Goal: Task Accomplishment & Management: Manage account settings

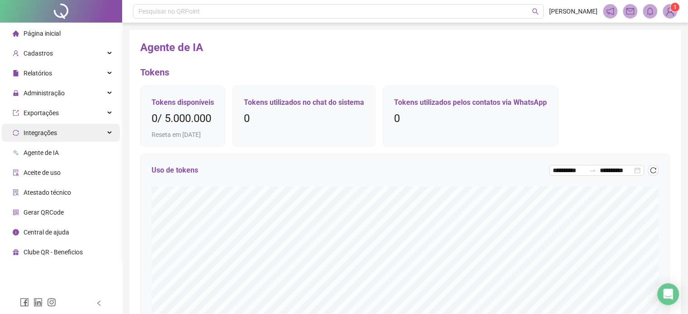
click at [78, 134] on div "Integrações" at bounding box center [61, 133] width 118 height 18
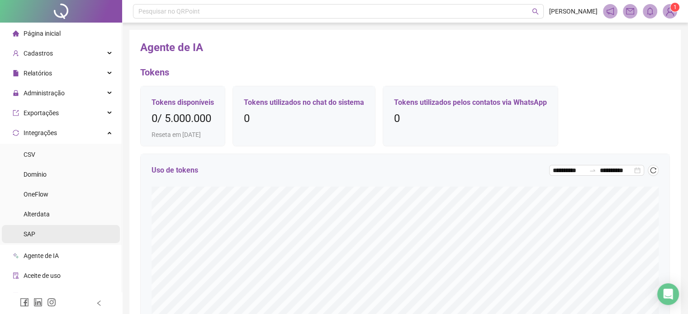
click at [33, 236] on span "SAP" at bounding box center [30, 234] width 12 height 7
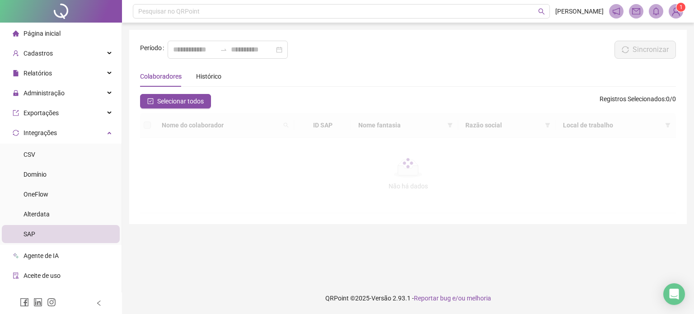
type input "**********"
click at [65, 75] on div "Relatórios" at bounding box center [61, 73] width 118 height 18
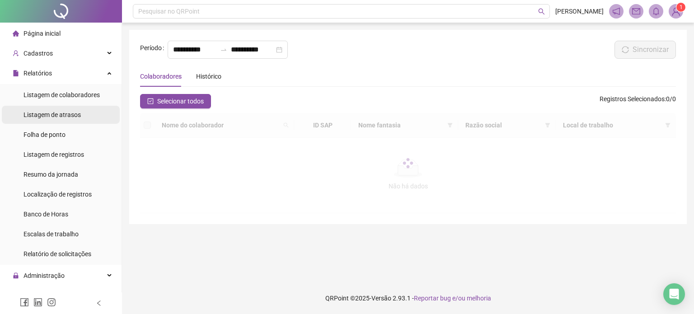
click at [55, 116] on span "Listagem de atrasos" at bounding box center [52, 114] width 57 height 7
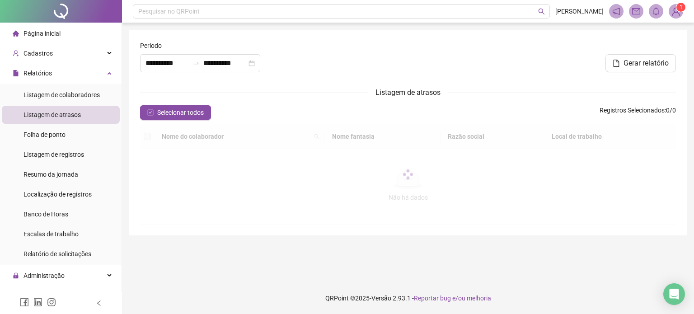
type input "**********"
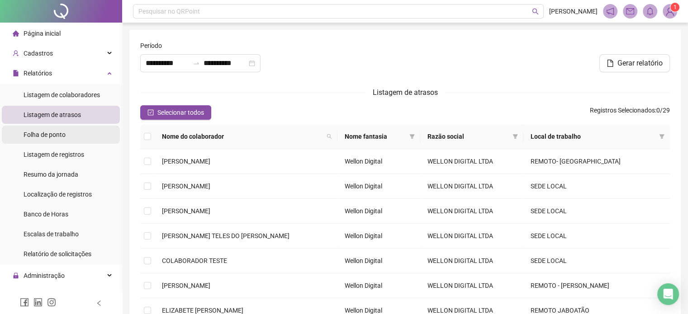
click at [42, 137] on span "Folha de ponto" at bounding box center [45, 134] width 42 height 7
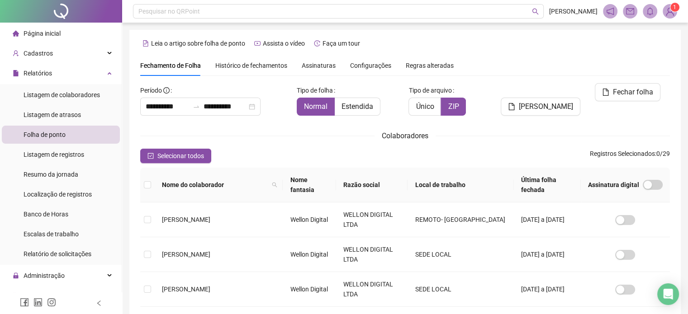
scroll to position [28, 0]
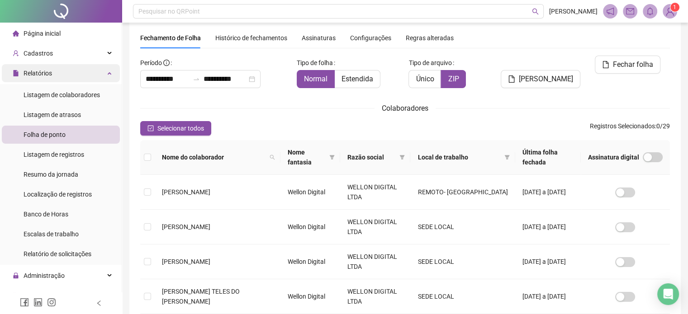
click at [80, 77] on div "Relatórios" at bounding box center [61, 73] width 118 height 18
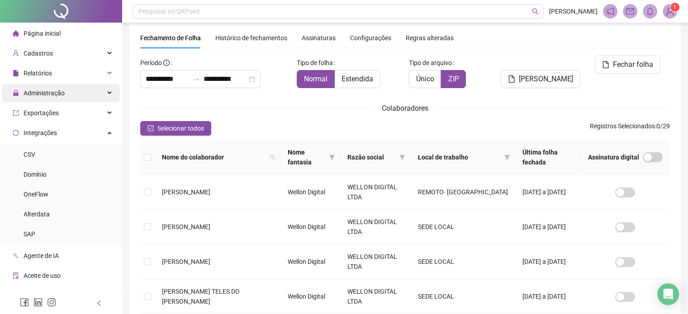
click at [74, 90] on div "Administração" at bounding box center [61, 93] width 118 height 18
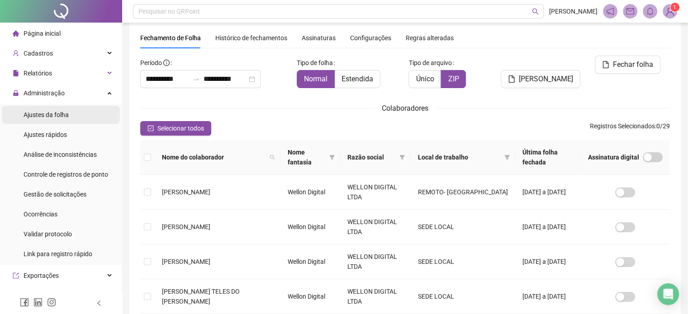
click at [54, 120] on div "Ajustes da folha" at bounding box center [46, 115] width 45 height 18
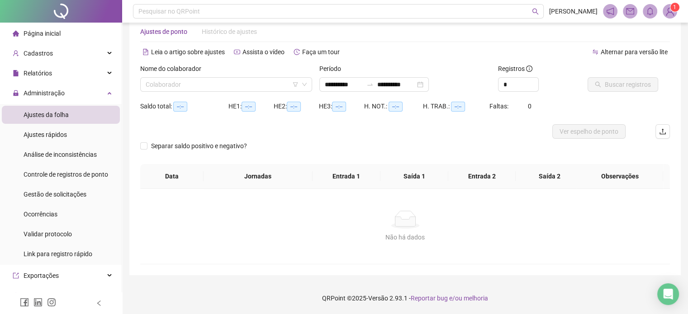
scroll to position [19, 0]
type input "**********"
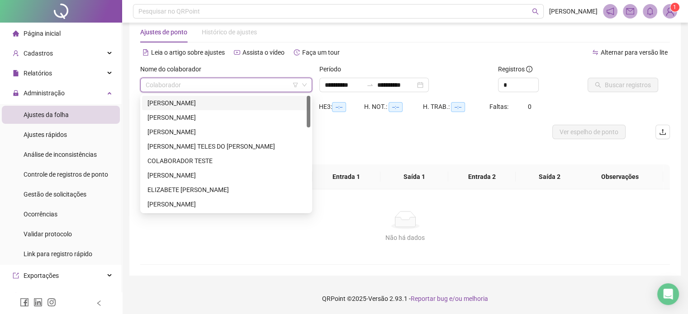
click at [217, 90] on input "search" at bounding box center [222, 85] width 153 height 14
click at [203, 104] on div "[PERSON_NAME]" at bounding box center [225, 103] width 157 height 10
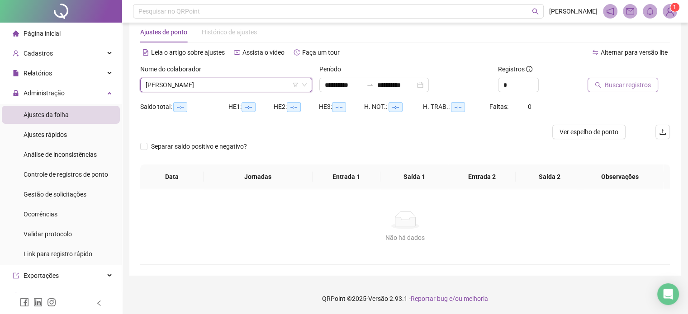
click at [608, 80] on span "Buscar registros" at bounding box center [627, 85] width 46 height 10
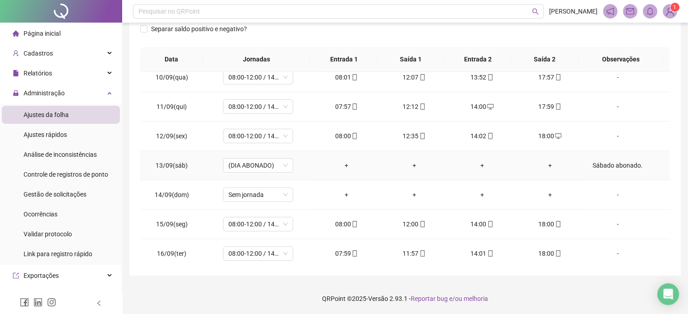
scroll to position [334, 0]
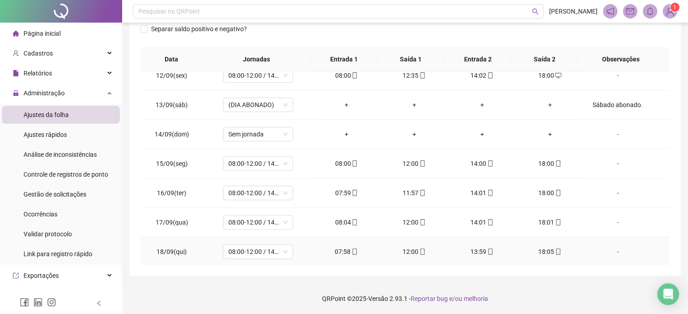
click at [552, 253] on div "18:05" at bounding box center [549, 252] width 53 height 10
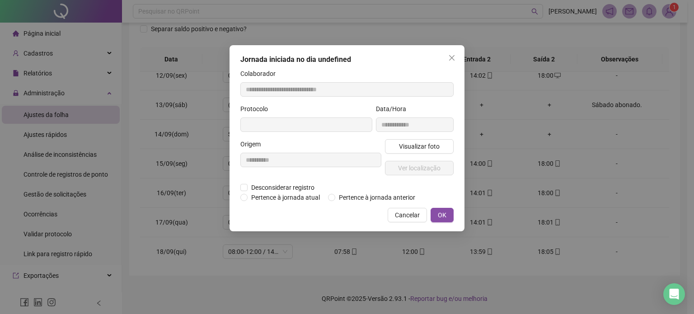
type input "**********"
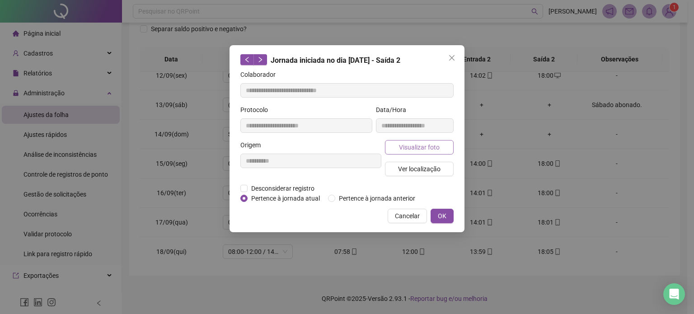
click at [425, 144] on span "Visualizar foto" at bounding box center [419, 147] width 41 height 10
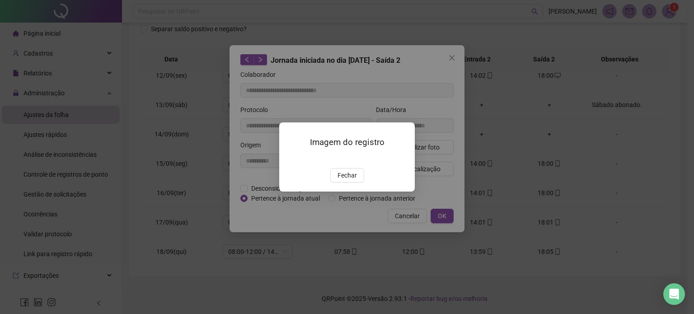
drag, startPoint x: 344, startPoint y: 232, endPoint x: 372, endPoint y: 191, distance: 49.7
click at [344, 183] on button "Fechar" at bounding box center [347, 175] width 34 height 14
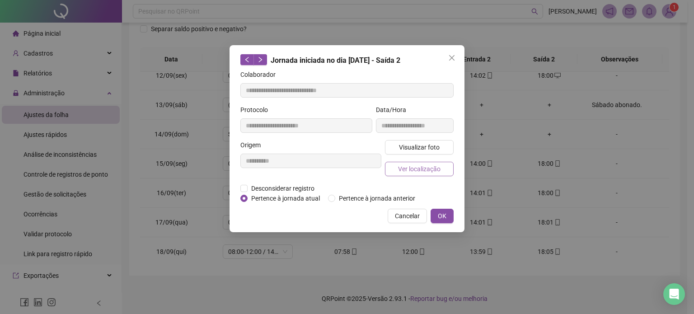
click at [415, 170] on span "Ver localização" at bounding box center [419, 169] width 42 height 10
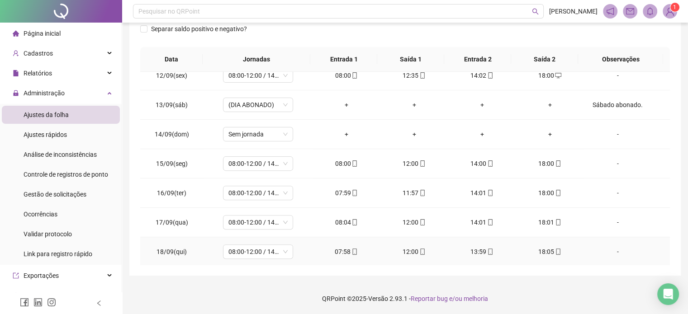
click at [487, 249] on icon "mobile" at bounding box center [490, 252] width 6 height 6
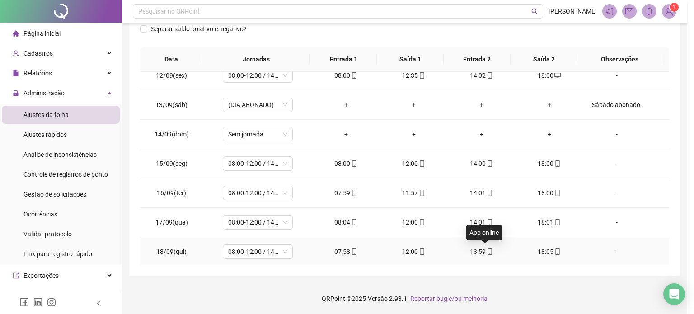
type input "**********"
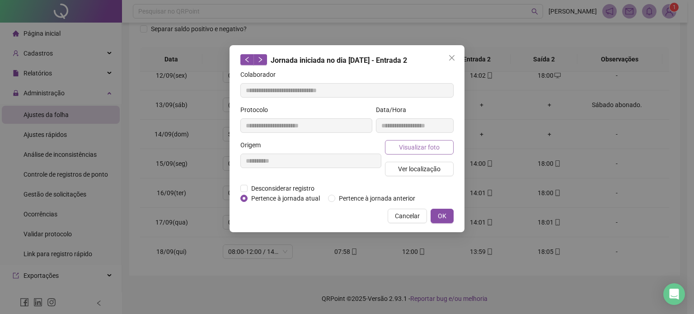
click at [425, 148] on span "Visualizar foto" at bounding box center [419, 147] width 41 height 10
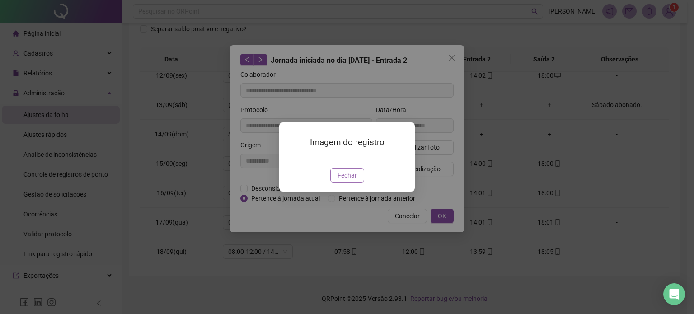
click at [349, 180] on span "Fechar" at bounding box center [347, 175] width 19 height 10
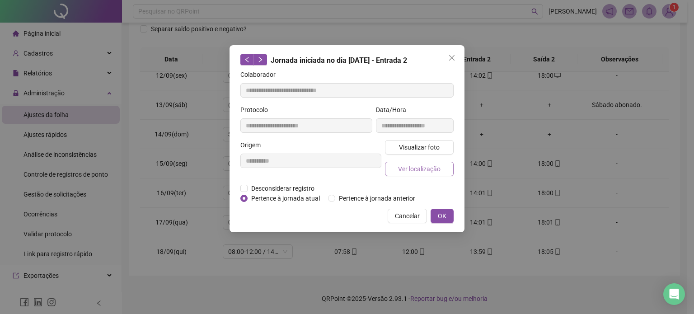
click at [421, 170] on span "Ver localização" at bounding box center [419, 169] width 42 height 10
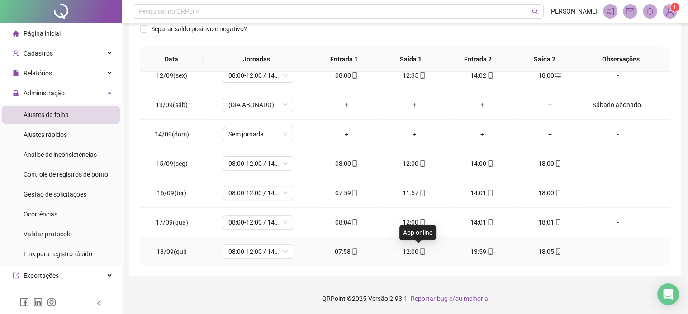
click at [419, 250] on icon "mobile" at bounding box center [422, 252] width 6 height 6
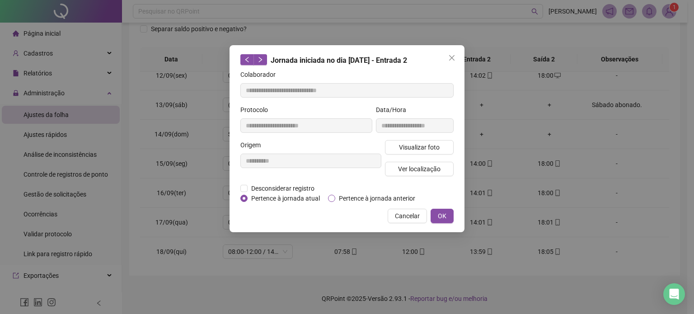
type input "**********"
click at [425, 149] on span "Visualizar foto" at bounding box center [419, 147] width 41 height 10
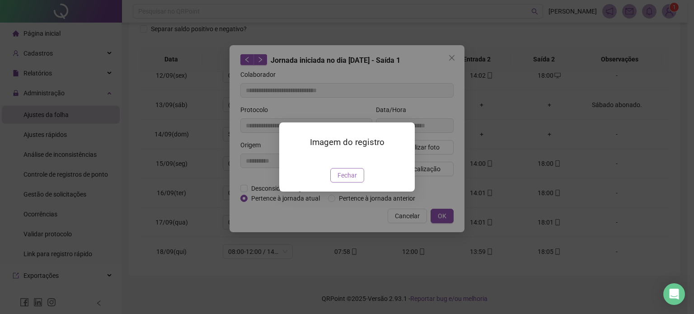
click at [346, 180] on span "Fechar" at bounding box center [347, 175] width 19 height 10
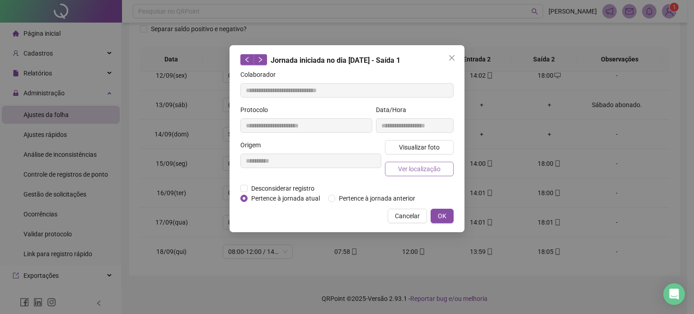
click at [425, 172] on span "Ver localização" at bounding box center [419, 169] width 42 height 10
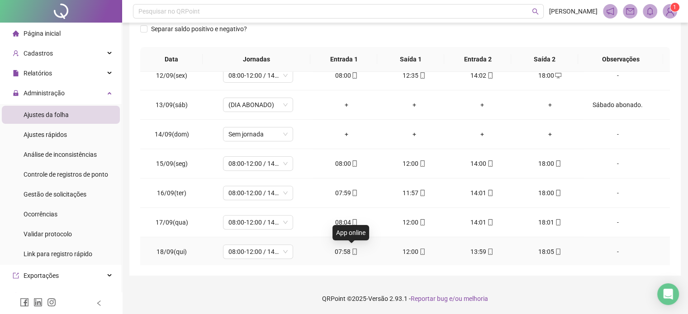
click at [353, 251] on icon "mobile" at bounding box center [355, 252] width 4 height 6
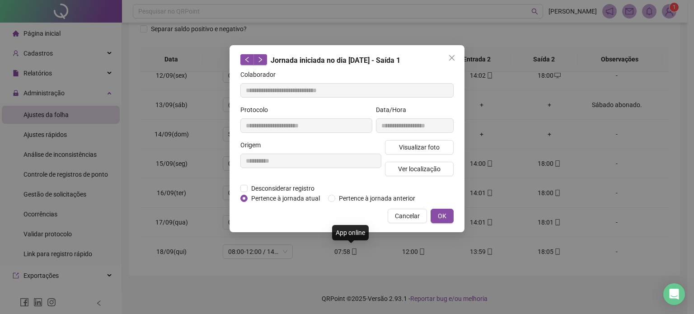
type input "**********"
click at [429, 146] on span "Visualizar foto" at bounding box center [419, 147] width 41 height 10
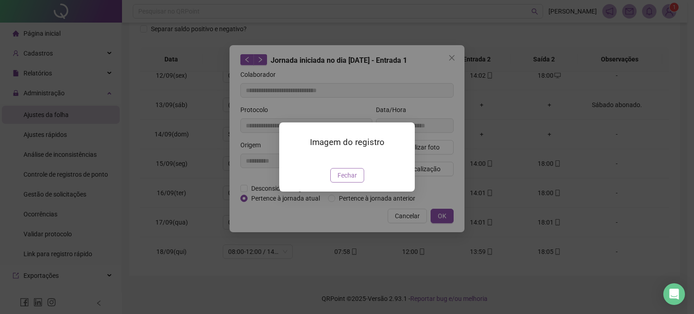
click at [353, 180] on span "Fechar" at bounding box center [347, 175] width 19 height 10
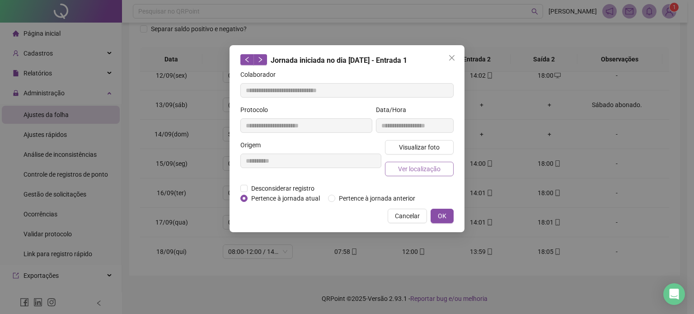
click at [421, 172] on span "Ver localização" at bounding box center [419, 169] width 42 height 10
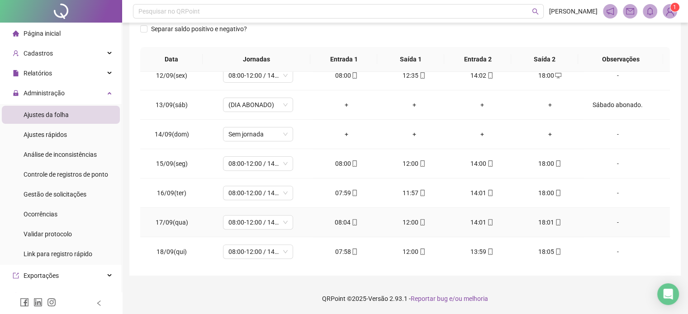
click at [555, 222] on icon "mobile" at bounding box center [558, 222] width 6 height 6
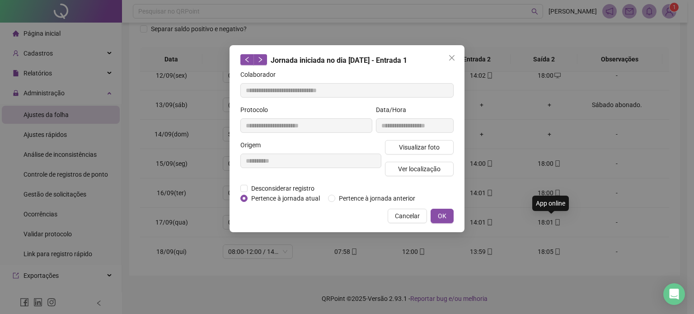
type input "**********"
click at [429, 148] on span "Visualizar foto" at bounding box center [419, 147] width 41 height 10
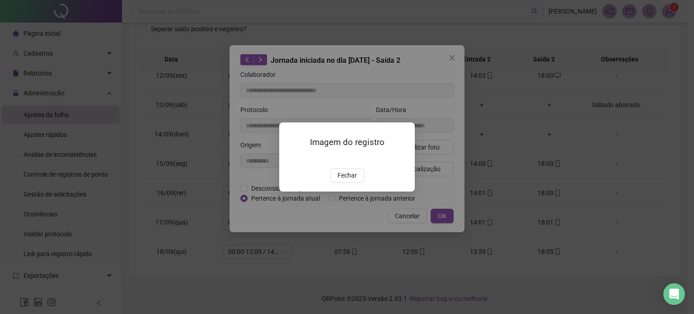
click at [351, 180] on span "Fechar" at bounding box center [347, 175] width 19 height 10
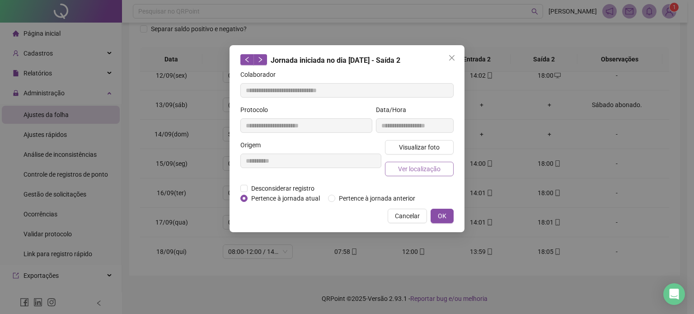
click at [429, 169] on span "Ver localização" at bounding box center [419, 169] width 42 height 10
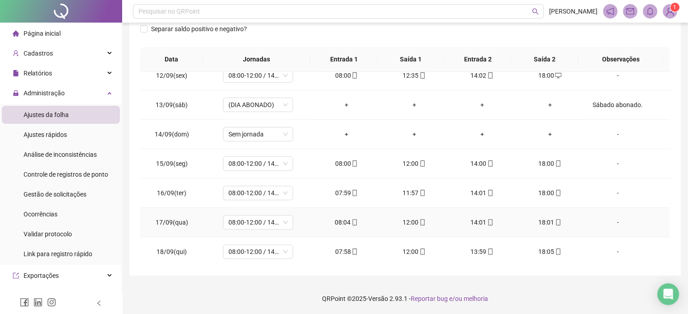
click at [488, 219] on icon "mobile" at bounding box center [490, 222] width 4 height 6
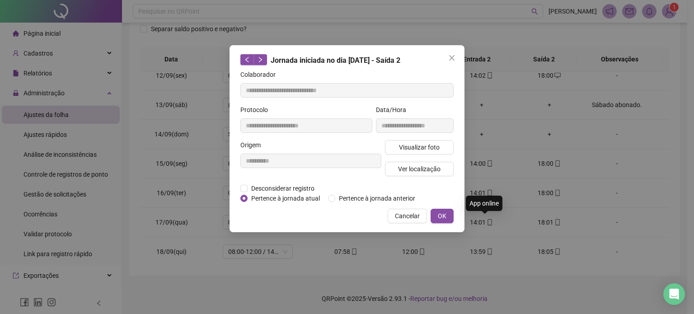
type input "**********"
click at [441, 148] on button "Visualizar foto" at bounding box center [419, 147] width 69 height 14
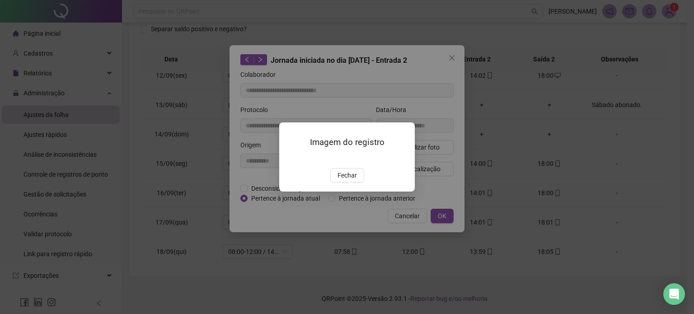
click at [349, 183] on button "Fechar" at bounding box center [347, 175] width 34 height 14
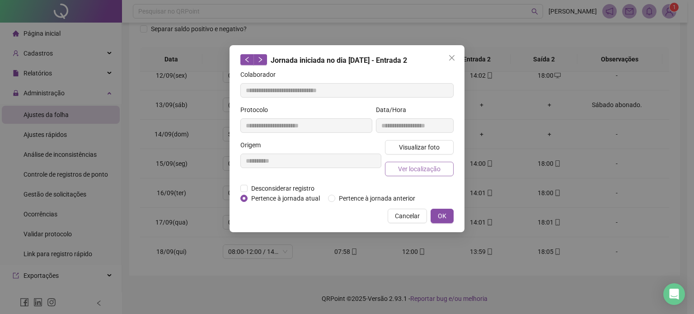
click at [436, 173] on span "Ver localização" at bounding box center [419, 169] width 42 height 10
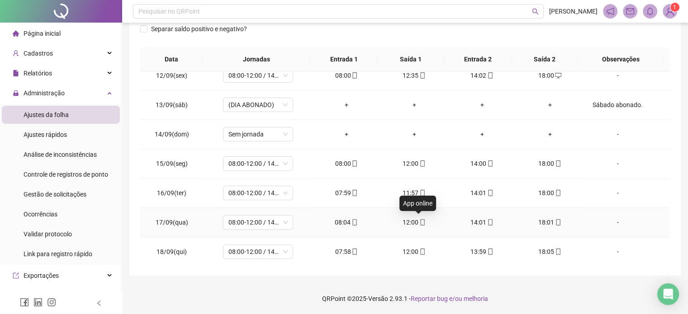
click at [420, 220] on icon "mobile" at bounding box center [422, 222] width 4 height 6
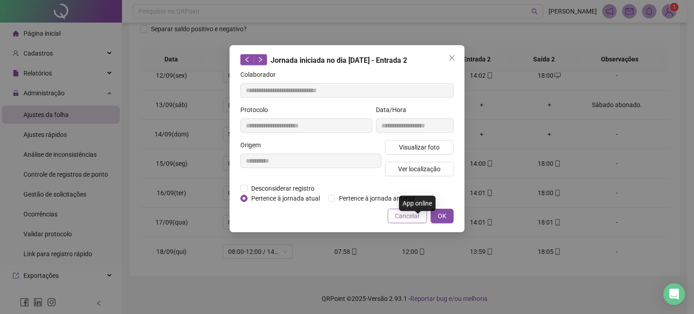
type input "**********"
click at [425, 146] on span "Visualizar foto" at bounding box center [419, 147] width 41 height 10
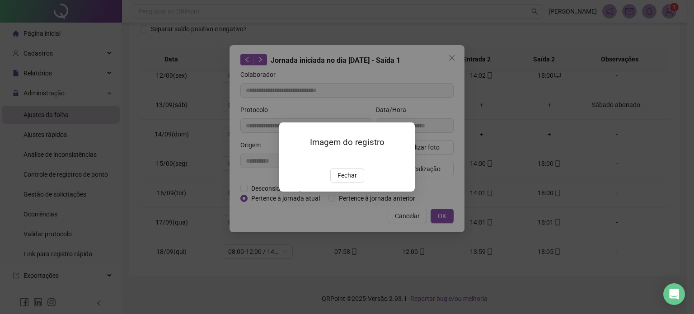
click at [350, 180] on span "Fechar" at bounding box center [347, 175] width 19 height 10
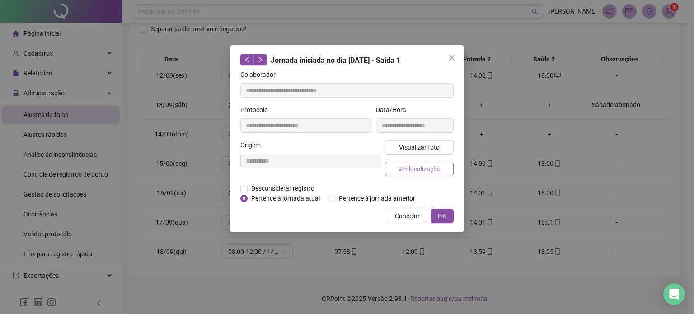
click at [429, 169] on span "Ver localização" at bounding box center [419, 169] width 42 height 10
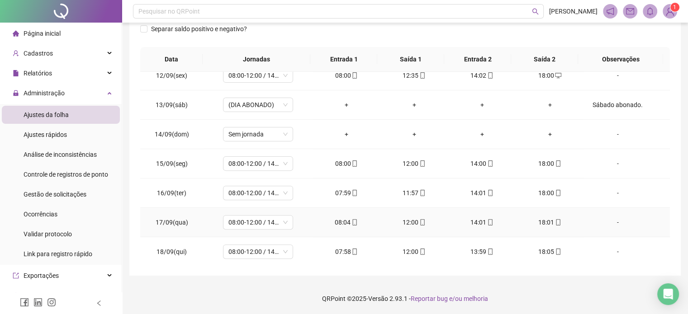
click at [354, 222] on div "08:04" at bounding box center [346, 222] width 53 height 10
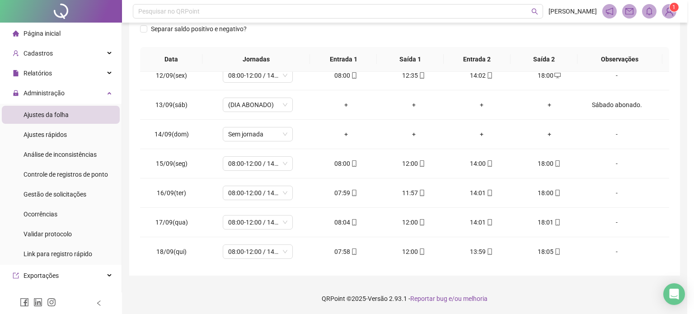
type input "**********"
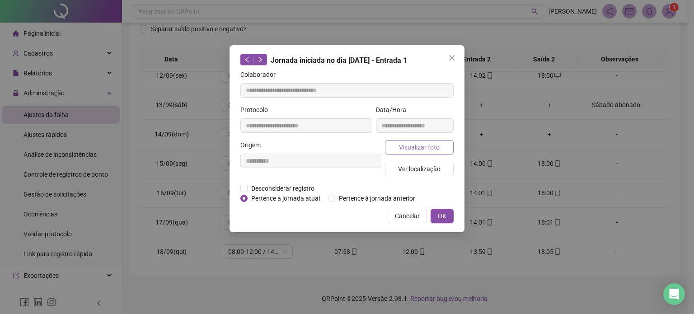
click at [434, 151] on span "Visualizar foto" at bounding box center [419, 147] width 41 height 10
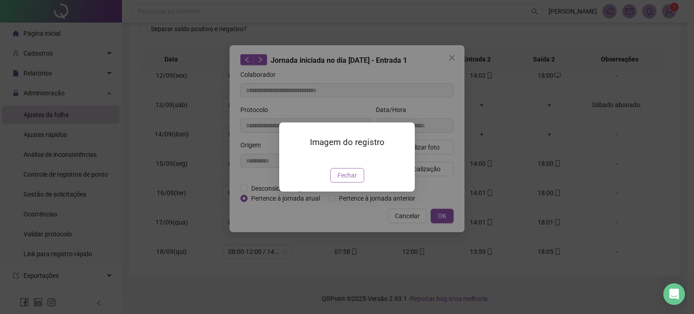
click at [348, 180] on span "Fechar" at bounding box center [347, 175] width 19 height 10
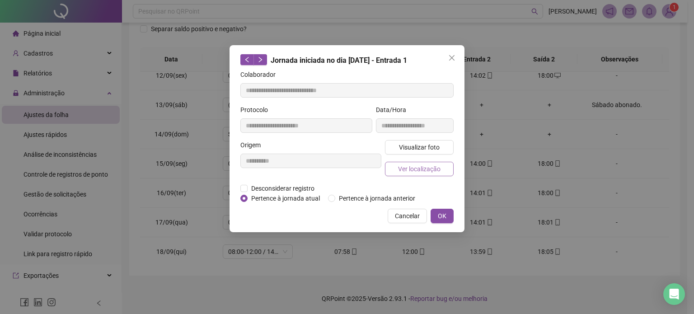
click at [437, 173] on button "Ver localização" at bounding box center [419, 169] width 69 height 14
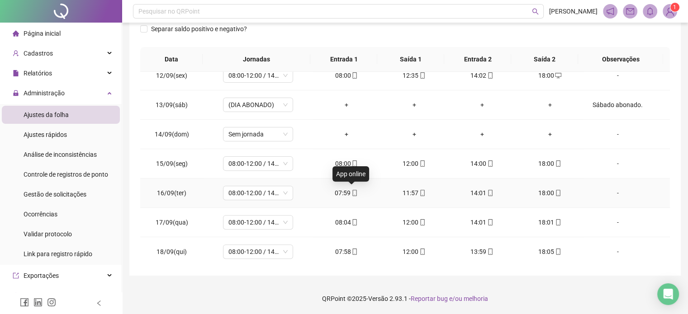
click at [353, 192] on icon "mobile" at bounding box center [354, 193] width 6 height 6
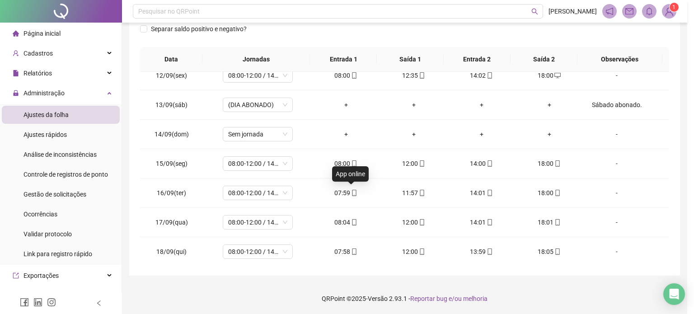
type input "**********"
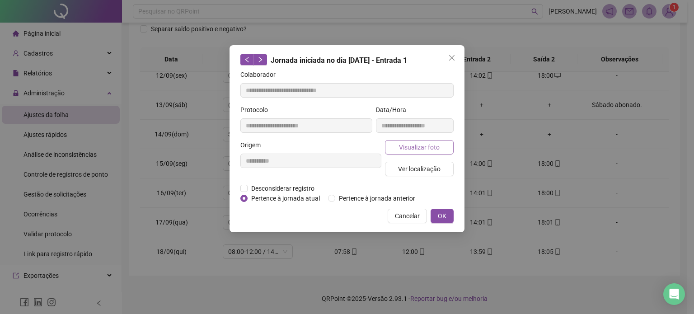
click at [410, 150] on span "Visualizar foto" at bounding box center [419, 147] width 41 height 10
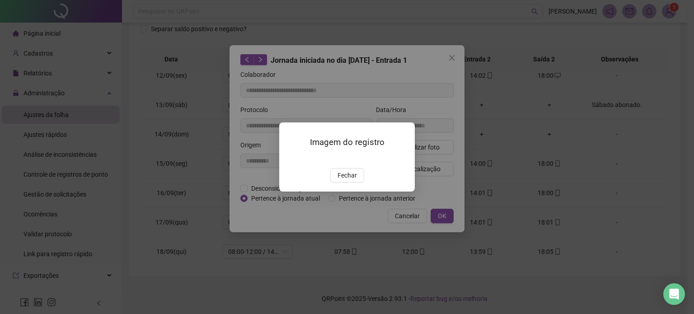
drag, startPoint x: 347, startPoint y: 223, endPoint x: 372, endPoint y: 192, distance: 39.6
click at [348, 183] on button "Fechar" at bounding box center [347, 175] width 34 height 14
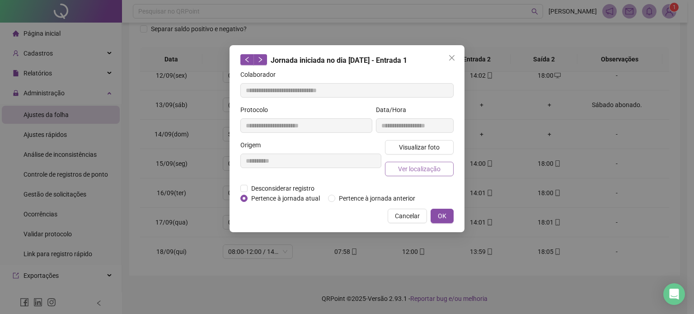
click at [415, 165] on span "Ver localização" at bounding box center [419, 169] width 42 height 10
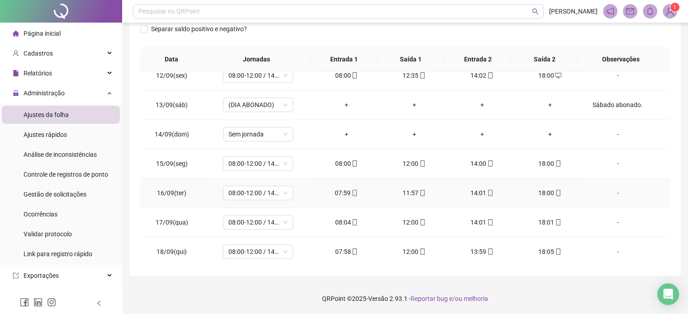
click at [422, 191] on div "11:57" at bounding box center [413, 193] width 53 height 10
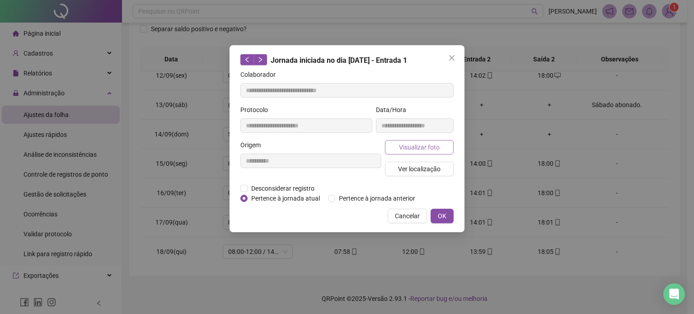
click at [427, 148] on span "Visualizar foto" at bounding box center [419, 147] width 41 height 10
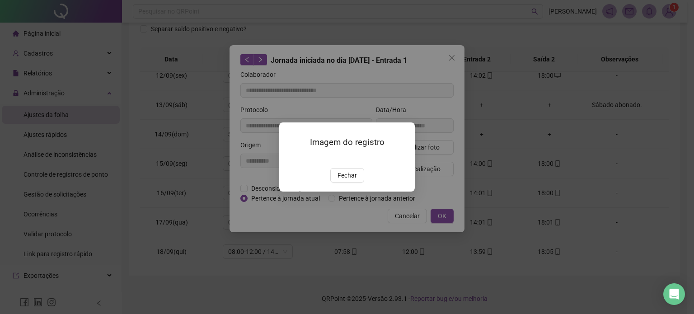
drag, startPoint x: 349, startPoint y: 232, endPoint x: 389, endPoint y: 199, distance: 52.7
click at [349, 183] on button "Fechar" at bounding box center [347, 175] width 34 height 14
type input "**********"
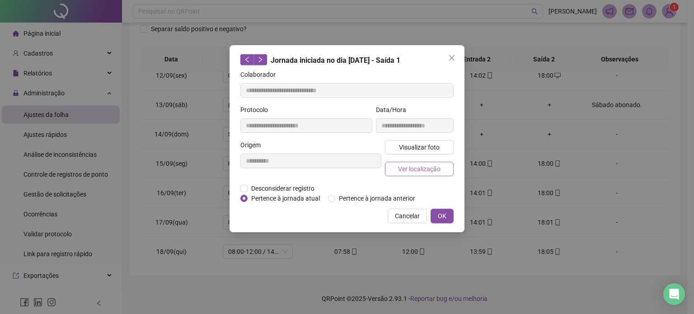
click at [436, 171] on span "Ver localização" at bounding box center [419, 169] width 42 height 10
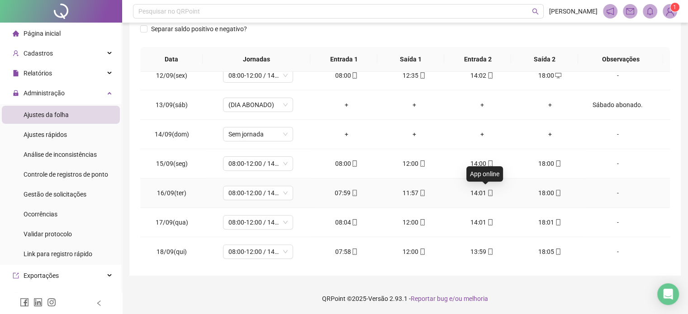
click at [488, 190] on icon "mobile" at bounding box center [490, 193] width 6 height 6
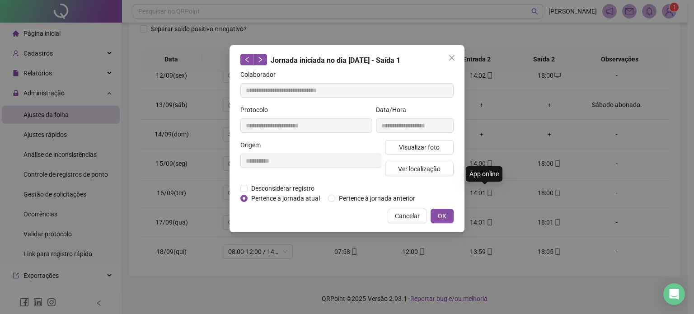
type input "**********"
click at [434, 146] on span "Visualizar foto" at bounding box center [419, 147] width 41 height 10
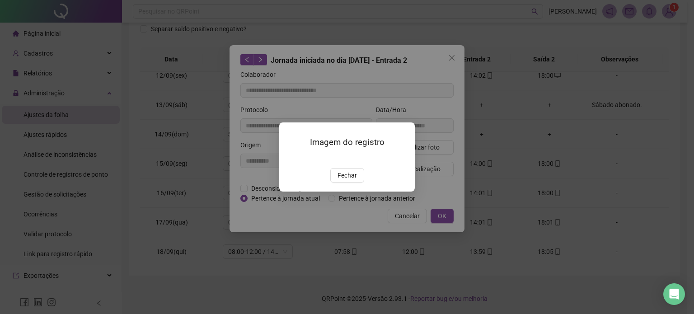
drag, startPoint x: 355, startPoint y: 228, endPoint x: 401, endPoint y: 186, distance: 62.4
click at [355, 180] on span "Fechar" at bounding box center [347, 175] width 19 height 10
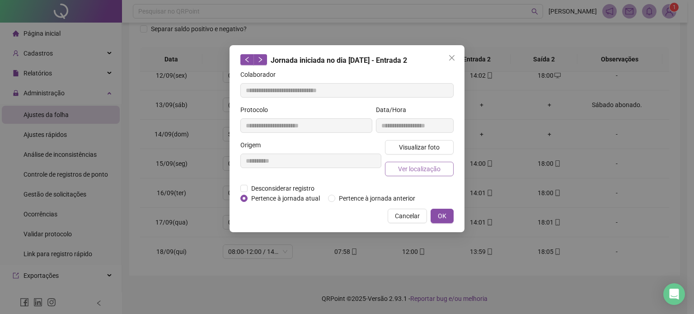
click at [432, 166] on span "Ver localização" at bounding box center [419, 169] width 42 height 10
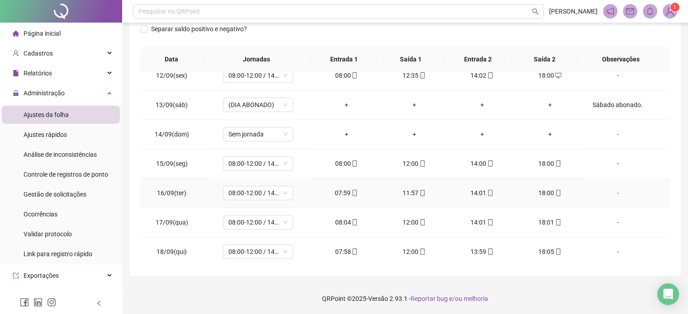
click at [556, 191] on icon "mobile" at bounding box center [558, 193] width 4 height 6
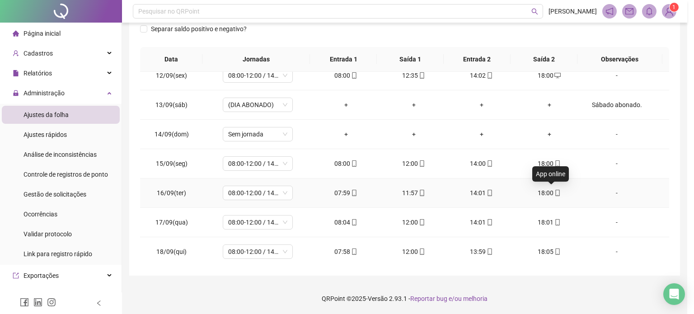
type input "**********"
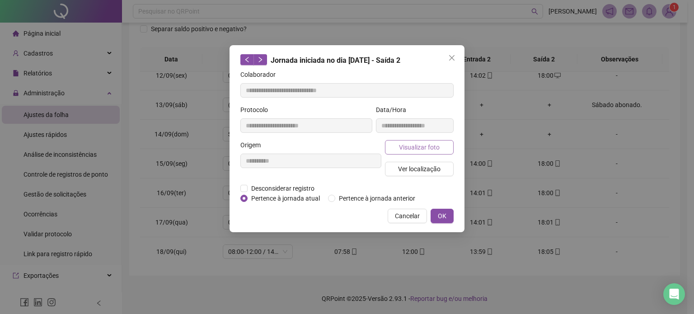
click at [417, 142] on span "Visualizar foto" at bounding box center [419, 147] width 41 height 10
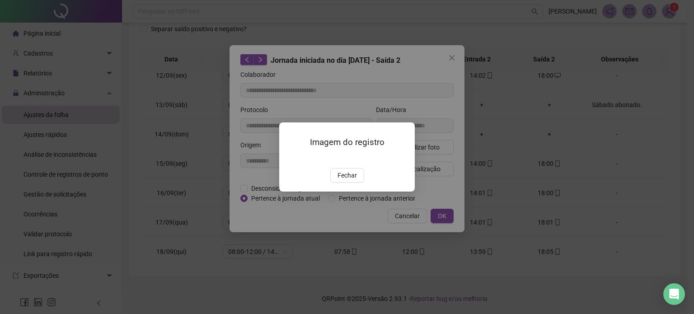
drag, startPoint x: 352, startPoint y: 229, endPoint x: 359, endPoint y: 219, distance: 12.0
click at [353, 180] on span "Fechar" at bounding box center [347, 175] width 19 height 10
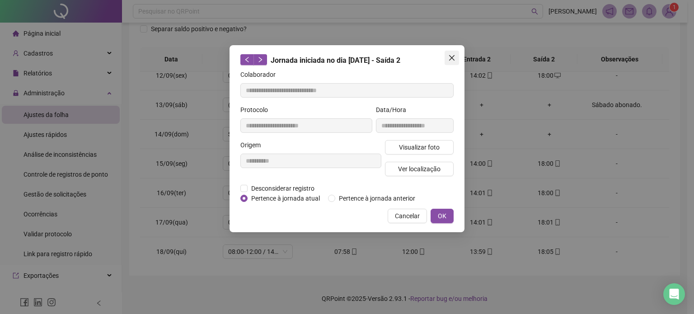
click at [451, 57] on icon "close" at bounding box center [451, 57] width 5 height 5
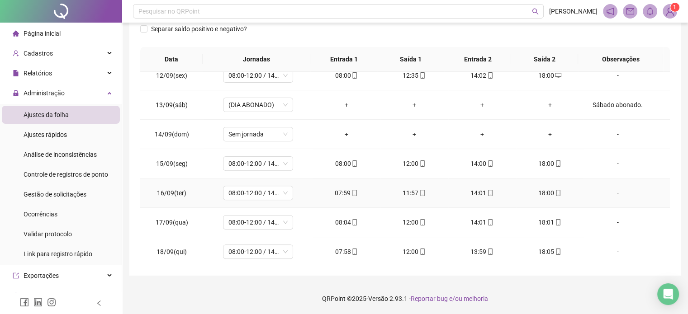
click at [486, 195] on span at bounding box center [489, 192] width 7 height 7
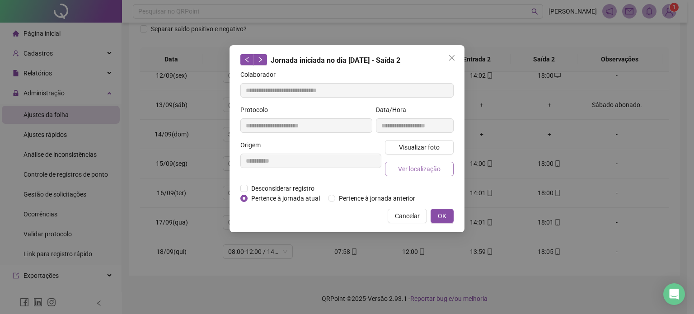
type input "**********"
click at [421, 151] on span "Visualizar foto" at bounding box center [419, 147] width 41 height 10
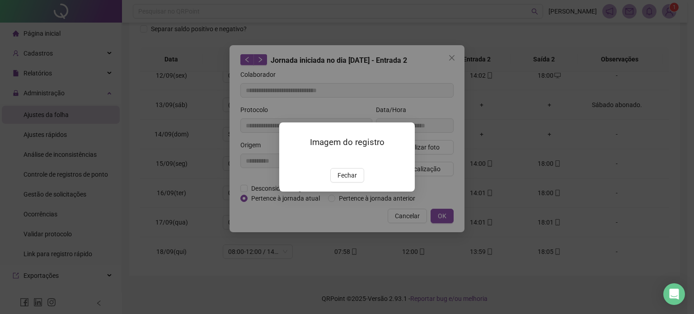
drag, startPoint x: 347, startPoint y: 234, endPoint x: 380, endPoint y: 203, distance: 45.1
click at [348, 183] on button "Fechar" at bounding box center [347, 175] width 34 height 14
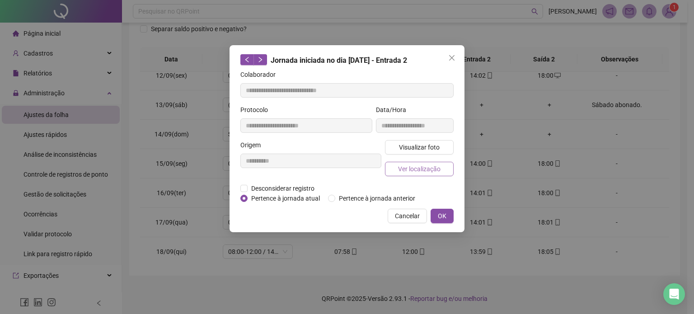
click at [442, 170] on button "Ver localização" at bounding box center [419, 169] width 69 height 14
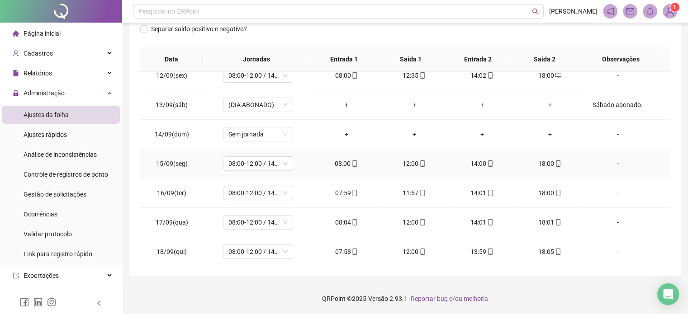
click at [353, 162] on icon "mobile" at bounding box center [354, 163] width 6 height 6
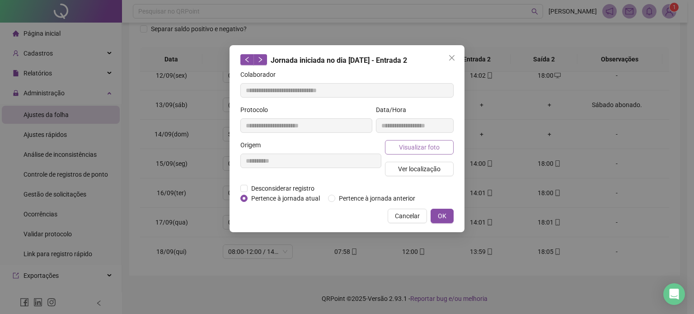
type input "**********"
click at [418, 146] on span "Visualizar foto" at bounding box center [419, 147] width 41 height 10
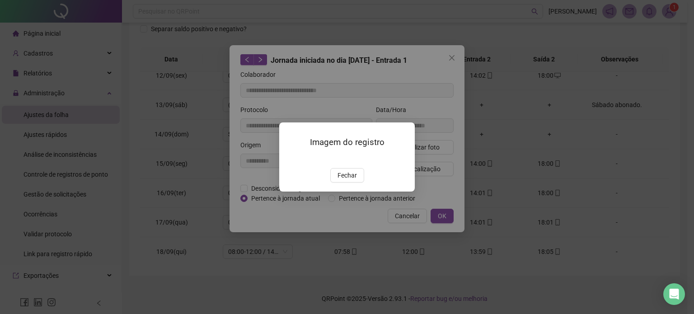
drag, startPoint x: 347, startPoint y: 225, endPoint x: 393, endPoint y: 179, distance: 64.9
click at [347, 180] on span "Fechar" at bounding box center [347, 175] width 19 height 10
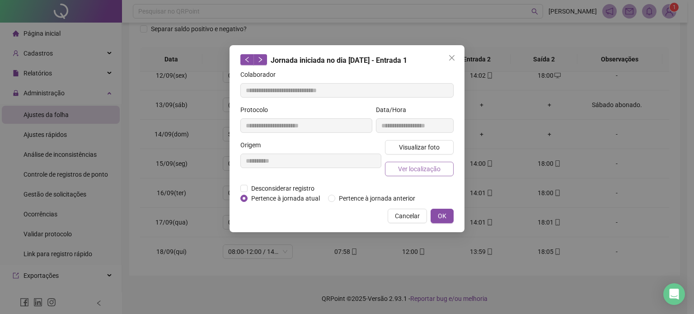
click at [430, 168] on span "Ver localização" at bounding box center [419, 169] width 42 height 10
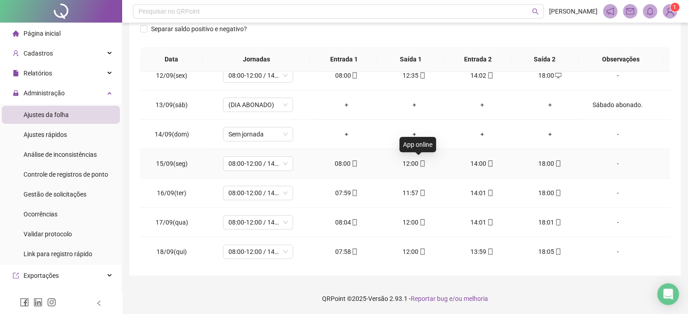
click at [419, 164] on icon "mobile" at bounding box center [422, 163] width 6 height 6
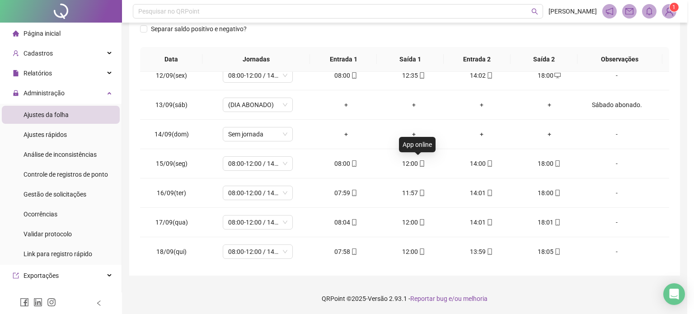
type input "**********"
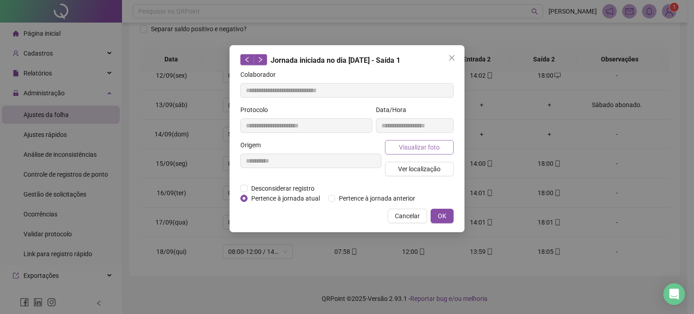
click at [440, 141] on button "Visualizar foto" at bounding box center [419, 147] width 69 height 14
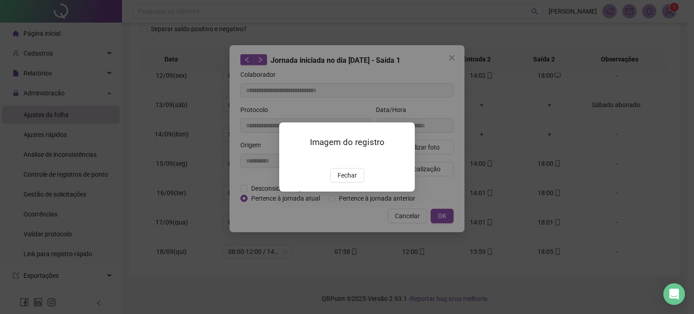
drag, startPoint x: 350, startPoint y: 227, endPoint x: 390, endPoint y: 197, distance: 50.0
click at [350, 180] on span "Fechar" at bounding box center [347, 175] width 19 height 10
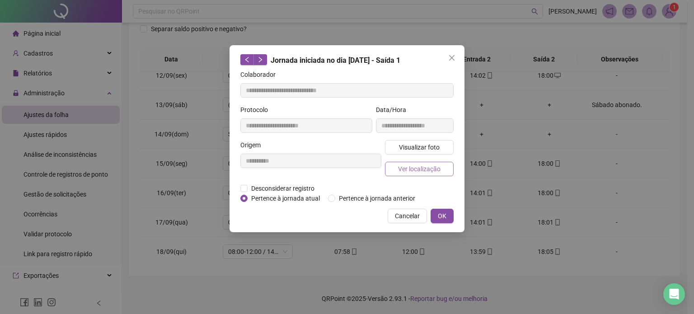
click at [436, 171] on span "Ver localização" at bounding box center [419, 169] width 42 height 10
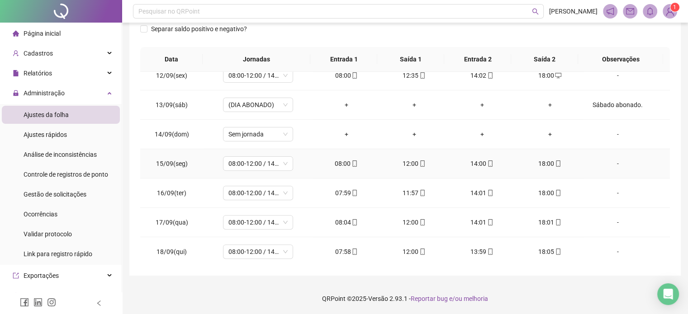
click at [487, 165] on icon "mobile" at bounding box center [490, 163] width 6 height 6
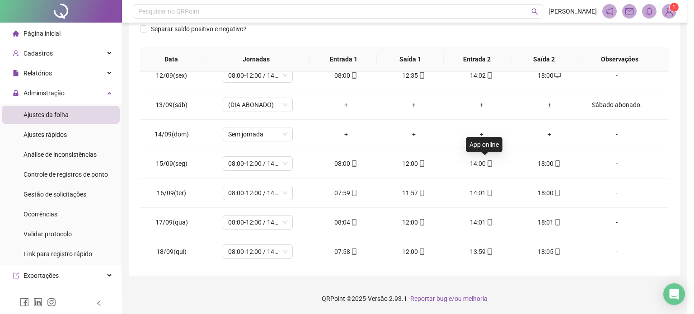
type input "**********"
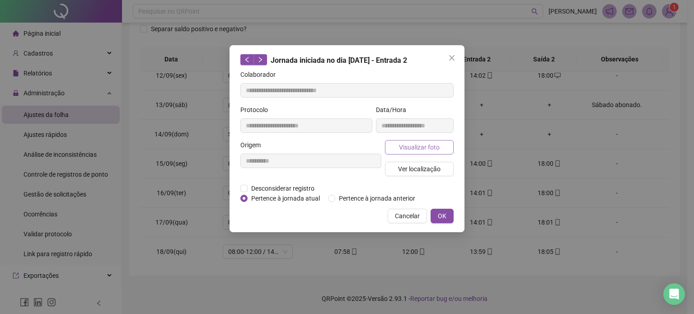
click at [436, 148] on span "Visualizar foto" at bounding box center [419, 147] width 41 height 10
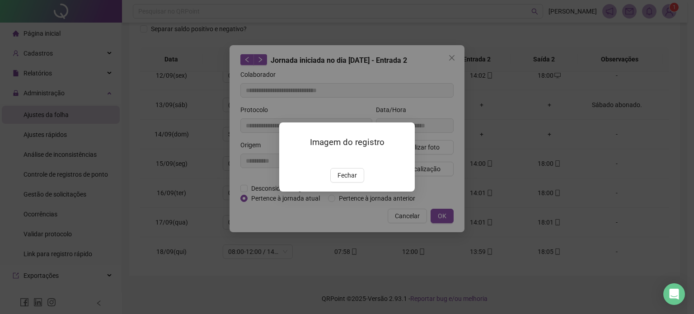
drag, startPoint x: 340, startPoint y: 227, endPoint x: 374, endPoint y: 202, distance: 42.3
click at [341, 180] on span "Fechar" at bounding box center [347, 175] width 19 height 10
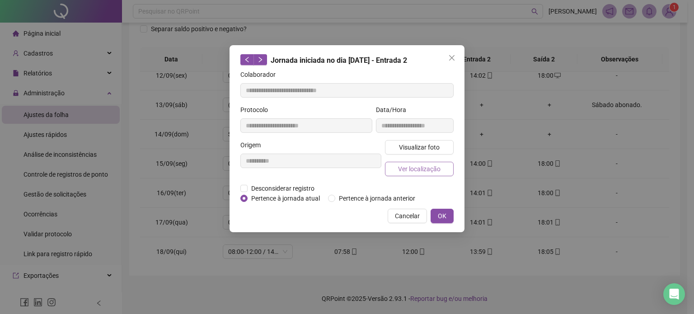
click at [437, 171] on span "Ver localização" at bounding box center [419, 169] width 42 height 10
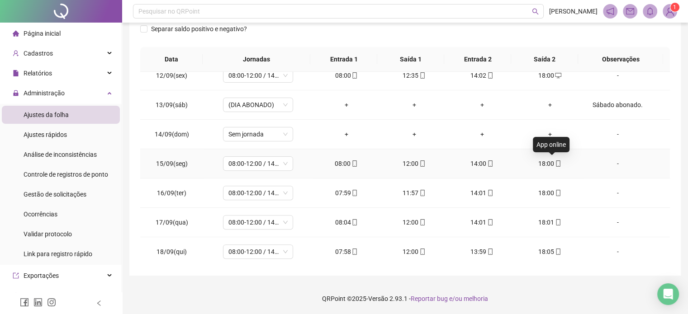
click at [556, 161] on icon "mobile" at bounding box center [558, 163] width 4 height 6
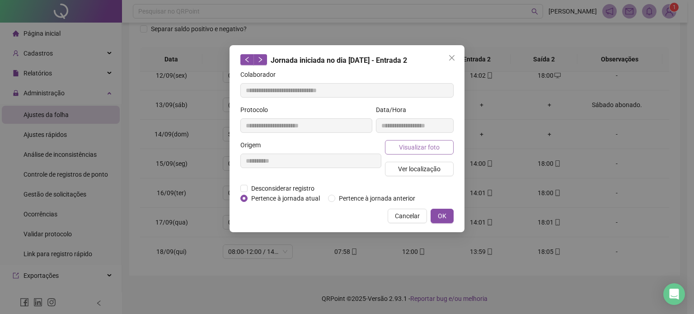
click at [420, 148] on span "Visualizar foto" at bounding box center [419, 147] width 41 height 10
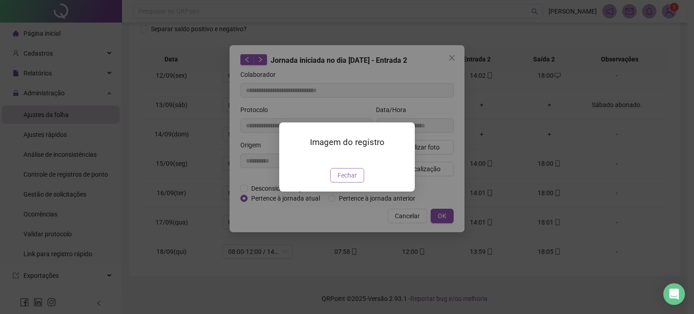
type input "**********"
click at [356, 183] on button "Fechar" at bounding box center [347, 175] width 34 height 14
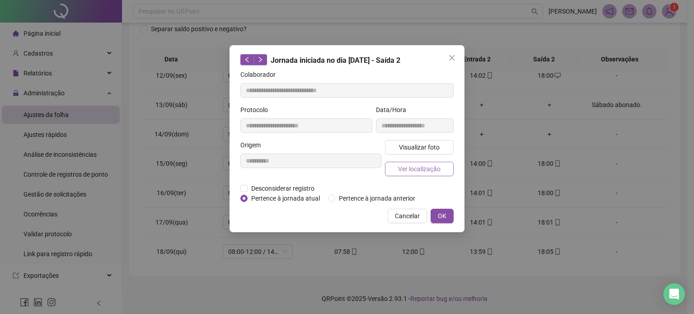
click at [427, 171] on span "Ver localização" at bounding box center [419, 169] width 42 height 10
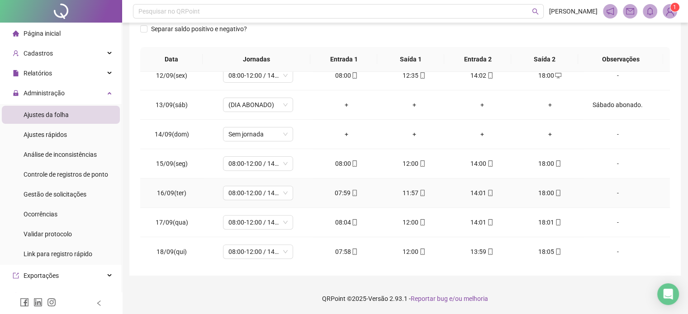
click at [351, 191] on icon "mobile" at bounding box center [354, 193] width 6 height 6
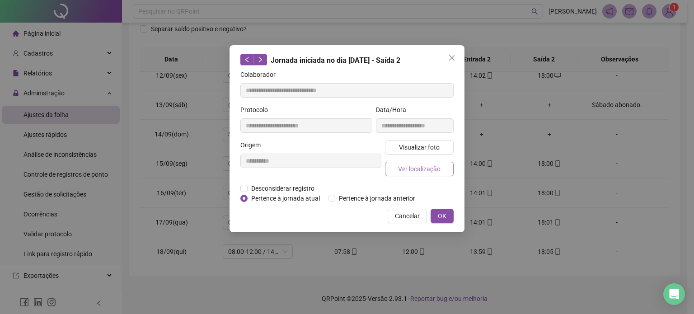
click at [409, 169] on span "Ver localização" at bounding box center [419, 169] width 42 height 10
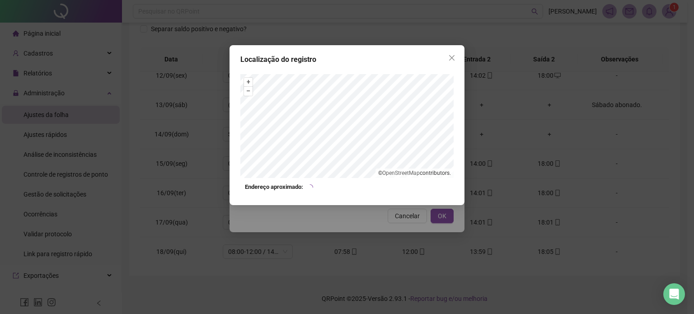
type input "**********"
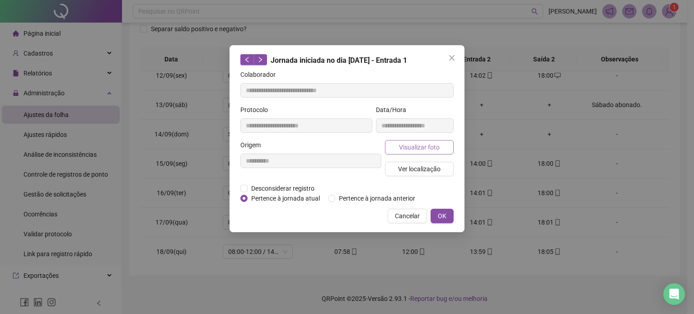
click at [423, 146] on span "Visualizar foto" at bounding box center [419, 147] width 41 height 10
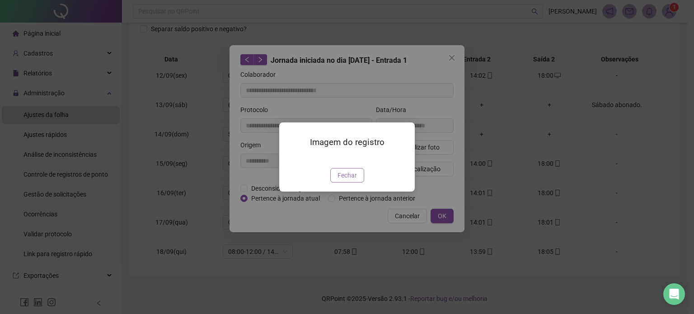
click at [339, 183] on button "Fechar" at bounding box center [347, 175] width 34 height 14
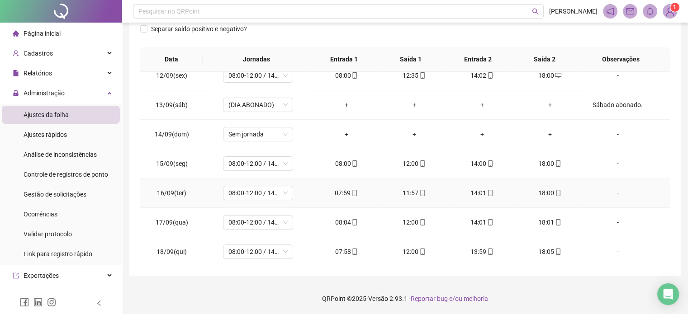
click at [419, 193] on icon "mobile" at bounding box center [422, 193] width 6 height 6
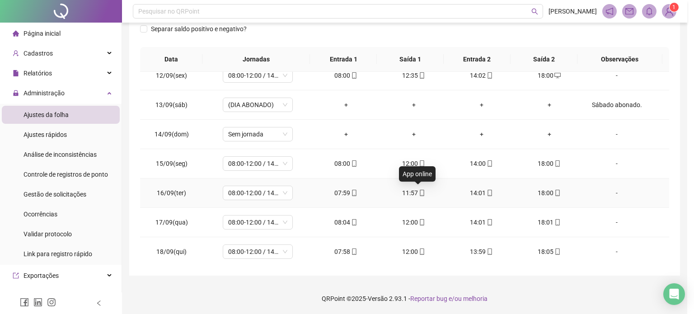
type input "**********"
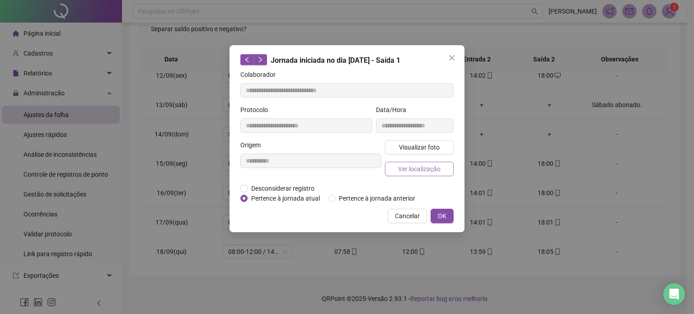
click at [410, 169] on span "Ver localização" at bounding box center [419, 169] width 42 height 10
click at [427, 153] on button "Visualizar foto" at bounding box center [419, 147] width 69 height 14
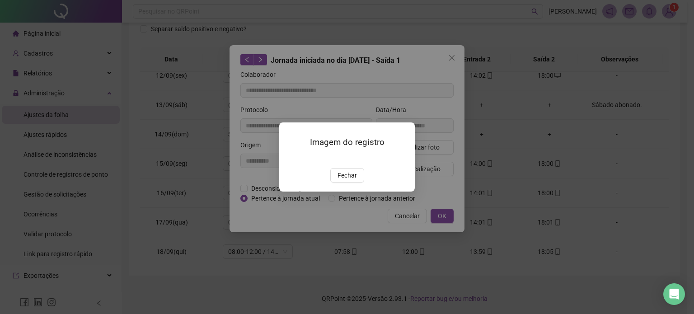
drag, startPoint x: 353, startPoint y: 225, endPoint x: 361, endPoint y: 219, distance: 10.4
click at [353, 180] on span "Fechar" at bounding box center [347, 175] width 19 height 10
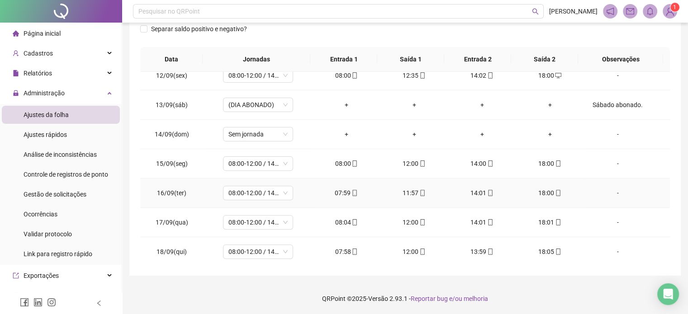
click at [487, 193] on icon "mobile" at bounding box center [490, 193] width 6 height 6
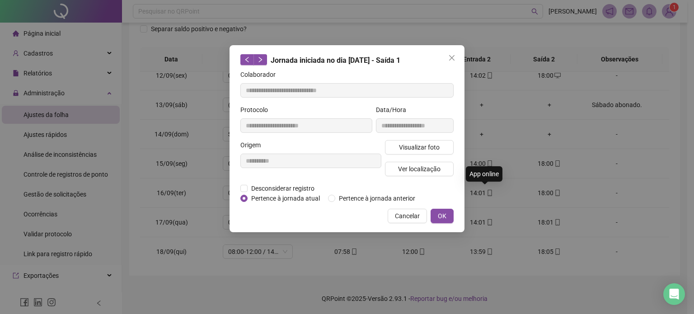
type input "**********"
click at [420, 168] on span "Ver localização" at bounding box center [419, 169] width 42 height 10
click at [426, 147] on span "Visualizar foto" at bounding box center [419, 147] width 41 height 10
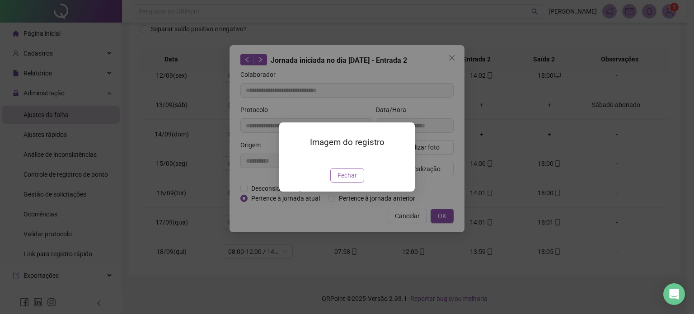
click at [351, 180] on span "Fechar" at bounding box center [347, 175] width 19 height 10
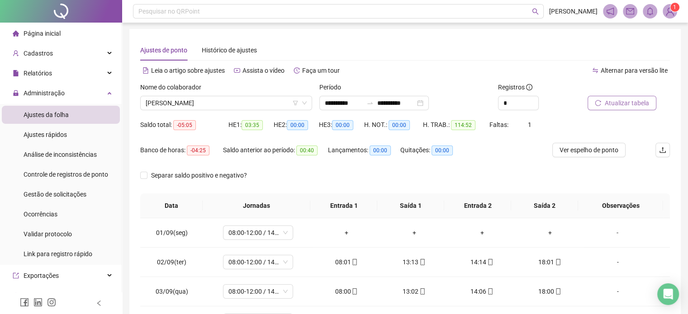
scroll to position [0, 0]
click at [257, 101] on span "[PERSON_NAME]" at bounding box center [226, 104] width 161 height 14
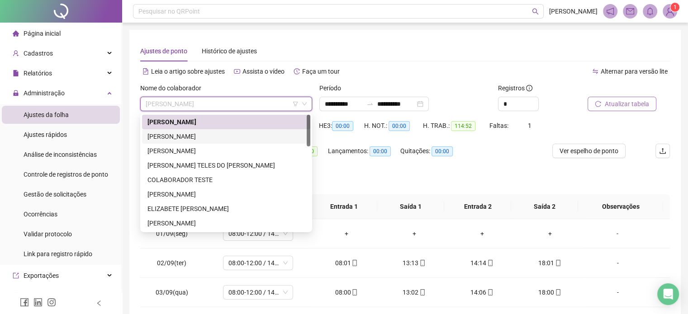
click at [239, 138] on div "[PERSON_NAME]" at bounding box center [225, 137] width 157 height 10
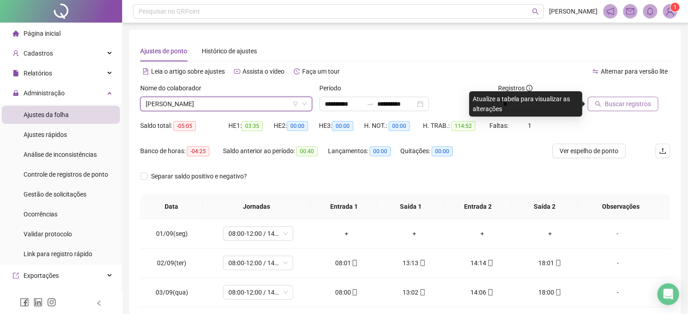
click at [624, 109] on button "Buscar registros" at bounding box center [622, 104] width 71 height 14
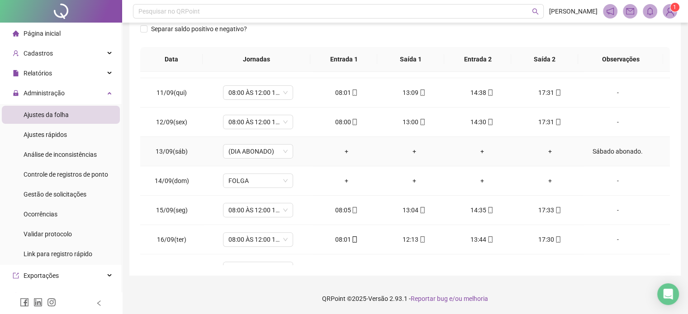
scroll to position [334, 0]
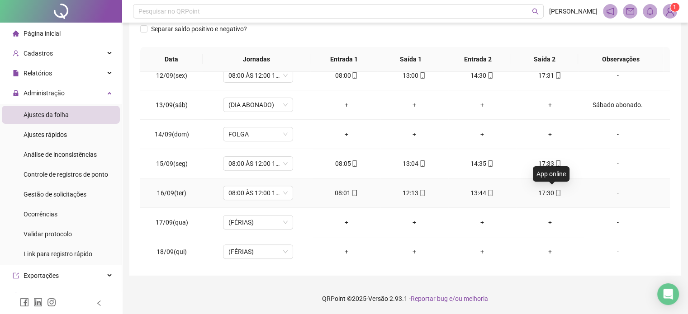
click at [555, 193] on icon "mobile" at bounding box center [558, 193] width 6 height 6
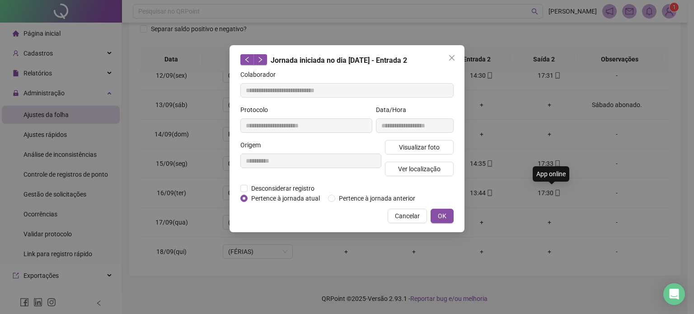
type input "**********"
click at [431, 170] on span "Ver localização" at bounding box center [419, 169] width 42 height 10
click at [416, 146] on span "Visualizar foto" at bounding box center [419, 147] width 41 height 10
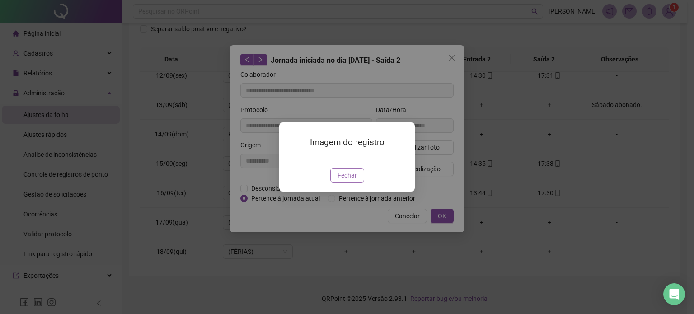
click at [354, 180] on span "Fechar" at bounding box center [347, 175] width 19 height 10
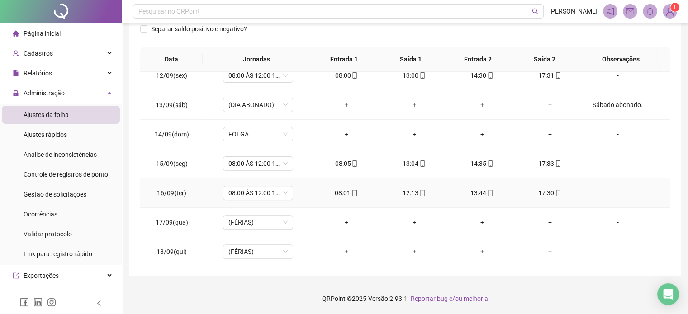
click at [487, 191] on icon "mobile" at bounding box center [490, 193] width 6 height 6
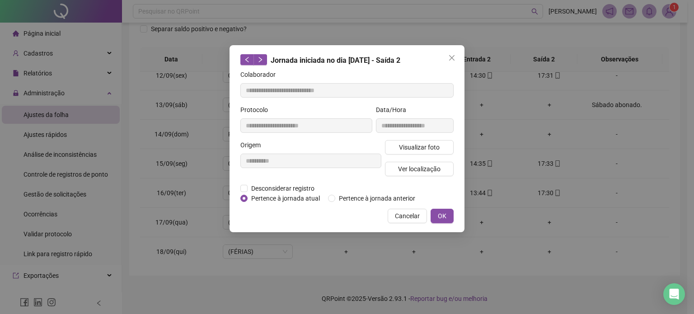
type input "**********"
click at [421, 153] on button "Visualizar foto" at bounding box center [419, 147] width 69 height 14
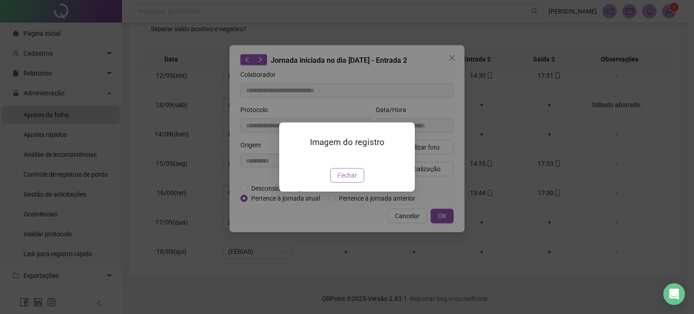
click at [351, 180] on span "Fechar" at bounding box center [347, 175] width 19 height 10
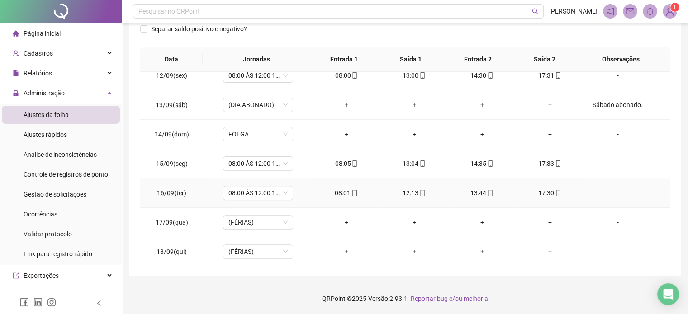
click at [419, 193] on icon "mobile" at bounding box center [422, 193] width 6 height 6
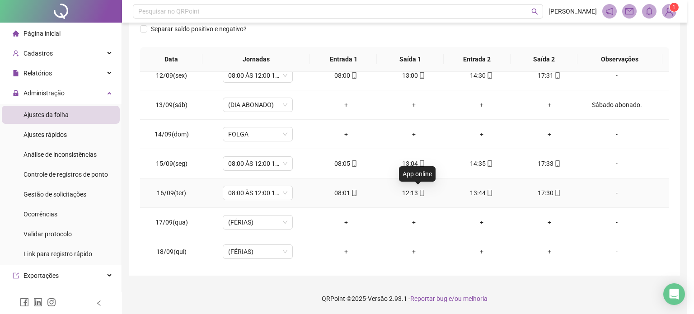
type input "**********"
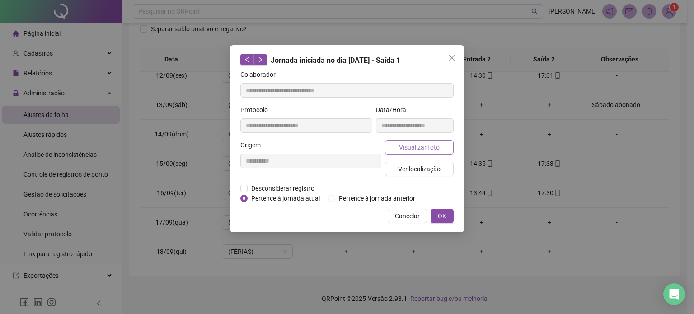
click at [437, 144] on span "Visualizar foto" at bounding box center [419, 147] width 41 height 10
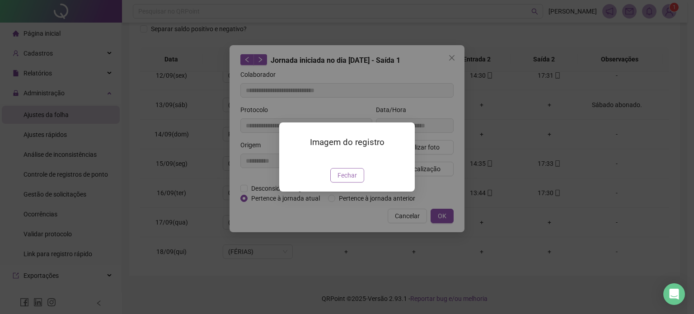
click at [351, 180] on span "Fechar" at bounding box center [347, 175] width 19 height 10
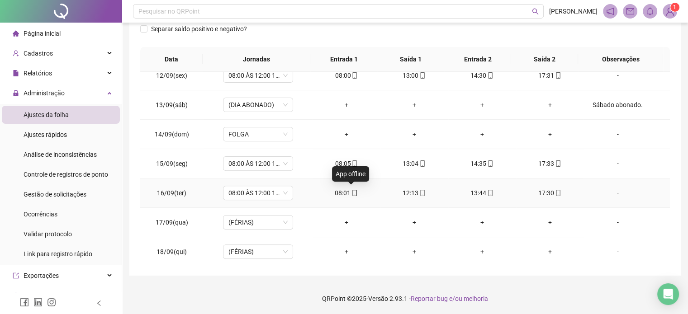
click at [354, 193] on icon "mobile" at bounding box center [354, 193] width 6 height 6
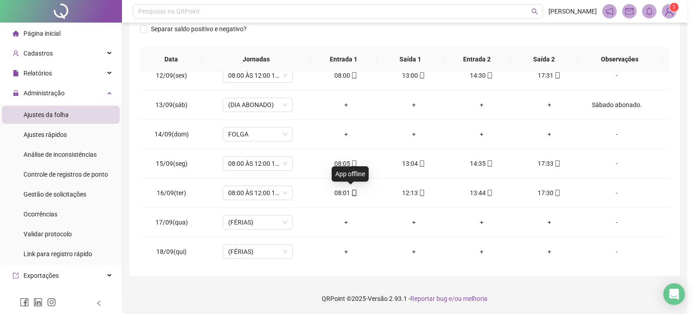
type input "**********"
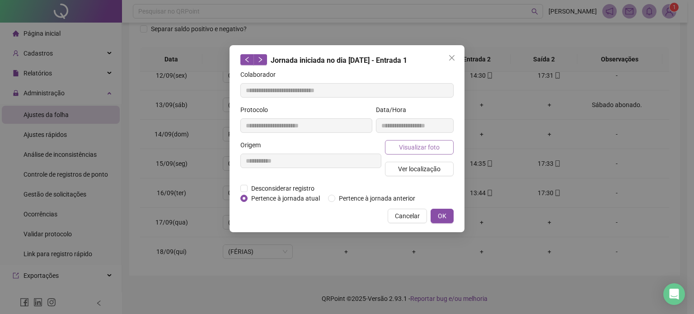
click at [421, 150] on span "Visualizar foto" at bounding box center [419, 147] width 41 height 10
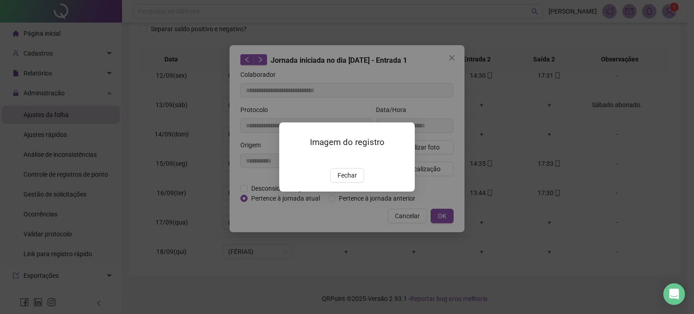
drag, startPoint x: 353, startPoint y: 228, endPoint x: 353, endPoint y: 223, distance: 4.5
click at [353, 180] on span "Fechar" at bounding box center [347, 175] width 19 height 10
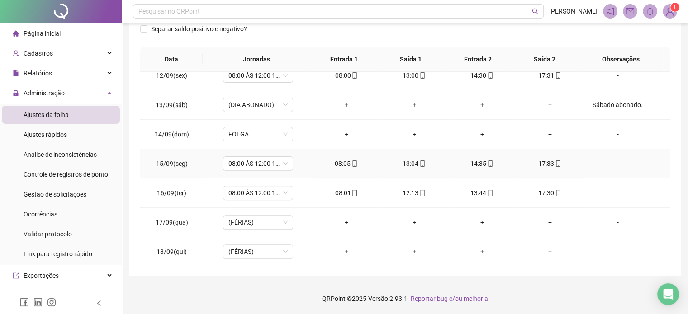
click at [355, 159] on div "08:05" at bounding box center [346, 164] width 53 height 10
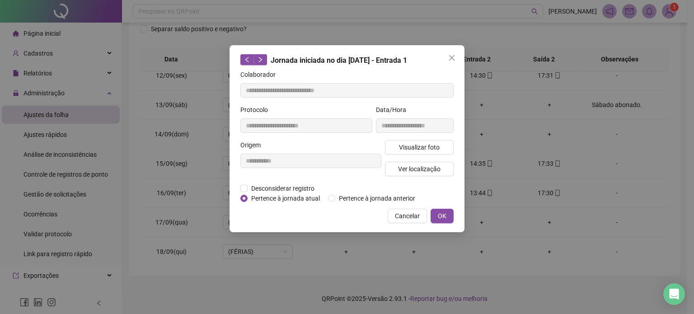
type input "**********"
click at [433, 149] on span "Visualizar foto" at bounding box center [419, 147] width 41 height 10
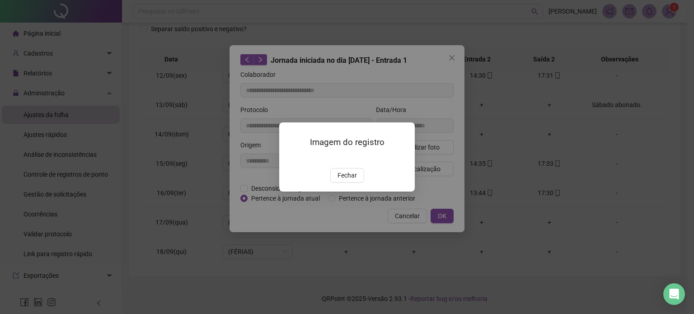
click at [347, 180] on span "Fechar" at bounding box center [347, 175] width 19 height 10
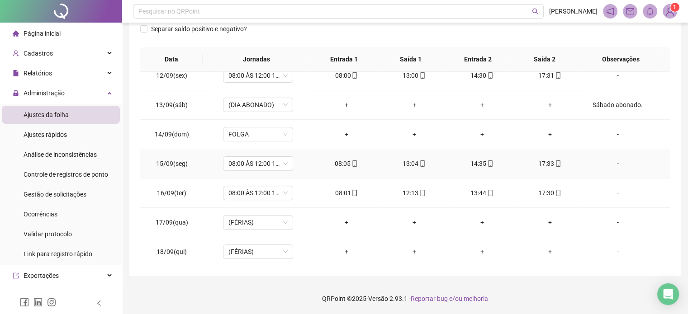
click at [418, 160] on span at bounding box center [421, 163] width 7 height 7
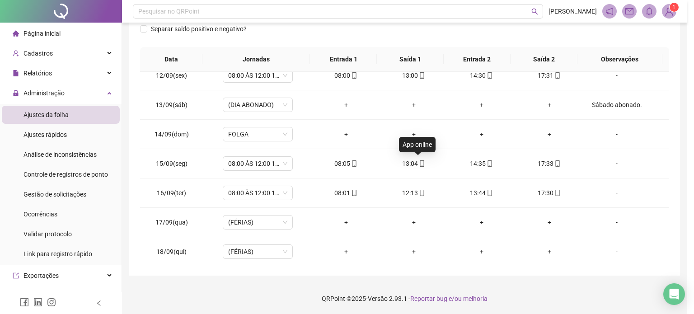
type input "**********"
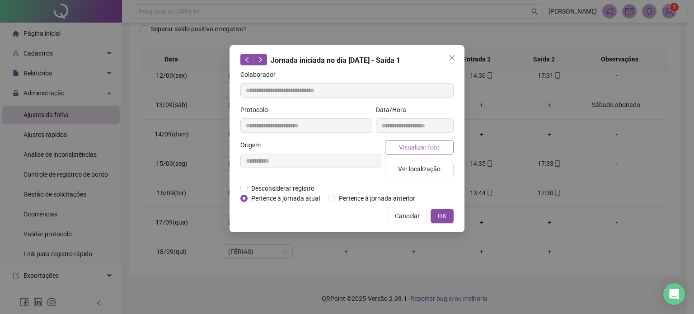
click at [425, 142] on span "Visualizar foto" at bounding box center [419, 147] width 41 height 10
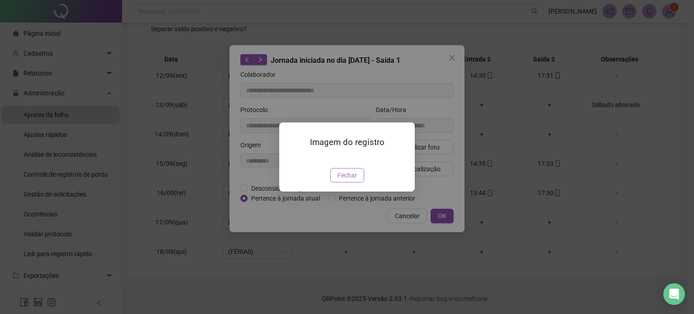
click at [353, 180] on span "Fechar" at bounding box center [347, 175] width 19 height 10
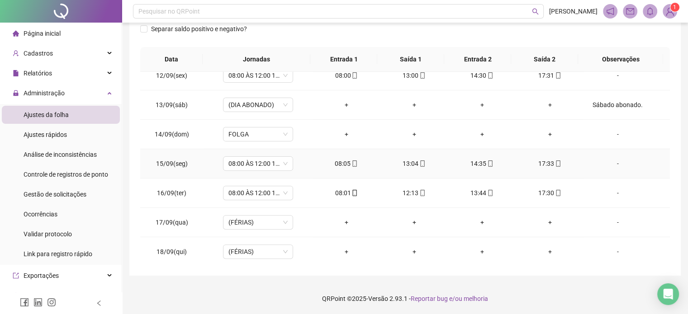
click at [487, 164] on icon "mobile" at bounding box center [490, 163] width 6 height 6
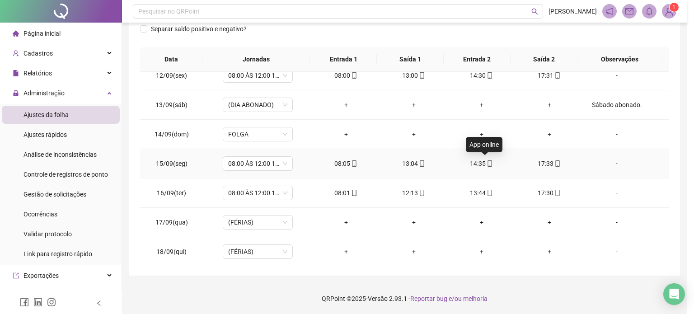
type input "**********"
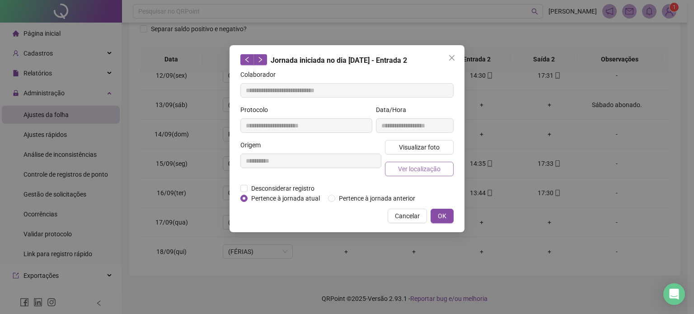
click at [430, 171] on span "Ver localização" at bounding box center [419, 169] width 42 height 10
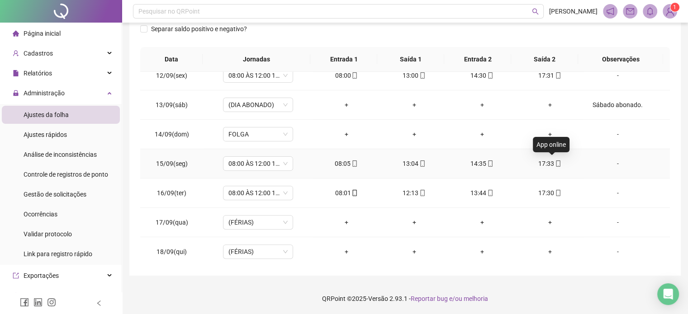
click at [555, 162] on icon "mobile" at bounding box center [558, 163] width 6 height 6
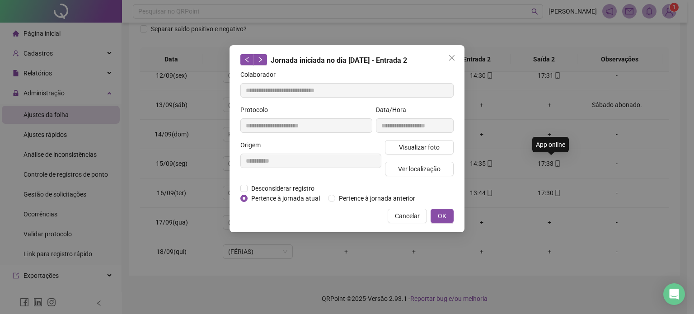
type input "**********"
click at [430, 170] on span "Ver localização" at bounding box center [419, 169] width 42 height 10
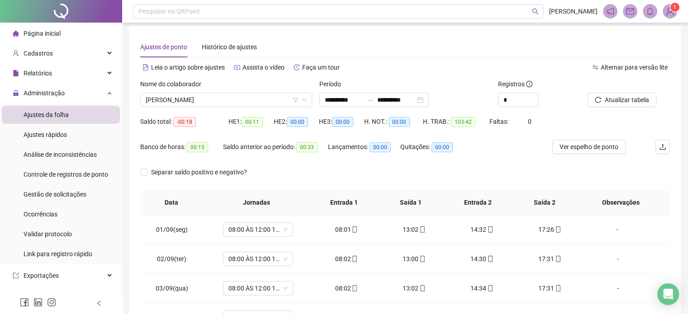
scroll to position [0, 0]
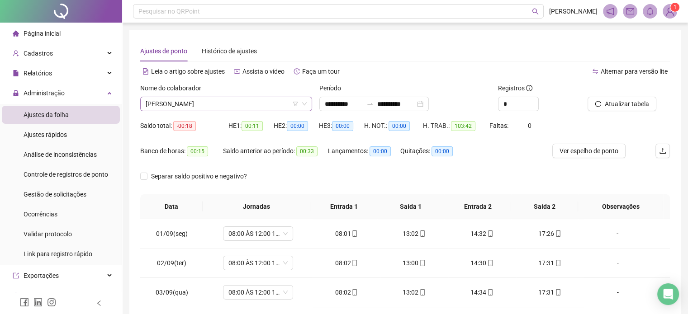
click at [274, 100] on span "[PERSON_NAME]" at bounding box center [226, 104] width 161 height 14
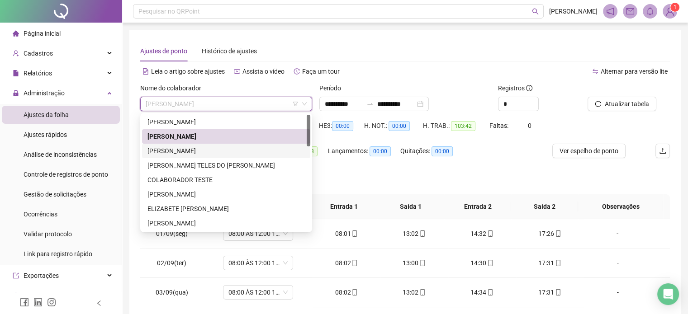
click at [217, 151] on div "[PERSON_NAME]" at bounding box center [225, 151] width 157 height 10
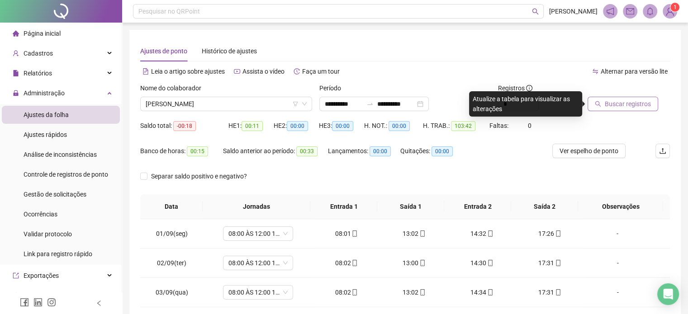
click at [638, 110] on button "Buscar registros" at bounding box center [622, 104] width 71 height 14
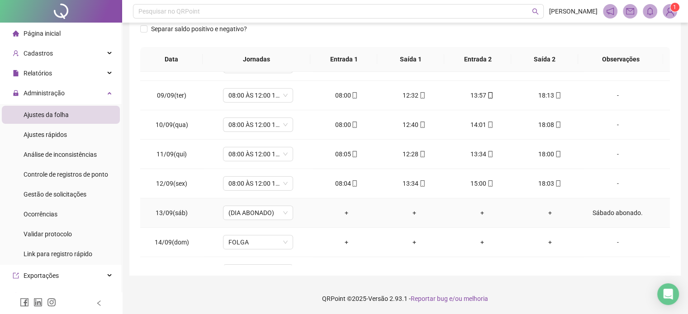
scroll to position [334, 0]
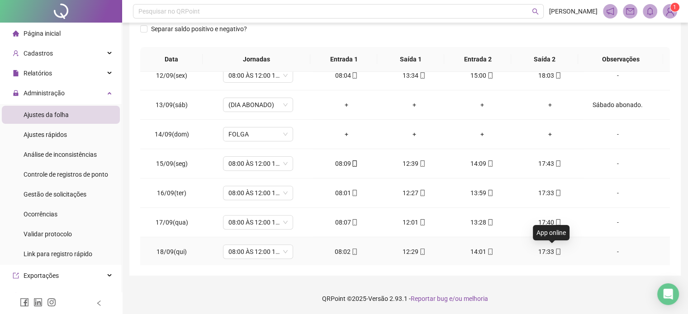
click at [555, 251] on icon "mobile" at bounding box center [558, 252] width 6 height 6
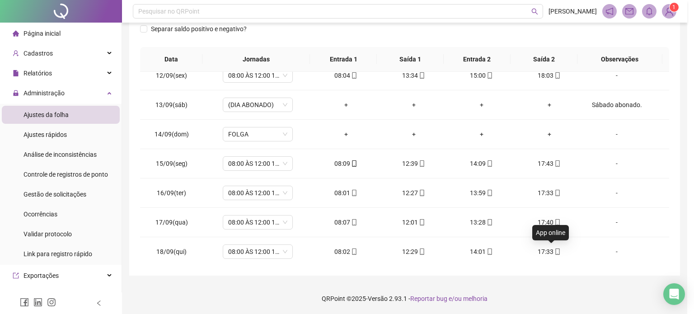
type input "**********"
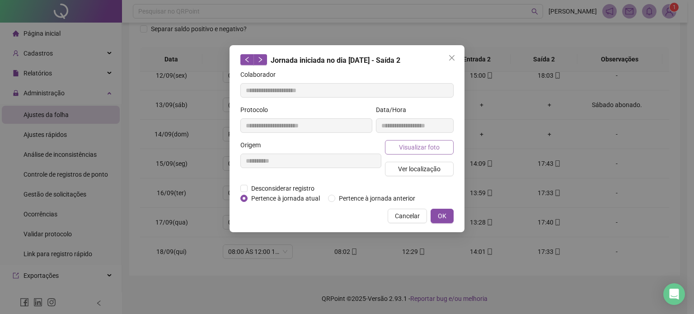
click at [432, 150] on span "Visualizar foto" at bounding box center [419, 147] width 41 height 10
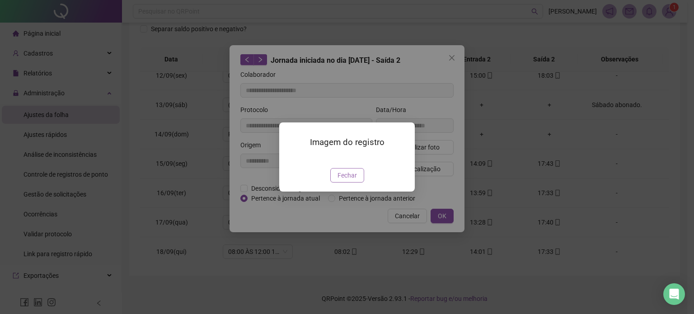
click at [352, 180] on span "Fechar" at bounding box center [347, 175] width 19 height 10
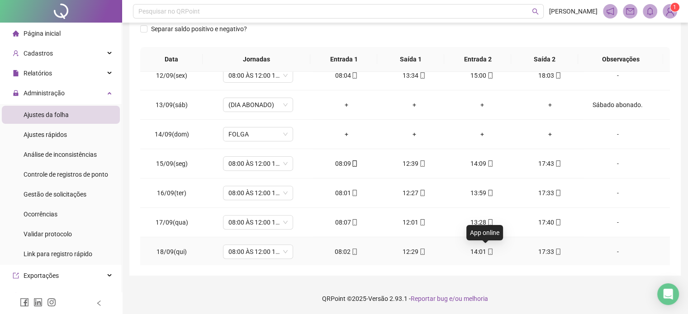
click at [487, 250] on icon "mobile" at bounding box center [490, 252] width 6 height 6
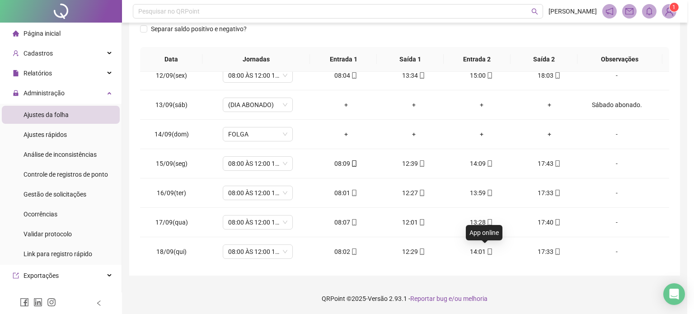
type input "**********"
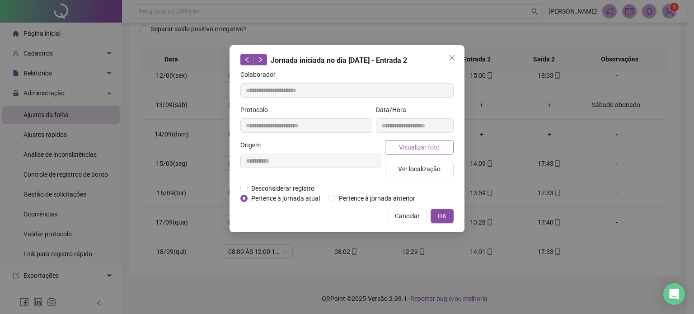
click at [433, 147] on span "Visualizar foto" at bounding box center [419, 147] width 41 height 10
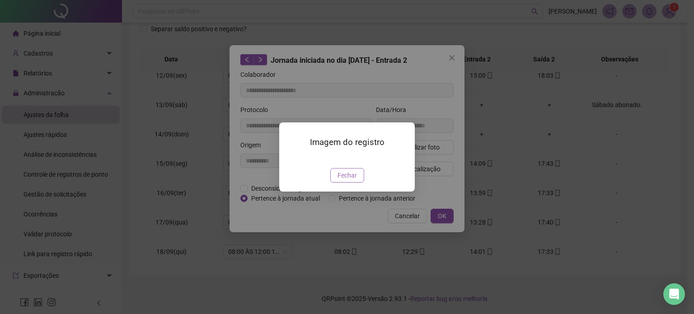
click at [355, 180] on span "Fechar" at bounding box center [347, 175] width 19 height 10
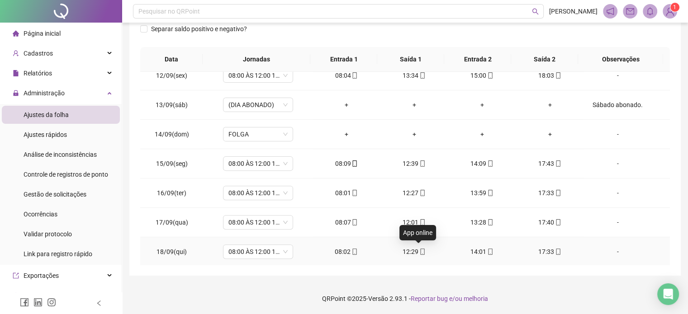
click at [419, 250] on icon "mobile" at bounding box center [422, 252] width 6 height 6
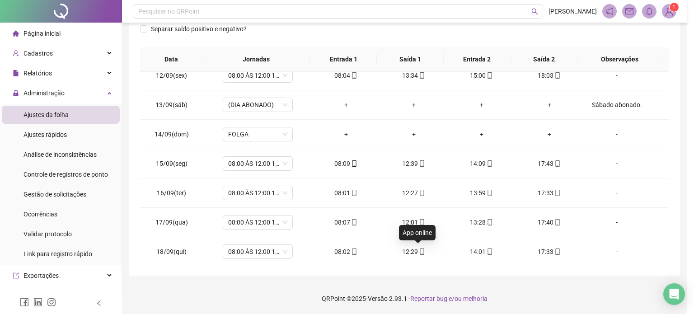
type input "**********"
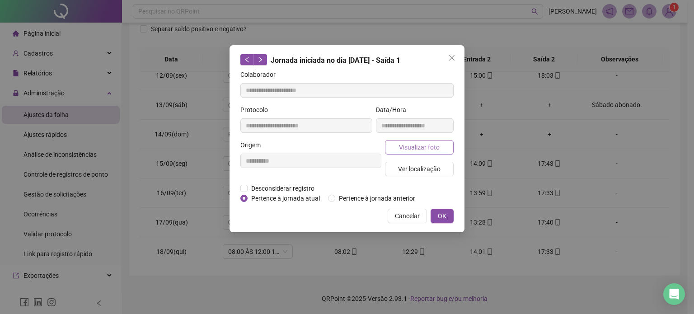
click at [439, 144] on span "Visualizar foto" at bounding box center [419, 147] width 41 height 10
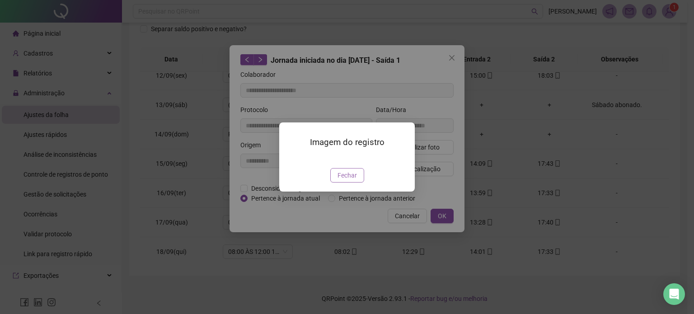
click at [349, 180] on span "Fechar" at bounding box center [347, 175] width 19 height 10
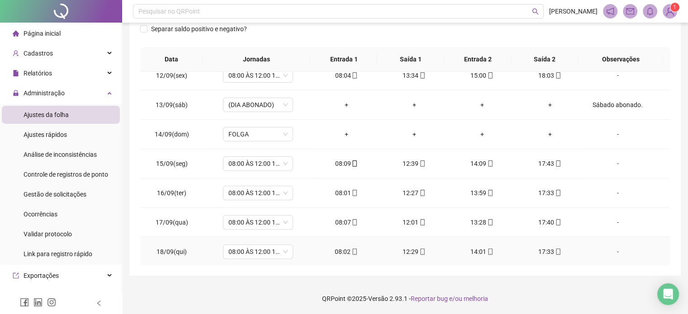
click at [353, 249] on icon "mobile" at bounding box center [355, 252] width 4 height 6
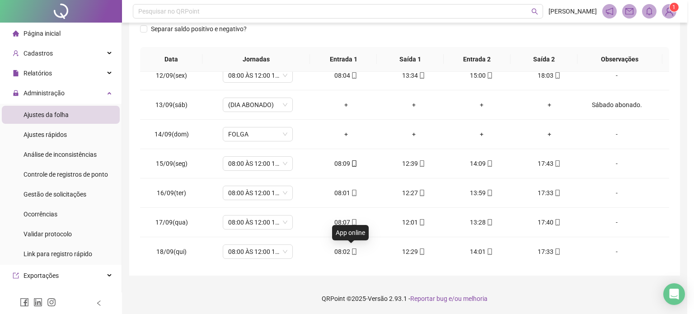
type input "**********"
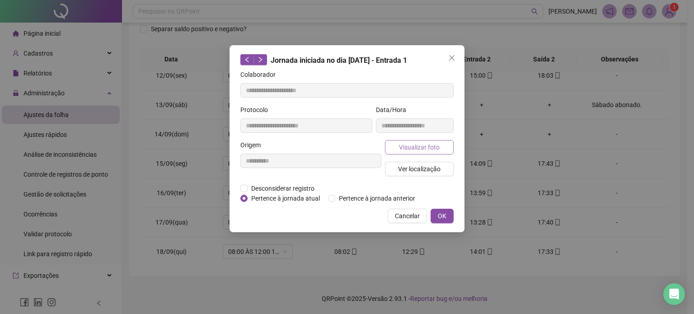
click at [451, 150] on button "Visualizar foto" at bounding box center [419, 147] width 69 height 14
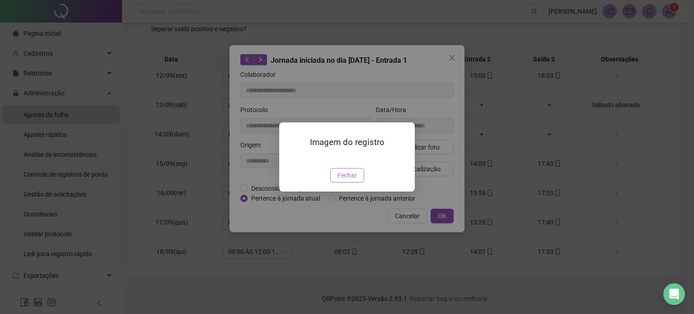
click at [360, 183] on button "Fechar" at bounding box center [347, 175] width 34 height 14
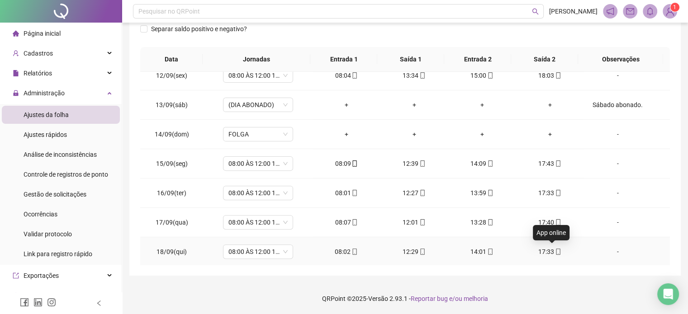
click at [555, 251] on icon "mobile" at bounding box center [558, 252] width 6 height 6
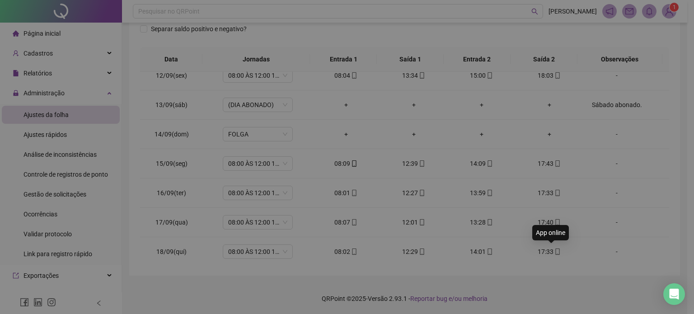
type input "**********"
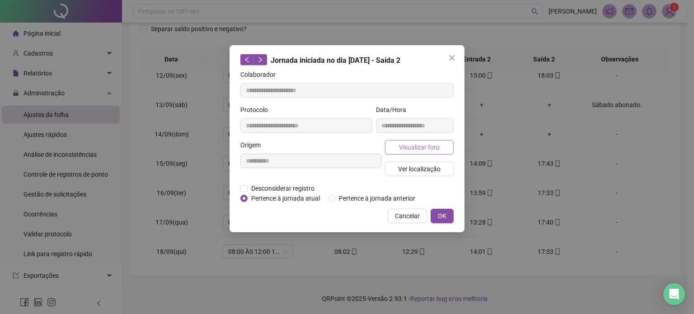
click at [417, 143] on span "Visualizar foto" at bounding box center [419, 147] width 41 height 10
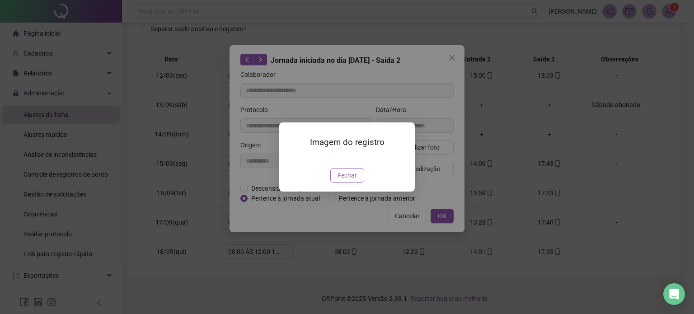
click at [353, 180] on span "Fechar" at bounding box center [347, 175] width 19 height 10
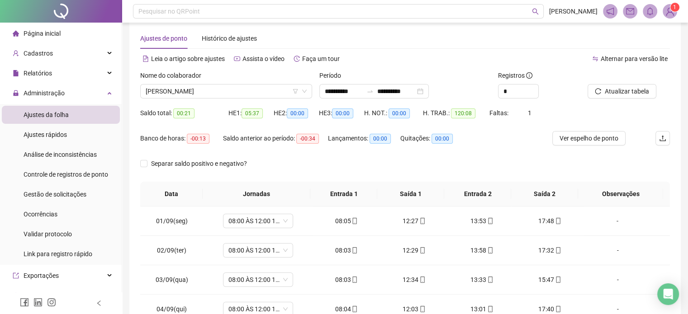
scroll to position [12, 0]
click at [229, 90] on span "[PERSON_NAME]" at bounding box center [226, 92] width 161 height 14
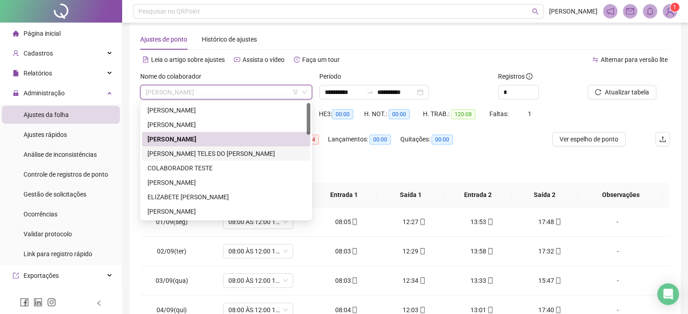
click at [208, 151] on div "[PERSON_NAME] TELES DO [PERSON_NAME]" at bounding box center [225, 154] width 157 height 10
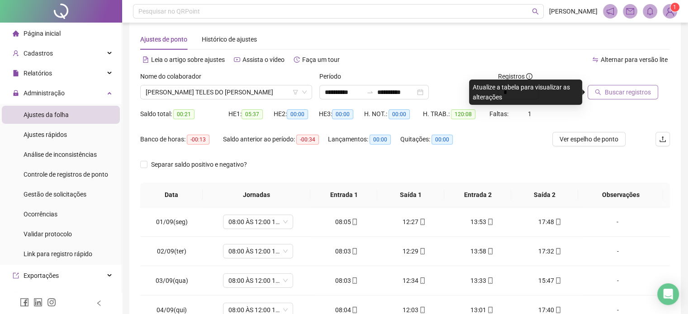
click at [629, 86] on button "Buscar registros" at bounding box center [622, 92] width 71 height 14
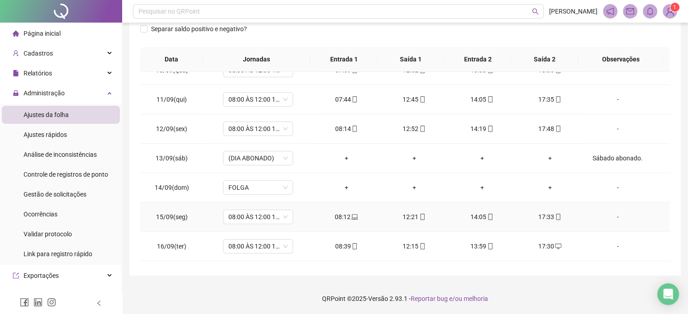
scroll to position [334, 0]
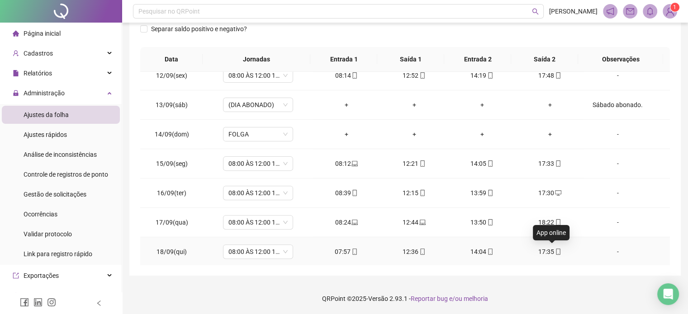
click at [555, 251] on icon "mobile" at bounding box center [558, 252] width 6 height 6
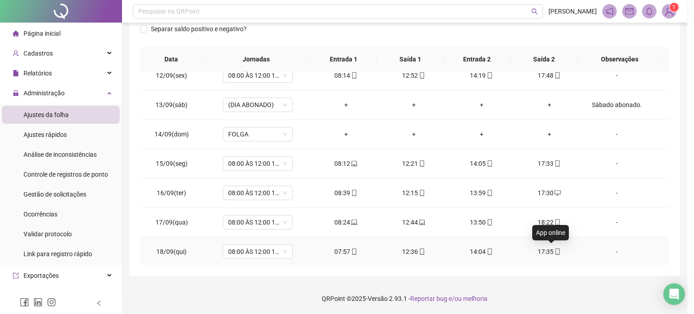
type input "**********"
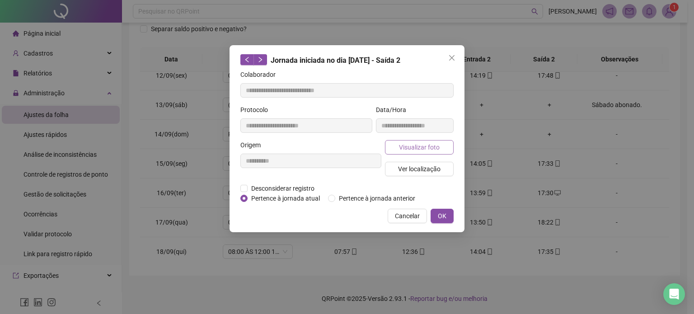
click at [430, 144] on span "Visualizar foto" at bounding box center [419, 147] width 41 height 10
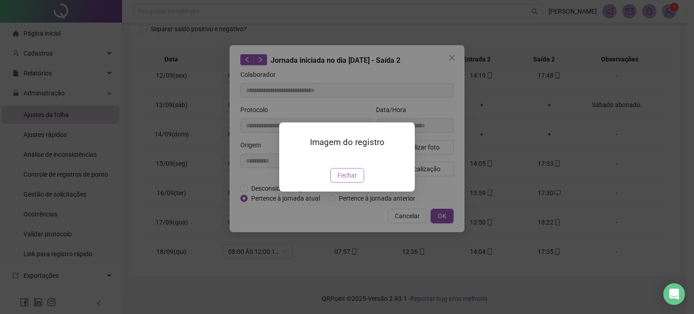
click at [349, 180] on span "Fechar" at bounding box center [347, 175] width 19 height 10
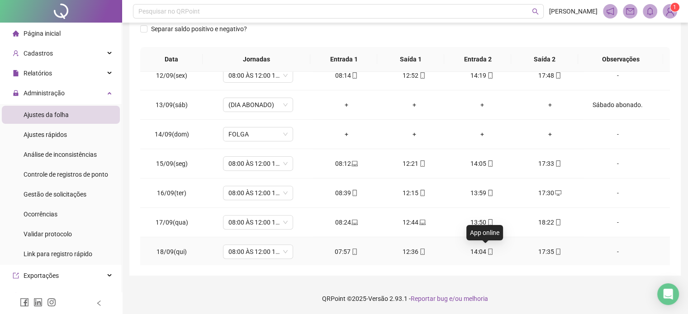
click at [487, 251] on icon "mobile" at bounding box center [490, 252] width 6 height 6
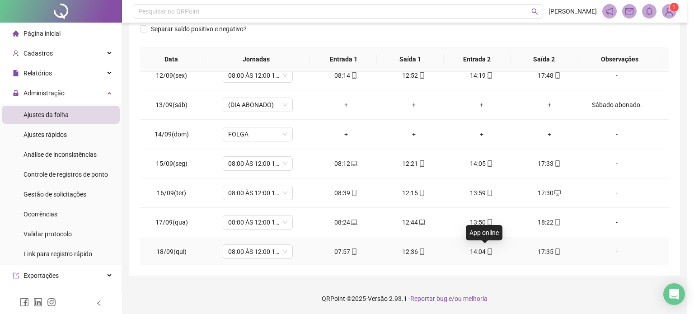
type input "**********"
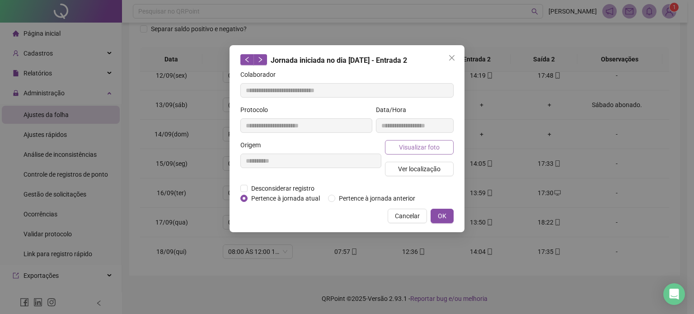
click at [439, 146] on button "Visualizar foto" at bounding box center [419, 147] width 69 height 14
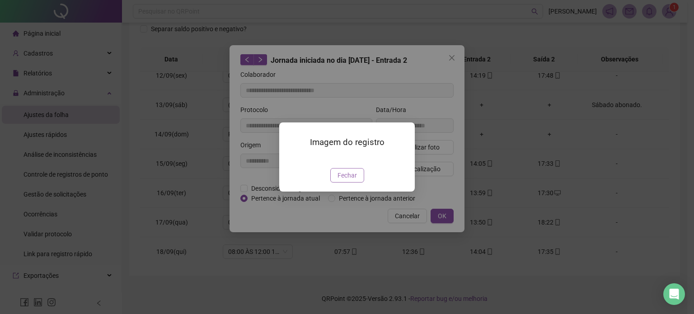
click at [357, 183] on button "Fechar" at bounding box center [347, 175] width 34 height 14
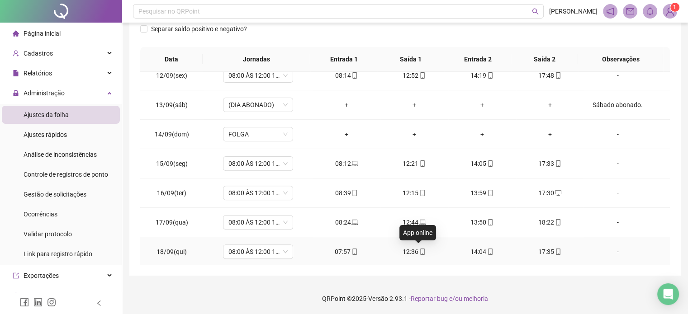
click at [419, 250] on icon "mobile" at bounding box center [422, 252] width 6 height 6
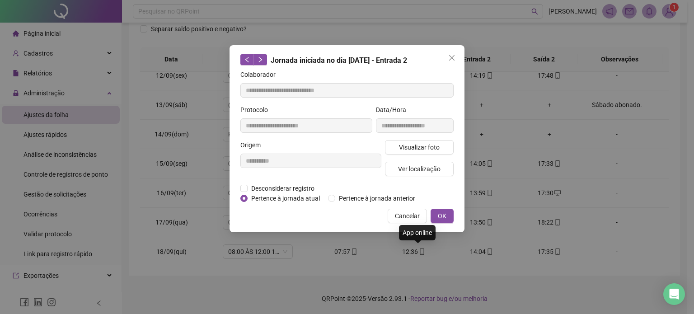
type input "**********"
click at [436, 146] on span "Visualizar foto" at bounding box center [419, 147] width 41 height 10
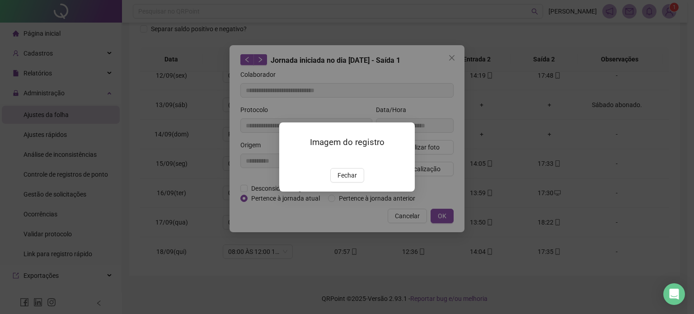
click at [341, 180] on span "Fechar" at bounding box center [347, 175] width 19 height 10
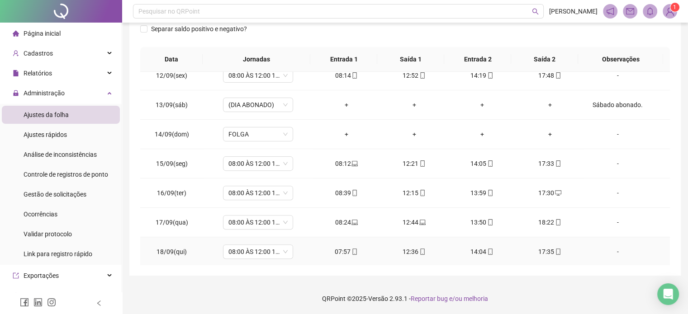
click at [351, 249] on icon "mobile" at bounding box center [354, 252] width 6 height 6
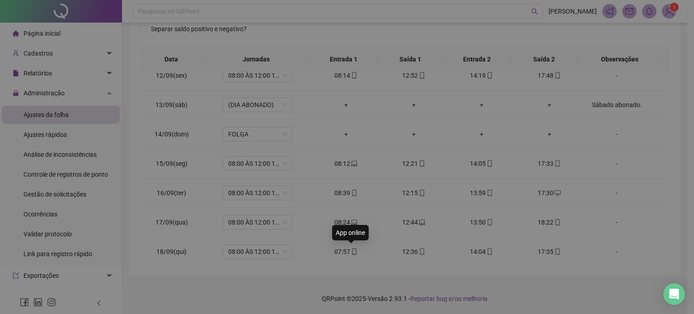
type input "**********"
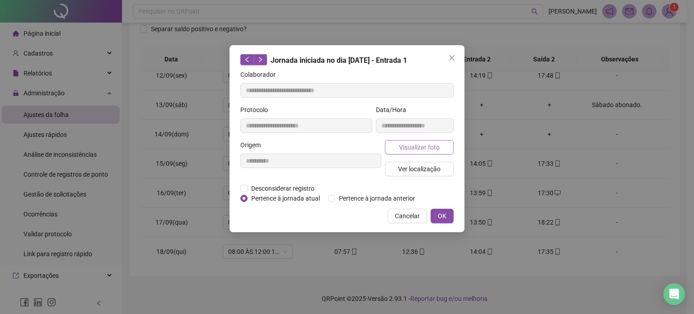
click at [438, 148] on span "Visualizar foto" at bounding box center [419, 147] width 41 height 10
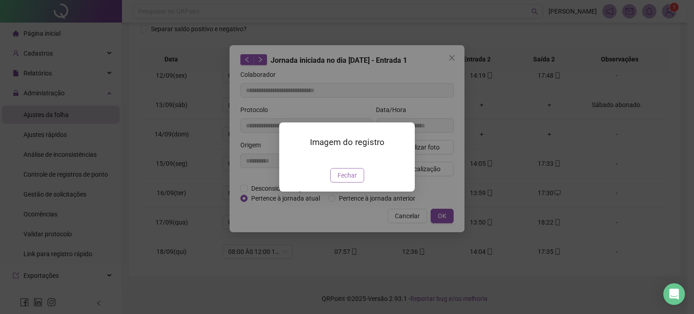
click at [357, 183] on button "Fechar" at bounding box center [347, 175] width 34 height 14
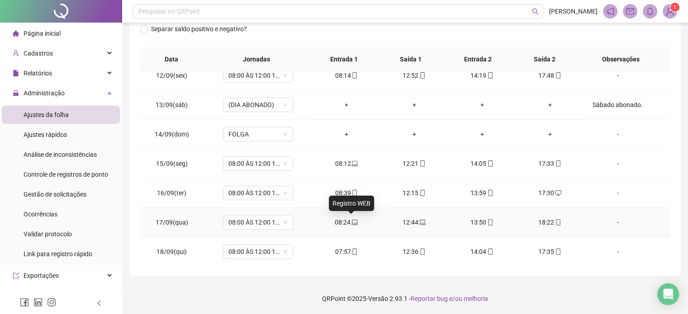
click at [352, 222] on icon "laptop" at bounding box center [354, 222] width 6 height 6
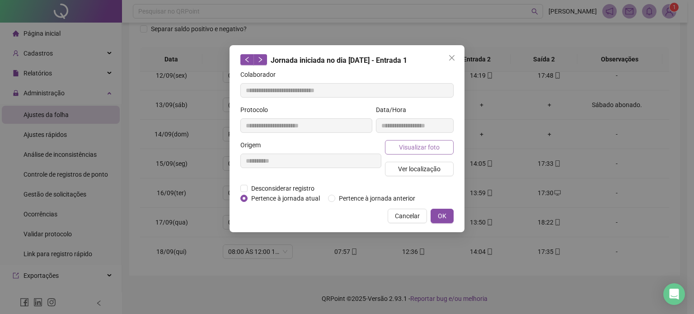
click at [437, 146] on span "Visualizar foto" at bounding box center [419, 147] width 41 height 10
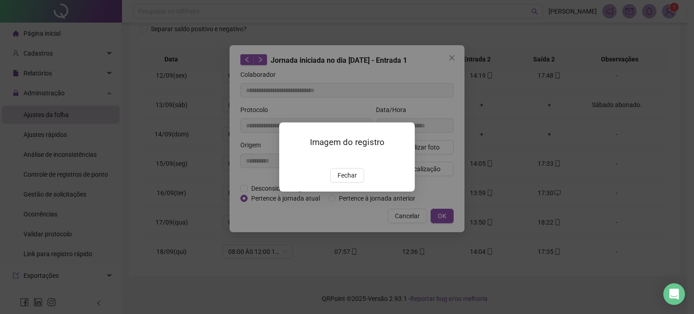
type input "**********"
click at [344, 180] on span "Fechar" at bounding box center [347, 175] width 19 height 10
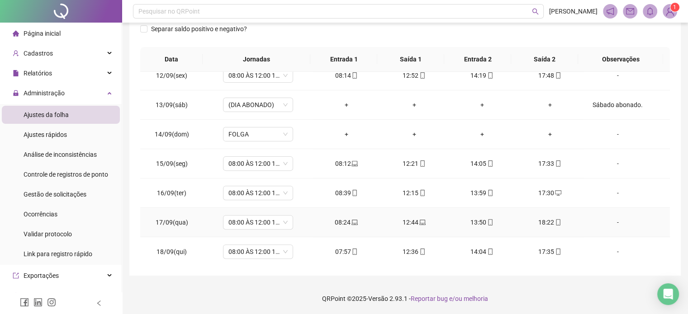
click at [419, 220] on icon "laptop" at bounding box center [422, 222] width 6 height 5
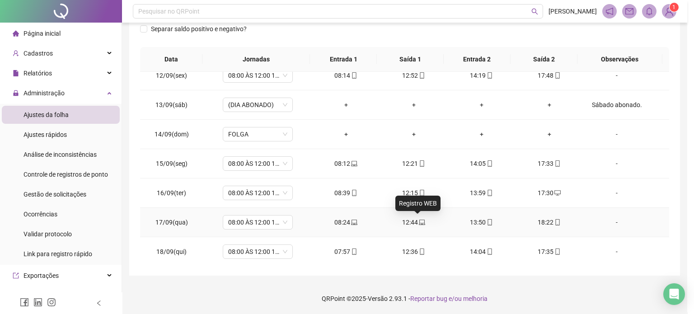
type input "**********"
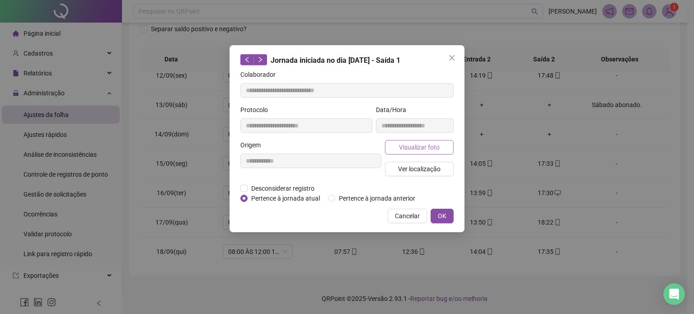
click at [424, 143] on span "Visualizar foto" at bounding box center [419, 147] width 41 height 10
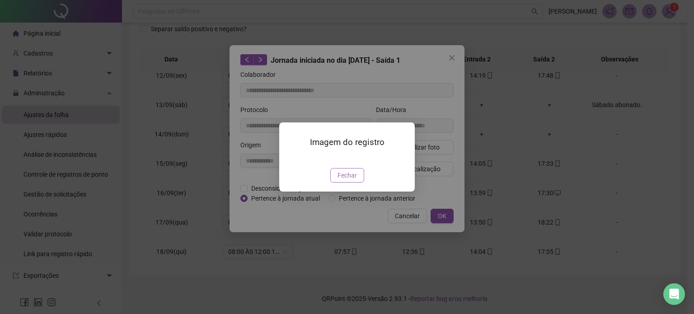
click at [349, 180] on span "Fechar" at bounding box center [347, 175] width 19 height 10
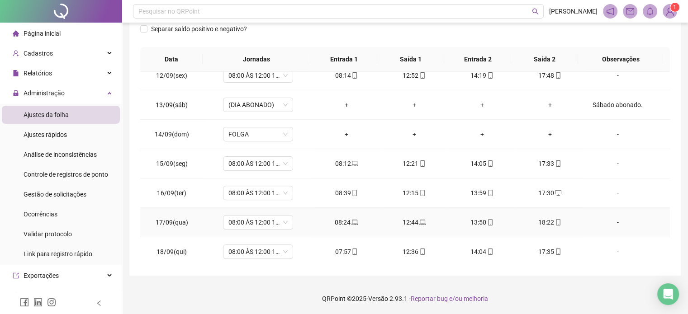
click at [487, 221] on icon "mobile" at bounding box center [490, 222] width 6 height 6
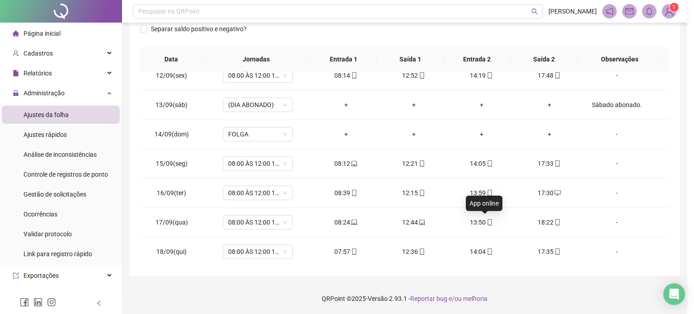
type input "**********"
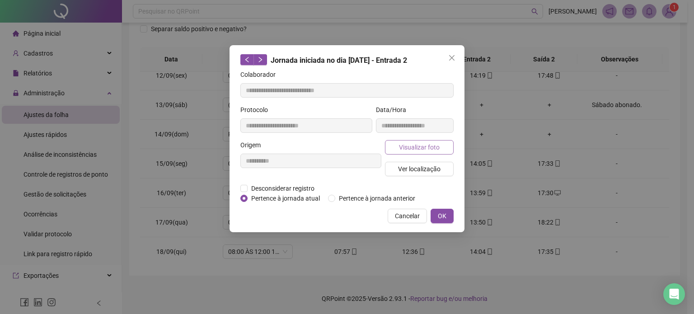
click at [439, 149] on span "Visualizar foto" at bounding box center [419, 147] width 41 height 10
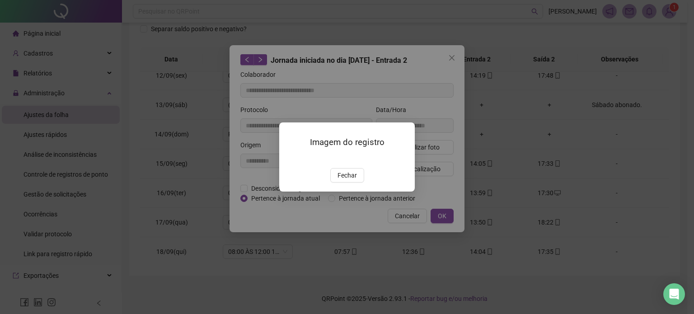
click at [343, 183] on button "Fechar" at bounding box center [347, 175] width 34 height 14
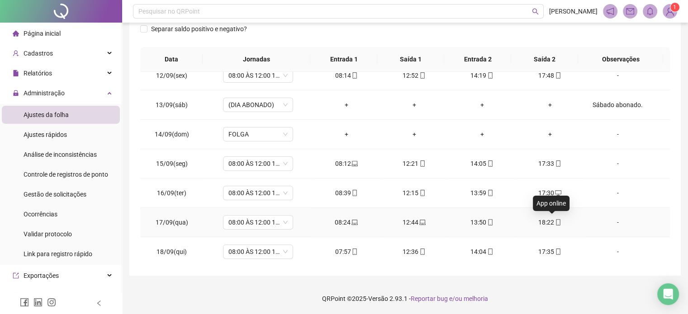
click at [556, 222] on icon "mobile" at bounding box center [558, 222] width 4 height 6
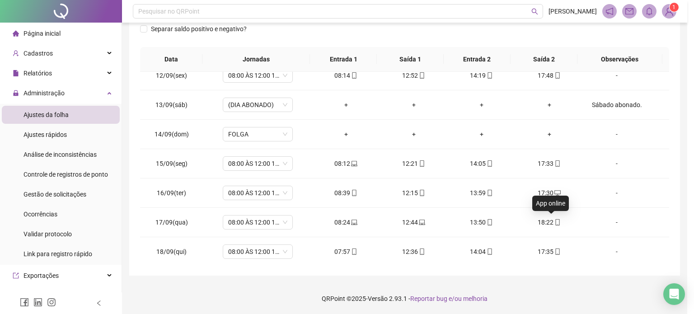
type input "**********"
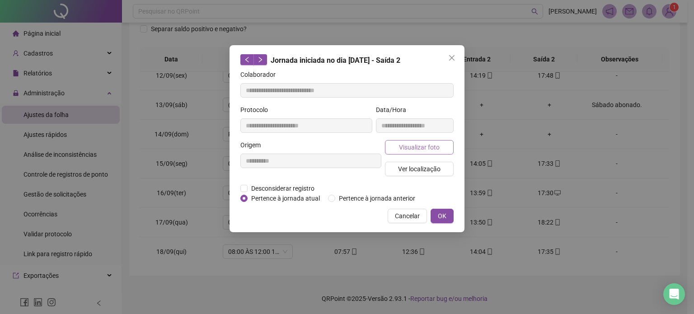
click at [434, 146] on span "Visualizar foto" at bounding box center [419, 147] width 41 height 10
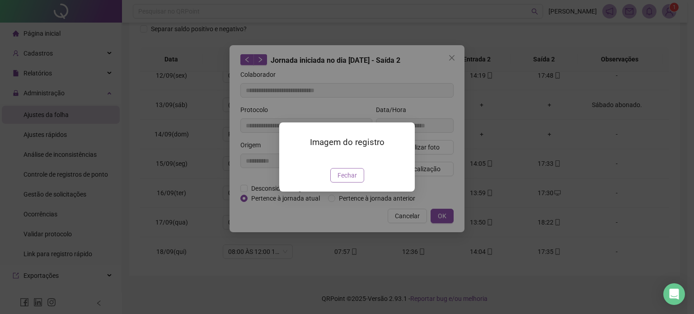
click at [358, 183] on button "Fechar" at bounding box center [347, 175] width 34 height 14
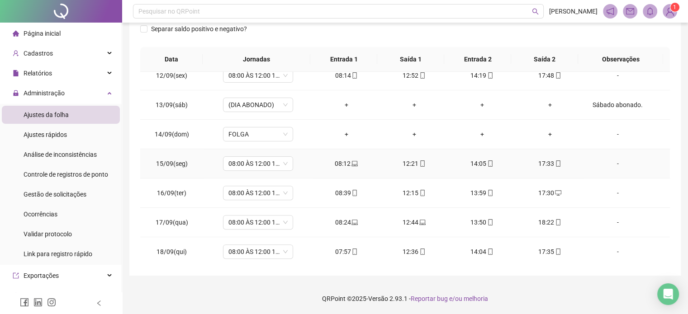
click at [353, 165] on span at bounding box center [353, 163] width 7 height 7
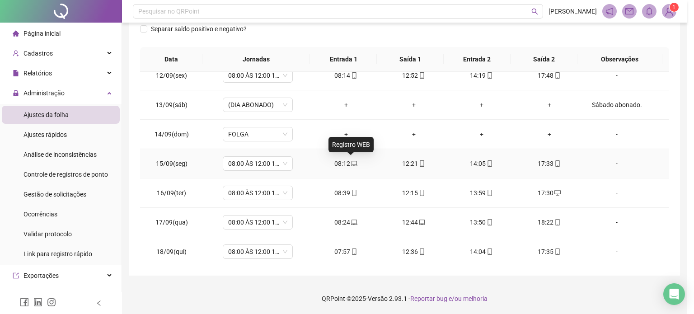
type input "**********"
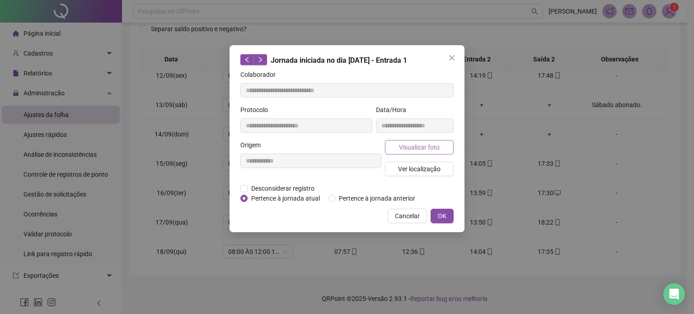
click at [443, 146] on button "Visualizar foto" at bounding box center [419, 147] width 69 height 14
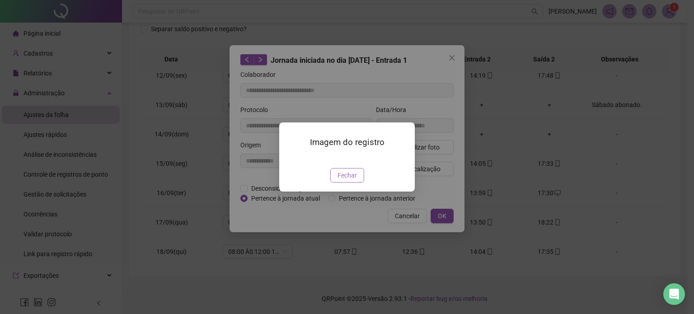
click at [358, 183] on button "Fechar" at bounding box center [347, 175] width 34 height 14
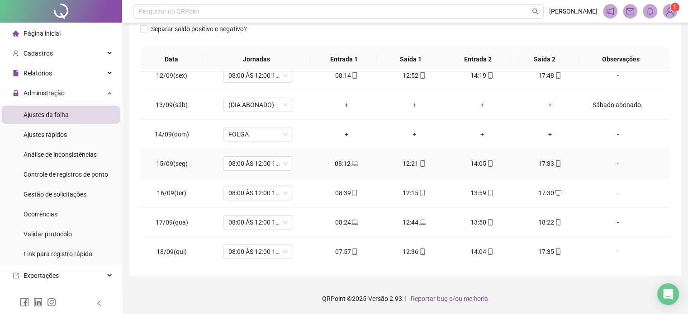
click at [419, 163] on icon "mobile" at bounding box center [422, 163] width 6 height 6
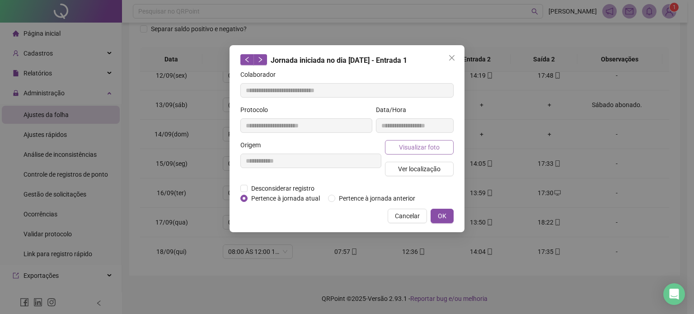
type input "**********"
click at [441, 143] on button "Visualizar foto" at bounding box center [419, 147] width 69 height 14
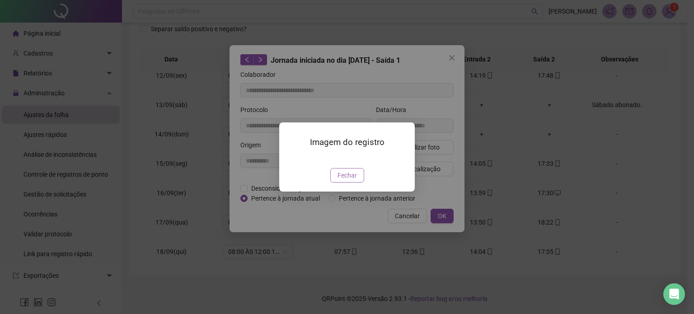
click at [353, 180] on span "Fechar" at bounding box center [347, 175] width 19 height 10
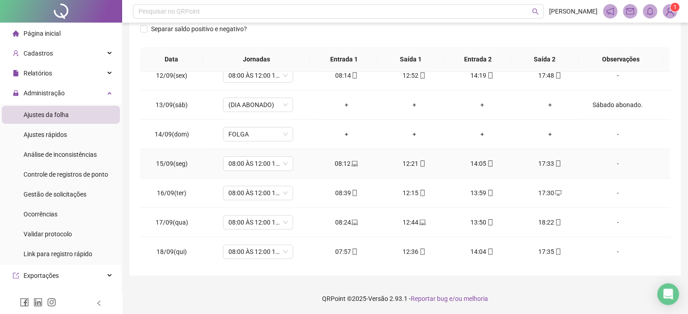
click at [487, 162] on icon "mobile" at bounding box center [490, 163] width 6 height 6
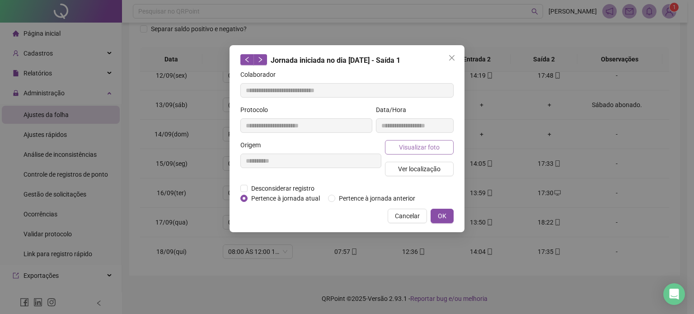
click at [437, 148] on span "Visualizar foto" at bounding box center [419, 147] width 41 height 10
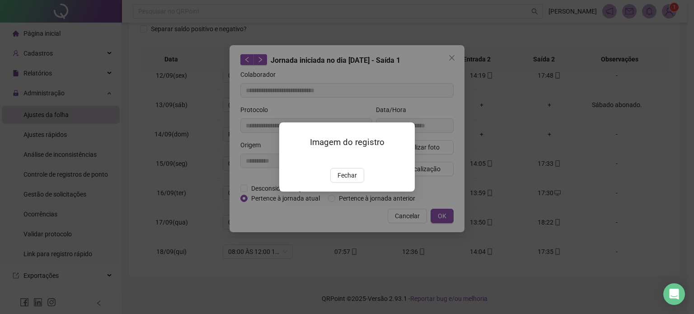
type input "**********"
click at [350, 180] on span "Fechar" at bounding box center [347, 175] width 19 height 10
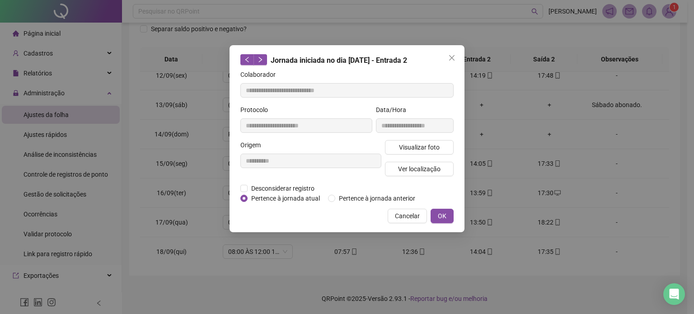
click at [557, 162] on div "**********" at bounding box center [347, 157] width 694 height 314
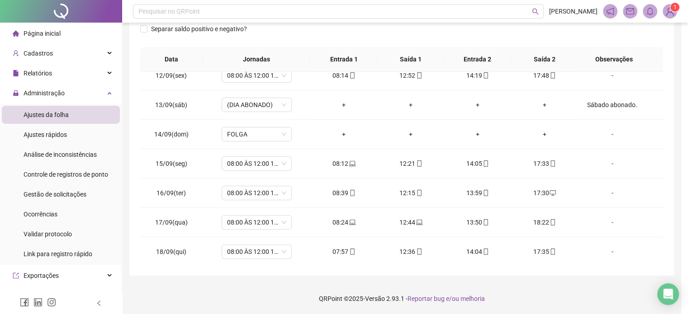
click at [552, 163] on icon "mobile" at bounding box center [552, 163] width 6 height 6
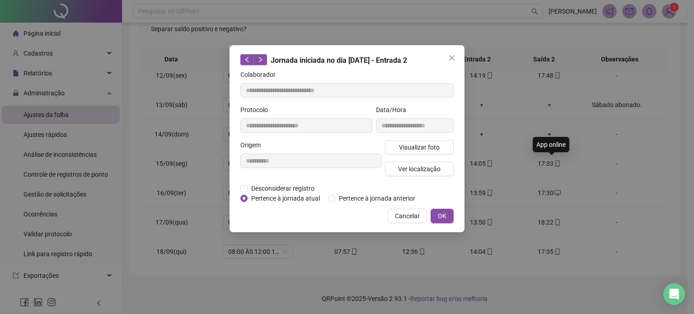
type input "**********"
click at [436, 147] on span "Visualizar foto" at bounding box center [419, 147] width 41 height 10
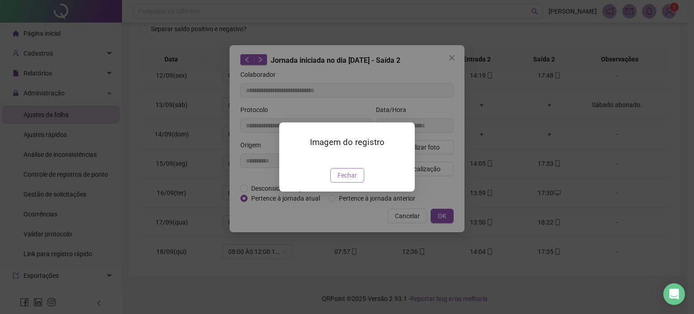
click at [347, 180] on span "Fechar" at bounding box center [347, 175] width 19 height 10
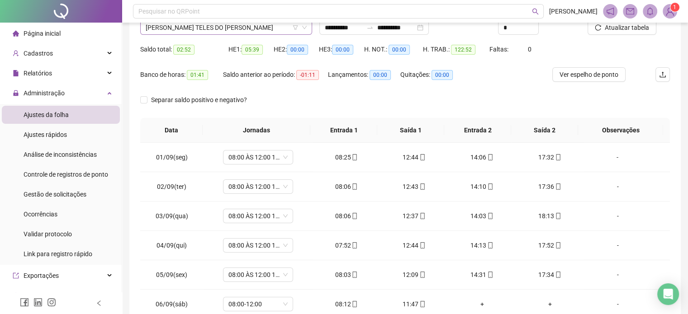
scroll to position [0, 0]
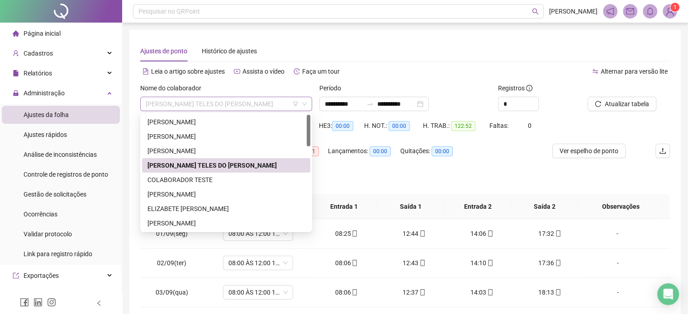
click at [253, 102] on span "[PERSON_NAME] TELES DO [PERSON_NAME]" at bounding box center [226, 104] width 161 height 14
click at [223, 192] on div "[PERSON_NAME]" at bounding box center [225, 194] width 157 height 10
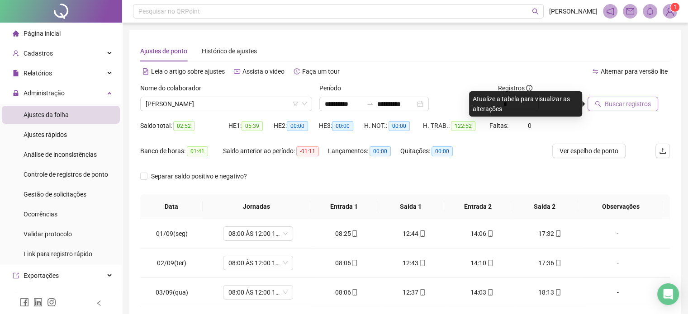
click at [618, 107] on span "Buscar registros" at bounding box center [627, 104] width 46 height 10
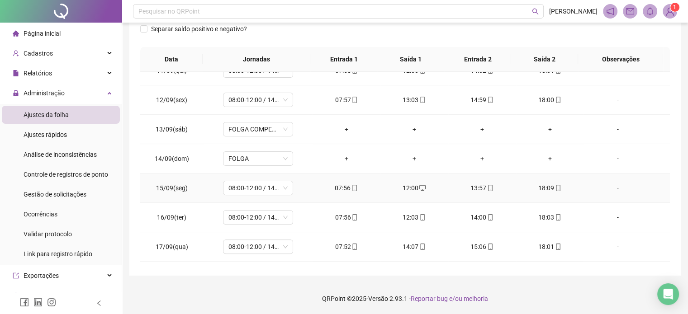
scroll to position [334, 0]
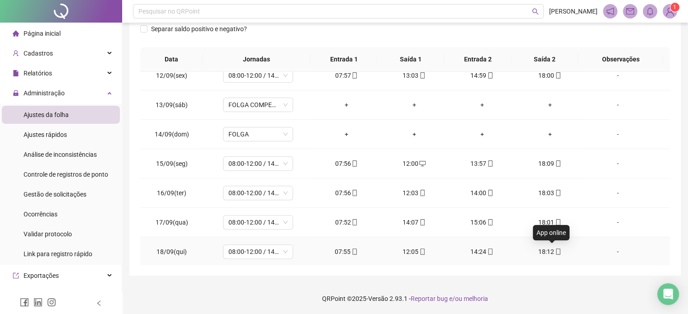
click at [556, 251] on icon "mobile" at bounding box center [558, 252] width 4 height 6
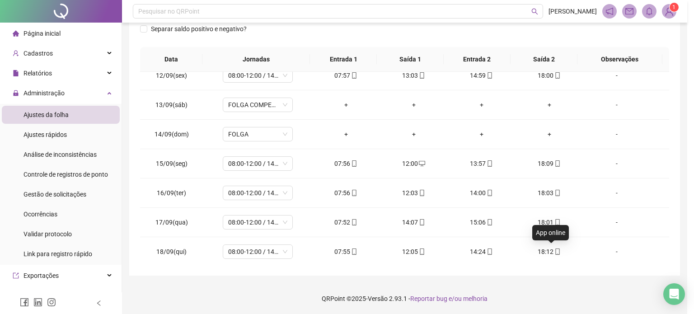
type input "**********"
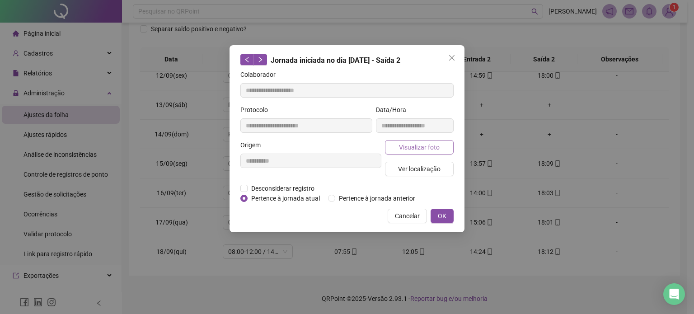
click at [435, 148] on span "Visualizar foto" at bounding box center [419, 147] width 41 height 10
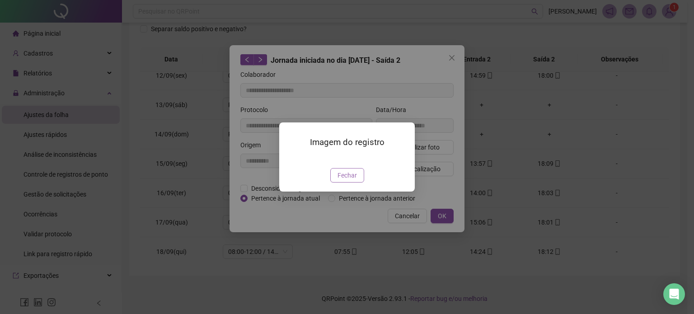
click at [338, 180] on span "Fechar" at bounding box center [347, 175] width 19 height 10
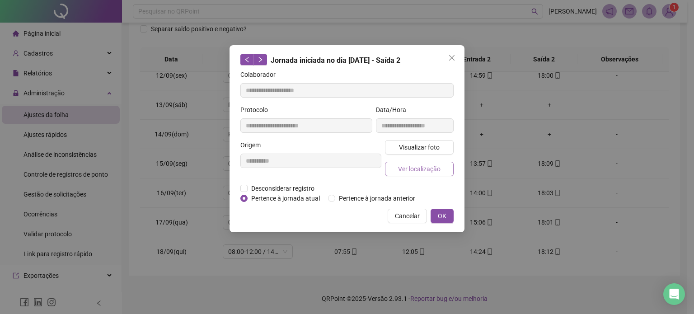
click at [417, 174] on button "Ver localização" at bounding box center [419, 169] width 69 height 14
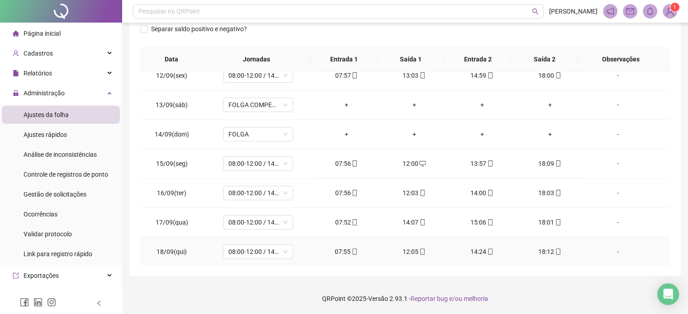
click at [487, 249] on icon "mobile" at bounding box center [490, 252] width 6 height 6
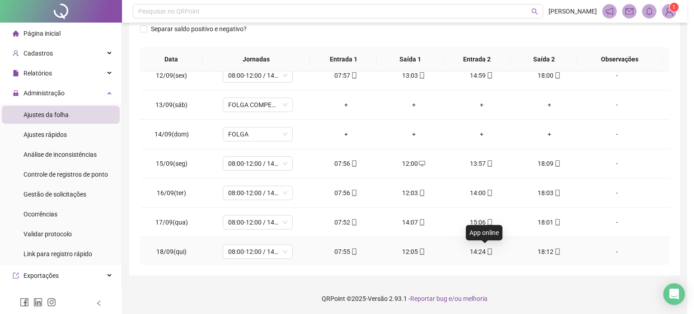
type input "**********"
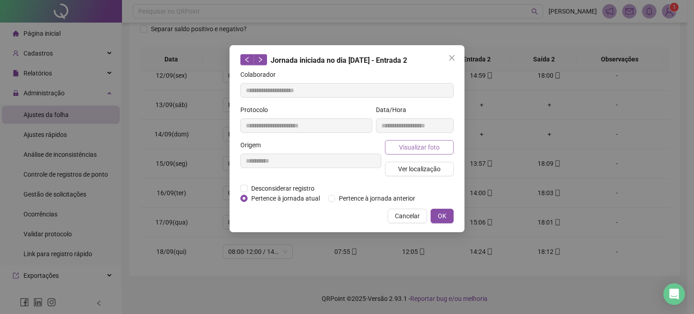
click at [412, 151] on button "Visualizar foto" at bounding box center [419, 147] width 69 height 14
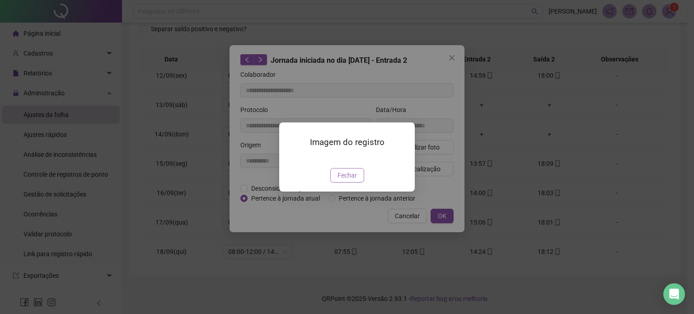
click at [349, 180] on span "Fechar" at bounding box center [347, 175] width 19 height 10
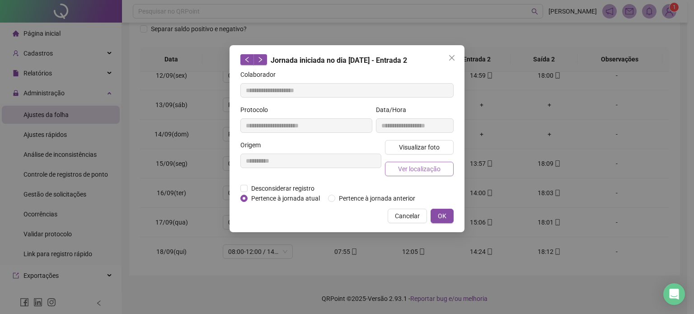
click at [438, 168] on span "Ver localização" at bounding box center [419, 169] width 42 height 10
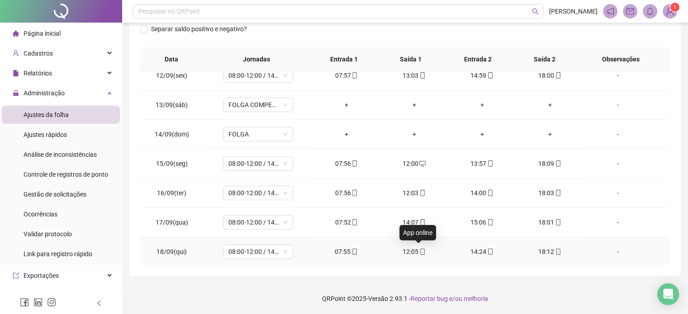
click at [419, 252] on icon "mobile" at bounding box center [422, 252] width 6 height 6
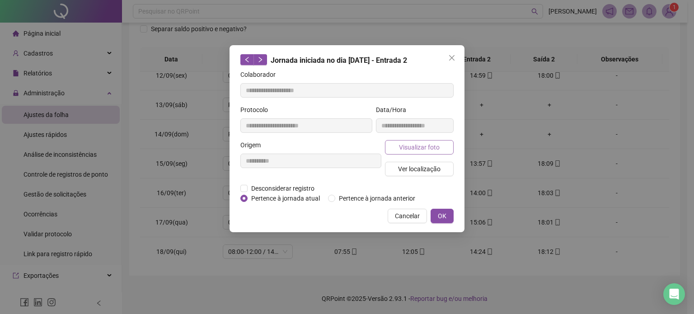
click at [414, 150] on span "Visualizar foto" at bounding box center [419, 147] width 41 height 10
type input "**********"
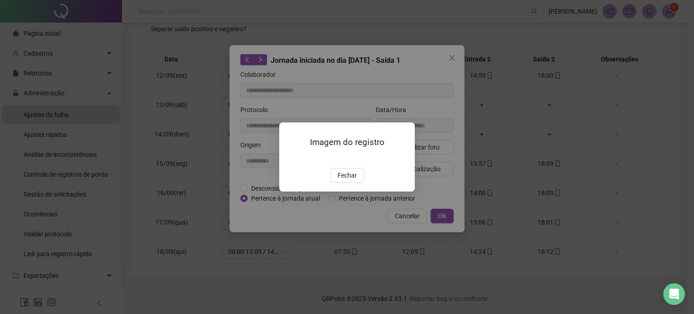
drag, startPoint x: 342, startPoint y: 230, endPoint x: 377, endPoint y: 193, distance: 50.8
click at [342, 180] on span "Fechar" at bounding box center [347, 175] width 19 height 10
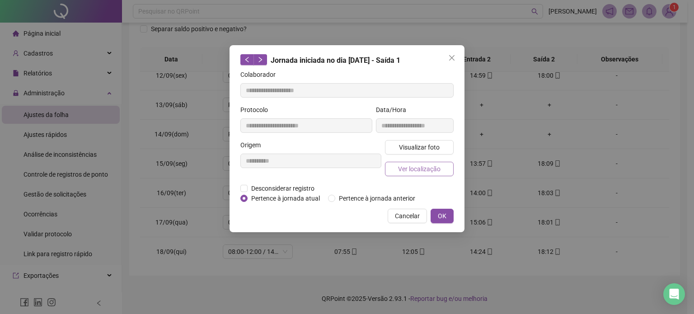
click at [425, 168] on span "Ver localização" at bounding box center [419, 169] width 42 height 10
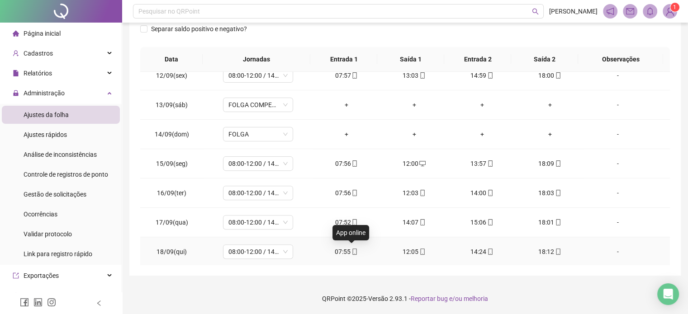
click at [351, 250] on icon "mobile" at bounding box center [354, 252] width 6 height 6
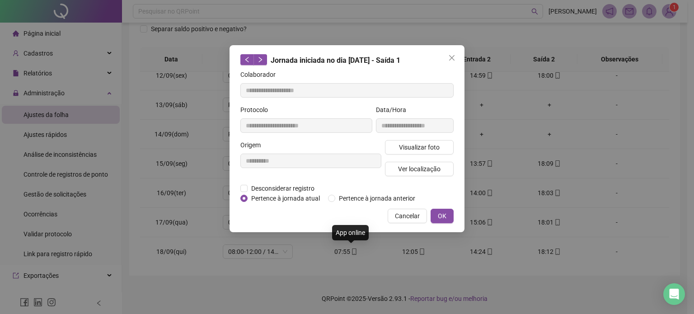
type input "**********"
click at [425, 146] on span "Visualizar foto" at bounding box center [419, 147] width 41 height 10
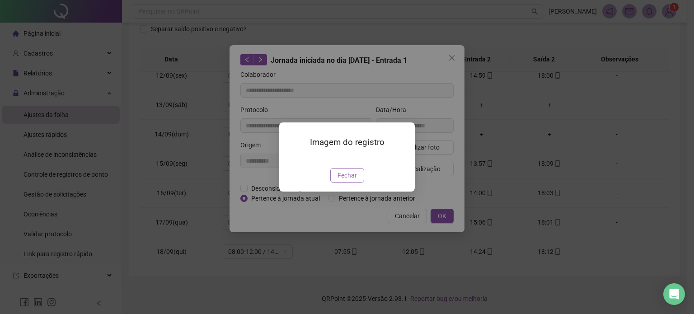
click at [353, 180] on span "Fechar" at bounding box center [347, 175] width 19 height 10
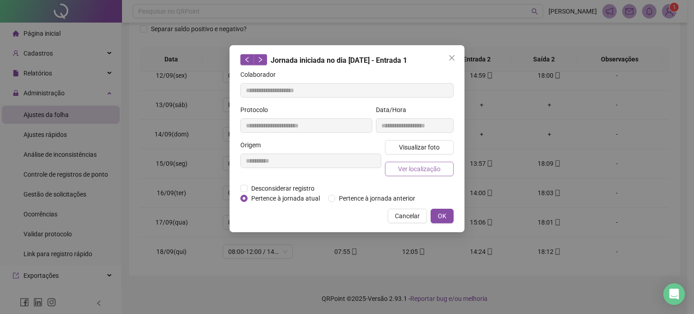
click at [423, 171] on span "Ver localização" at bounding box center [419, 169] width 42 height 10
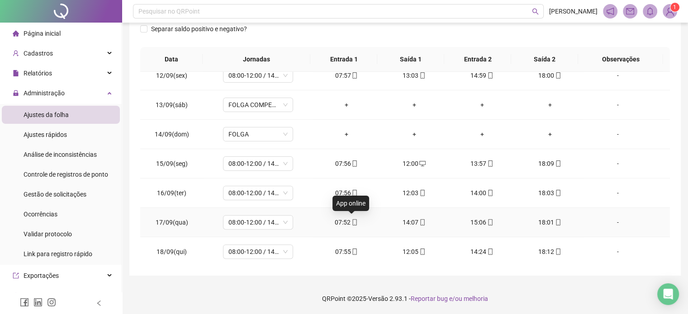
click at [351, 223] on icon "mobile" at bounding box center [354, 222] width 6 height 6
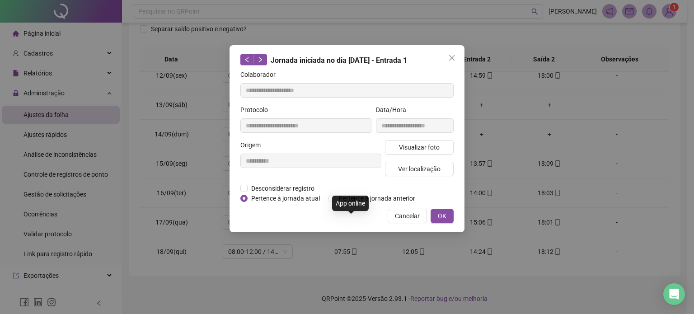
type input "**********"
click at [427, 145] on span "Visualizar foto" at bounding box center [419, 147] width 41 height 10
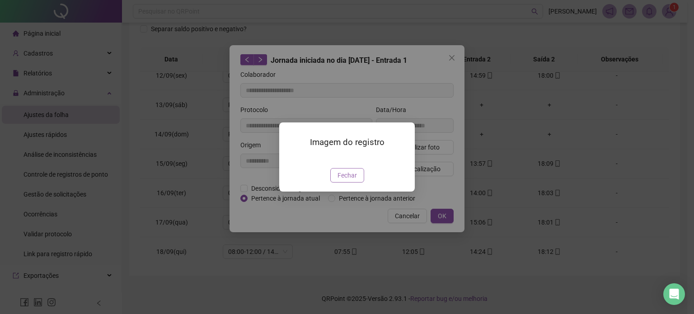
click at [344, 180] on span "Fechar" at bounding box center [347, 175] width 19 height 10
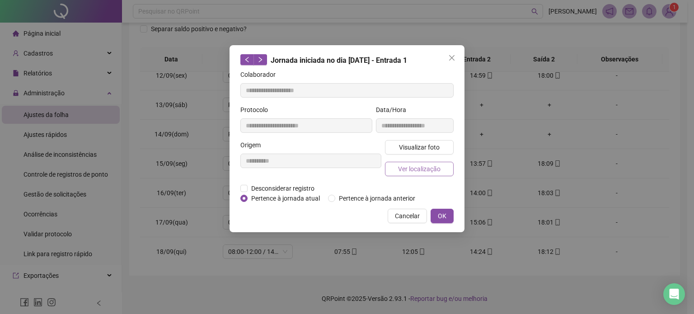
click at [419, 169] on span "Ver localização" at bounding box center [419, 169] width 42 height 10
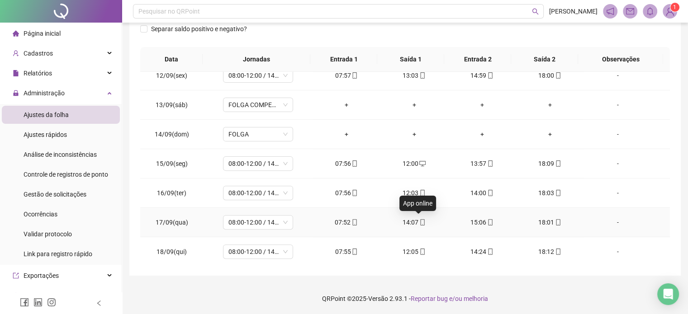
click at [418, 219] on span at bounding box center [421, 222] width 7 height 7
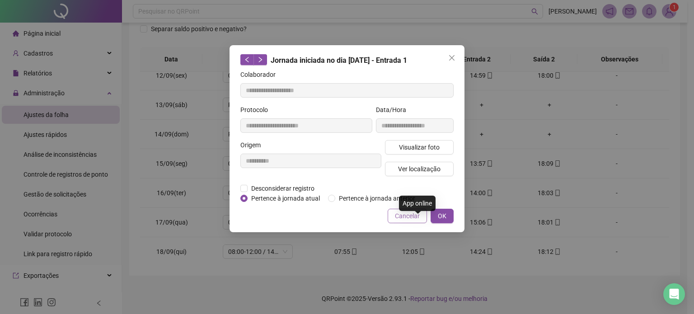
type input "**********"
click at [428, 142] on span "Visualizar foto" at bounding box center [419, 147] width 41 height 10
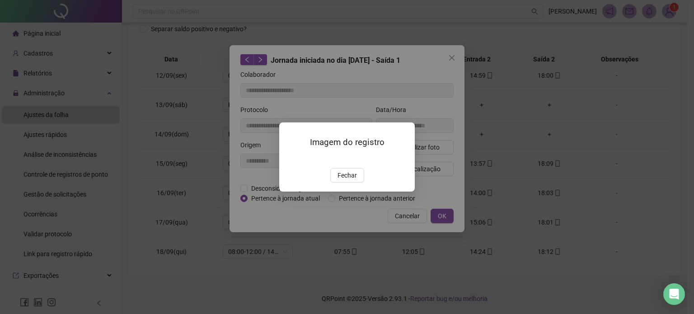
drag, startPoint x: 358, startPoint y: 228, endPoint x: 372, endPoint y: 208, distance: 24.6
click at [358, 183] on button "Fechar" at bounding box center [347, 175] width 34 height 14
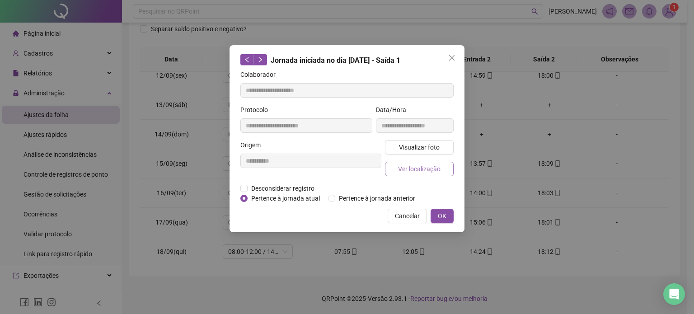
click at [418, 173] on span "Ver localização" at bounding box center [419, 169] width 42 height 10
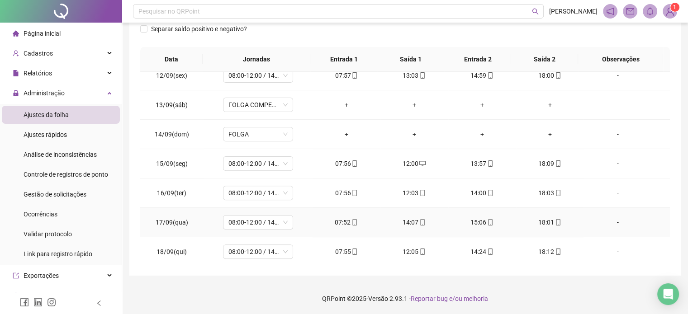
click at [488, 220] on icon "mobile" at bounding box center [490, 222] width 4 height 6
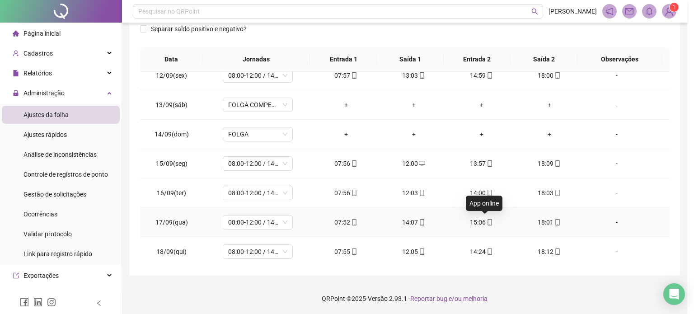
type input "**********"
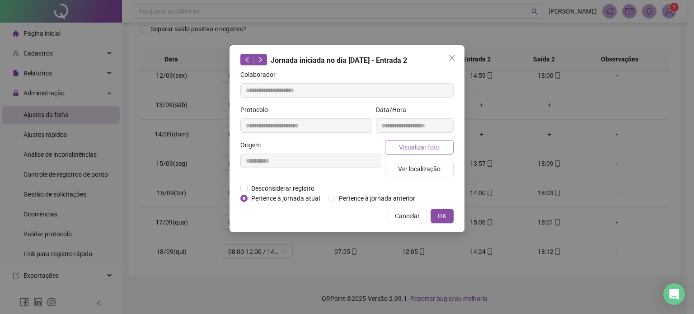
click at [429, 147] on span "Visualizar foto" at bounding box center [419, 147] width 41 height 10
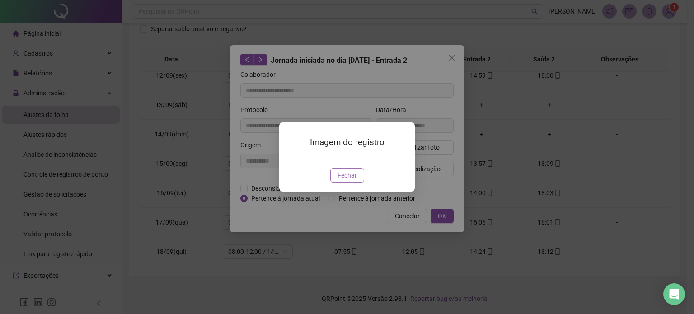
click at [348, 180] on span "Fechar" at bounding box center [347, 175] width 19 height 10
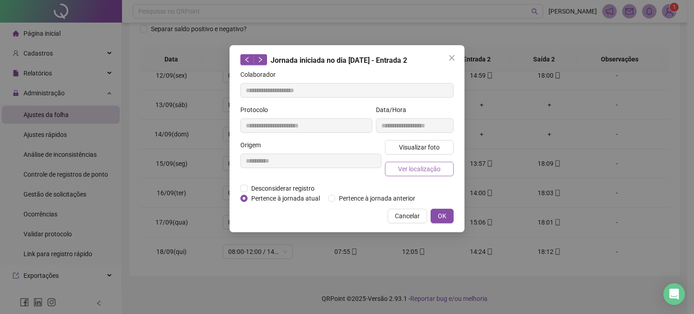
click at [411, 165] on span "Ver localização" at bounding box center [419, 169] width 42 height 10
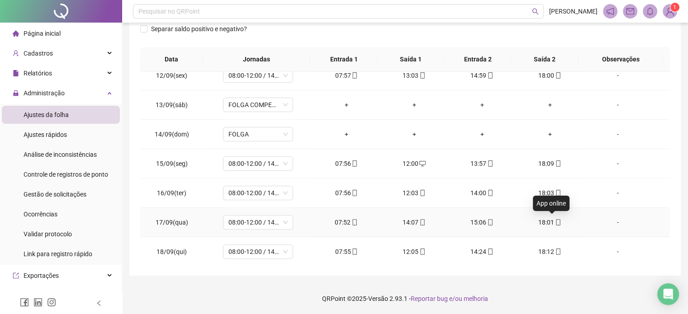
click at [555, 220] on icon "mobile" at bounding box center [558, 222] width 6 height 6
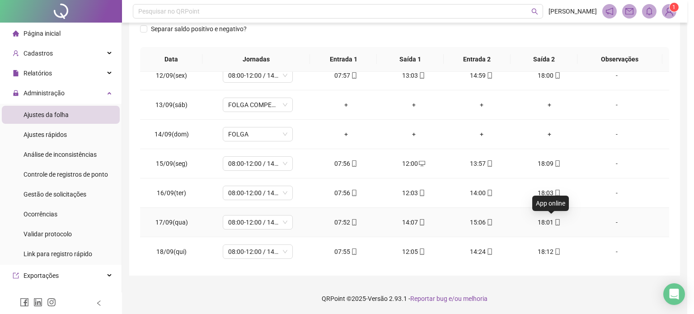
type input "**********"
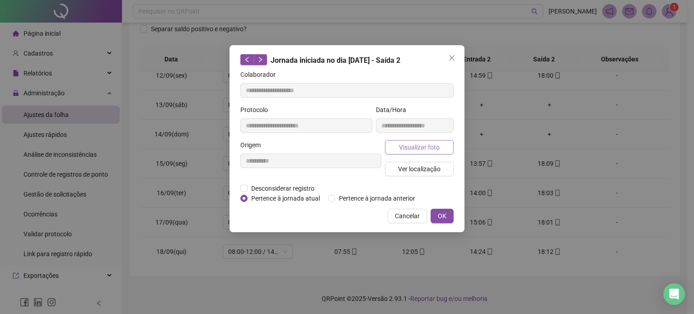
click at [425, 151] on span "Visualizar foto" at bounding box center [419, 147] width 41 height 10
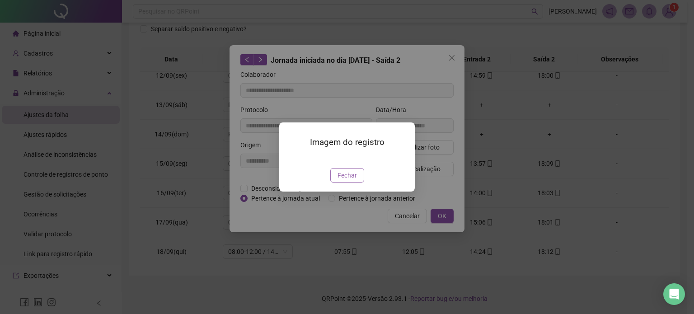
click at [348, 183] on button "Fechar" at bounding box center [347, 175] width 34 height 14
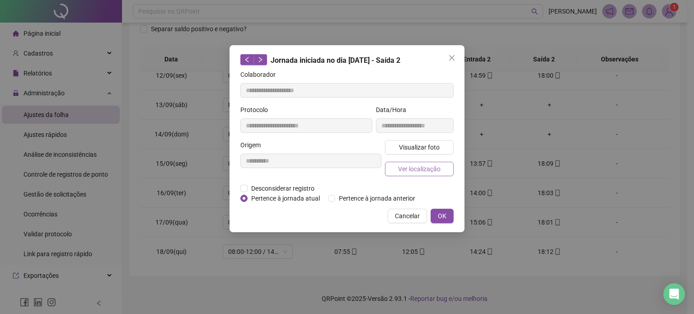
click at [418, 170] on span "Ver localização" at bounding box center [419, 169] width 42 height 10
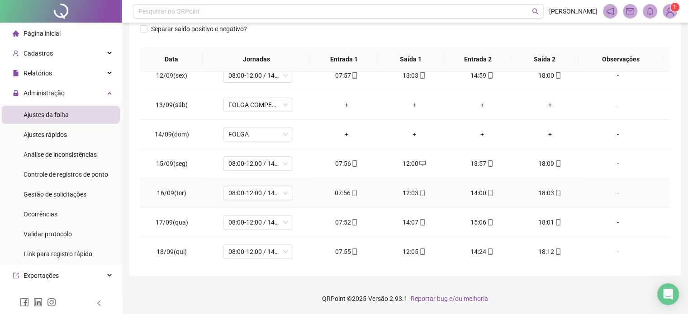
click at [556, 192] on icon "mobile" at bounding box center [558, 193] width 4 height 6
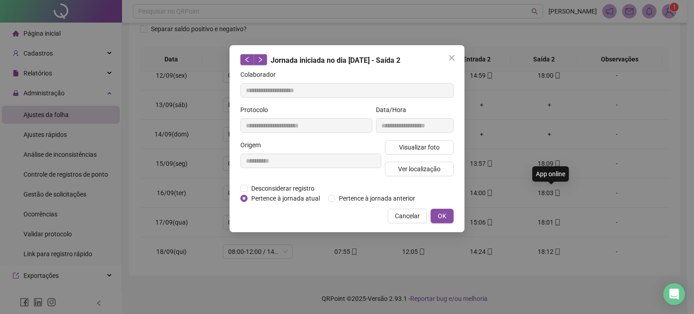
type input "**********"
click at [422, 150] on span "Visualizar foto" at bounding box center [419, 147] width 41 height 10
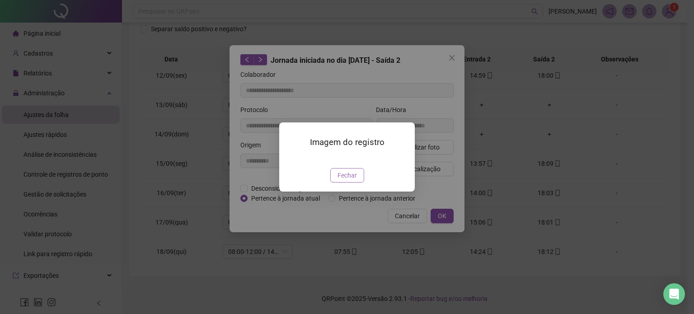
drag, startPoint x: 347, startPoint y: 227, endPoint x: 382, endPoint y: 198, distance: 44.6
click at [347, 180] on span "Fechar" at bounding box center [347, 175] width 19 height 10
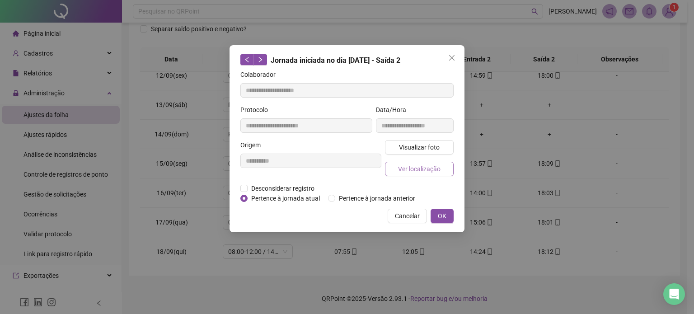
click at [424, 172] on span "Ver localização" at bounding box center [419, 169] width 42 height 10
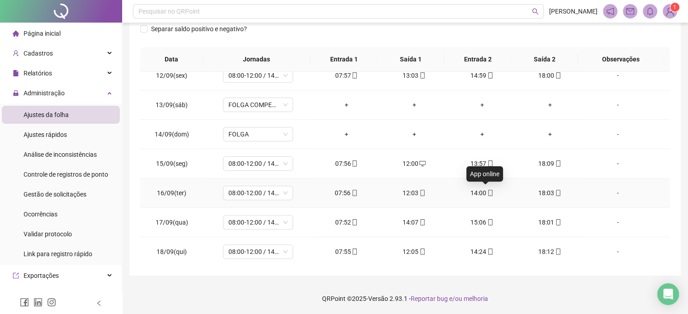
click at [487, 193] on icon "mobile" at bounding box center [490, 193] width 6 height 6
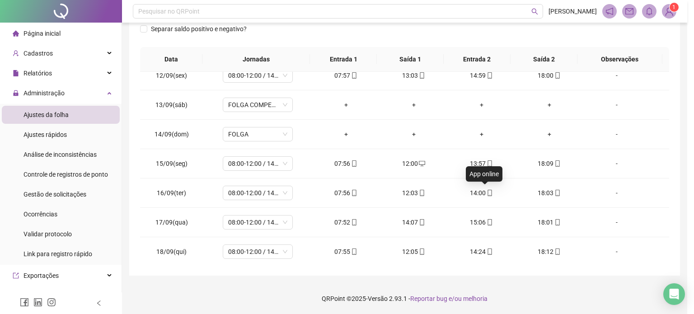
type input "**********"
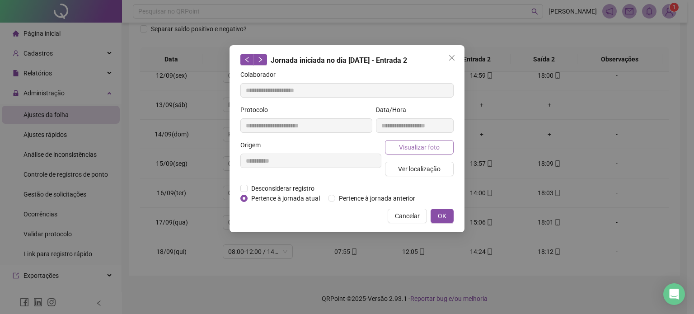
click at [420, 150] on span "Visualizar foto" at bounding box center [419, 147] width 41 height 10
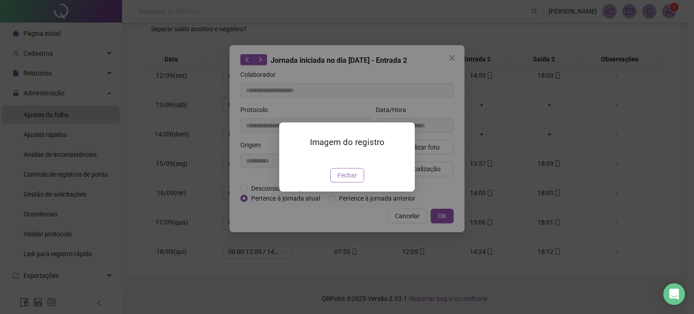
click at [353, 180] on span "Fechar" at bounding box center [347, 175] width 19 height 10
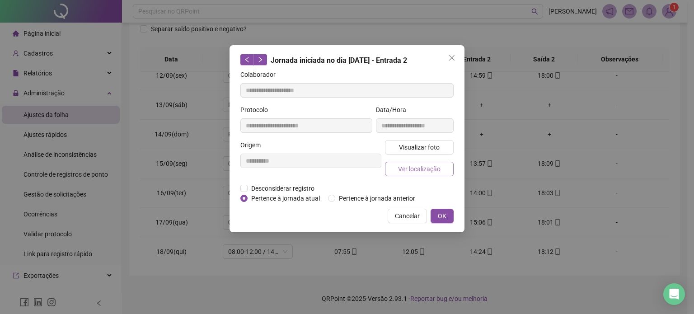
click at [423, 170] on span "Ver localização" at bounding box center [419, 169] width 42 height 10
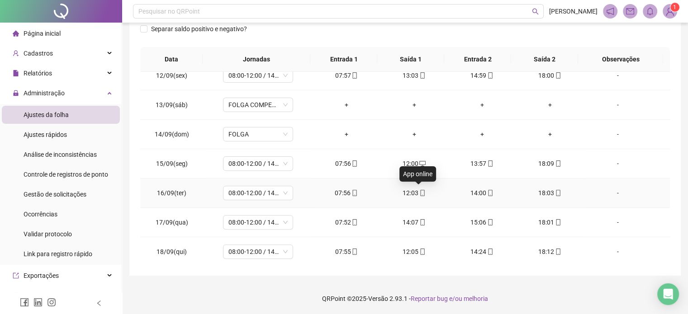
click at [419, 191] on icon "mobile" at bounding box center [422, 193] width 6 height 6
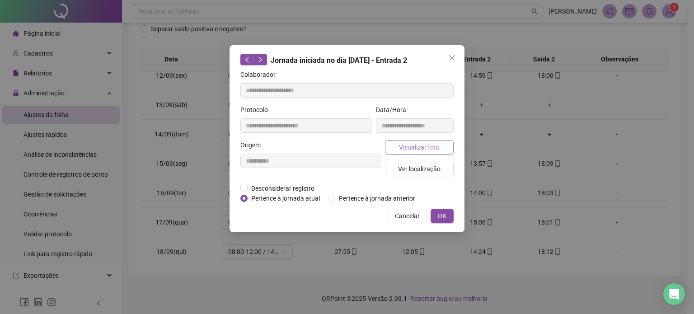
click at [425, 151] on span "Visualizar foto" at bounding box center [419, 147] width 41 height 10
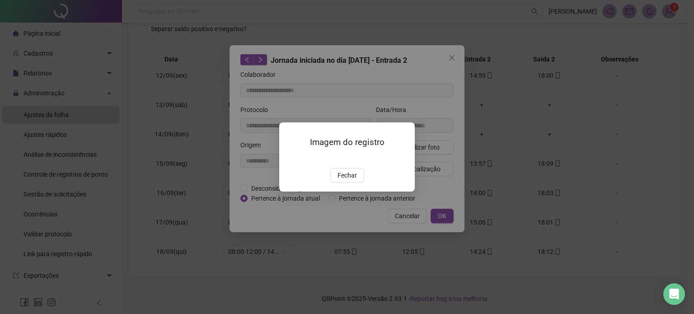
drag, startPoint x: 349, startPoint y: 226, endPoint x: 407, endPoint y: 159, distance: 89.1
click at [349, 180] on span "Fechar" at bounding box center [347, 175] width 19 height 10
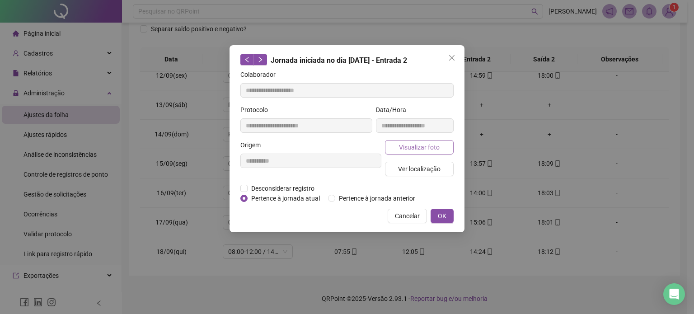
click at [424, 145] on span "Visualizar foto" at bounding box center [419, 147] width 41 height 10
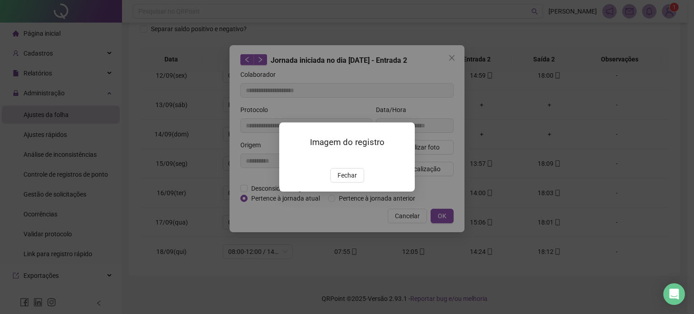
drag, startPoint x: 340, startPoint y: 229, endPoint x: 351, endPoint y: 215, distance: 17.4
click at [340, 180] on span "Fechar" at bounding box center [347, 175] width 19 height 10
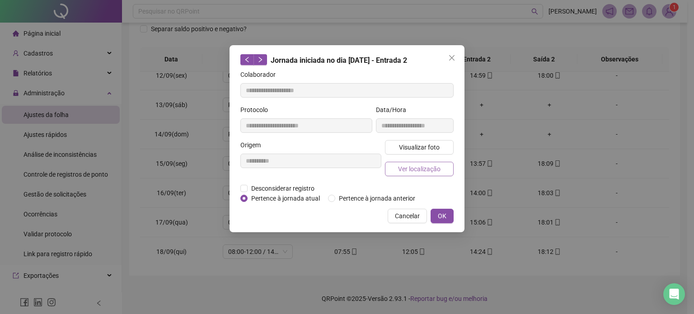
click at [421, 170] on span "Ver localização" at bounding box center [419, 169] width 42 height 10
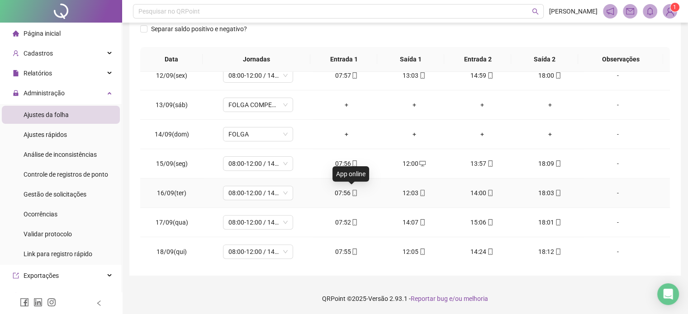
click at [351, 194] on icon "mobile" at bounding box center [354, 193] width 6 height 6
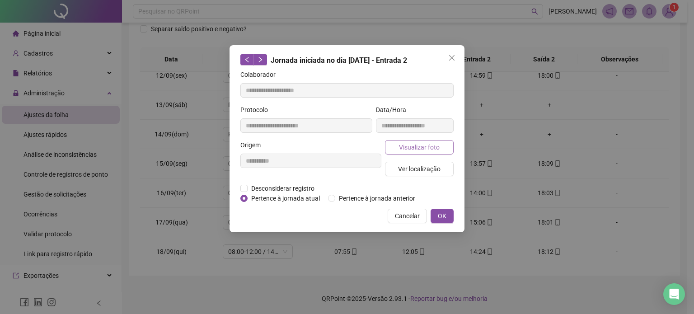
type input "**********"
click at [404, 146] on span "Visualizar foto" at bounding box center [419, 147] width 41 height 10
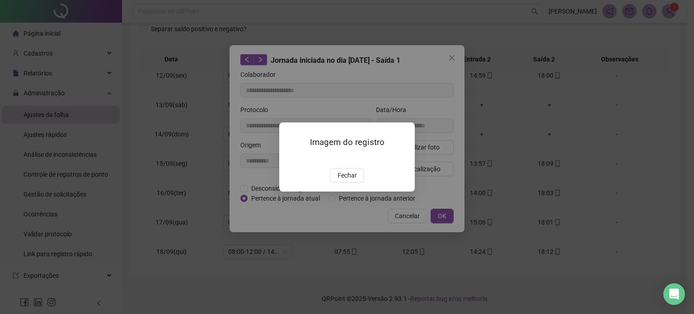
click at [349, 180] on span "Fechar" at bounding box center [347, 175] width 19 height 10
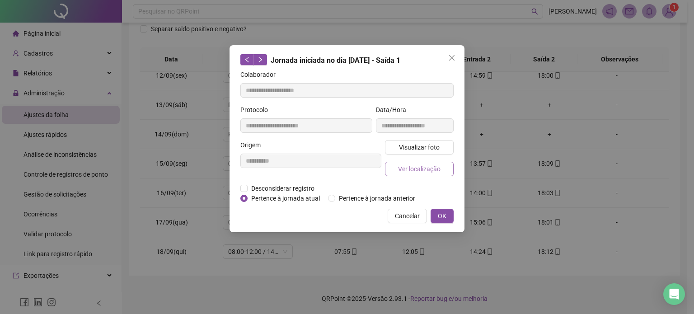
click at [425, 168] on span "Ver localização" at bounding box center [419, 169] width 42 height 10
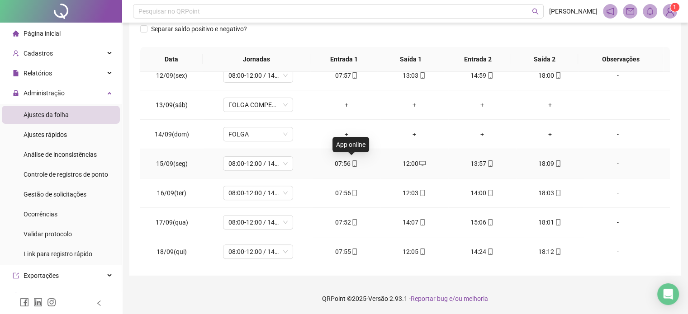
click at [350, 160] on span at bounding box center [353, 163] width 7 height 7
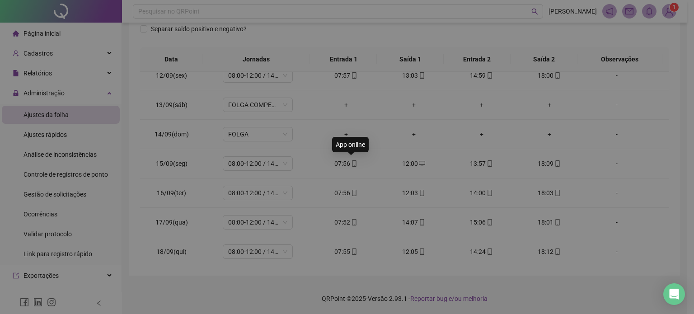
type input "**********"
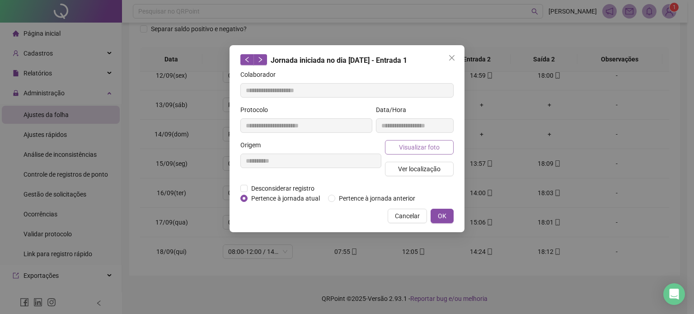
click at [412, 140] on button "Visualizar foto" at bounding box center [419, 147] width 69 height 14
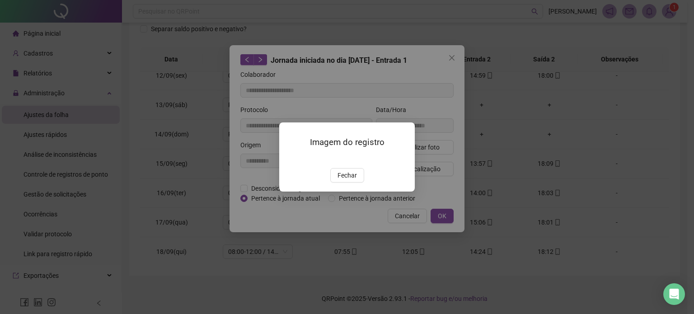
drag, startPoint x: 343, startPoint y: 232, endPoint x: 382, endPoint y: 190, distance: 57.6
click at [343, 183] on button "Fechar" at bounding box center [347, 175] width 34 height 14
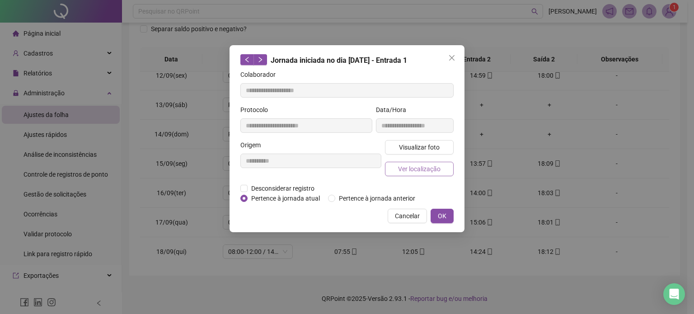
click at [420, 171] on span "Ver localização" at bounding box center [419, 169] width 42 height 10
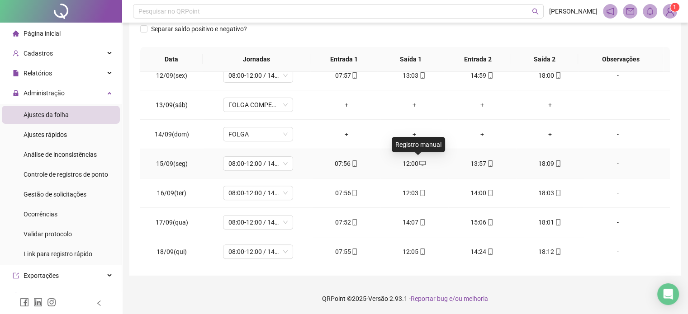
click at [419, 165] on span at bounding box center [421, 163] width 7 height 7
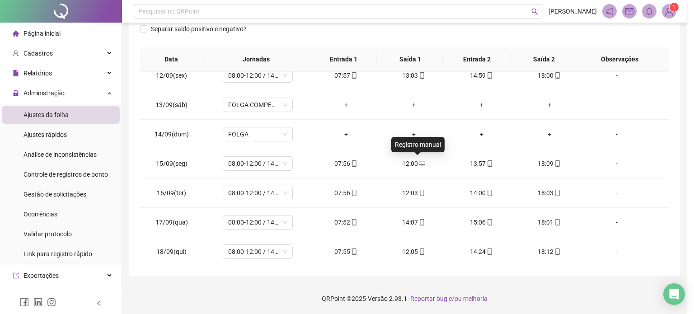
type input "**********"
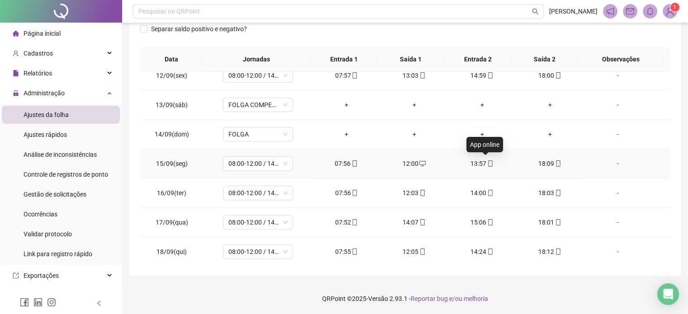
click at [487, 161] on icon "mobile" at bounding box center [490, 163] width 6 height 6
click at [488, 162] on icon "mobile" at bounding box center [490, 163] width 4 height 6
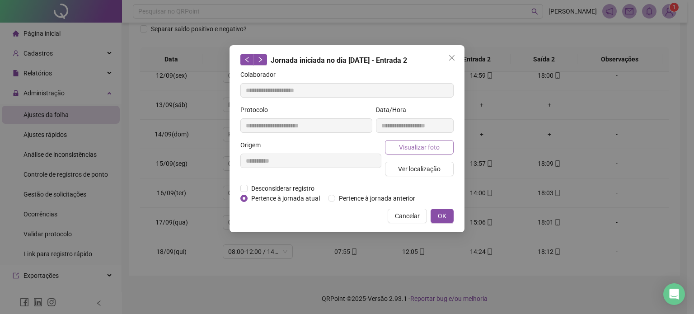
click at [430, 149] on span "Visualizar foto" at bounding box center [419, 147] width 41 height 10
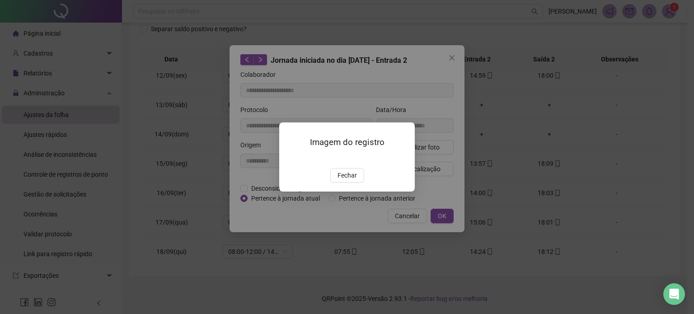
drag, startPoint x: 345, startPoint y: 228, endPoint x: 349, endPoint y: 222, distance: 6.9
click at [347, 180] on span "Fechar" at bounding box center [347, 175] width 19 height 10
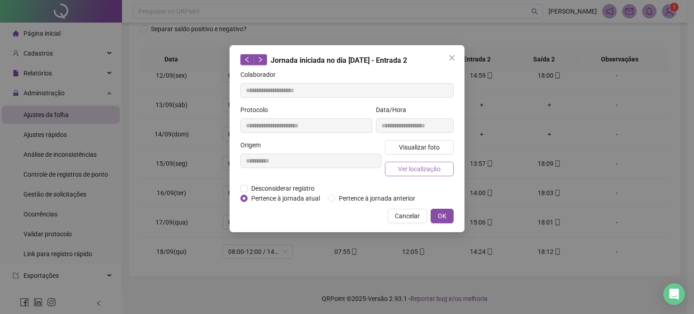
click at [421, 172] on span "Ver localização" at bounding box center [419, 169] width 42 height 10
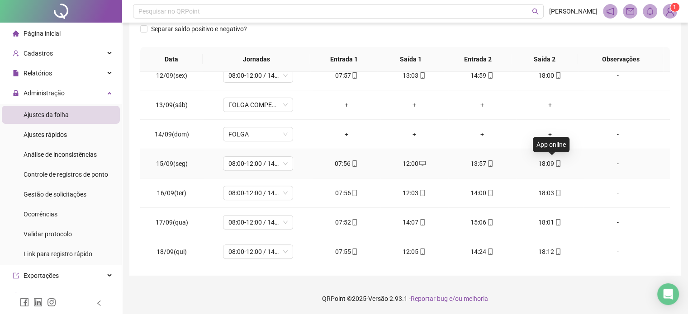
click at [555, 163] on icon "mobile" at bounding box center [558, 163] width 6 height 6
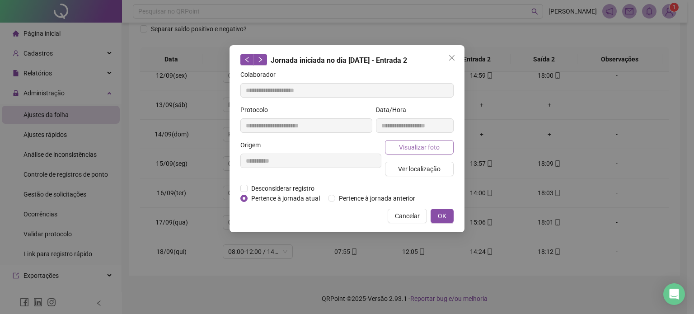
click at [439, 149] on span "Visualizar foto" at bounding box center [419, 147] width 41 height 10
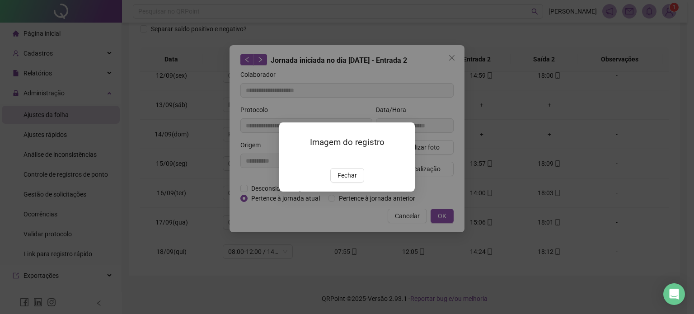
type input "**********"
click at [352, 180] on span "Fechar" at bounding box center [347, 175] width 19 height 10
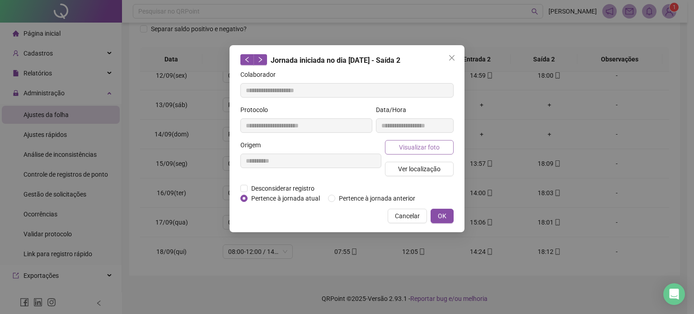
click at [429, 146] on span "Visualizar foto" at bounding box center [419, 147] width 41 height 10
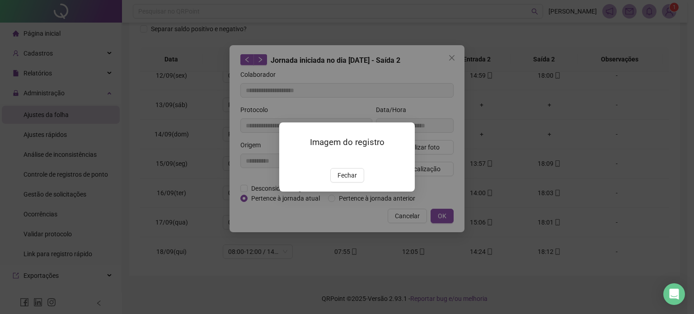
drag, startPoint x: 345, startPoint y: 226, endPoint x: 363, endPoint y: 208, distance: 24.3
click at [349, 180] on span "Fechar" at bounding box center [347, 175] width 19 height 10
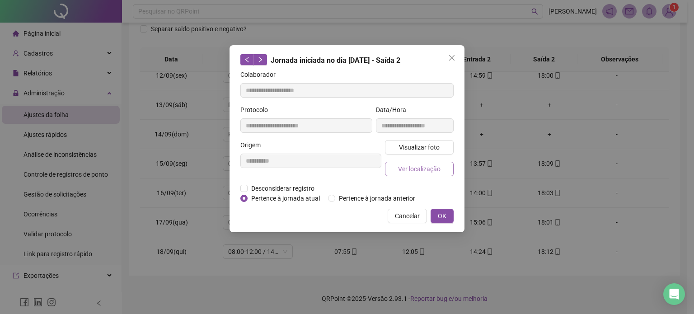
click at [423, 164] on span "Ver localização" at bounding box center [419, 169] width 42 height 10
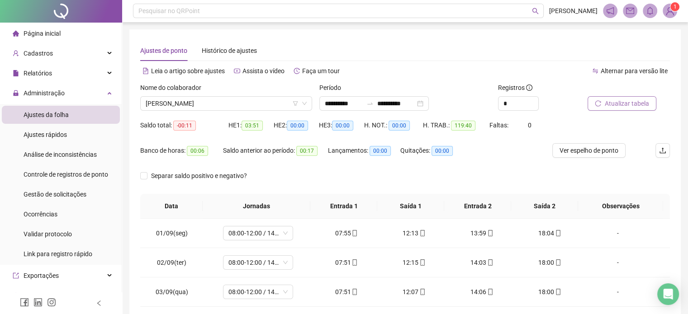
scroll to position [0, 0]
click at [222, 103] on span "[PERSON_NAME]" at bounding box center [226, 104] width 161 height 14
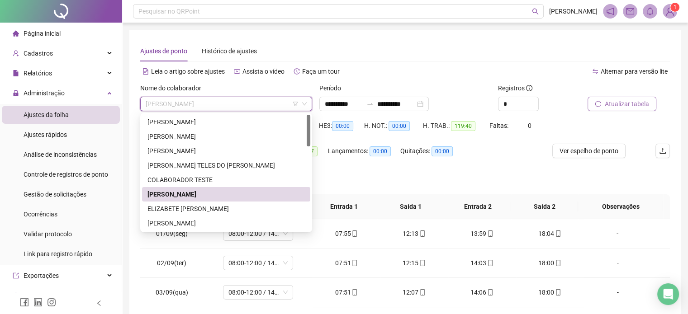
scroll to position [45, 0]
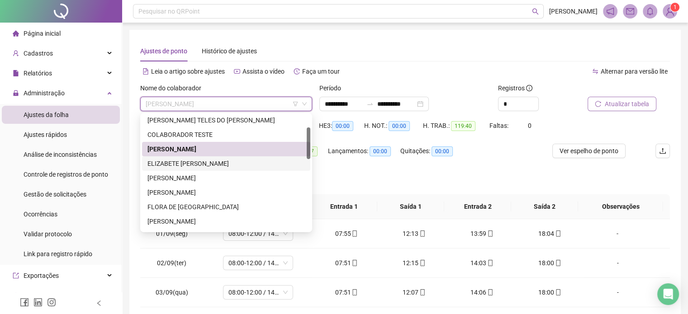
click at [230, 159] on div "ELIZABETE [PERSON_NAME]" at bounding box center [225, 164] width 157 height 10
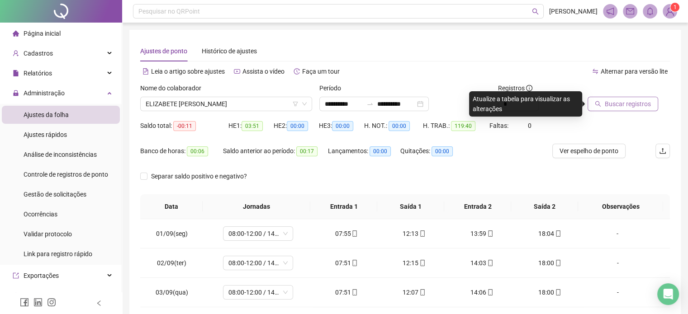
click at [617, 108] on span "Buscar registros" at bounding box center [627, 104] width 46 height 10
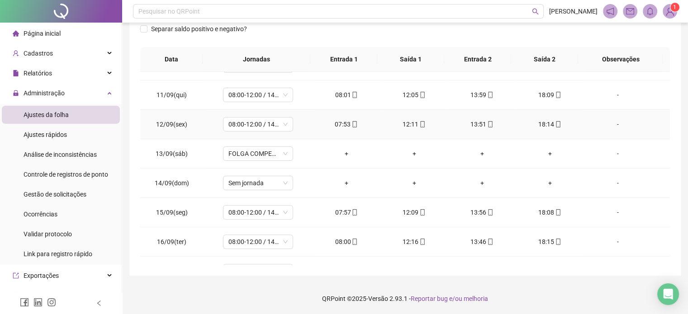
scroll to position [334, 0]
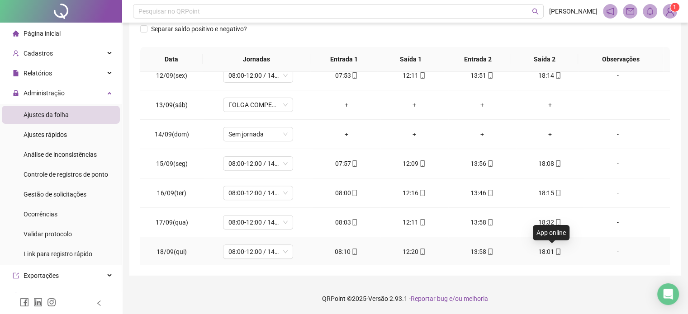
click at [556, 249] on icon "mobile" at bounding box center [558, 252] width 4 height 6
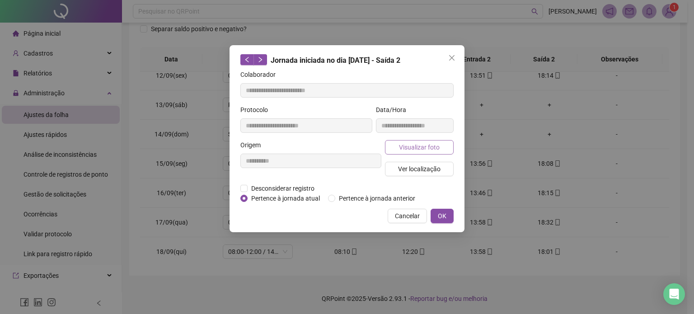
click at [438, 149] on span "Visualizar foto" at bounding box center [419, 147] width 41 height 10
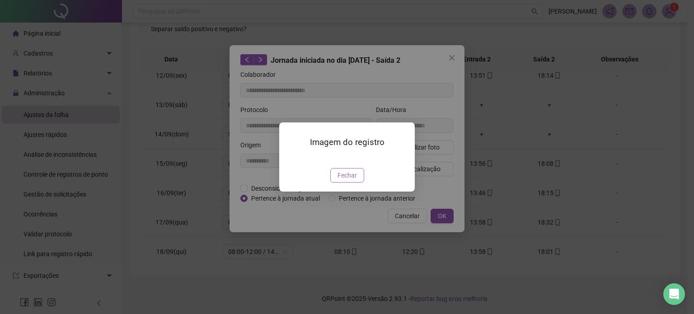
type input "**********"
click at [348, 180] on span "Fechar" at bounding box center [347, 175] width 19 height 10
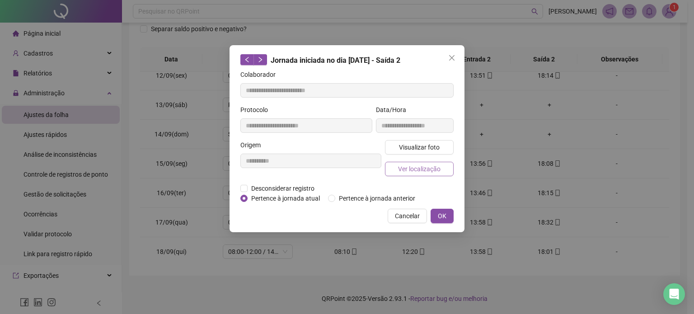
click at [429, 168] on span "Ver localização" at bounding box center [419, 169] width 42 height 10
click at [413, 149] on span "Visualizar foto" at bounding box center [419, 147] width 41 height 10
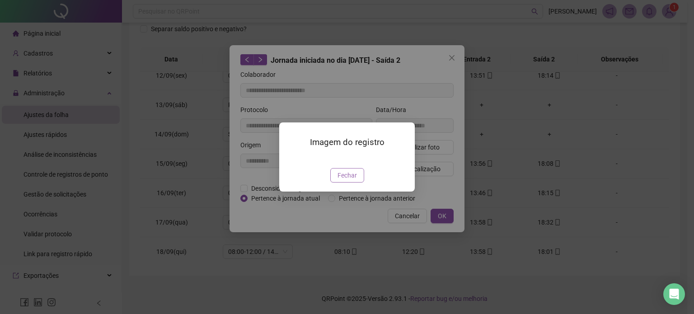
click at [347, 180] on span "Fechar" at bounding box center [347, 175] width 19 height 10
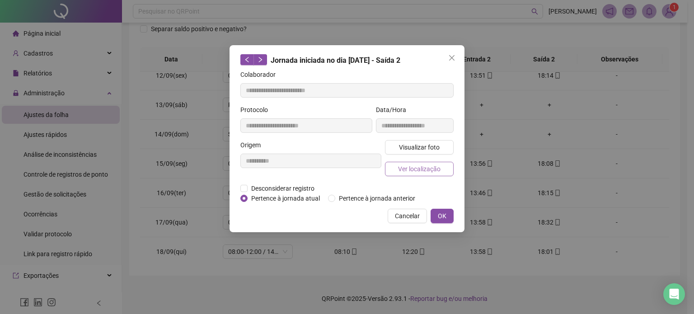
click at [409, 173] on span "Ver localização" at bounding box center [419, 169] width 42 height 10
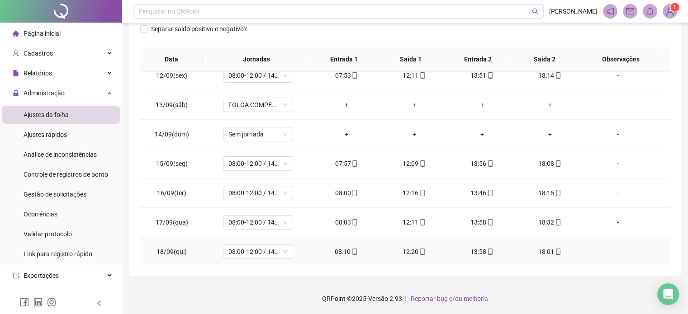
click at [487, 250] on icon "mobile" at bounding box center [490, 252] width 6 height 6
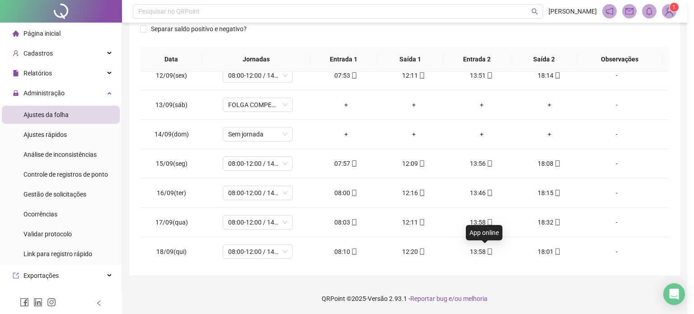
type input "**********"
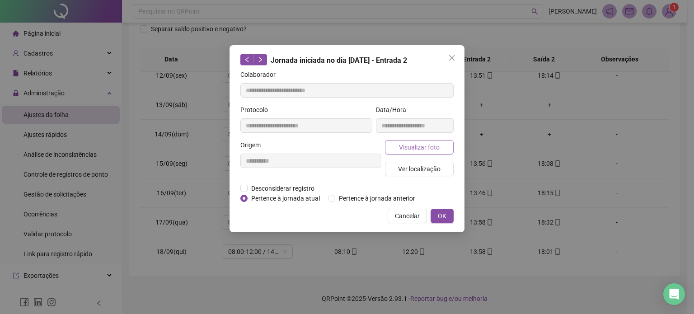
click at [422, 141] on button "Visualizar foto" at bounding box center [419, 147] width 69 height 14
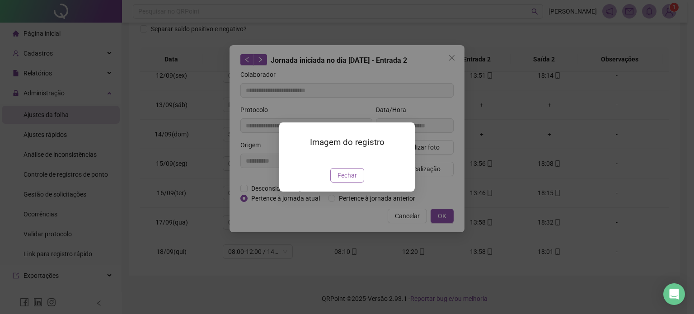
click at [352, 180] on span "Fechar" at bounding box center [347, 175] width 19 height 10
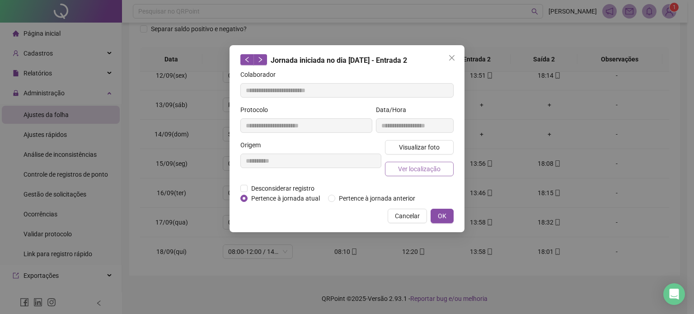
click at [431, 172] on span "Ver localização" at bounding box center [419, 169] width 42 height 10
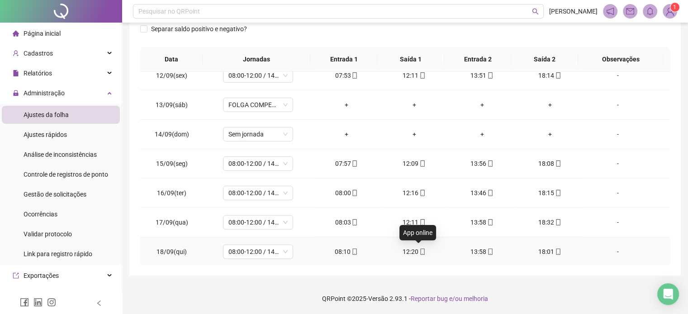
click at [420, 251] on icon "mobile" at bounding box center [422, 252] width 4 height 6
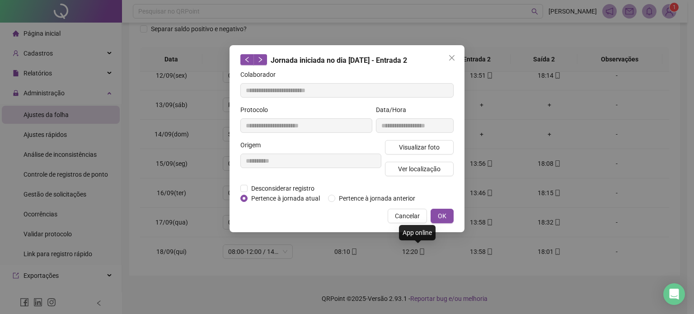
type input "**********"
click at [432, 147] on span "Visualizar foto" at bounding box center [419, 147] width 41 height 10
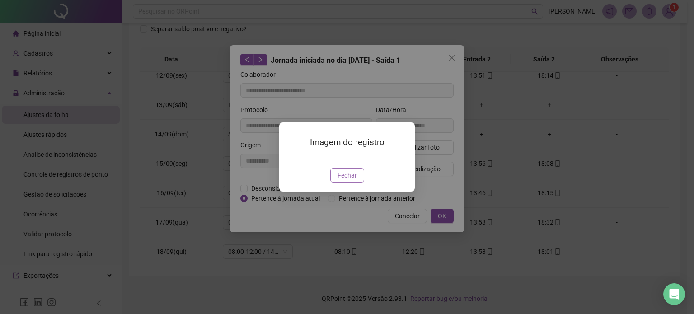
click at [353, 180] on span "Fechar" at bounding box center [347, 175] width 19 height 10
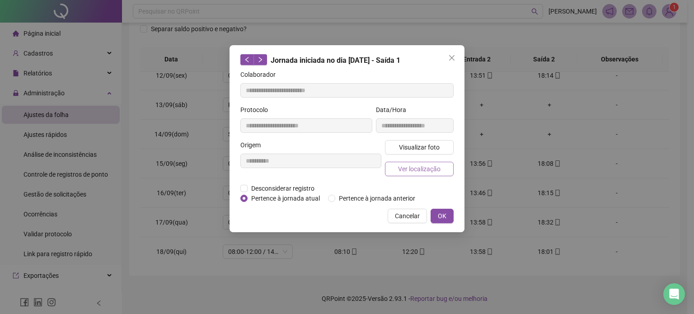
click at [430, 170] on span "Ver localização" at bounding box center [419, 169] width 42 height 10
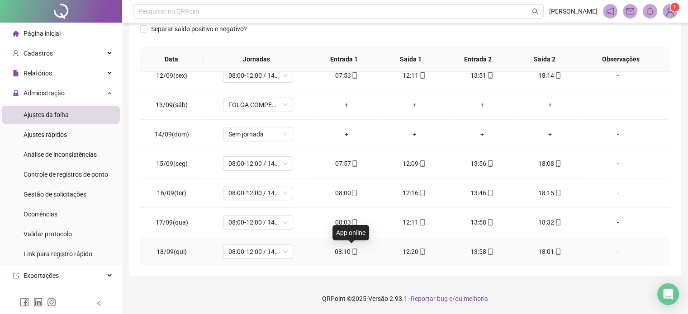
click at [351, 251] on icon "mobile" at bounding box center [354, 252] width 6 height 6
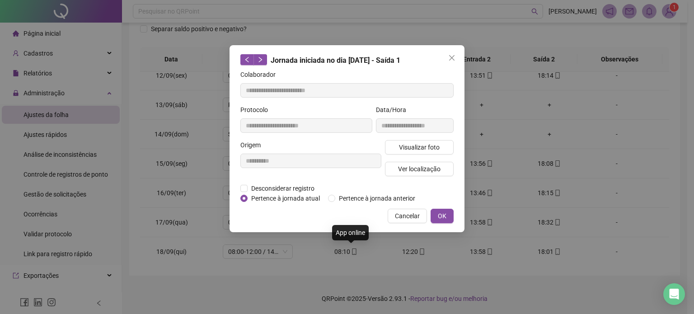
type input "**********"
click at [438, 145] on span "Visualizar foto" at bounding box center [419, 147] width 41 height 10
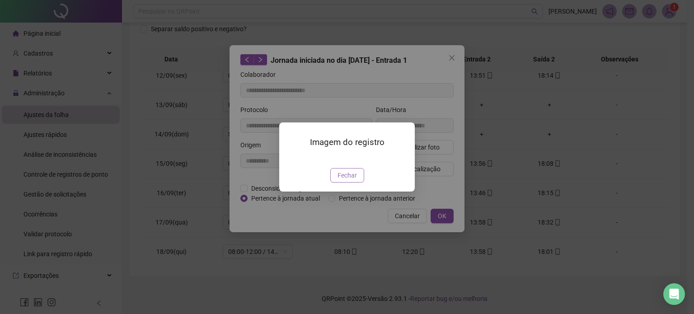
drag, startPoint x: 346, startPoint y: 224, endPoint x: 356, endPoint y: 209, distance: 17.3
click at [346, 180] on span "Fechar" at bounding box center [347, 175] width 19 height 10
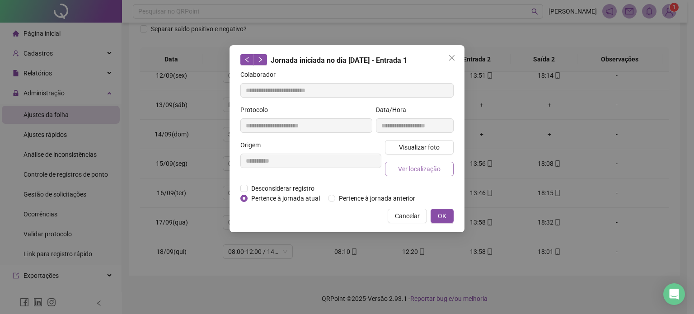
click at [423, 166] on span "Ver localização" at bounding box center [419, 169] width 42 height 10
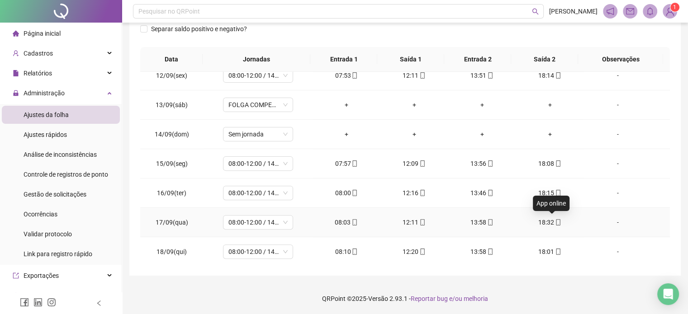
click at [555, 222] on icon "mobile" at bounding box center [558, 222] width 6 height 6
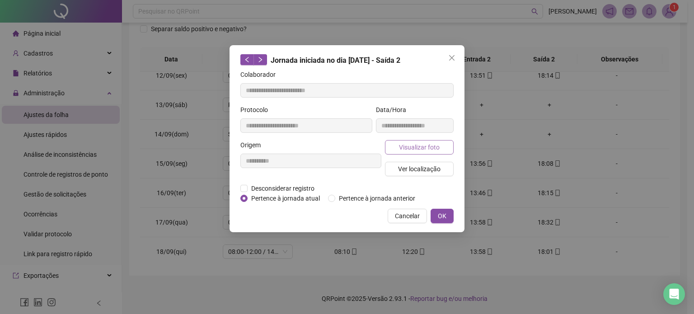
click at [430, 145] on span "Visualizar foto" at bounding box center [419, 147] width 41 height 10
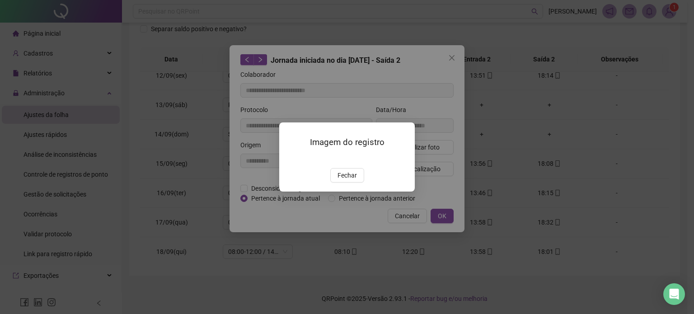
click at [347, 180] on span "Fechar" at bounding box center [347, 175] width 19 height 10
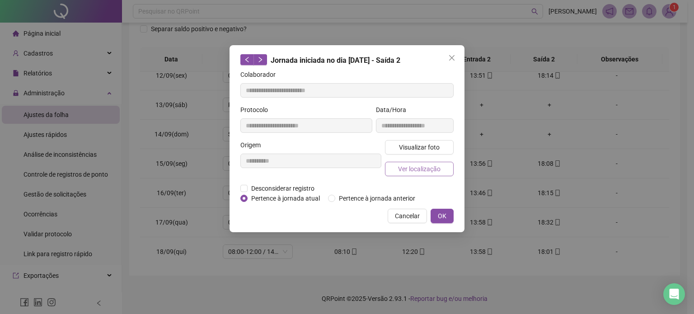
click at [421, 166] on span "Ver localização" at bounding box center [419, 169] width 42 height 10
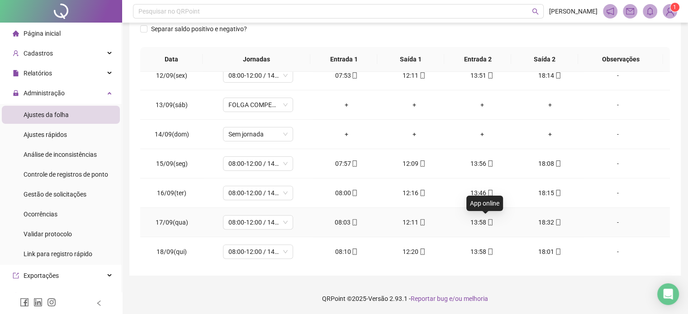
click at [487, 222] on icon "mobile" at bounding box center [490, 222] width 6 height 6
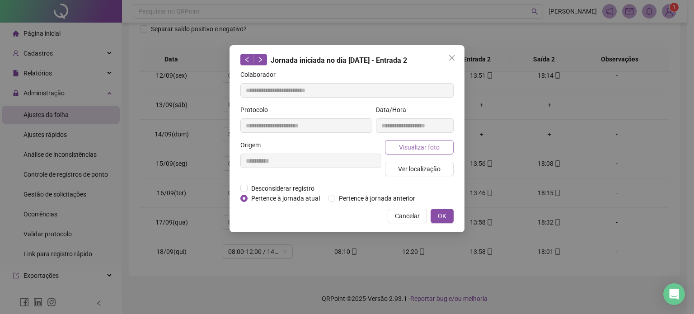
click at [435, 146] on span "Visualizar foto" at bounding box center [419, 147] width 41 height 10
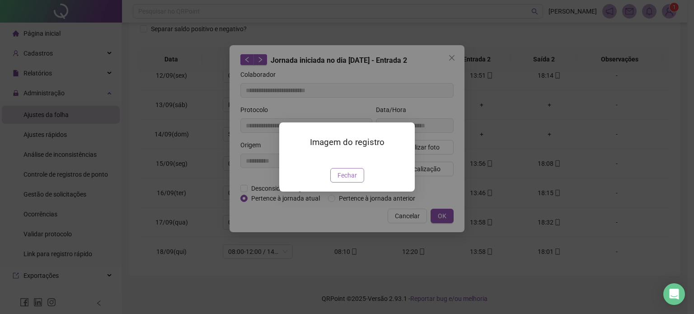
drag, startPoint x: 349, startPoint y: 227, endPoint x: 363, endPoint y: 206, distance: 25.3
click at [349, 180] on span "Fechar" at bounding box center [347, 175] width 19 height 10
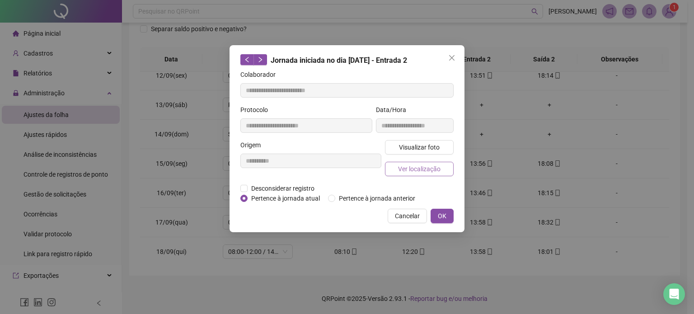
click at [424, 164] on span "Ver localização" at bounding box center [419, 169] width 42 height 10
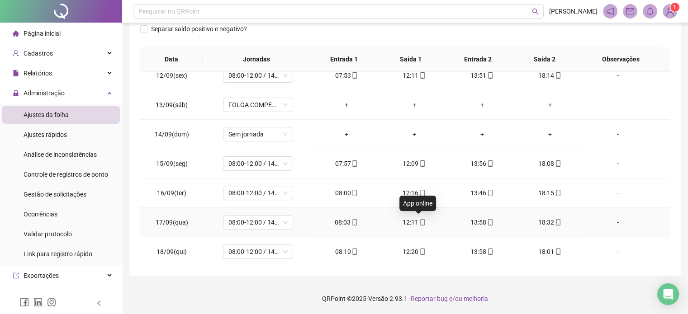
click at [419, 220] on icon "mobile" at bounding box center [422, 222] width 6 height 6
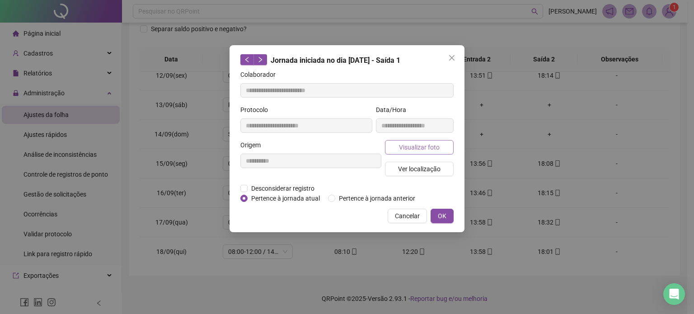
click at [426, 146] on span "Visualizar foto" at bounding box center [419, 147] width 41 height 10
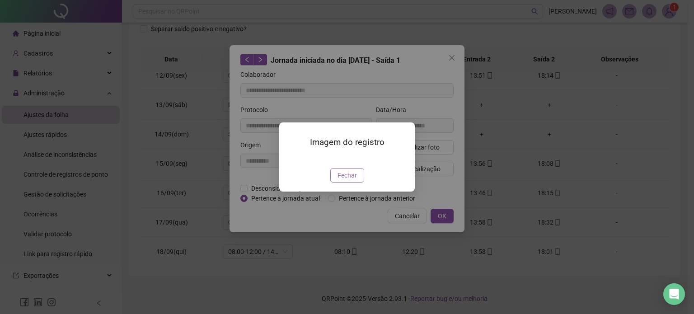
drag, startPoint x: 352, startPoint y: 229, endPoint x: 372, endPoint y: 200, distance: 35.4
click at [351, 180] on span "Fechar" at bounding box center [347, 175] width 19 height 10
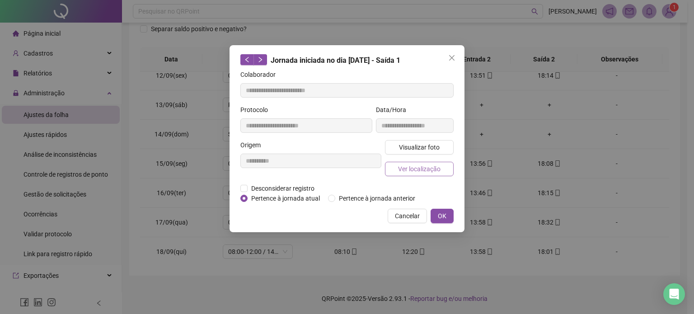
click at [426, 168] on span "Ver localização" at bounding box center [419, 169] width 42 height 10
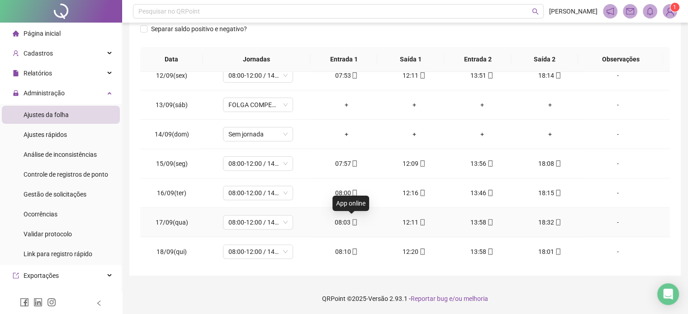
click at [352, 219] on icon "mobile" at bounding box center [354, 222] width 6 height 6
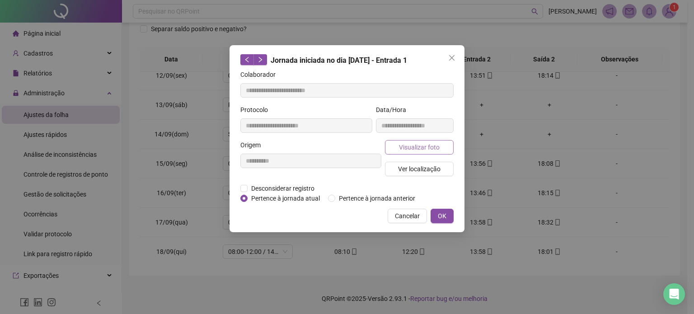
click at [430, 145] on span "Visualizar foto" at bounding box center [419, 147] width 41 height 10
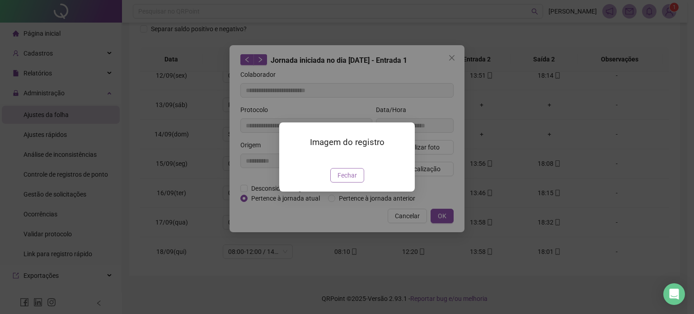
click at [344, 180] on span "Fechar" at bounding box center [347, 175] width 19 height 10
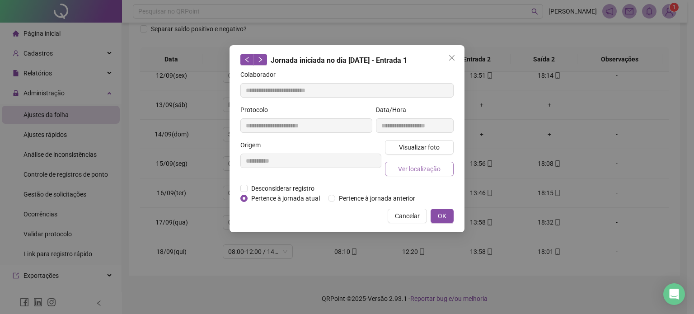
click at [434, 169] on span "Ver localização" at bounding box center [419, 169] width 42 height 10
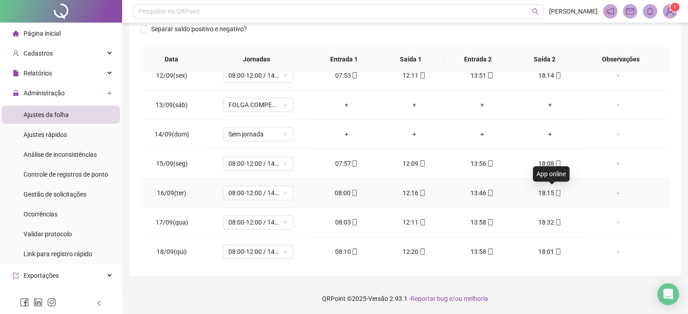
click at [556, 193] on icon "mobile" at bounding box center [558, 193] width 4 height 6
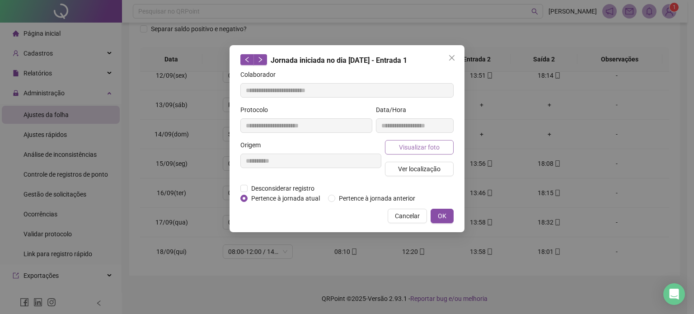
click at [429, 145] on span "Visualizar foto" at bounding box center [419, 147] width 41 height 10
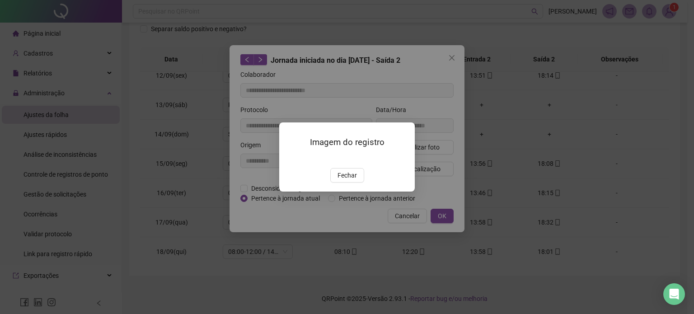
drag, startPoint x: 353, startPoint y: 228, endPoint x: 361, endPoint y: 206, distance: 23.8
click at [352, 180] on span "Fechar" at bounding box center [347, 175] width 19 height 10
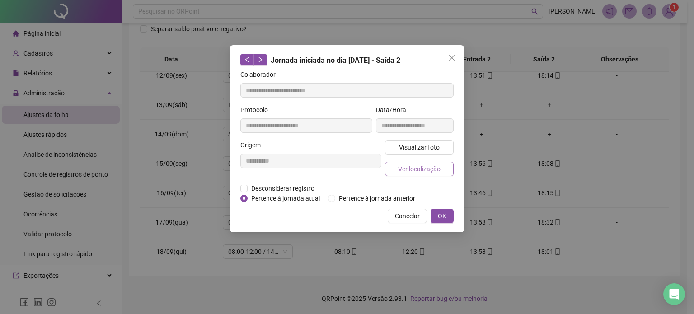
click at [434, 165] on span "Ver localização" at bounding box center [419, 169] width 42 height 10
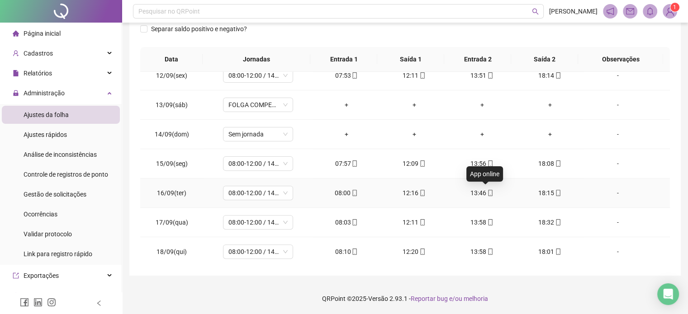
click at [488, 194] on icon "mobile" at bounding box center [490, 193] width 4 height 6
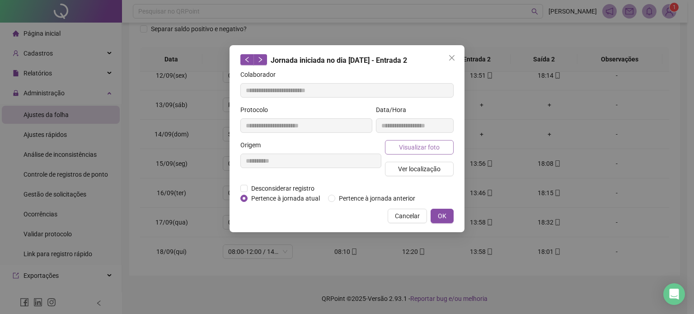
click at [432, 148] on span "Visualizar foto" at bounding box center [419, 147] width 41 height 10
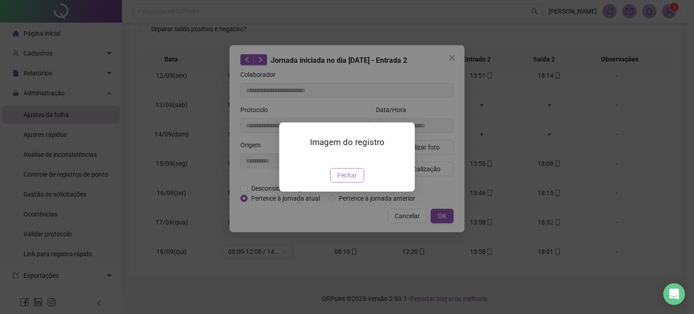
click at [353, 180] on span "Fechar" at bounding box center [347, 175] width 19 height 10
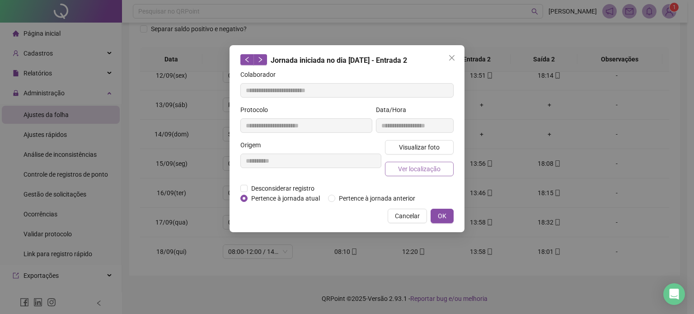
click at [428, 169] on span "Ver localização" at bounding box center [419, 169] width 42 height 10
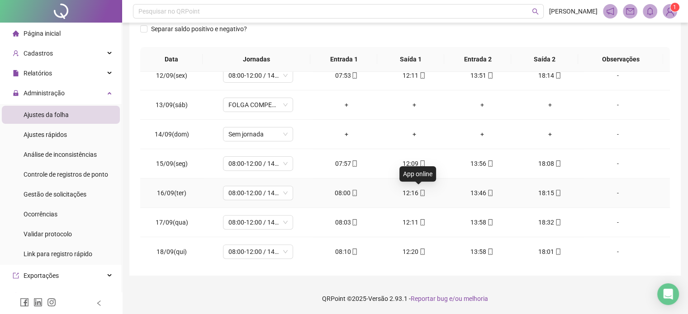
click at [419, 193] on icon "mobile" at bounding box center [422, 193] width 6 height 6
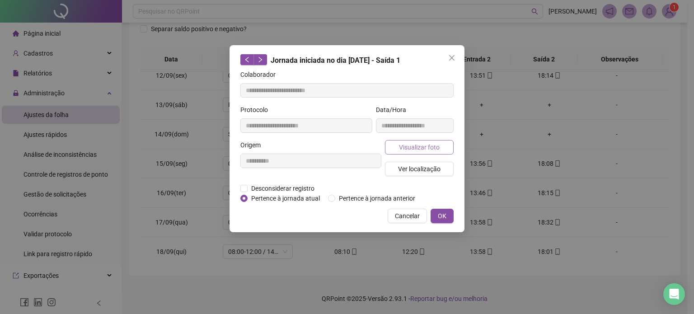
click at [443, 144] on button "Visualizar foto" at bounding box center [419, 147] width 69 height 14
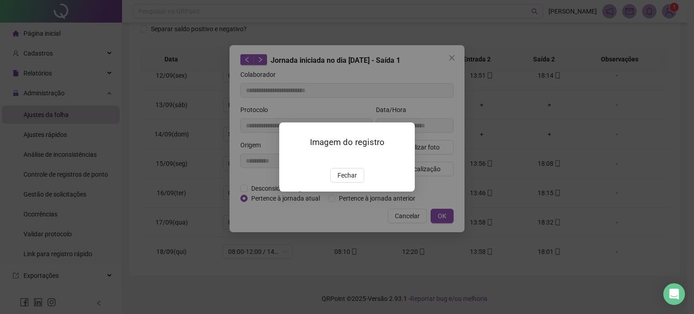
drag, startPoint x: 356, startPoint y: 231, endPoint x: 361, endPoint y: 217, distance: 14.6
click at [356, 183] on button "Fechar" at bounding box center [347, 175] width 34 height 14
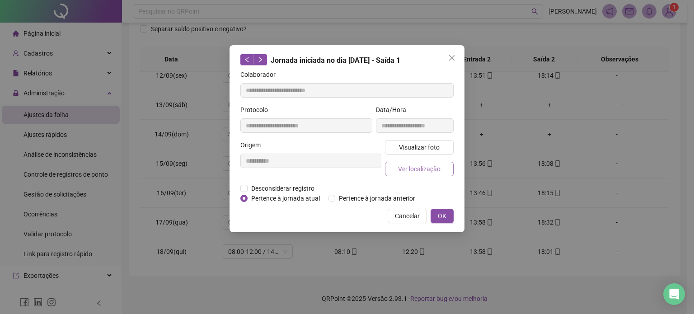
click at [432, 168] on span "Ver localização" at bounding box center [419, 169] width 42 height 10
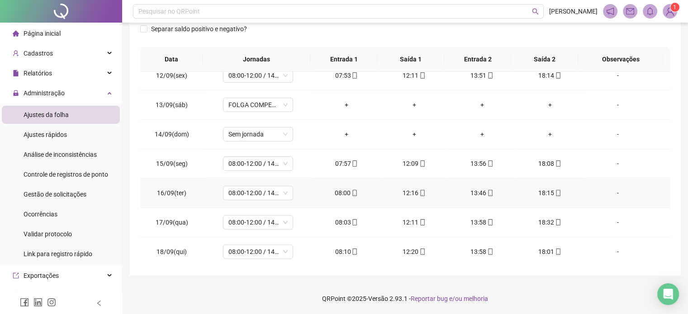
click at [354, 191] on icon "mobile" at bounding box center [354, 193] width 6 height 6
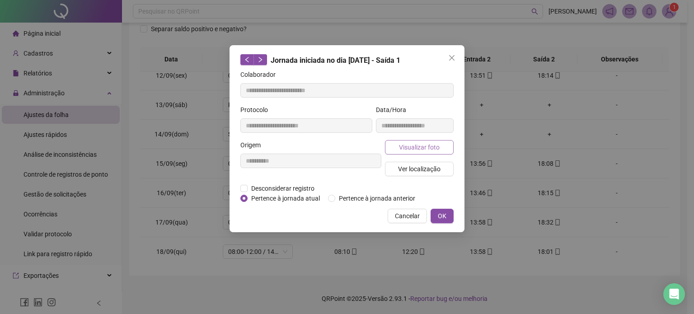
click at [422, 141] on button "Visualizar foto" at bounding box center [419, 147] width 69 height 14
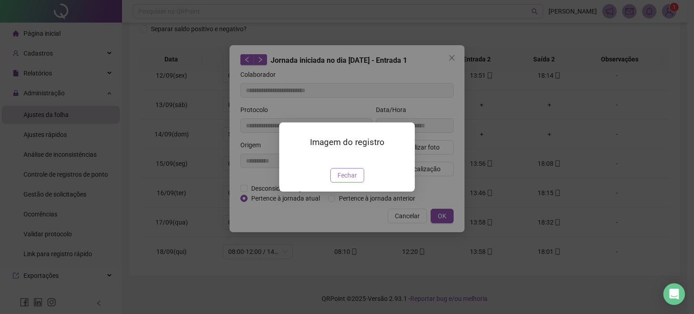
click at [348, 180] on span "Fechar" at bounding box center [347, 175] width 19 height 10
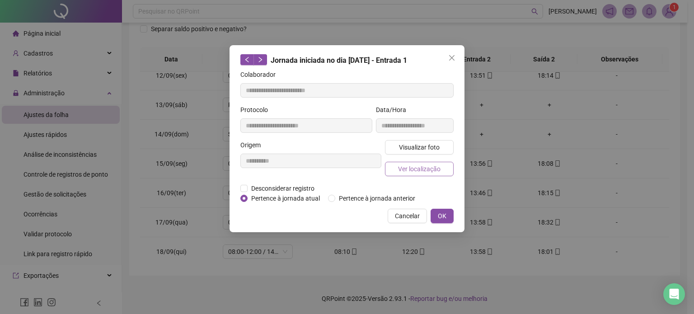
click at [435, 170] on span "Ver localização" at bounding box center [419, 169] width 42 height 10
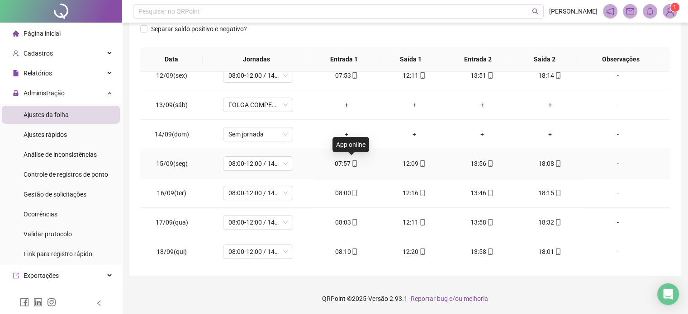
click at [354, 162] on icon "mobile" at bounding box center [354, 163] width 6 height 6
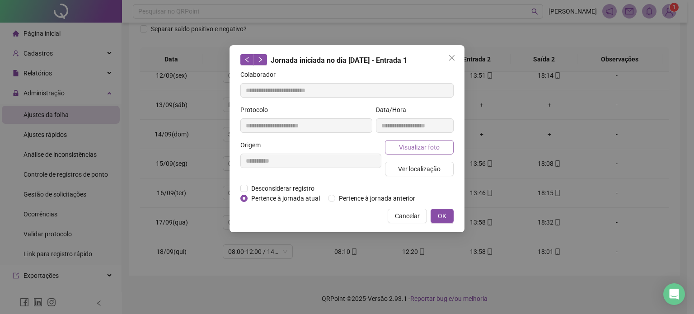
click at [423, 152] on button "Visualizar foto" at bounding box center [419, 147] width 69 height 14
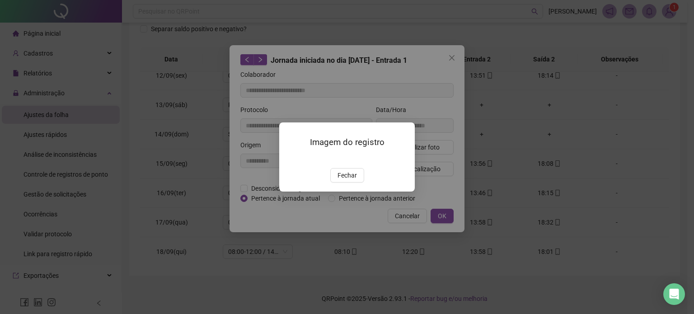
drag, startPoint x: 354, startPoint y: 227, endPoint x: 367, endPoint y: 208, distance: 23.1
click at [354, 180] on span "Fechar" at bounding box center [347, 175] width 19 height 10
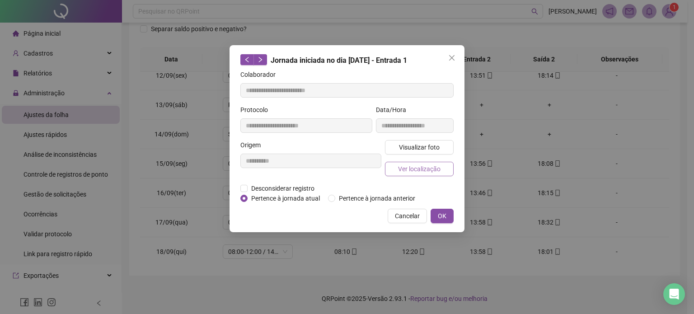
click at [430, 170] on span "Ver localização" at bounding box center [419, 169] width 42 height 10
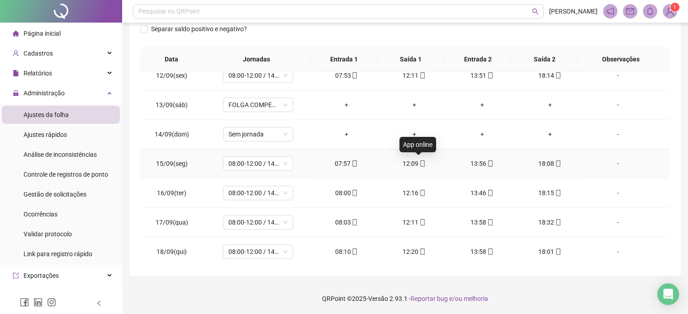
click at [419, 161] on icon "mobile" at bounding box center [422, 163] width 6 height 6
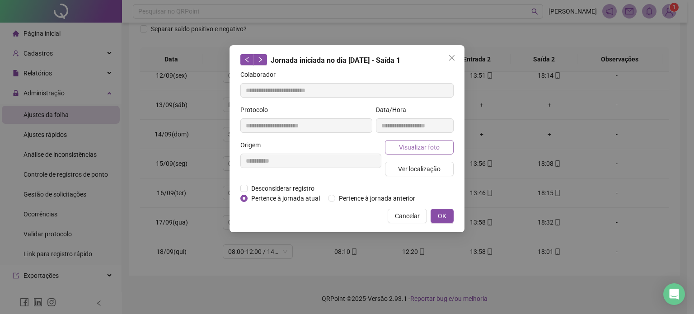
click at [438, 148] on span "Visualizar foto" at bounding box center [419, 147] width 41 height 10
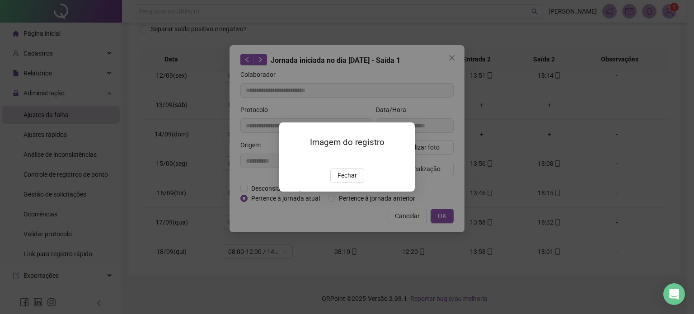
click at [349, 180] on span "Fechar" at bounding box center [347, 175] width 19 height 10
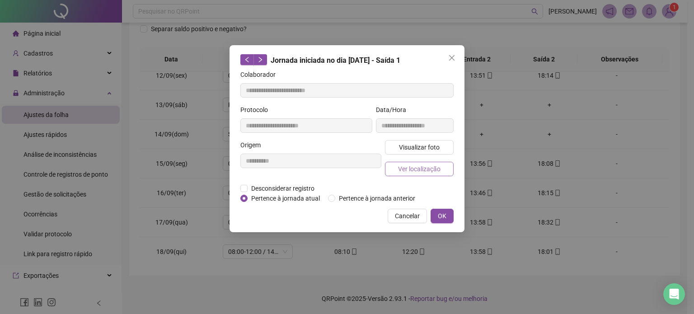
click at [427, 170] on span "Ver localização" at bounding box center [419, 169] width 42 height 10
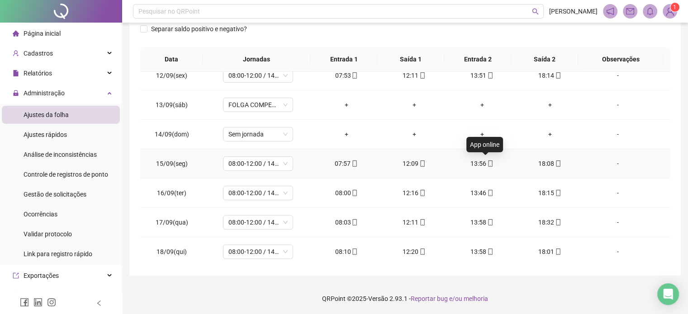
click at [488, 160] on icon "mobile" at bounding box center [490, 163] width 4 height 6
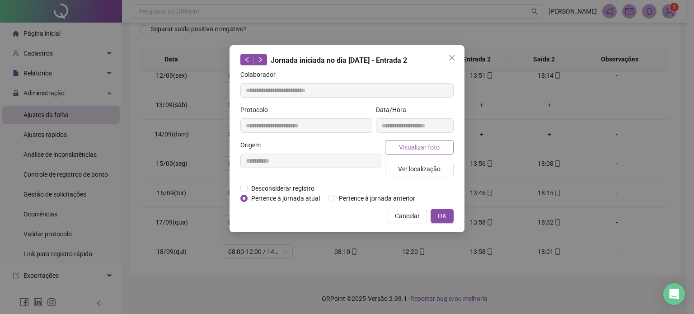
click at [438, 145] on span "Visualizar foto" at bounding box center [419, 147] width 41 height 10
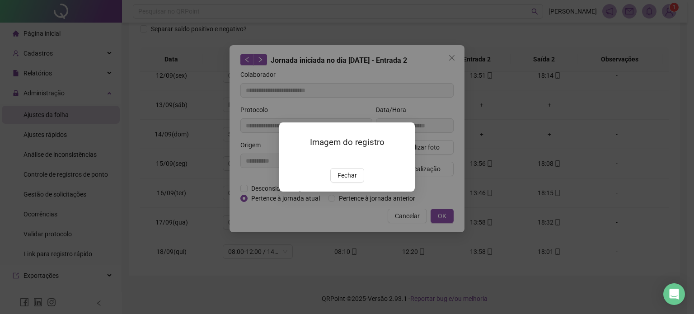
drag, startPoint x: 347, startPoint y: 227, endPoint x: 352, endPoint y: 221, distance: 8.0
click at [347, 180] on span "Fechar" at bounding box center [347, 175] width 19 height 10
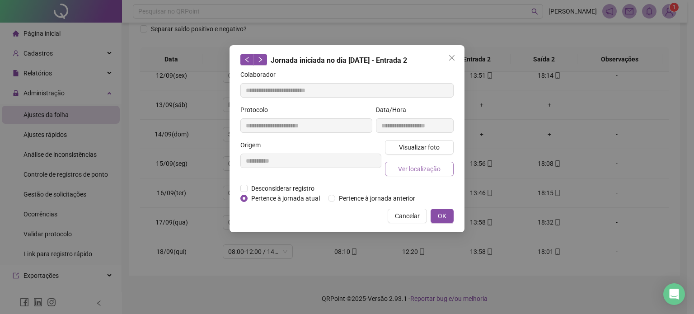
click at [428, 173] on span "Ver localização" at bounding box center [419, 169] width 42 height 10
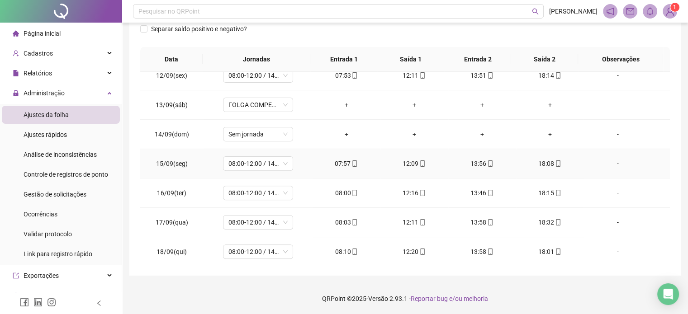
click at [556, 160] on icon "mobile" at bounding box center [558, 163] width 4 height 6
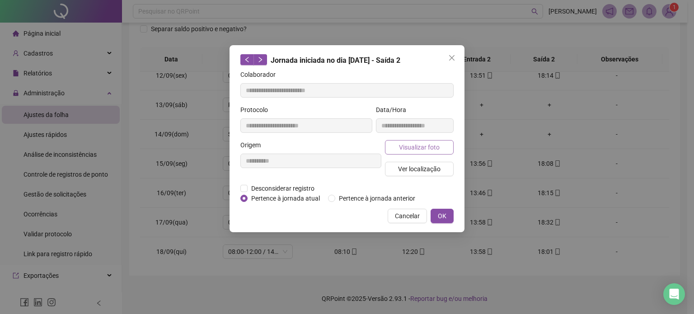
click at [420, 151] on span "Visualizar foto" at bounding box center [419, 147] width 41 height 10
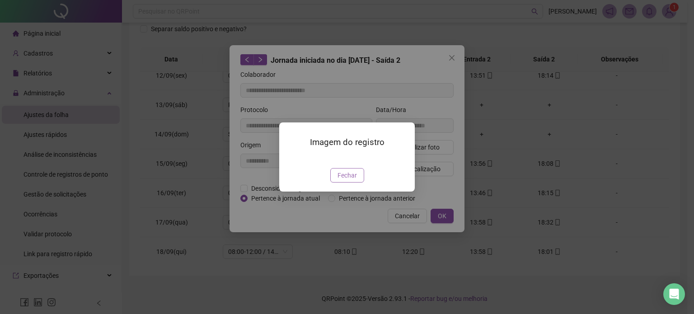
drag, startPoint x: 353, startPoint y: 227, endPoint x: 354, endPoint y: 222, distance: 5.4
click at [353, 180] on span "Fechar" at bounding box center [347, 175] width 19 height 10
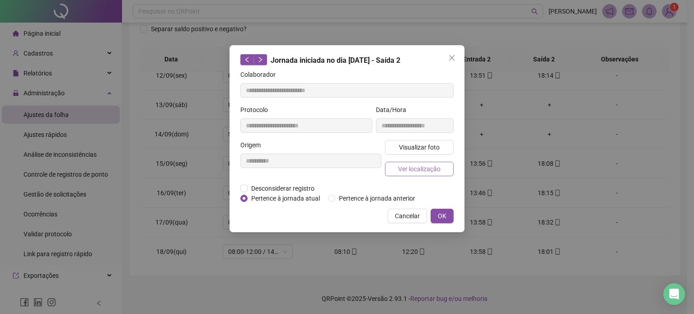
click at [438, 165] on span "Ver localização" at bounding box center [419, 169] width 42 height 10
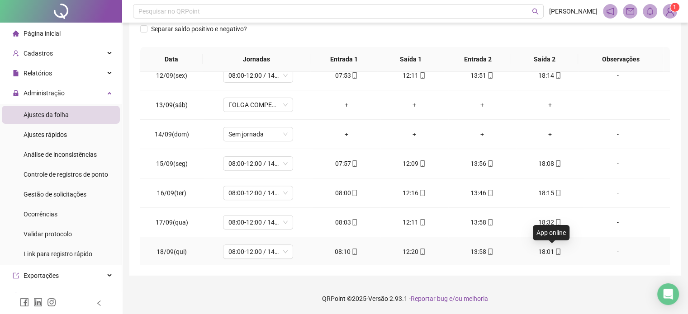
click at [555, 251] on icon "mobile" at bounding box center [558, 252] width 6 height 6
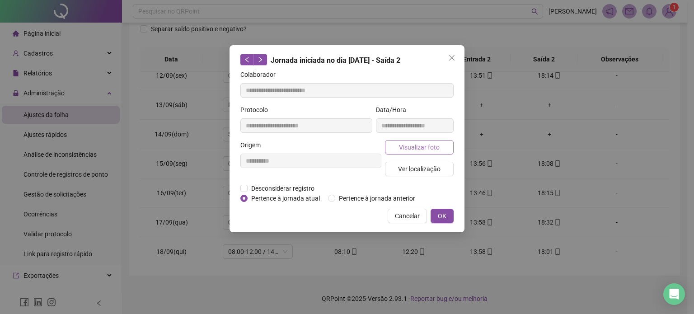
click at [429, 144] on span "Visualizar foto" at bounding box center [419, 147] width 41 height 10
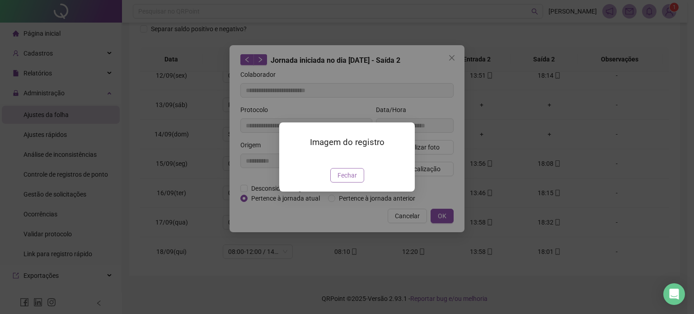
click at [358, 183] on button "Fechar" at bounding box center [347, 175] width 34 height 14
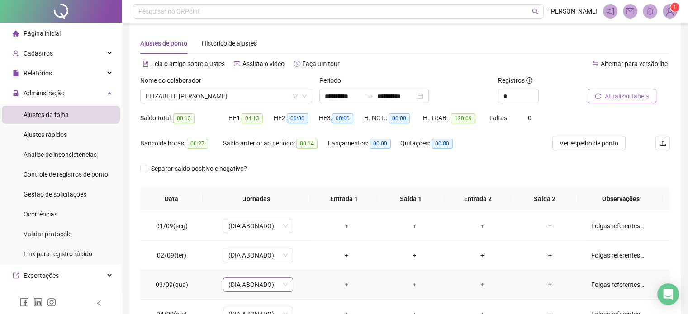
scroll to position [0, 0]
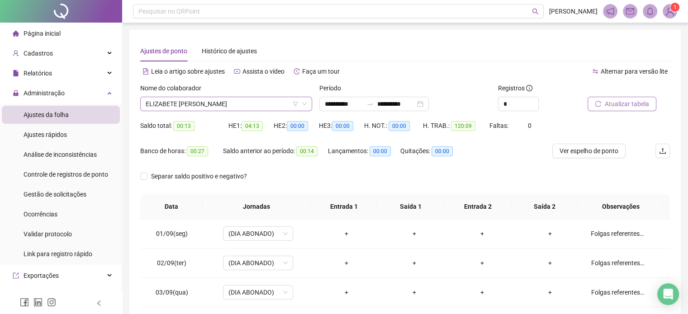
click at [231, 104] on span "ELIZABETE [PERSON_NAME]" at bounding box center [226, 104] width 161 height 14
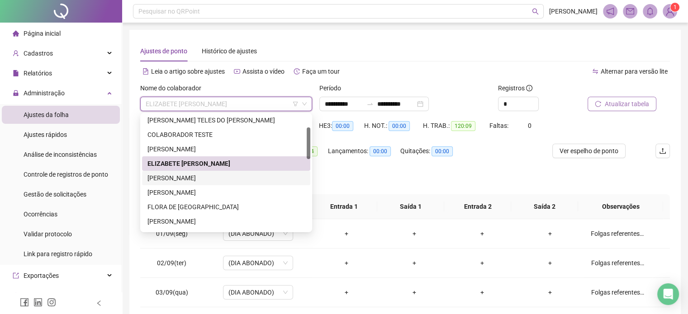
click at [216, 180] on div "[PERSON_NAME]" at bounding box center [225, 178] width 157 height 10
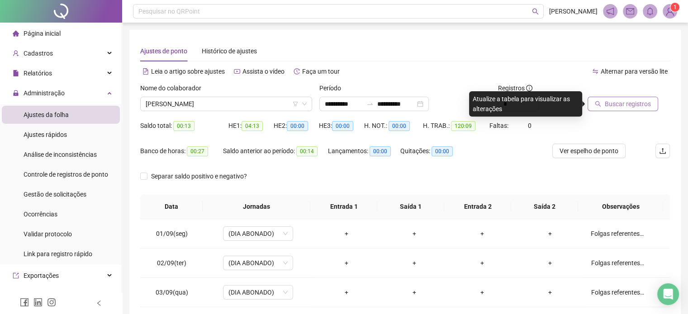
click at [611, 102] on span "Buscar registros" at bounding box center [627, 104] width 46 height 10
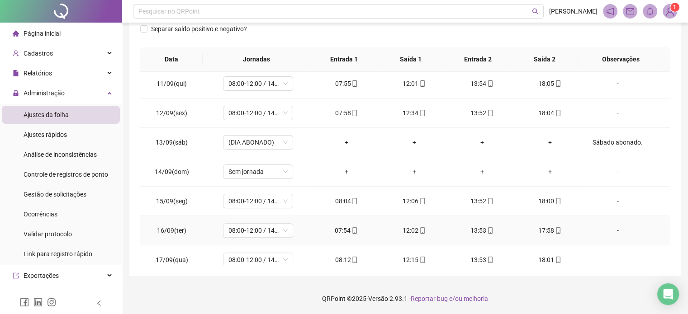
scroll to position [334, 0]
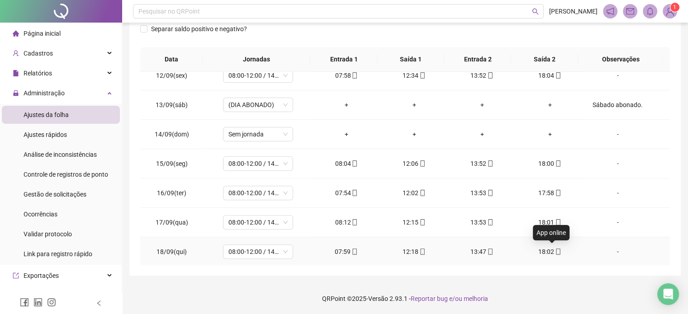
click at [556, 249] on icon "mobile" at bounding box center [558, 252] width 4 height 6
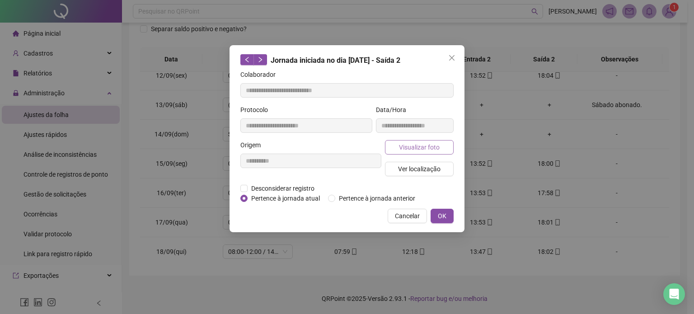
click at [431, 148] on span "Visualizar foto" at bounding box center [419, 147] width 41 height 10
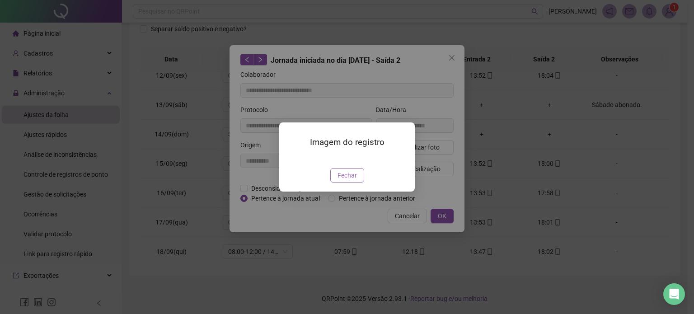
click at [343, 180] on span "Fechar" at bounding box center [347, 175] width 19 height 10
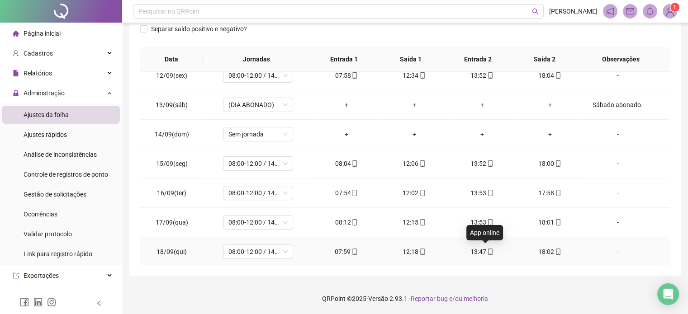
click at [486, 248] on span at bounding box center [489, 251] width 7 height 7
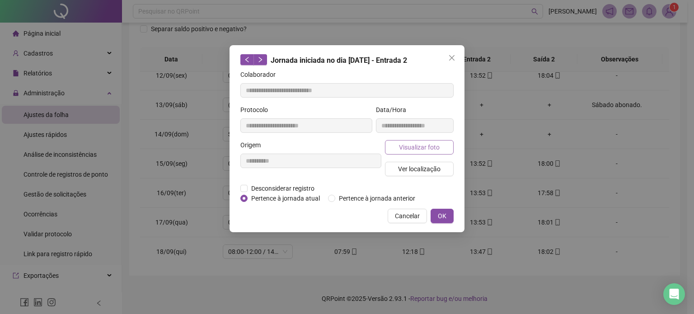
click at [430, 143] on span "Visualizar foto" at bounding box center [419, 147] width 41 height 10
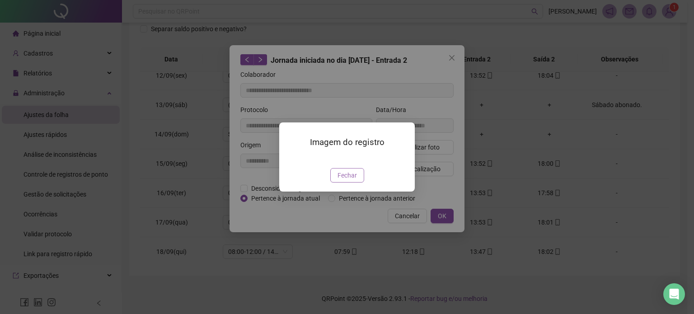
click at [350, 180] on span "Fechar" at bounding box center [347, 175] width 19 height 10
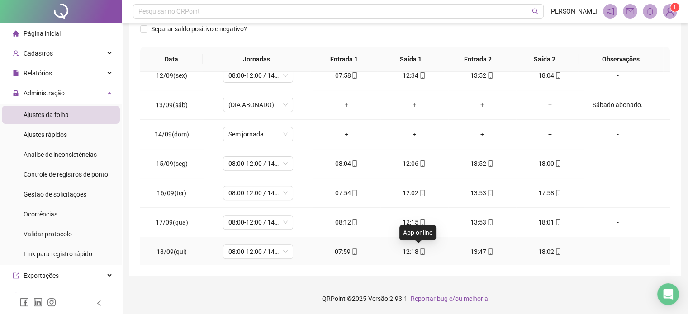
click at [419, 249] on icon "mobile" at bounding box center [422, 252] width 6 height 6
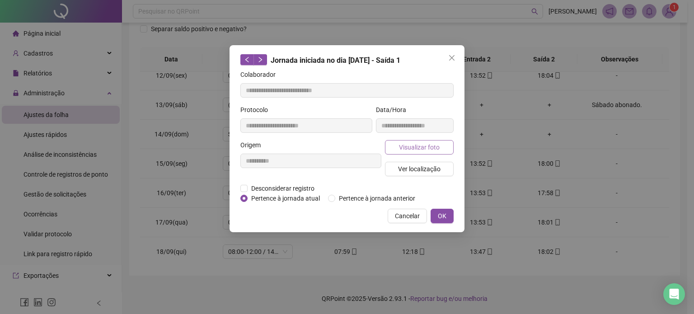
click at [432, 149] on span "Visualizar foto" at bounding box center [419, 147] width 41 height 10
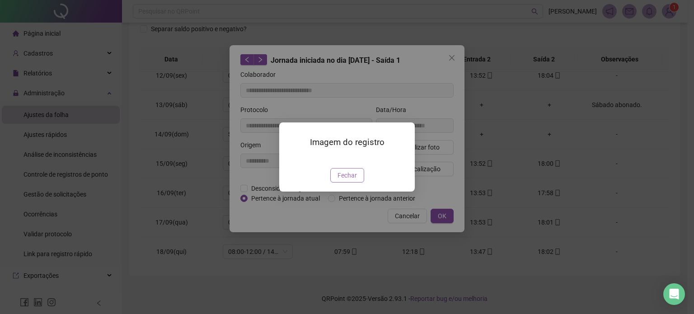
click at [354, 180] on span "Fechar" at bounding box center [347, 175] width 19 height 10
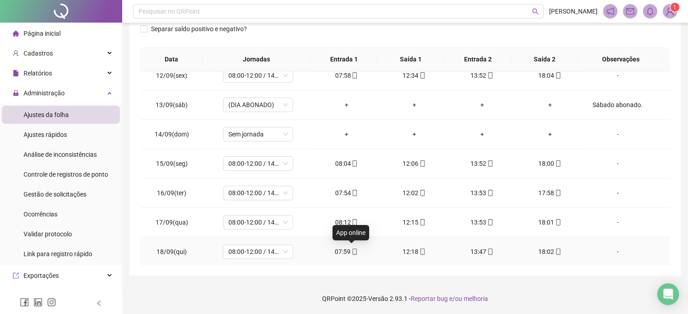
click at [352, 250] on icon "mobile" at bounding box center [354, 252] width 6 height 6
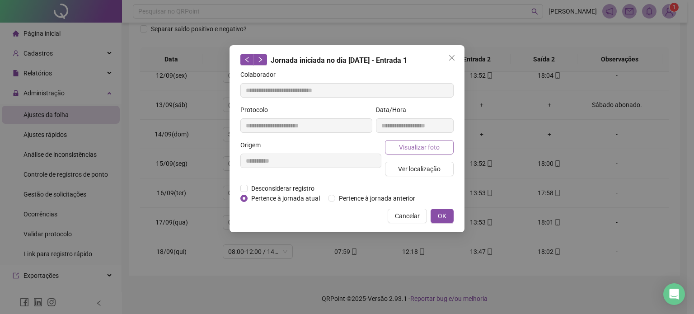
click at [426, 147] on span "Visualizar foto" at bounding box center [419, 147] width 41 height 10
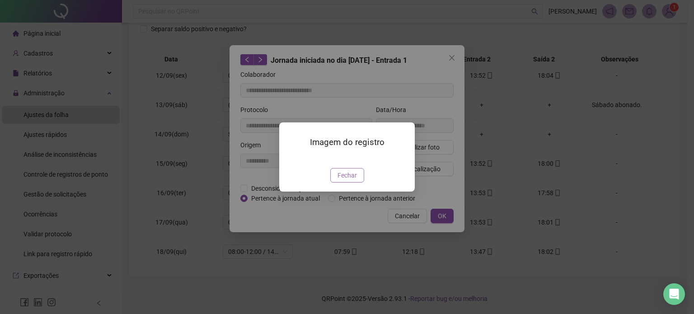
click at [355, 180] on span "Fechar" at bounding box center [347, 175] width 19 height 10
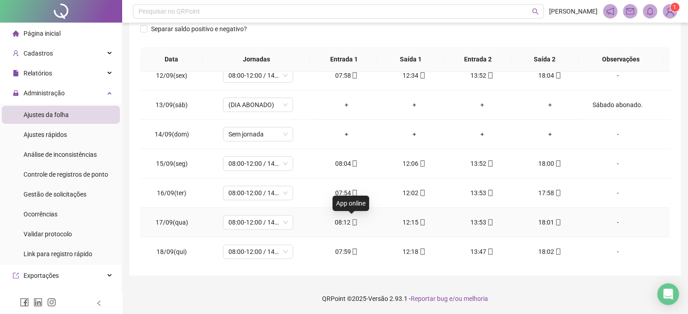
click at [352, 220] on icon "mobile" at bounding box center [354, 222] width 6 height 6
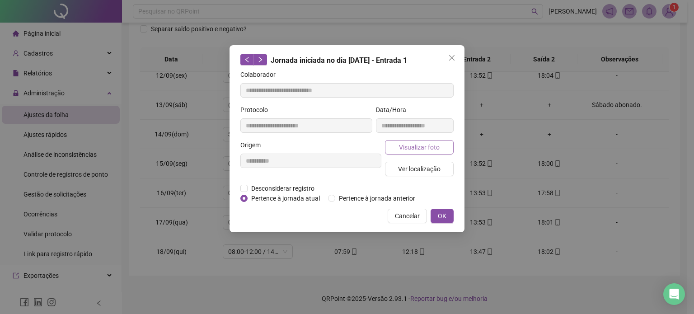
click at [430, 148] on span "Visualizar foto" at bounding box center [419, 147] width 41 height 10
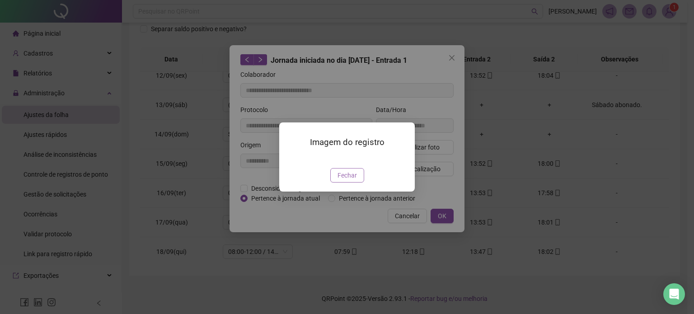
click at [342, 180] on span "Fechar" at bounding box center [347, 175] width 19 height 10
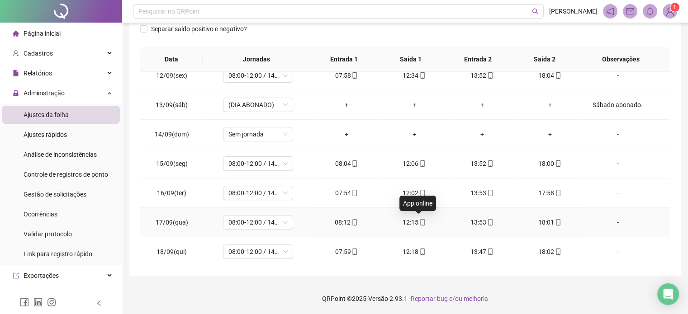
click at [419, 221] on icon "mobile" at bounding box center [422, 222] width 6 height 6
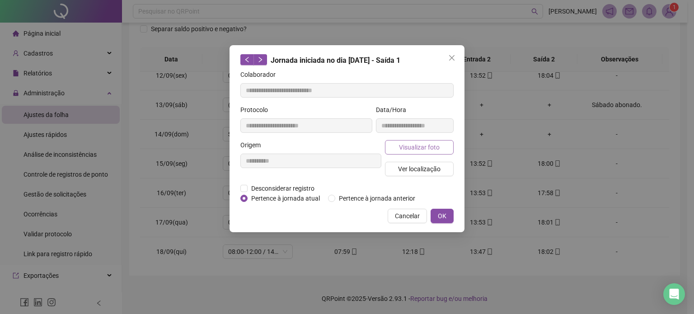
click at [432, 143] on span "Visualizar foto" at bounding box center [419, 147] width 41 height 10
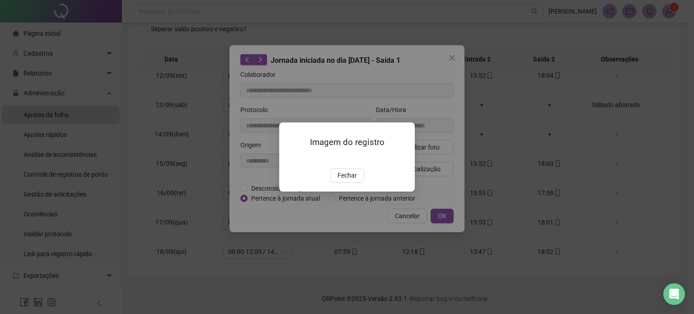
drag, startPoint x: 354, startPoint y: 225, endPoint x: 358, endPoint y: 218, distance: 7.1
click at [354, 180] on span "Fechar" at bounding box center [347, 175] width 19 height 10
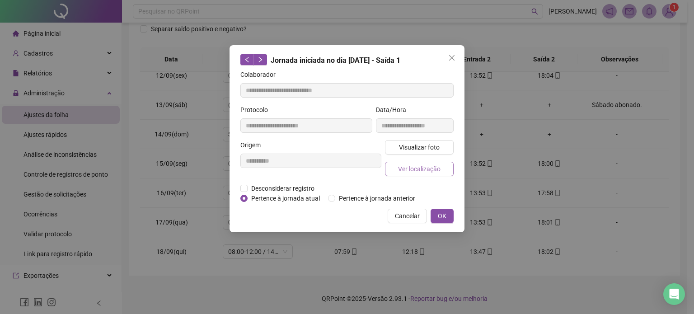
click at [427, 170] on span "Ver localização" at bounding box center [419, 169] width 42 height 10
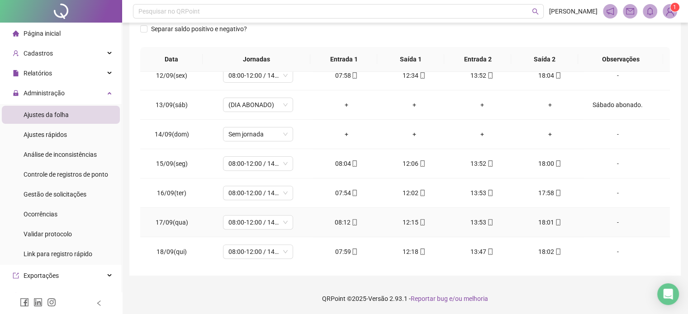
click at [487, 222] on icon "mobile" at bounding box center [490, 222] width 6 height 6
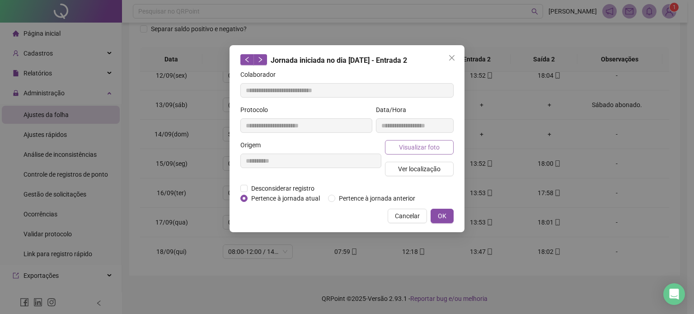
click at [414, 150] on span "Visualizar foto" at bounding box center [419, 147] width 41 height 10
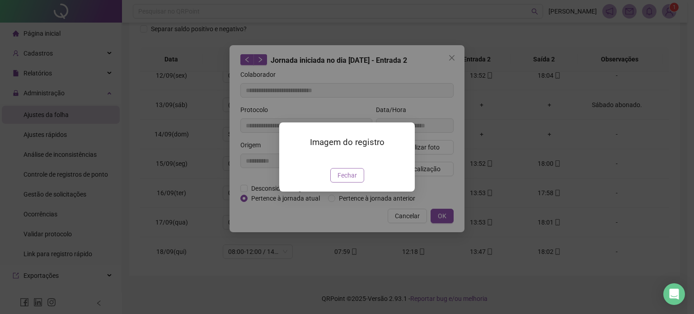
click at [354, 180] on span "Fechar" at bounding box center [347, 175] width 19 height 10
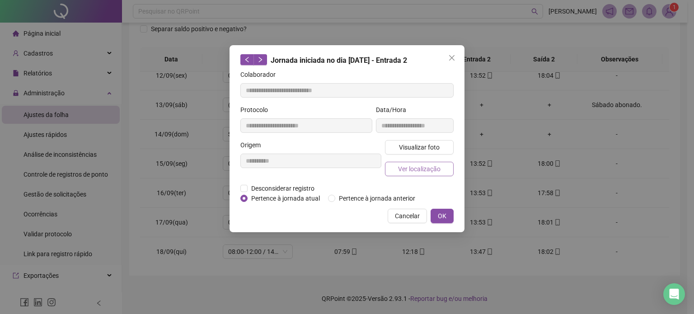
click at [432, 168] on span "Ver localização" at bounding box center [419, 169] width 42 height 10
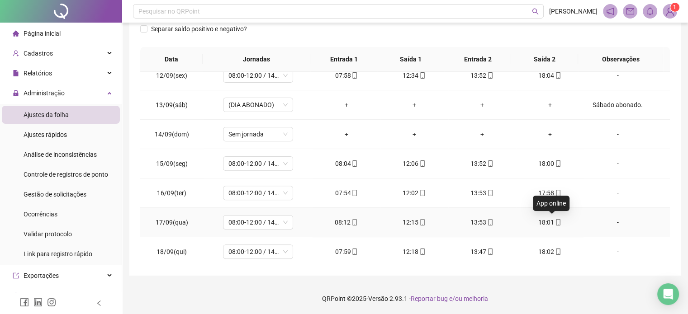
click at [555, 222] on icon "mobile" at bounding box center [558, 222] width 6 height 6
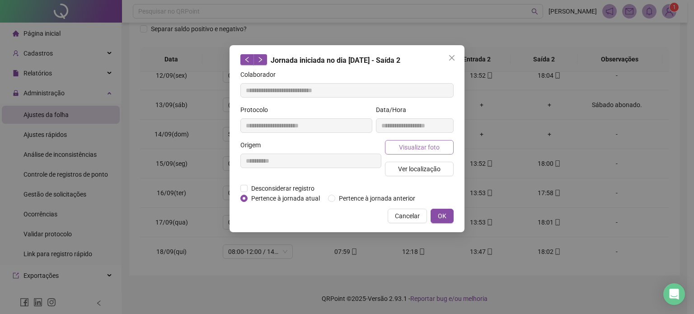
click at [430, 150] on span "Visualizar foto" at bounding box center [419, 147] width 41 height 10
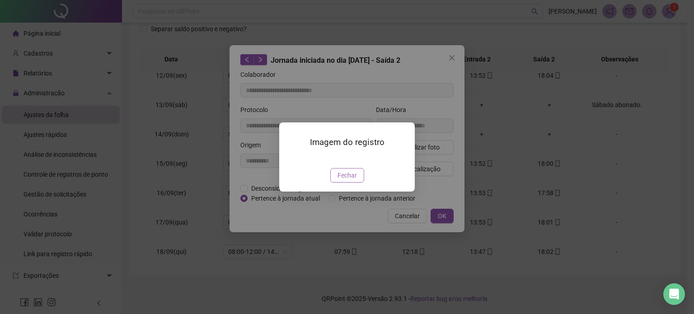
click at [346, 180] on span "Fechar" at bounding box center [347, 175] width 19 height 10
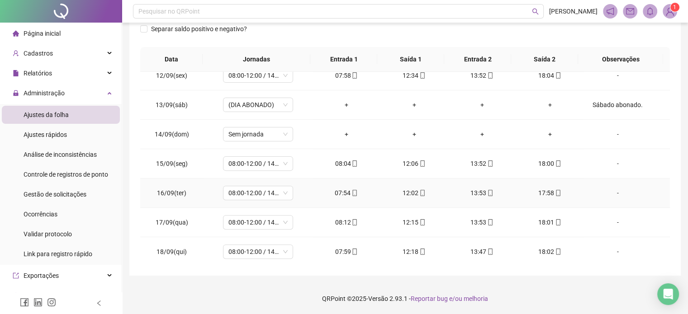
click at [556, 191] on icon "mobile" at bounding box center [558, 193] width 4 height 6
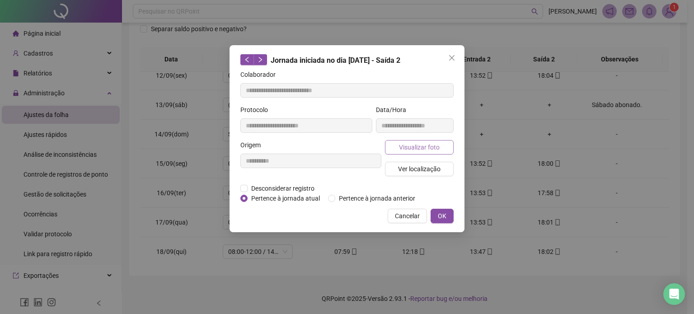
click at [417, 141] on button "Visualizar foto" at bounding box center [419, 147] width 69 height 14
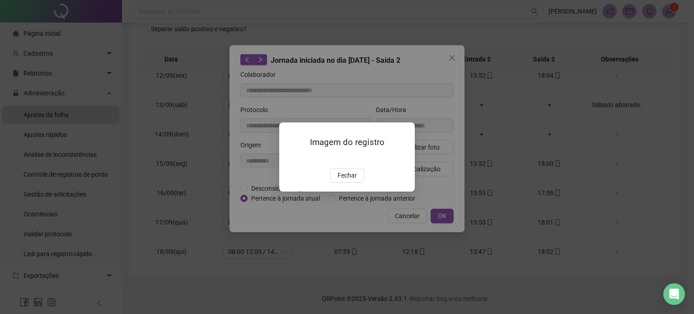
drag, startPoint x: 351, startPoint y: 223, endPoint x: 378, endPoint y: 208, distance: 30.7
click at [351, 183] on button "Fechar" at bounding box center [347, 175] width 34 height 14
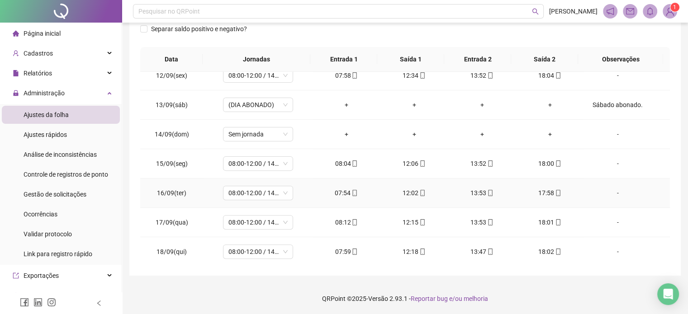
click at [491, 193] on div "13:53" at bounding box center [481, 193] width 53 height 10
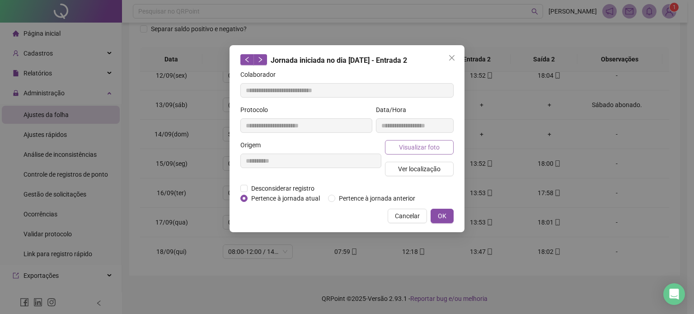
click at [427, 149] on span "Visualizar foto" at bounding box center [419, 147] width 41 height 10
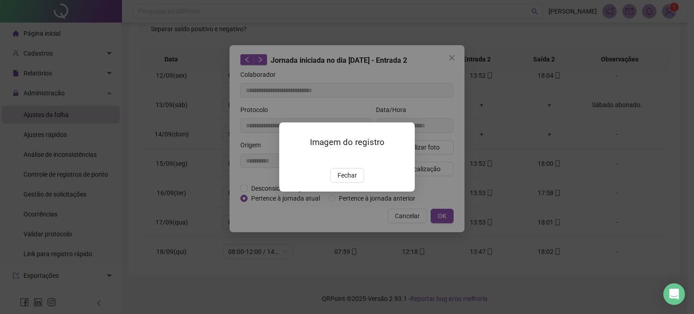
click at [358, 183] on button "Fechar" at bounding box center [347, 175] width 34 height 14
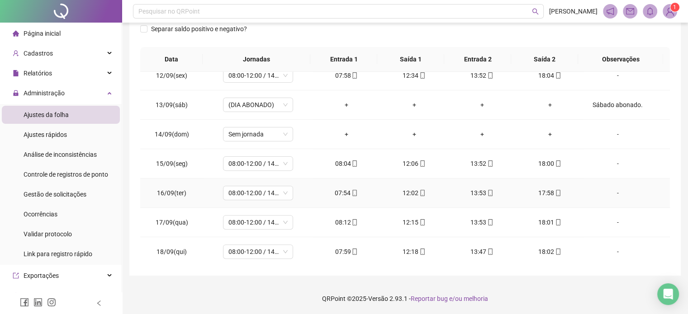
click at [419, 190] on icon "mobile" at bounding box center [422, 193] width 6 height 6
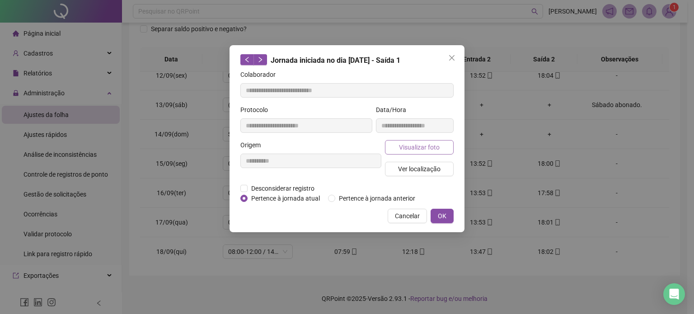
click at [414, 149] on span "Visualizar foto" at bounding box center [419, 147] width 41 height 10
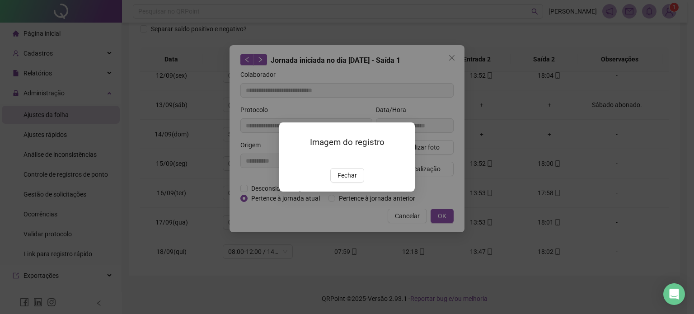
click at [344, 180] on span "Fechar" at bounding box center [347, 175] width 19 height 10
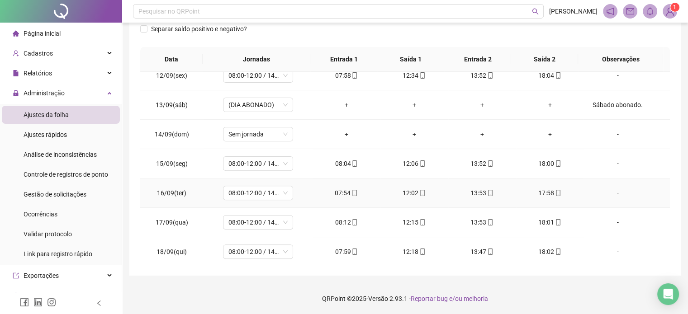
click at [351, 190] on icon "mobile" at bounding box center [354, 193] width 6 height 6
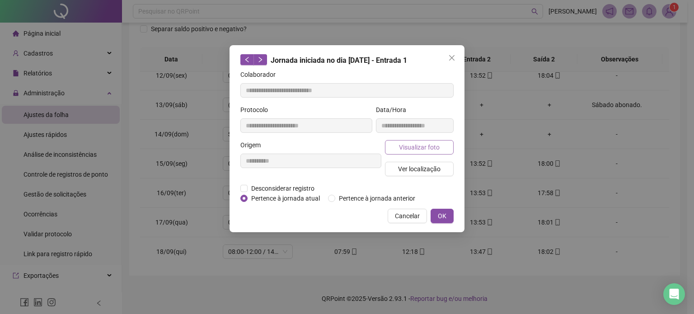
click at [420, 153] on button "Visualizar foto" at bounding box center [419, 147] width 69 height 14
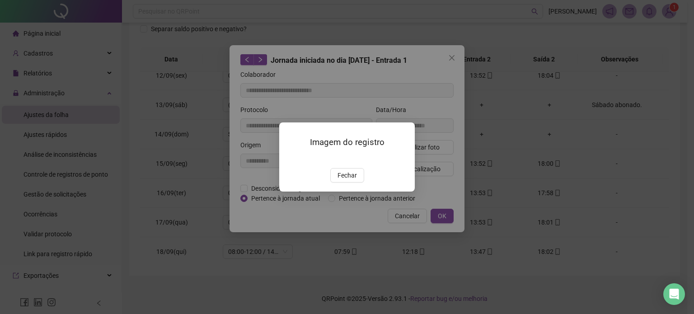
click at [344, 180] on span "Fechar" at bounding box center [347, 175] width 19 height 10
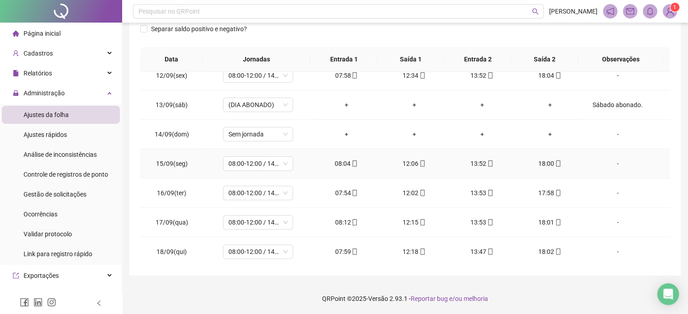
click at [558, 161] on div "18:00" at bounding box center [549, 164] width 53 height 10
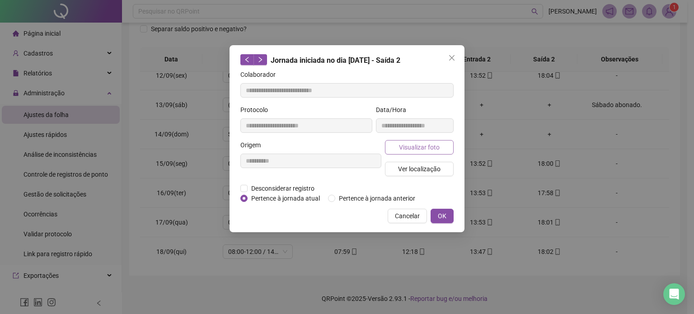
click at [432, 147] on span "Visualizar foto" at bounding box center [419, 147] width 41 height 10
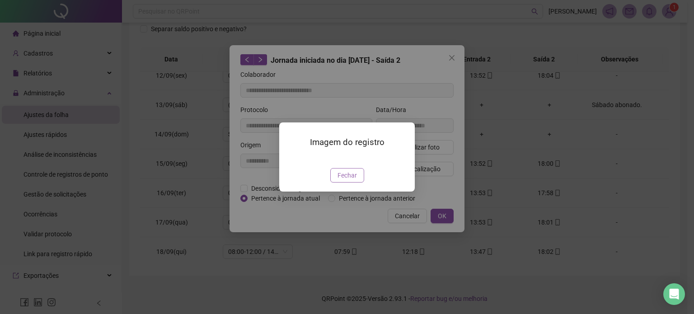
click at [347, 180] on span "Fechar" at bounding box center [347, 175] width 19 height 10
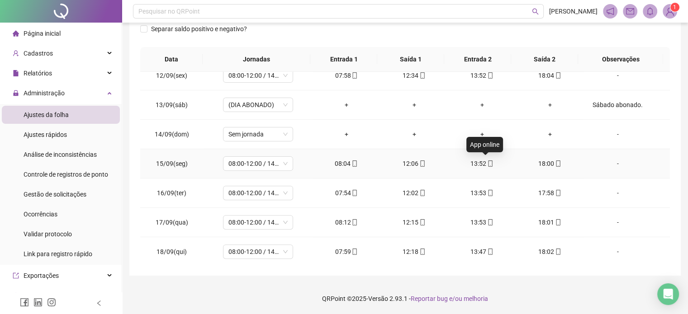
click at [488, 162] on icon "mobile" at bounding box center [490, 163] width 4 height 6
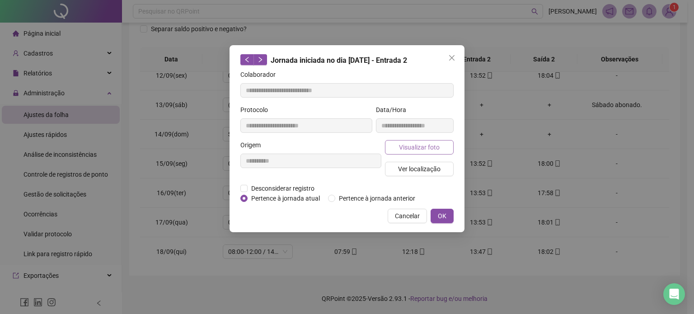
click at [431, 148] on span "Visualizar foto" at bounding box center [419, 147] width 41 height 10
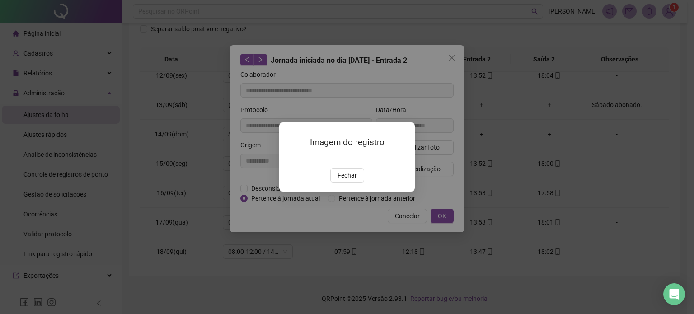
click at [349, 180] on span "Fechar" at bounding box center [347, 175] width 19 height 10
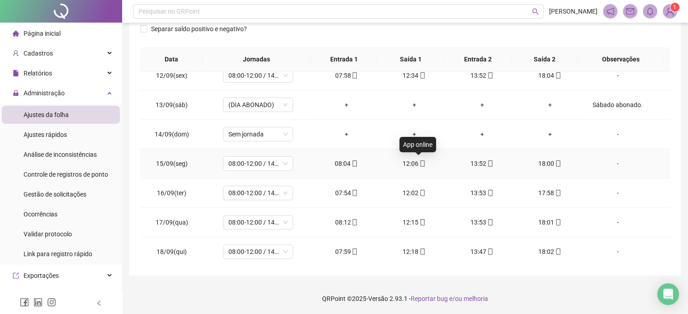
click at [419, 164] on icon "mobile" at bounding box center [422, 163] width 6 height 6
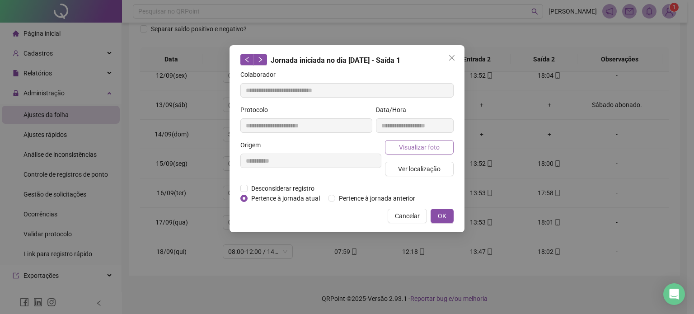
click at [443, 150] on button "Visualizar foto" at bounding box center [419, 147] width 69 height 14
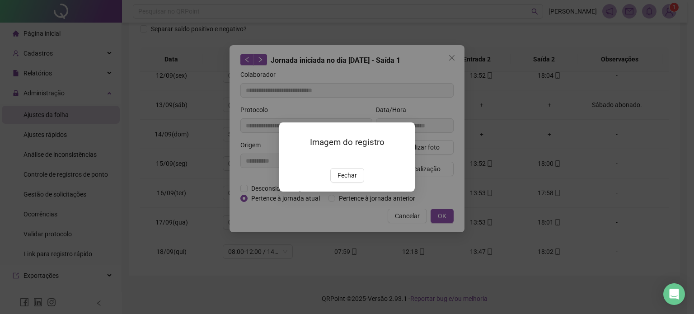
drag, startPoint x: 349, startPoint y: 226, endPoint x: 382, endPoint y: 190, distance: 48.6
click at [349, 180] on span "Fechar" at bounding box center [347, 175] width 19 height 10
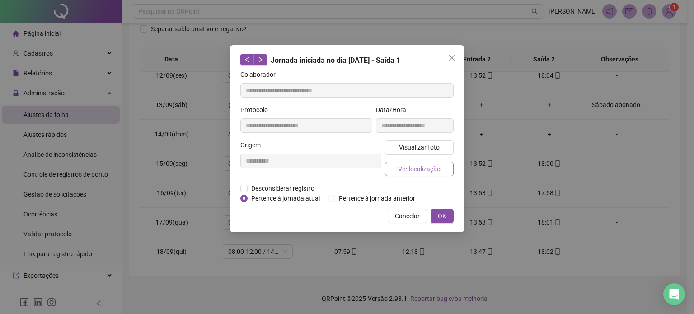
click at [432, 165] on span "Ver localização" at bounding box center [419, 169] width 42 height 10
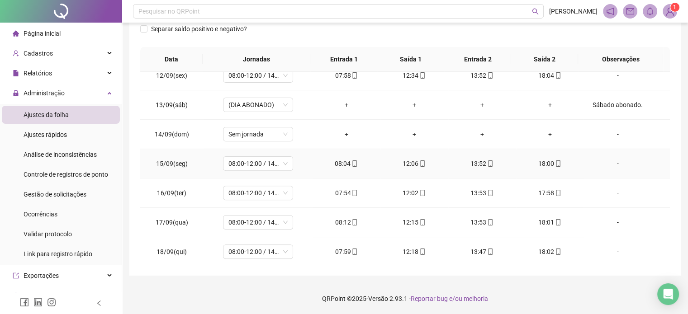
click at [351, 162] on icon "mobile" at bounding box center [354, 163] width 6 height 6
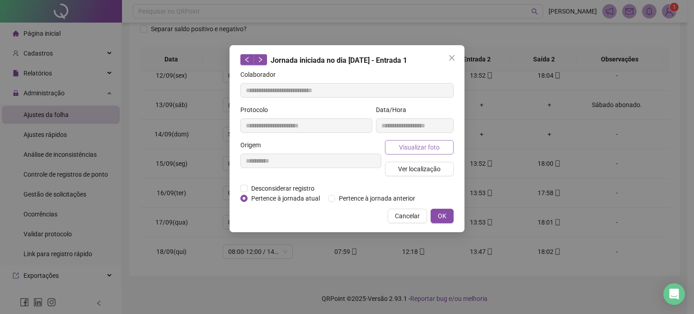
click at [424, 147] on span "Visualizar foto" at bounding box center [419, 147] width 41 height 10
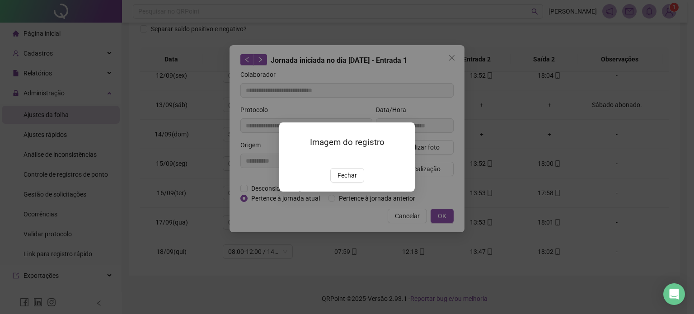
click at [351, 180] on span "Fechar" at bounding box center [347, 175] width 19 height 10
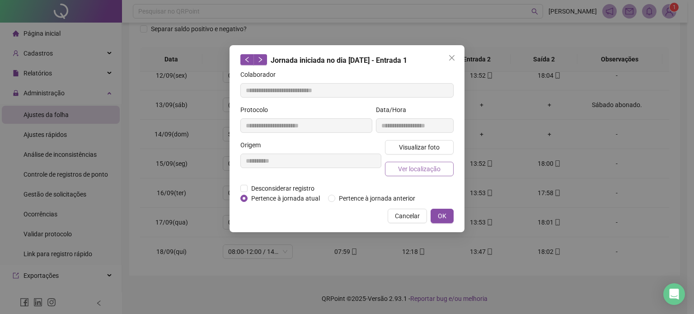
click at [412, 174] on button "Ver localização" at bounding box center [419, 169] width 69 height 14
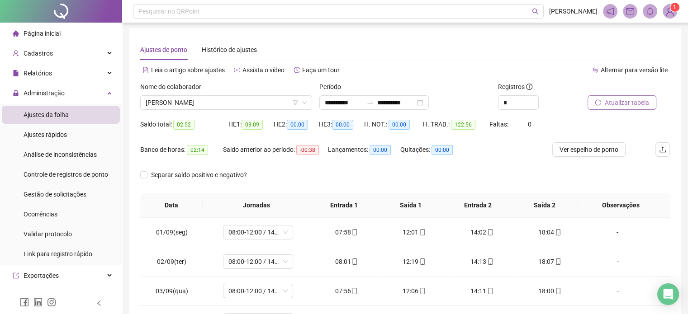
scroll to position [0, 0]
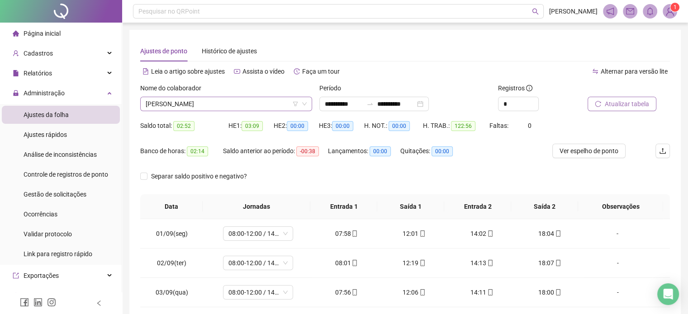
click at [265, 103] on span "[PERSON_NAME]" at bounding box center [226, 104] width 161 height 14
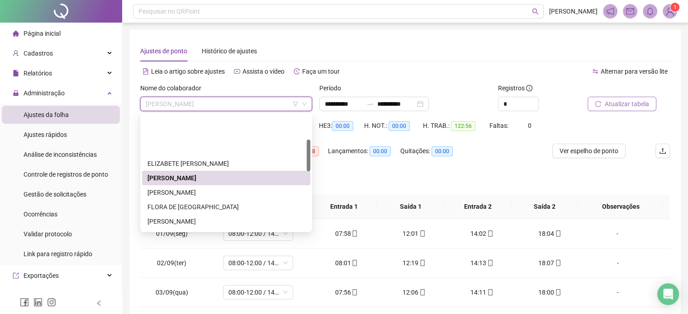
scroll to position [90, 0]
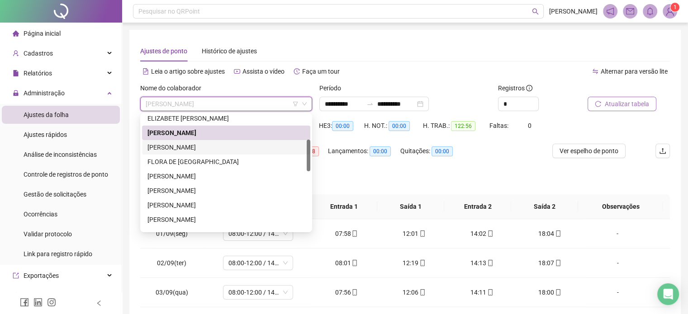
click at [231, 148] on div "[PERSON_NAME]" at bounding box center [225, 147] width 157 height 10
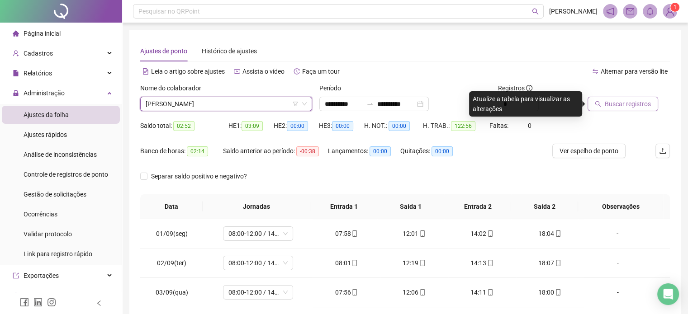
click at [612, 103] on span "Buscar registros" at bounding box center [627, 104] width 46 height 10
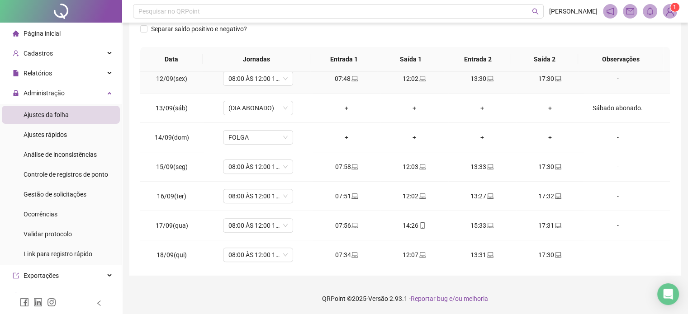
scroll to position [334, 0]
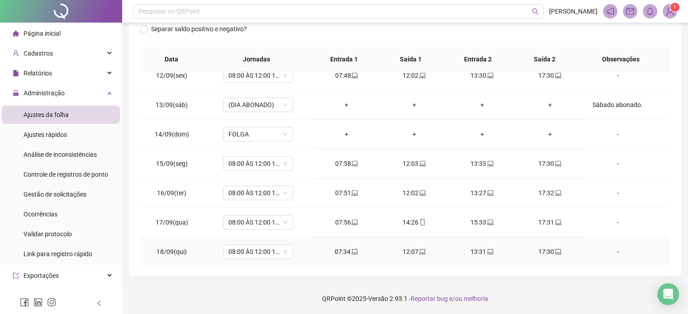
click at [555, 251] on icon "laptop" at bounding box center [558, 251] width 6 height 5
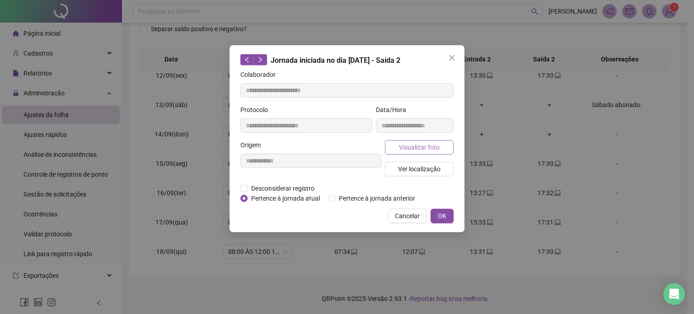
click at [416, 148] on span "Visualizar foto" at bounding box center [419, 147] width 41 height 10
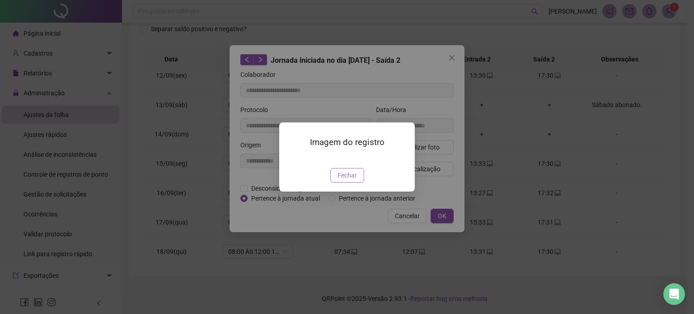
click at [349, 180] on span "Fechar" at bounding box center [347, 175] width 19 height 10
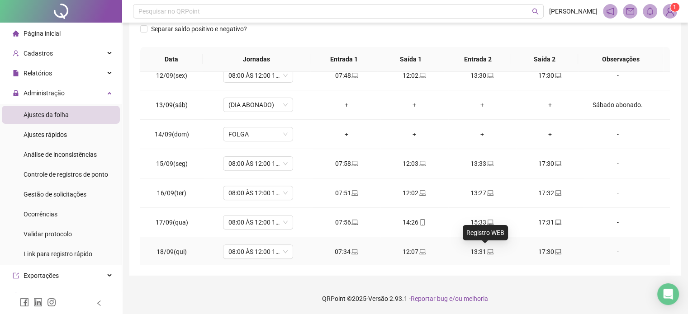
click at [487, 252] on icon "laptop" at bounding box center [490, 252] width 6 height 6
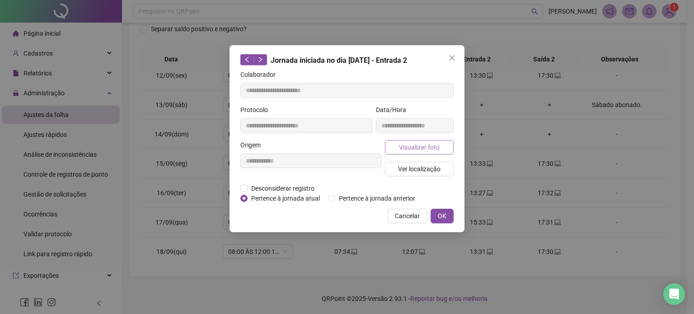
click at [427, 142] on span "Visualizar foto" at bounding box center [419, 147] width 41 height 10
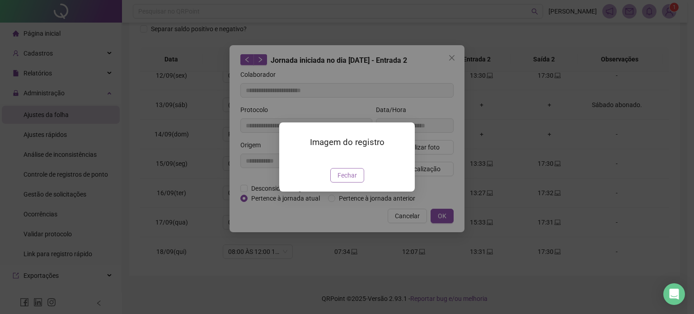
click at [357, 183] on button "Fechar" at bounding box center [347, 175] width 34 height 14
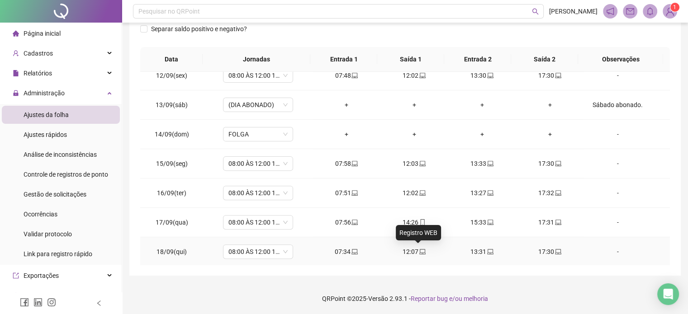
click at [419, 249] on icon "laptop" at bounding box center [422, 252] width 6 height 6
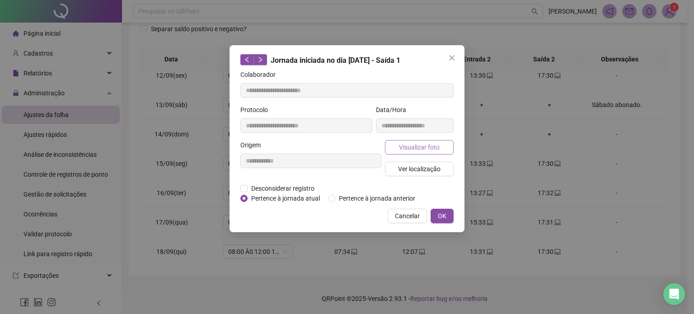
click at [438, 147] on span "Visualizar foto" at bounding box center [419, 147] width 41 height 10
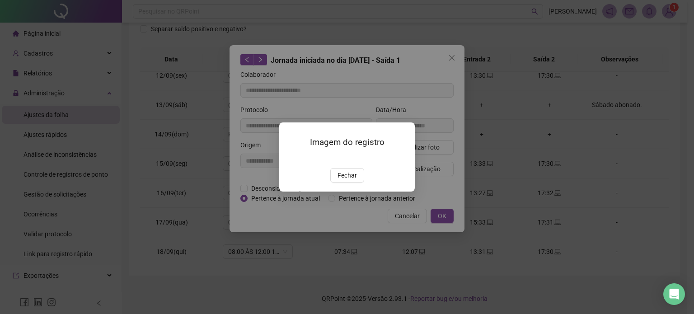
drag, startPoint x: 349, startPoint y: 203, endPoint x: 347, endPoint y: 214, distance: 10.6
click at [348, 180] on span "Fechar" at bounding box center [347, 175] width 19 height 10
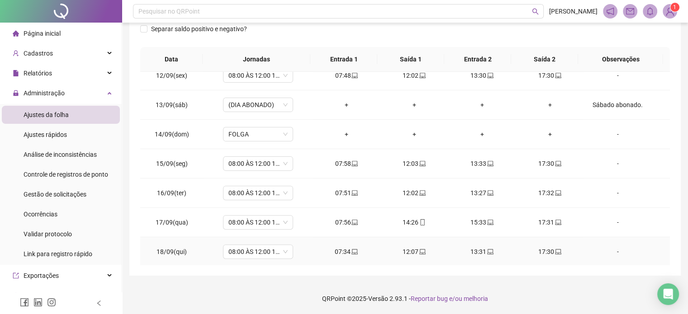
click at [351, 249] on icon "laptop" at bounding box center [354, 252] width 6 height 6
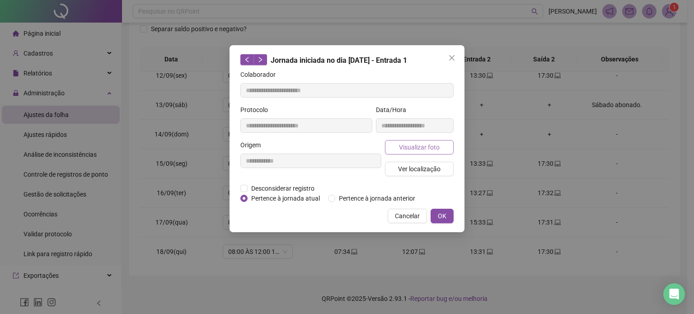
click at [423, 145] on span "Visualizar foto" at bounding box center [419, 147] width 41 height 10
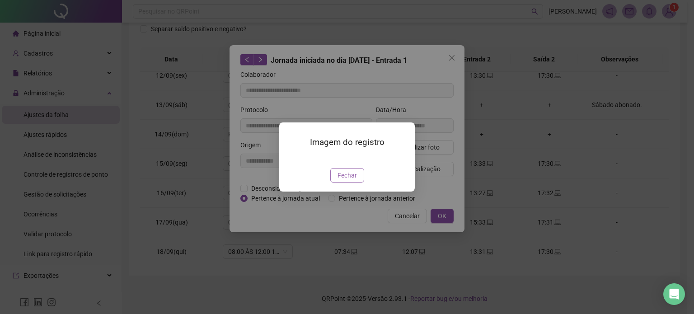
click at [354, 180] on span "Fechar" at bounding box center [347, 175] width 19 height 10
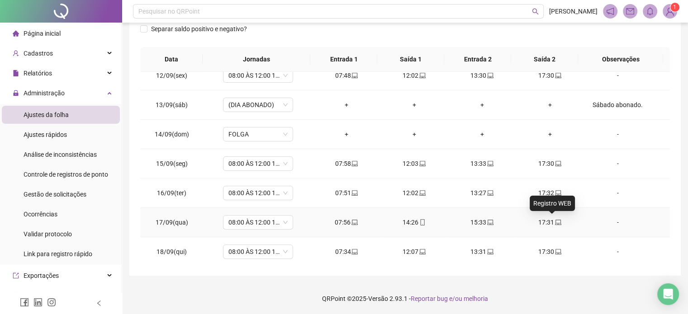
click at [555, 220] on icon "laptop" at bounding box center [558, 222] width 6 height 6
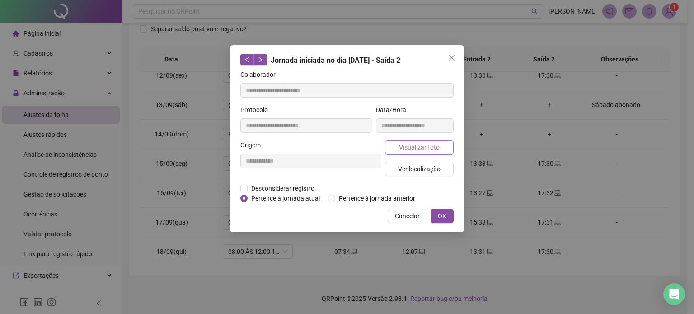
click at [412, 147] on span "Visualizar foto" at bounding box center [419, 147] width 41 height 10
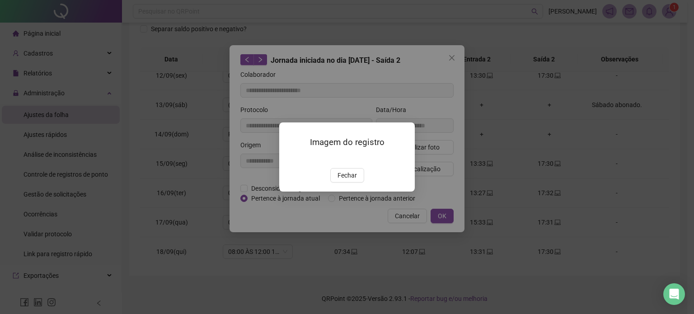
click at [355, 180] on span "Fechar" at bounding box center [347, 175] width 19 height 10
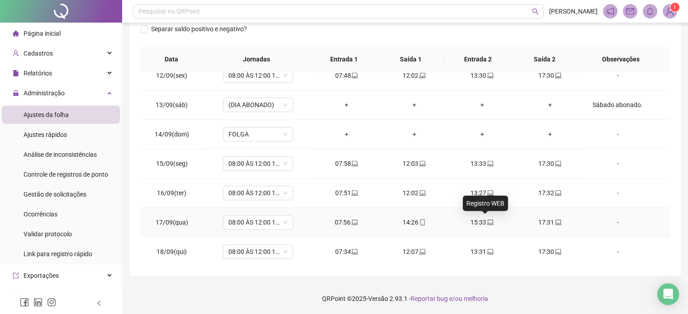
click at [486, 222] on span "laptop" at bounding box center [489, 222] width 7 height 6
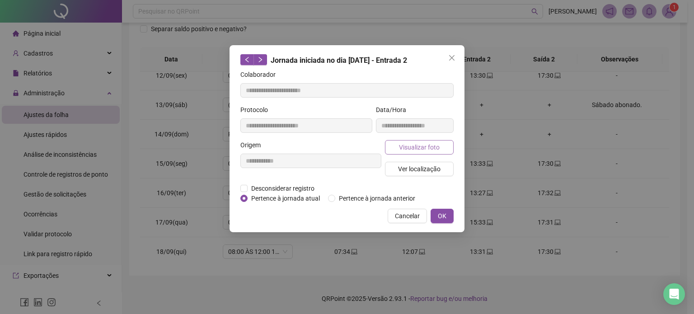
click at [436, 149] on span "Visualizar foto" at bounding box center [419, 147] width 41 height 10
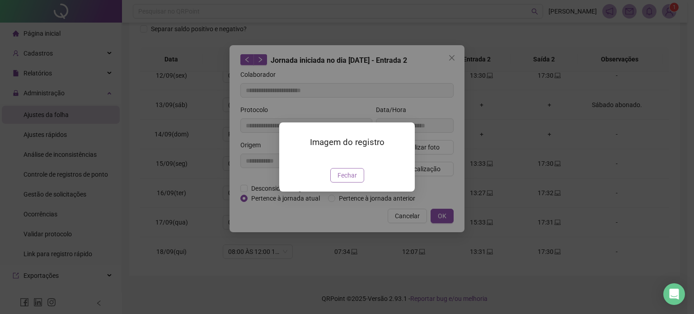
click at [352, 180] on span "Fechar" at bounding box center [347, 175] width 19 height 10
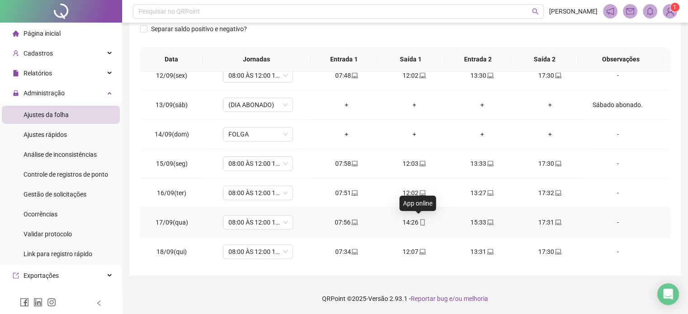
click at [419, 223] on icon "mobile" at bounding box center [422, 222] width 6 height 6
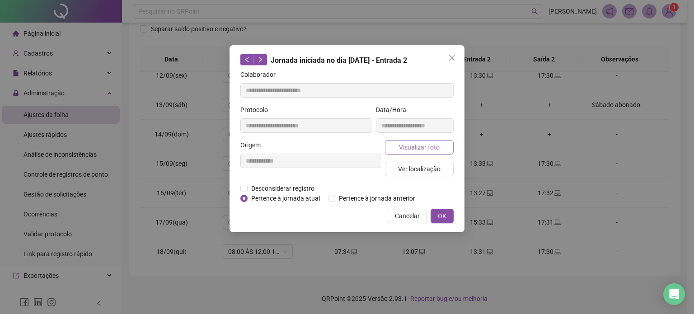
click at [448, 148] on button "Visualizar foto" at bounding box center [419, 147] width 69 height 14
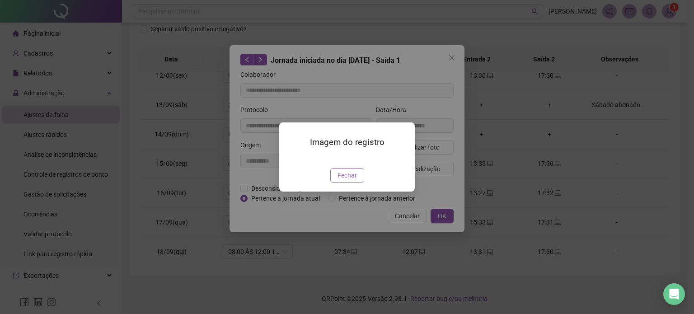
click at [351, 180] on span "Fechar" at bounding box center [347, 175] width 19 height 10
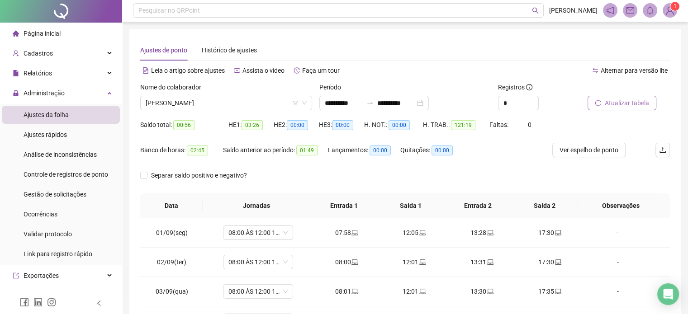
scroll to position [0, 0]
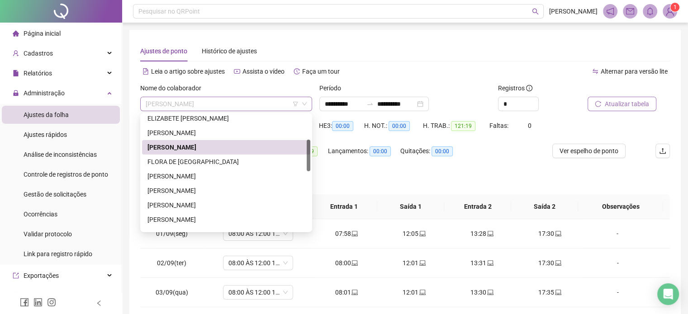
click at [251, 100] on span "[PERSON_NAME]" at bounding box center [226, 104] width 161 height 14
click at [219, 164] on div "FLORA DE [GEOGRAPHIC_DATA]" at bounding box center [225, 162] width 157 height 10
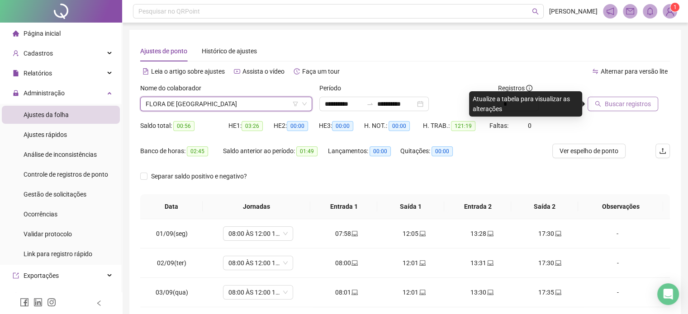
click at [629, 103] on span "Buscar registros" at bounding box center [627, 104] width 46 height 10
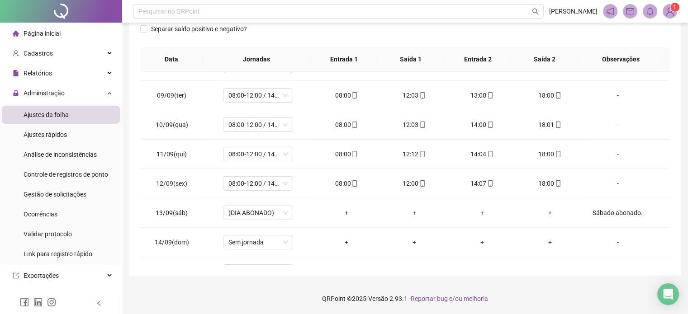
scroll to position [334, 0]
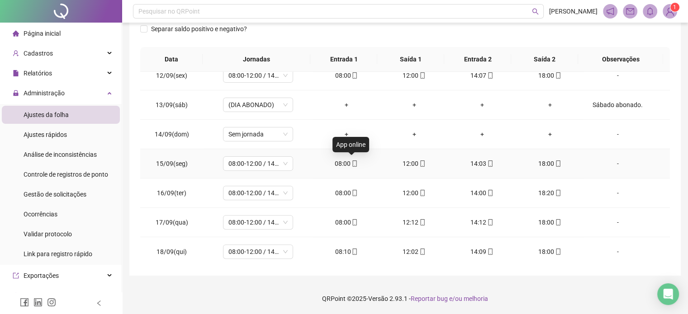
click at [351, 160] on icon "mobile" at bounding box center [354, 163] width 6 height 6
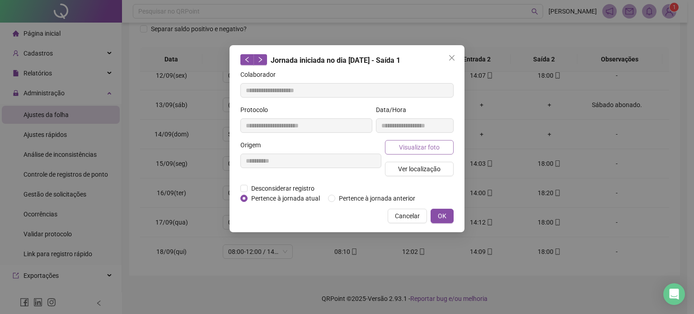
click at [423, 152] on button "Visualizar foto" at bounding box center [419, 147] width 69 height 14
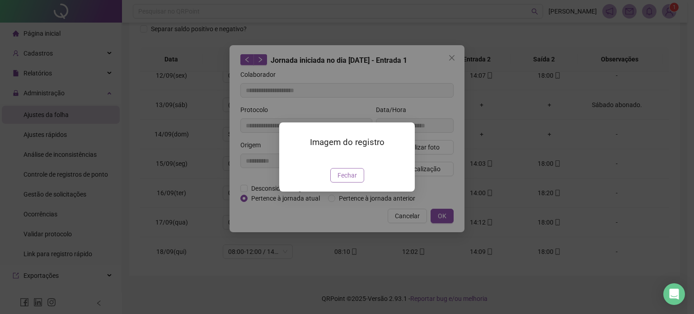
click at [358, 176] on button "Fechar" at bounding box center [347, 175] width 34 height 14
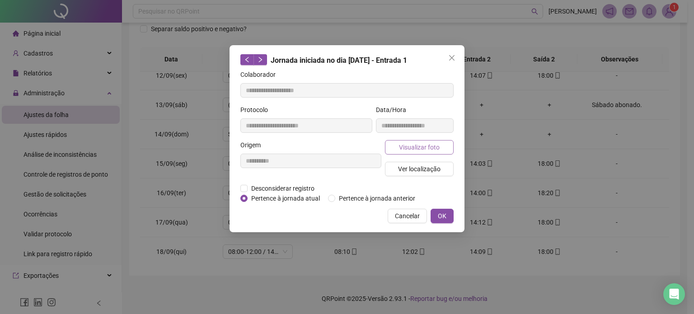
click at [421, 142] on span "Visualizar foto" at bounding box center [419, 147] width 41 height 10
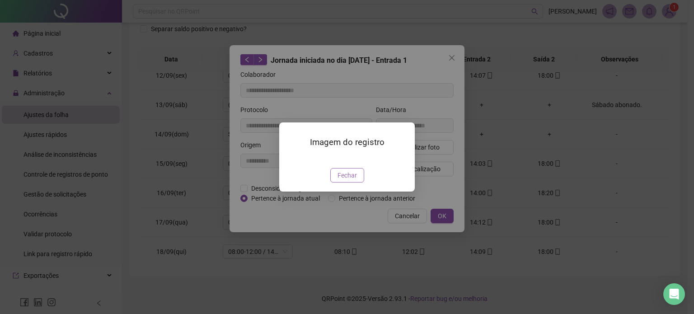
click at [353, 180] on span "Fechar" at bounding box center [347, 175] width 19 height 10
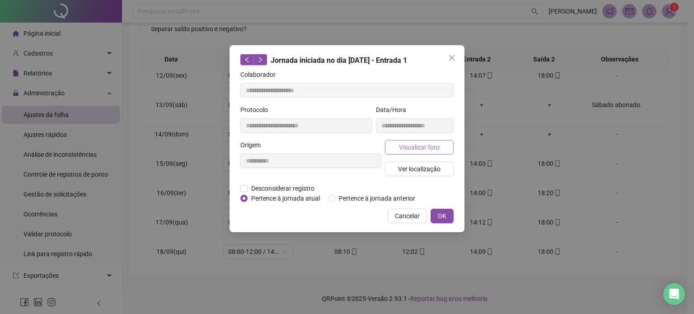
click at [414, 141] on button "Visualizar foto" at bounding box center [419, 147] width 69 height 14
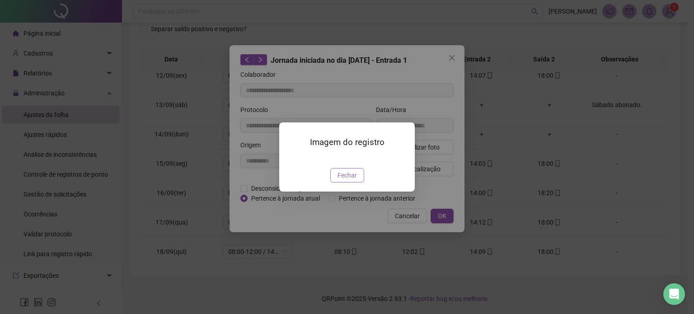
click at [349, 180] on span "Fechar" at bounding box center [347, 175] width 19 height 10
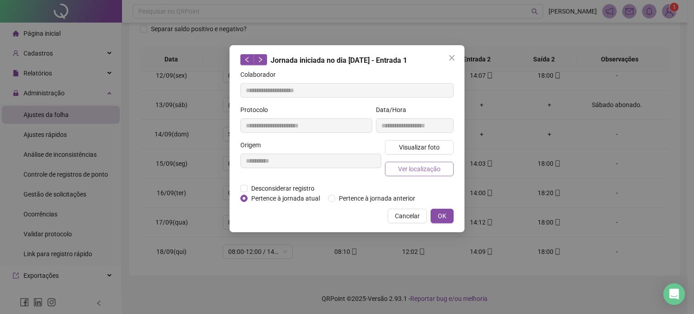
click at [418, 168] on span "Ver localização" at bounding box center [419, 169] width 42 height 10
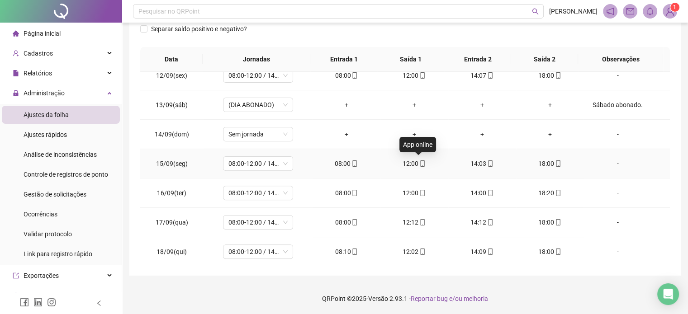
click at [420, 160] on icon "mobile" at bounding box center [422, 163] width 6 height 6
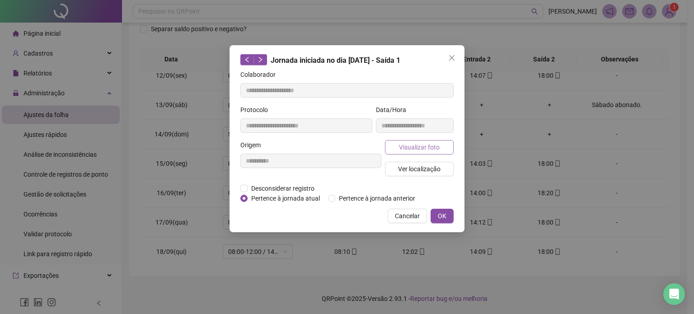
click at [407, 151] on button "Visualizar foto" at bounding box center [419, 147] width 69 height 14
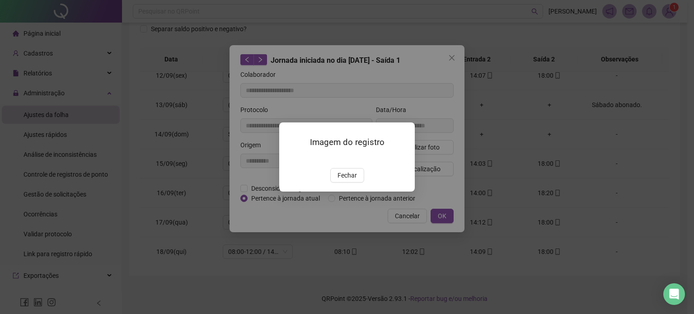
click at [337, 183] on button "Fechar" at bounding box center [347, 175] width 34 height 14
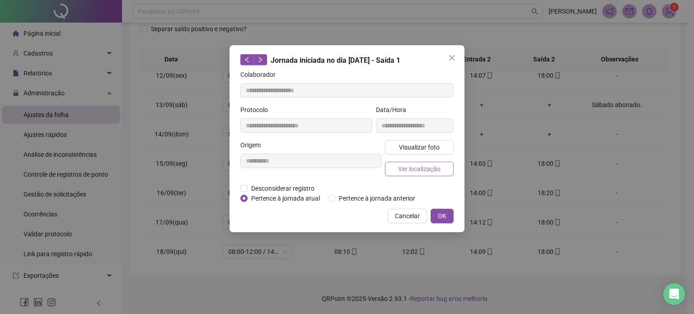
click at [435, 167] on span "Ver localização" at bounding box center [419, 169] width 42 height 10
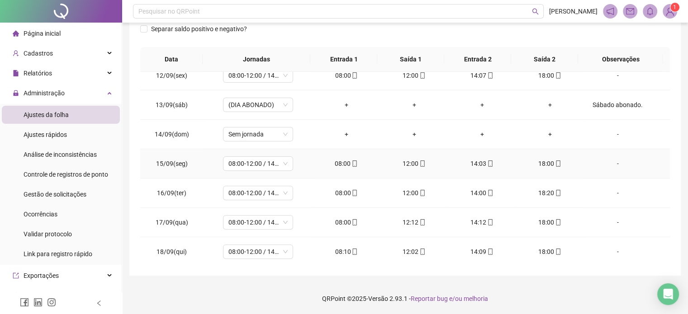
click at [488, 166] on div "14:03" at bounding box center [481, 164] width 53 height 10
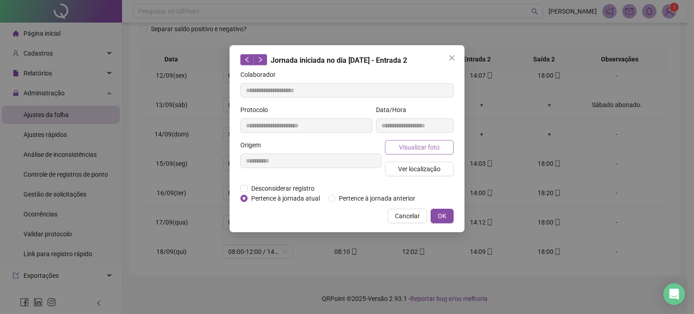
click at [433, 149] on span "Visualizar foto" at bounding box center [419, 147] width 41 height 10
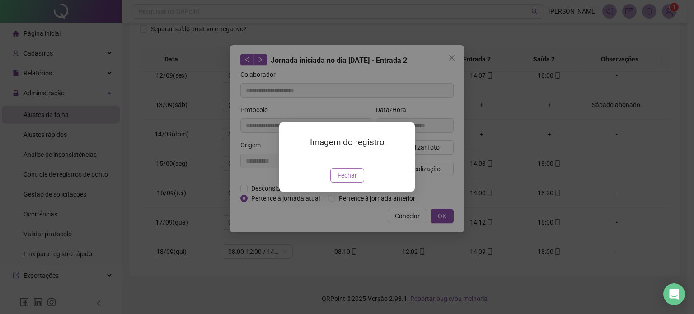
click at [343, 180] on span "Fechar" at bounding box center [347, 175] width 19 height 10
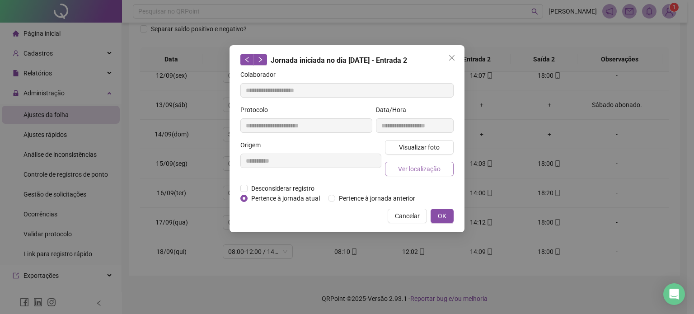
click at [419, 166] on span "Ver localização" at bounding box center [419, 169] width 42 height 10
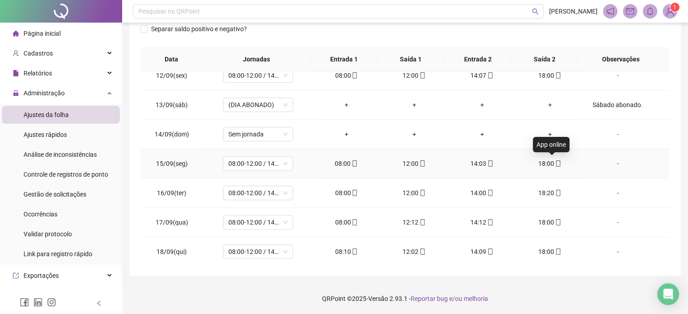
click at [555, 163] on icon "mobile" at bounding box center [558, 163] width 6 height 6
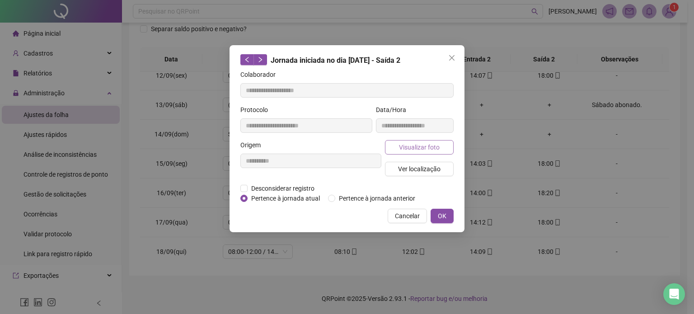
click at [439, 146] on button "Visualizar foto" at bounding box center [419, 147] width 69 height 14
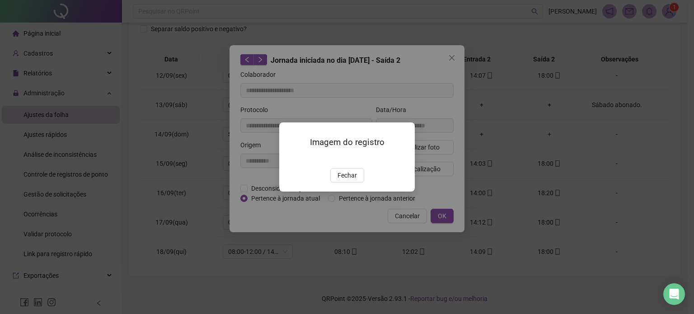
drag, startPoint x: 345, startPoint y: 225, endPoint x: 375, endPoint y: 195, distance: 41.9
click at [345, 180] on span "Fechar" at bounding box center [347, 175] width 19 height 10
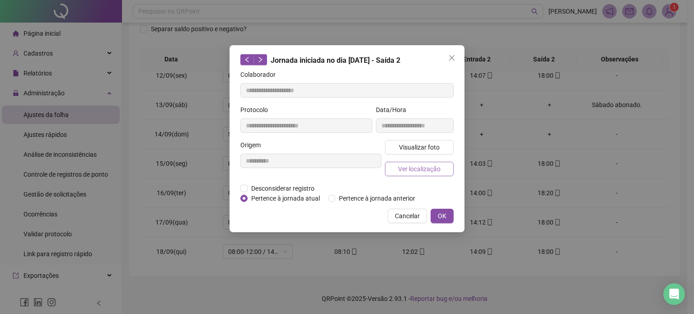
click at [415, 172] on span "Ver localização" at bounding box center [419, 169] width 42 height 10
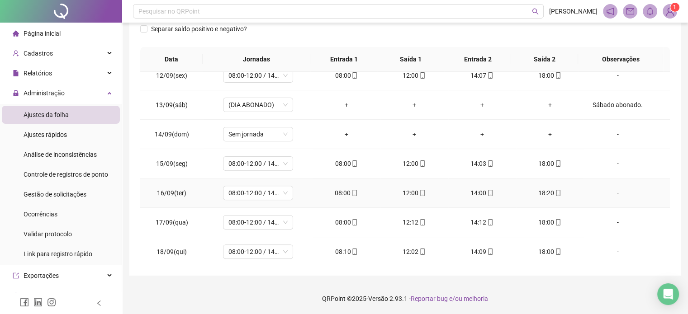
click at [355, 191] on div "08:00" at bounding box center [346, 193] width 53 height 10
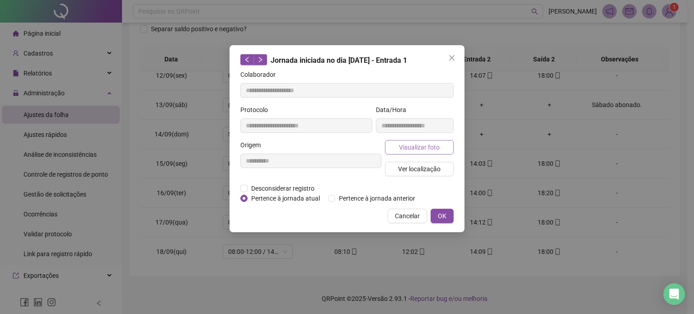
click at [433, 147] on span "Visualizar foto" at bounding box center [419, 147] width 41 height 10
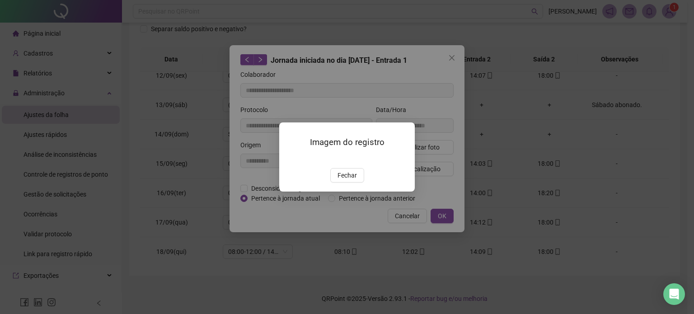
click at [349, 180] on span "Fechar" at bounding box center [347, 175] width 19 height 10
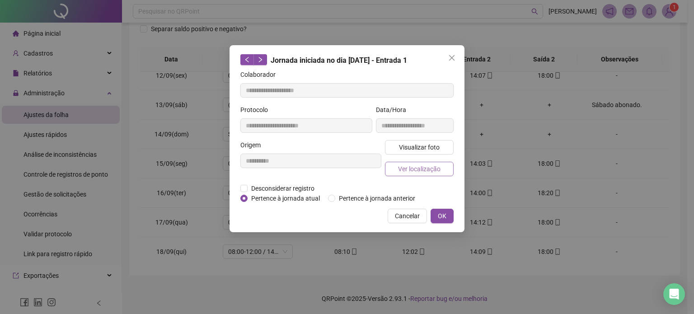
click at [434, 171] on span "Ver localização" at bounding box center [419, 169] width 42 height 10
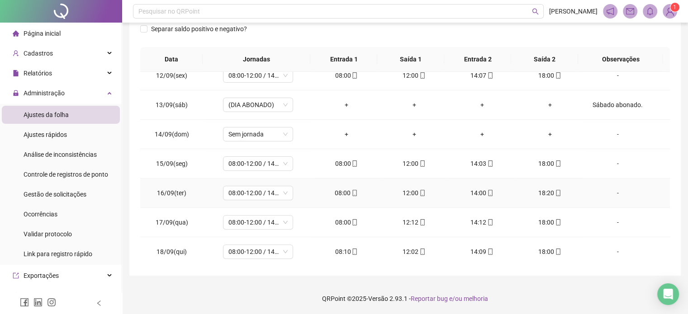
click at [419, 193] on icon "mobile" at bounding box center [422, 193] width 6 height 6
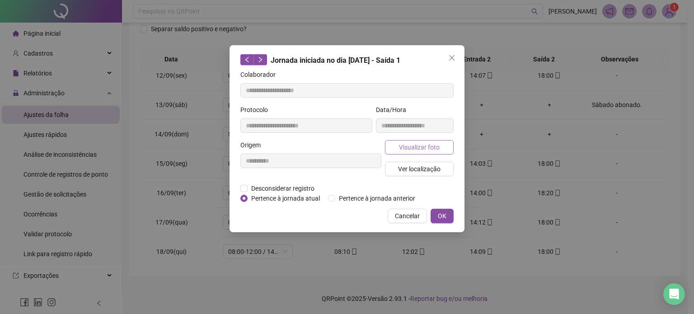
click at [434, 152] on button "Visualizar foto" at bounding box center [419, 147] width 69 height 14
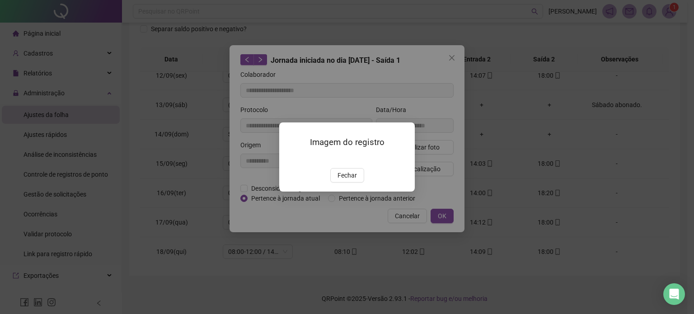
drag, startPoint x: 351, startPoint y: 232, endPoint x: 353, endPoint y: 224, distance: 7.9
click at [351, 183] on button "Fechar" at bounding box center [347, 175] width 34 height 14
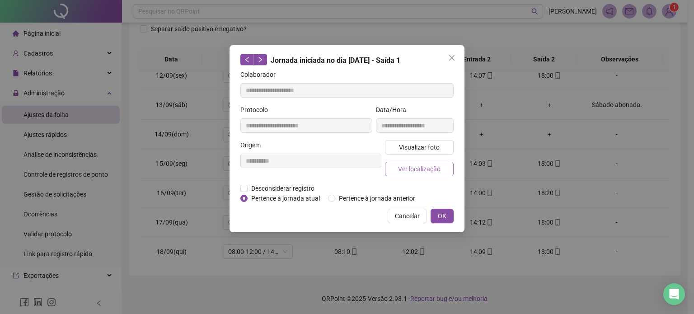
click at [430, 168] on span "Ver localização" at bounding box center [419, 169] width 42 height 10
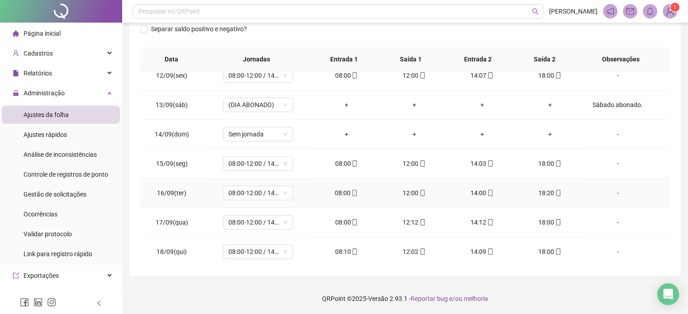
click at [488, 193] on div "14:00" at bounding box center [481, 193] width 53 height 10
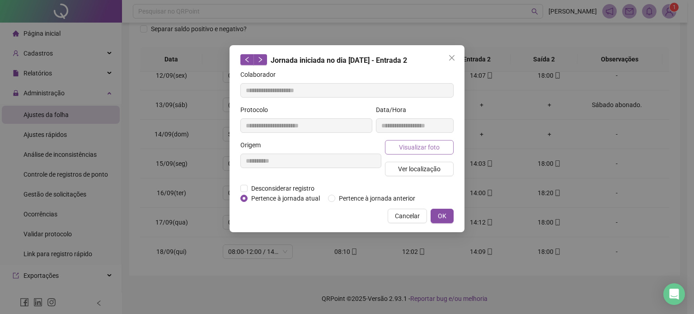
click at [423, 146] on span "Visualizar foto" at bounding box center [419, 147] width 41 height 10
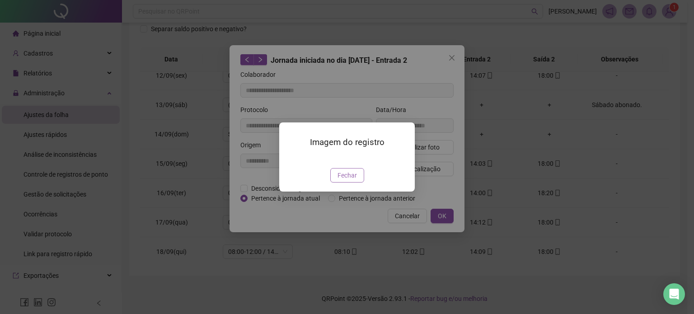
click at [347, 180] on span "Fechar" at bounding box center [347, 175] width 19 height 10
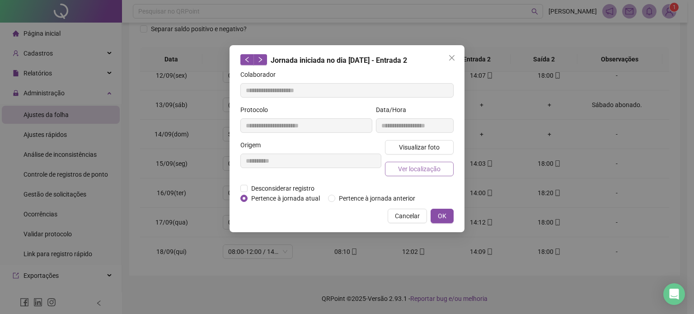
click at [433, 168] on span "Ver localização" at bounding box center [419, 169] width 42 height 10
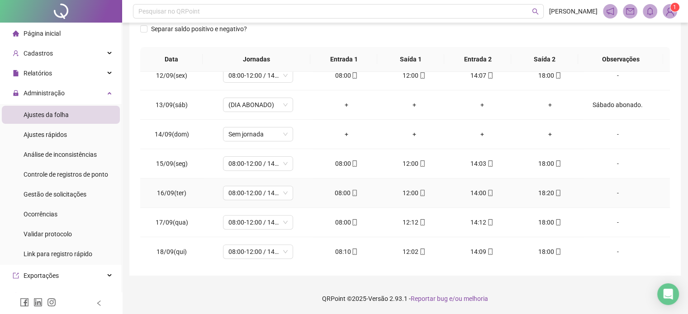
click at [555, 194] on icon "mobile" at bounding box center [558, 193] width 6 height 6
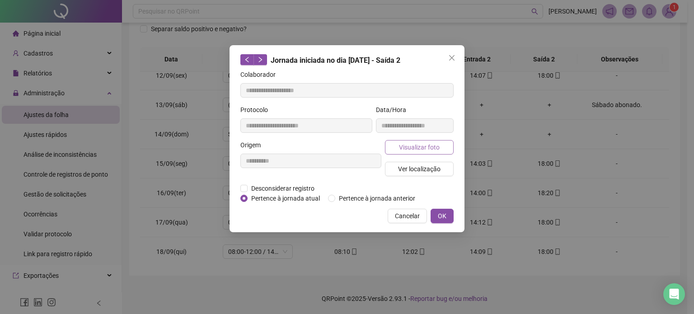
click at [423, 148] on span "Visualizar foto" at bounding box center [419, 147] width 41 height 10
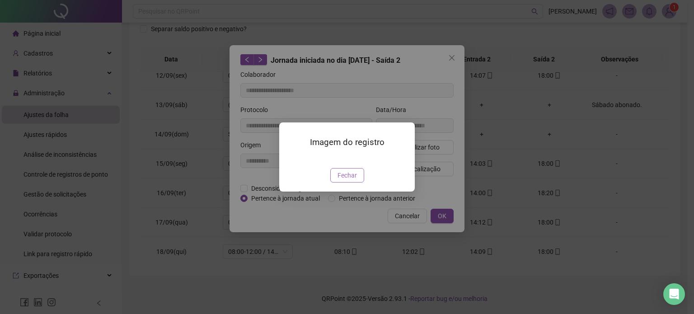
click at [342, 180] on span "Fechar" at bounding box center [347, 175] width 19 height 10
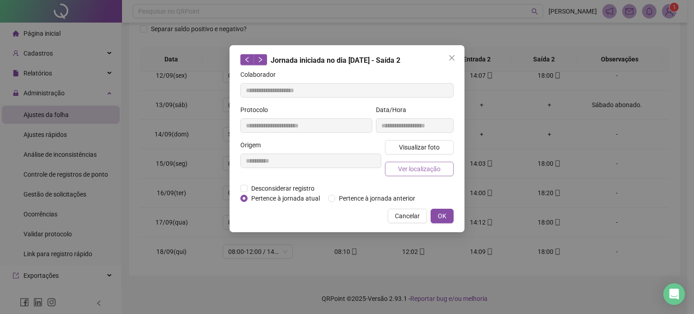
click at [432, 170] on span "Ver localização" at bounding box center [419, 169] width 42 height 10
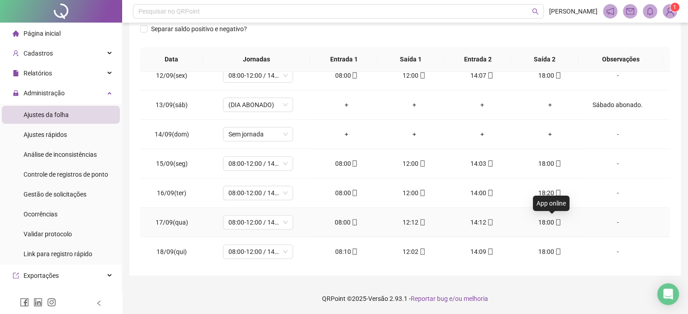
click at [555, 222] on icon "mobile" at bounding box center [558, 222] width 6 height 6
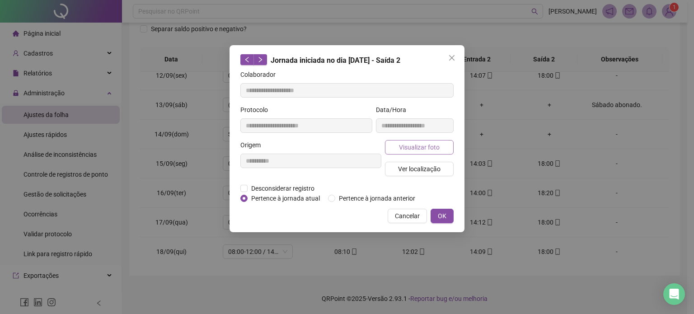
click at [433, 144] on span "Visualizar foto" at bounding box center [419, 147] width 41 height 10
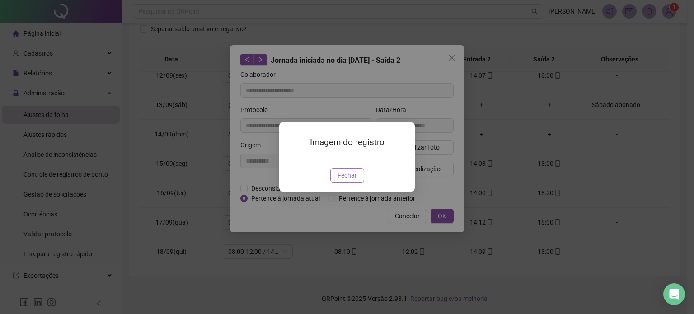
click at [345, 180] on span "Fechar" at bounding box center [347, 175] width 19 height 10
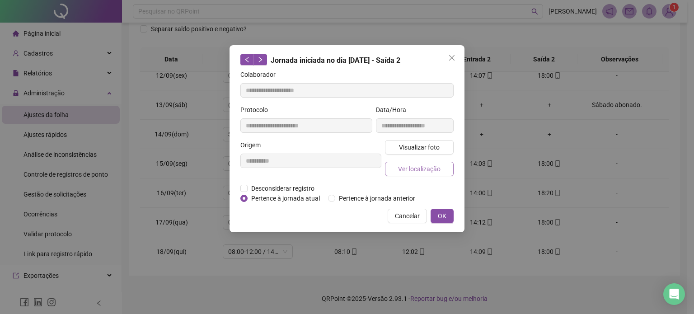
click at [419, 170] on span "Ver localização" at bounding box center [419, 169] width 42 height 10
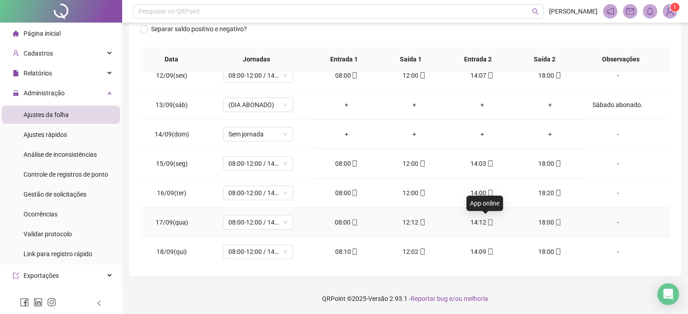
click at [487, 220] on icon "mobile" at bounding box center [490, 222] width 6 height 6
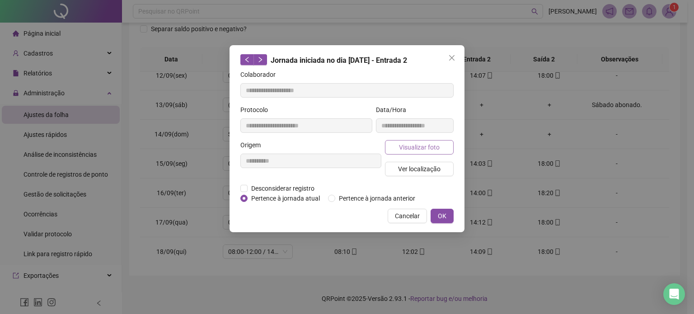
click at [425, 143] on span "Visualizar foto" at bounding box center [419, 147] width 41 height 10
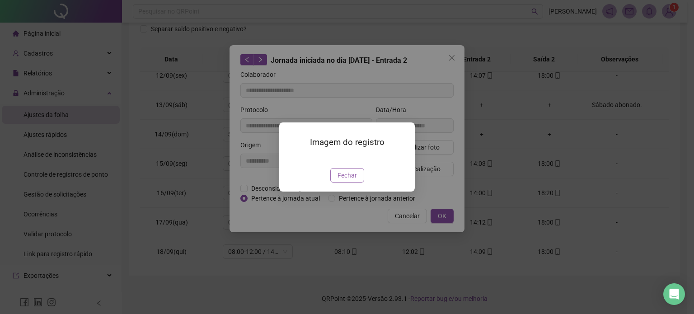
click at [344, 180] on span "Fechar" at bounding box center [347, 175] width 19 height 10
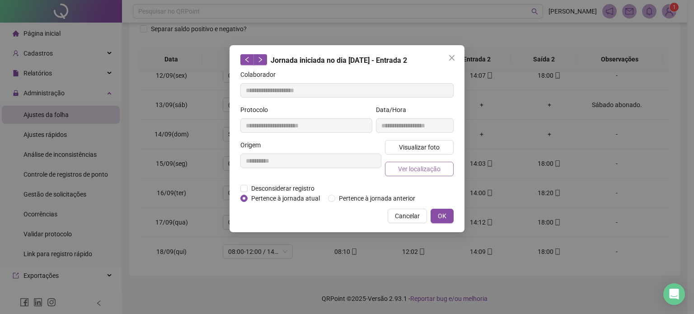
click at [427, 169] on span "Ver localização" at bounding box center [419, 169] width 42 height 10
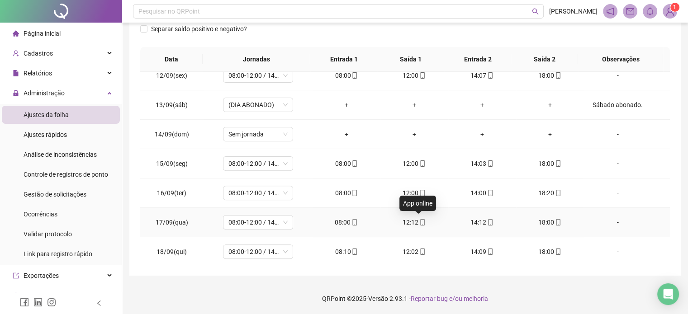
click at [419, 220] on icon "mobile" at bounding box center [422, 222] width 6 height 6
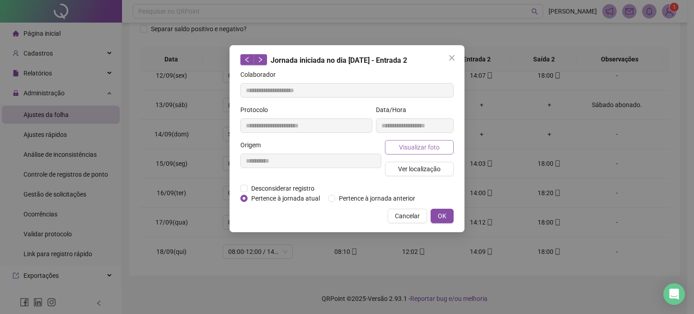
click at [436, 146] on span "Visualizar foto" at bounding box center [419, 147] width 41 height 10
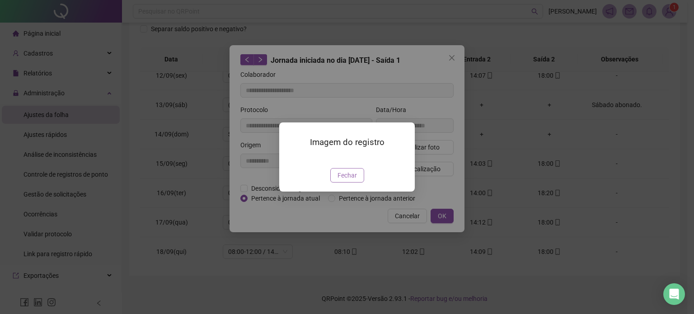
click at [349, 180] on span "Fechar" at bounding box center [347, 175] width 19 height 10
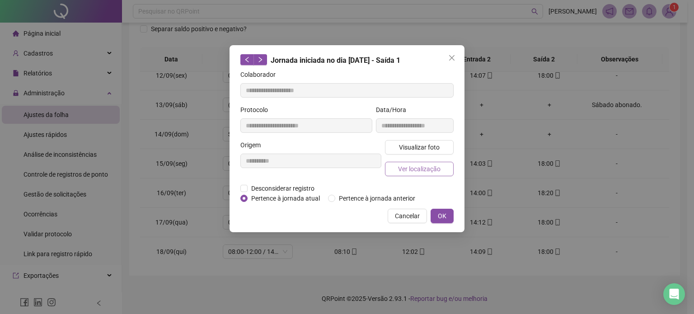
click at [412, 172] on span "Ver localização" at bounding box center [419, 169] width 42 height 10
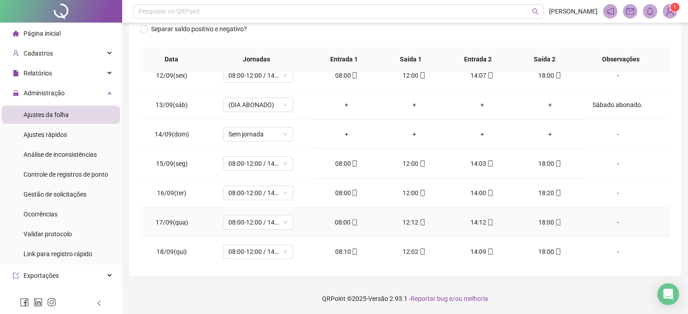
click at [351, 222] on icon "mobile" at bounding box center [354, 222] width 6 height 6
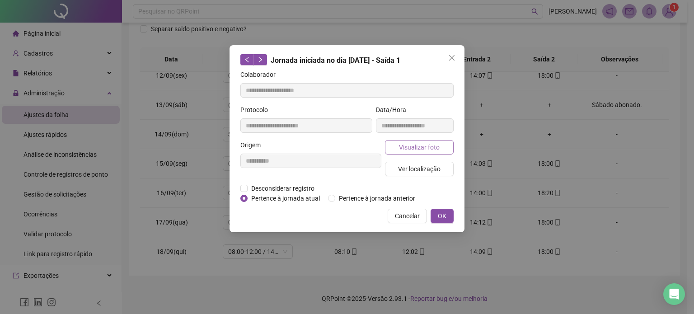
click at [414, 146] on span "Visualizar foto" at bounding box center [419, 147] width 41 height 10
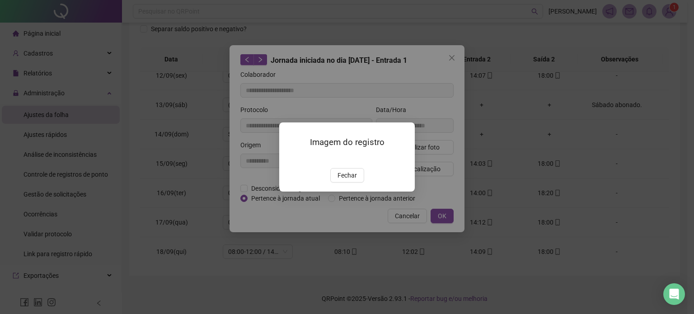
drag, startPoint x: 345, startPoint y: 228, endPoint x: 364, endPoint y: 206, distance: 29.2
click at [345, 180] on span "Fechar" at bounding box center [347, 175] width 19 height 10
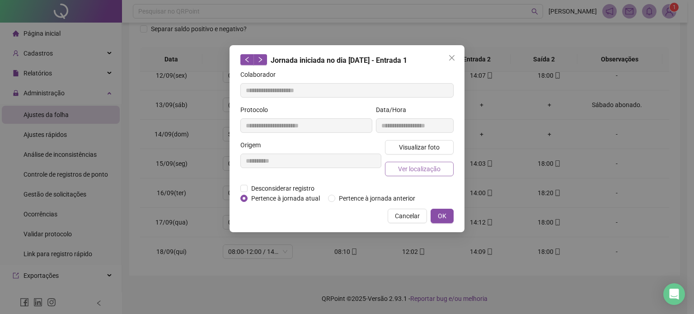
click at [431, 166] on span "Ver localização" at bounding box center [419, 169] width 42 height 10
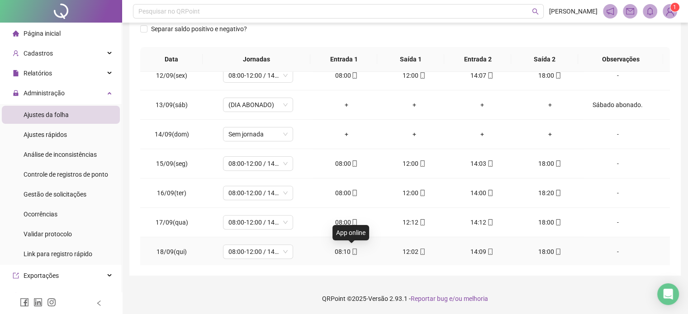
click at [352, 249] on icon "mobile" at bounding box center [354, 252] width 6 height 6
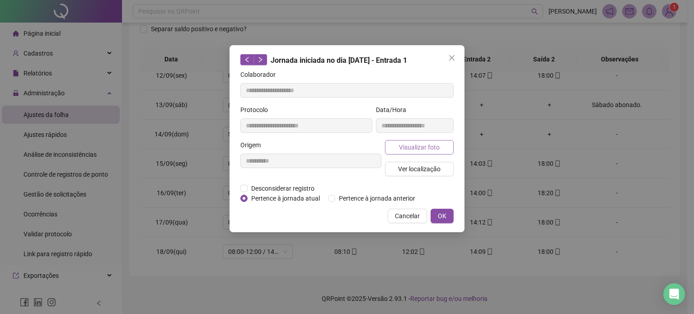
click at [430, 147] on span "Visualizar foto" at bounding box center [419, 147] width 41 height 10
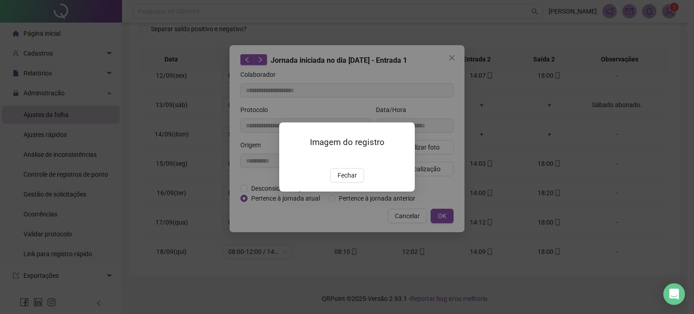
drag, startPoint x: 357, startPoint y: 226, endPoint x: 385, endPoint y: 200, distance: 37.8
click at [356, 183] on button "Fechar" at bounding box center [347, 175] width 34 height 14
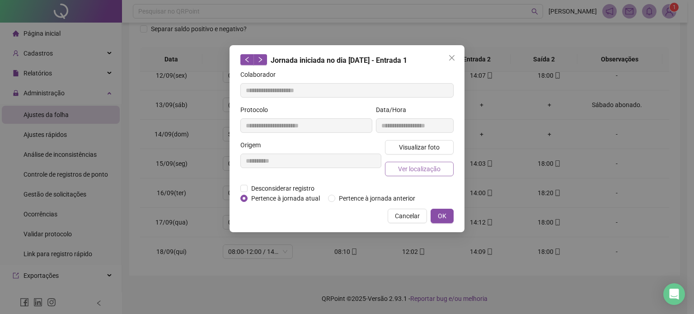
click at [443, 164] on button "Ver localização" at bounding box center [419, 169] width 69 height 14
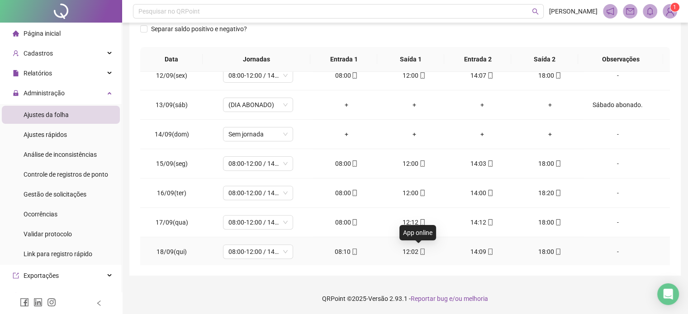
click at [421, 252] on icon "mobile" at bounding box center [422, 252] width 6 height 6
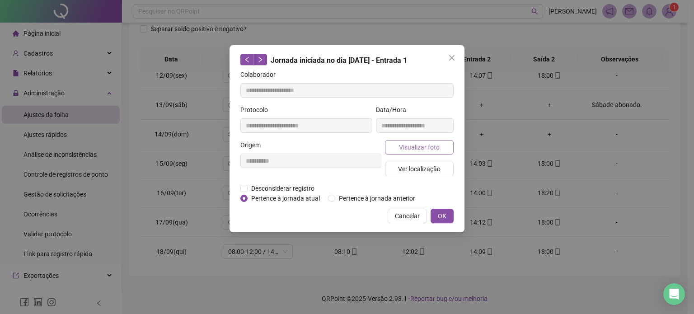
click at [427, 147] on span "Visualizar foto" at bounding box center [419, 147] width 41 height 10
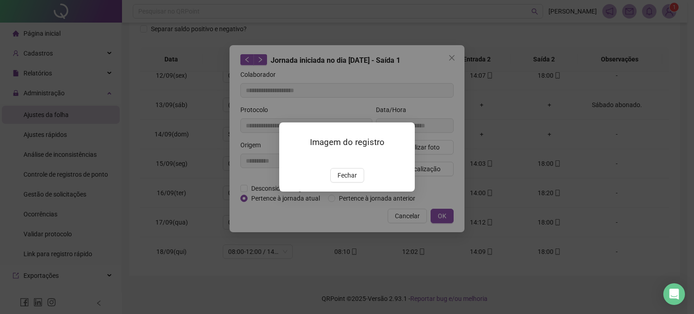
drag, startPoint x: 347, startPoint y: 226, endPoint x: 381, endPoint y: 191, distance: 48.3
click at [347, 180] on span "Fechar" at bounding box center [347, 175] width 19 height 10
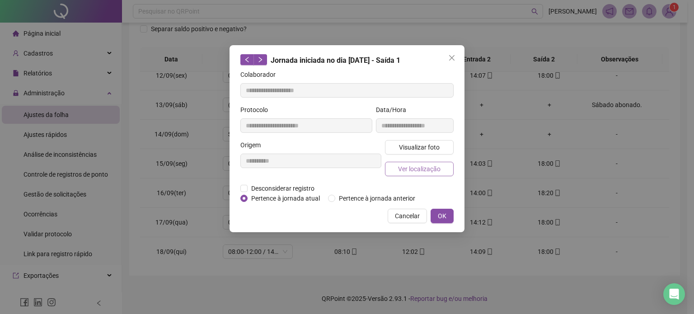
click at [427, 170] on span "Ver localização" at bounding box center [419, 169] width 42 height 10
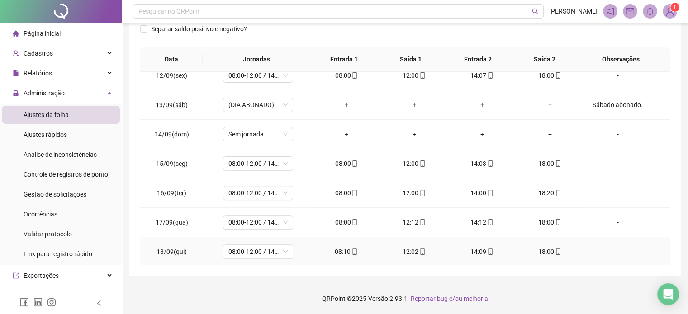
click at [487, 252] on icon "mobile" at bounding box center [490, 252] width 6 height 6
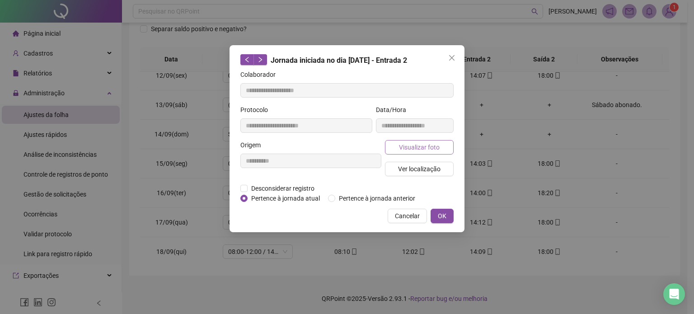
click at [437, 150] on span "Visualizar foto" at bounding box center [419, 147] width 41 height 10
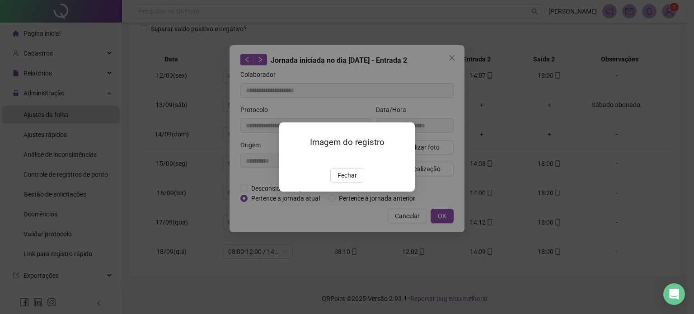
drag, startPoint x: 356, startPoint y: 227, endPoint x: 392, endPoint y: 197, distance: 46.9
click at [356, 183] on button "Fechar" at bounding box center [347, 175] width 34 height 14
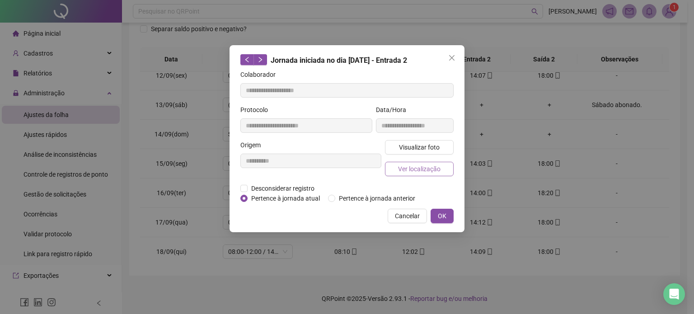
click at [431, 170] on span "Ver localização" at bounding box center [419, 169] width 42 height 10
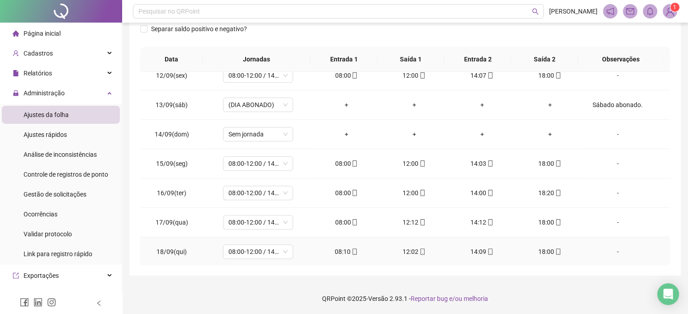
click at [555, 249] on icon "mobile" at bounding box center [558, 252] width 6 height 6
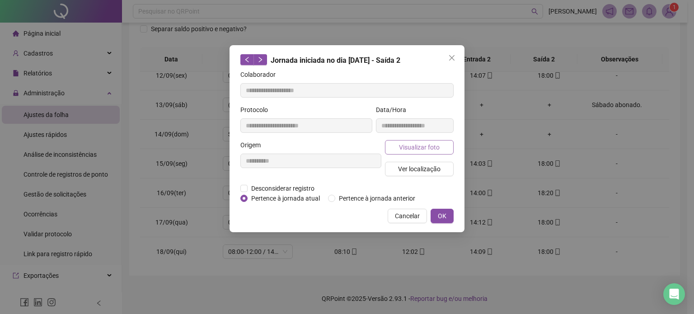
click at [436, 150] on span "Visualizar foto" at bounding box center [419, 147] width 41 height 10
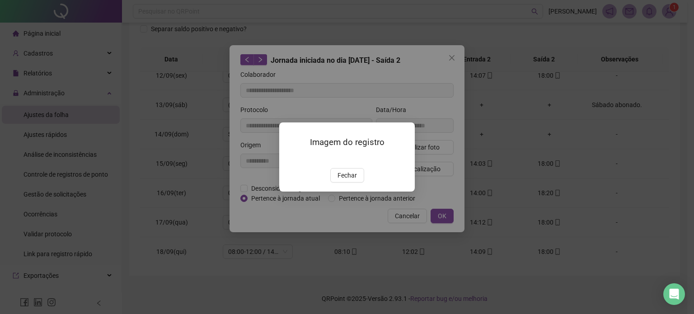
click at [356, 180] on span "Fechar" at bounding box center [347, 175] width 19 height 10
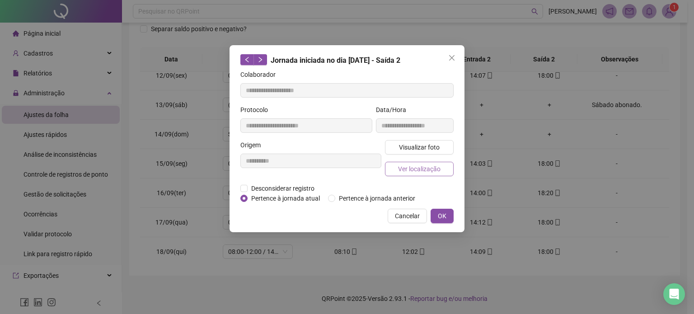
click at [433, 168] on span "Ver localização" at bounding box center [419, 169] width 42 height 10
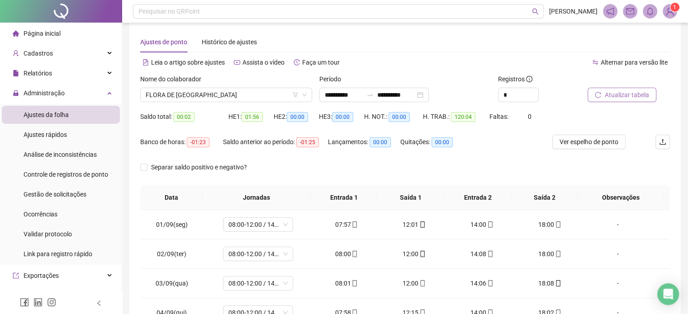
scroll to position [0, 0]
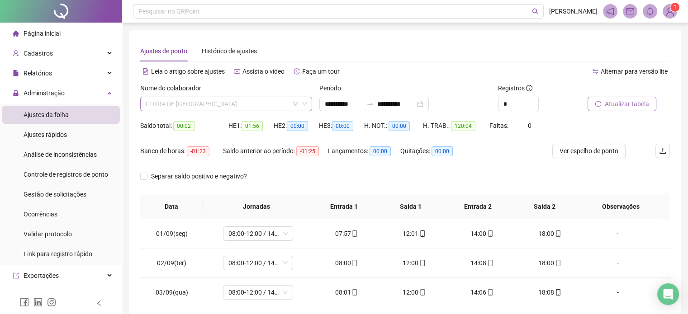
click at [222, 104] on span "FLORA DE [GEOGRAPHIC_DATA]" at bounding box center [226, 104] width 161 height 14
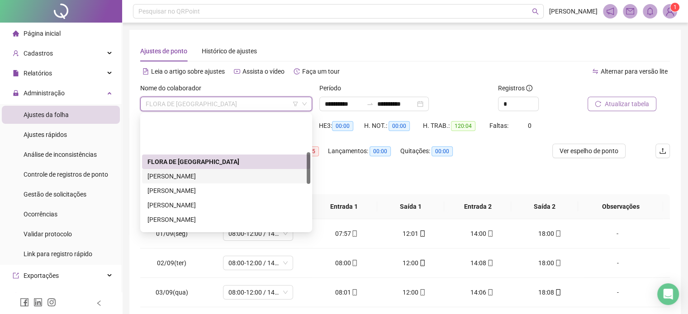
scroll to position [136, 0]
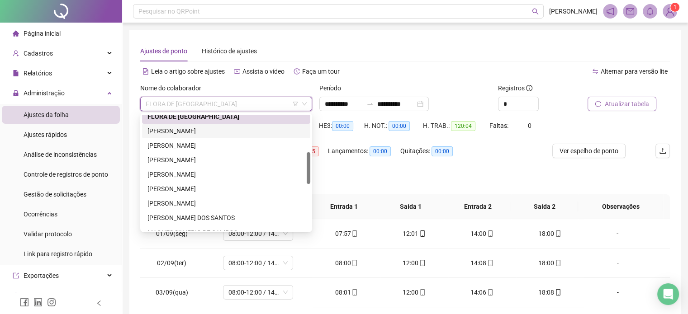
click at [241, 130] on div "[PERSON_NAME]" at bounding box center [225, 131] width 157 height 10
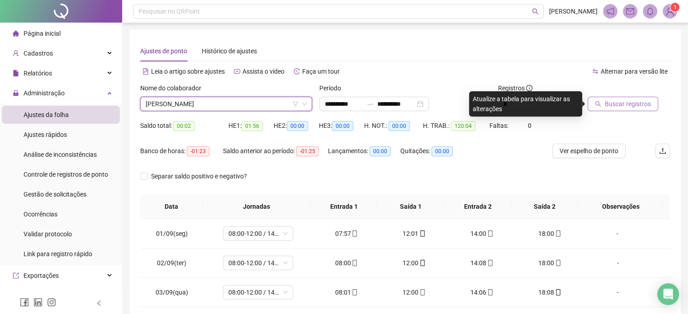
click at [616, 108] on span "Buscar registros" at bounding box center [627, 104] width 46 height 10
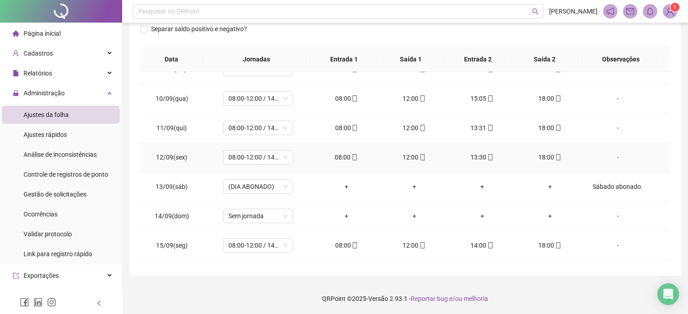
scroll to position [334, 0]
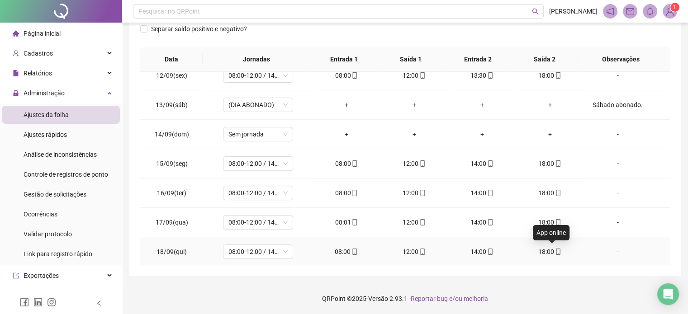
click at [556, 251] on icon "mobile" at bounding box center [558, 252] width 4 height 6
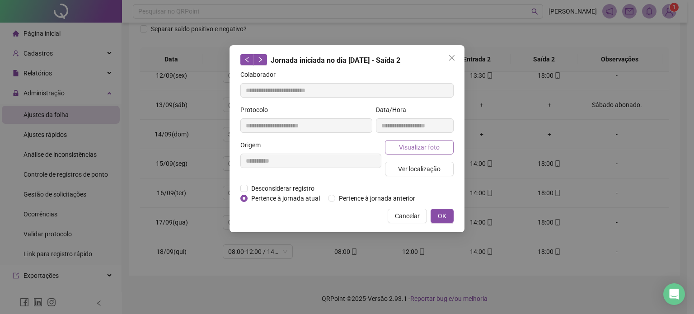
click at [431, 144] on span "Visualizar foto" at bounding box center [419, 147] width 41 height 10
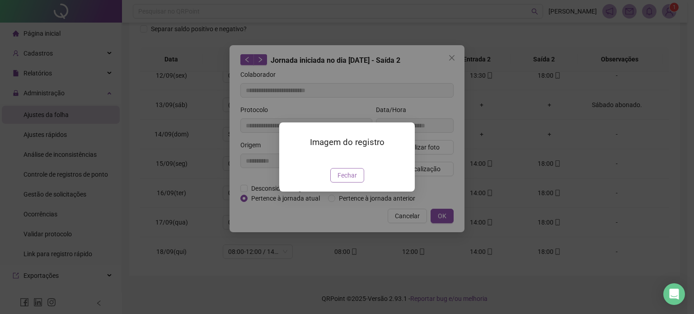
click at [346, 180] on span "Fechar" at bounding box center [347, 175] width 19 height 10
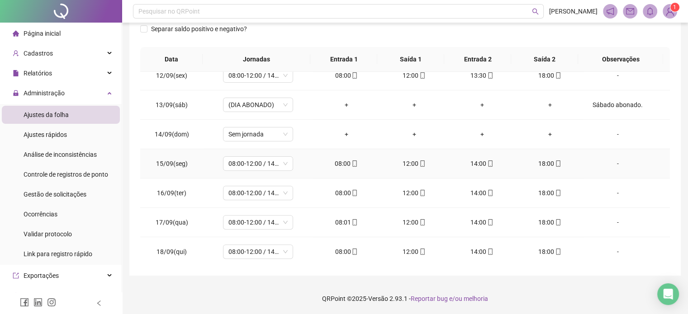
click at [351, 161] on icon "mobile" at bounding box center [354, 163] width 6 height 6
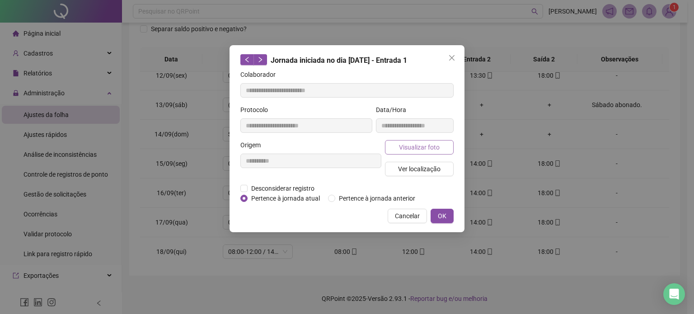
click at [408, 151] on span "Visualizar foto" at bounding box center [419, 147] width 41 height 10
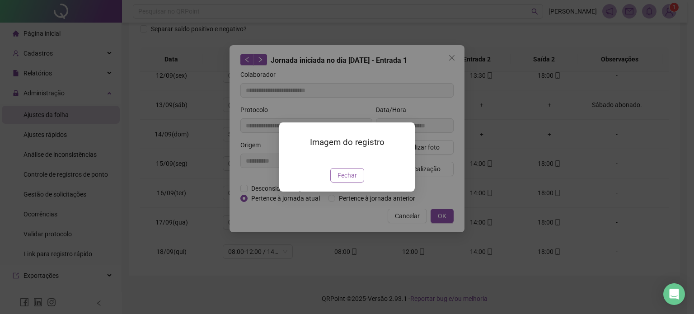
click at [348, 180] on span "Fechar" at bounding box center [347, 175] width 19 height 10
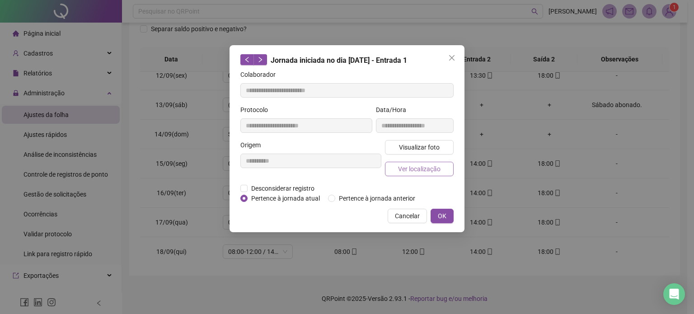
click at [420, 169] on span "Ver localização" at bounding box center [419, 169] width 42 height 10
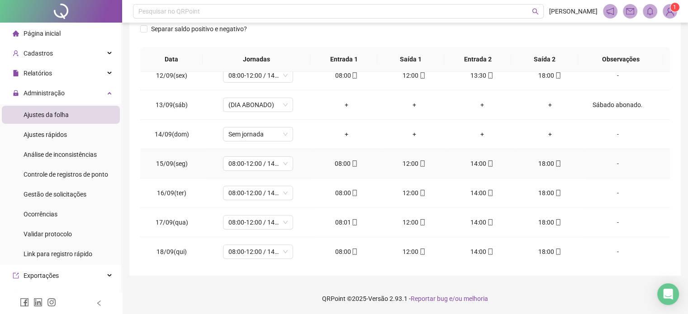
click at [421, 162] on icon "mobile" at bounding box center [422, 163] width 6 height 6
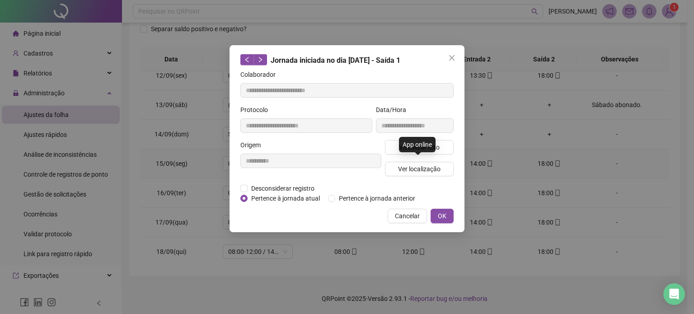
click at [436, 146] on div "App online" at bounding box center [417, 144] width 37 height 15
click at [407, 148] on span "Visualizar foto" at bounding box center [419, 147] width 41 height 10
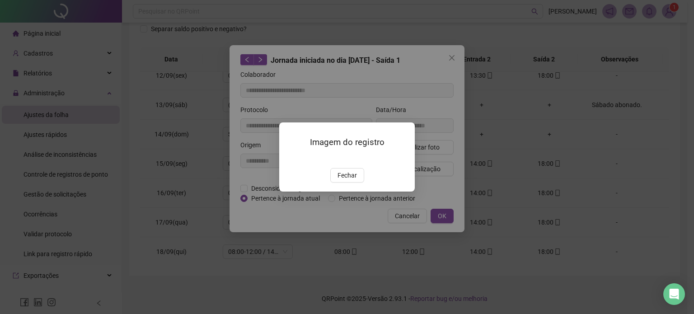
drag, startPoint x: 353, startPoint y: 225, endPoint x: 398, endPoint y: 193, distance: 54.6
click at [353, 180] on span "Fechar" at bounding box center [347, 175] width 19 height 10
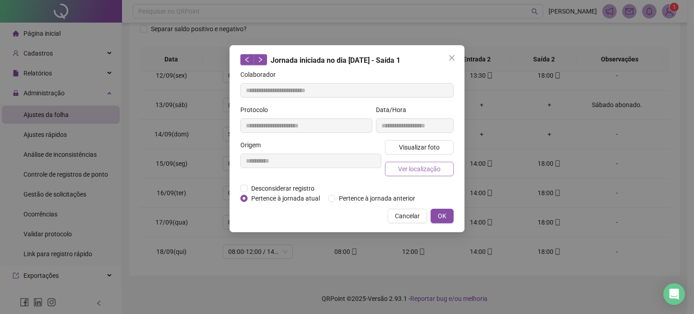
click at [429, 174] on button "Ver localização" at bounding box center [419, 169] width 69 height 14
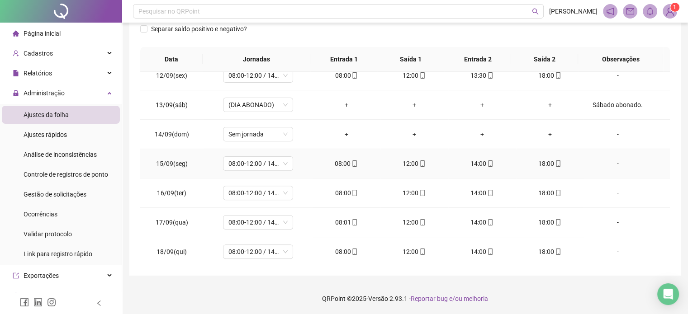
click at [487, 162] on icon "mobile" at bounding box center [490, 163] width 6 height 6
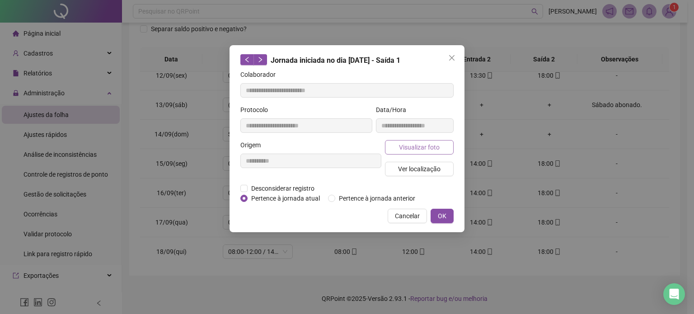
click at [442, 141] on button "Visualizar foto" at bounding box center [419, 147] width 69 height 14
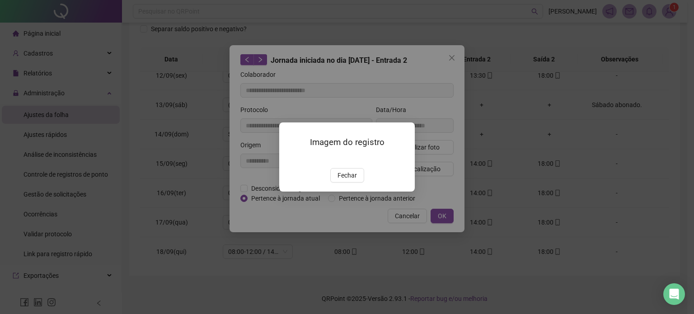
click at [345, 180] on span "Fechar" at bounding box center [347, 175] width 19 height 10
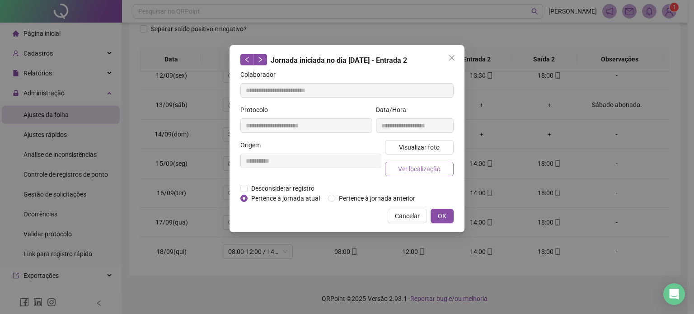
click at [436, 168] on span "Ver localização" at bounding box center [419, 169] width 42 height 10
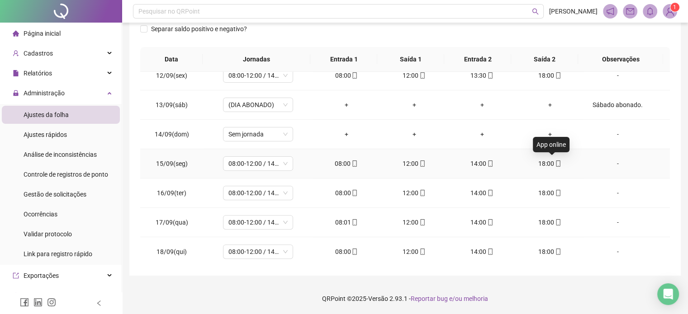
click at [555, 162] on icon "mobile" at bounding box center [558, 163] width 6 height 6
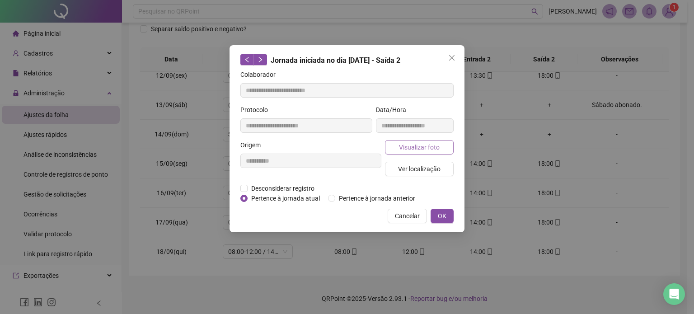
click at [434, 145] on span "Visualizar foto" at bounding box center [419, 147] width 41 height 10
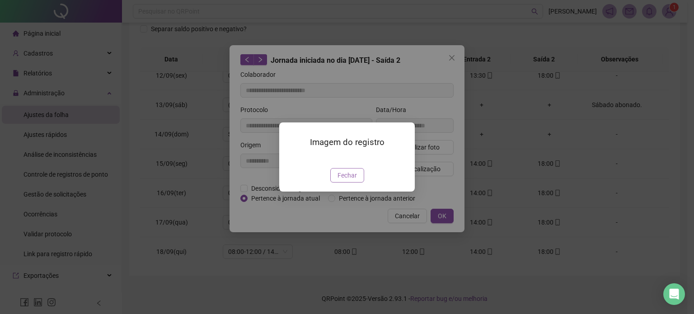
drag, startPoint x: 342, startPoint y: 228, endPoint x: 347, endPoint y: 215, distance: 14.0
click at [342, 180] on span "Fechar" at bounding box center [347, 175] width 19 height 10
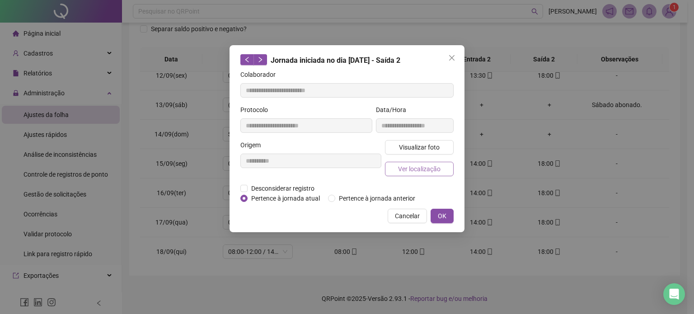
click at [420, 170] on span "Ver localização" at bounding box center [419, 169] width 42 height 10
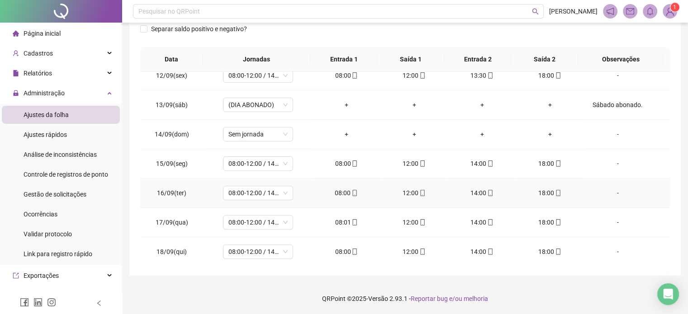
click at [356, 192] on div "08:00" at bounding box center [346, 193] width 53 height 10
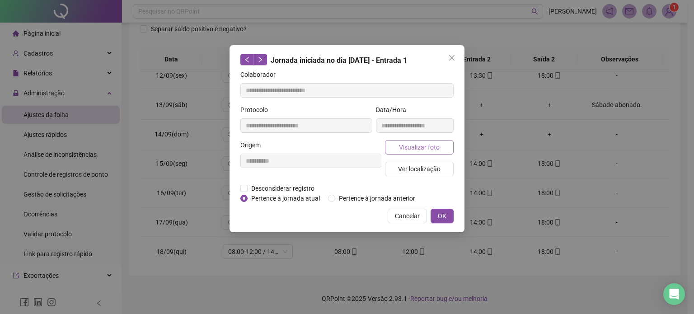
click at [438, 146] on span "Visualizar foto" at bounding box center [419, 147] width 41 height 10
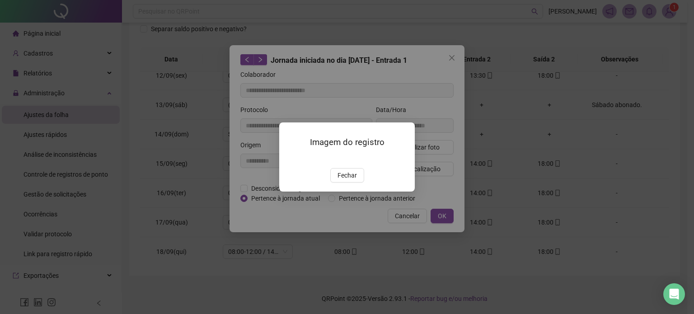
drag, startPoint x: 346, startPoint y: 231, endPoint x: 358, endPoint y: 217, distance: 18.6
click at [345, 180] on span "Fechar" at bounding box center [347, 175] width 19 height 10
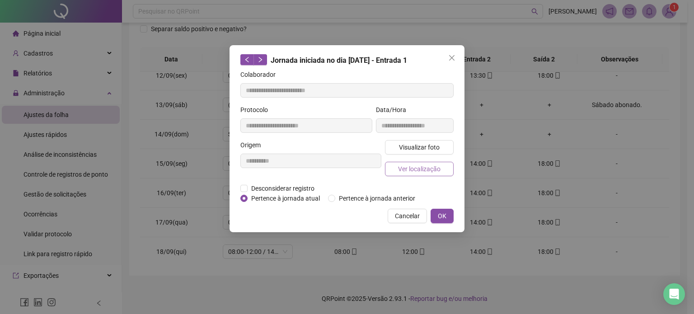
click at [427, 171] on span "Ver localização" at bounding box center [419, 169] width 42 height 10
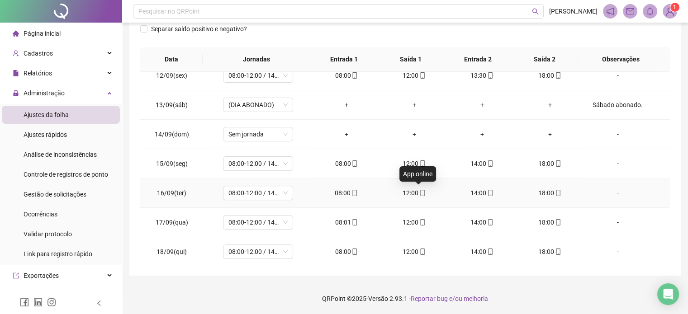
click at [419, 192] on icon "mobile" at bounding box center [422, 193] width 6 height 6
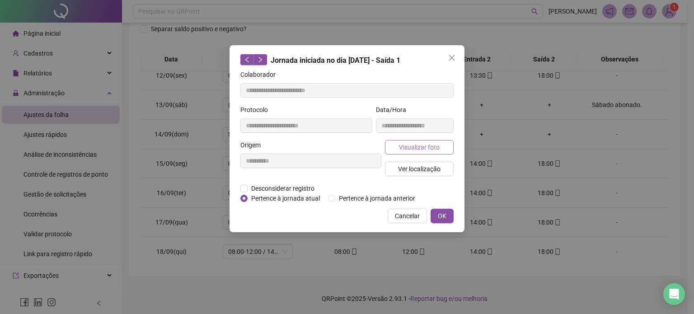
click at [434, 148] on span "Visualizar foto" at bounding box center [419, 147] width 41 height 10
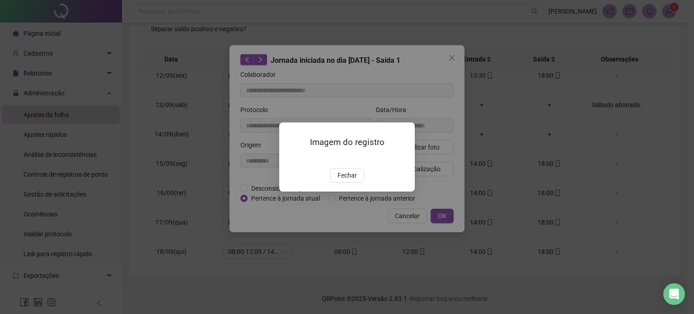
drag, startPoint x: 341, startPoint y: 227, endPoint x: 356, endPoint y: 198, distance: 32.8
click at [341, 180] on span "Fechar" at bounding box center [347, 175] width 19 height 10
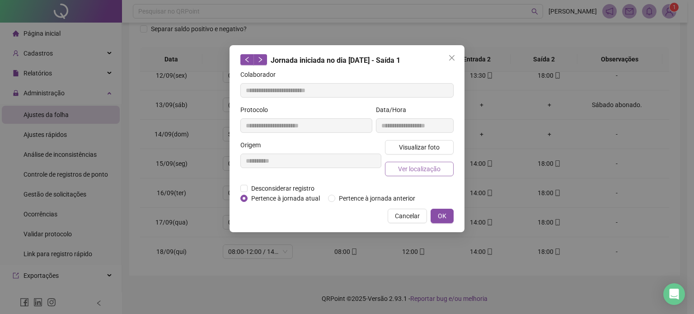
click at [409, 172] on span "Ver localização" at bounding box center [419, 169] width 42 height 10
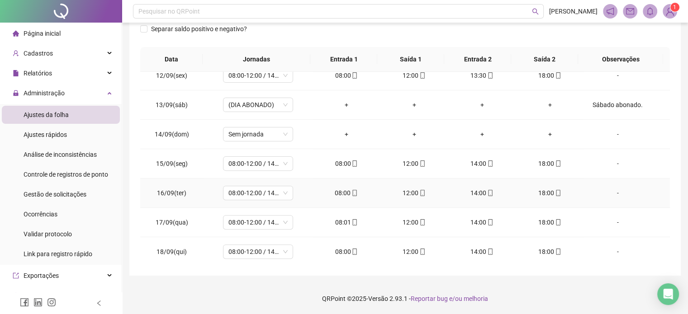
click at [487, 192] on icon "mobile" at bounding box center [490, 193] width 6 height 6
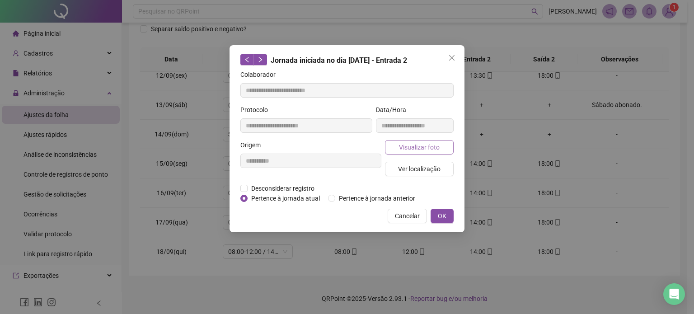
click at [439, 149] on button "Visualizar foto" at bounding box center [419, 147] width 69 height 14
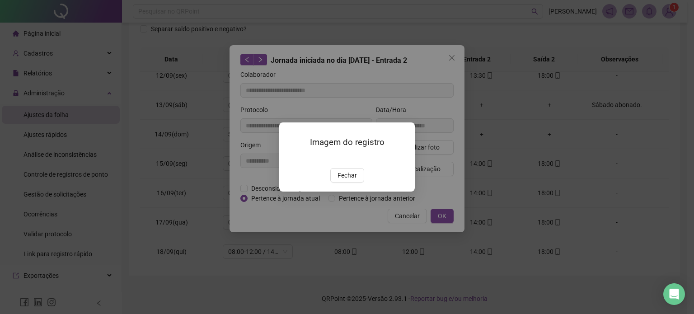
drag, startPoint x: 349, startPoint y: 227, endPoint x: 371, endPoint y: 203, distance: 33.3
click at [349, 180] on span "Fechar" at bounding box center [347, 175] width 19 height 10
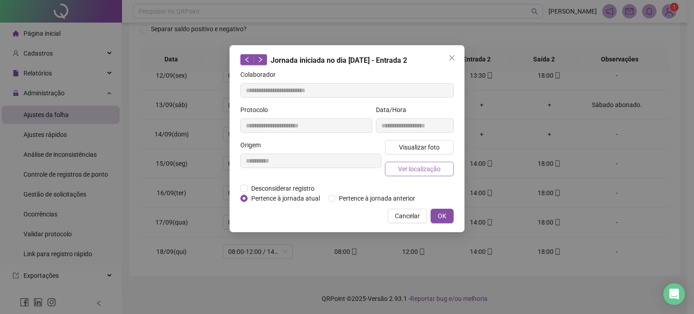
click at [430, 168] on span "Ver localização" at bounding box center [419, 169] width 42 height 10
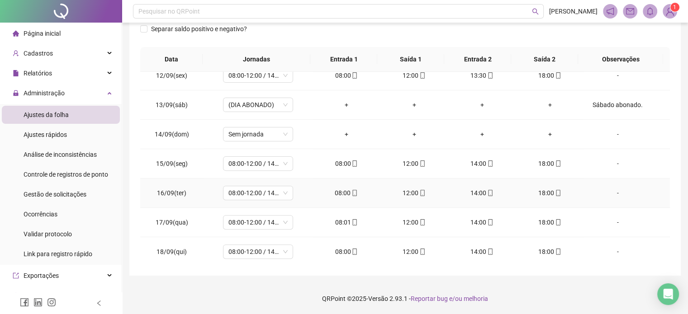
click at [555, 190] on icon "mobile" at bounding box center [558, 193] width 6 height 6
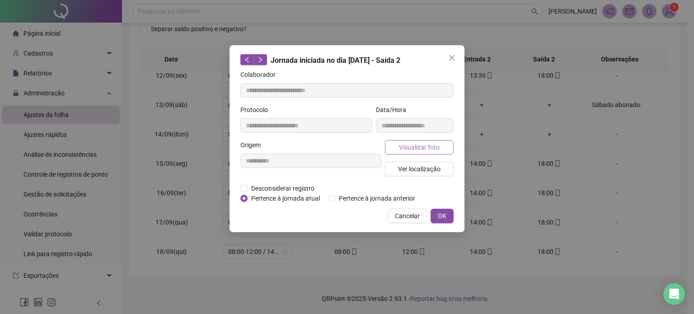
click at [432, 148] on span "Visualizar foto" at bounding box center [419, 147] width 41 height 10
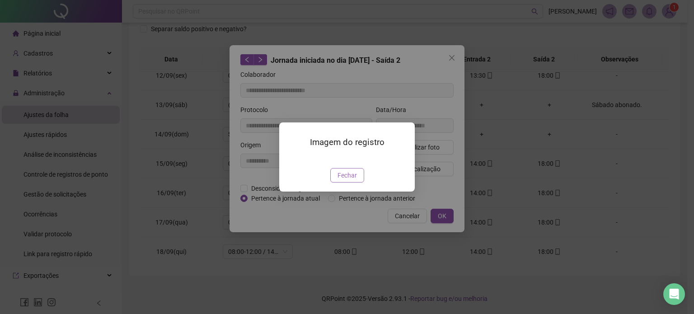
click at [350, 180] on span "Fechar" at bounding box center [347, 175] width 19 height 10
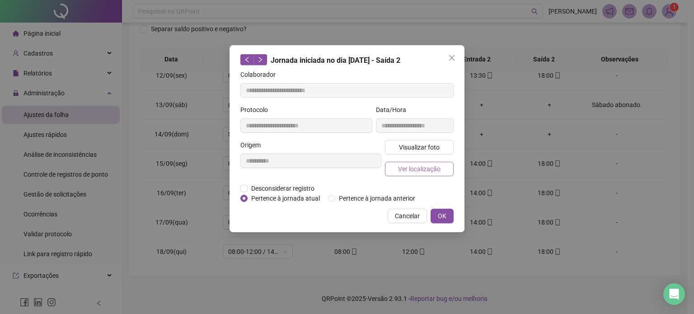
click at [428, 164] on span "Ver localização" at bounding box center [419, 169] width 42 height 10
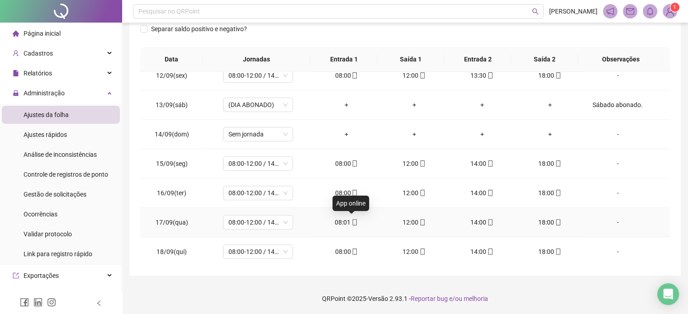
click at [354, 220] on icon "mobile" at bounding box center [354, 222] width 6 height 6
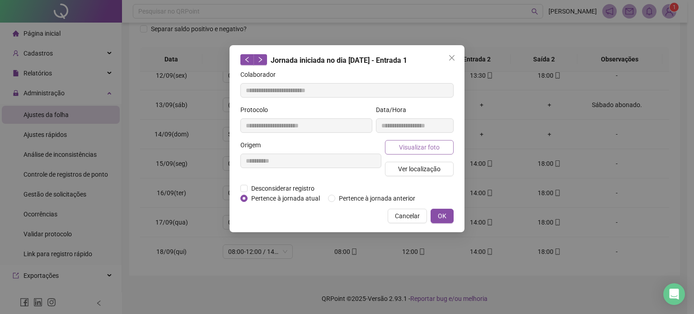
click at [429, 151] on span "Visualizar foto" at bounding box center [419, 147] width 41 height 10
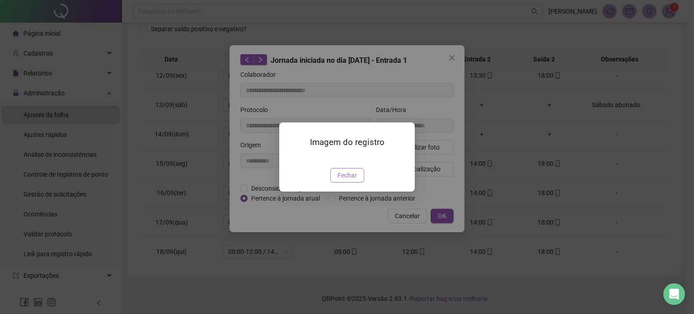
click at [348, 180] on span "Fechar" at bounding box center [347, 175] width 19 height 10
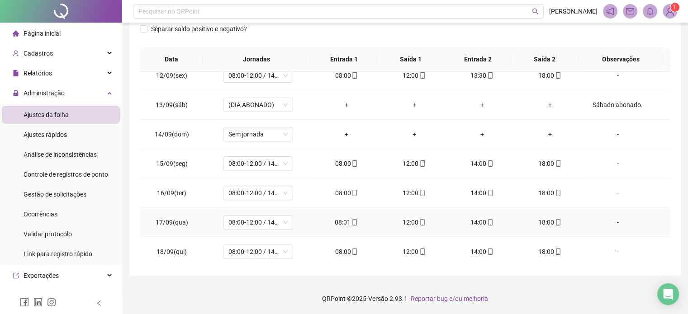
click at [419, 222] on icon "mobile" at bounding box center [422, 222] width 6 height 6
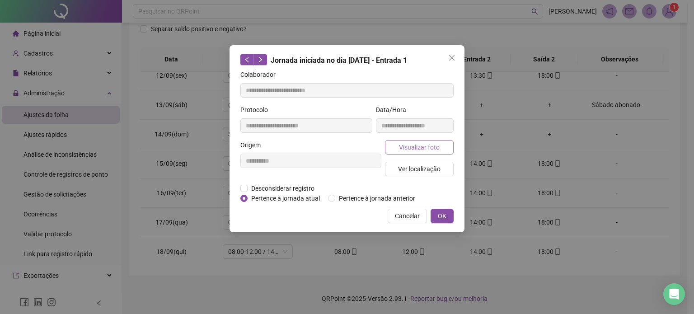
click at [425, 150] on span "Visualizar foto" at bounding box center [419, 147] width 41 height 10
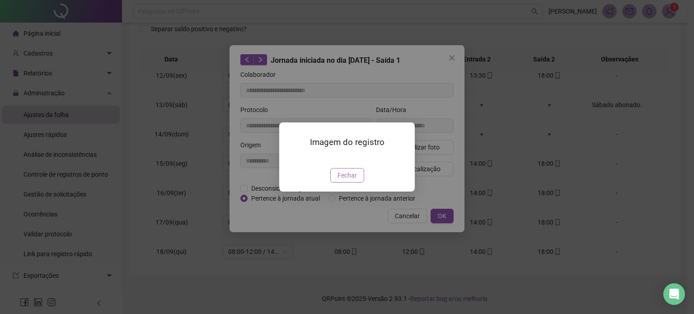
click at [354, 180] on span "Fechar" at bounding box center [347, 175] width 19 height 10
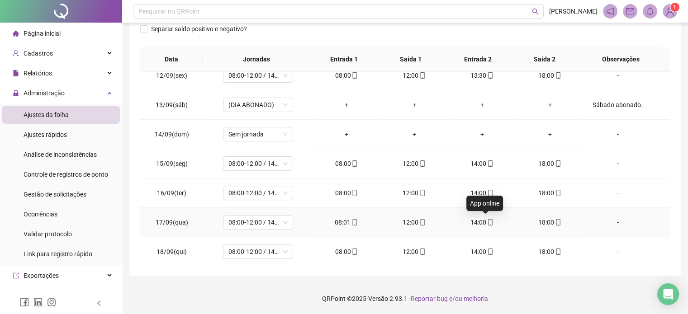
click at [488, 220] on icon "mobile" at bounding box center [490, 222] width 4 height 6
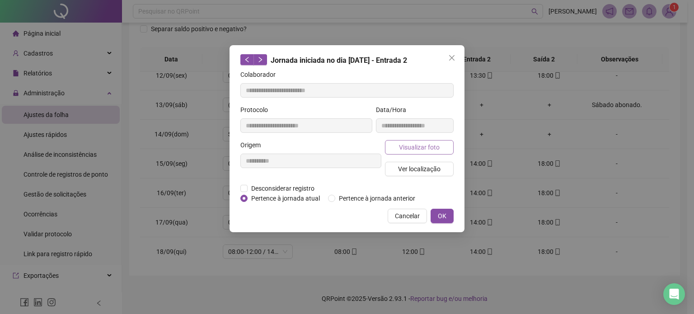
click at [415, 148] on span "Visualizar foto" at bounding box center [419, 147] width 41 height 10
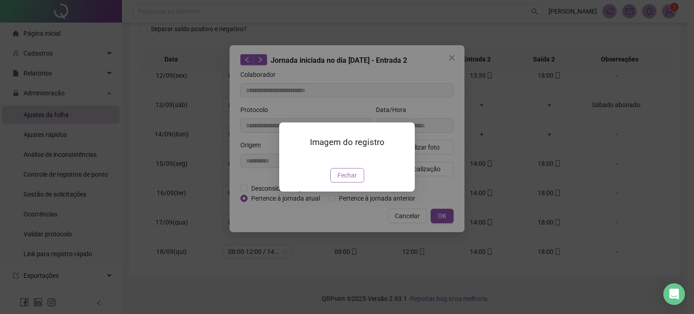
click at [346, 180] on span "Fechar" at bounding box center [347, 175] width 19 height 10
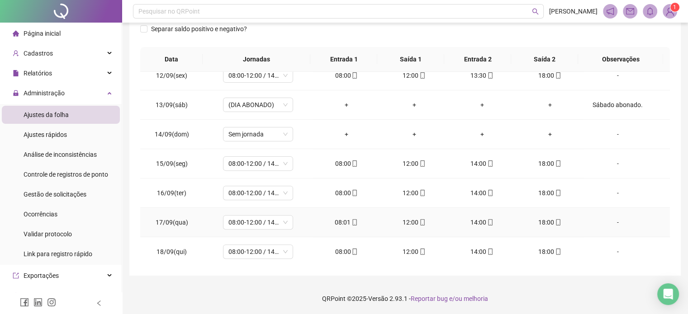
click at [555, 219] on icon "mobile" at bounding box center [558, 222] width 6 height 6
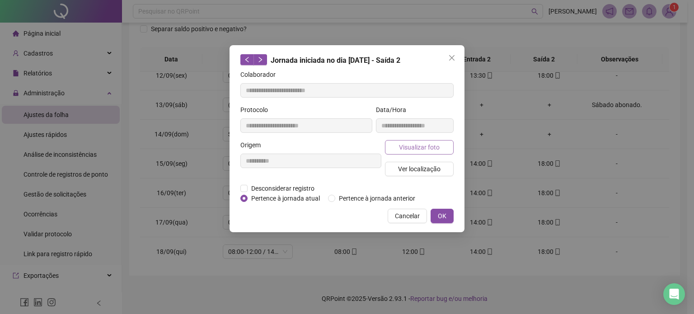
click at [407, 146] on span "Visualizar foto" at bounding box center [419, 147] width 41 height 10
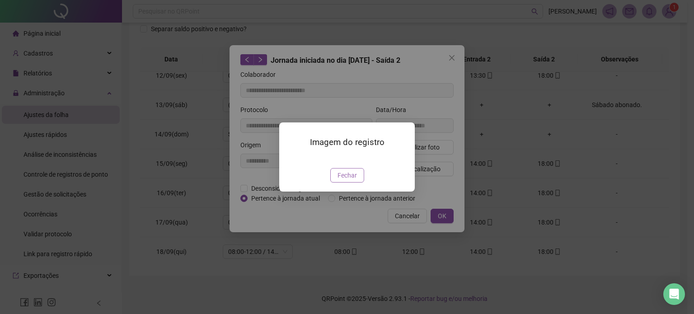
click at [353, 180] on span "Fechar" at bounding box center [347, 175] width 19 height 10
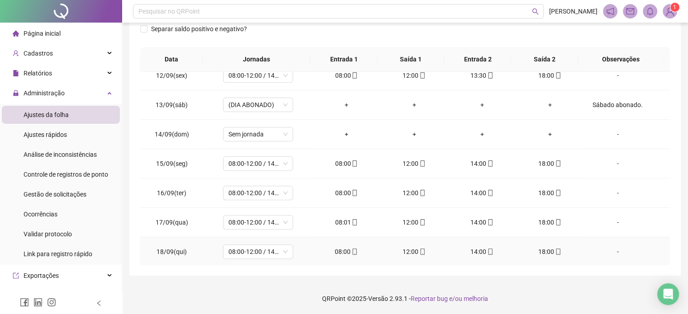
click at [352, 253] on span at bounding box center [353, 251] width 7 height 7
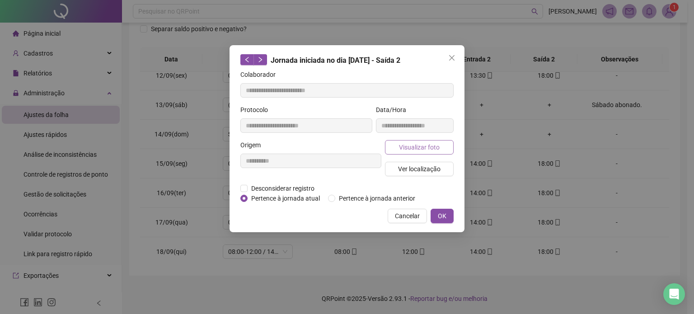
click at [441, 148] on button "Visualizar foto" at bounding box center [419, 147] width 69 height 14
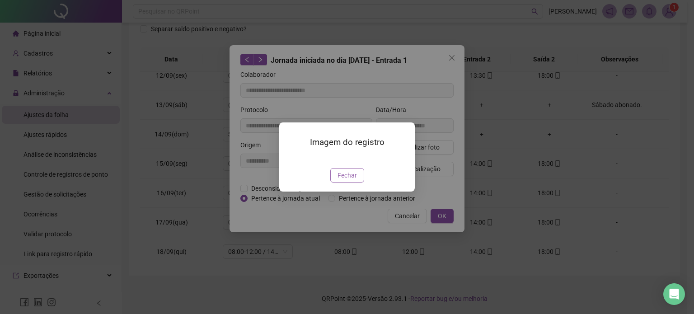
click at [358, 183] on button "Fechar" at bounding box center [347, 175] width 34 height 14
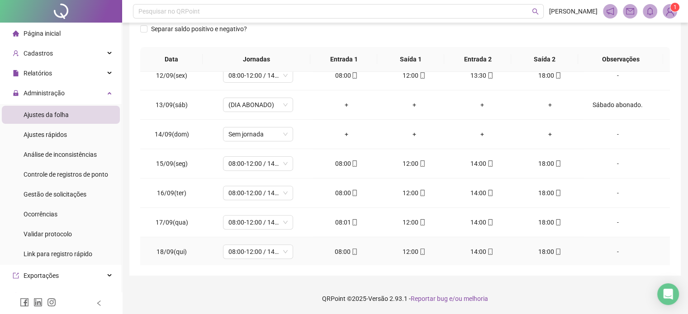
click at [419, 249] on icon "mobile" at bounding box center [422, 252] width 6 height 6
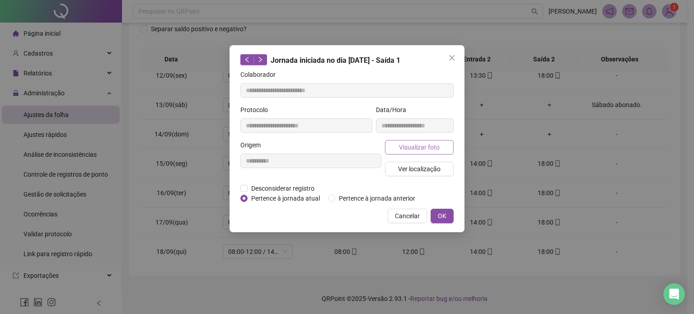
click at [427, 141] on button "Visualizar foto" at bounding box center [419, 147] width 69 height 14
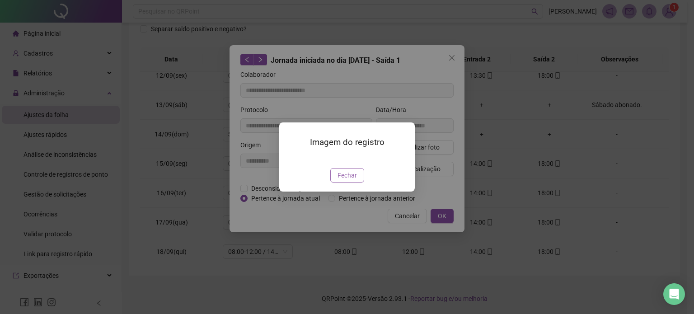
click at [348, 180] on span "Fechar" at bounding box center [347, 175] width 19 height 10
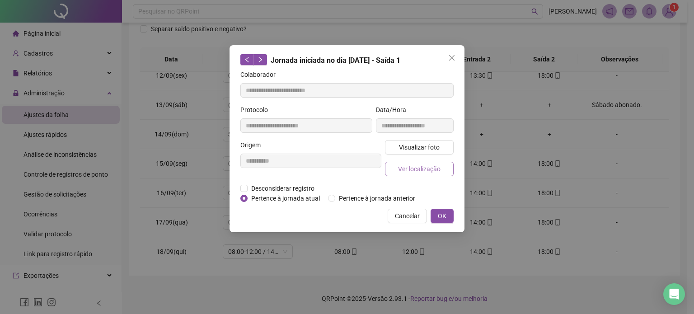
click at [425, 174] on button "Ver localização" at bounding box center [419, 169] width 69 height 14
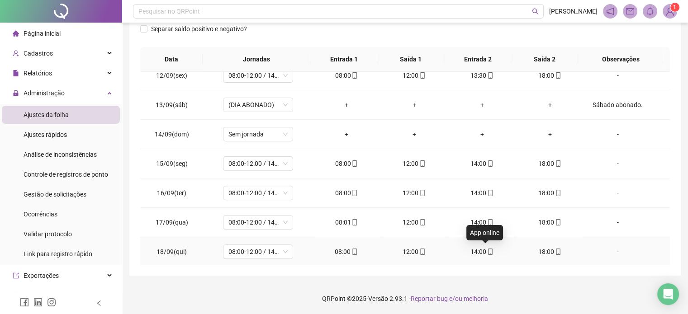
click at [488, 251] on icon "mobile" at bounding box center [490, 252] width 4 height 6
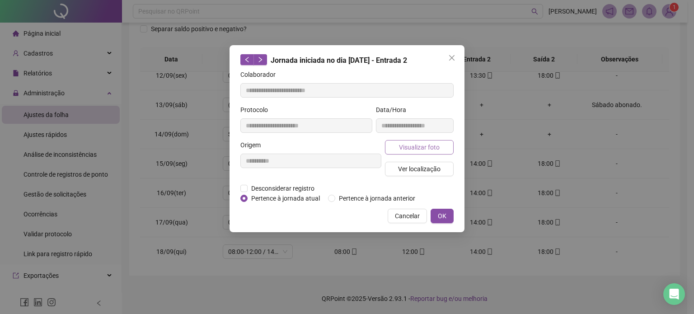
click at [432, 148] on span "Visualizar foto" at bounding box center [419, 147] width 41 height 10
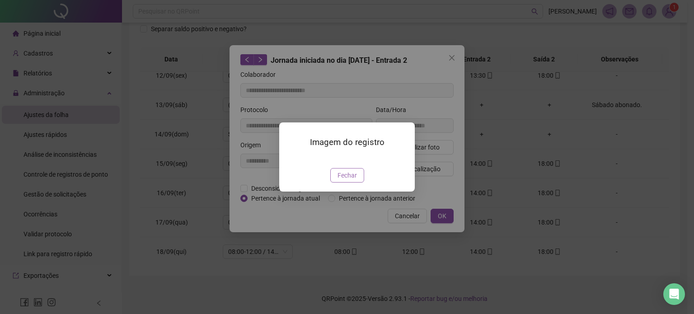
drag, startPoint x: 352, startPoint y: 225, endPoint x: 355, endPoint y: 216, distance: 9.6
click at [352, 180] on span "Fechar" at bounding box center [347, 175] width 19 height 10
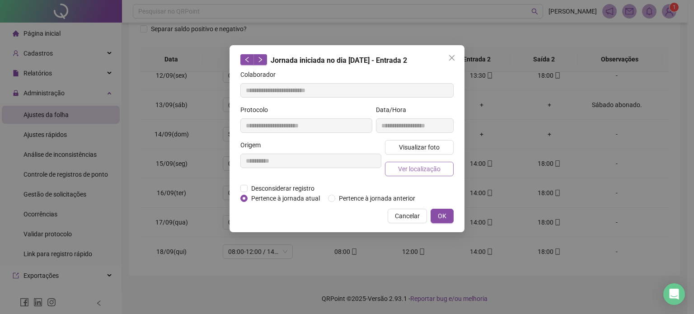
click at [423, 166] on span "Ver localização" at bounding box center [419, 169] width 42 height 10
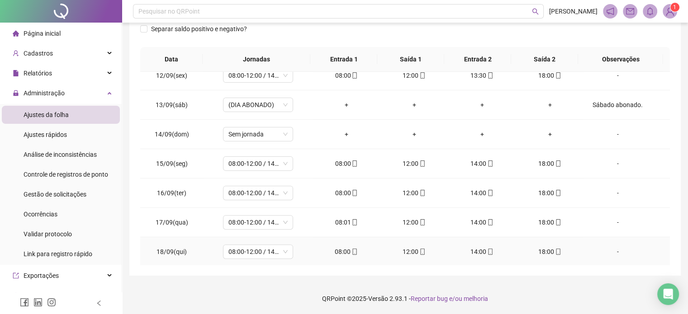
click at [555, 249] on icon "mobile" at bounding box center [558, 252] width 6 height 6
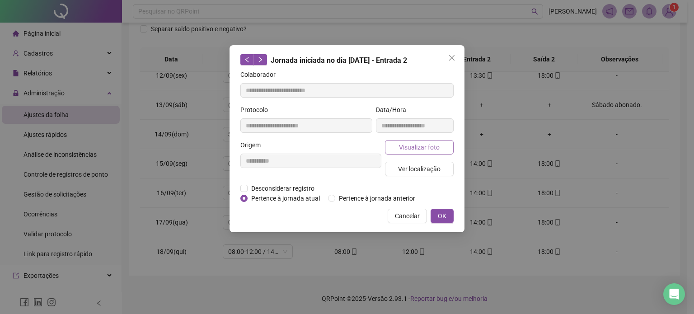
click at [430, 146] on span "Visualizar foto" at bounding box center [419, 147] width 41 height 10
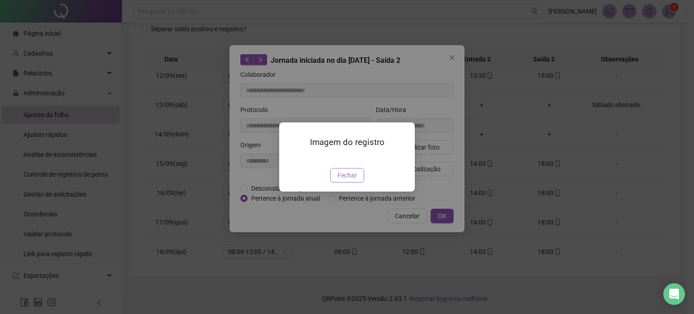
click at [348, 180] on span "Fechar" at bounding box center [347, 175] width 19 height 10
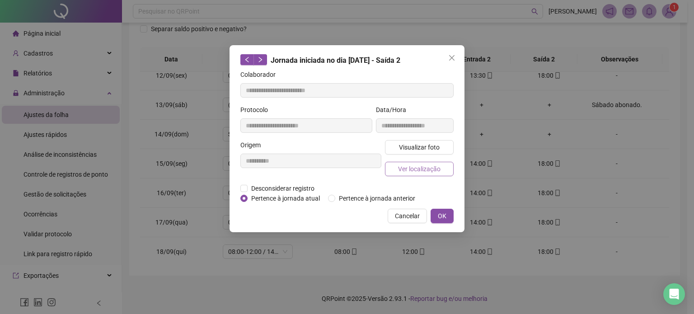
click at [432, 170] on span "Ver localização" at bounding box center [419, 169] width 42 height 10
click at [422, 146] on span "Visualizar foto" at bounding box center [419, 147] width 41 height 10
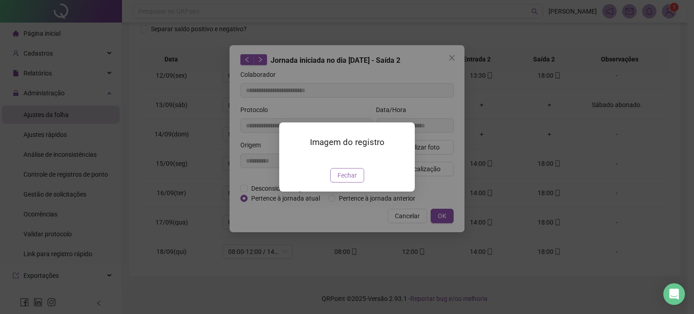
click at [354, 180] on span "Fechar" at bounding box center [347, 175] width 19 height 10
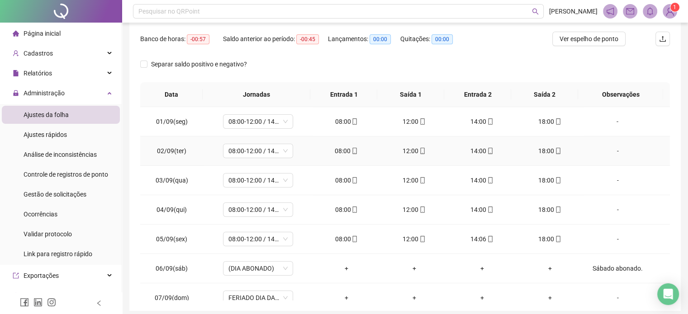
scroll to position [12, 0]
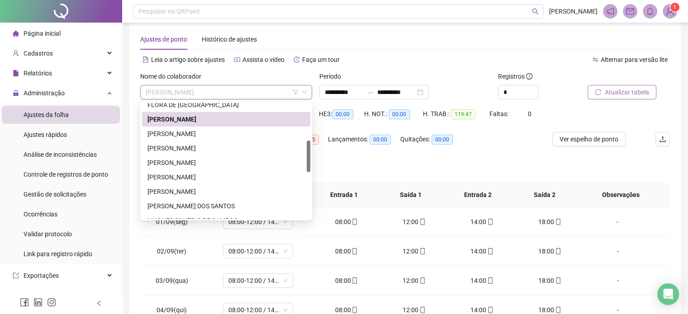
click at [253, 86] on span "[PERSON_NAME]" at bounding box center [226, 92] width 161 height 14
click at [220, 132] on div "[PERSON_NAME]" at bounding box center [225, 134] width 157 height 10
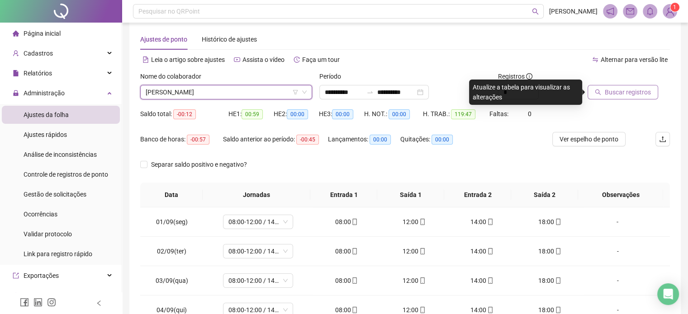
click at [623, 93] on span "Buscar registros" at bounding box center [627, 92] width 46 height 10
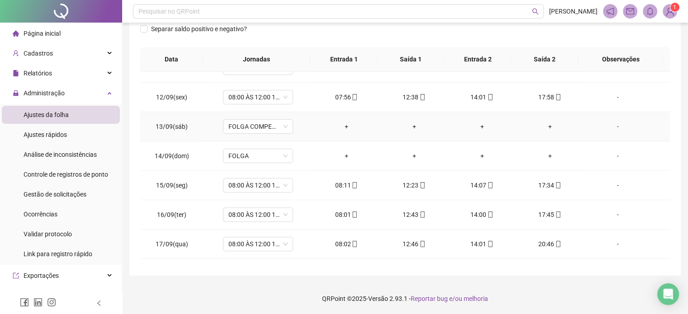
scroll to position [334, 0]
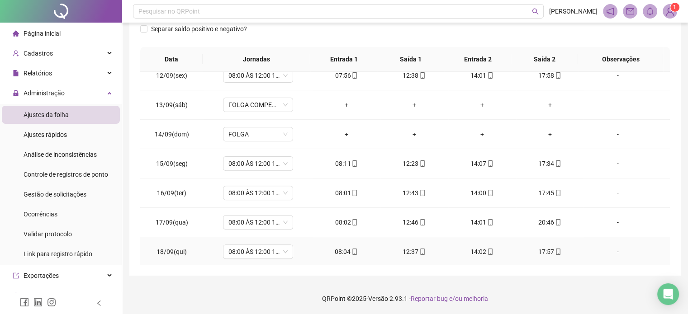
click at [555, 250] on icon "mobile" at bounding box center [558, 252] width 6 height 6
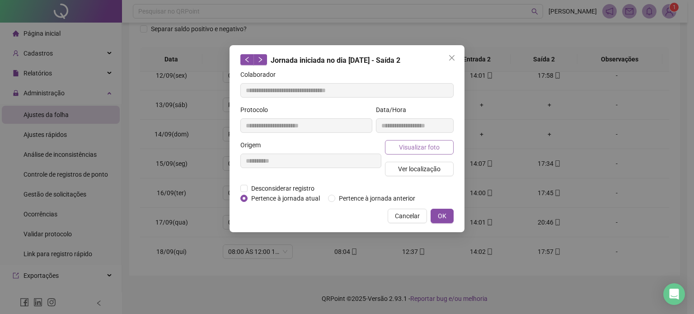
click at [421, 146] on span "Visualizar foto" at bounding box center [419, 147] width 41 height 10
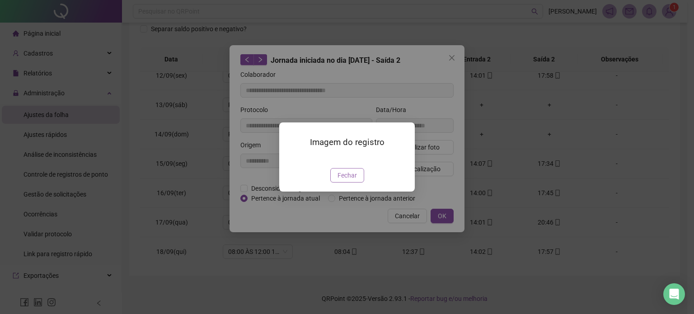
click at [356, 180] on span "Fechar" at bounding box center [347, 175] width 19 height 10
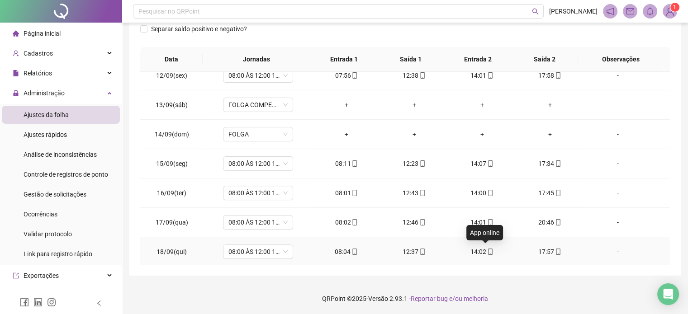
click at [487, 251] on icon "mobile" at bounding box center [490, 252] width 6 height 6
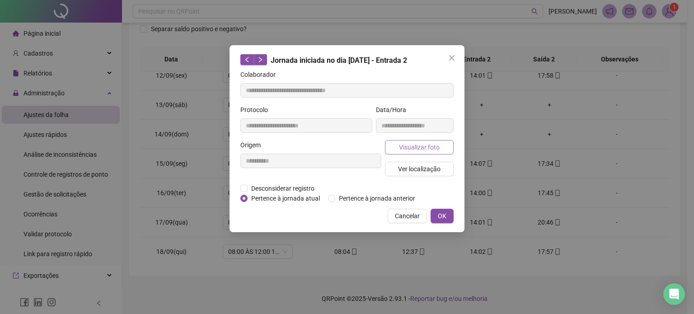
click at [424, 149] on span "Visualizar foto" at bounding box center [419, 147] width 41 height 10
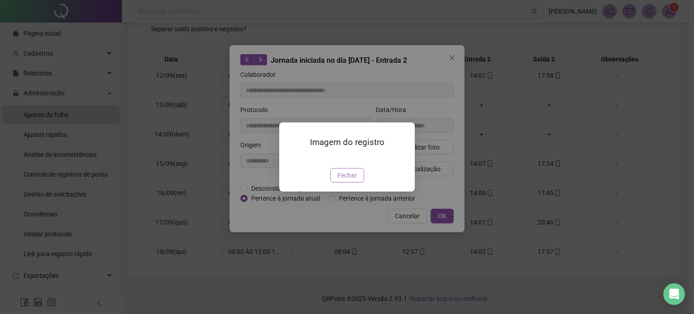
click at [350, 180] on span "Fechar" at bounding box center [347, 175] width 19 height 10
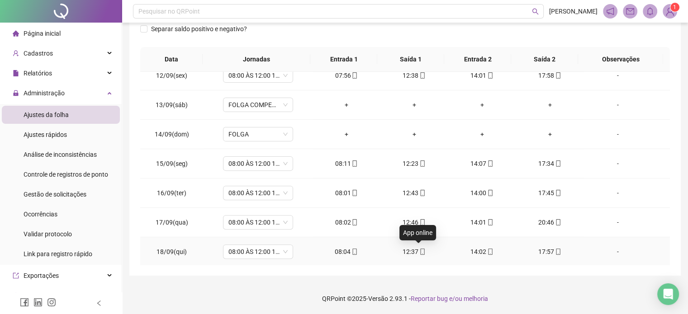
click at [420, 251] on icon "mobile" at bounding box center [422, 252] width 6 height 6
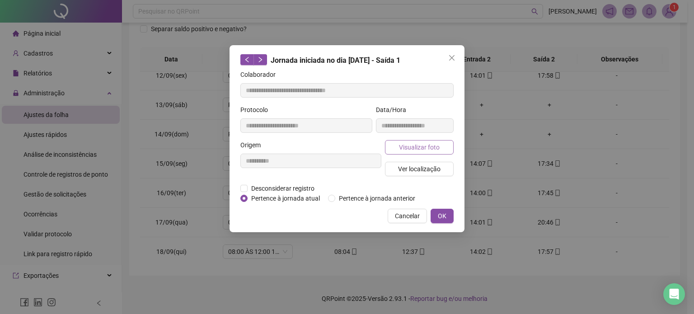
click at [423, 148] on span "Visualizar foto" at bounding box center [419, 147] width 41 height 10
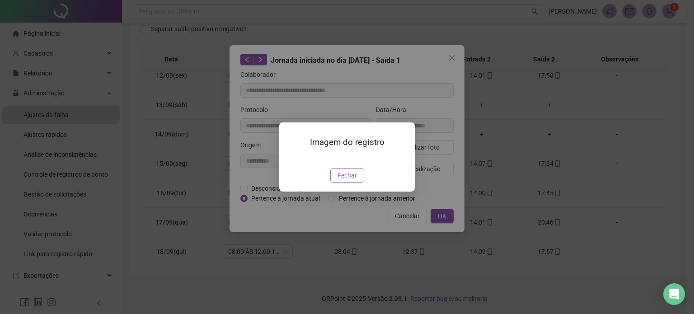
click at [344, 180] on span "Fechar" at bounding box center [347, 175] width 19 height 10
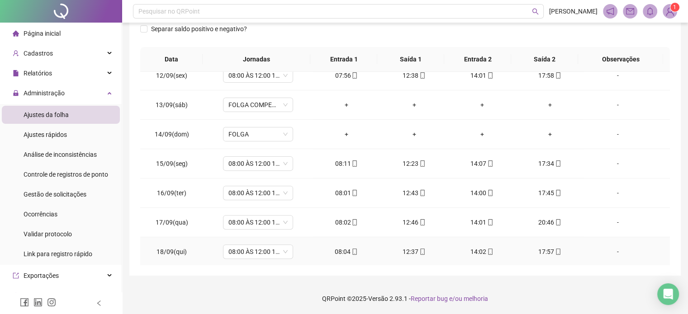
click at [351, 249] on icon "mobile" at bounding box center [354, 252] width 6 height 6
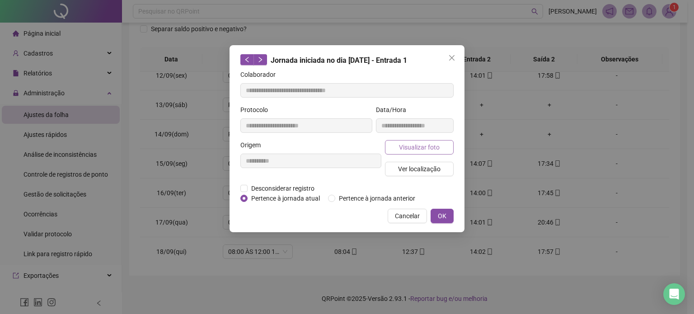
click at [434, 142] on span "Visualizar foto" at bounding box center [419, 147] width 41 height 10
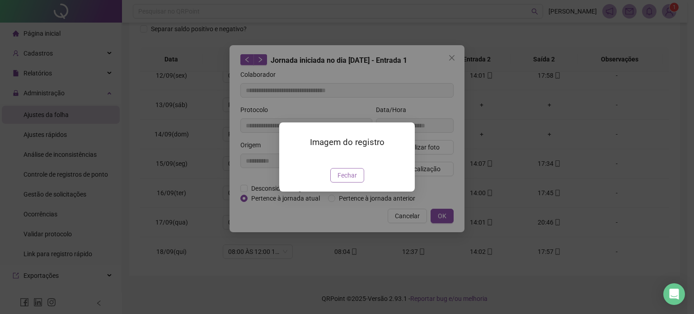
click at [352, 180] on span "Fechar" at bounding box center [347, 175] width 19 height 10
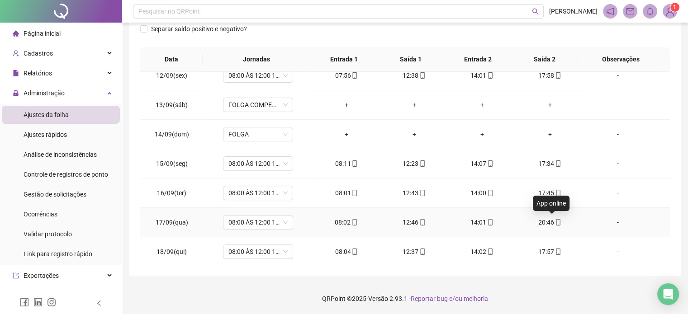
click at [555, 219] on icon "mobile" at bounding box center [558, 222] width 6 height 6
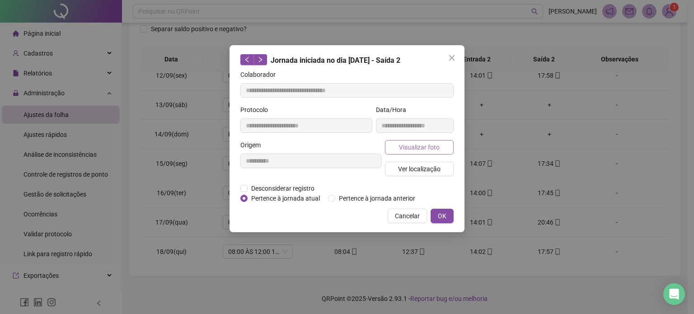
click at [429, 146] on span "Visualizar foto" at bounding box center [419, 147] width 41 height 10
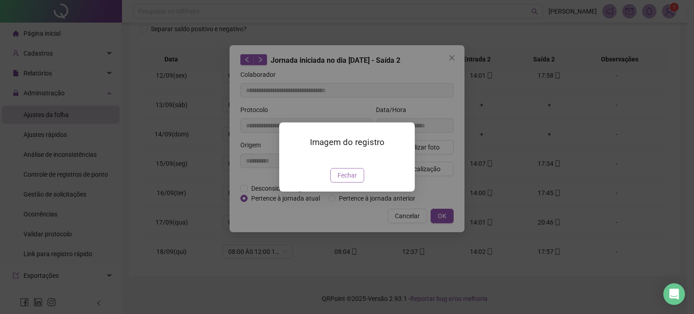
click at [349, 180] on span "Fechar" at bounding box center [347, 175] width 19 height 10
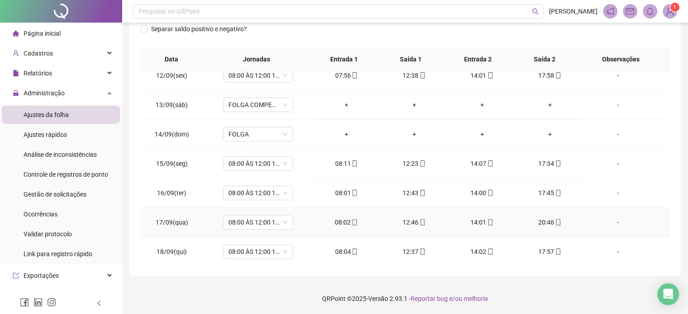
click at [487, 221] on icon "mobile" at bounding box center [490, 222] width 6 height 6
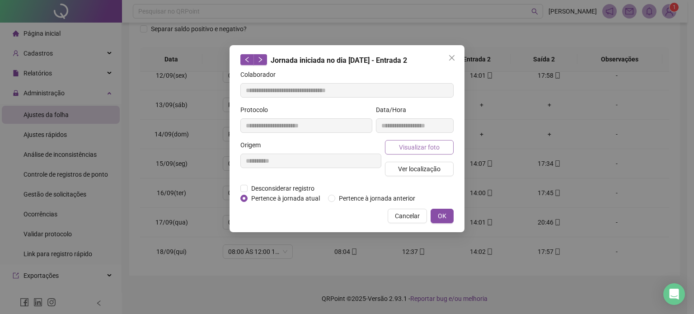
click at [436, 149] on span "Visualizar foto" at bounding box center [419, 147] width 41 height 10
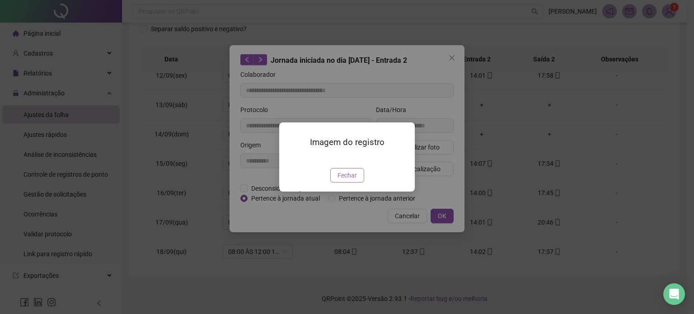
click at [347, 180] on span "Fechar" at bounding box center [347, 175] width 19 height 10
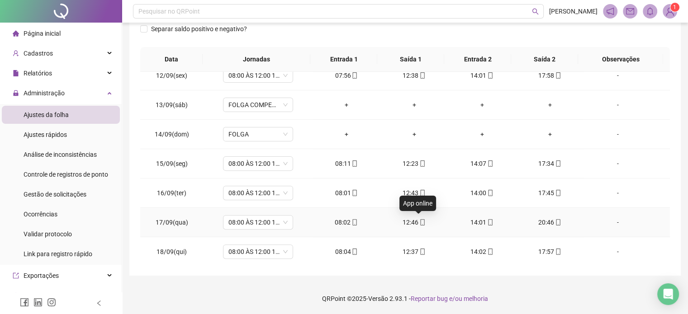
click at [419, 222] on icon "mobile" at bounding box center [422, 222] width 6 height 6
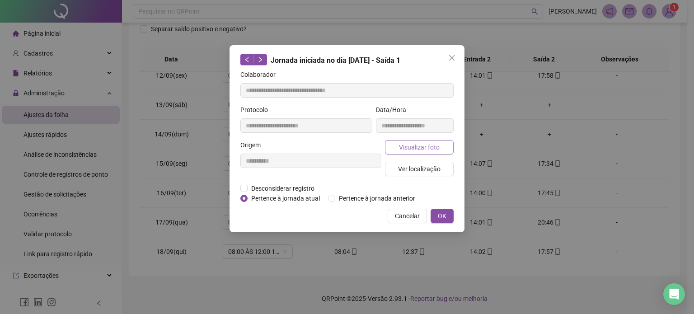
click at [423, 150] on span "Visualizar foto" at bounding box center [419, 147] width 41 height 10
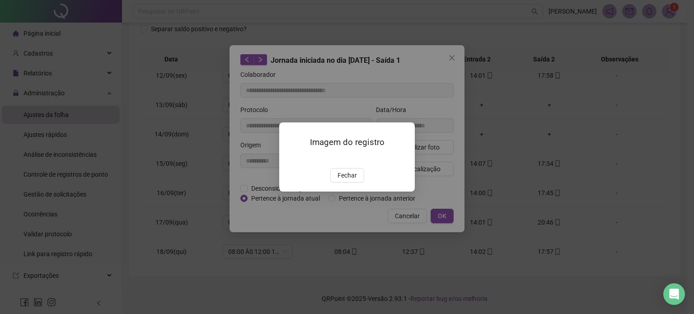
click at [290, 159] on img at bounding box center [290, 159] width 0 height 0
click at [348, 183] on button "Fechar" at bounding box center [347, 175] width 34 height 14
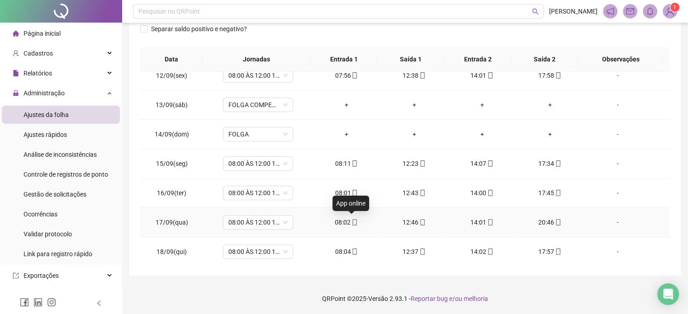
click at [350, 220] on span "mobile" at bounding box center [353, 222] width 7 height 6
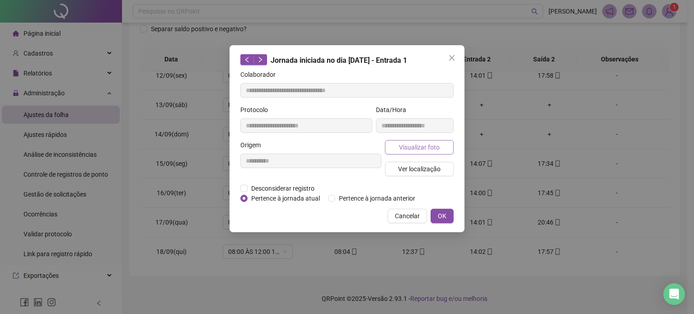
click at [416, 142] on span "Visualizar foto" at bounding box center [419, 147] width 41 height 10
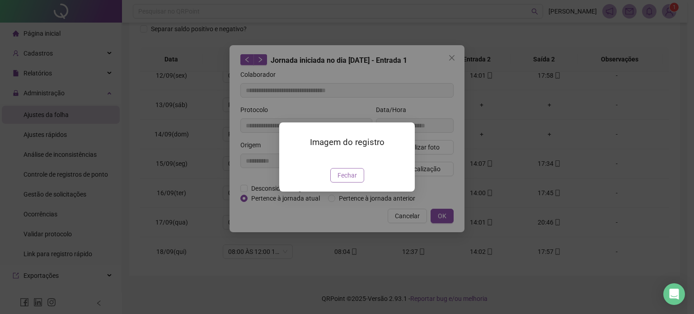
click at [345, 180] on span "Fechar" at bounding box center [347, 175] width 19 height 10
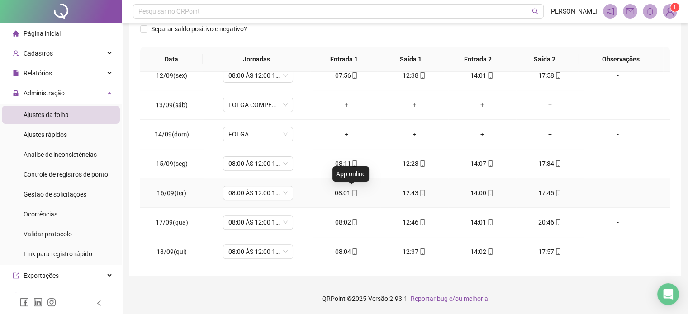
click at [353, 191] on icon "mobile" at bounding box center [354, 193] width 6 height 6
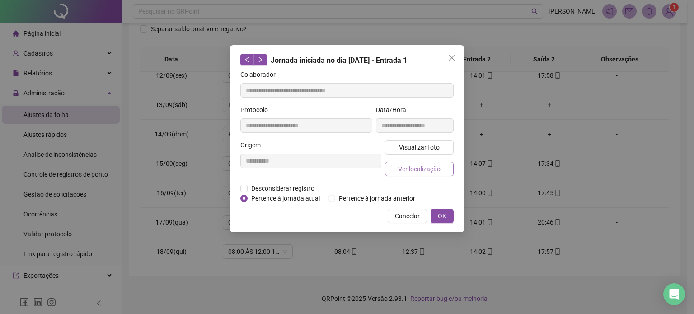
click at [427, 170] on span "Ver localização" at bounding box center [419, 169] width 42 height 10
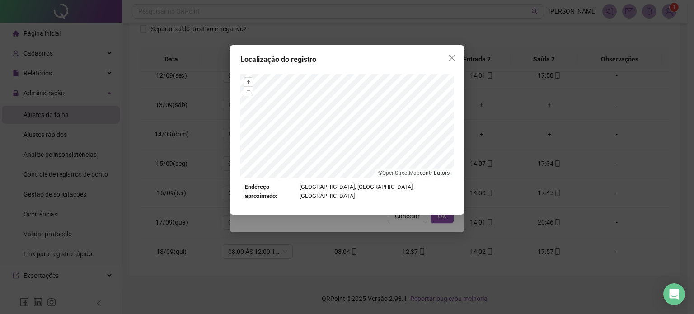
click at [363, 189] on div "Endereço aproximado: [GEOGRAPHIC_DATA], [GEOGRAPHIC_DATA], [GEOGRAPHIC_DATA]" at bounding box center [347, 192] width 204 height 19
drag, startPoint x: 441, startPoint y: 192, endPoint x: 436, endPoint y: 191, distance: 5.5
click at [436, 192] on div "Localização do registro + – ⇧ › © OpenStreetMap contributors. Endereço aproxima…" at bounding box center [347, 130] width 235 height 170
drag, startPoint x: 404, startPoint y: 190, endPoint x: 354, endPoint y: 182, distance: 50.3
click at [382, 186] on div "Endereço aproximado: [GEOGRAPHIC_DATA], [GEOGRAPHIC_DATA], [GEOGRAPHIC_DATA]" at bounding box center [347, 192] width 204 height 19
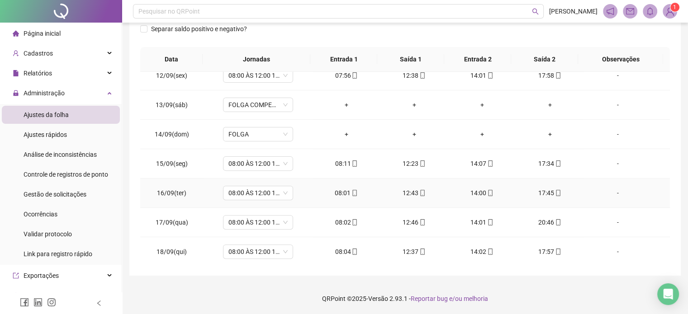
click at [351, 190] on icon "mobile" at bounding box center [354, 193] width 6 height 6
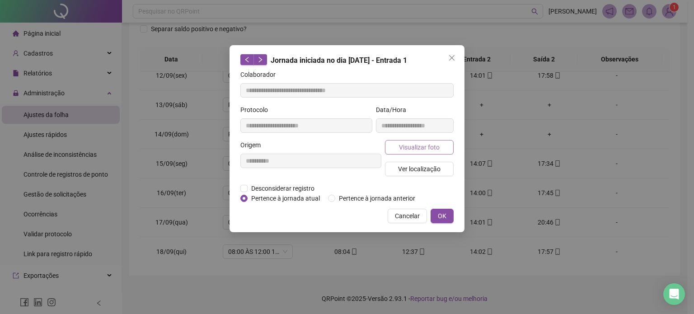
click at [418, 142] on span "Visualizar foto" at bounding box center [419, 147] width 41 height 10
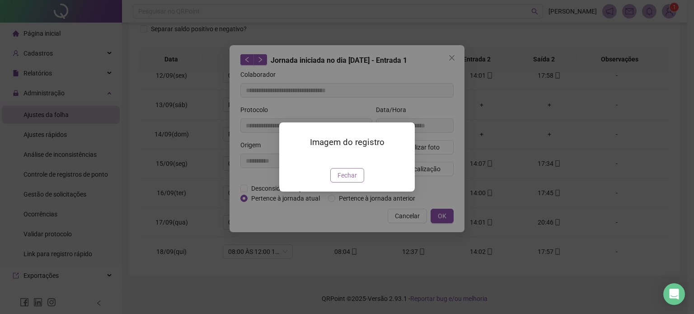
click at [346, 180] on span "Fechar" at bounding box center [347, 175] width 19 height 10
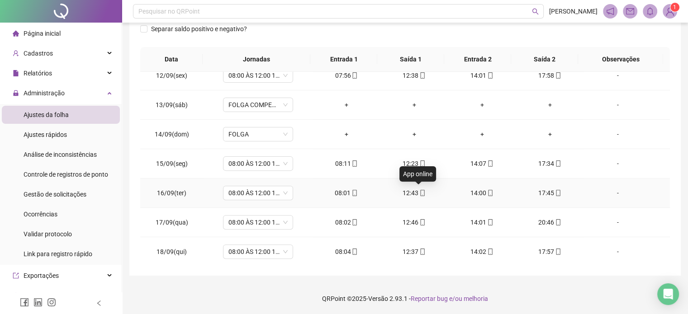
click at [419, 191] on icon "mobile" at bounding box center [422, 193] width 6 height 6
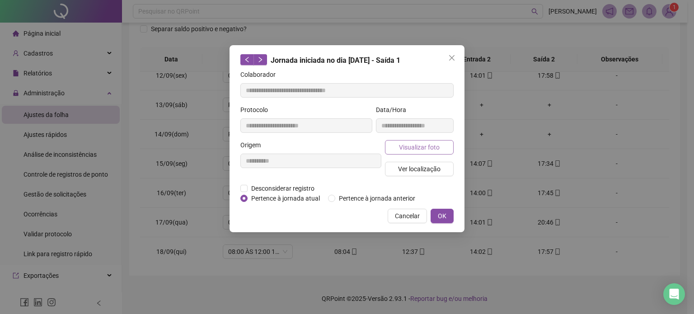
click at [421, 149] on span "Visualizar foto" at bounding box center [419, 147] width 41 height 10
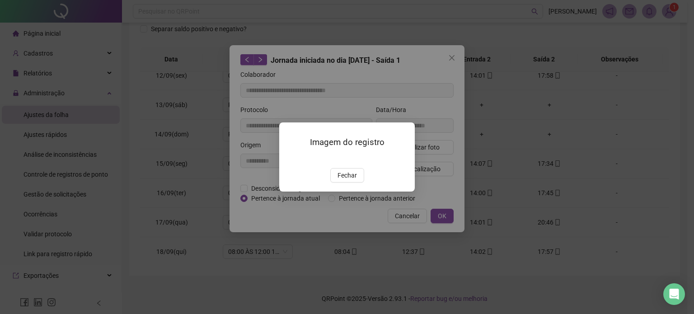
drag, startPoint x: 350, startPoint y: 230, endPoint x: 383, endPoint y: 208, distance: 39.7
click at [349, 180] on span "Fechar" at bounding box center [347, 175] width 19 height 10
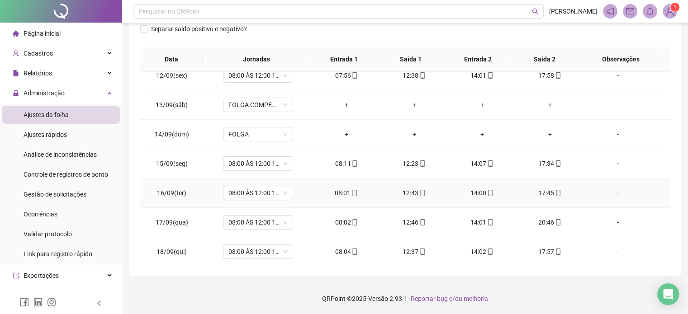
click at [487, 190] on icon "mobile" at bounding box center [490, 193] width 6 height 6
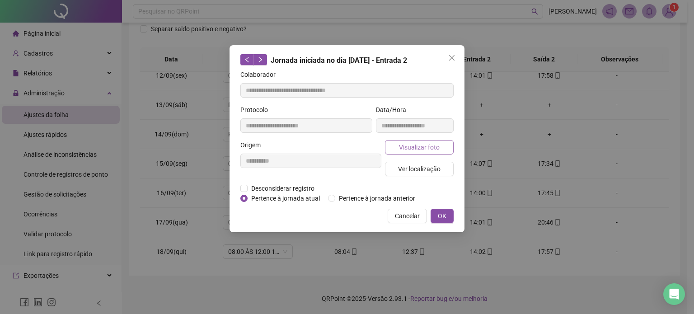
click at [412, 141] on button "Visualizar foto" at bounding box center [419, 147] width 69 height 14
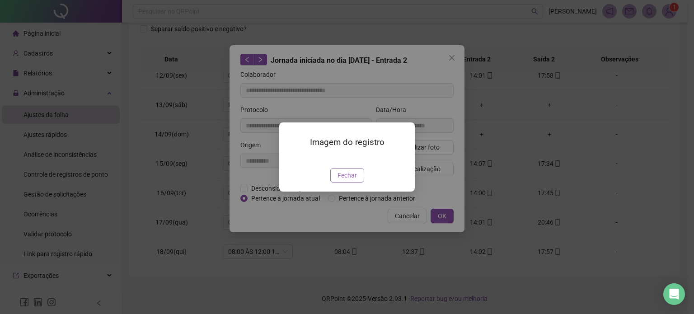
click at [343, 180] on span "Fechar" at bounding box center [347, 175] width 19 height 10
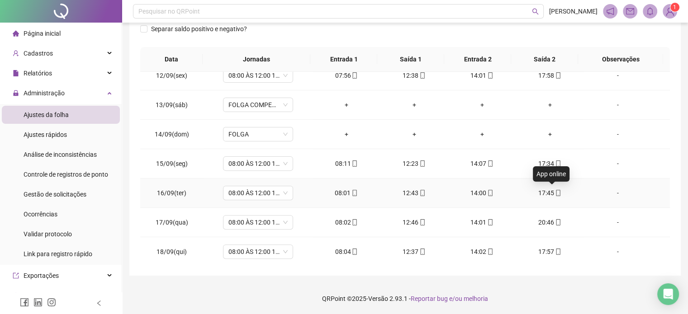
click at [555, 193] on icon "mobile" at bounding box center [558, 193] width 6 height 6
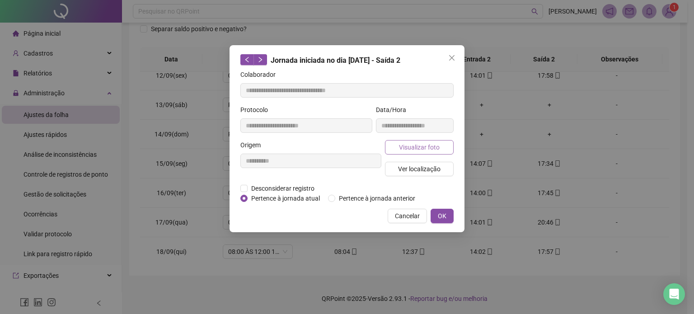
click at [428, 148] on span "Visualizar foto" at bounding box center [419, 147] width 41 height 10
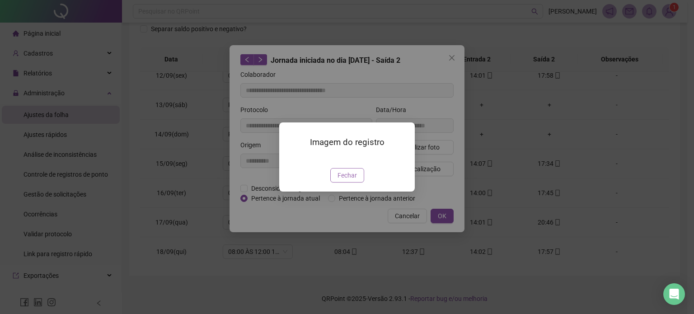
click at [351, 180] on span "Fechar" at bounding box center [347, 175] width 19 height 10
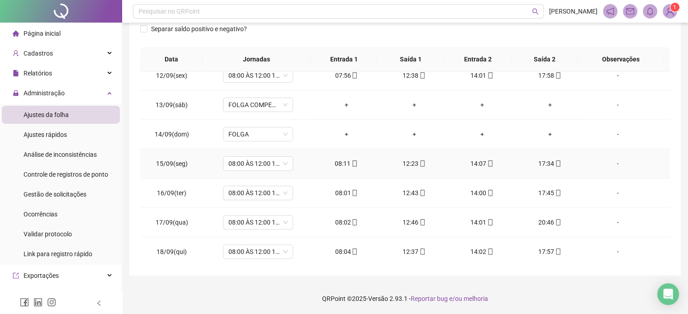
click at [555, 162] on icon "mobile" at bounding box center [558, 163] width 6 height 6
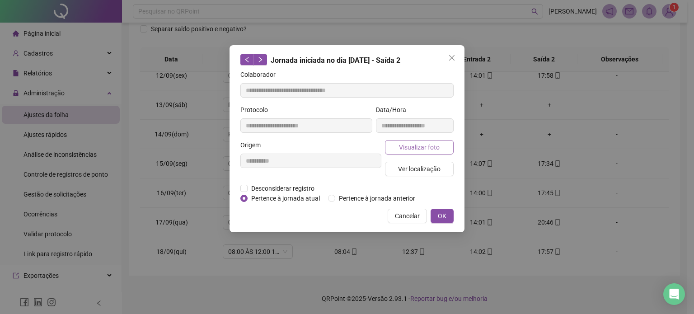
click at [422, 148] on span "Visualizar foto" at bounding box center [419, 147] width 41 height 10
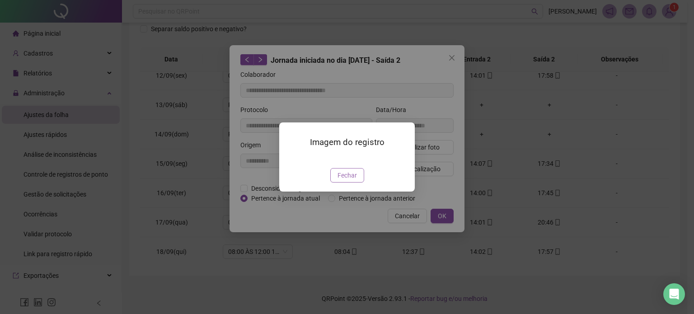
click at [351, 180] on span "Fechar" at bounding box center [347, 175] width 19 height 10
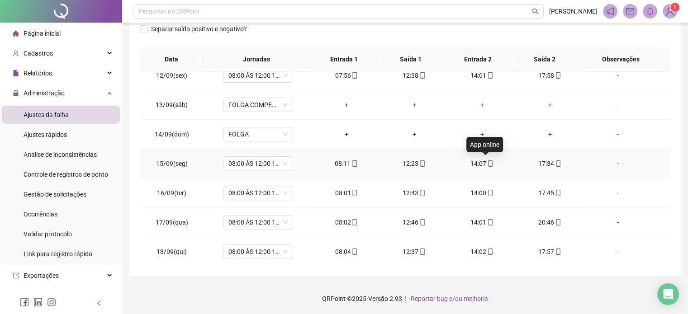
click at [487, 164] on icon "mobile" at bounding box center [490, 163] width 6 height 6
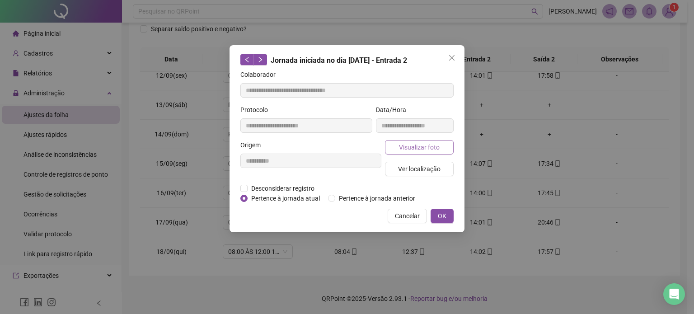
click at [428, 148] on span "Visualizar foto" at bounding box center [419, 147] width 41 height 10
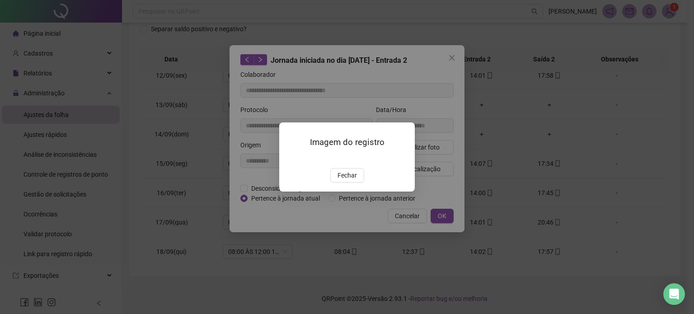
click at [347, 180] on span "Fechar" at bounding box center [347, 175] width 19 height 10
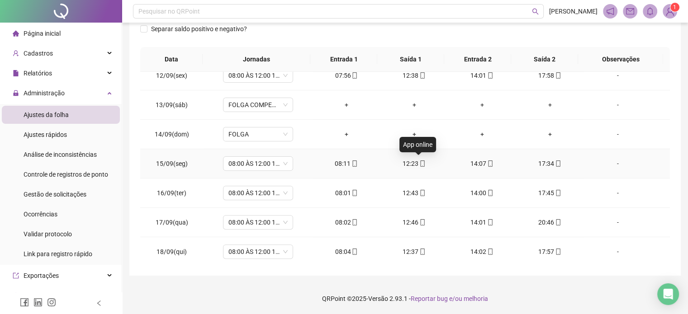
click at [418, 160] on span at bounding box center [421, 163] width 7 height 7
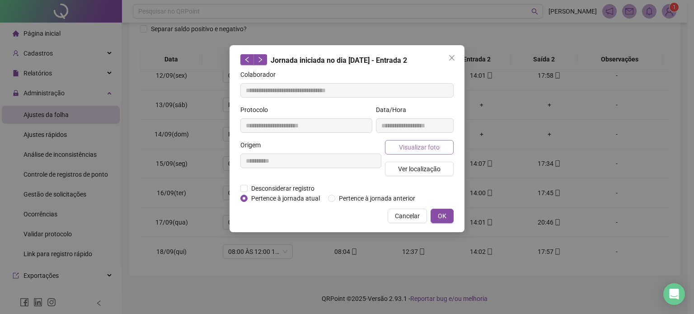
click at [414, 148] on span "Visualizar foto" at bounding box center [419, 147] width 41 height 10
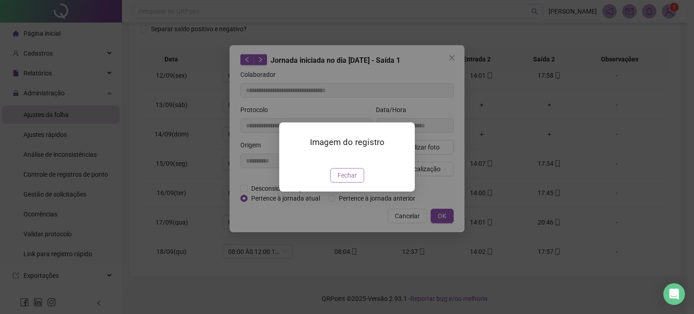
click at [345, 180] on span "Fechar" at bounding box center [347, 175] width 19 height 10
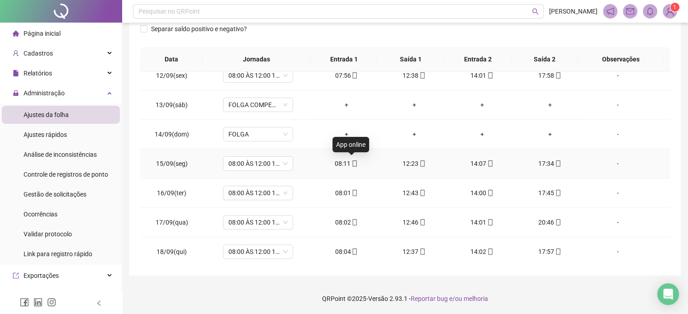
click at [352, 164] on icon "mobile" at bounding box center [354, 163] width 6 height 6
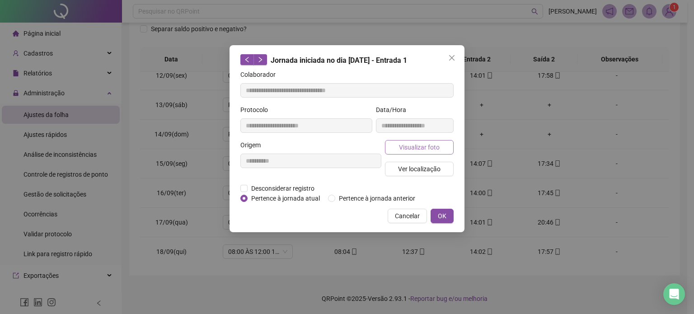
click at [433, 153] on button "Visualizar foto" at bounding box center [419, 147] width 69 height 14
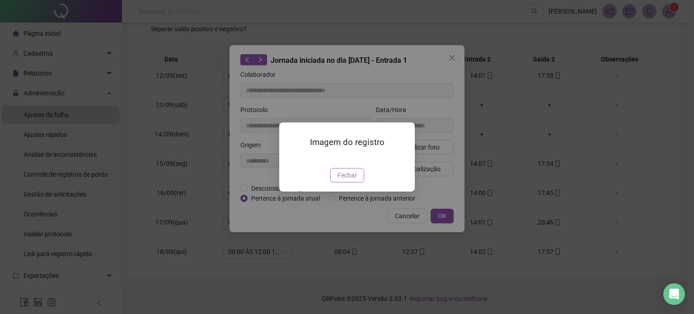
click at [344, 180] on span "Fechar" at bounding box center [347, 175] width 19 height 10
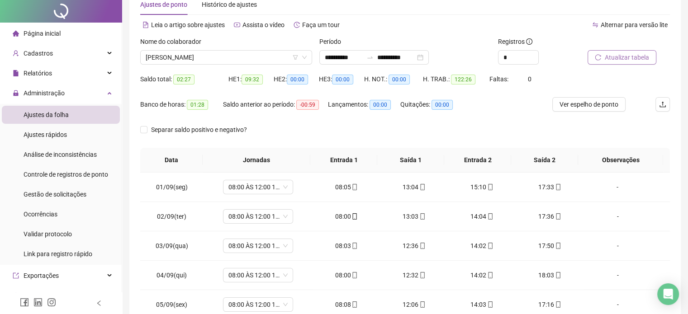
scroll to position [0, 0]
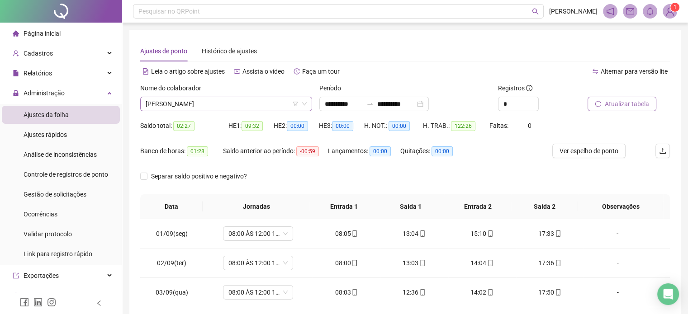
click at [274, 104] on span "[PERSON_NAME]" at bounding box center [226, 104] width 161 height 14
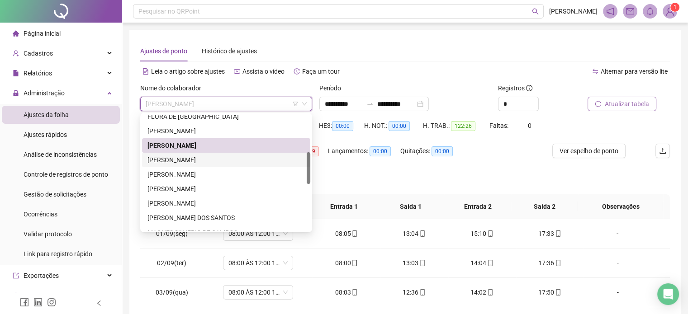
click at [210, 161] on div "[PERSON_NAME]" at bounding box center [225, 160] width 157 height 10
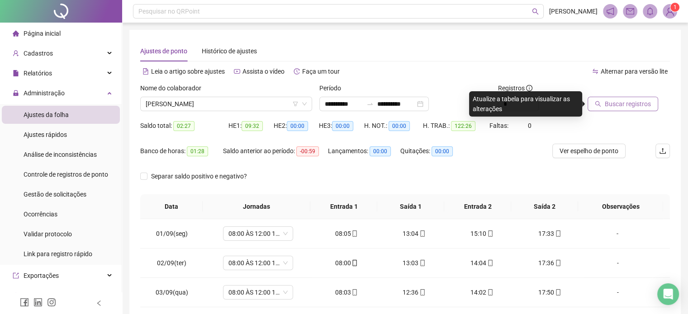
click at [630, 106] on span "Buscar registros" at bounding box center [627, 104] width 46 height 10
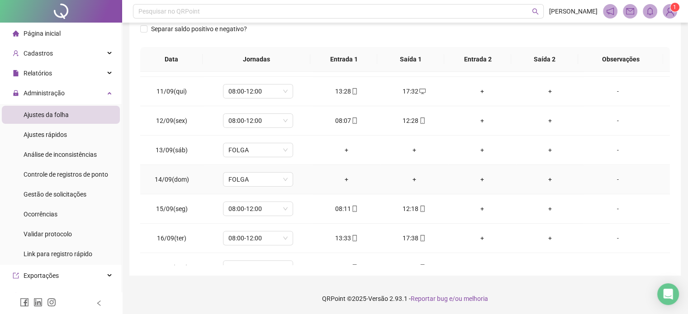
scroll to position [334, 0]
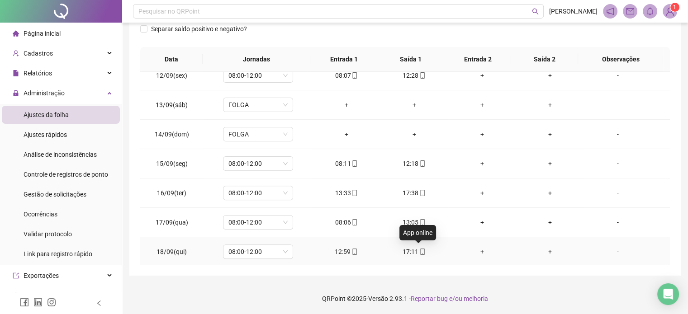
click at [420, 250] on icon "mobile" at bounding box center [422, 252] width 6 height 6
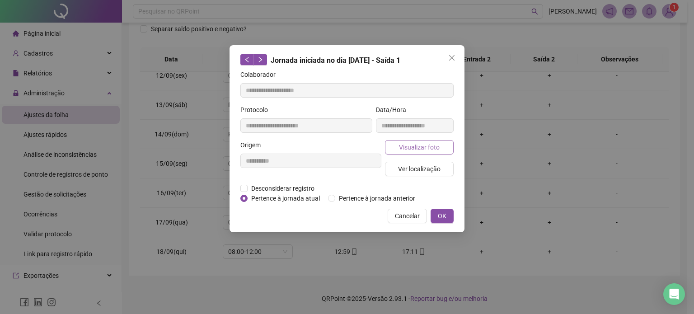
click at [442, 143] on button "Visualizar foto" at bounding box center [419, 147] width 69 height 14
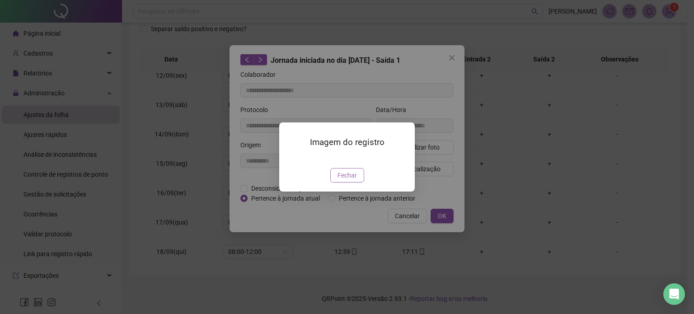
click at [353, 180] on span "Fechar" at bounding box center [347, 175] width 19 height 10
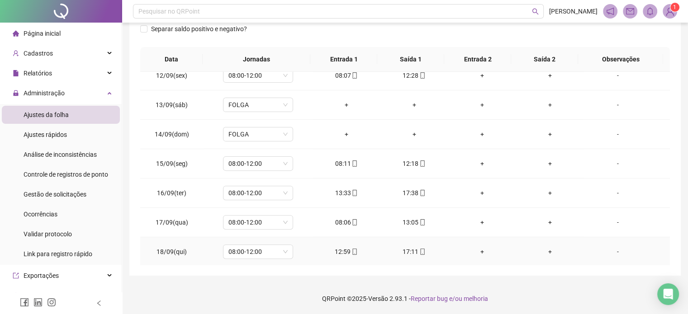
click at [351, 249] on icon "mobile" at bounding box center [354, 252] width 6 height 6
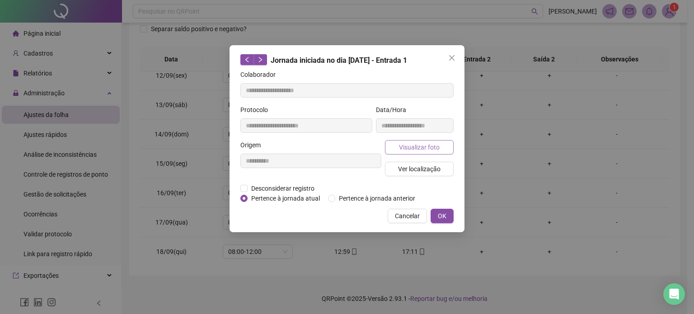
click at [429, 140] on button "Visualizar foto" at bounding box center [419, 147] width 69 height 14
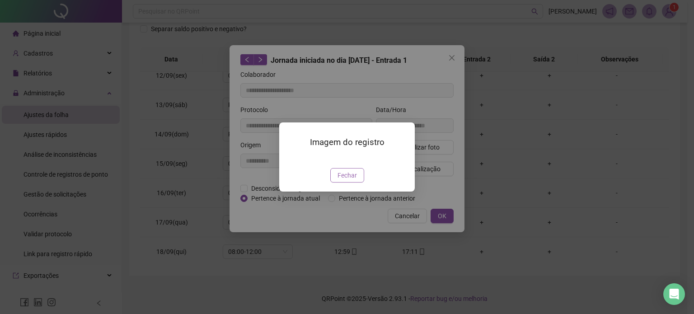
click at [350, 192] on div "Imagem do registro Fechar" at bounding box center [347, 157] width 136 height 69
click at [355, 180] on span "Fechar" at bounding box center [347, 175] width 19 height 10
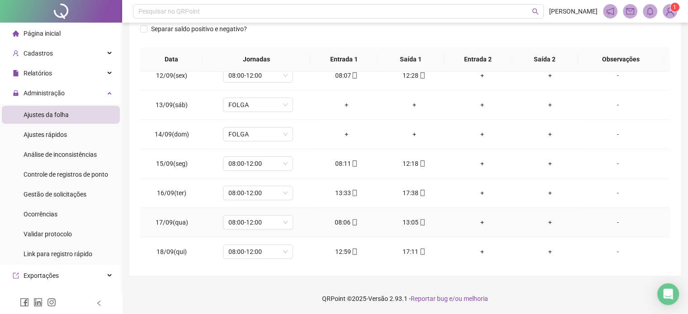
click at [419, 224] on span at bounding box center [421, 222] width 7 height 7
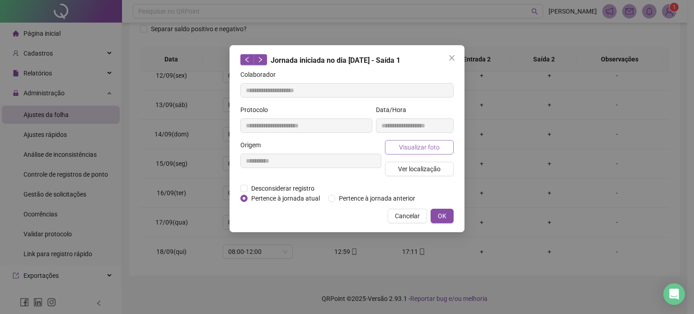
click at [421, 143] on span "Visualizar foto" at bounding box center [419, 147] width 41 height 10
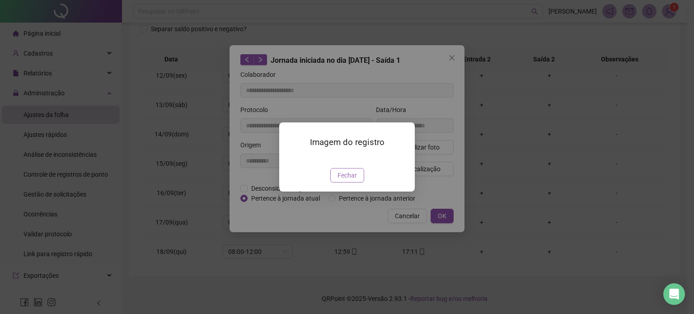
click at [350, 180] on span "Fechar" at bounding box center [347, 175] width 19 height 10
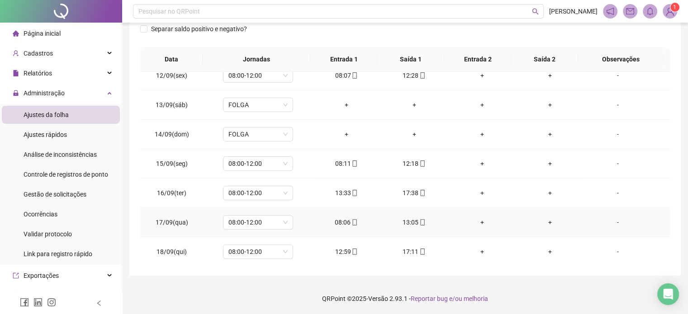
click at [353, 225] on div "08:06" at bounding box center [346, 222] width 53 height 10
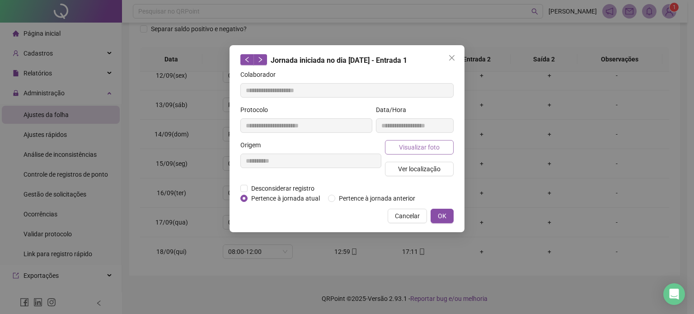
click at [445, 153] on button "Visualizar foto" at bounding box center [419, 147] width 69 height 14
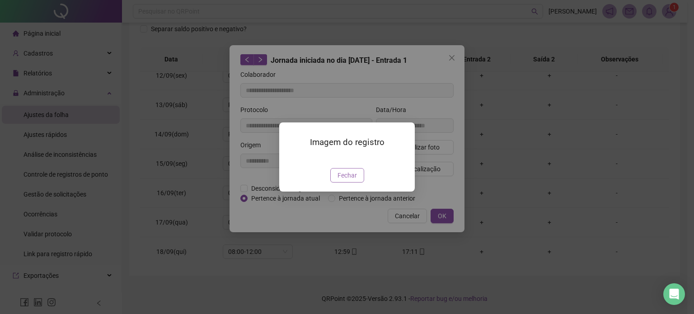
click at [354, 180] on span "Fechar" at bounding box center [347, 175] width 19 height 10
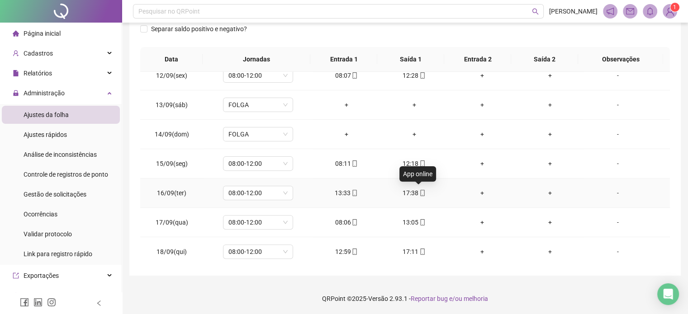
click at [419, 193] on icon "mobile" at bounding box center [422, 193] width 6 height 6
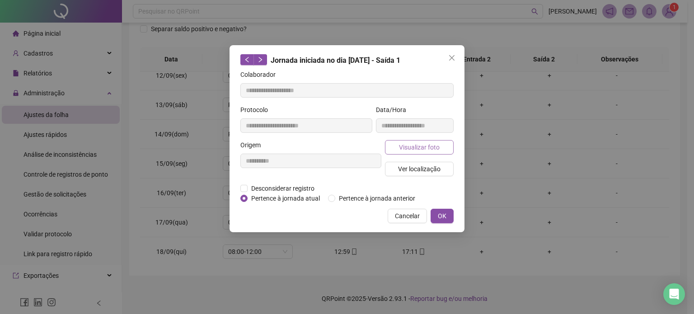
click at [410, 148] on span "Visualizar foto" at bounding box center [419, 147] width 41 height 10
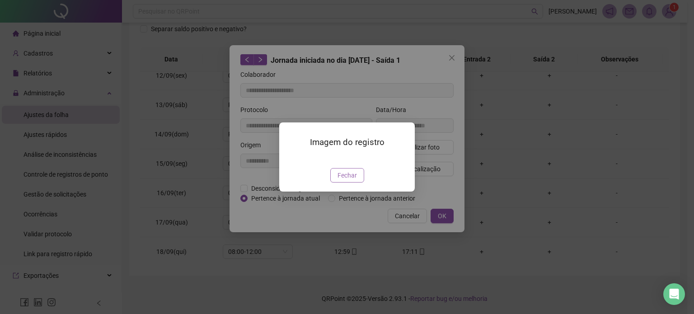
click at [349, 180] on span "Fechar" at bounding box center [347, 175] width 19 height 10
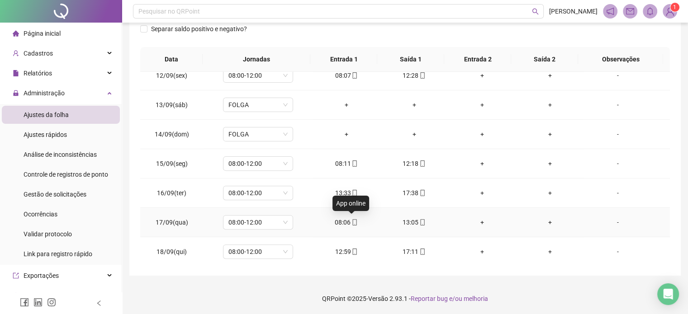
click at [351, 196] on div "App online" at bounding box center [350, 203] width 37 height 15
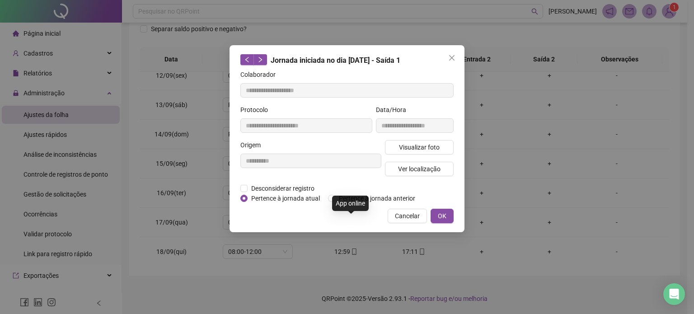
click at [351, 193] on span "Pertence à jornada anterior" at bounding box center [377, 198] width 84 height 10
click at [396, 216] on span "Cancelar" at bounding box center [407, 216] width 25 height 10
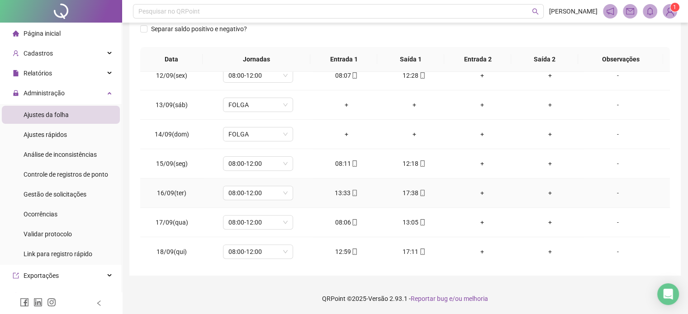
click at [351, 190] on icon "mobile" at bounding box center [354, 193] width 6 height 6
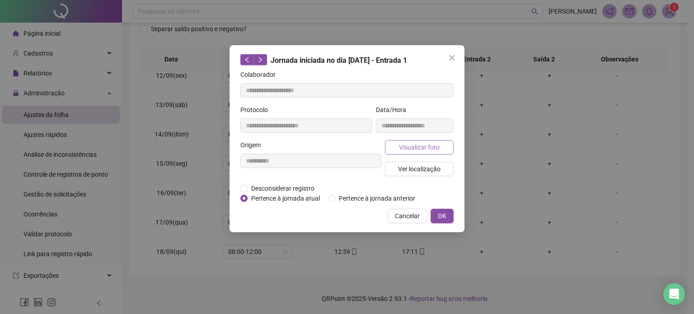
click at [428, 148] on span "Visualizar foto" at bounding box center [419, 147] width 41 height 10
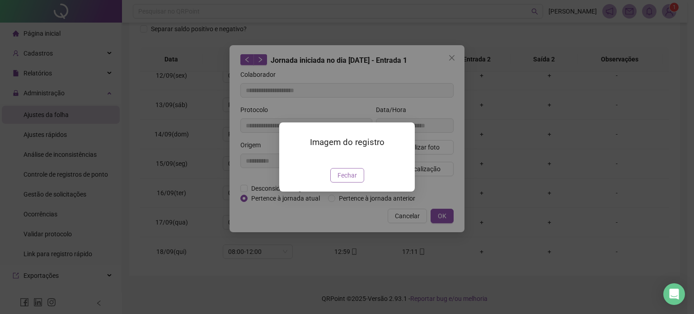
click at [354, 180] on span "Fechar" at bounding box center [347, 175] width 19 height 10
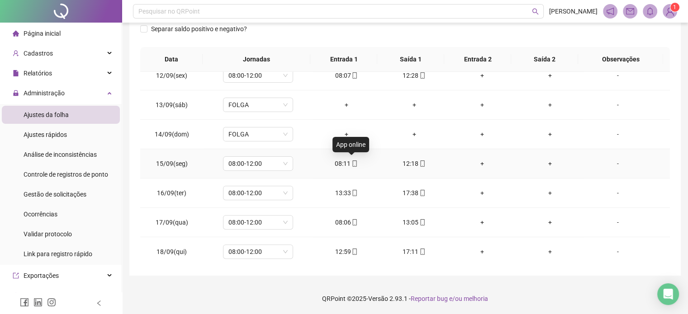
click at [351, 163] on icon "mobile" at bounding box center [354, 163] width 6 height 6
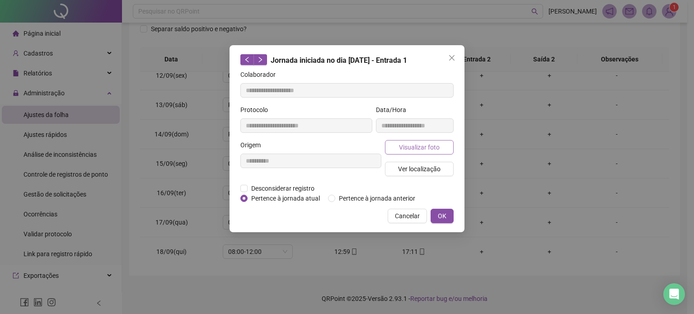
click at [416, 144] on span "Visualizar foto" at bounding box center [419, 147] width 41 height 10
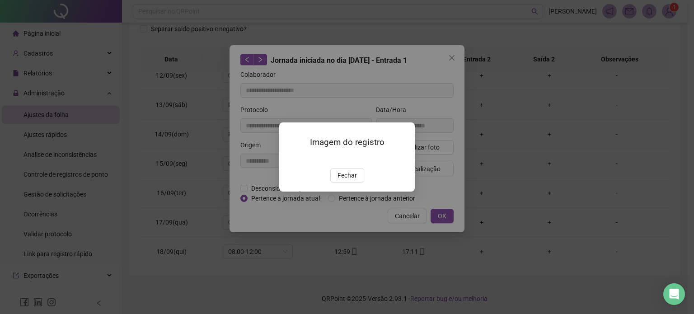
click at [355, 180] on span "Fechar" at bounding box center [347, 175] width 19 height 10
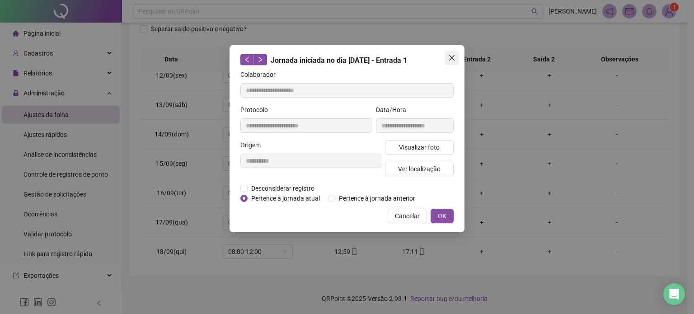
click at [455, 59] on icon "close" at bounding box center [451, 57] width 7 height 7
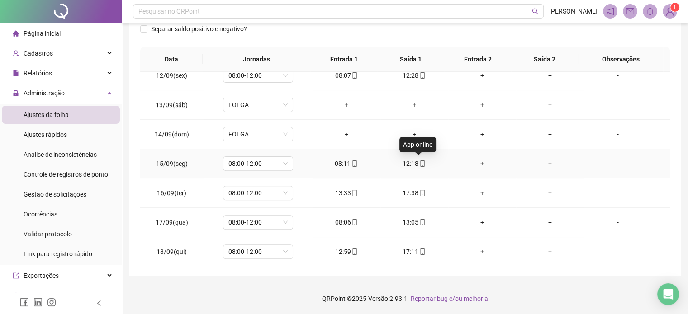
click at [419, 160] on icon "mobile" at bounding box center [422, 163] width 6 height 6
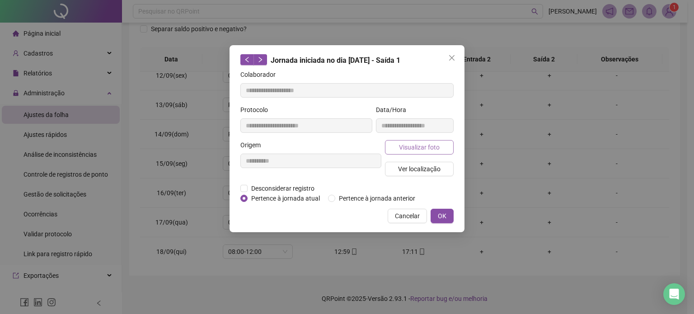
click at [412, 144] on span "Visualizar foto" at bounding box center [419, 147] width 41 height 10
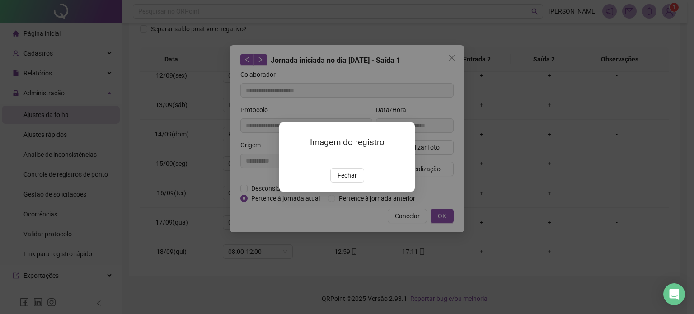
drag, startPoint x: 342, startPoint y: 225, endPoint x: 421, endPoint y: 113, distance: 137.2
click at [347, 192] on div "Imagem do registro Fechar" at bounding box center [347, 157] width 136 height 69
click at [347, 180] on span "Fechar" at bounding box center [347, 175] width 19 height 10
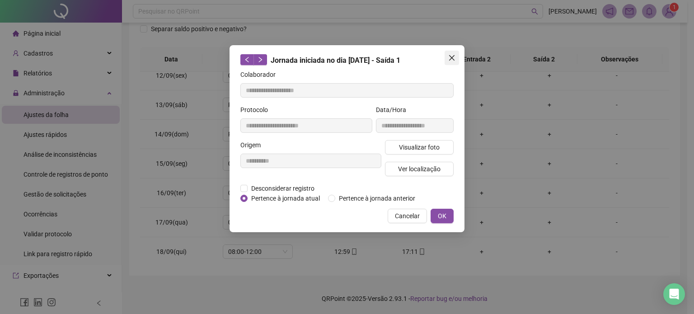
click at [456, 60] on span "Close" at bounding box center [452, 57] width 14 height 7
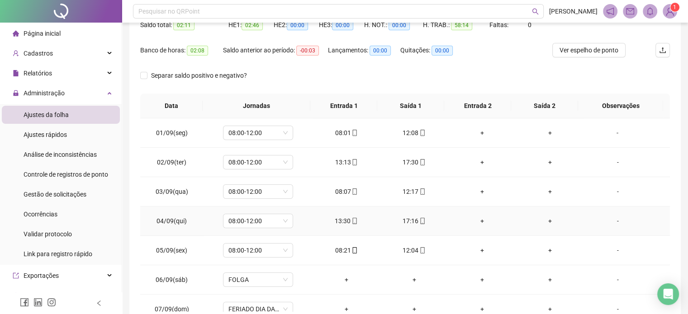
scroll to position [0, 0]
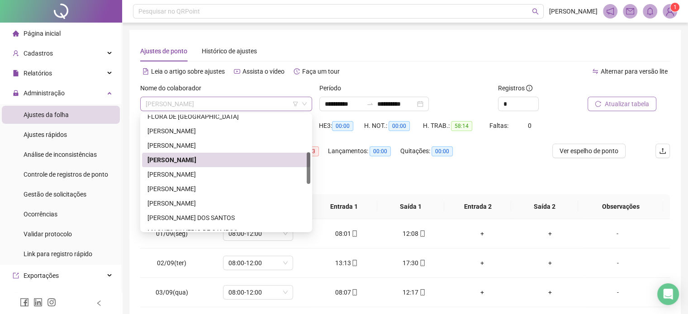
click at [221, 99] on span "[PERSON_NAME]" at bounding box center [226, 104] width 161 height 14
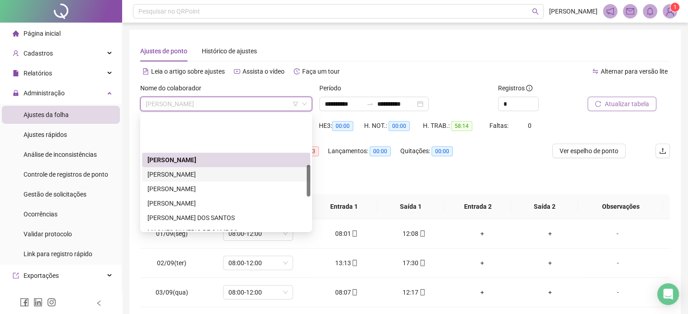
scroll to position [181, 0]
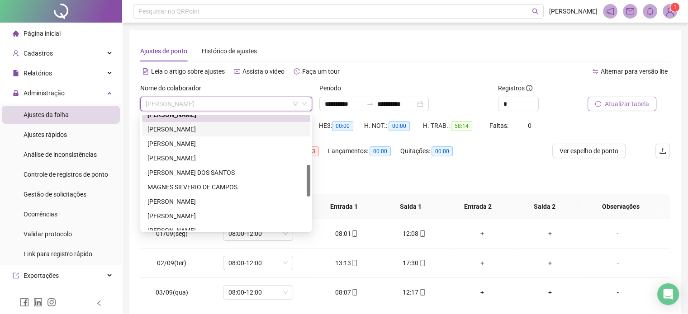
click at [222, 130] on div "[PERSON_NAME]" at bounding box center [225, 129] width 157 height 10
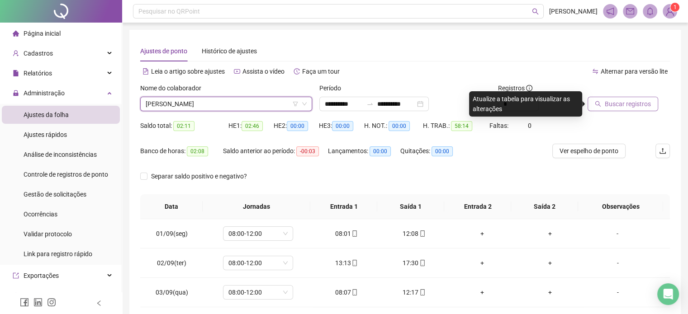
click at [599, 101] on icon "search" at bounding box center [597, 104] width 6 height 6
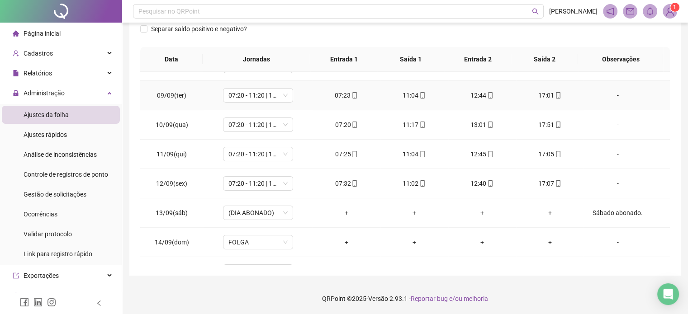
scroll to position [334, 0]
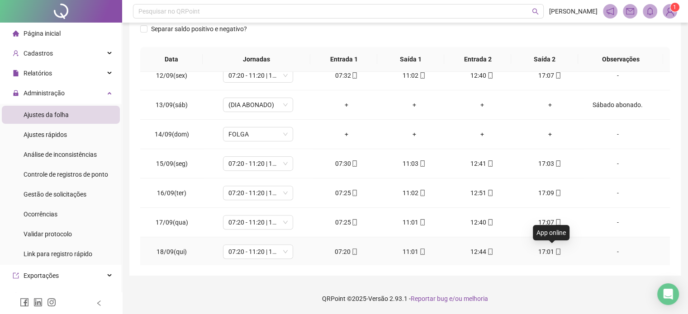
click at [555, 250] on icon "mobile" at bounding box center [558, 252] width 6 height 6
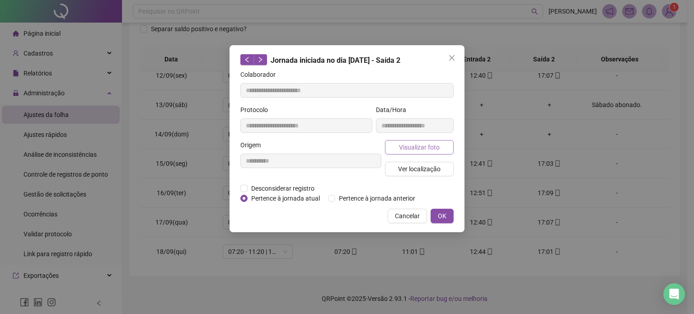
click at [435, 145] on span "Visualizar foto" at bounding box center [419, 147] width 41 height 10
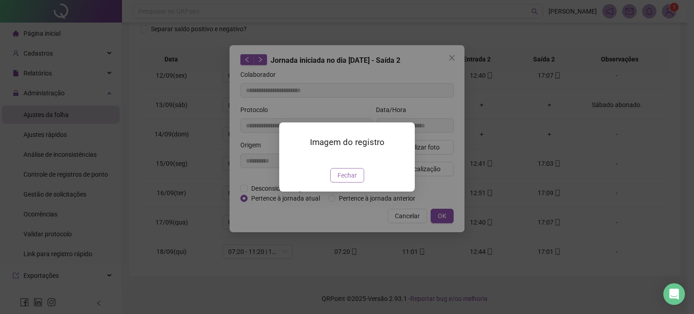
click at [348, 180] on span "Fechar" at bounding box center [347, 175] width 19 height 10
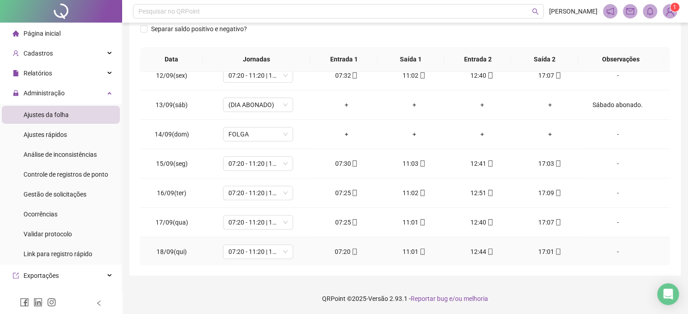
click at [489, 250] on div "12:44" at bounding box center [481, 252] width 53 height 10
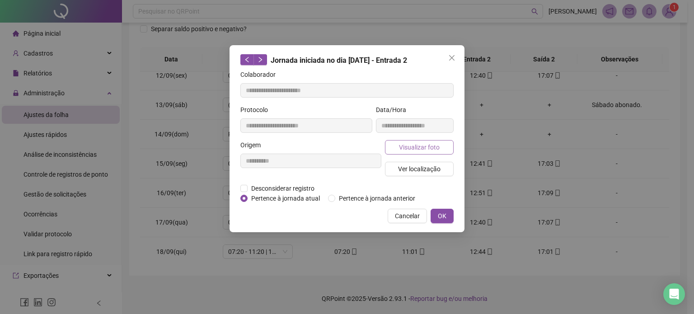
click at [438, 151] on span "Visualizar foto" at bounding box center [419, 147] width 41 height 10
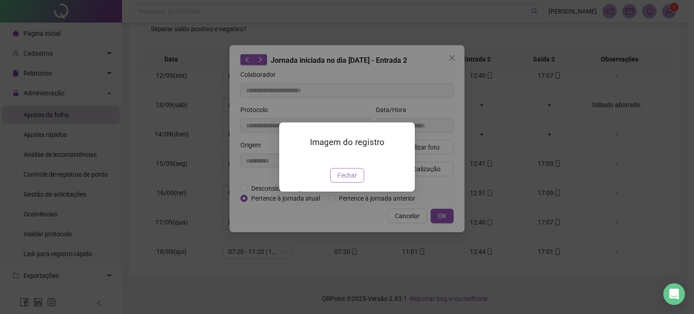
click at [345, 180] on span "Fechar" at bounding box center [347, 175] width 19 height 10
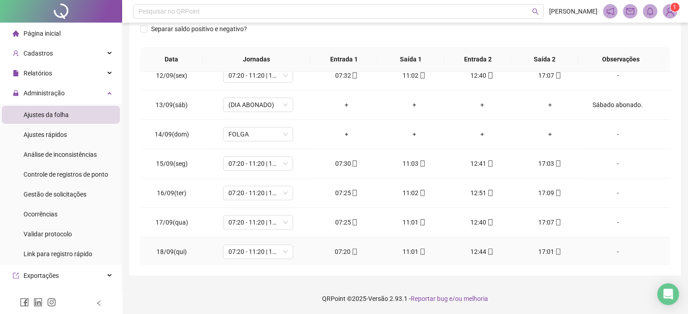
click at [420, 249] on icon "mobile" at bounding box center [422, 252] width 6 height 6
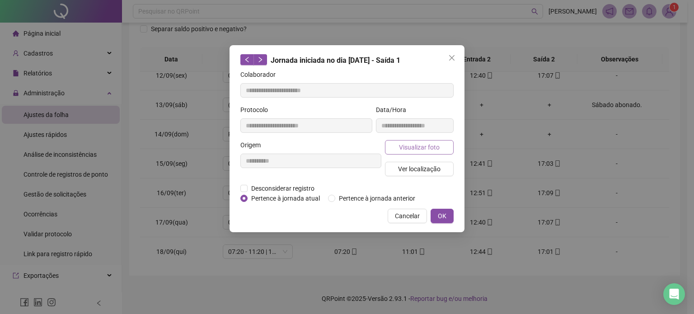
click at [432, 147] on span "Visualizar foto" at bounding box center [419, 147] width 41 height 10
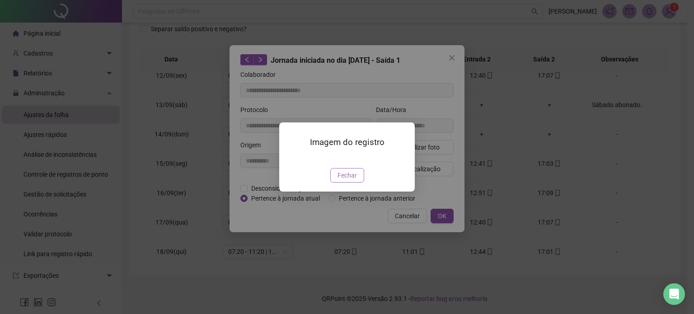
click at [346, 180] on span "Fechar" at bounding box center [347, 175] width 19 height 10
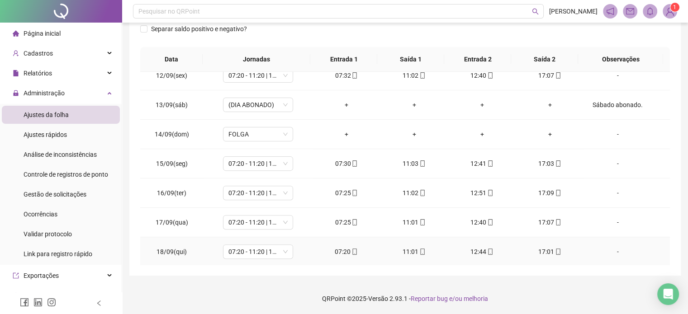
click at [351, 249] on icon "mobile" at bounding box center [354, 252] width 6 height 6
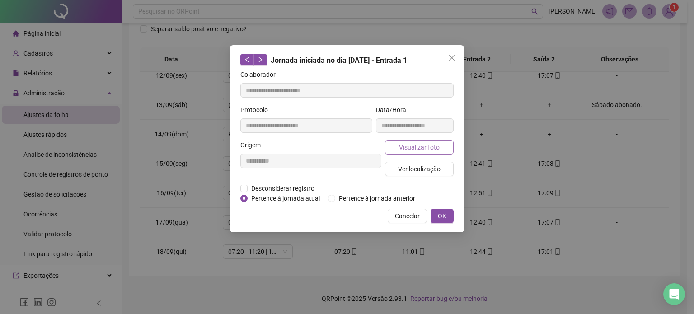
click at [433, 146] on span "Visualizar foto" at bounding box center [419, 147] width 41 height 10
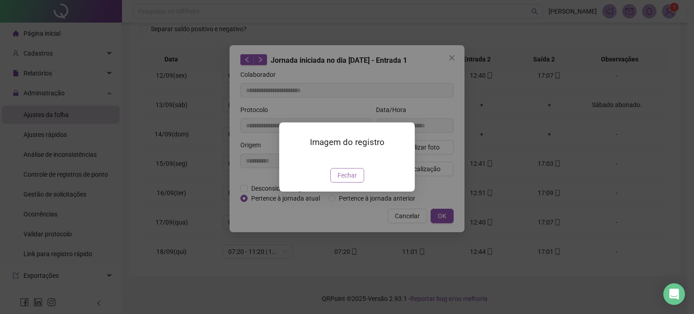
click at [353, 180] on span "Fechar" at bounding box center [347, 175] width 19 height 10
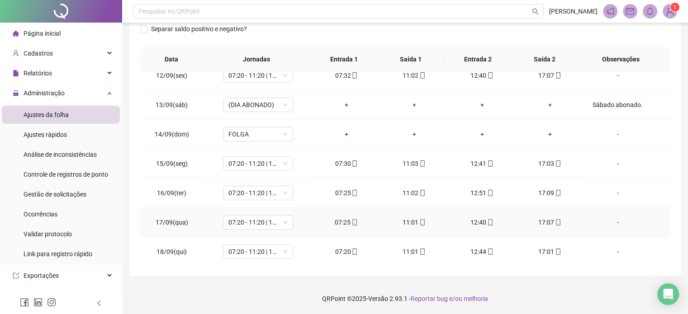
click at [555, 222] on icon "mobile" at bounding box center [558, 222] width 6 height 6
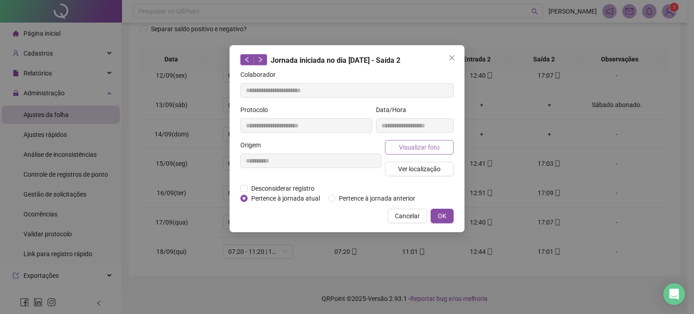
click at [424, 148] on span "Visualizar foto" at bounding box center [419, 147] width 41 height 10
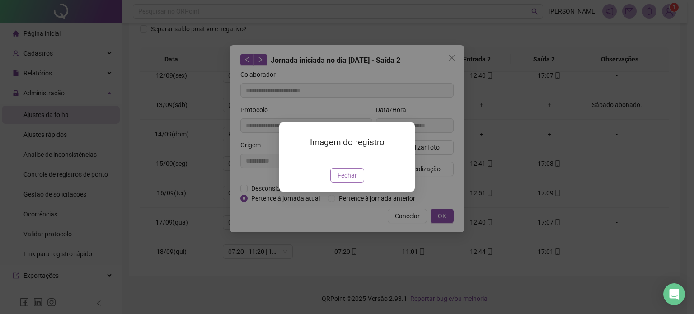
click at [355, 180] on span "Fechar" at bounding box center [347, 175] width 19 height 10
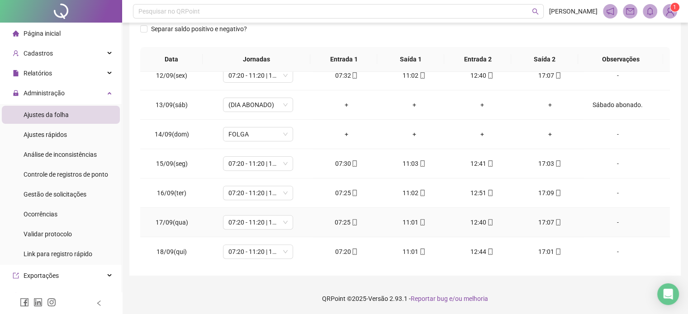
click at [489, 223] on div "12:40" at bounding box center [481, 222] width 53 height 10
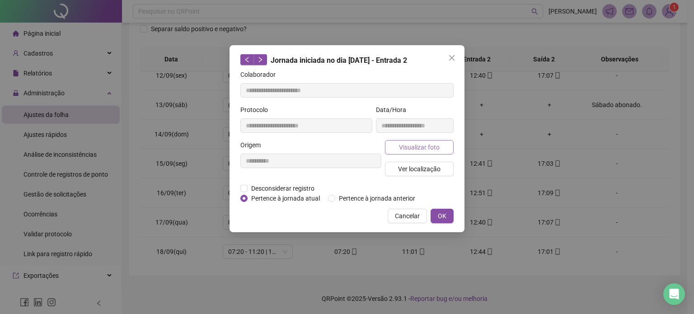
click at [421, 149] on span "Visualizar foto" at bounding box center [419, 147] width 41 height 10
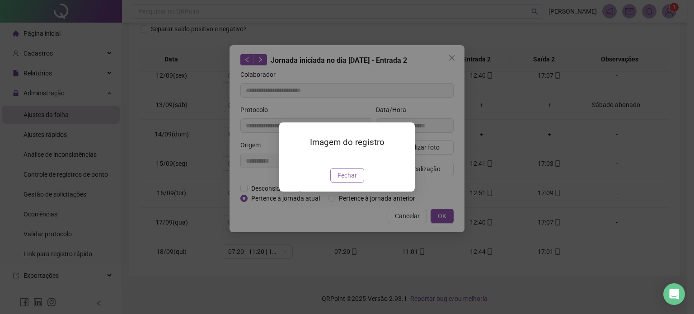
click at [345, 180] on span "Fechar" at bounding box center [347, 175] width 19 height 10
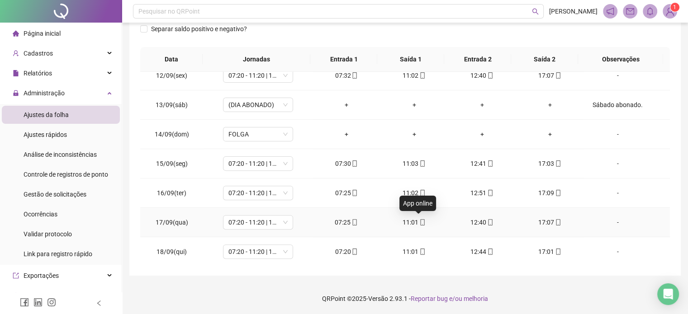
click at [418, 222] on span "mobile" at bounding box center [421, 222] width 7 height 6
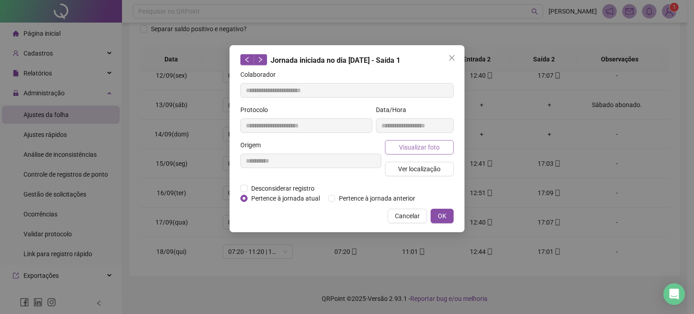
click at [434, 149] on span "Visualizar foto" at bounding box center [419, 147] width 41 height 10
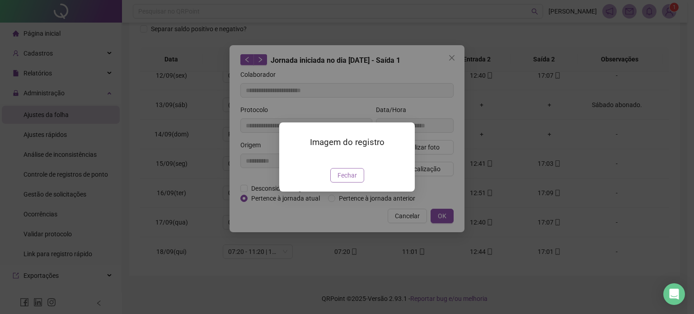
click at [349, 180] on span "Fechar" at bounding box center [347, 175] width 19 height 10
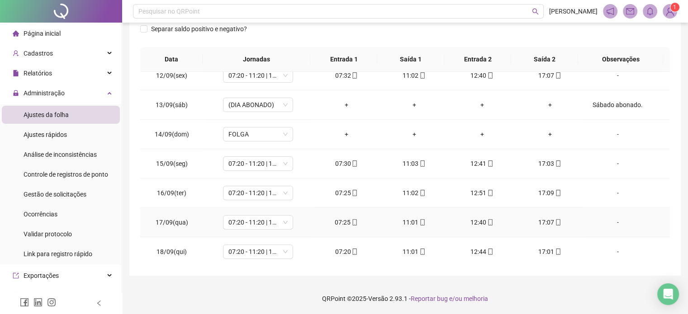
click at [350, 224] on span "mobile" at bounding box center [353, 222] width 7 height 6
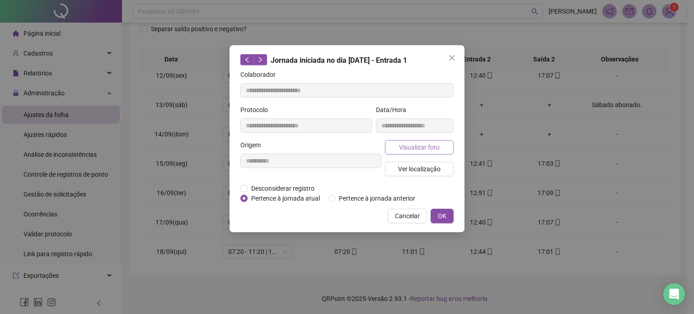
click at [434, 146] on span "Visualizar foto" at bounding box center [419, 147] width 41 height 10
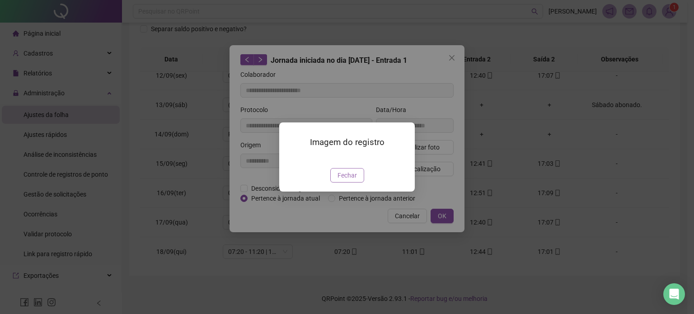
click at [342, 180] on span "Fechar" at bounding box center [347, 175] width 19 height 10
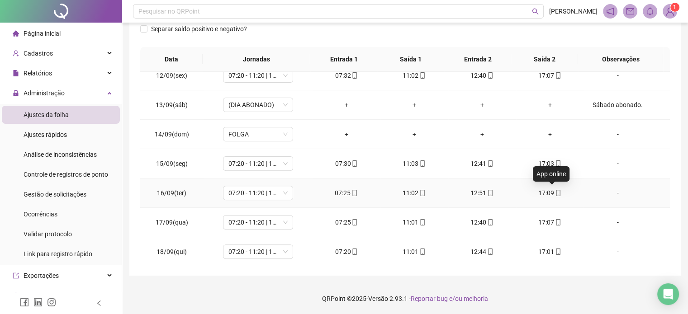
click at [556, 193] on icon "mobile" at bounding box center [558, 193] width 4 height 6
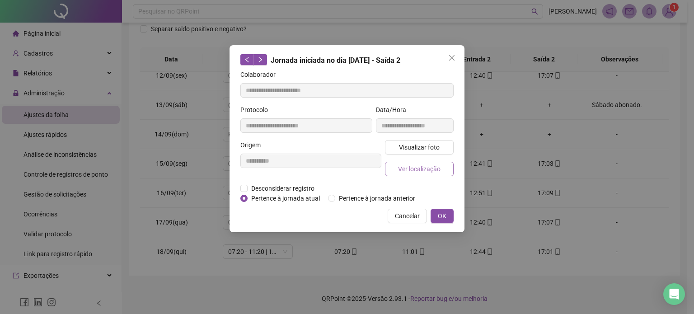
click at [433, 172] on span "Ver localização" at bounding box center [419, 169] width 42 height 10
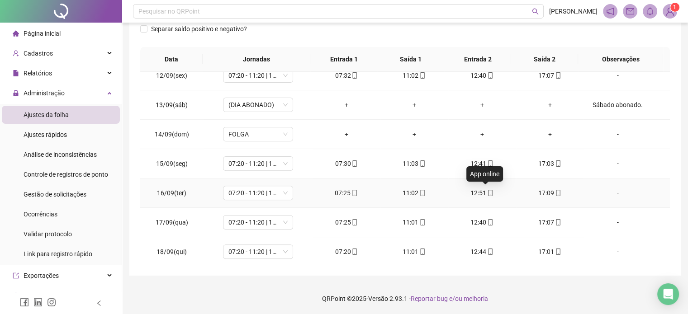
click at [487, 190] on icon "mobile" at bounding box center [490, 193] width 6 height 6
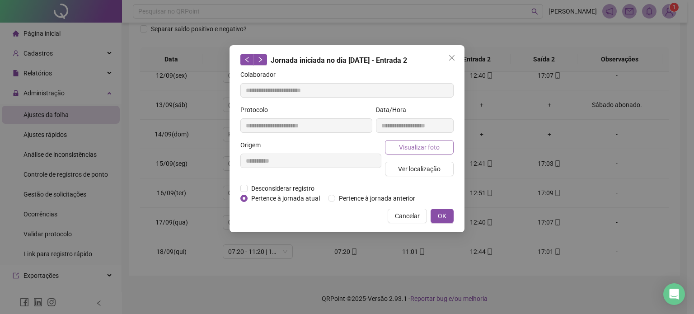
click at [424, 149] on span "Visualizar foto" at bounding box center [419, 147] width 41 height 10
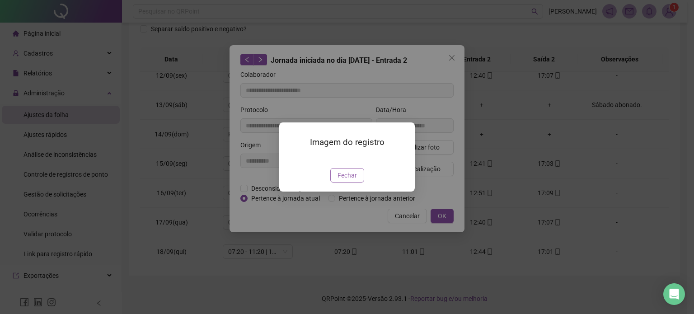
click at [346, 180] on span "Fechar" at bounding box center [347, 175] width 19 height 10
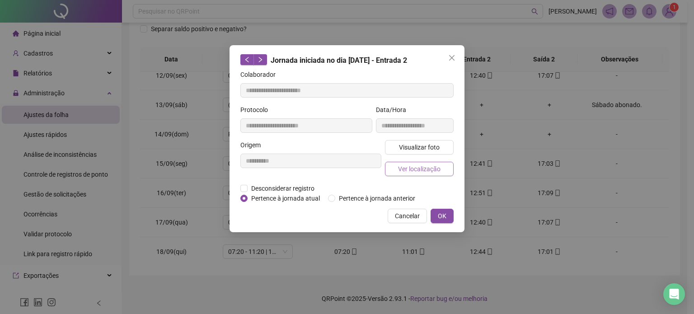
click at [431, 171] on span "Ver localização" at bounding box center [419, 169] width 42 height 10
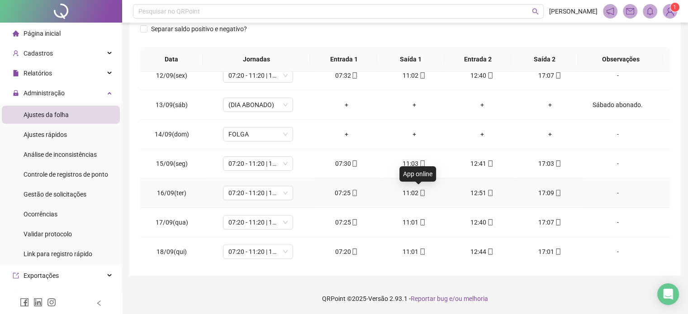
click at [420, 190] on icon "mobile" at bounding box center [422, 193] width 6 height 6
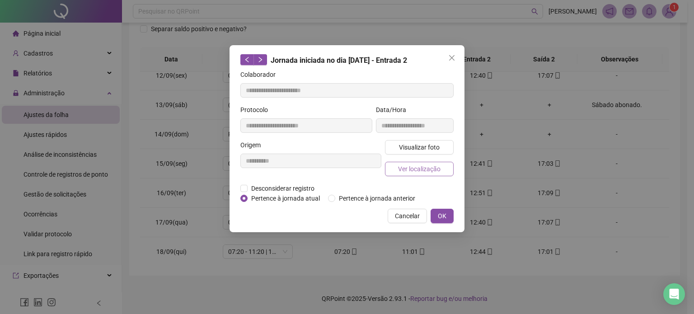
click at [414, 166] on span "Ver localização" at bounding box center [419, 169] width 42 height 10
click at [424, 148] on span "Visualizar foto" at bounding box center [419, 147] width 41 height 10
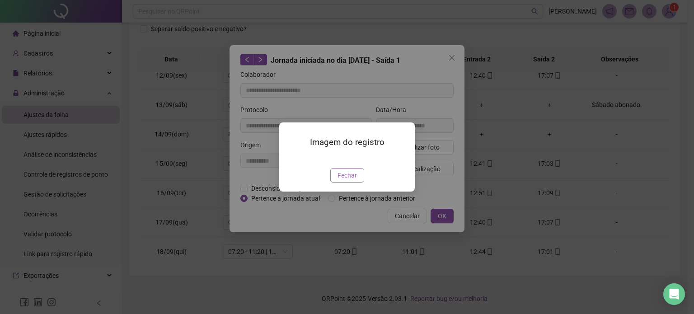
drag, startPoint x: 349, startPoint y: 224, endPoint x: 421, endPoint y: 161, distance: 95.8
click at [349, 180] on span "Fechar" at bounding box center [347, 175] width 19 height 10
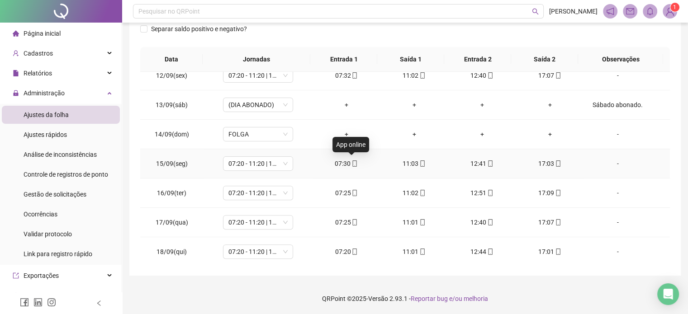
click at [351, 163] on icon "mobile" at bounding box center [354, 163] width 6 height 6
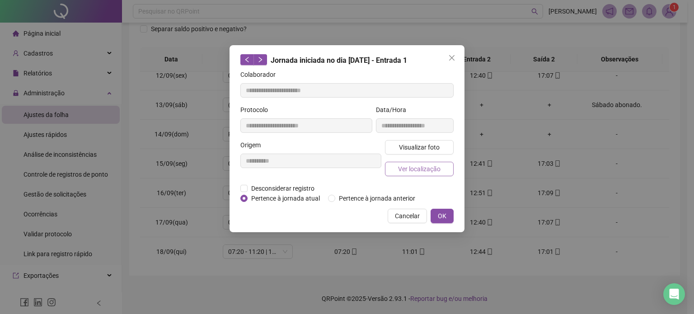
click at [429, 169] on span "Ver localização" at bounding box center [419, 169] width 42 height 10
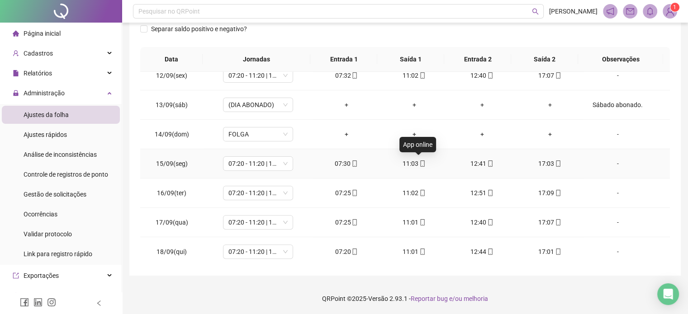
click at [419, 161] on icon "mobile" at bounding box center [422, 163] width 6 height 6
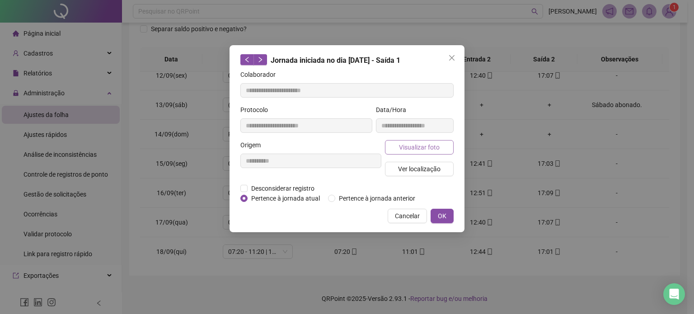
click at [425, 149] on span "Visualizar foto" at bounding box center [419, 147] width 41 height 10
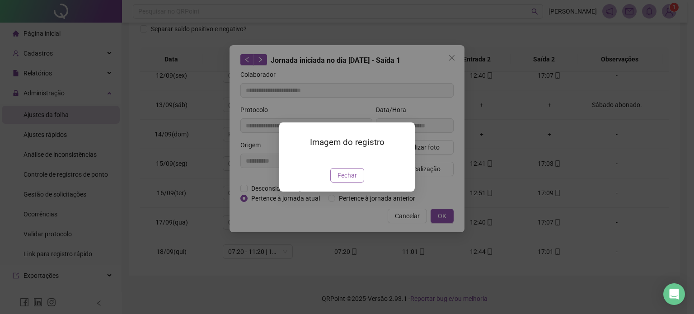
click at [345, 180] on span "Fechar" at bounding box center [347, 175] width 19 height 10
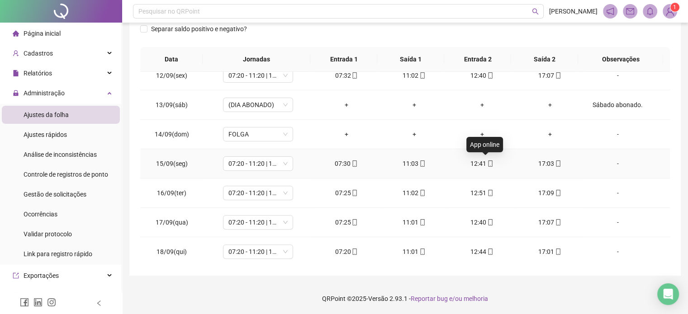
click at [487, 160] on icon "mobile" at bounding box center [490, 163] width 6 height 6
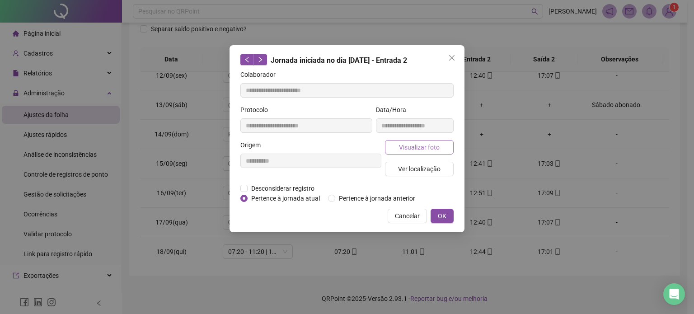
click at [441, 147] on button "Visualizar foto" at bounding box center [419, 147] width 69 height 14
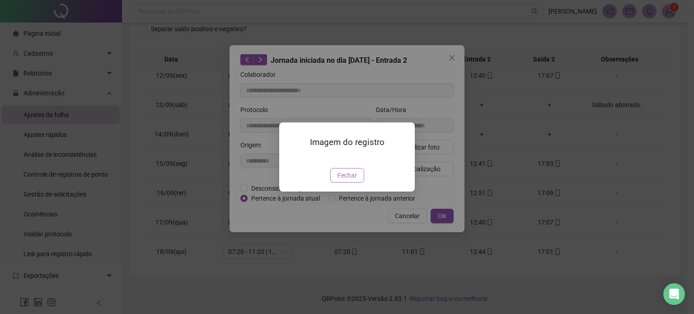
click at [349, 180] on span "Fechar" at bounding box center [347, 175] width 19 height 10
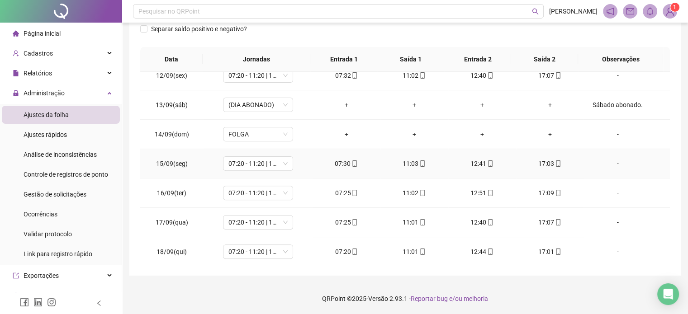
click at [556, 162] on div "17:03" at bounding box center [549, 164] width 53 height 10
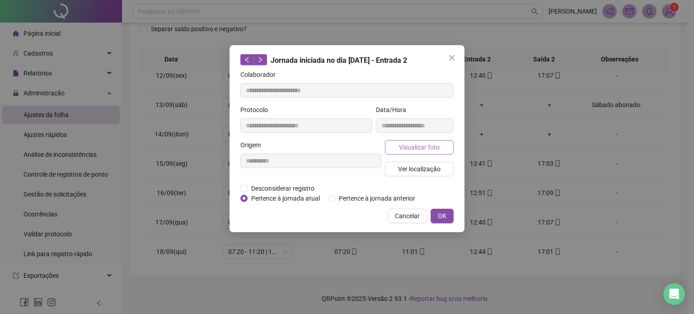
click at [438, 151] on button "Visualizar foto" at bounding box center [419, 147] width 69 height 14
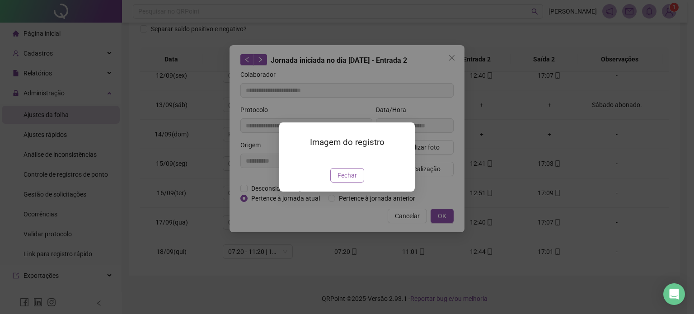
click at [347, 180] on span "Fechar" at bounding box center [347, 175] width 19 height 10
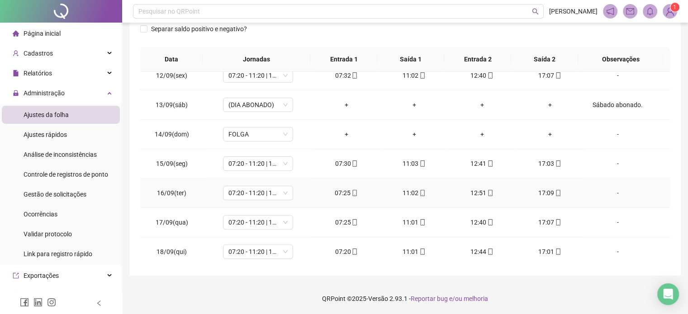
click at [352, 191] on icon "mobile" at bounding box center [354, 193] width 6 height 6
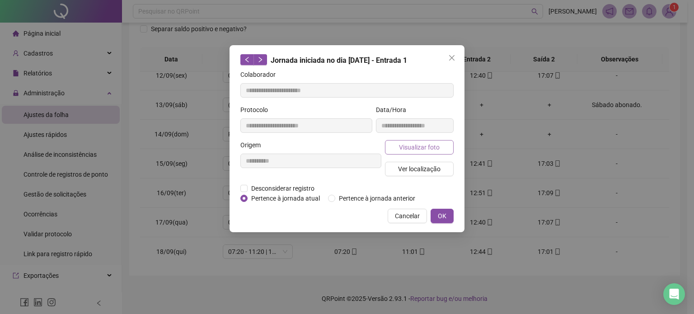
click at [403, 153] on button "Visualizar foto" at bounding box center [419, 147] width 69 height 14
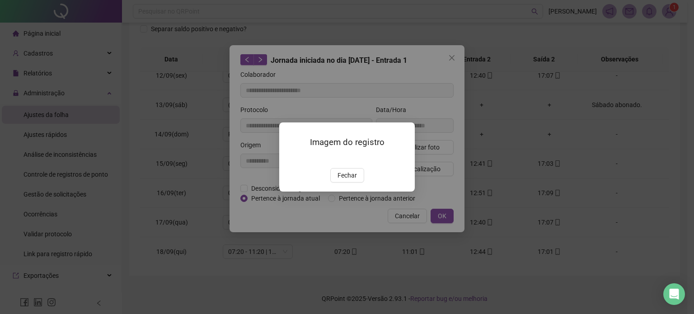
click at [344, 192] on div "Imagem do registro Fechar" at bounding box center [347, 157] width 136 height 69
click at [344, 180] on span "Fechar" at bounding box center [347, 175] width 19 height 10
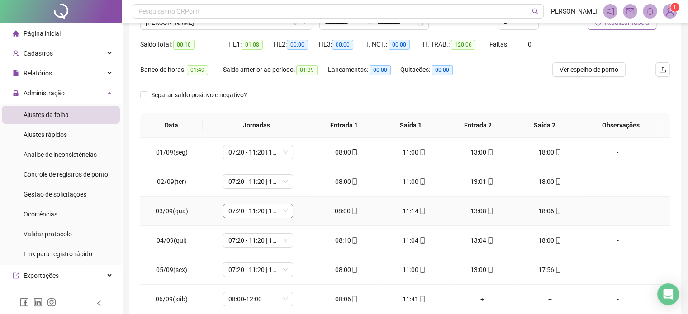
scroll to position [0, 0]
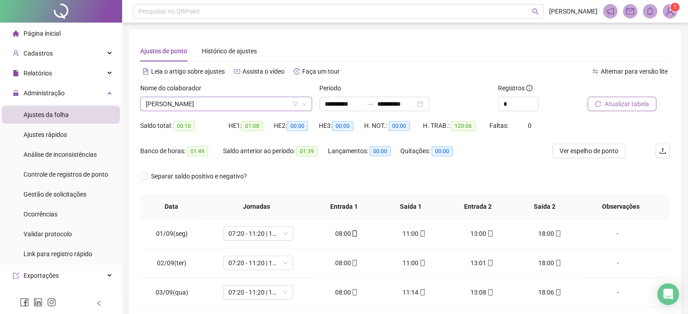
click at [244, 103] on span "[PERSON_NAME]" at bounding box center [226, 104] width 161 height 14
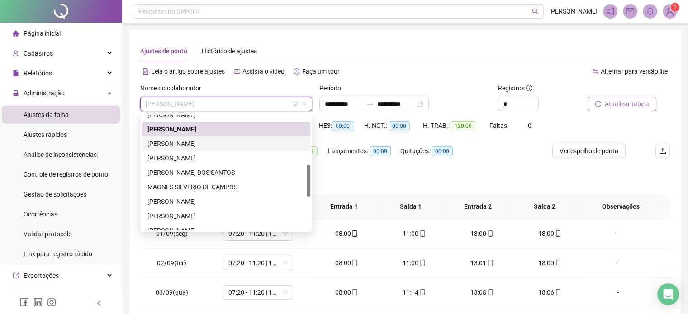
click at [220, 145] on div "[PERSON_NAME]" at bounding box center [225, 144] width 157 height 10
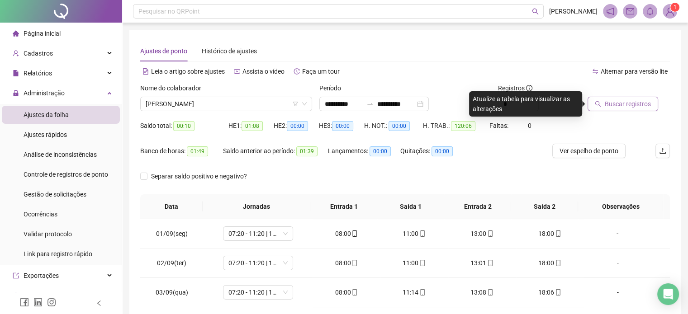
click at [611, 106] on span "Buscar registros" at bounding box center [627, 104] width 46 height 10
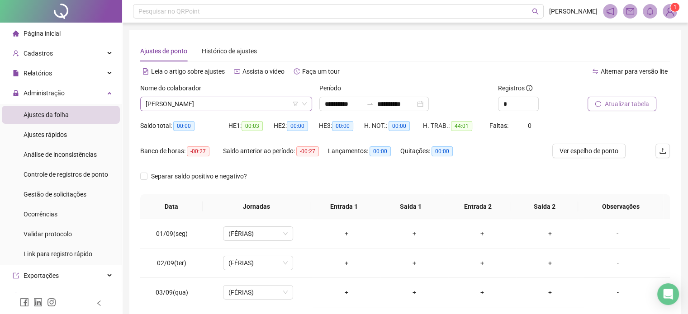
click at [245, 105] on span "[PERSON_NAME]" at bounding box center [226, 104] width 161 height 14
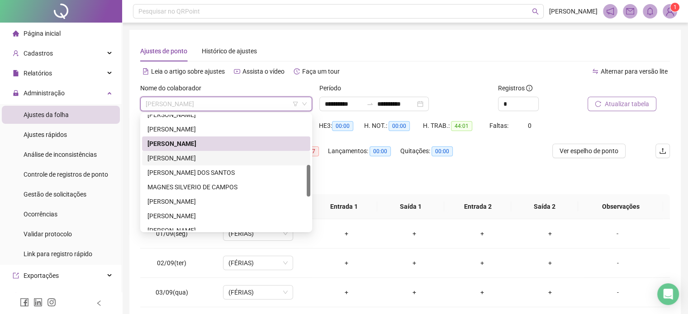
click at [199, 160] on div "[PERSON_NAME]" at bounding box center [225, 158] width 157 height 10
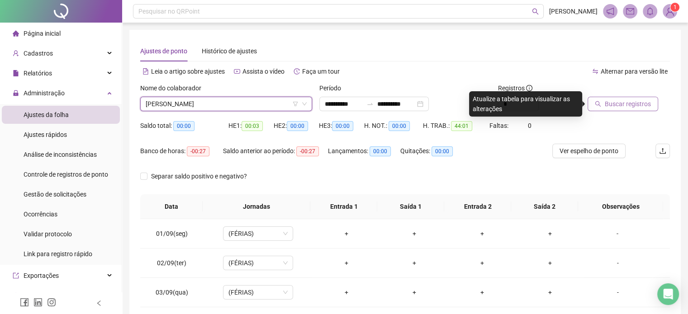
click at [632, 97] on button "Buscar registros" at bounding box center [622, 104] width 71 height 14
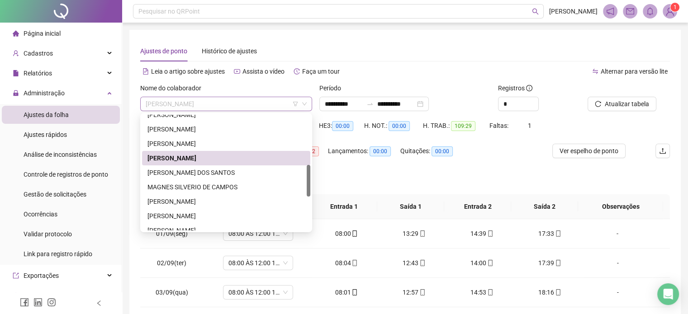
click at [245, 102] on span "[PERSON_NAME]" at bounding box center [226, 104] width 161 height 14
click at [215, 170] on div "[PERSON_NAME] DOS SANTOS" at bounding box center [225, 173] width 157 height 10
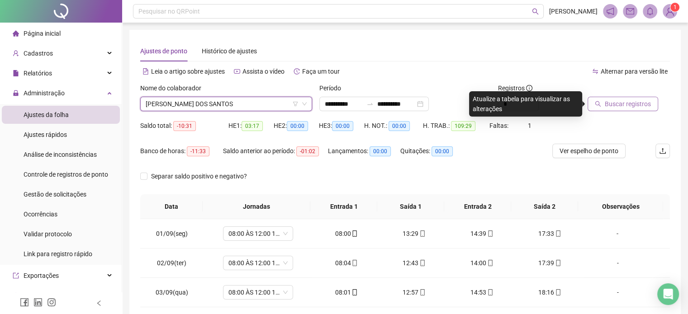
click at [613, 104] on span "Buscar registros" at bounding box center [627, 104] width 46 height 10
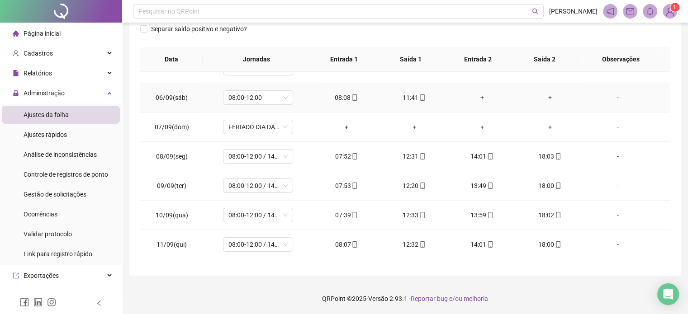
scroll to position [334, 0]
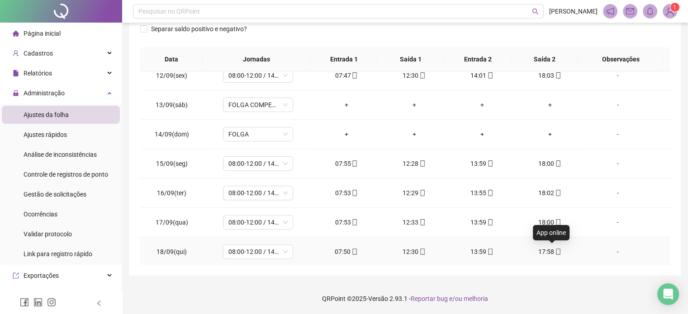
click at [555, 251] on icon "mobile" at bounding box center [558, 252] width 6 height 6
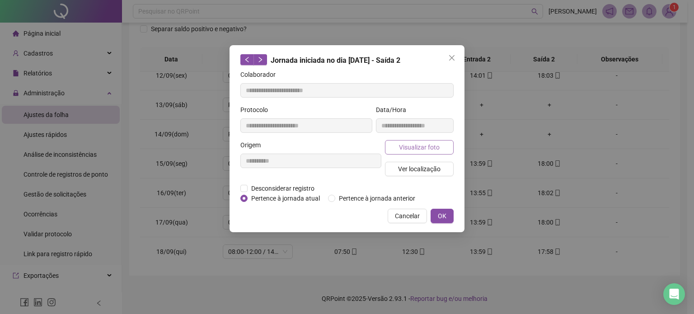
click at [445, 150] on button "Visualizar foto" at bounding box center [419, 147] width 69 height 14
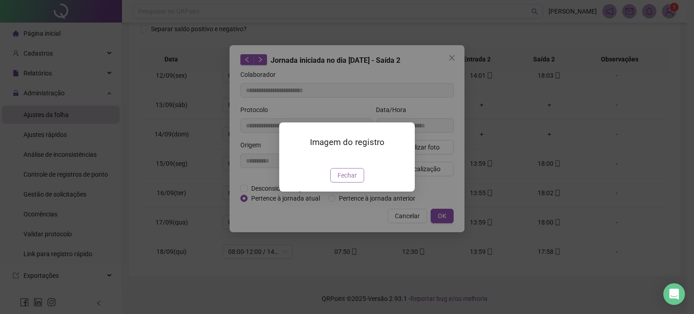
click at [347, 180] on span "Fechar" at bounding box center [347, 175] width 19 height 10
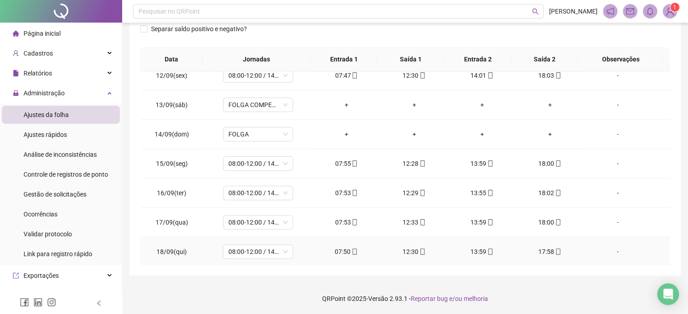
click at [486, 249] on span "mobile" at bounding box center [489, 252] width 7 height 6
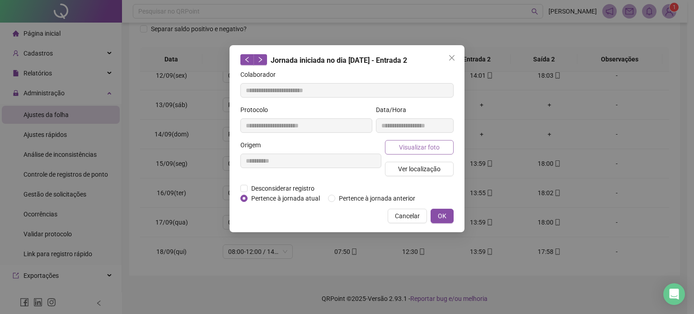
click at [438, 148] on span "Visualizar foto" at bounding box center [419, 147] width 41 height 10
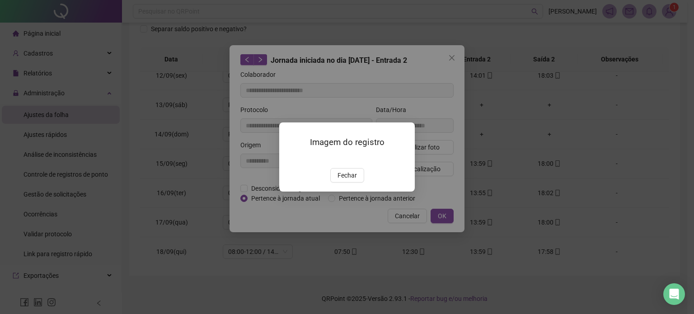
click at [352, 180] on span "Fechar" at bounding box center [347, 175] width 19 height 10
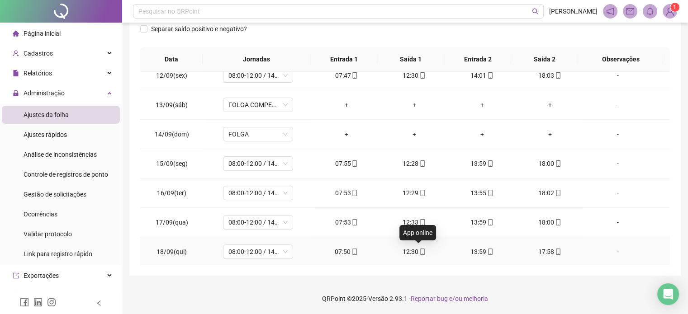
click at [419, 249] on icon "mobile" at bounding box center [422, 252] width 6 height 6
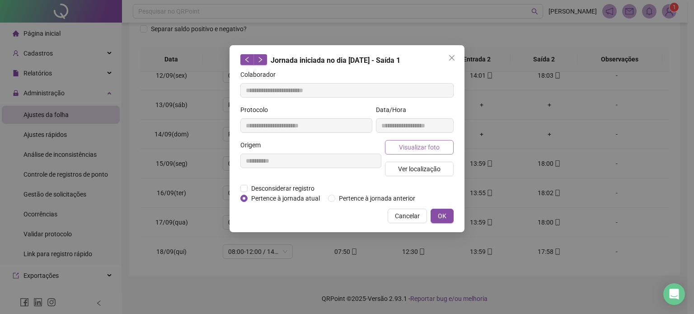
click at [422, 150] on span "Visualizar foto" at bounding box center [419, 147] width 41 height 10
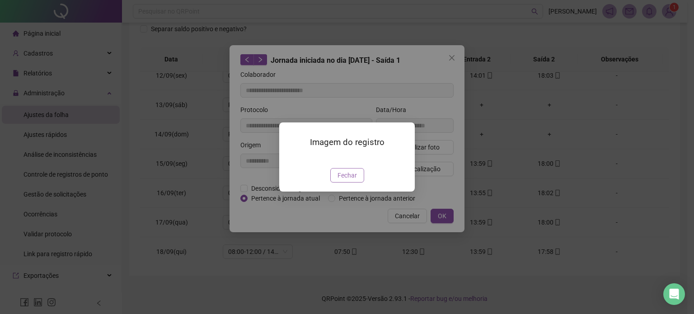
click at [349, 180] on span "Fechar" at bounding box center [347, 175] width 19 height 10
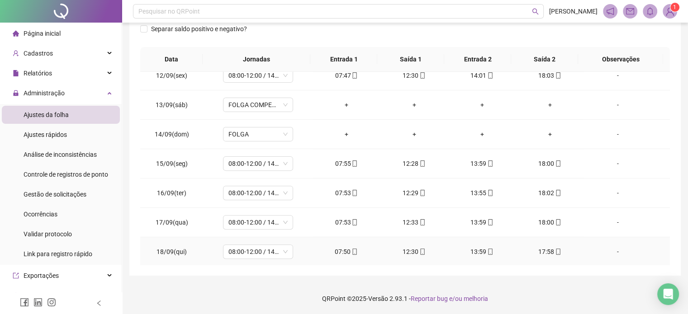
click at [351, 251] on icon "mobile" at bounding box center [354, 252] width 6 height 6
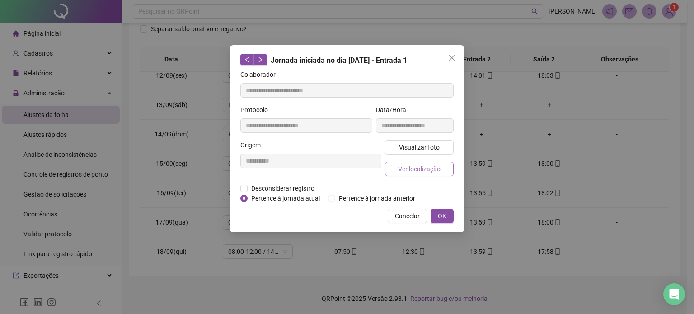
click at [436, 167] on span "Ver localização" at bounding box center [419, 169] width 42 height 10
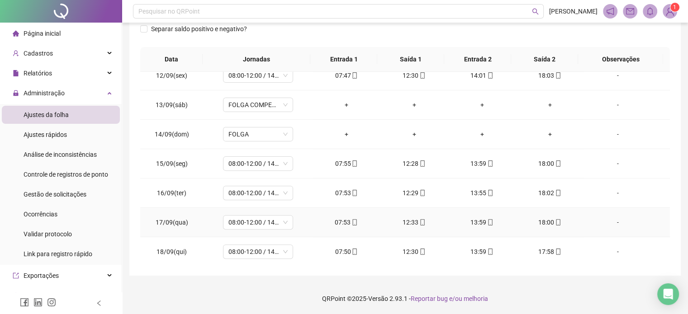
click at [557, 221] on div "18:00" at bounding box center [549, 222] width 53 height 10
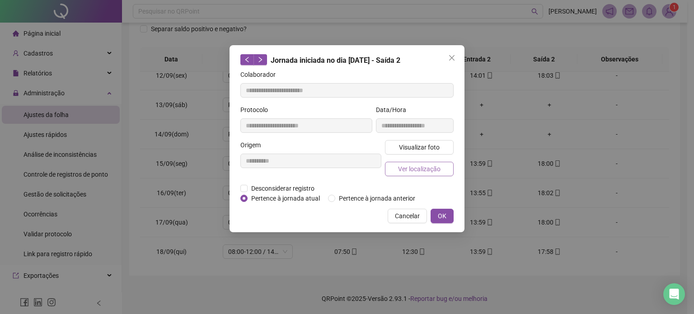
click at [417, 168] on span "Ver localização" at bounding box center [419, 169] width 42 height 10
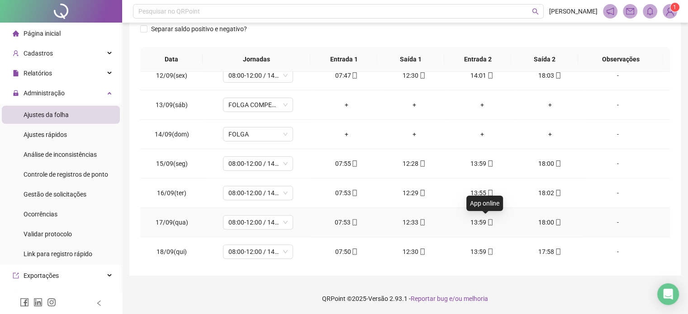
click at [486, 224] on span at bounding box center [489, 222] width 7 height 7
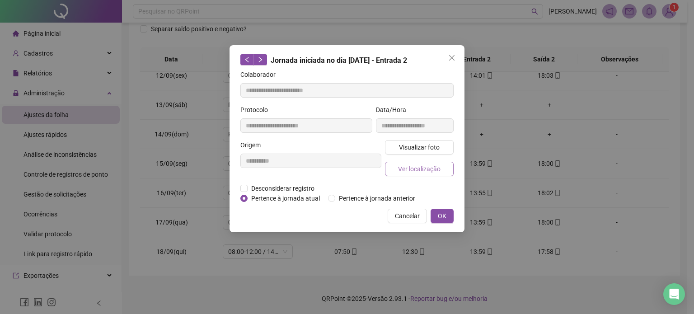
click at [424, 175] on button "Ver localização" at bounding box center [419, 169] width 69 height 14
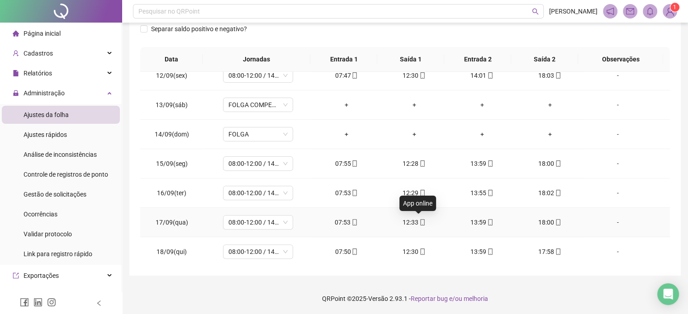
click at [419, 222] on icon "mobile" at bounding box center [422, 222] width 6 height 6
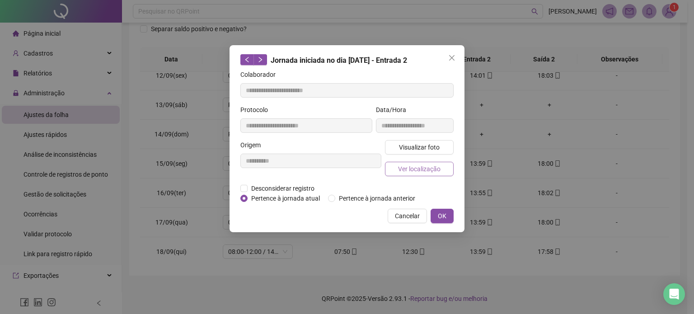
click at [414, 168] on span "Ver localização" at bounding box center [419, 169] width 42 height 10
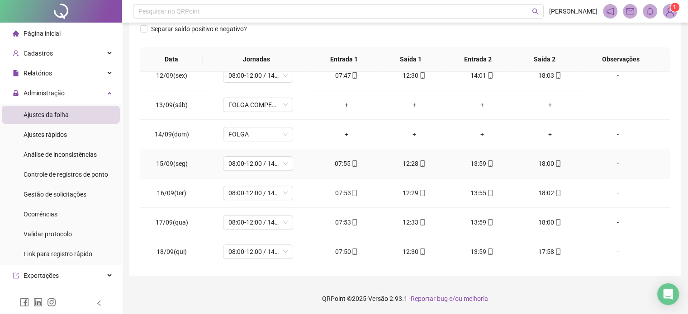
click at [352, 163] on icon "mobile" at bounding box center [354, 163] width 6 height 6
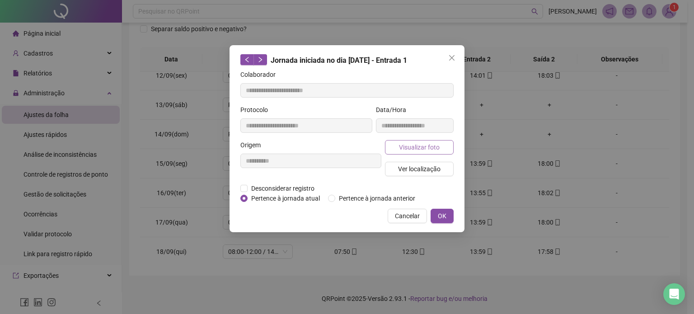
click at [425, 149] on span "Visualizar foto" at bounding box center [419, 147] width 41 height 10
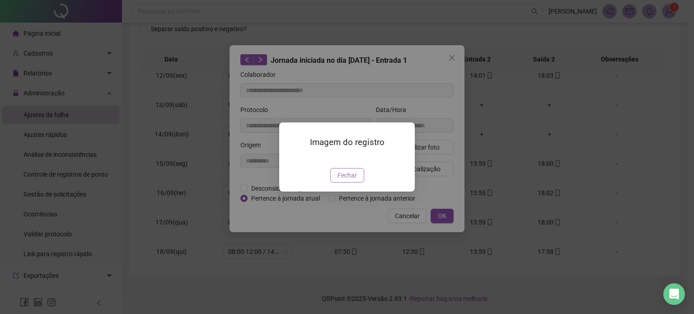
click at [345, 180] on span "Fechar" at bounding box center [347, 175] width 19 height 10
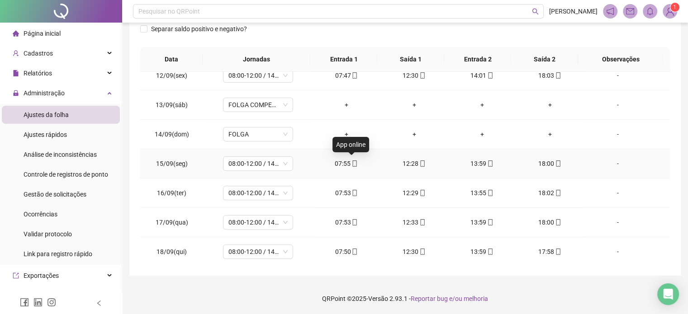
click at [352, 163] on icon "mobile" at bounding box center [354, 163] width 6 height 6
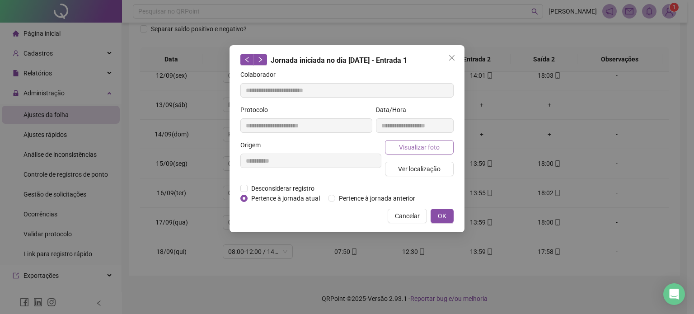
click at [443, 150] on button "Visualizar foto" at bounding box center [419, 147] width 69 height 14
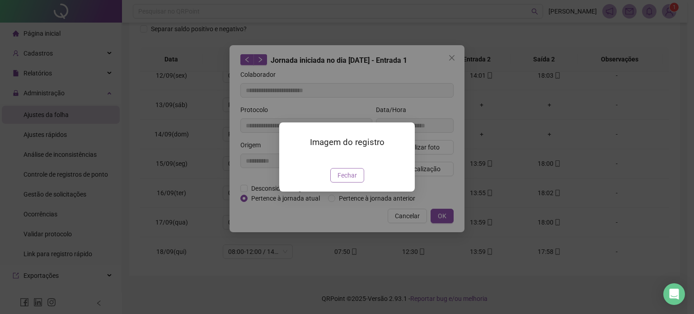
click at [345, 180] on span "Fechar" at bounding box center [347, 175] width 19 height 10
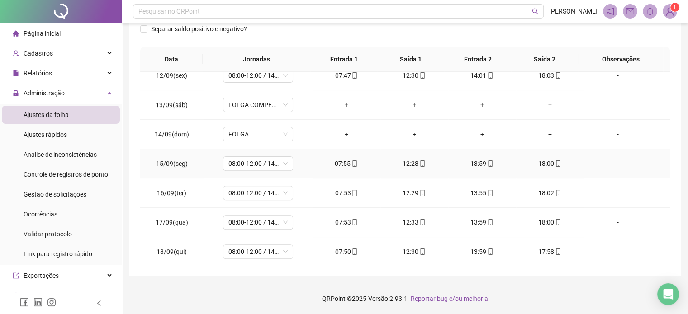
click at [413, 162] on div "12:28" at bounding box center [413, 164] width 53 height 10
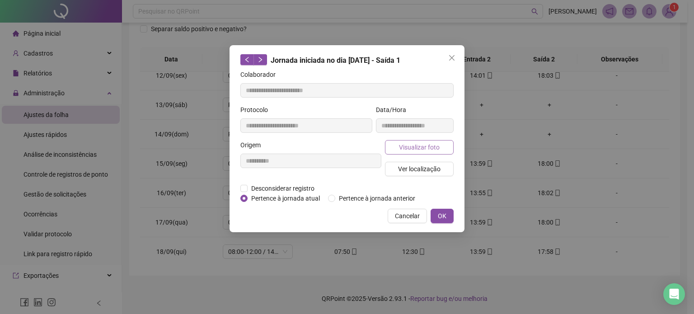
click at [439, 148] on button "Visualizar foto" at bounding box center [419, 147] width 69 height 14
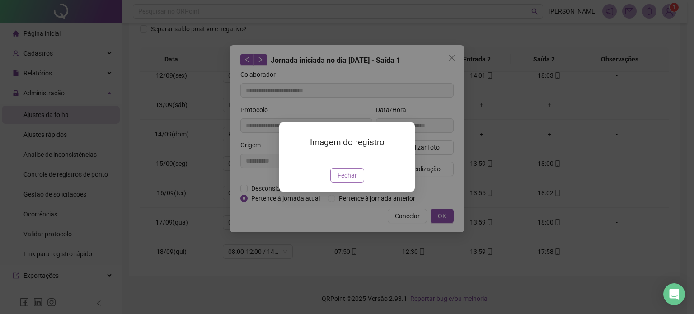
click at [354, 180] on span "Fechar" at bounding box center [347, 175] width 19 height 10
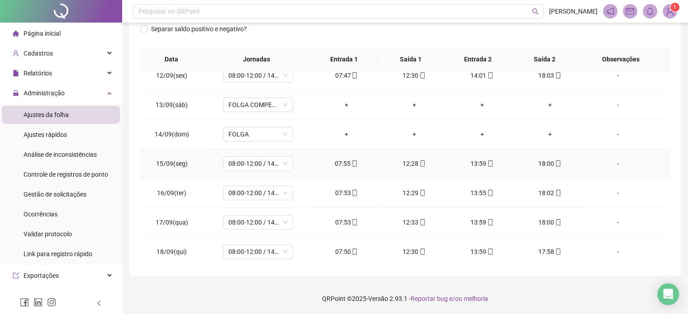
click at [487, 162] on icon "mobile" at bounding box center [490, 163] width 6 height 6
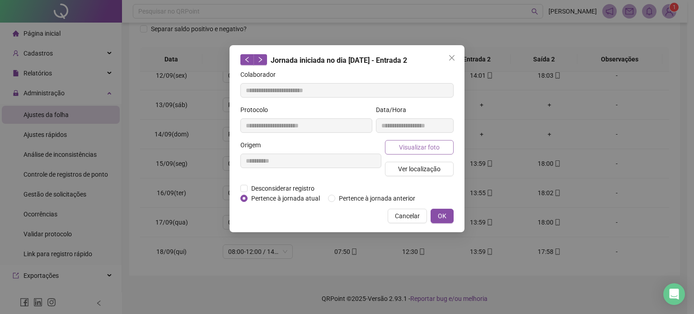
click at [427, 149] on span "Visualizar foto" at bounding box center [419, 147] width 41 height 10
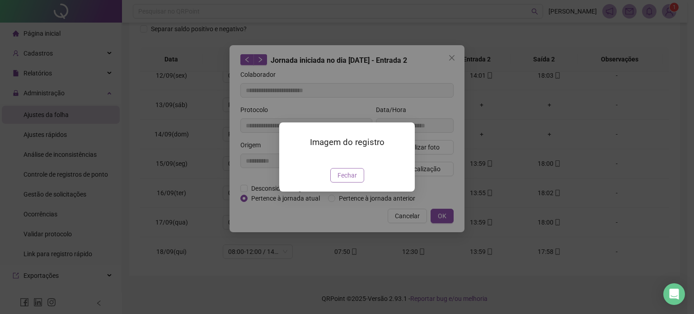
click at [347, 180] on span "Fechar" at bounding box center [347, 175] width 19 height 10
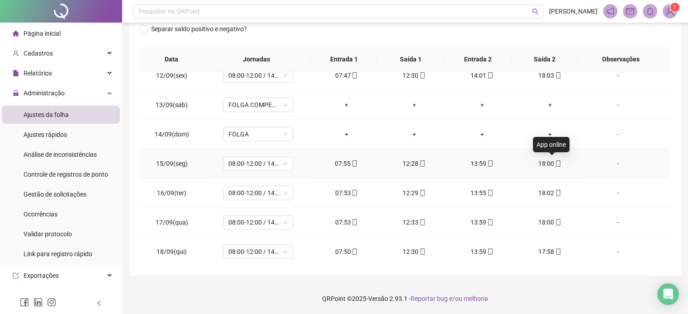
click at [555, 162] on icon "mobile" at bounding box center [558, 163] width 6 height 6
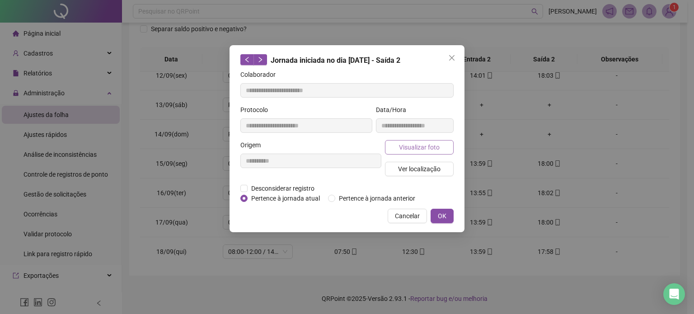
click at [423, 146] on span "Visualizar foto" at bounding box center [419, 147] width 41 height 10
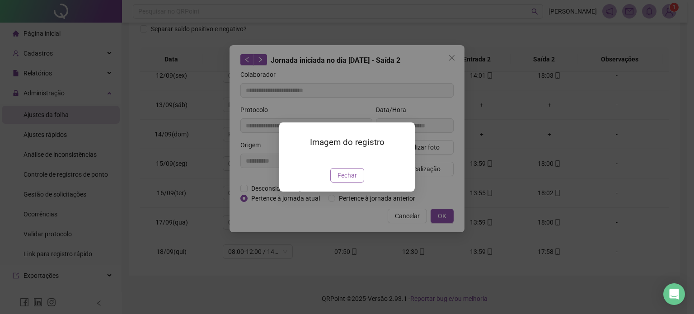
click at [353, 180] on span "Fechar" at bounding box center [347, 175] width 19 height 10
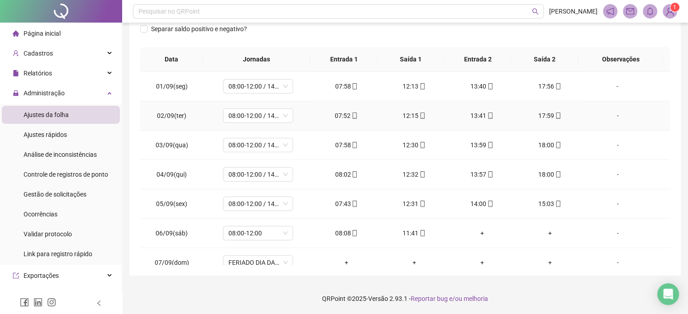
scroll to position [57, 0]
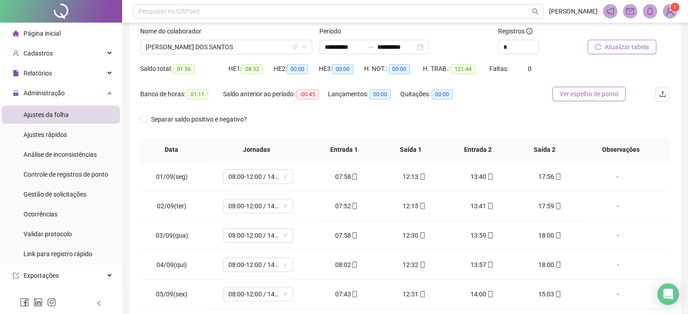
click at [600, 95] on span "Ver espelho de ponto" at bounding box center [588, 94] width 59 height 10
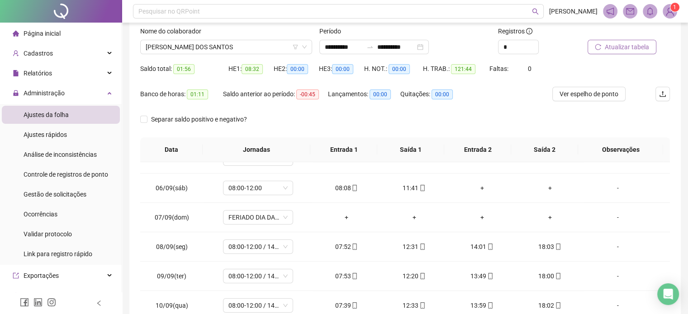
scroll to position [226, 0]
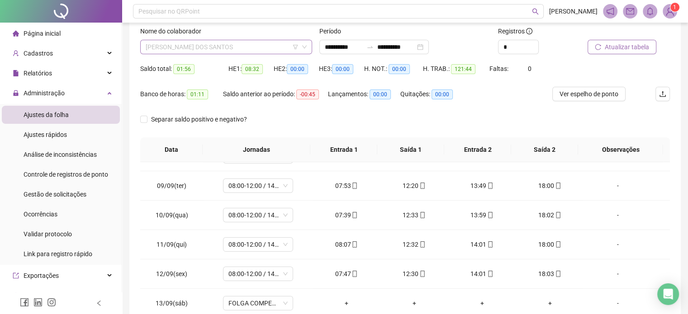
click at [252, 49] on span "[PERSON_NAME] DOS SANTOS" at bounding box center [226, 47] width 161 height 14
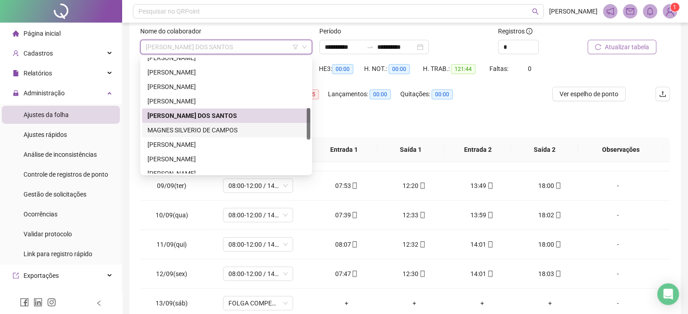
click at [215, 125] on div "MAGNES SILVERIO DE CAMPOS" at bounding box center [225, 130] width 157 height 10
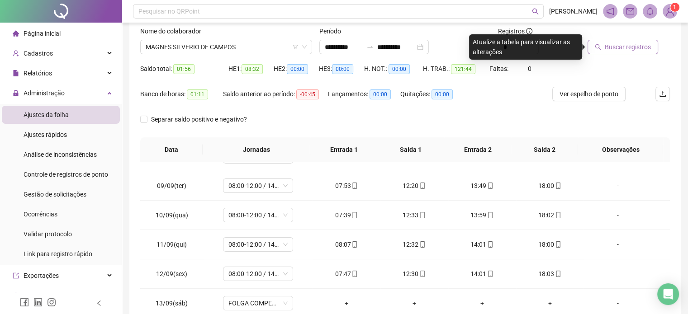
click at [618, 51] on span "Buscar registros" at bounding box center [627, 47] width 46 height 10
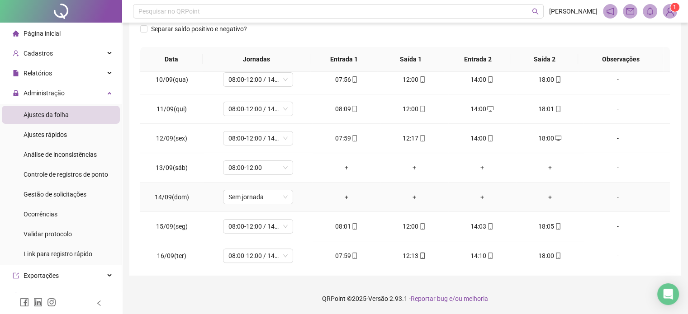
scroll to position [334, 0]
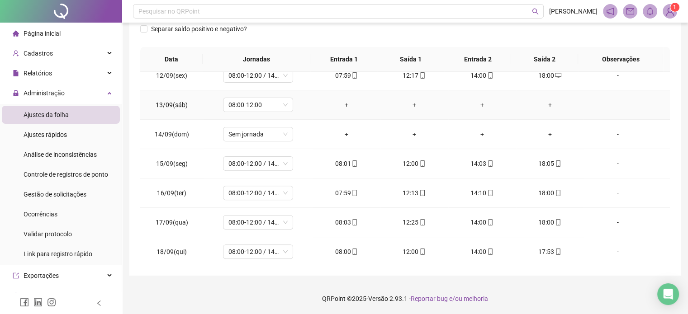
click at [613, 103] on div "-" at bounding box center [616, 105] width 53 height 10
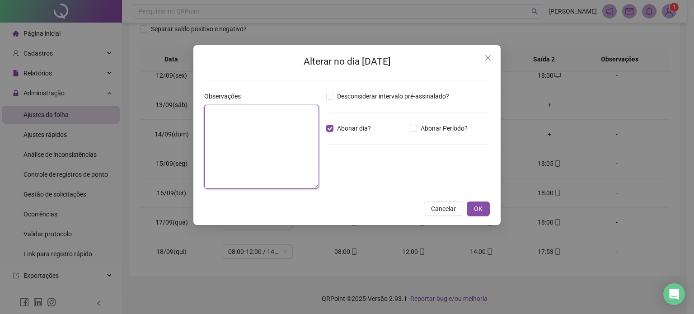
click at [248, 132] on textarea at bounding box center [261, 147] width 115 height 84
click at [469, 206] on button "OK" at bounding box center [478, 209] width 23 height 14
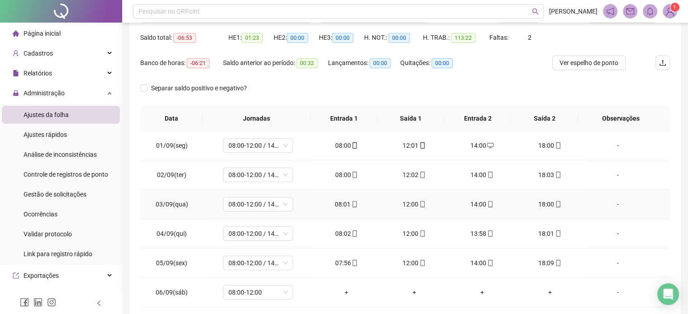
scroll to position [12, 0]
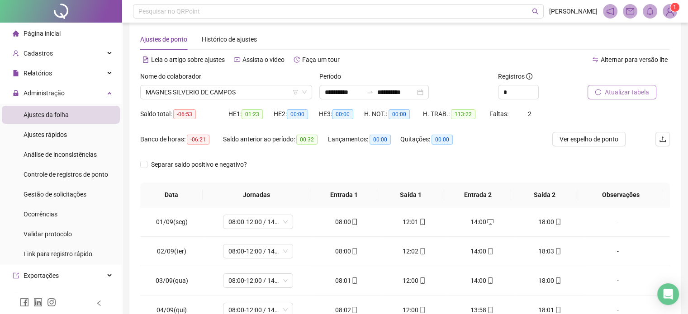
click at [630, 99] on button "Atualizar tabela" at bounding box center [621, 92] width 69 height 14
click at [631, 92] on span "Atualizar tabela" at bounding box center [626, 92] width 44 height 10
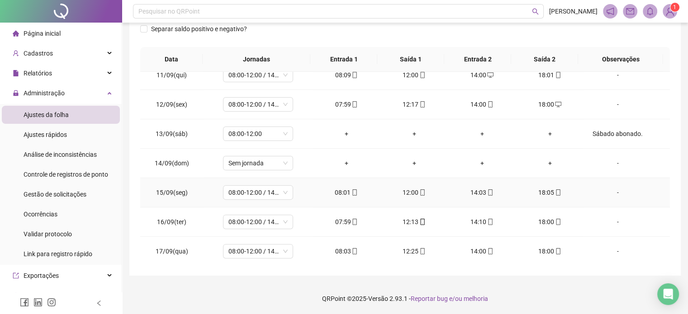
scroll to position [334, 0]
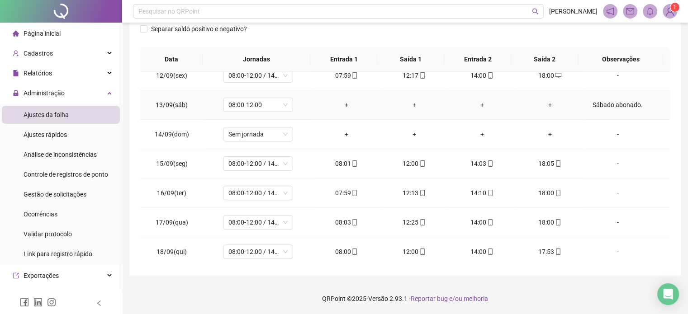
click at [611, 107] on div "Sábado abonado." at bounding box center [616, 105] width 53 height 10
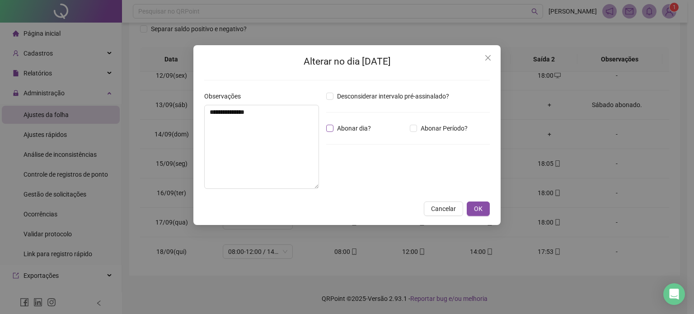
click at [334, 127] on span "Abonar dia?" at bounding box center [354, 128] width 41 height 10
click at [481, 208] on span "OK" at bounding box center [478, 209] width 9 height 10
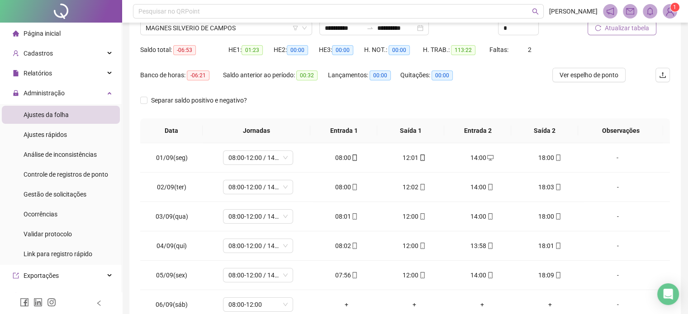
scroll to position [12, 0]
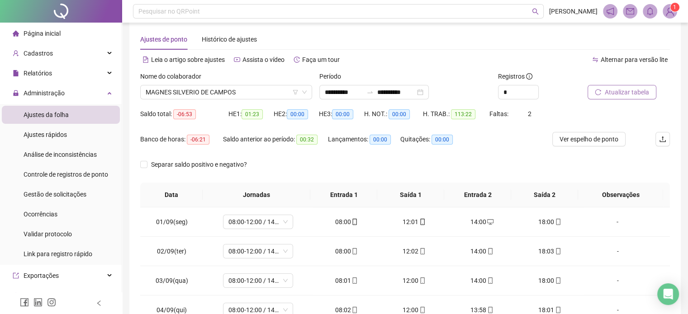
click at [621, 93] on span "Atualizar tabela" at bounding box center [626, 92] width 44 height 10
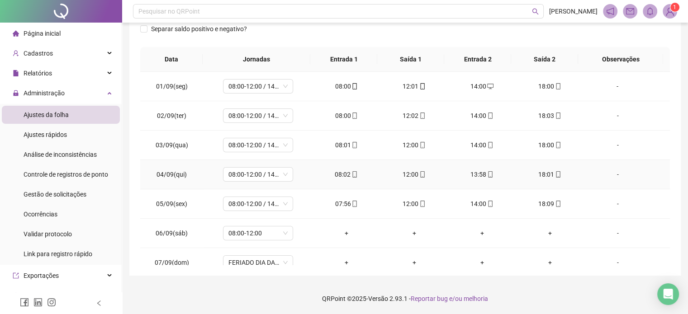
scroll to position [90, 0]
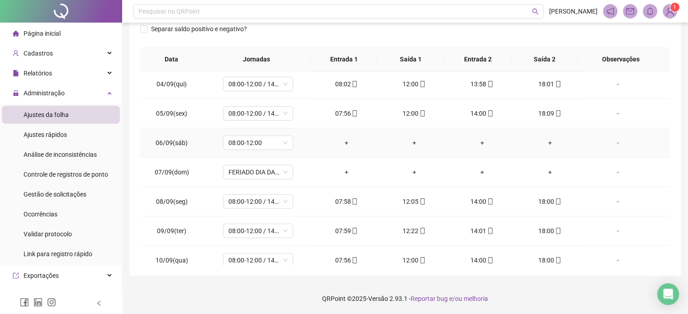
click at [608, 139] on div "-" at bounding box center [616, 143] width 53 height 10
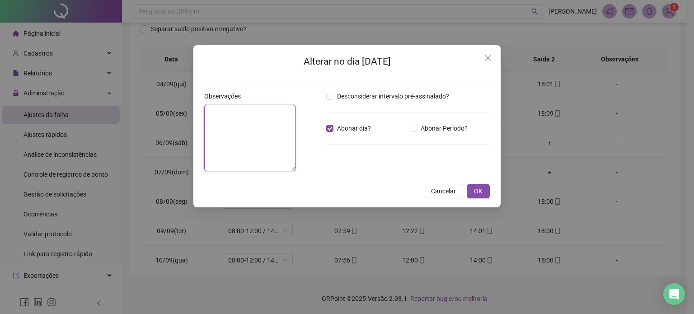
click at [282, 130] on textarea at bounding box center [249, 138] width 91 height 66
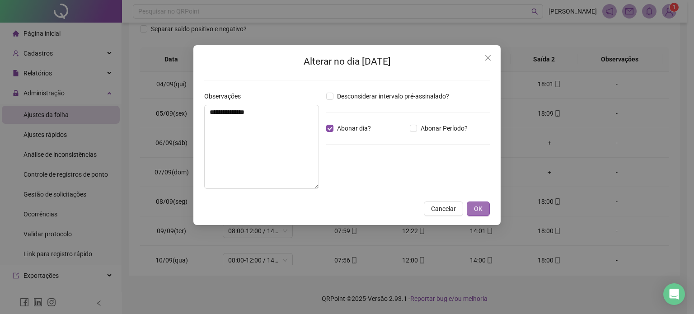
click at [481, 208] on span "OK" at bounding box center [478, 209] width 9 height 10
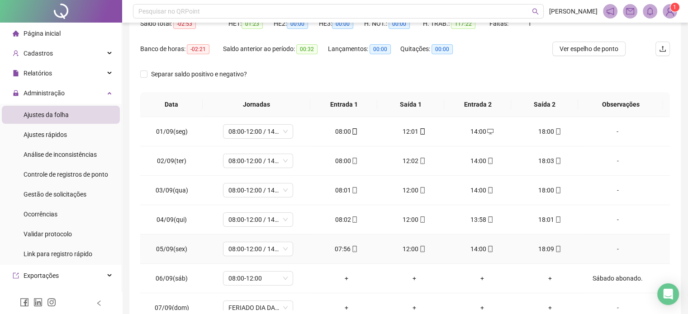
scroll to position [0, 0]
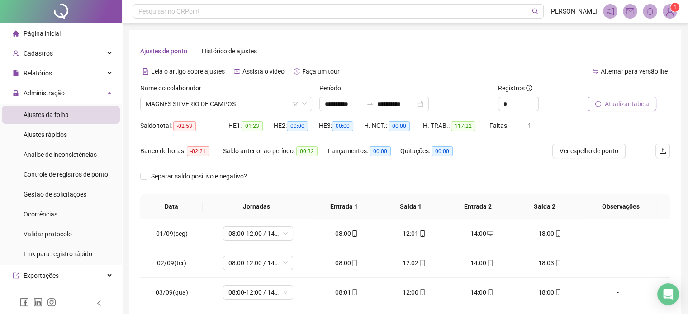
click at [632, 104] on span "Atualizar tabela" at bounding box center [626, 104] width 44 height 10
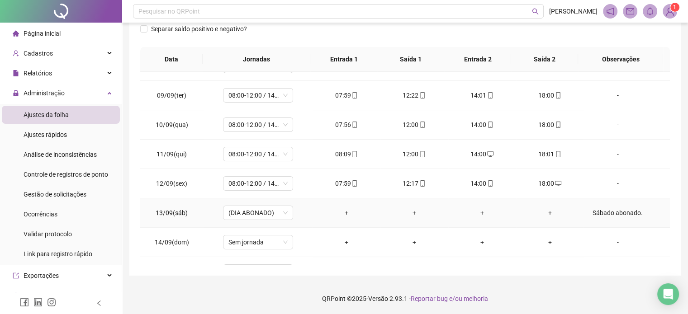
scroll to position [334, 0]
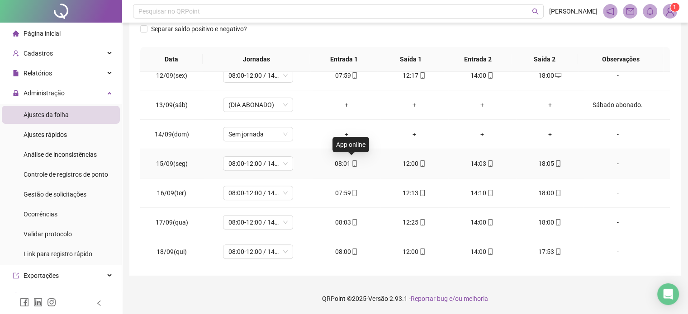
click at [351, 161] on icon "mobile" at bounding box center [354, 163] width 6 height 6
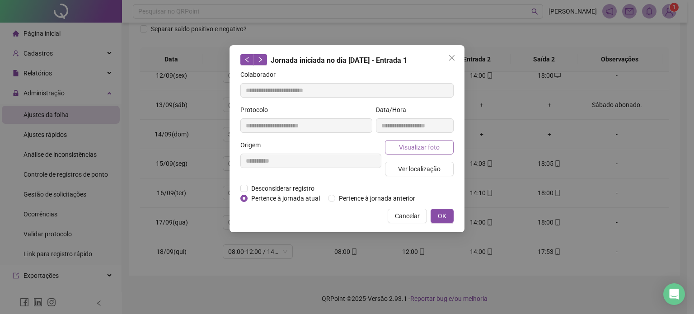
click at [427, 149] on span "Visualizar foto" at bounding box center [419, 147] width 41 height 10
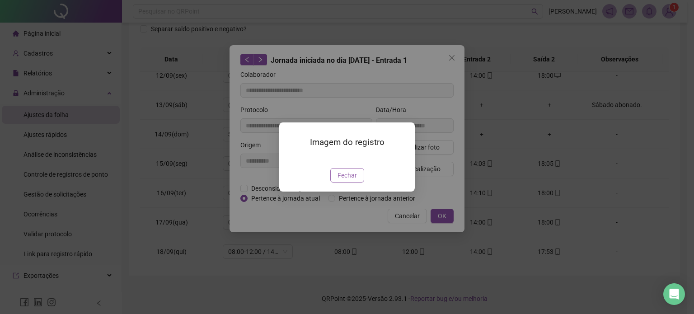
click at [354, 180] on span "Fechar" at bounding box center [347, 175] width 19 height 10
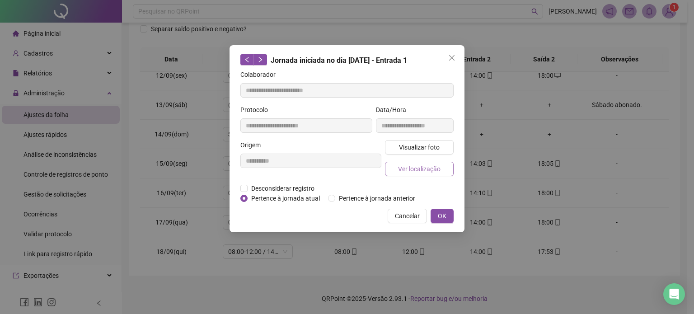
click at [414, 170] on span "Ver localização" at bounding box center [419, 169] width 42 height 10
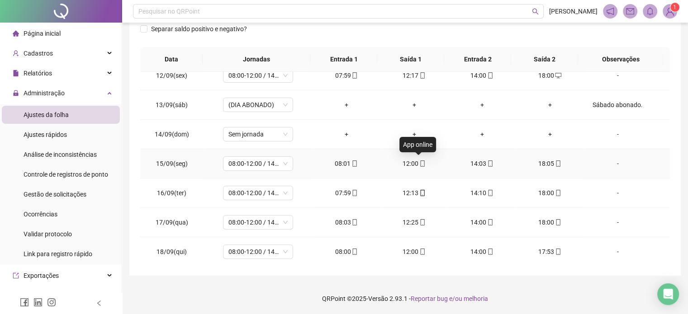
click at [421, 160] on icon "mobile" at bounding box center [422, 163] width 6 height 6
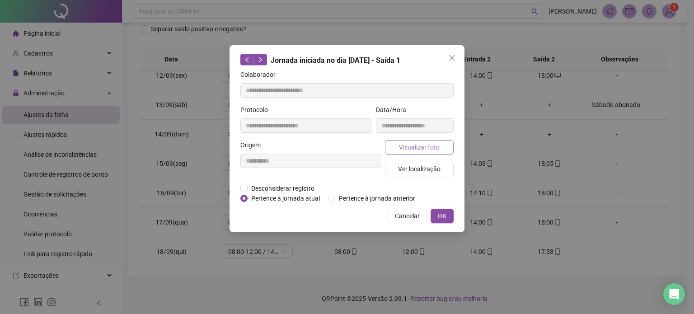
click at [421, 140] on button "Visualizar foto" at bounding box center [419, 147] width 69 height 14
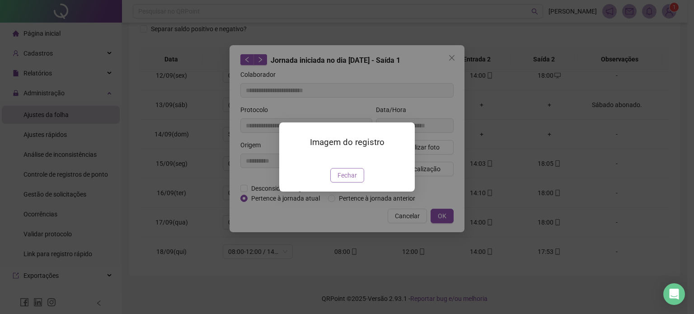
click at [341, 180] on span "Fechar" at bounding box center [347, 175] width 19 height 10
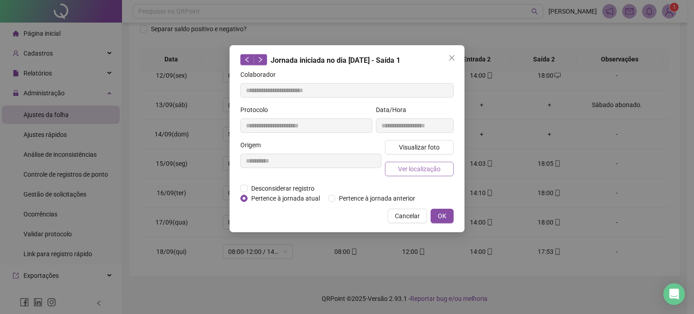
click at [421, 169] on span "Ver localização" at bounding box center [419, 169] width 42 height 10
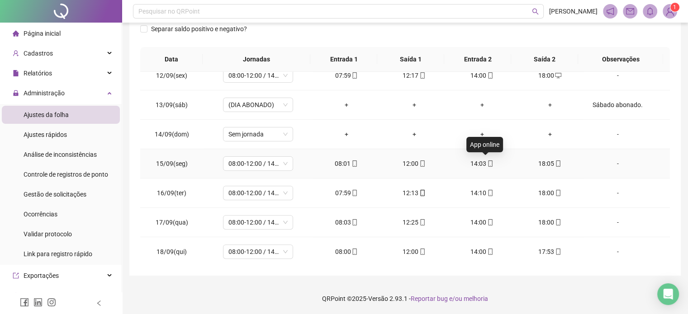
click at [487, 162] on icon "mobile" at bounding box center [490, 163] width 6 height 6
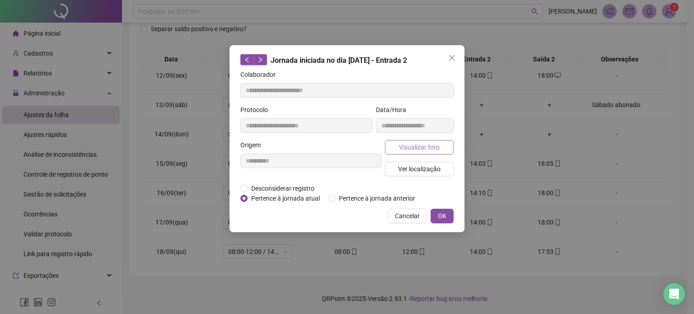
click at [429, 144] on span "Visualizar foto" at bounding box center [419, 147] width 41 height 10
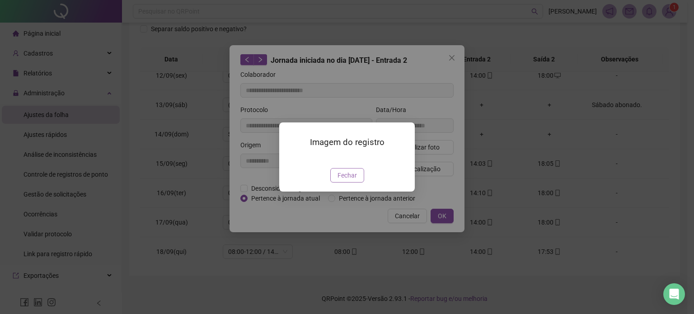
click at [352, 180] on span "Fechar" at bounding box center [347, 175] width 19 height 10
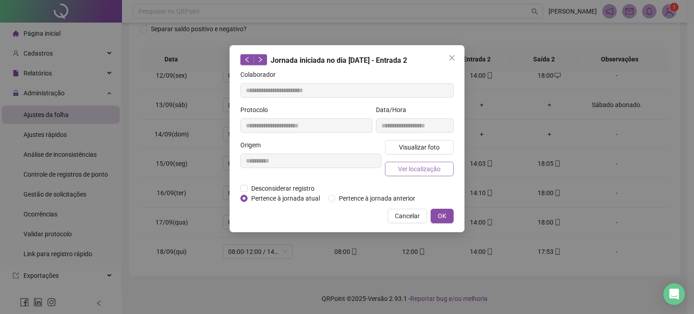
click at [417, 169] on span "Ver localização" at bounding box center [419, 169] width 42 height 10
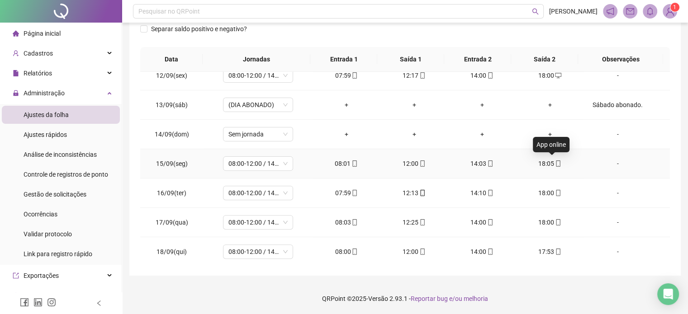
click at [555, 162] on icon "mobile" at bounding box center [558, 163] width 6 height 6
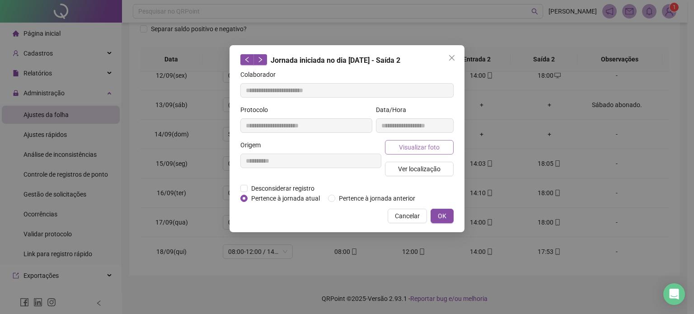
click at [429, 149] on span "Visualizar foto" at bounding box center [419, 147] width 41 height 10
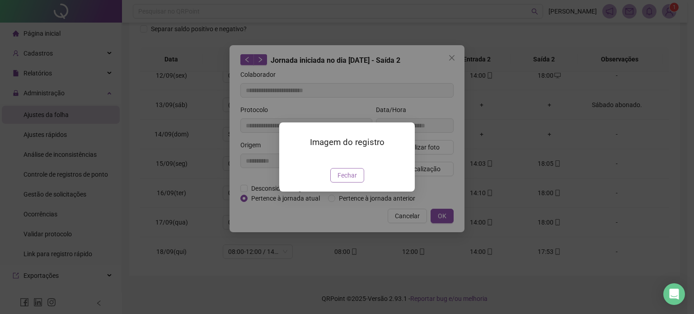
click at [348, 180] on span "Fechar" at bounding box center [347, 175] width 19 height 10
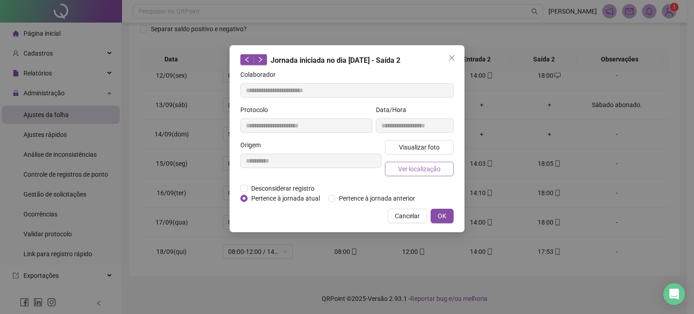
click at [416, 171] on span "Ver localização" at bounding box center [419, 169] width 42 height 10
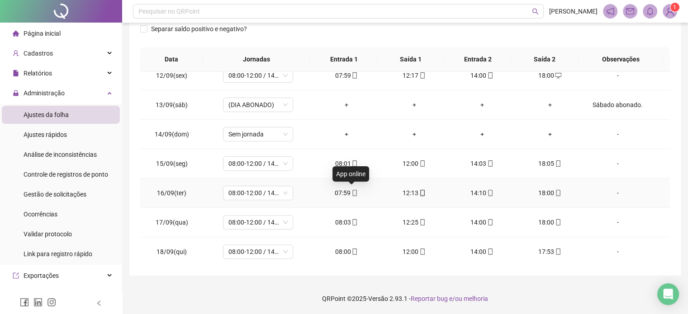
click at [352, 193] on icon "mobile" at bounding box center [354, 193] width 6 height 6
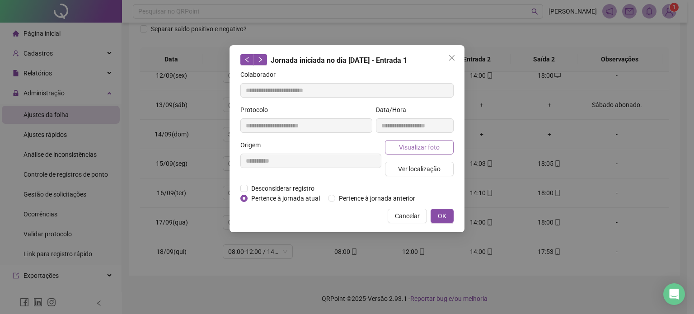
click at [430, 148] on span "Visualizar foto" at bounding box center [419, 147] width 41 height 10
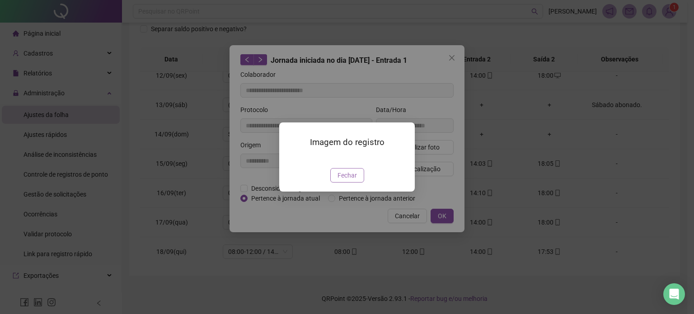
click at [354, 180] on span "Fechar" at bounding box center [347, 175] width 19 height 10
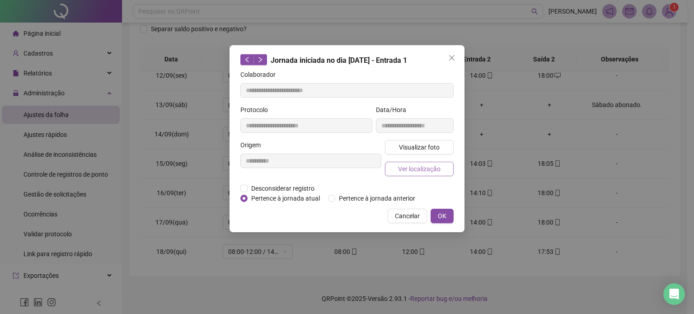
click at [417, 174] on button "Ver localização" at bounding box center [419, 169] width 69 height 14
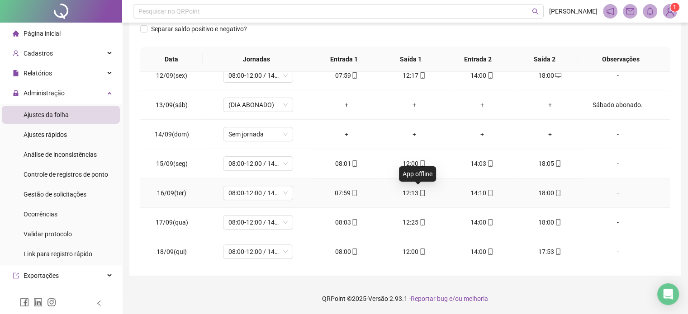
click at [419, 191] on icon "mobile" at bounding box center [422, 193] width 6 height 6
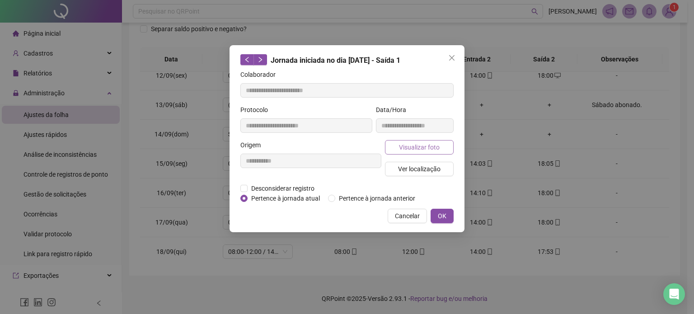
click at [439, 147] on button "Visualizar foto" at bounding box center [419, 147] width 69 height 14
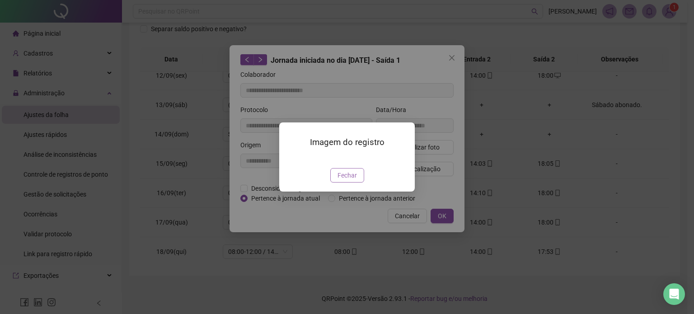
click at [353, 180] on span "Fechar" at bounding box center [347, 175] width 19 height 10
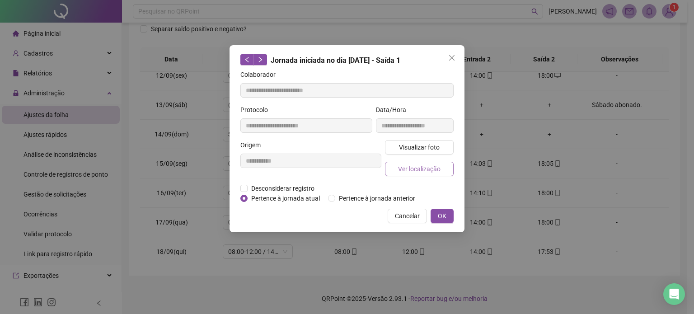
click at [421, 162] on button "Ver localização" at bounding box center [419, 169] width 69 height 14
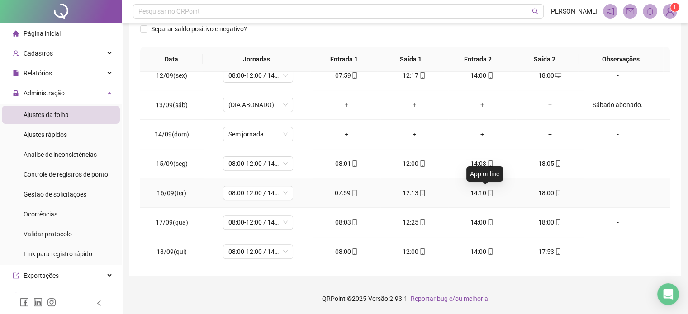
click at [487, 193] on icon "mobile" at bounding box center [490, 193] width 6 height 6
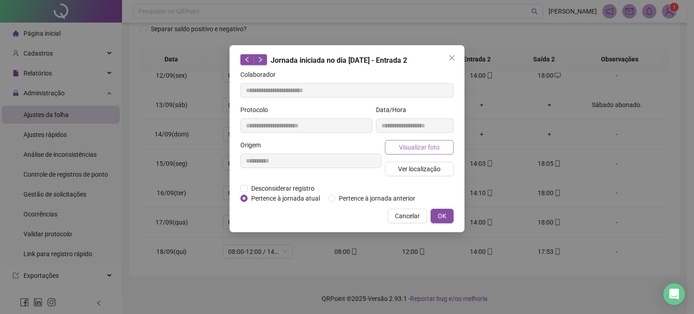
click at [430, 150] on span "Visualizar foto" at bounding box center [419, 147] width 41 height 10
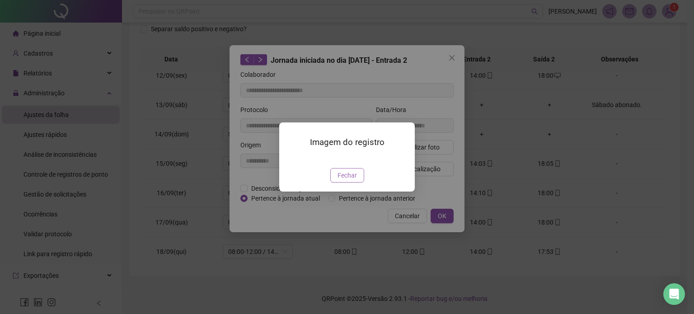
click at [351, 180] on span "Fechar" at bounding box center [347, 175] width 19 height 10
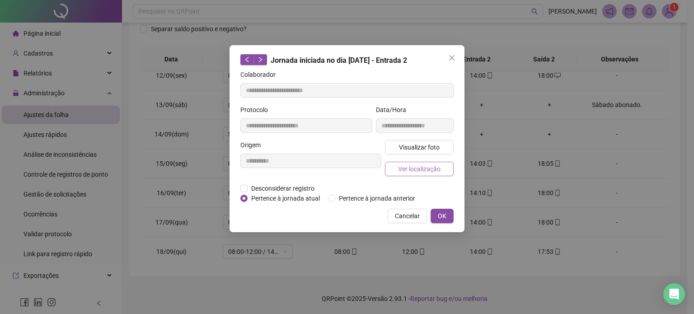
click at [427, 169] on span "Ver localização" at bounding box center [419, 169] width 42 height 10
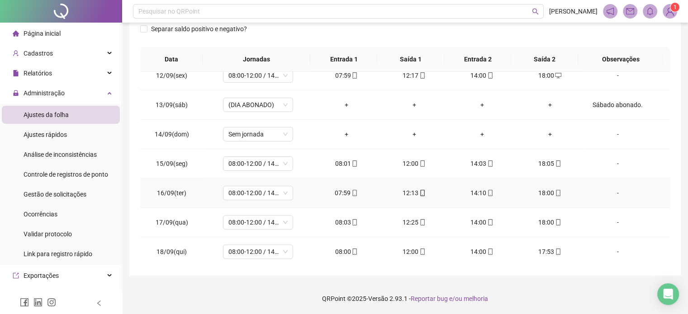
click at [556, 193] on icon "mobile" at bounding box center [558, 193] width 4 height 6
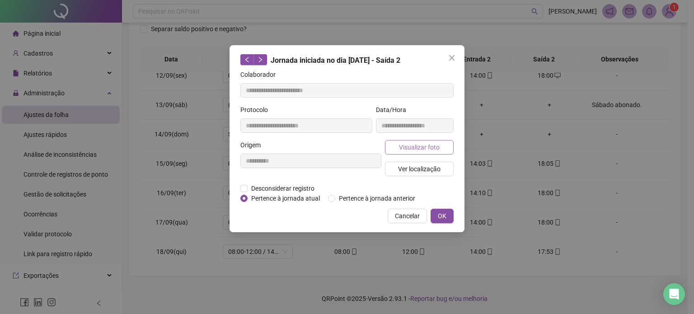
click at [417, 145] on span "Visualizar foto" at bounding box center [419, 147] width 41 height 10
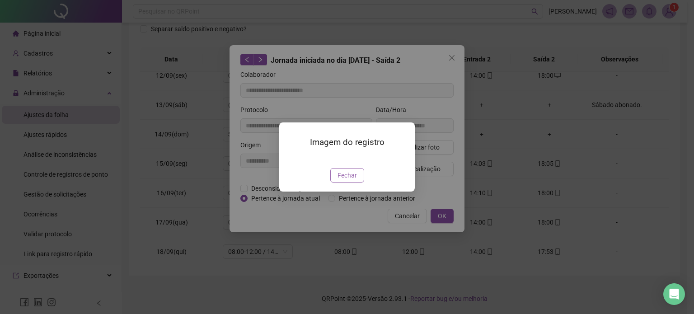
click at [354, 180] on span "Fechar" at bounding box center [347, 175] width 19 height 10
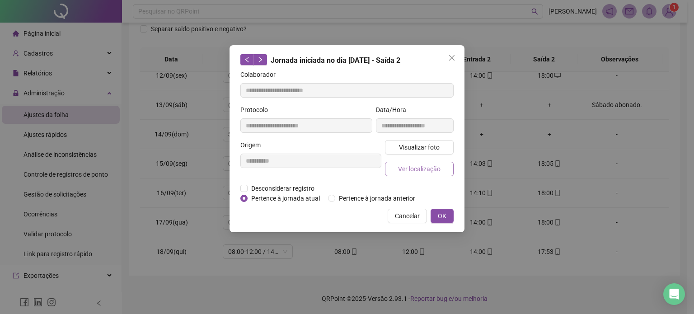
click at [415, 167] on span "Ver localização" at bounding box center [419, 169] width 42 height 10
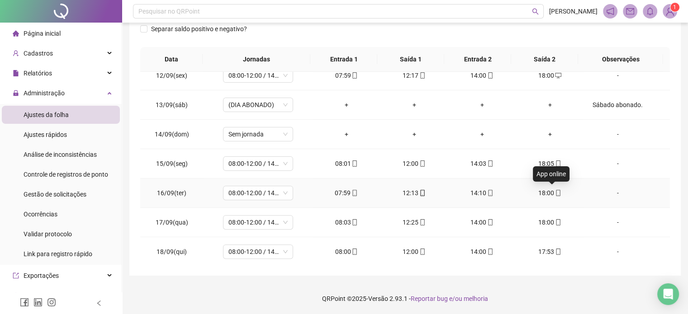
click at [555, 190] on icon "mobile" at bounding box center [558, 193] width 6 height 6
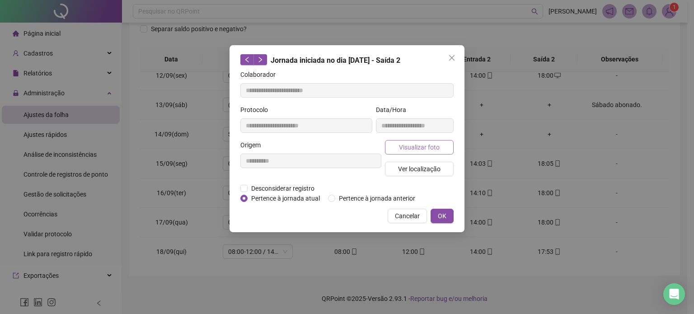
click at [438, 143] on span "Visualizar foto" at bounding box center [419, 147] width 41 height 10
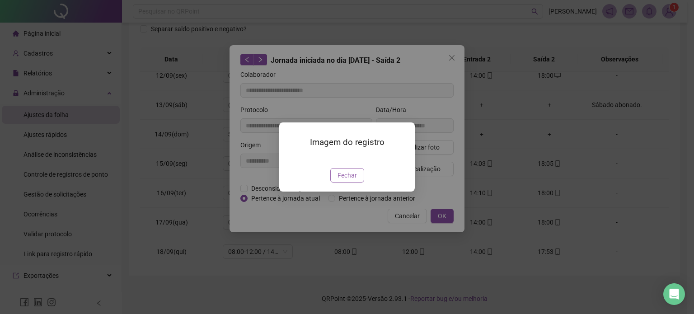
click at [357, 183] on button "Fechar" at bounding box center [347, 175] width 34 height 14
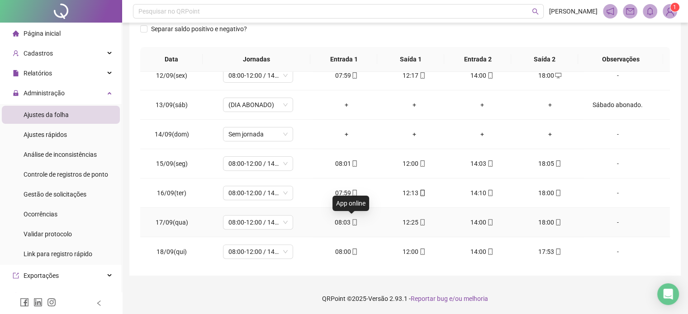
click at [351, 221] on icon "mobile" at bounding box center [354, 222] width 6 height 6
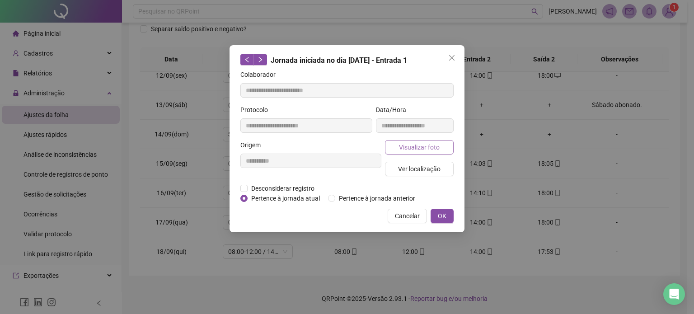
click at [410, 150] on span "Visualizar foto" at bounding box center [419, 147] width 41 height 10
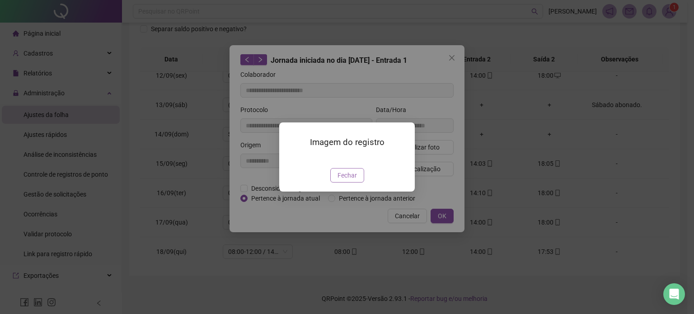
click at [345, 180] on span "Fechar" at bounding box center [347, 175] width 19 height 10
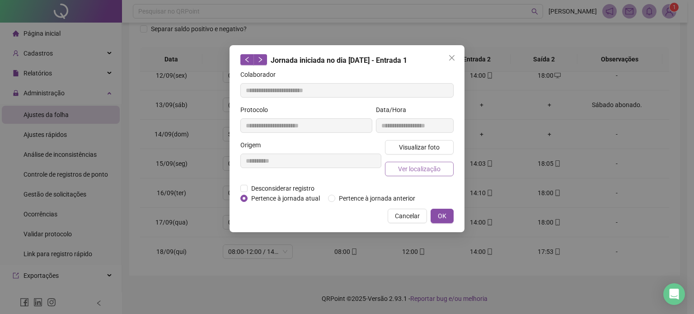
click at [411, 171] on span "Ver localização" at bounding box center [419, 169] width 42 height 10
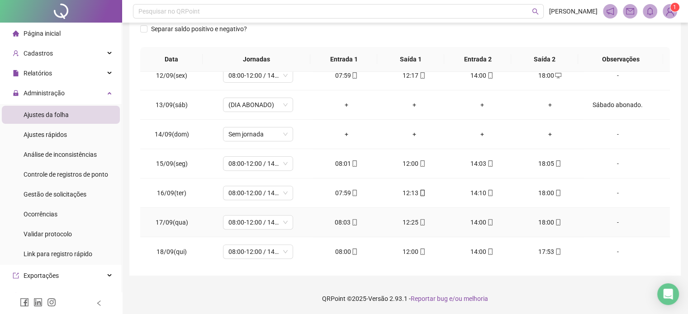
click at [418, 221] on span "mobile" at bounding box center [421, 222] width 7 height 6
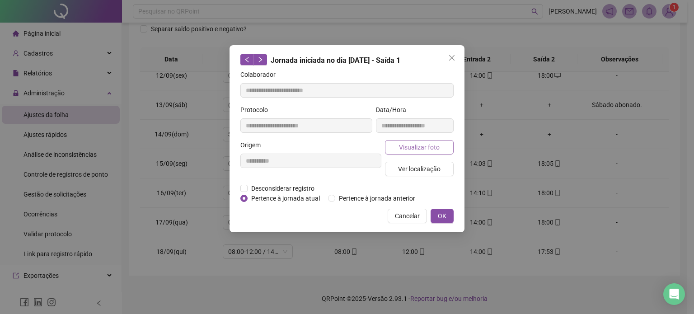
click at [408, 144] on span "Visualizar foto" at bounding box center [419, 147] width 41 height 10
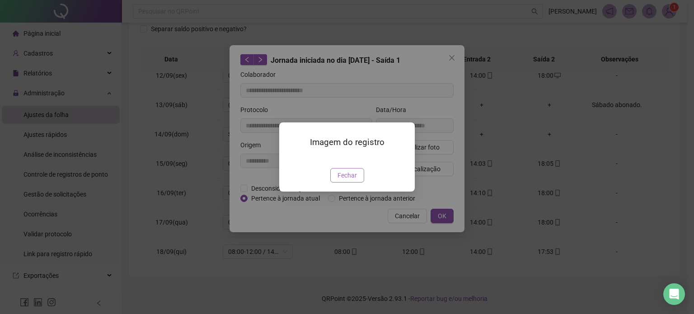
drag, startPoint x: 353, startPoint y: 230, endPoint x: 353, endPoint y: 224, distance: 6.3
click at [353, 180] on span "Fechar" at bounding box center [347, 175] width 19 height 10
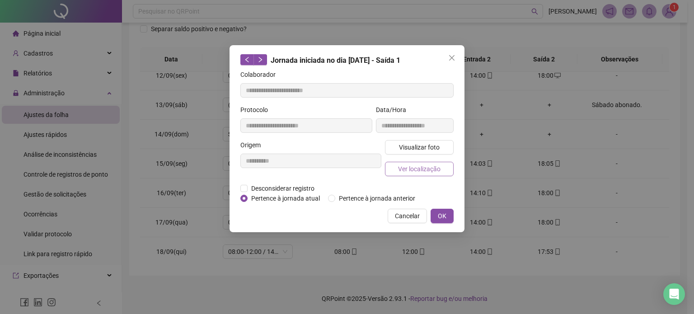
click at [421, 168] on span "Ver localização" at bounding box center [419, 169] width 42 height 10
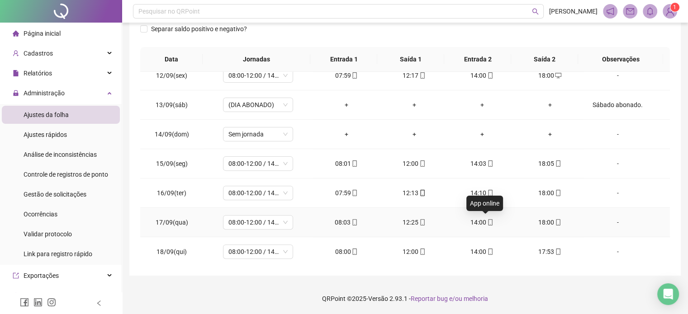
click at [487, 222] on icon "mobile" at bounding box center [490, 222] width 6 height 6
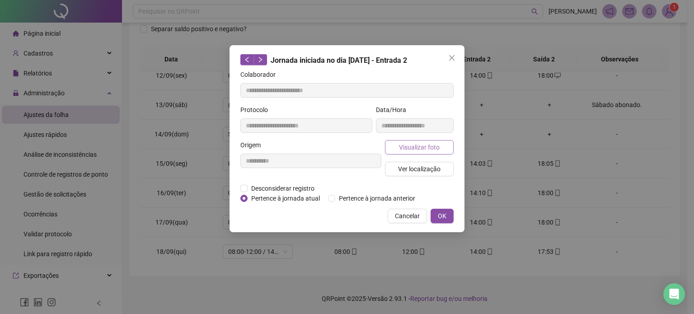
click at [419, 148] on span "Visualizar foto" at bounding box center [419, 147] width 41 height 10
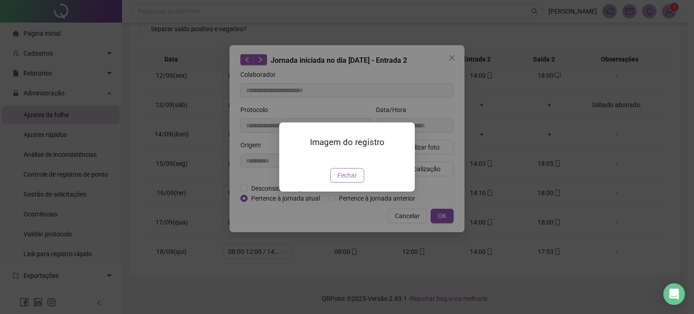
click at [342, 180] on span "Fechar" at bounding box center [347, 175] width 19 height 10
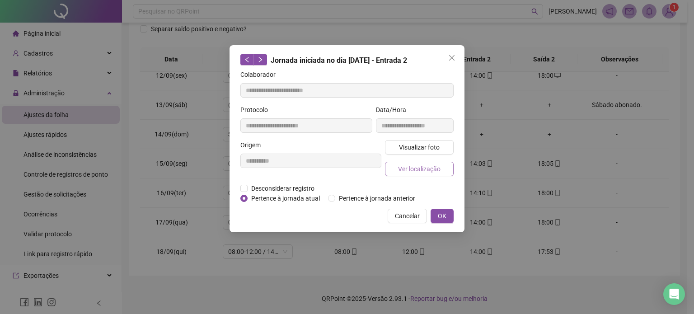
click at [422, 167] on span "Ver localização" at bounding box center [419, 169] width 42 height 10
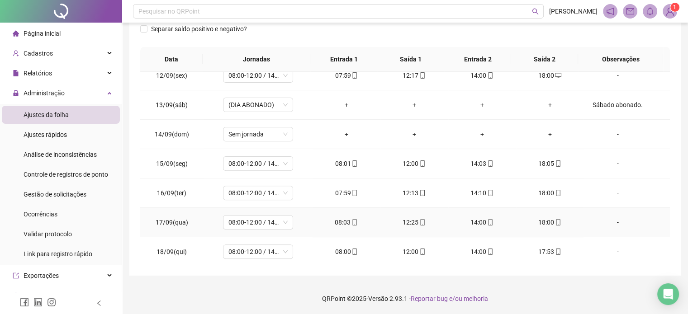
click at [555, 221] on icon "mobile" at bounding box center [558, 222] width 6 height 6
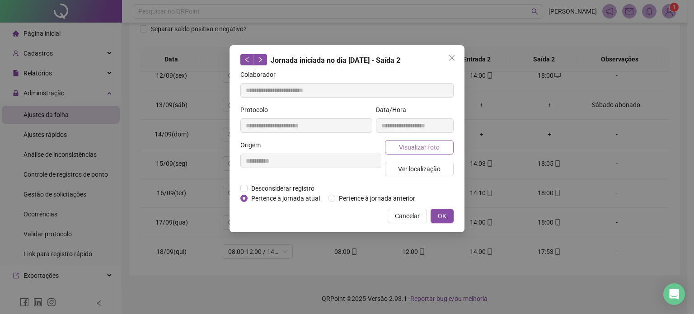
click at [438, 153] on button "Visualizar foto" at bounding box center [419, 147] width 69 height 14
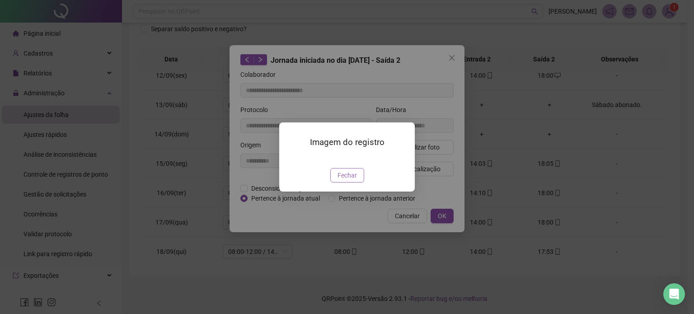
click at [355, 180] on span "Fechar" at bounding box center [347, 175] width 19 height 10
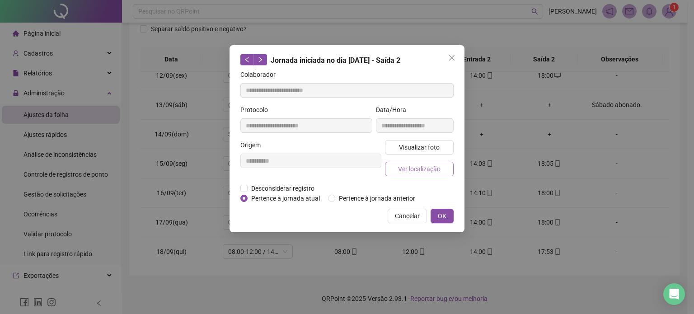
click at [424, 174] on button "Ver localização" at bounding box center [419, 169] width 69 height 14
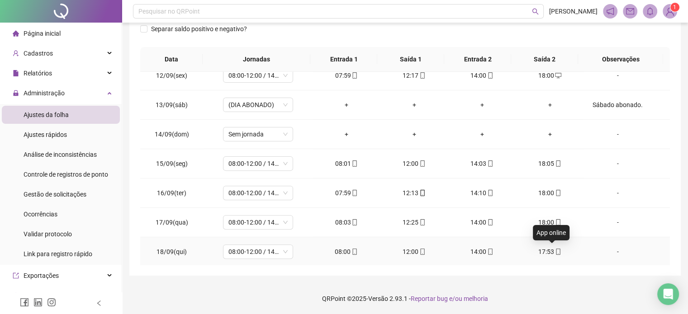
click at [555, 252] on icon "mobile" at bounding box center [558, 252] width 6 height 6
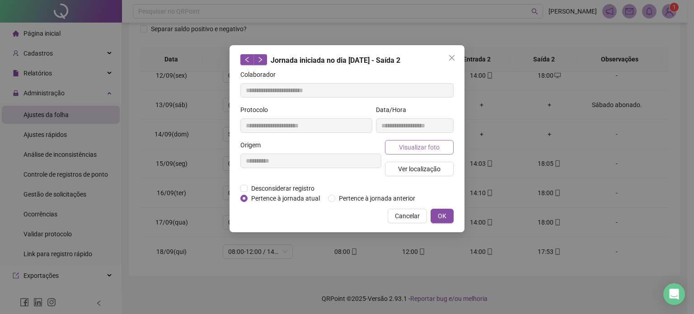
click at [434, 150] on span "Visualizar foto" at bounding box center [419, 147] width 41 height 10
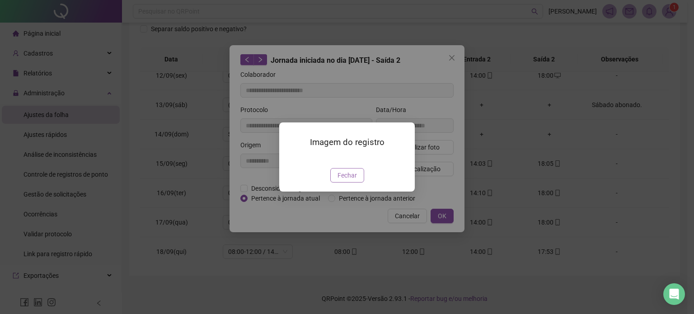
click at [353, 180] on span "Fechar" at bounding box center [347, 175] width 19 height 10
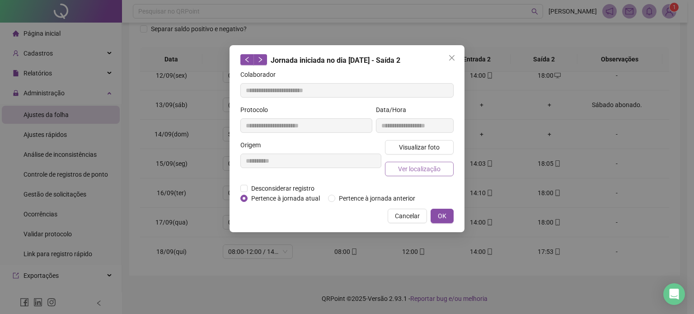
click at [426, 169] on span "Ver localização" at bounding box center [419, 169] width 42 height 10
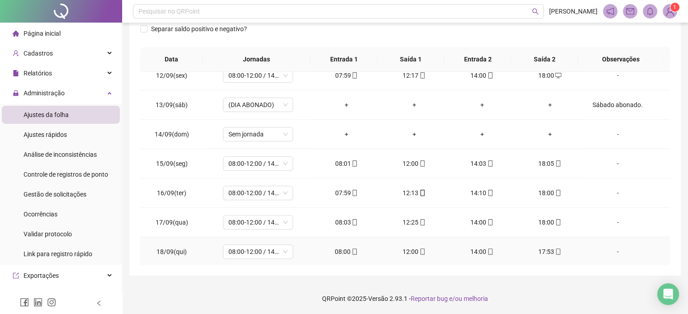
click at [487, 249] on icon "mobile" at bounding box center [490, 252] width 6 height 6
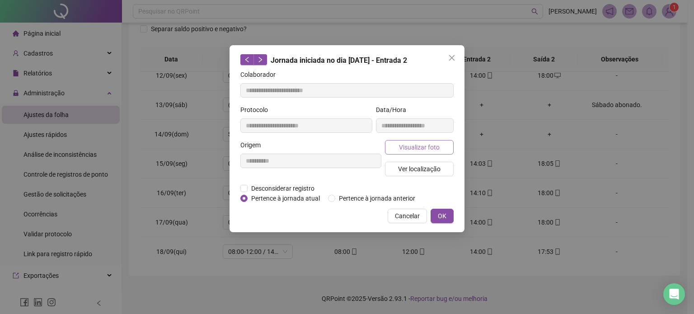
click at [420, 150] on span "Visualizar foto" at bounding box center [419, 147] width 41 height 10
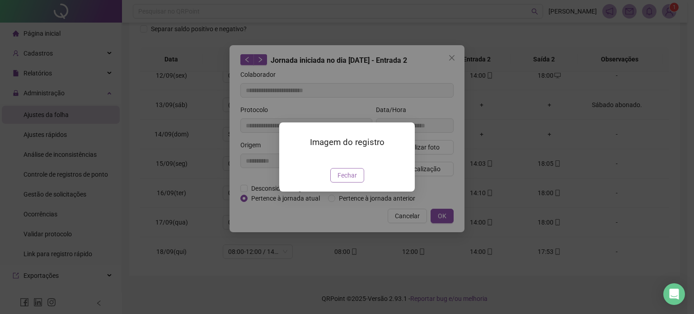
click at [350, 180] on span "Fechar" at bounding box center [347, 175] width 19 height 10
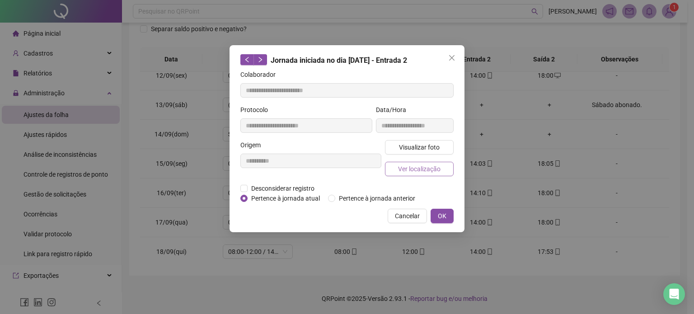
click at [416, 167] on span "Ver localização" at bounding box center [419, 169] width 42 height 10
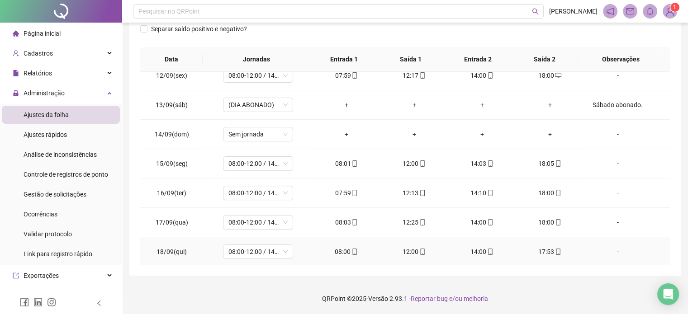
click at [419, 249] on icon "mobile" at bounding box center [422, 252] width 6 height 6
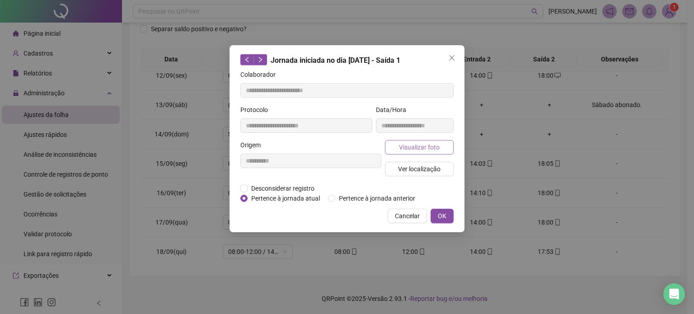
click at [419, 153] on button "Visualizar foto" at bounding box center [419, 147] width 69 height 14
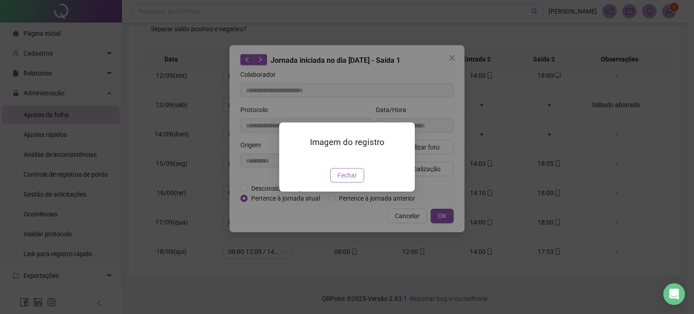
click at [348, 180] on span "Fechar" at bounding box center [347, 175] width 19 height 10
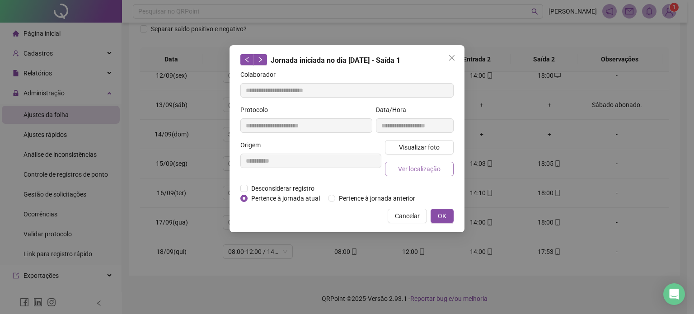
click at [407, 164] on span "Ver localização" at bounding box center [419, 169] width 42 height 10
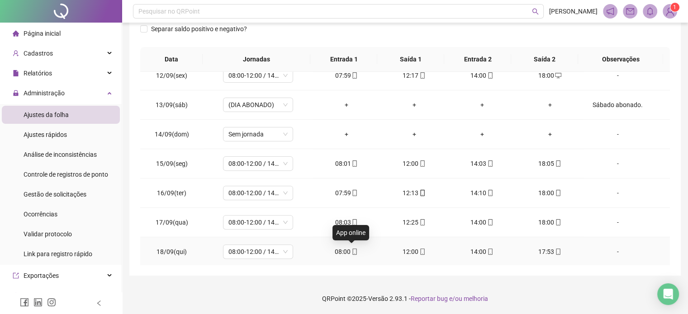
click at [353, 251] on icon "mobile" at bounding box center [354, 252] width 6 height 6
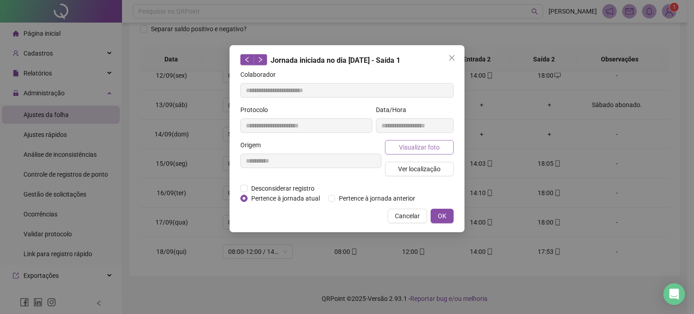
click at [421, 141] on button "Visualizar foto" at bounding box center [419, 147] width 69 height 14
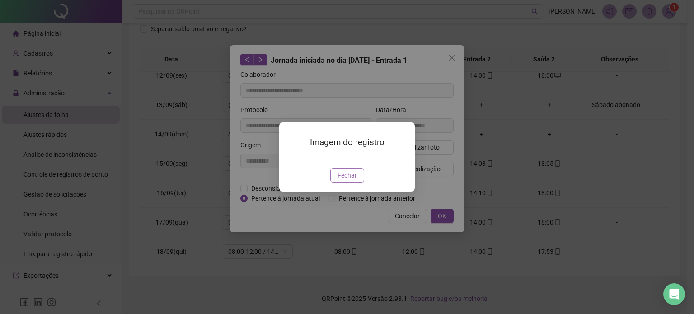
click at [342, 180] on span "Fechar" at bounding box center [347, 175] width 19 height 10
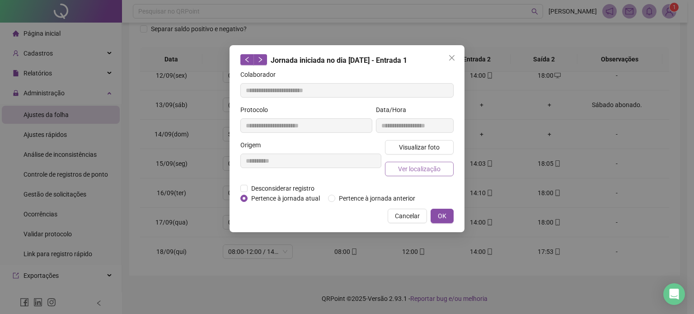
click at [434, 165] on span "Ver localização" at bounding box center [419, 169] width 42 height 10
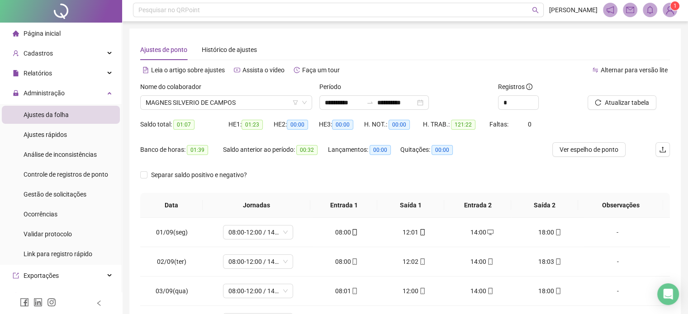
scroll to position [0, 0]
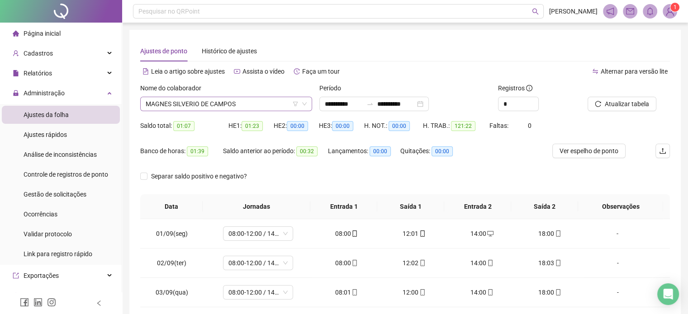
click at [239, 104] on span "MAGNES SILVERIO DE CAMPOS" at bounding box center [226, 104] width 161 height 14
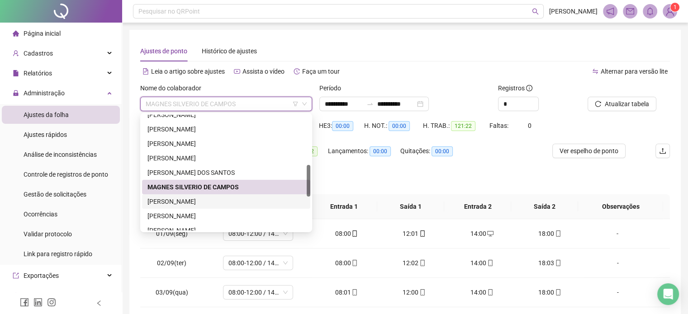
click at [207, 200] on div "[PERSON_NAME]" at bounding box center [225, 202] width 157 height 10
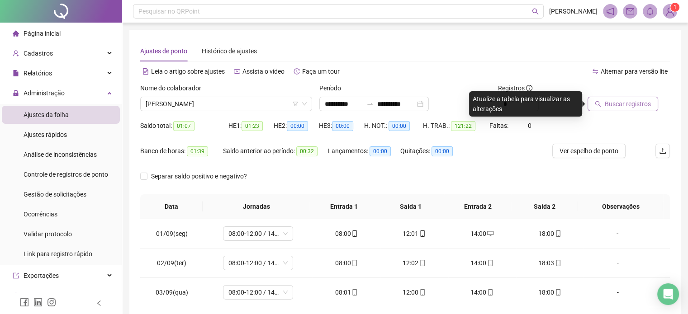
click at [632, 106] on span "Buscar registros" at bounding box center [627, 104] width 46 height 10
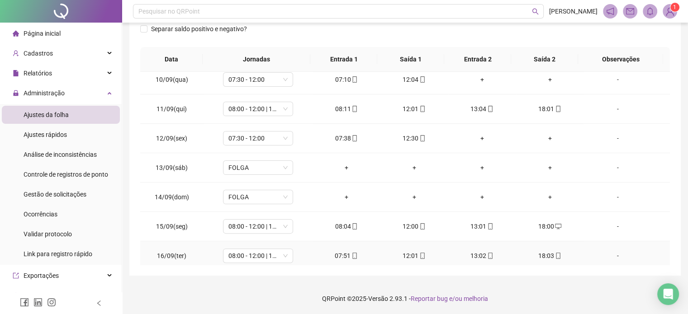
scroll to position [334, 0]
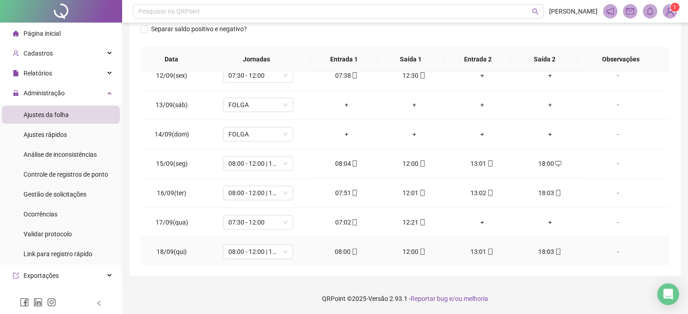
click at [556, 251] on icon "mobile" at bounding box center [558, 252] width 4 height 6
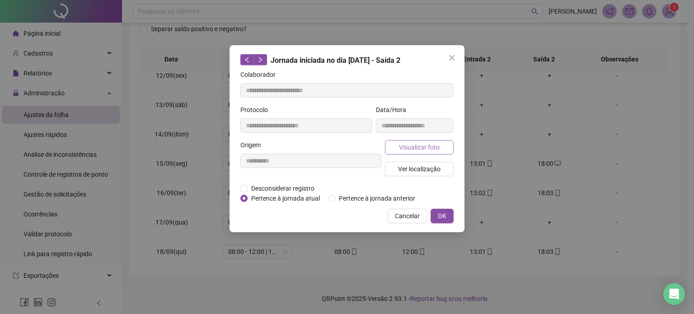
click at [420, 150] on span "Visualizar foto" at bounding box center [419, 147] width 41 height 10
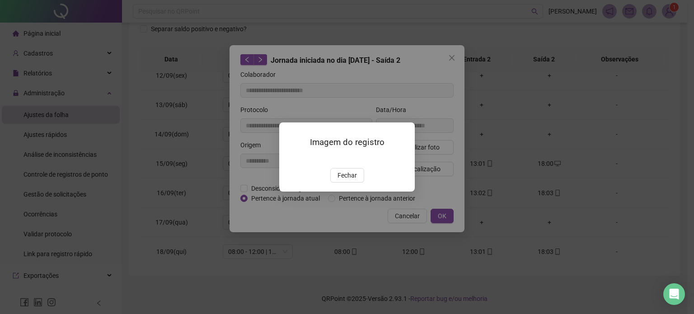
click at [351, 192] on div "Imagem do registro Fechar" at bounding box center [347, 157] width 136 height 69
click at [349, 180] on span "Fechar" at bounding box center [347, 175] width 19 height 10
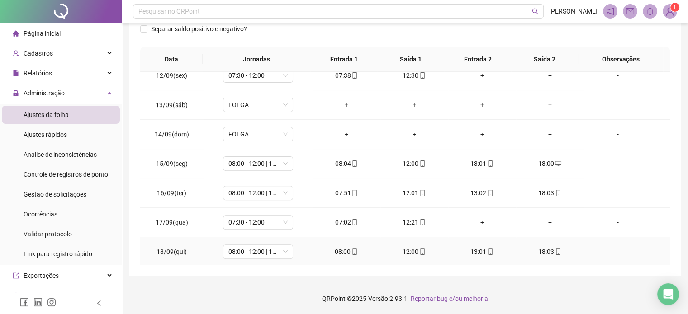
click at [487, 251] on icon "mobile" at bounding box center [490, 252] width 6 height 6
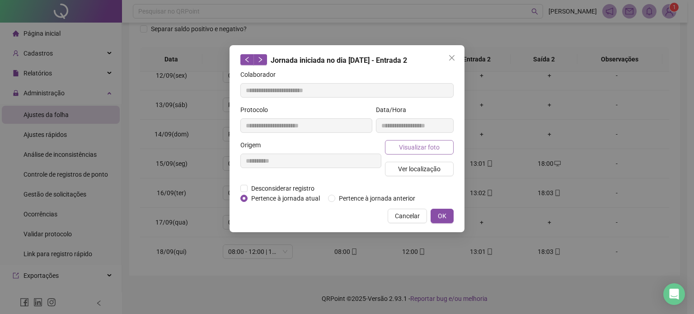
click at [428, 143] on span "Visualizar foto" at bounding box center [419, 147] width 41 height 10
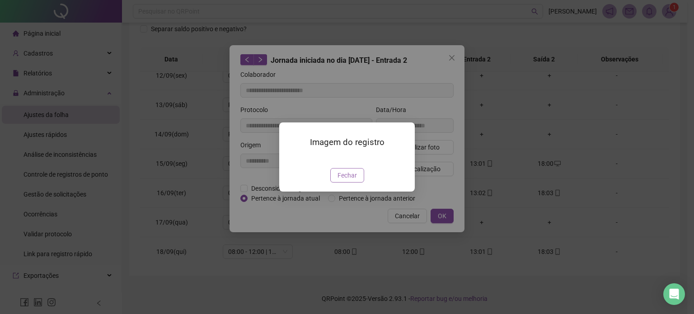
click at [348, 180] on span "Fechar" at bounding box center [347, 175] width 19 height 10
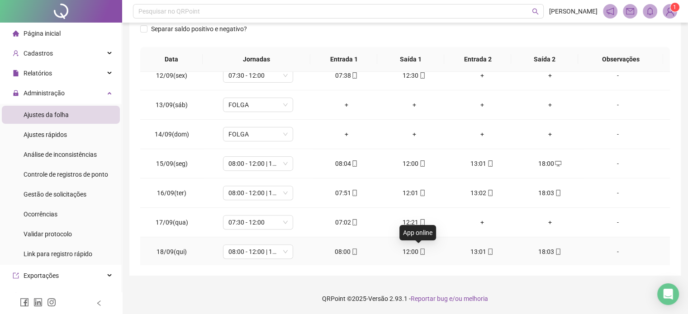
click at [419, 250] on icon "mobile" at bounding box center [422, 252] width 6 height 6
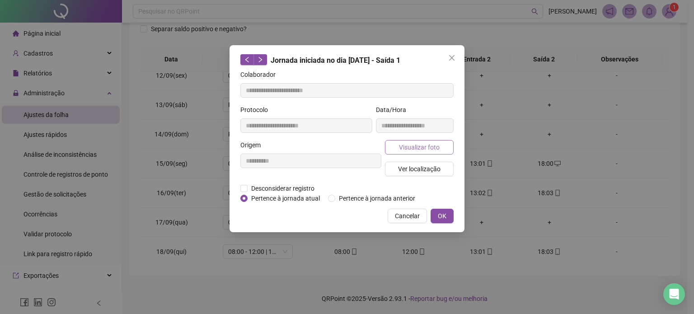
click at [432, 147] on span "Visualizar foto" at bounding box center [419, 147] width 41 height 10
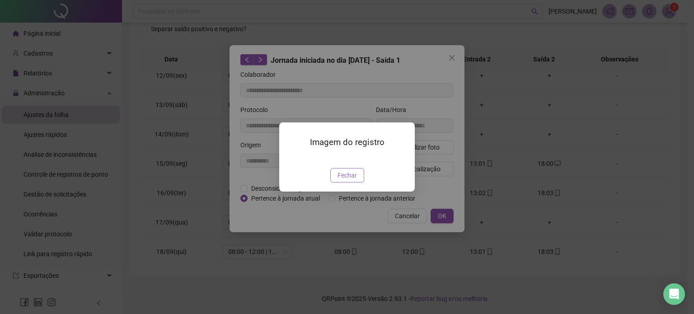
click at [356, 180] on span "Fechar" at bounding box center [347, 175] width 19 height 10
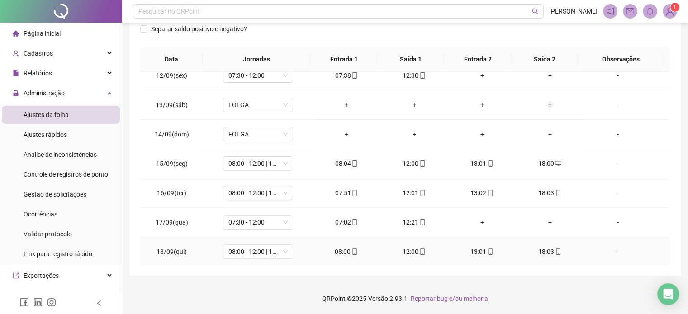
click at [353, 250] on icon "mobile" at bounding box center [354, 252] width 6 height 6
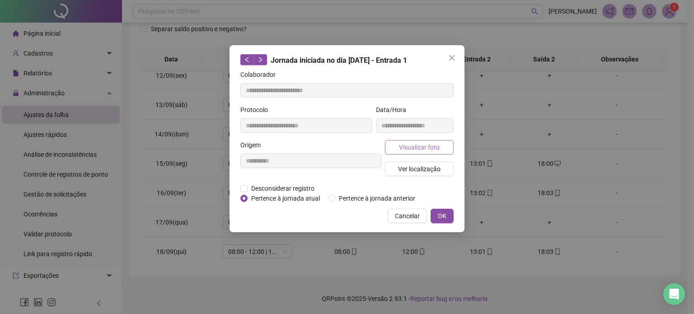
click at [435, 146] on span "Visualizar foto" at bounding box center [419, 147] width 41 height 10
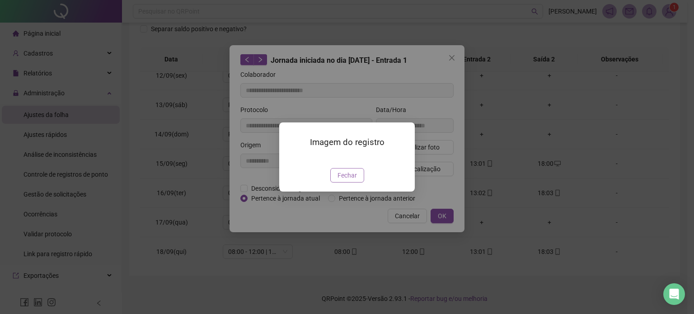
click at [352, 180] on span "Fechar" at bounding box center [347, 175] width 19 height 10
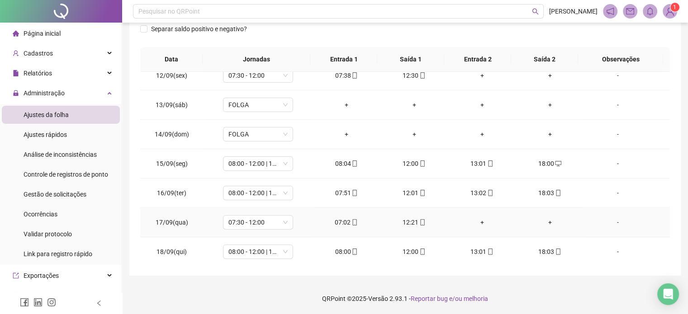
click at [351, 222] on icon "mobile" at bounding box center [354, 222] width 6 height 6
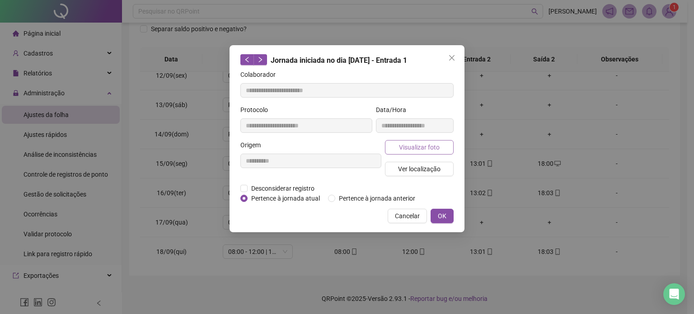
click at [423, 145] on span "Visualizar foto" at bounding box center [419, 147] width 41 height 10
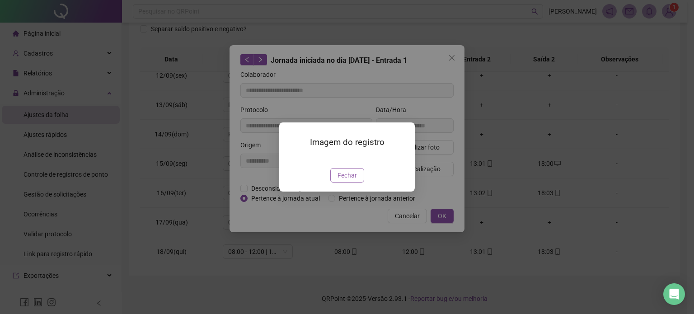
click at [349, 180] on span "Fechar" at bounding box center [347, 175] width 19 height 10
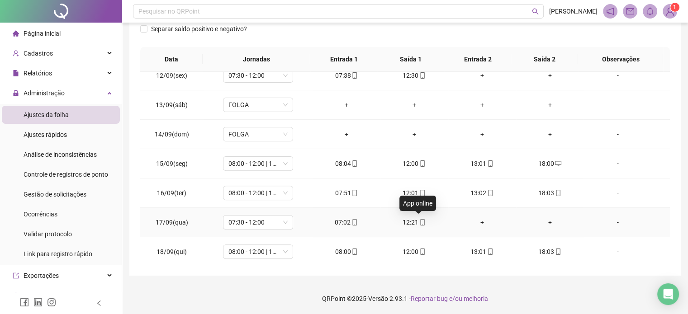
click at [419, 220] on icon "mobile" at bounding box center [422, 222] width 6 height 6
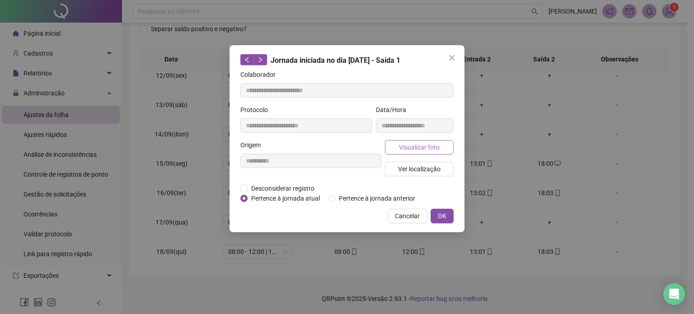
click at [436, 145] on span "Visualizar foto" at bounding box center [419, 147] width 41 height 10
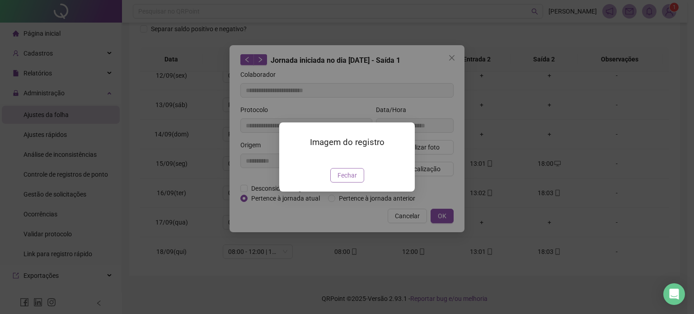
click at [354, 180] on span "Fechar" at bounding box center [347, 175] width 19 height 10
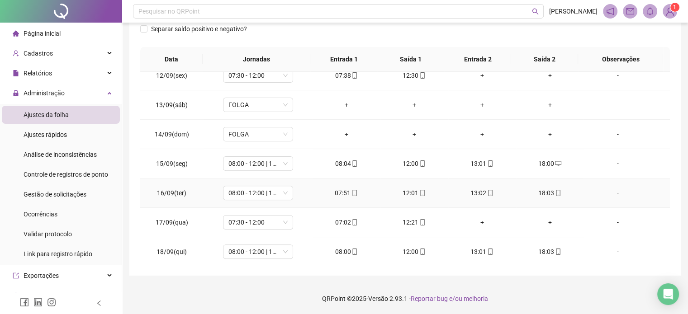
click at [350, 189] on span at bounding box center [353, 192] width 7 height 7
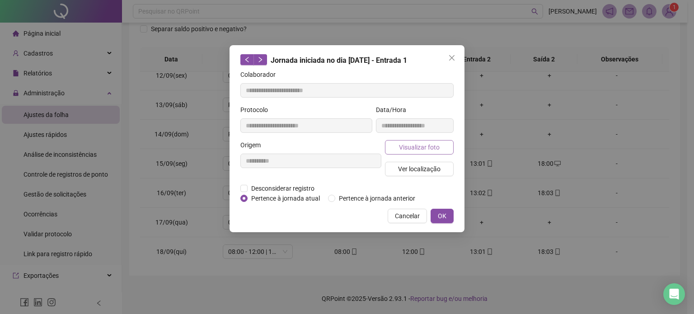
click at [425, 148] on span "Visualizar foto" at bounding box center [419, 147] width 41 height 10
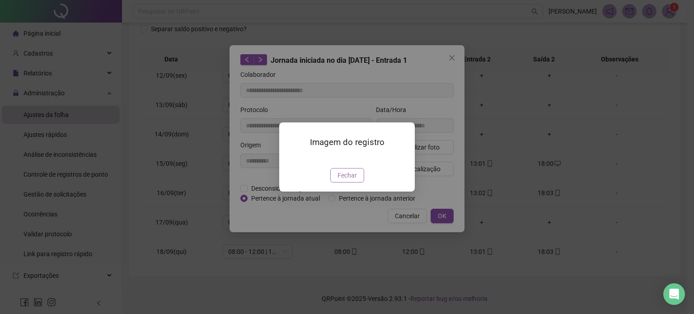
click at [348, 180] on span "Fechar" at bounding box center [347, 175] width 19 height 10
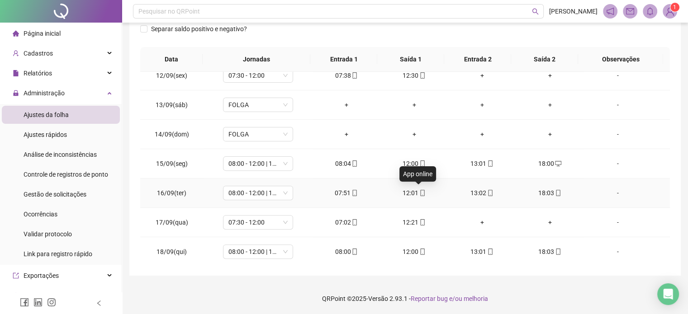
click at [419, 193] on icon "mobile" at bounding box center [422, 193] width 6 height 6
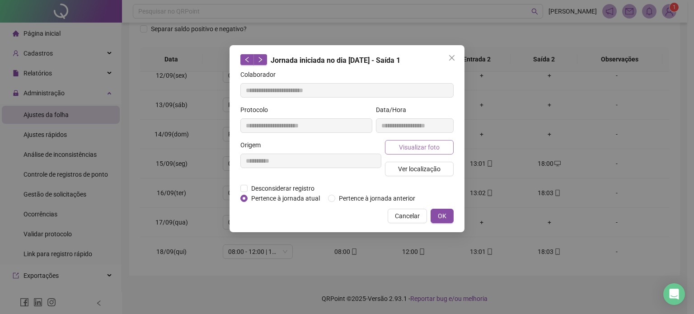
click at [436, 148] on span "Visualizar foto" at bounding box center [419, 147] width 41 height 10
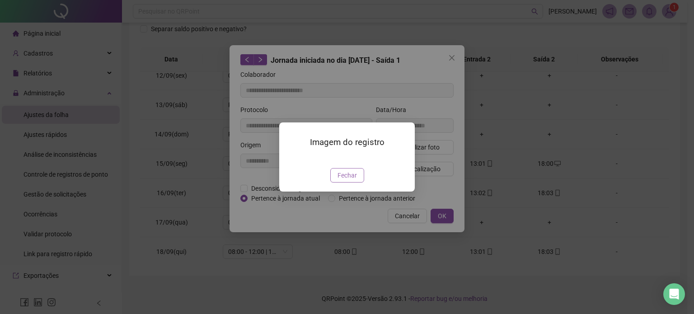
click at [344, 180] on span "Fechar" at bounding box center [347, 175] width 19 height 10
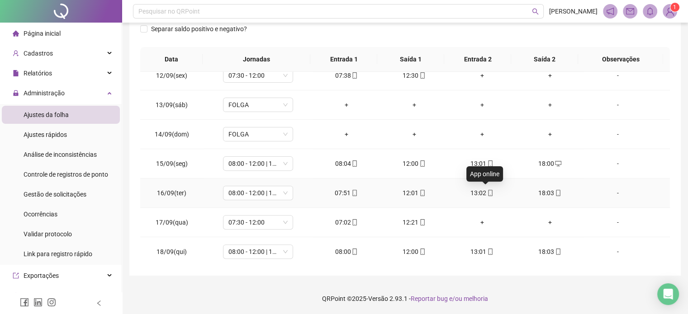
click at [487, 191] on icon "mobile" at bounding box center [490, 193] width 6 height 6
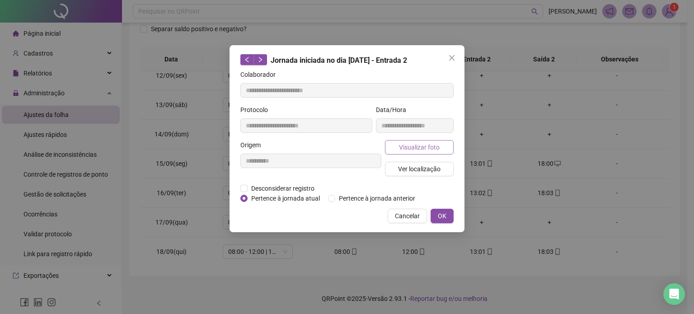
click at [424, 148] on span "Visualizar foto" at bounding box center [419, 147] width 41 height 10
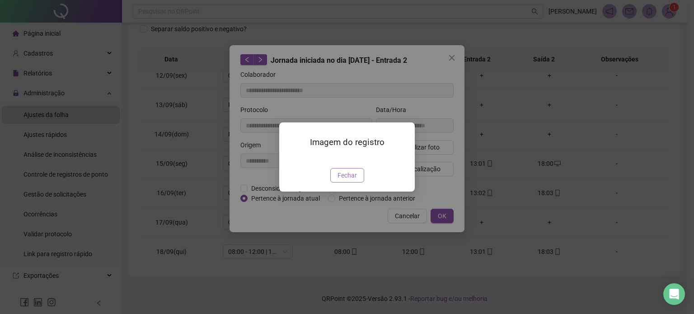
click at [337, 183] on button "Fechar" at bounding box center [347, 175] width 34 height 14
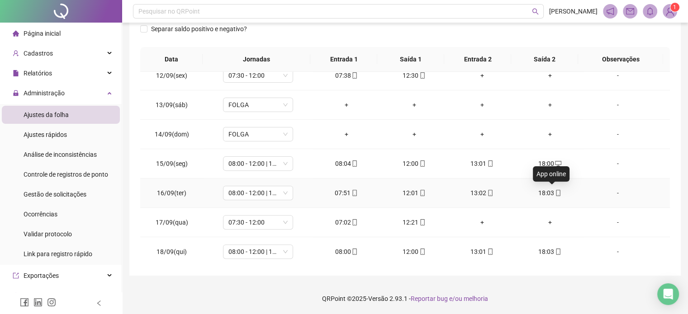
click at [556, 193] on div "18:03" at bounding box center [549, 193] width 53 height 10
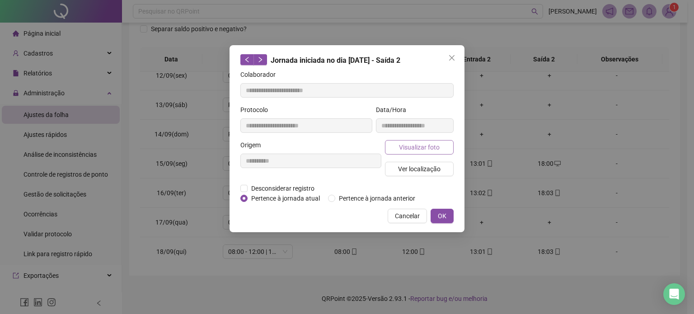
click at [436, 148] on span "Visualizar foto" at bounding box center [419, 147] width 41 height 10
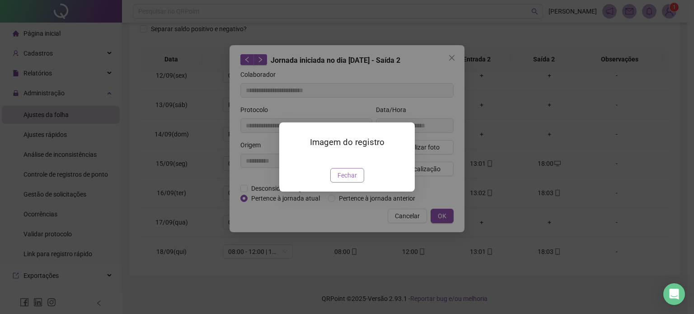
click at [354, 180] on span "Fechar" at bounding box center [347, 175] width 19 height 10
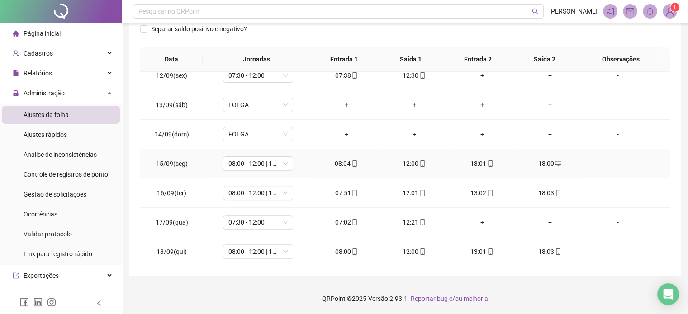
click at [488, 164] on icon "mobile" at bounding box center [490, 163] width 4 height 6
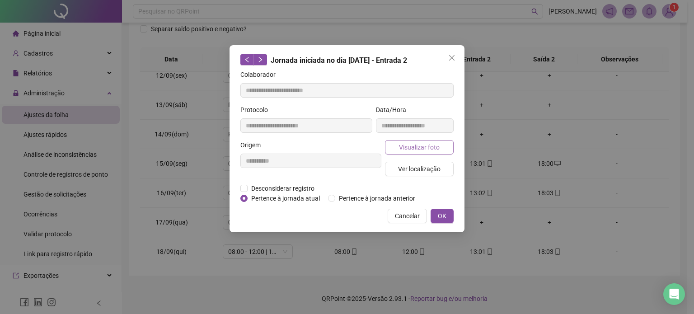
click at [424, 146] on span "Visualizar foto" at bounding box center [419, 147] width 41 height 10
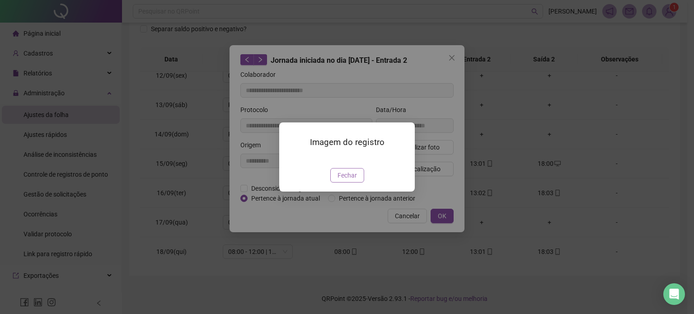
click at [348, 180] on span "Fechar" at bounding box center [347, 175] width 19 height 10
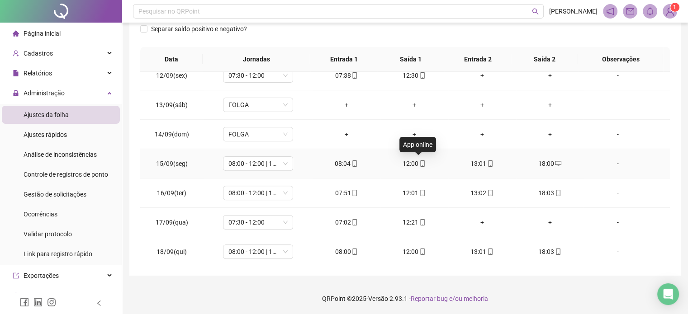
click at [419, 162] on icon "mobile" at bounding box center [422, 163] width 6 height 6
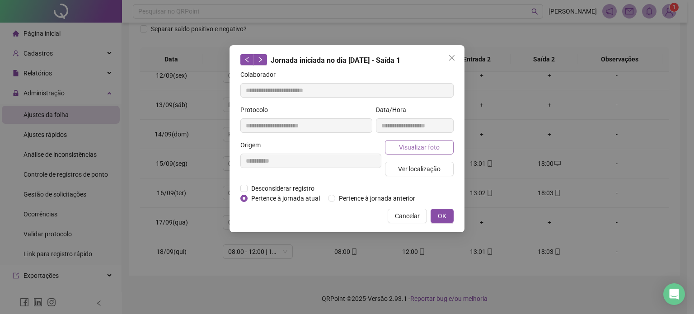
click at [427, 150] on span "Visualizar foto" at bounding box center [419, 147] width 41 height 10
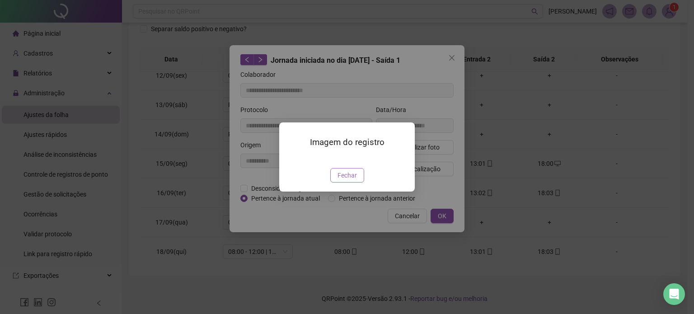
click at [355, 180] on span "Fechar" at bounding box center [347, 175] width 19 height 10
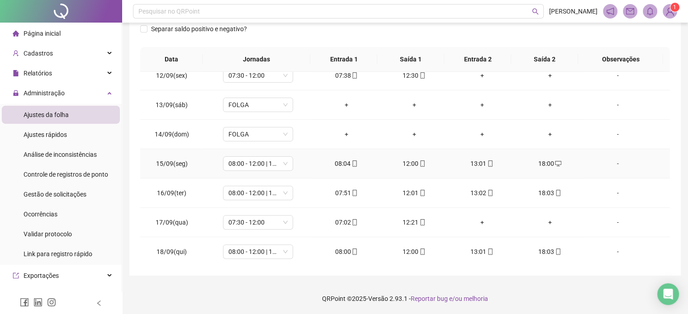
click at [350, 160] on span "mobile" at bounding box center [353, 163] width 7 height 6
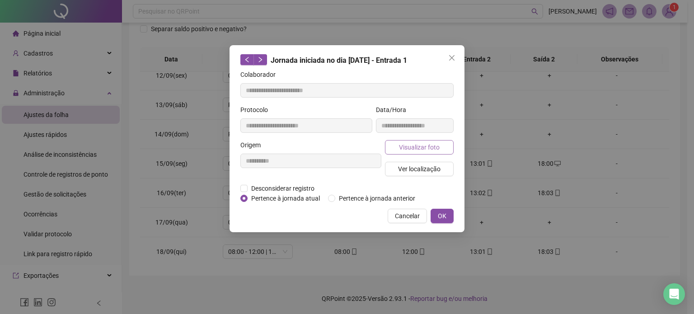
click at [429, 148] on span "Visualizar foto" at bounding box center [419, 147] width 41 height 10
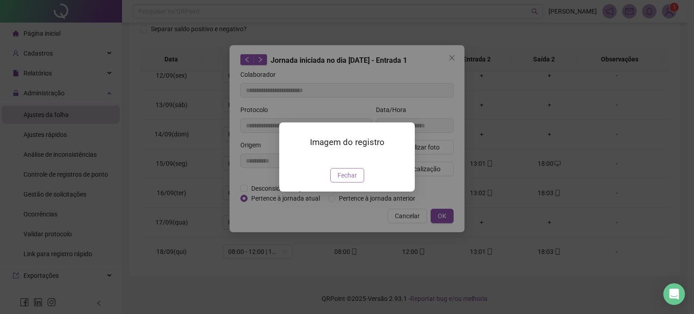
click at [342, 180] on span "Fechar" at bounding box center [347, 175] width 19 height 10
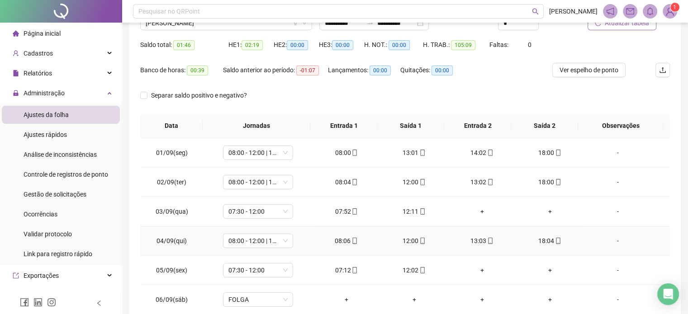
scroll to position [0, 0]
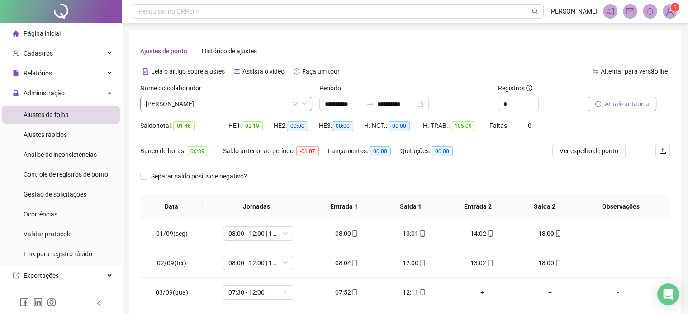
click at [258, 103] on span "[PERSON_NAME]" at bounding box center [226, 104] width 161 height 14
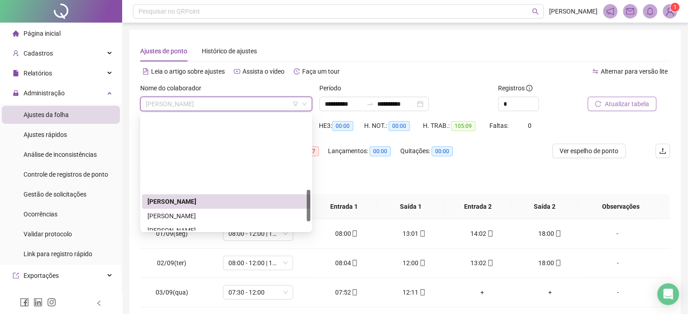
scroll to position [271, 0]
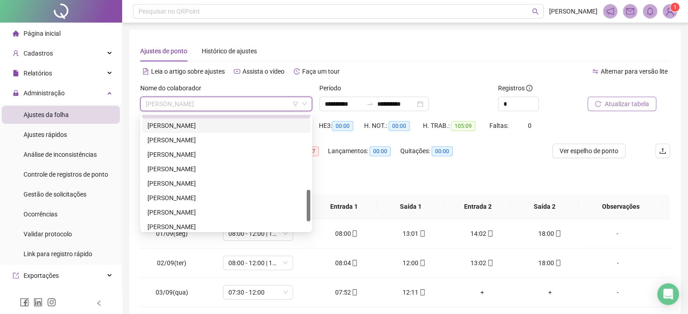
click at [244, 127] on div "[PERSON_NAME]" at bounding box center [225, 126] width 157 height 10
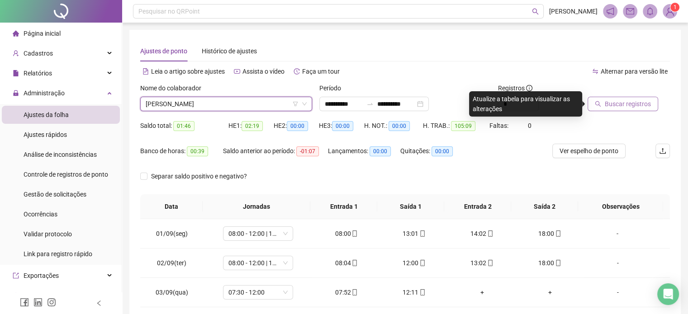
click at [629, 106] on span "Buscar registros" at bounding box center [627, 104] width 46 height 10
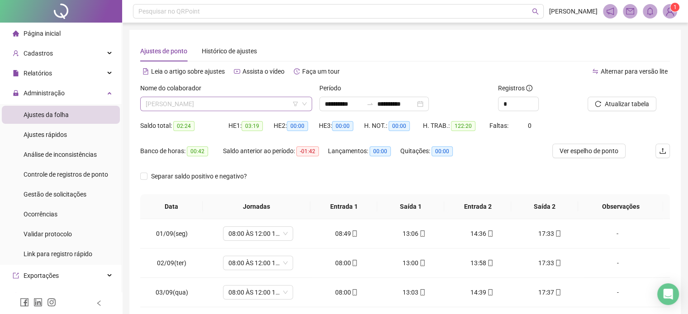
click at [248, 102] on span "[PERSON_NAME]" at bounding box center [226, 104] width 161 height 14
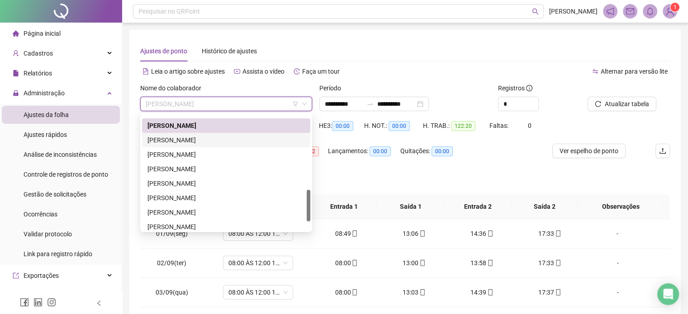
click at [223, 141] on div "[PERSON_NAME]" at bounding box center [225, 140] width 157 height 10
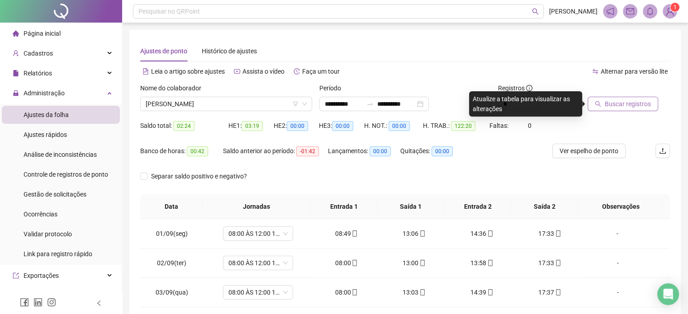
click at [631, 108] on span "Buscar registros" at bounding box center [627, 104] width 46 height 10
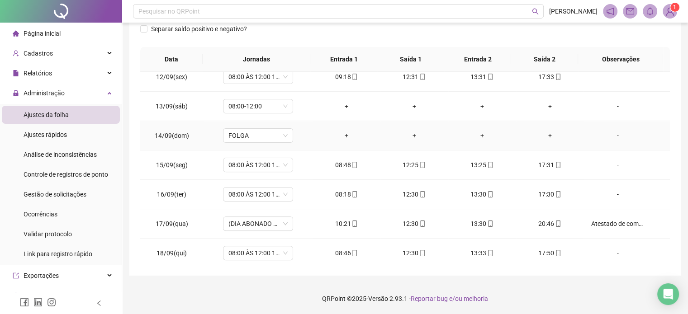
scroll to position [334, 0]
click at [556, 250] on icon "mobile" at bounding box center [558, 252] width 4 height 6
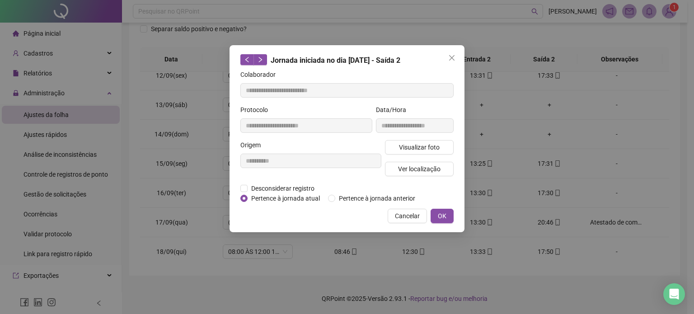
click at [444, 155] on div "Visualizar foto Ver localização" at bounding box center [419, 161] width 72 height 43
click at [446, 151] on button "Visualizar foto" at bounding box center [419, 147] width 69 height 14
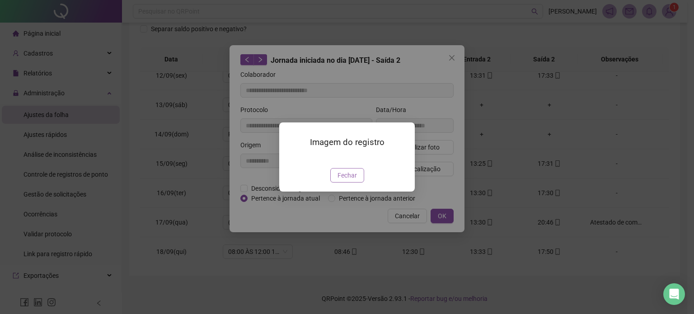
click at [354, 183] on button "Fechar" at bounding box center [347, 175] width 34 height 14
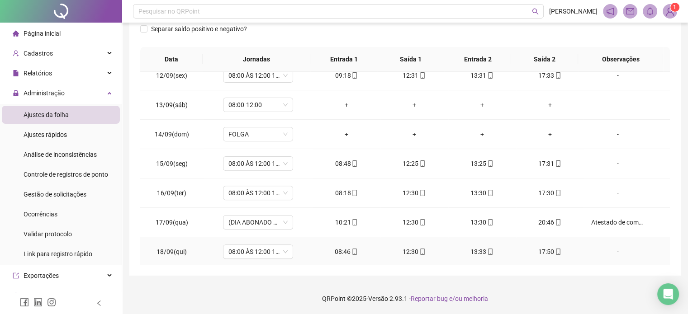
click at [488, 250] on div "13:33" at bounding box center [481, 252] width 53 height 10
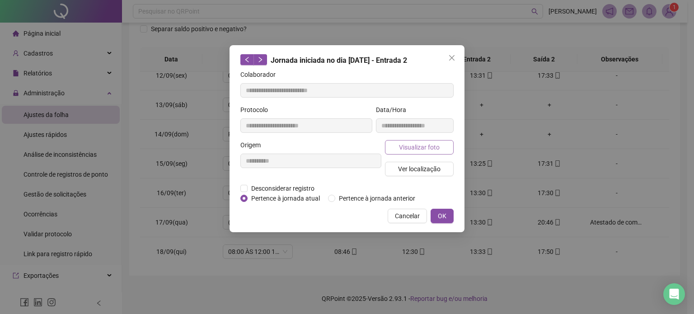
click at [434, 144] on span "Visualizar foto" at bounding box center [419, 147] width 41 height 10
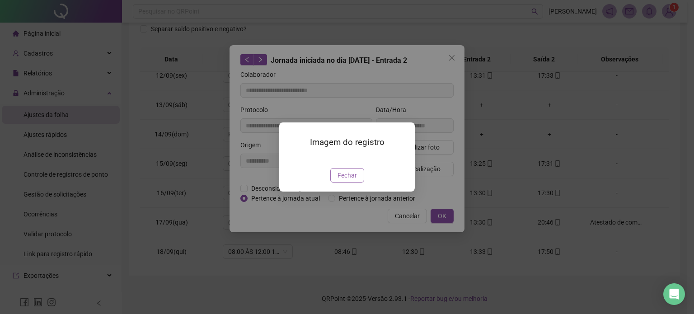
click at [357, 183] on button "Fechar" at bounding box center [347, 175] width 34 height 14
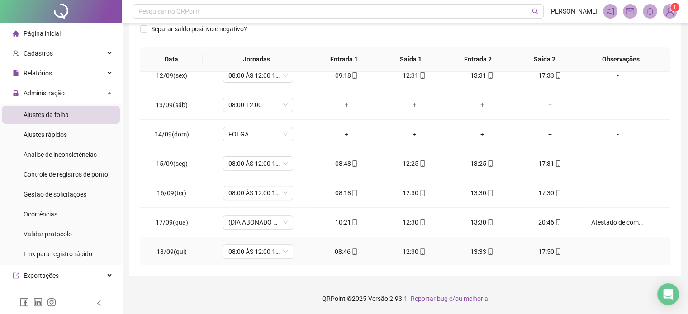
click at [419, 251] on icon "mobile" at bounding box center [422, 252] width 6 height 6
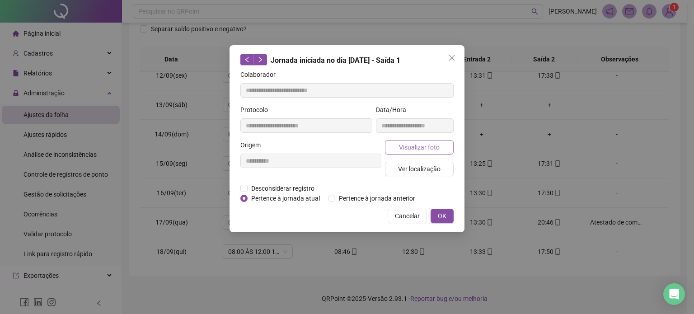
click at [438, 144] on span "Visualizar foto" at bounding box center [419, 147] width 41 height 10
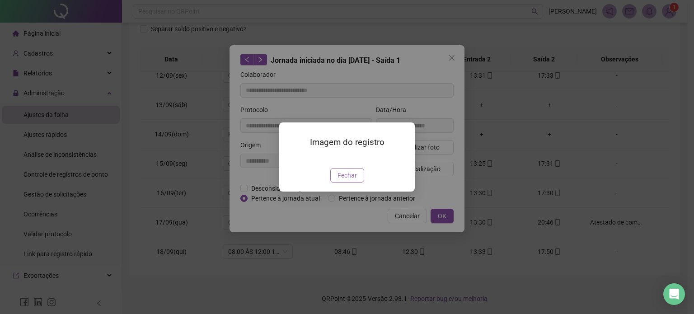
click at [349, 180] on span "Fechar" at bounding box center [347, 175] width 19 height 10
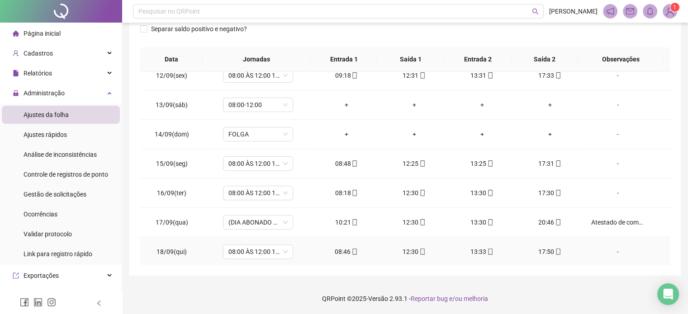
click at [352, 250] on icon "mobile" at bounding box center [354, 252] width 6 height 6
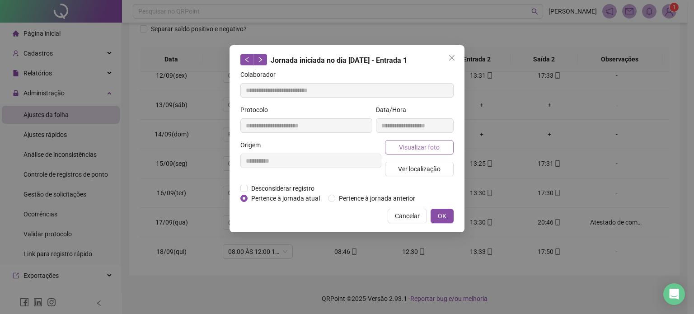
click at [438, 150] on span "Visualizar foto" at bounding box center [419, 147] width 41 height 10
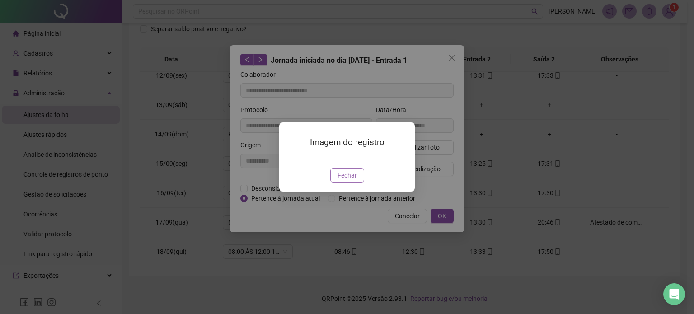
click at [351, 180] on span "Fechar" at bounding box center [347, 175] width 19 height 10
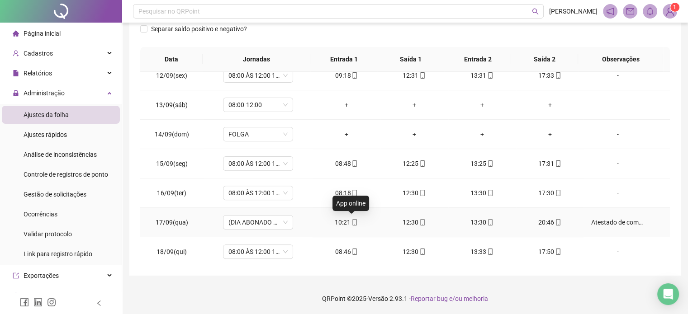
click at [353, 223] on icon "mobile" at bounding box center [354, 222] width 6 height 6
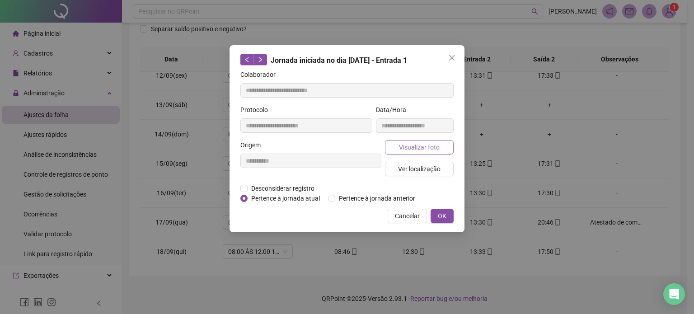
click at [443, 148] on button "Visualizar foto" at bounding box center [419, 147] width 69 height 14
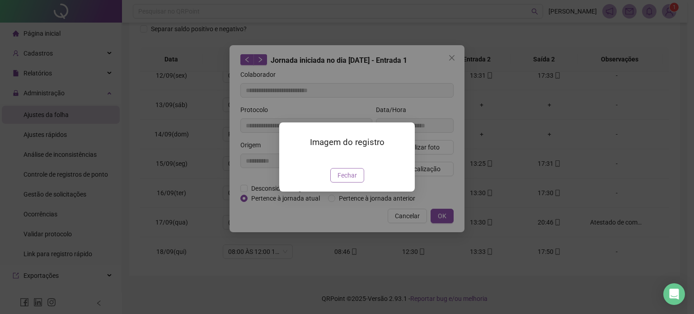
click at [355, 180] on span "Fechar" at bounding box center [347, 175] width 19 height 10
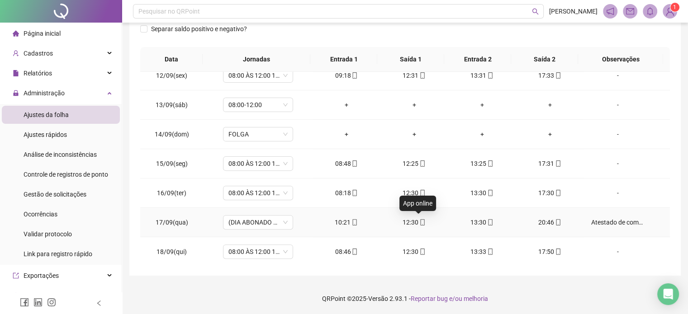
click at [419, 222] on icon "mobile" at bounding box center [422, 222] width 6 height 6
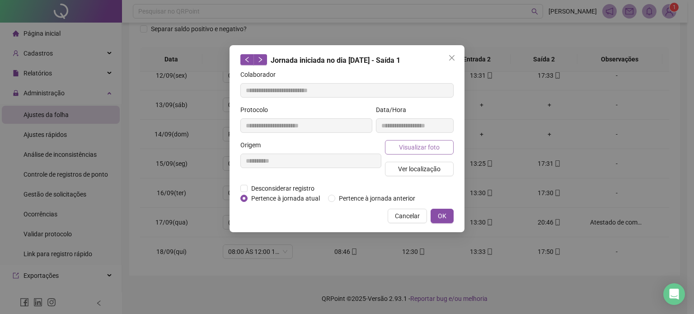
click at [438, 149] on span "Visualizar foto" at bounding box center [419, 147] width 41 height 10
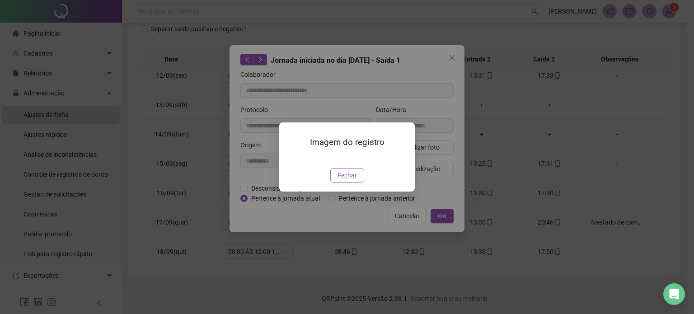
click at [355, 180] on span "Fechar" at bounding box center [347, 175] width 19 height 10
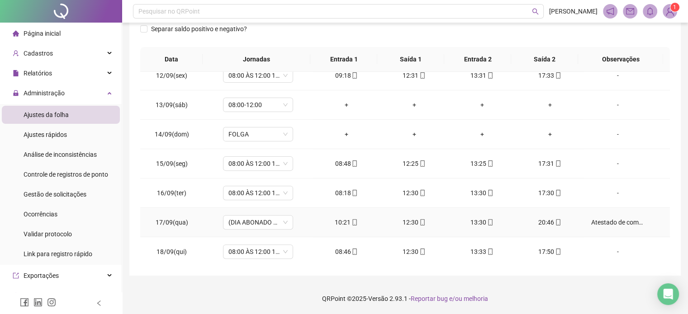
click at [487, 219] on icon "mobile" at bounding box center [490, 222] width 6 height 6
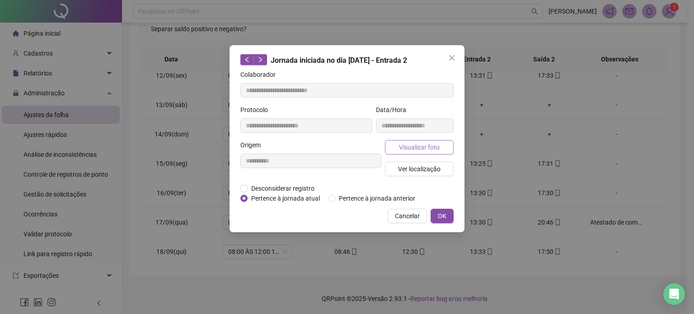
click at [448, 148] on button "Visualizar foto" at bounding box center [419, 147] width 69 height 14
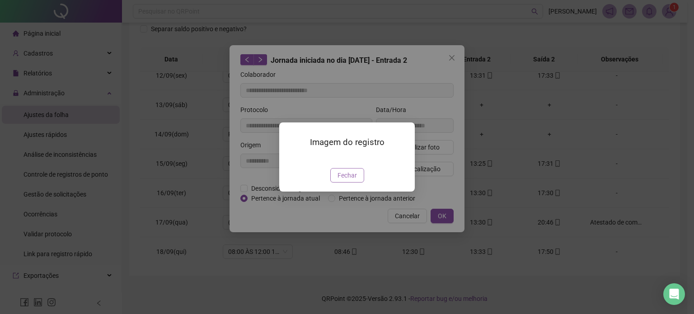
click at [349, 183] on button "Fechar" at bounding box center [347, 175] width 34 height 14
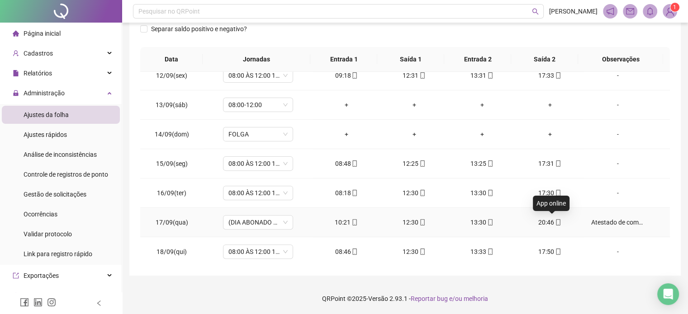
click at [555, 223] on icon "mobile" at bounding box center [558, 222] width 6 height 6
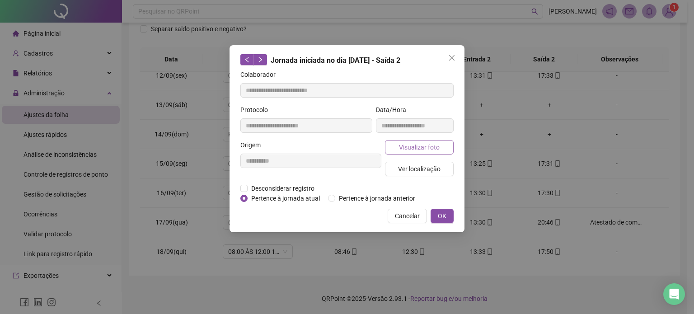
click at [431, 151] on span "Visualizar foto" at bounding box center [419, 147] width 41 height 10
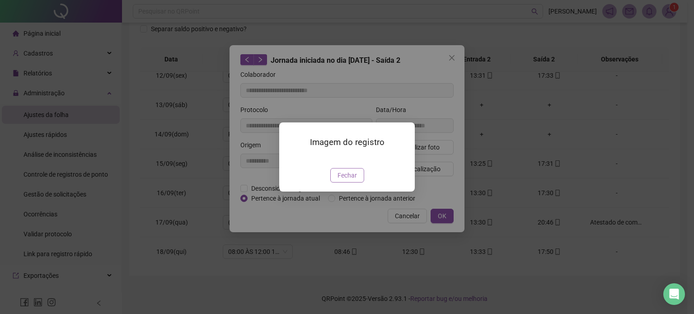
click at [350, 180] on span "Fechar" at bounding box center [347, 175] width 19 height 10
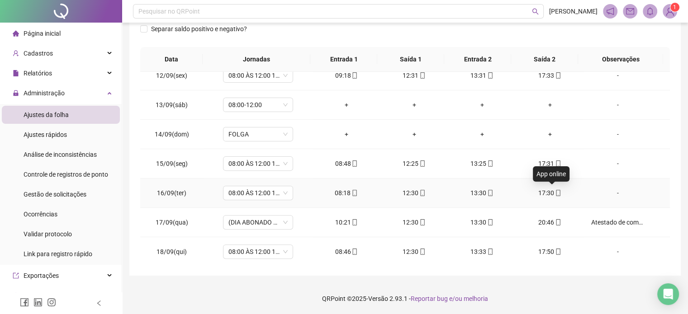
click at [556, 192] on icon "mobile" at bounding box center [558, 193] width 4 height 6
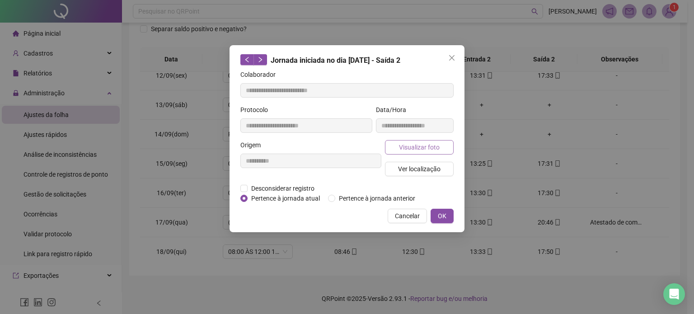
click at [430, 150] on span "Visualizar foto" at bounding box center [419, 147] width 41 height 10
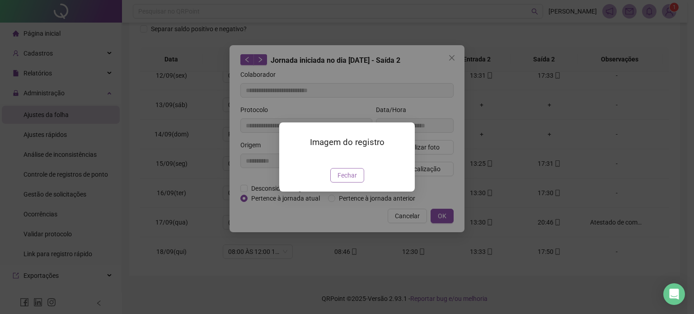
click at [353, 180] on span "Fechar" at bounding box center [347, 175] width 19 height 10
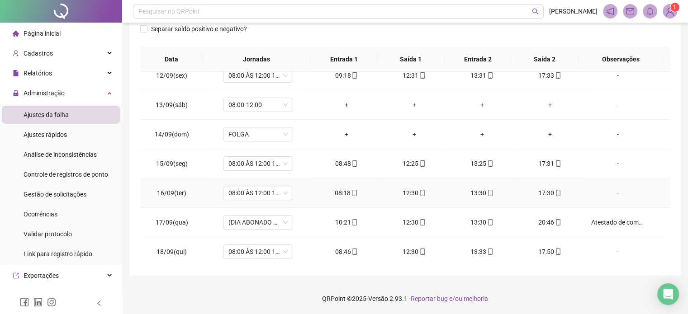
click at [487, 190] on icon "mobile" at bounding box center [490, 193] width 6 height 6
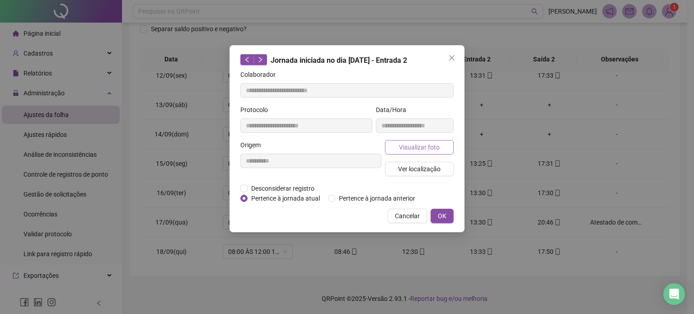
click at [415, 142] on span "Visualizar foto" at bounding box center [419, 147] width 41 height 10
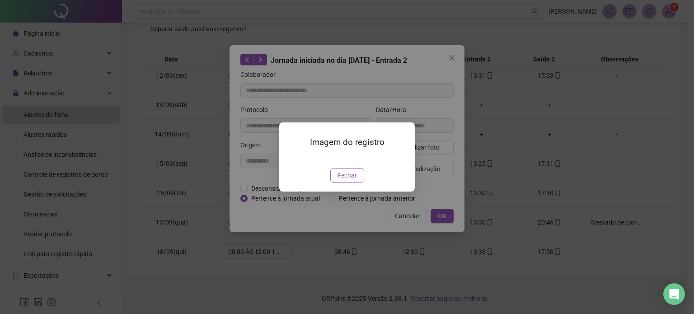
click at [354, 180] on span "Fechar" at bounding box center [347, 175] width 19 height 10
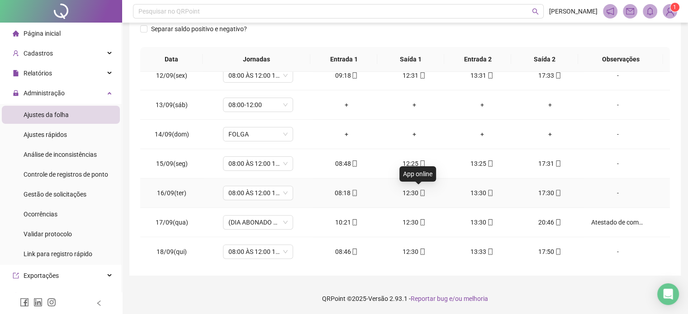
click at [419, 191] on icon "mobile" at bounding box center [422, 193] width 6 height 6
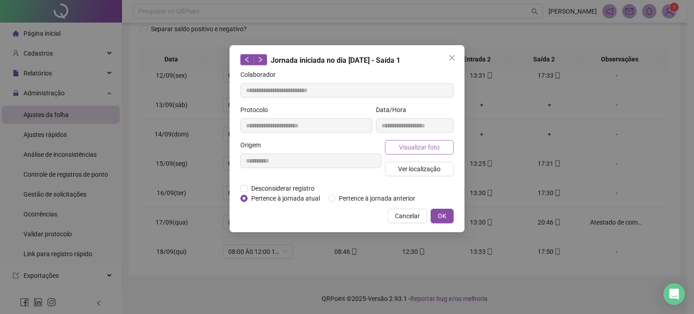
click at [434, 149] on span "Visualizar foto" at bounding box center [419, 147] width 41 height 10
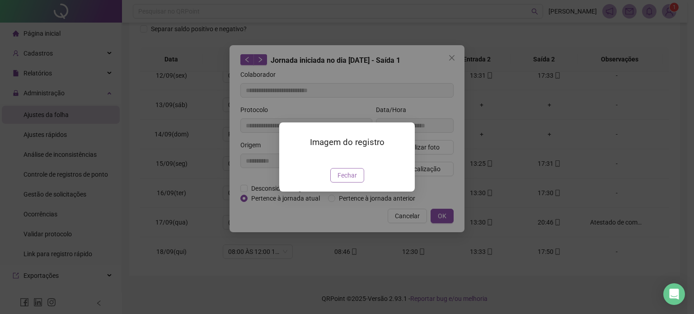
click at [351, 180] on span "Fechar" at bounding box center [347, 175] width 19 height 10
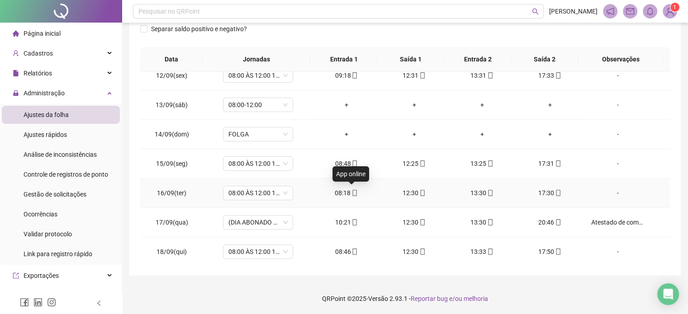
click at [351, 191] on icon "mobile" at bounding box center [354, 193] width 6 height 6
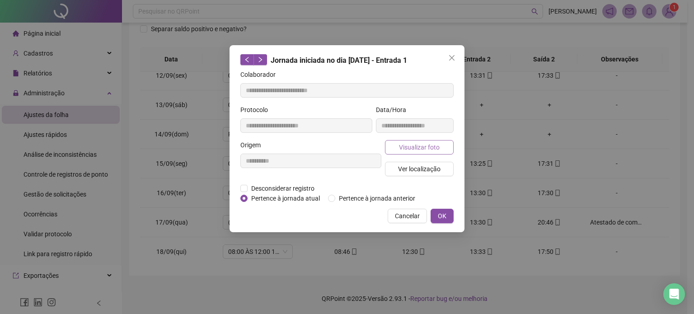
click at [424, 148] on span "Visualizar foto" at bounding box center [419, 147] width 41 height 10
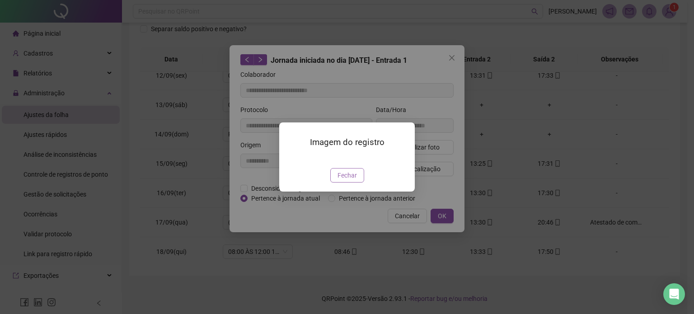
click at [351, 180] on span "Fechar" at bounding box center [347, 175] width 19 height 10
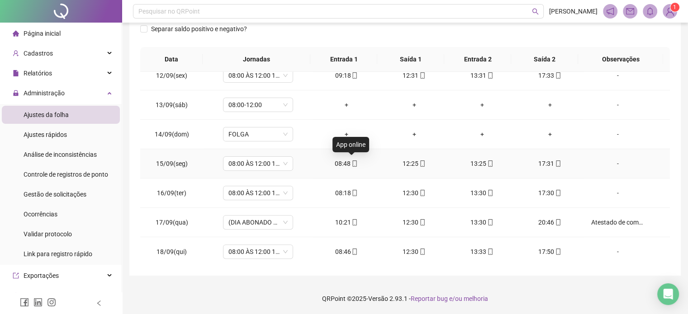
click at [353, 162] on icon "mobile" at bounding box center [355, 163] width 4 height 6
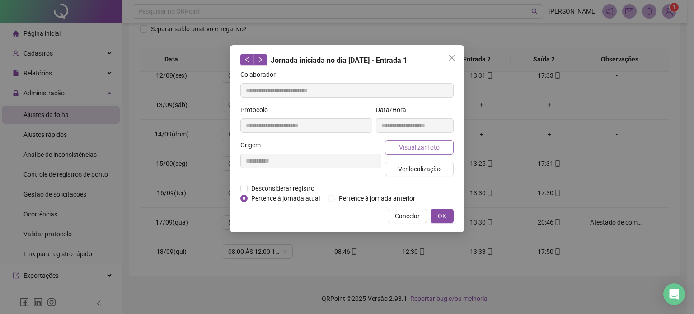
click at [418, 149] on span "Visualizar foto" at bounding box center [419, 147] width 41 height 10
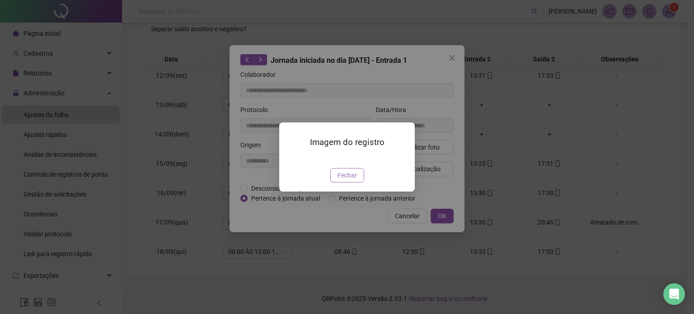
click at [354, 180] on span "Fechar" at bounding box center [347, 175] width 19 height 10
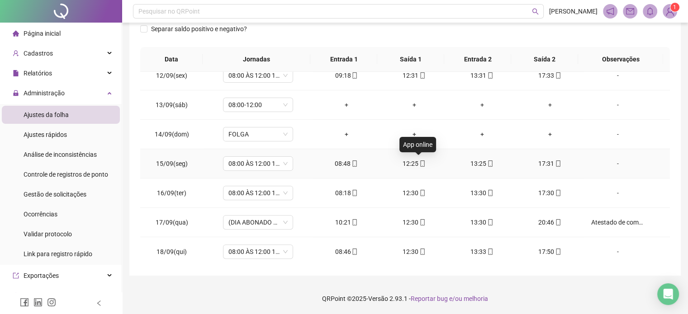
click at [420, 162] on icon "mobile" at bounding box center [422, 163] width 6 height 6
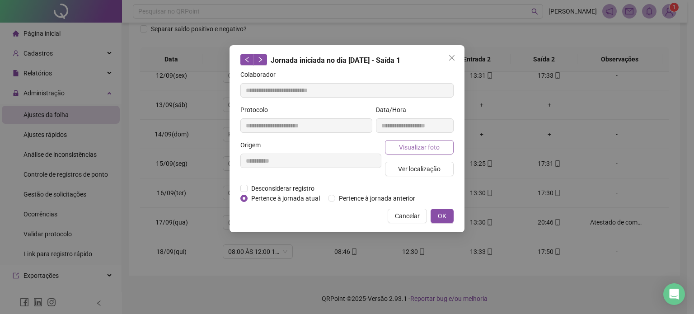
click at [432, 150] on span "Visualizar foto" at bounding box center [419, 147] width 41 height 10
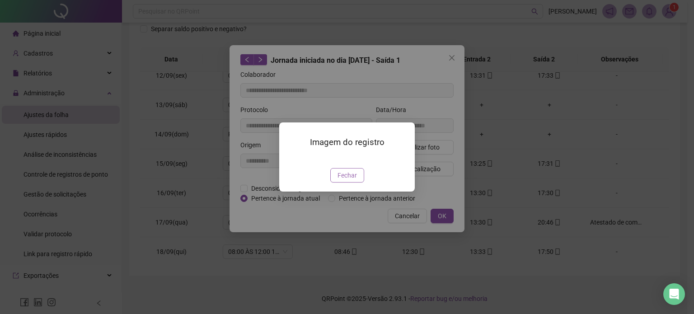
click at [352, 180] on span "Fechar" at bounding box center [347, 175] width 19 height 10
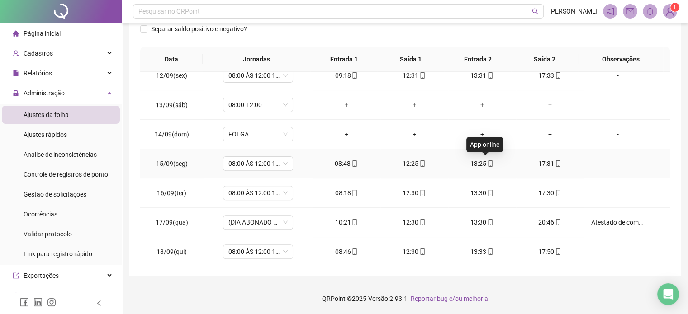
click at [487, 162] on icon "mobile" at bounding box center [490, 163] width 6 height 6
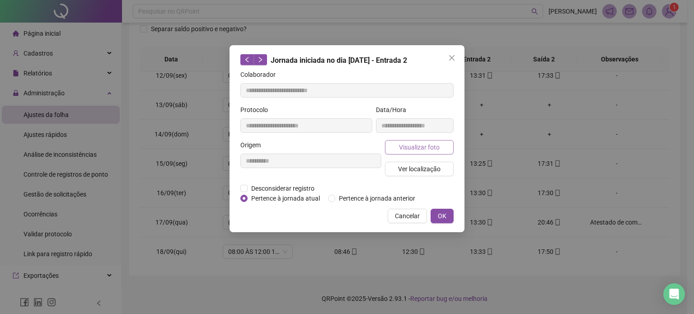
click at [430, 151] on span "Visualizar foto" at bounding box center [419, 147] width 41 height 10
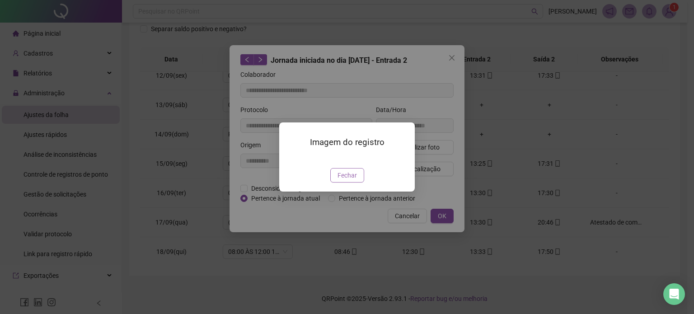
click at [360, 183] on button "Fechar" at bounding box center [347, 175] width 34 height 14
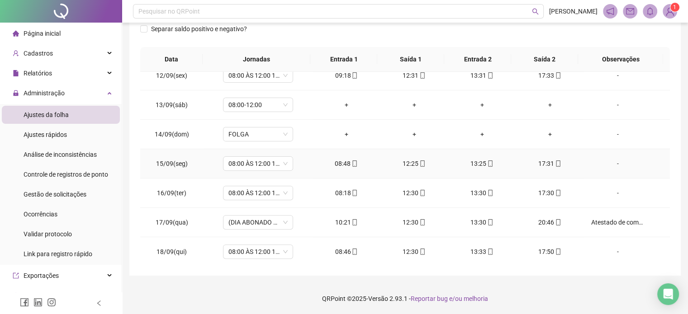
click at [555, 162] on icon "mobile" at bounding box center [558, 163] width 6 height 6
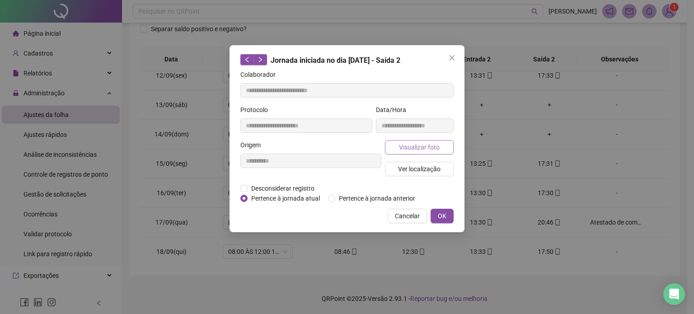
click at [427, 149] on span "Visualizar foto" at bounding box center [419, 147] width 41 height 10
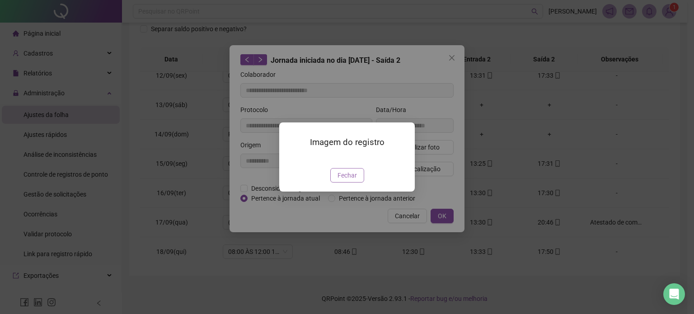
click at [349, 180] on span "Fechar" at bounding box center [347, 175] width 19 height 10
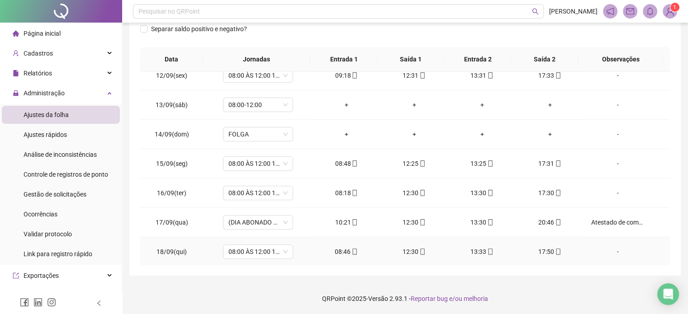
scroll to position [289, 0]
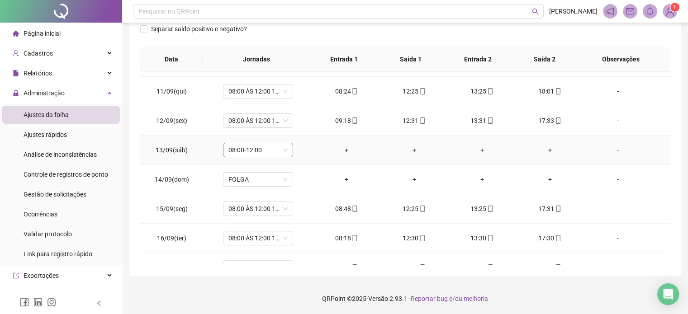
click at [268, 151] on span "08:00-12:00" at bounding box center [257, 150] width 59 height 14
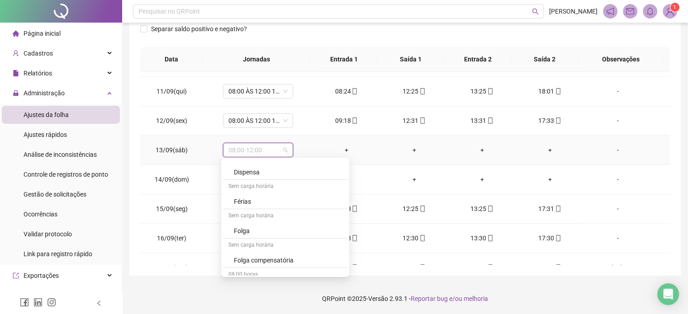
scroll to position [588, 0]
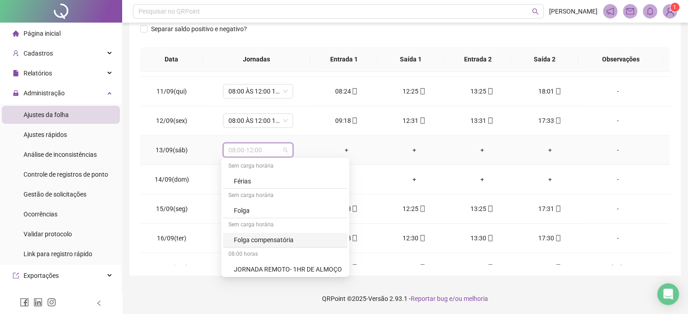
click at [264, 237] on div "Folga compensatória" at bounding box center [288, 240] width 108 height 10
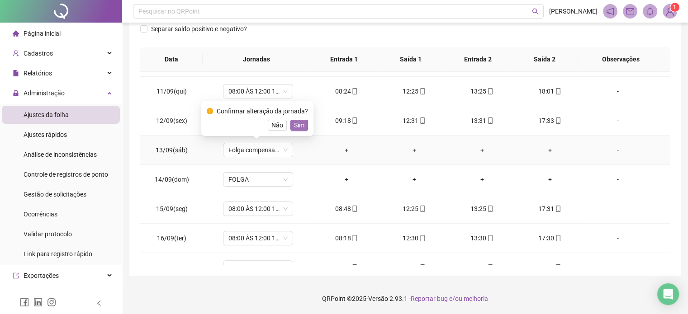
click at [304, 125] on button "Sim" at bounding box center [299, 125] width 18 height 11
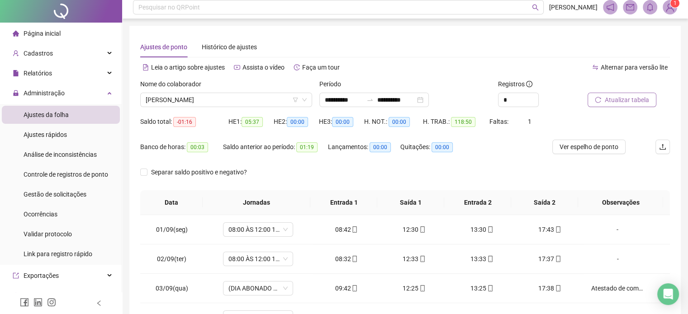
scroll to position [0, 0]
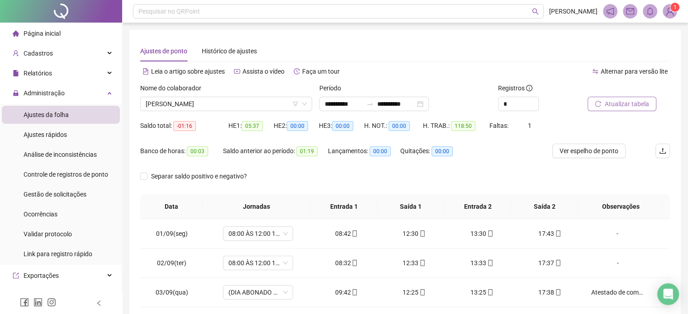
click at [632, 101] on span "Atualizar tabela" at bounding box center [626, 104] width 44 height 10
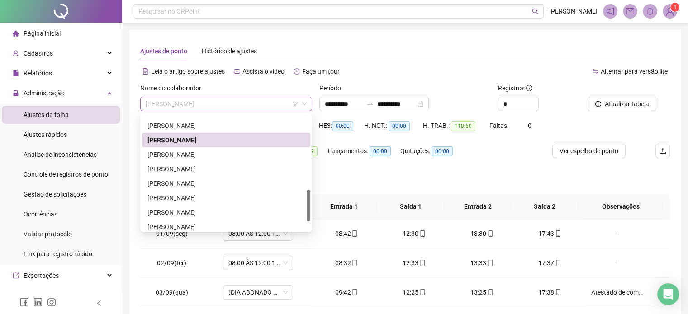
click at [257, 104] on span "[PERSON_NAME]" at bounding box center [226, 104] width 161 height 14
click at [226, 156] on div "[PERSON_NAME]" at bounding box center [225, 155] width 157 height 10
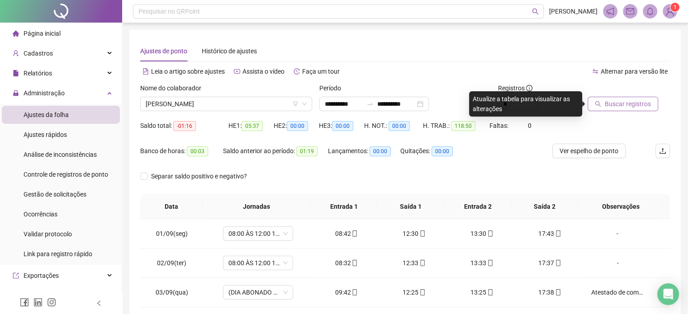
click at [620, 101] on span "Buscar registros" at bounding box center [627, 104] width 46 height 10
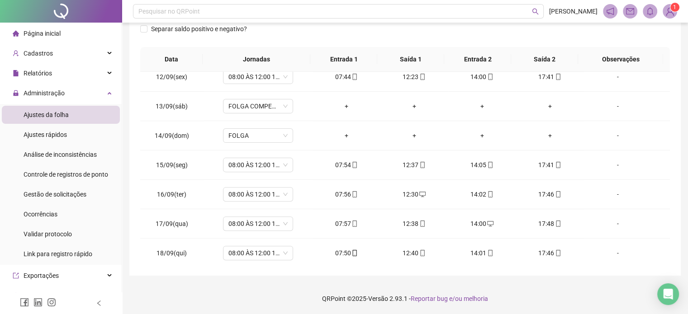
scroll to position [334, 0]
click at [555, 251] on icon "mobile" at bounding box center [558, 252] width 6 height 6
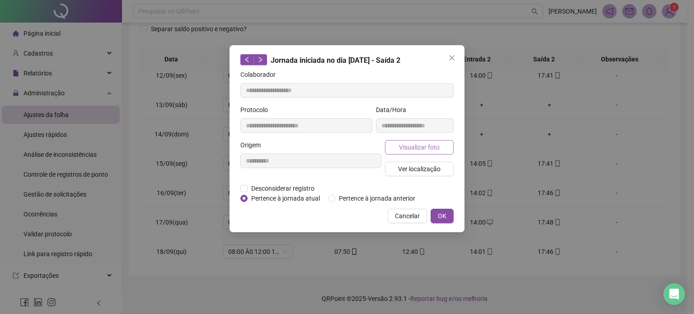
click at [423, 148] on span "Visualizar foto" at bounding box center [419, 147] width 41 height 10
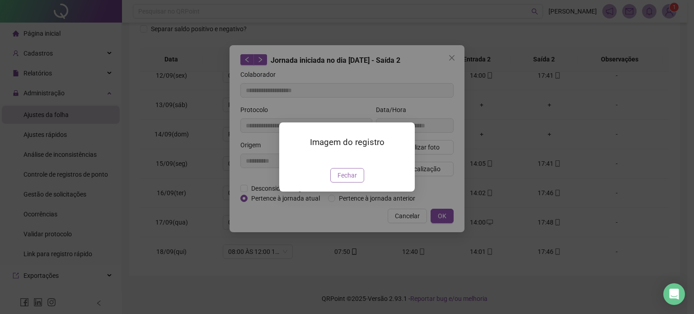
click at [350, 180] on span "Fechar" at bounding box center [347, 175] width 19 height 10
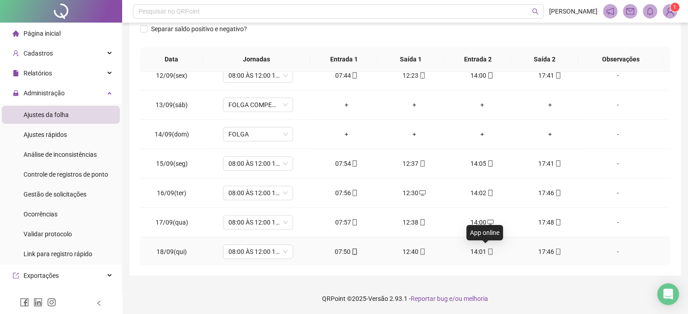
click at [488, 249] on icon "mobile" at bounding box center [490, 252] width 4 height 6
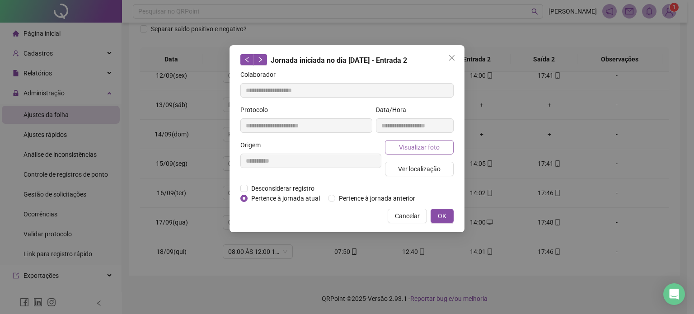
click at [424, 150] on span "Visualizar foto" at bounding box center [419, 147] width 41 height 10
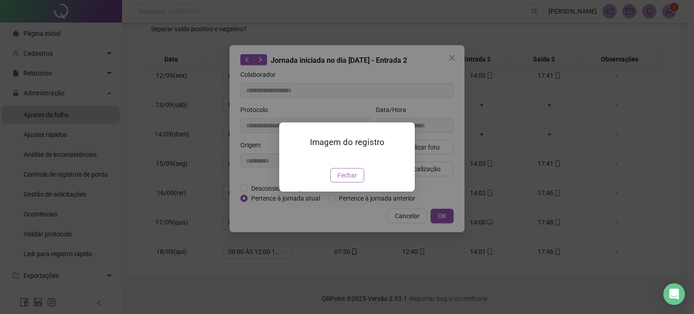
click at [354, 180] on span "Fechar" at bounding box center [347, 175] width 19 height 10
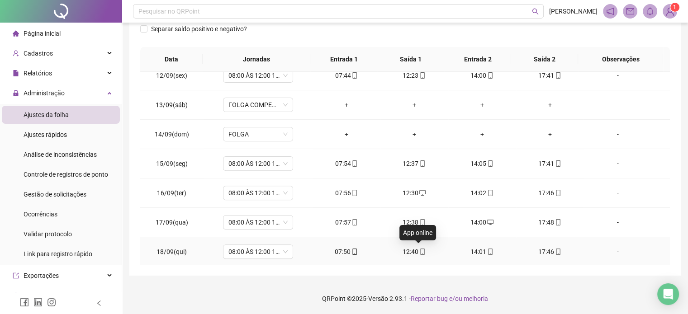
click at [421, 252] on icon "mobile" at bounding box center [422, 252] width 6 height 6
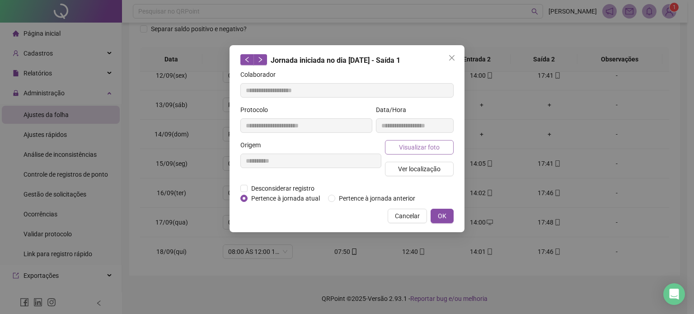
click at [432, 146] on span "Visualizar foto" at bounding box center [419, 147] width 41 height 10
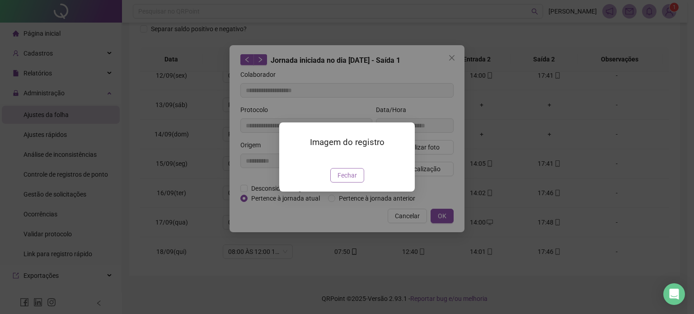
click at [346, 180] on span "Fechar" at bounding box center [347, 175] width 19 height 10
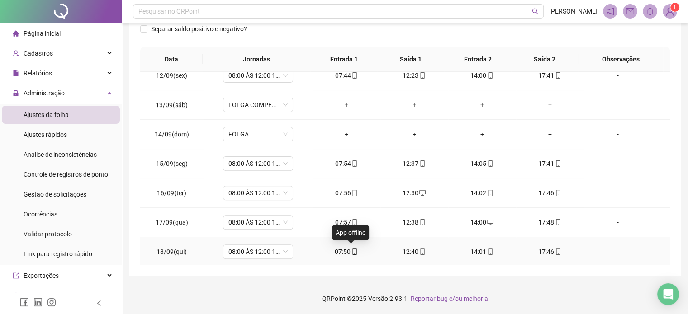
click at [351, 249] on icon "mobile" at bounding box center [354, 252] width 6 height 6
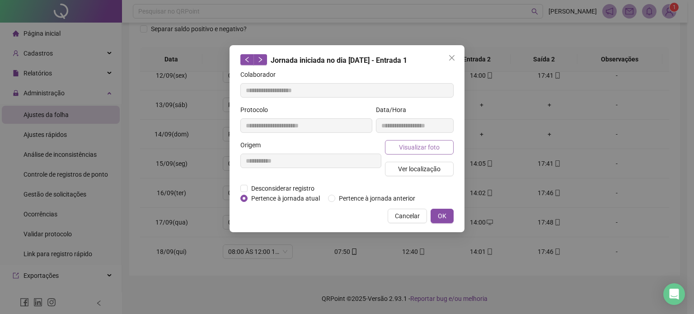
click at [420, 143] on span "Visualizar foto" at bounding box center [419, 147] width 41 height 10
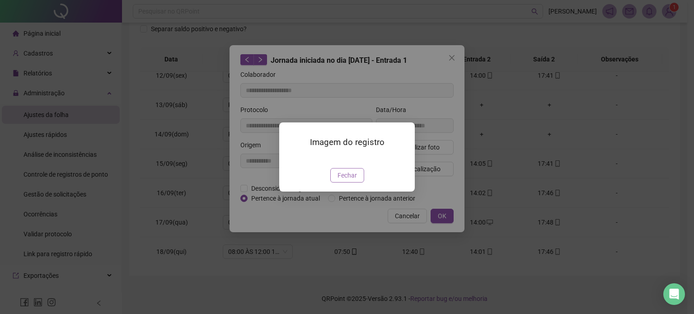
click at [345, 180] on span "Fechar" at bounding box center [347, 175] width 19 height 10
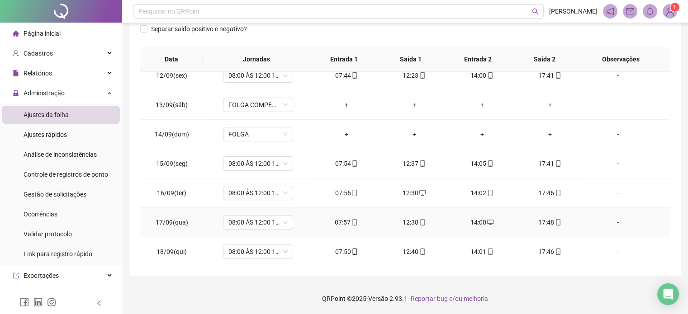
click at [555, 222] on icon "mobile" at bounding box center [558, 222] width 6 height 6
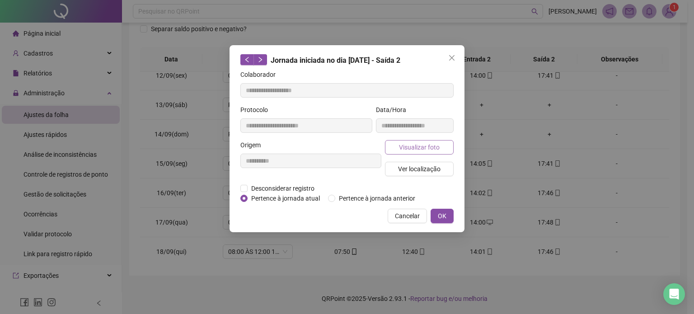
click at [421, 145] on span "Visualizar foto" at bounding box center [419, 147] width 41 height 10
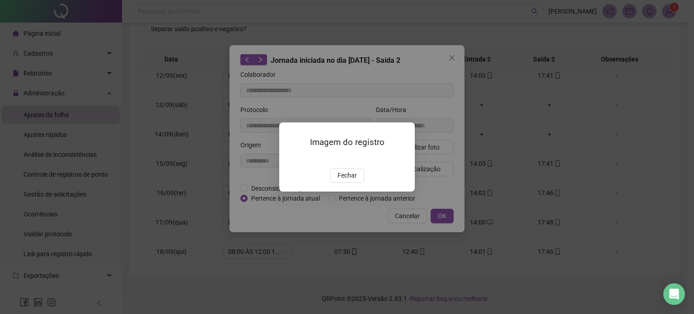
click at [355, 192] on div "Imagem do registro Fechar" at bounding box center [347, 157] width 136 height 69
click at [354, 180] on span "Fechar" at bounding box center [347, 175] width 19 height 10
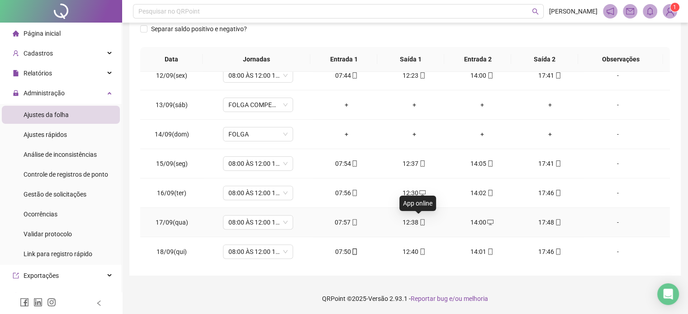
click at [419, 219] on icon "mobile" at bounding box center [422, 222] width 6 height 6
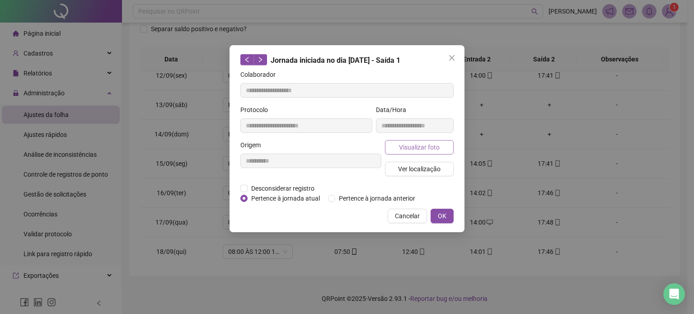
click at [441, 148] on button "Visualizar foto" at bounding box center [419, 147] width 69 height 14
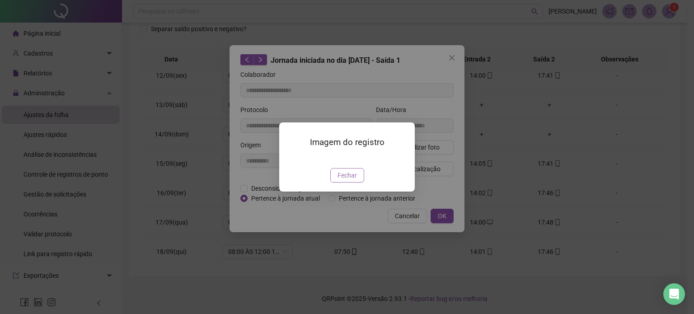
click at [354, 180] on span "Fechar" at bounding box center [347, 175] width 19 height 10
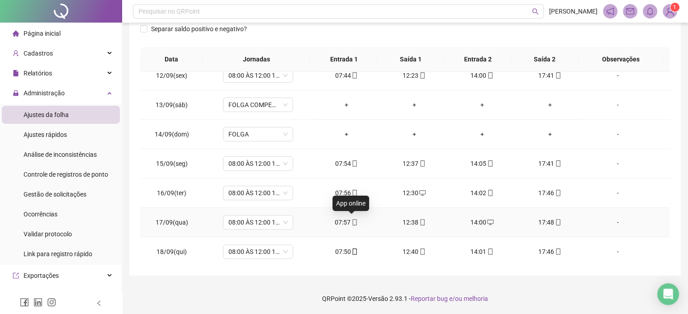
click at [354, 219] on icon "mobile" at bounding box center [354, 222] width 6 height 6
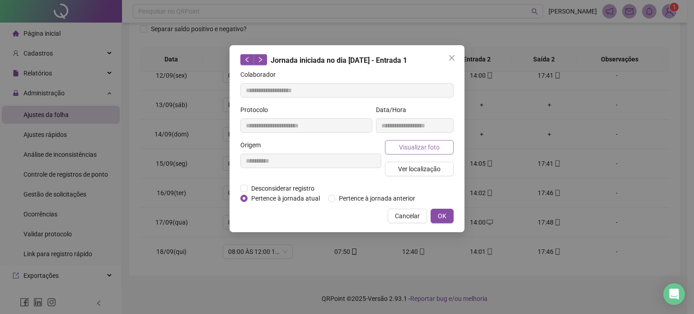
click at [433, 148] on span "Visualizar foto" at bounding box center [419, 147] width 41 height 10
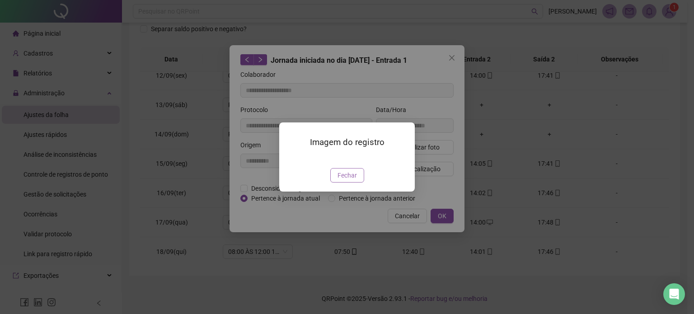
click at [350, 180] on span "Fechar" at bounding box center [347, 175] width 19 height 10
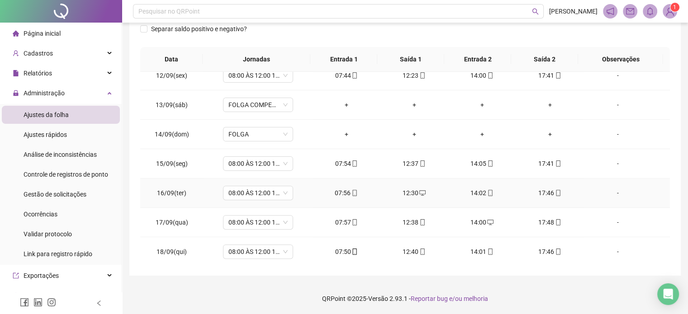
click at [354, 193] on icon "mobile" at bounding box center [354, 193] width 6 height 6
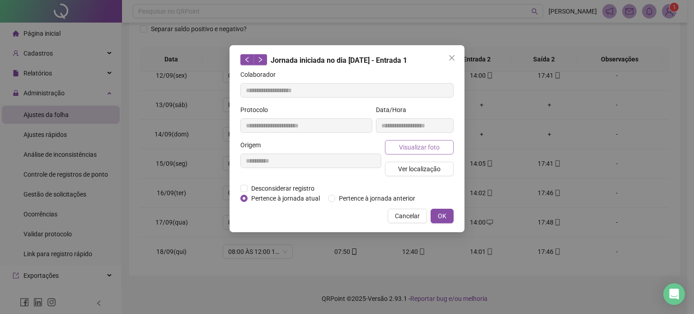
click at [421, 152] on button "Visualizar foto" at bounding box center [419, 147] width 69 height 14
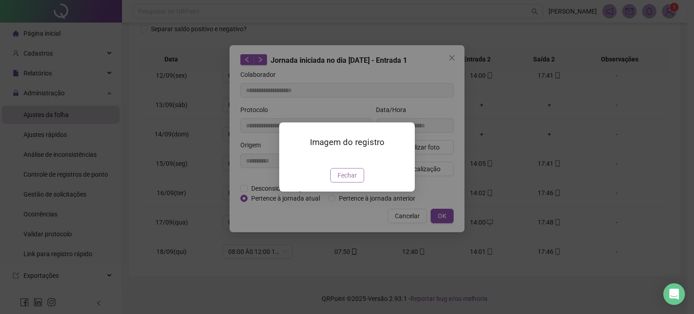
click at [350, 180] on span "Fechar" at bounding box center [347, 175] width 19 height 10
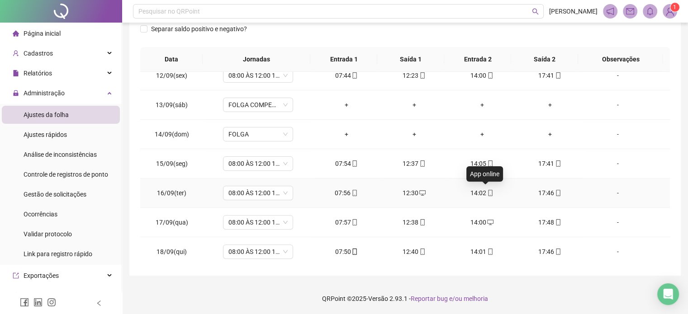
click at [487, 190] on icon "mobile" at bounding box center [490, 193] width 6 height 6
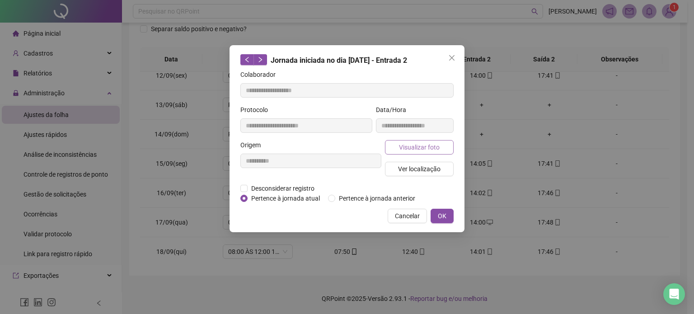
click at [444, 151] on button "Visualizar foto" at bounding box center [419, 147] width 69 height 14
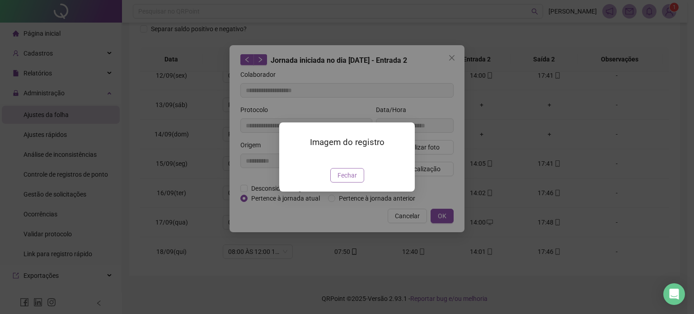
click at [354, 180] on span "Fechar" at bounding box center [347, 175] width 19 height 10
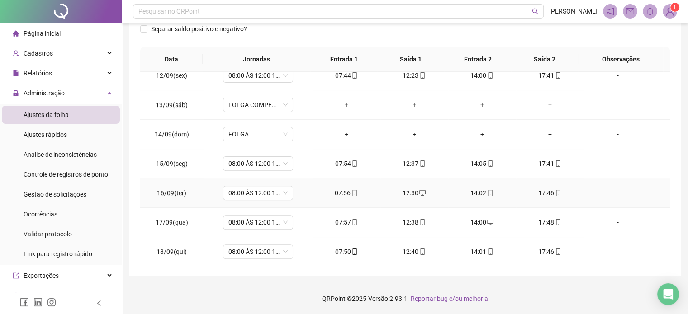
click at [556, 190] on icon "mobile" at bounding box center [558, 193] width 4 height 6
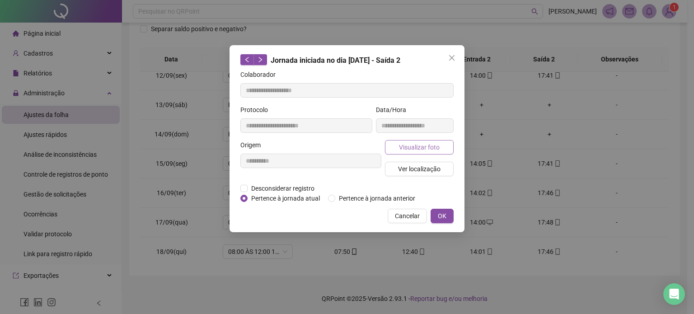
click at [430, 149] on span "Visualizar foto" at bounding box center [419, 147] width 41 height 10
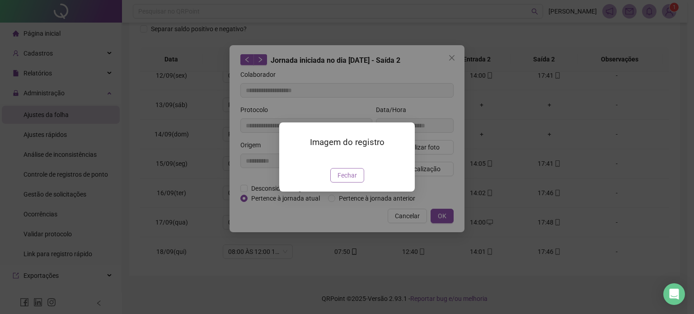
click at [350, 180] on span "Fechar" at bounding box center [347, 175] width 19 height 10
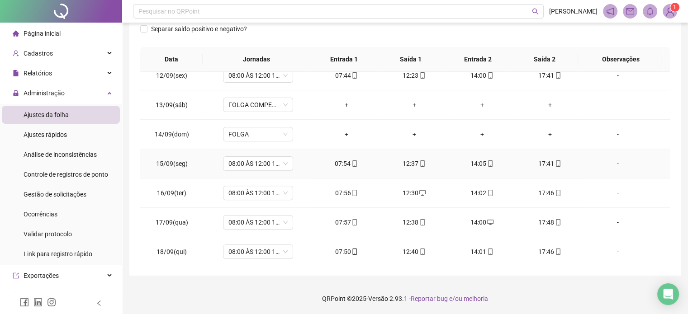
click at [555, 163] on icon "mobile" at bounding box center [558, 163] width 6 height 6
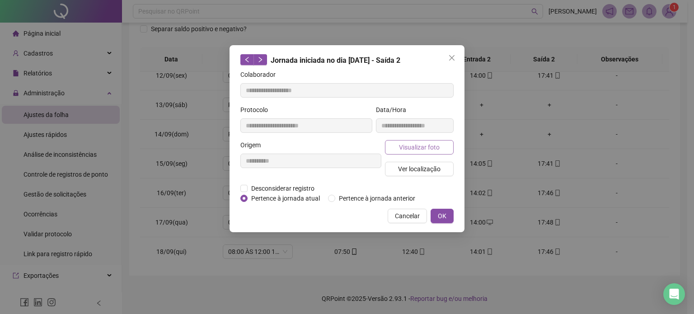
click at [410, 145] on span "Visualizar foto" at bounding box center [419, 147] width 41 height 10
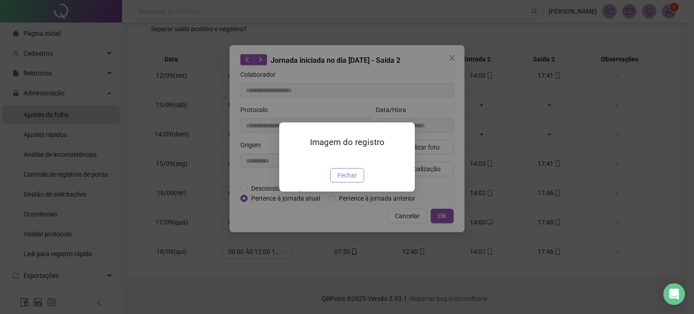
click at [349, 180] on span "Fechar" at bounding box center [347, 175] width 19 height 10
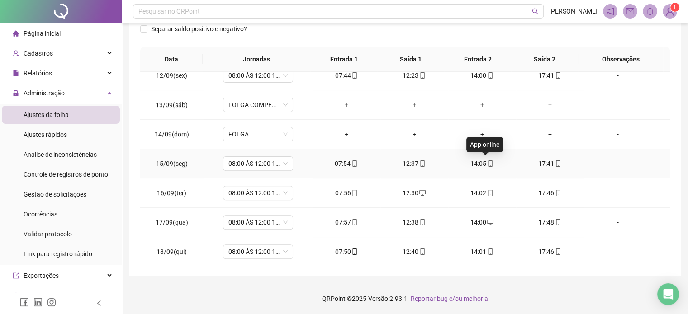
click at [487, 162] on icon "mobile" at bounding box center [490, 163] width 6 height 6
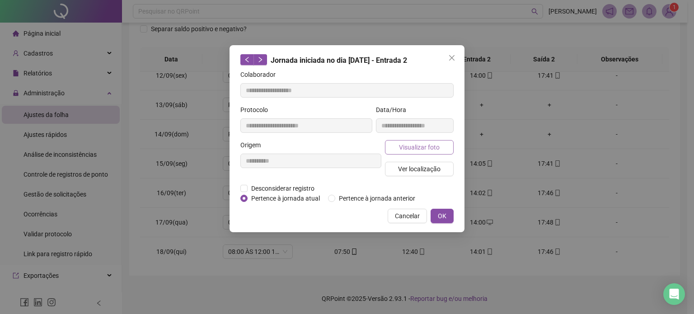
click at [435, 150] on span "Visualizar foto" at bounding box center [419, 147] width 41 height 10
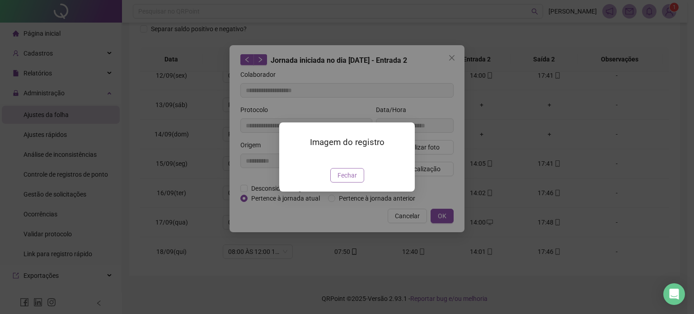
click at [353, 180] on span "Fechar" at bounding box center [347, 175] width 19 height 10
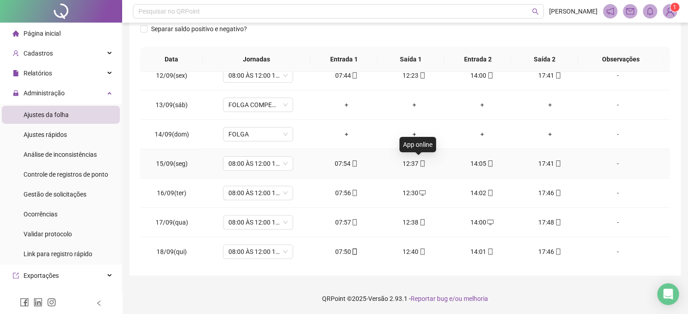
click at [420, 165] on icon "mobile" at bounding box center [422, 163] width 4 height 6
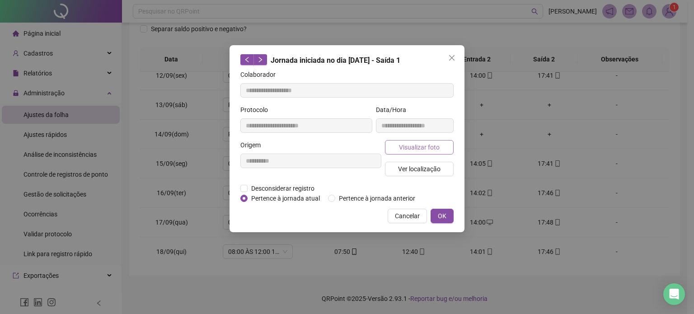
click at [431, 147] on span "Visualizar foto" at bounding box center [419, 147] width 41 height 10
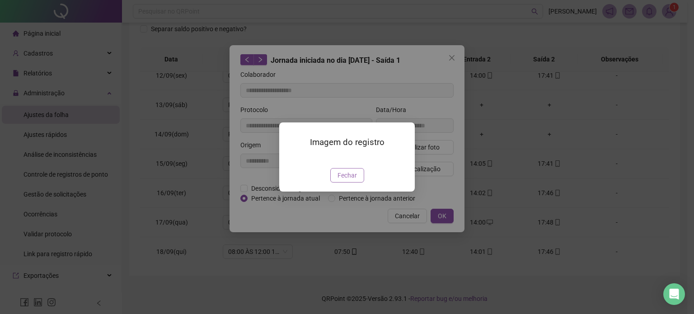
click at [344, 180] on span "Fechar" at bounding box center [347, 175] width 19 height 10
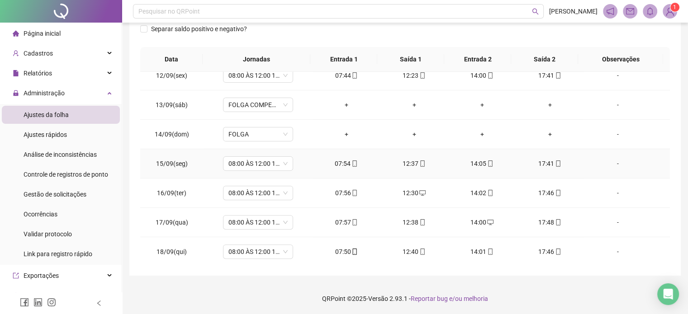
click at [350, 160] on span "mobile" at bounding box center [353, 163] width 7 height 6
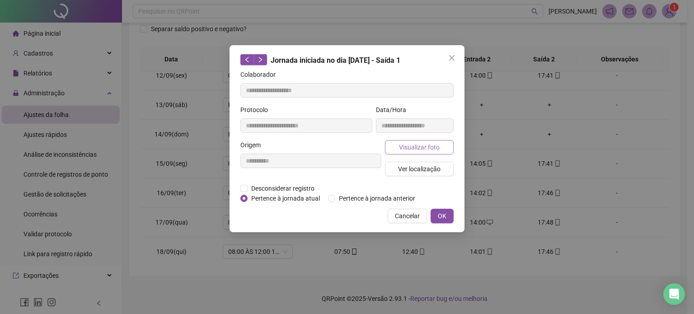
click at [419, 148] on span "Visualizar foto" at bounding box center [419, 147] width 41 height 10
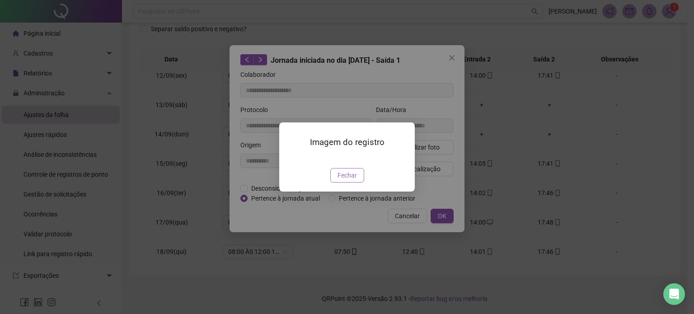
click at [352, 180] on span "Fechar" at bounding box center [347, 175] width 19 height 10
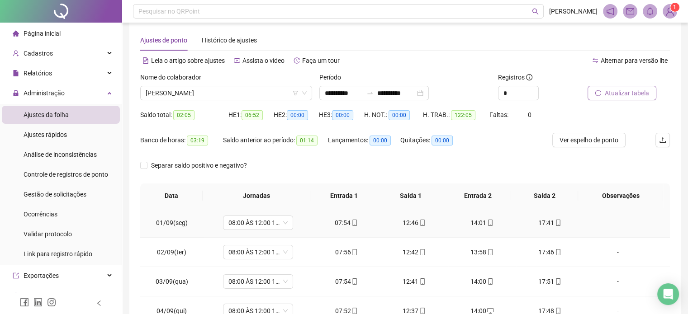
scroll to position [0, 0]
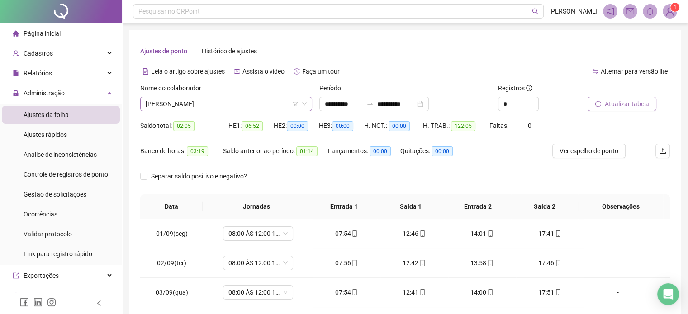
click at [250, 107] on span "[PERSON_NAME]" at bounding box center [226, 104] width 161 height 14
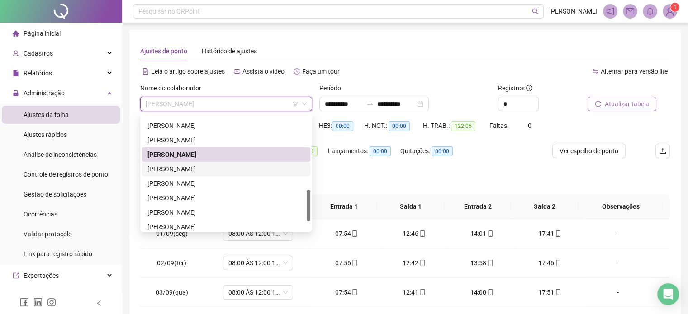
click at [222, 170] on div "[PERSON_NAME]" at bounding box center [225, 169] width 157 height 10
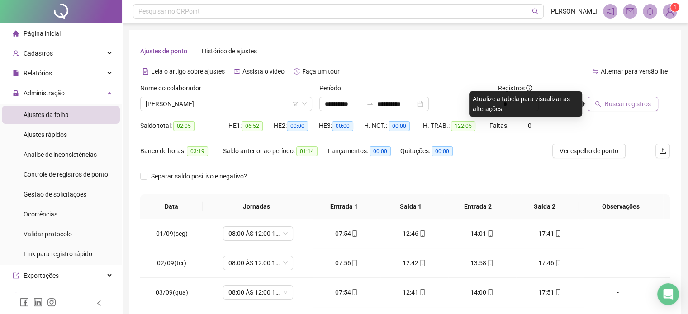
click at [618, 104] on span "Buscar registros" at bounding box center [627, 104] width 46 height 10
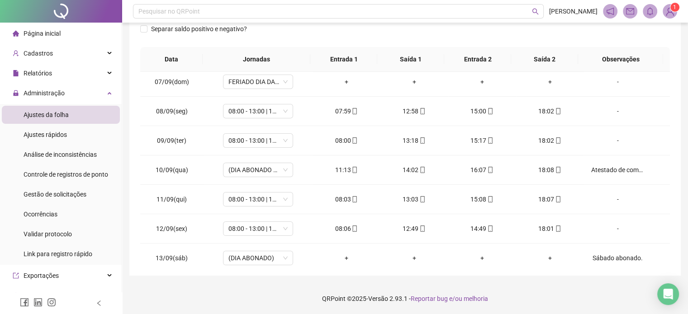
scroll to position [334, 0]
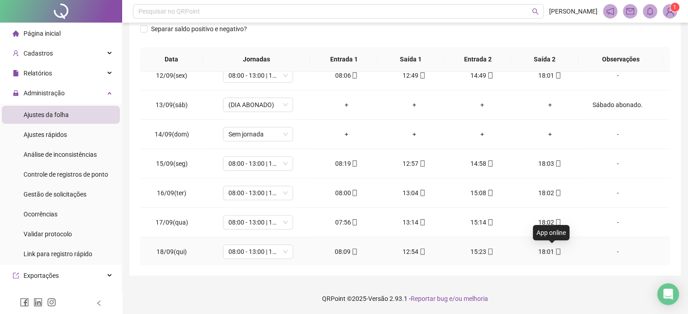
click at [555, 250] on icon "mobile" at bounding box center [558, 252] width 6 height 6
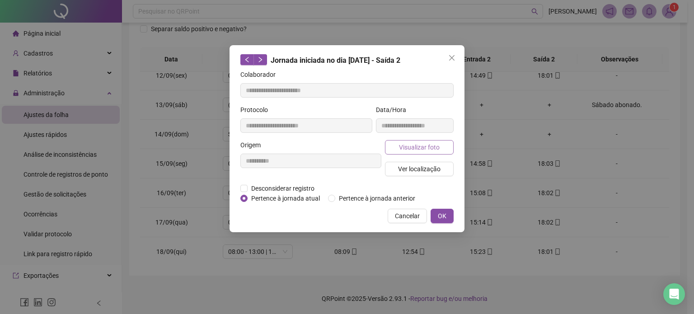
click at [439, 146] on button "Visualizar foto" at bounding box center [419, 147] width 69 height 14
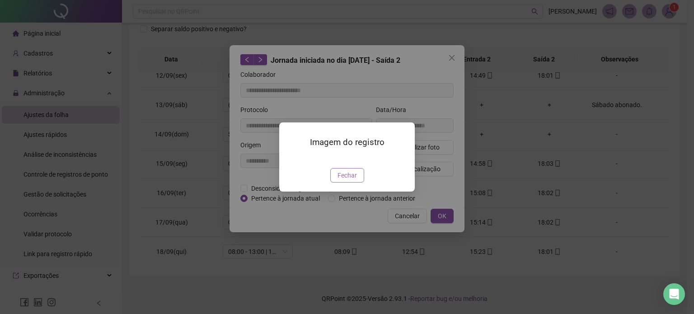
click at [349, 180] on span "Fechar" at bounding box center [347, 175] width 19 height 10
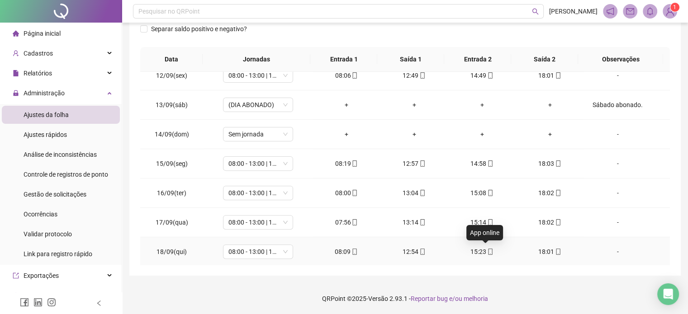
click at [487, 249] on icon "mobile" at bounding box center [490, 252] width 6 height 6
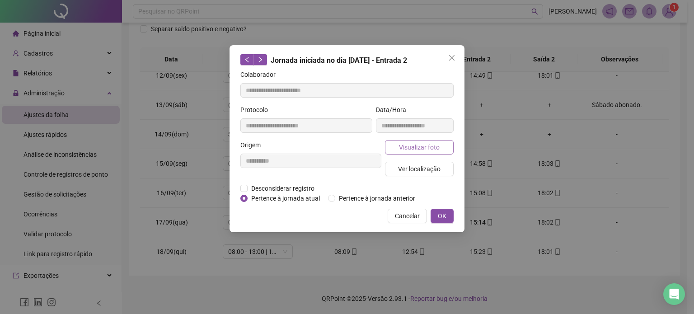
click at [437, 148] on span "Visualizar foto" at bounding box center [419, 147] width 41 height 10
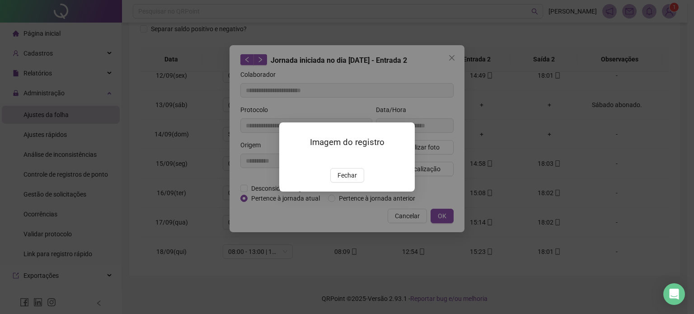
click at [346, 180] on span "Fechar" at bounding box center [347, 175] width 19 height 10
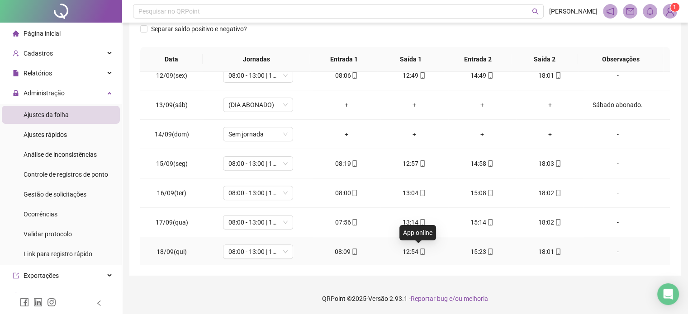
click at [420, 254] on span at bounding box center [421, 251] width 7 height 7
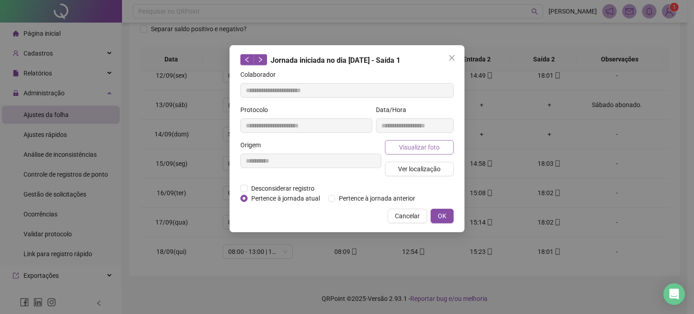
click at [438, 146] on span "Visualizar foto" at bounding box center [419, 147] width 41 height 10
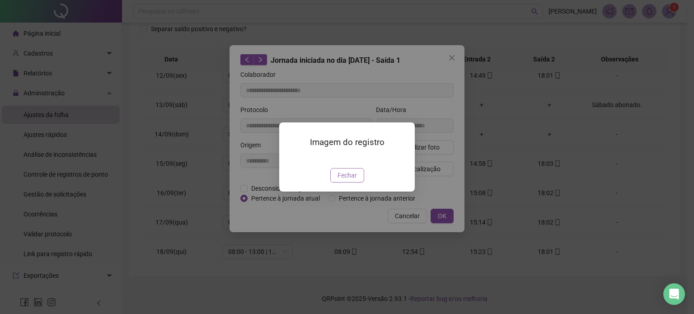
click at [349, 180] on span "Fechar" at bounding box center [347, 175] width 19 height 10
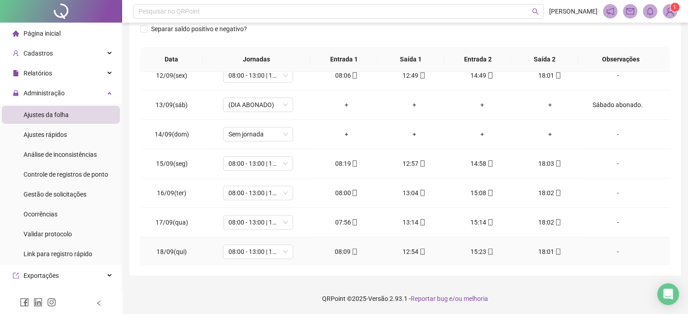
click at [350, 250] on span "mobile" at bounding box center [353, 252] width 7 height 6
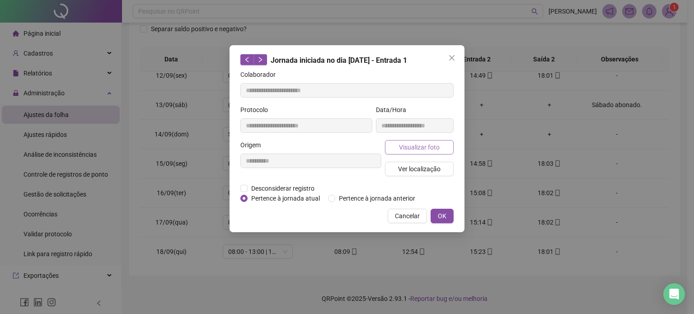
click at [411, 149] on span "Visualizar foto" at bounding box center [419, 147] width 41 height 10
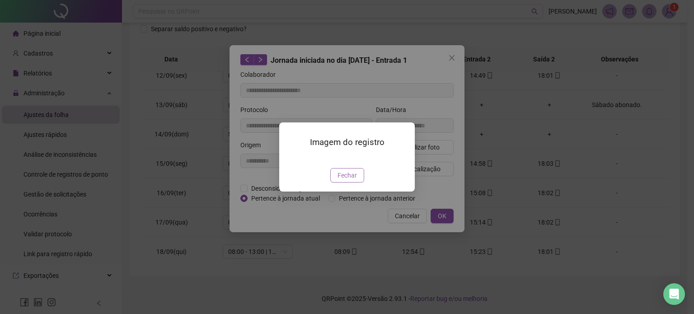
click at [344, 180] on span "Fechar" at bounding box center [347, 175] width 19 height 10
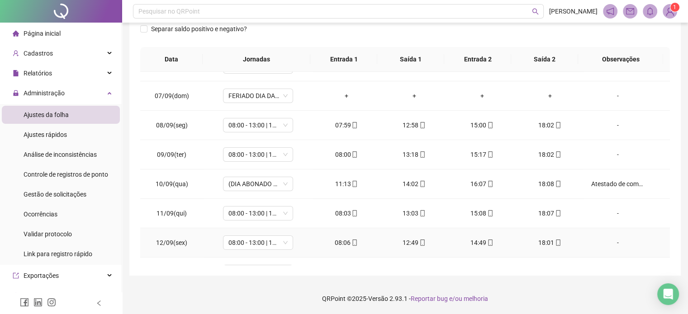
scroll to position [153, 0]
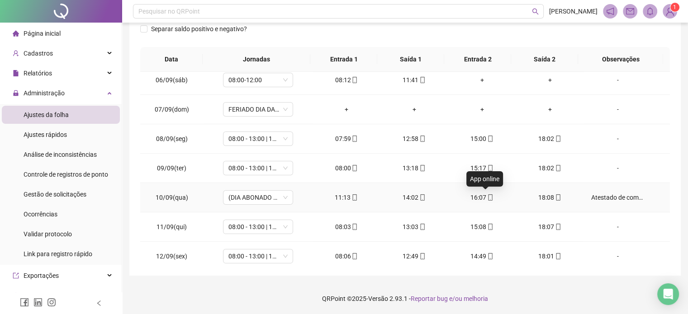
click at [487, 195] on icon "mobile" at bounding box center [490, 197] width 6 height 6
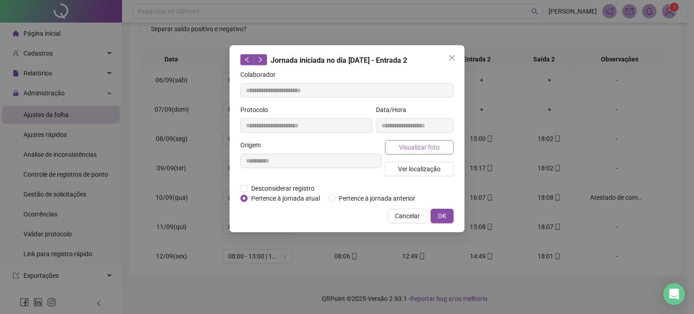
click at [424, 145] on span "Visualizar foto" at bounding box center [419, 147] width 41 height 10
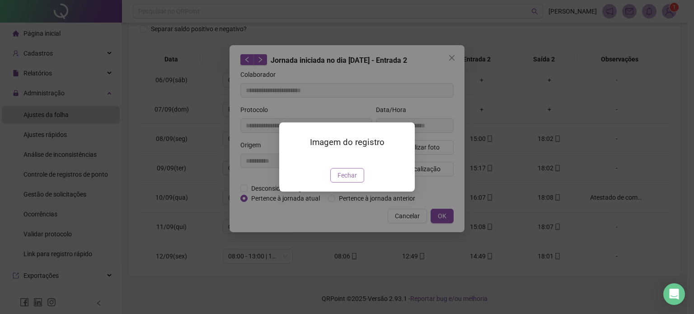
click at [357, 183] on button "Fechar" at bounding box center [347, 175] width 34 height 14
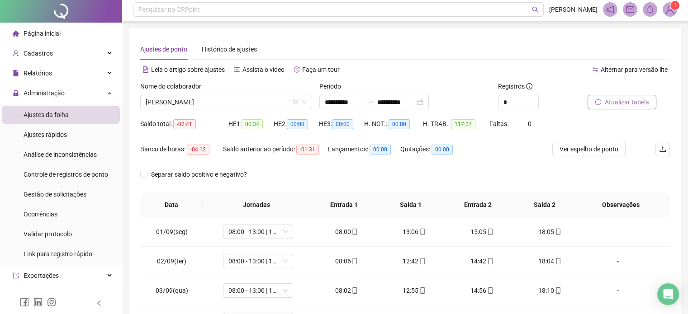
scroll to position [0, 0]
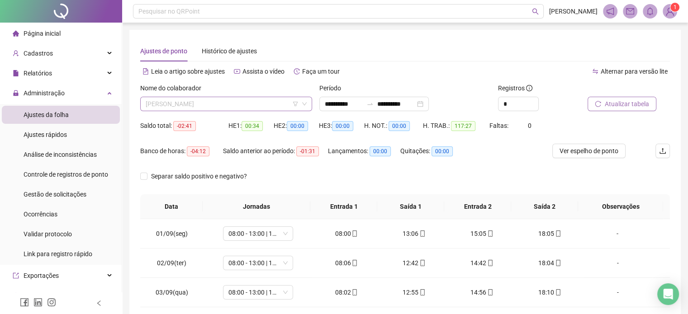
click at [244, 102] on span "[PERSON_NAME]" at bounding box center [226, 104] width 161 height 14
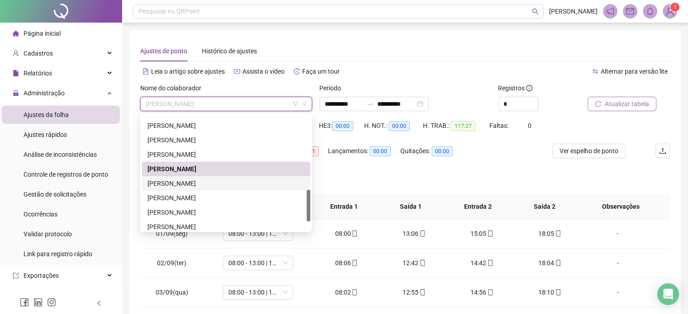
click at [206, 184] on div "[PERSON_NAME]" at bounding box center [225, 184] width 157 height 10
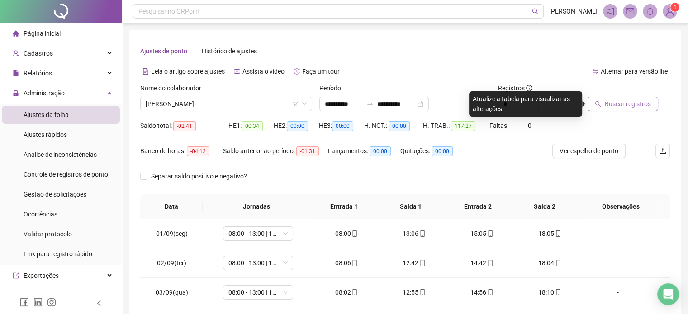
click at [611, 103] on span "Buscar registros" at bounding box center [627, 104] width 46 height 10
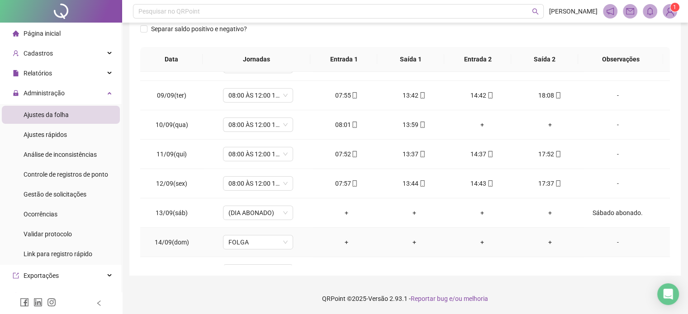
scroll to position [334, 0]
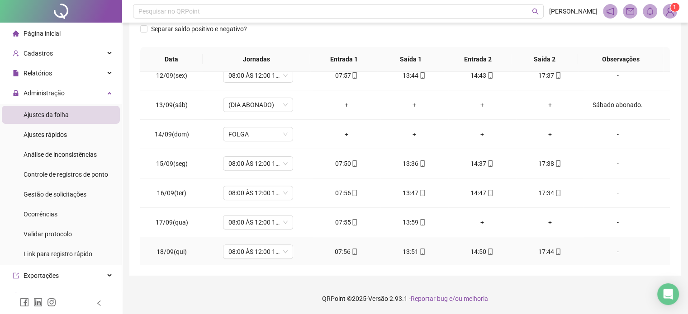
click at [555, 251] on div "17:44" at bounding box center [549, 252] width 53 height 10
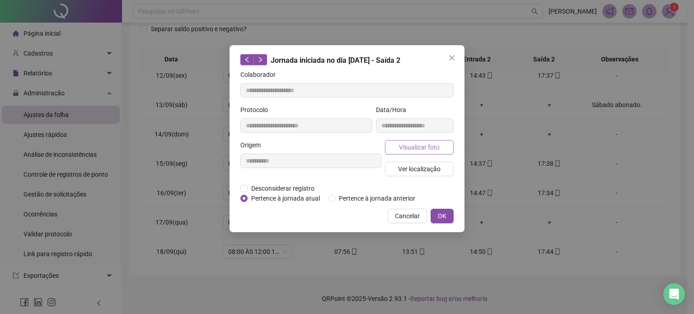
click at [435, 142] on span "Visualizar foto" at bounding box center [419, 147] width 41 height 10
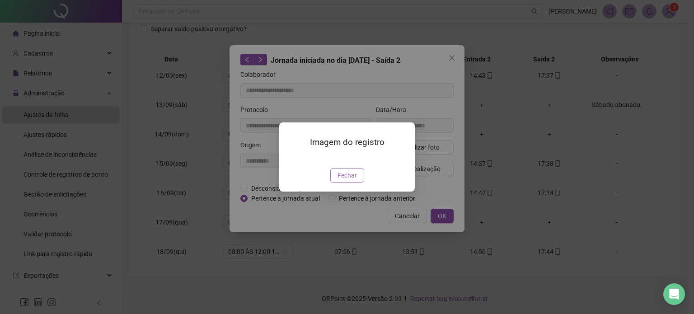
click at [347, 180] on span "Fechar" at bounding box center [347, 175] width 19 height 10
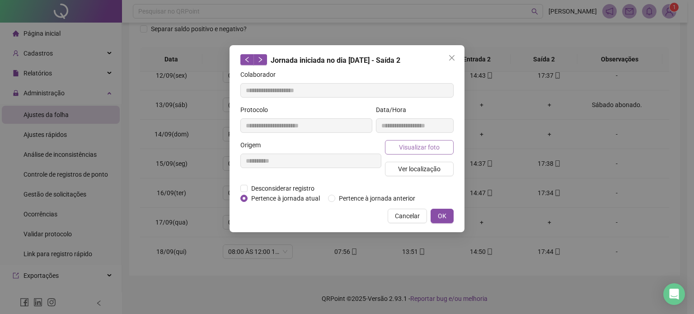
click at [434, 147] on span "Visualizar foto" at bounding box center [419, 147] width 41 height 10
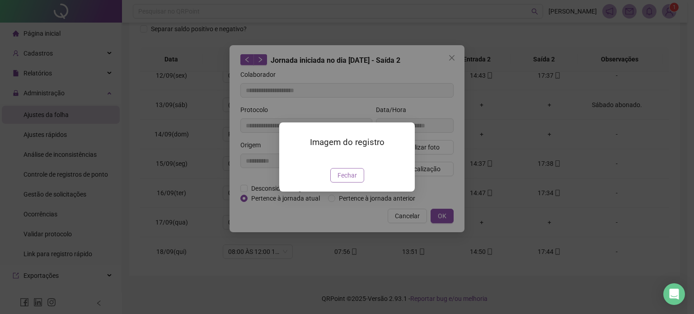
click at [339, 180] on span "Fechar" at bounding box center [347, 175] width 19 height 10
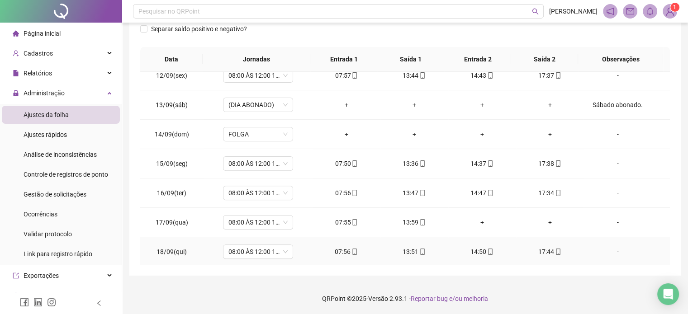
click at [488, 252] on icon "mobile" at bounding box center [490, 252] width 4 height 6
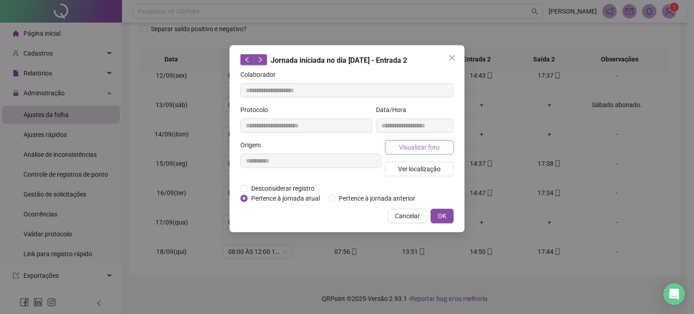
click at [434, 143] on span "Visualizar foto" at bounding box center [419, 147] width 41 height 10
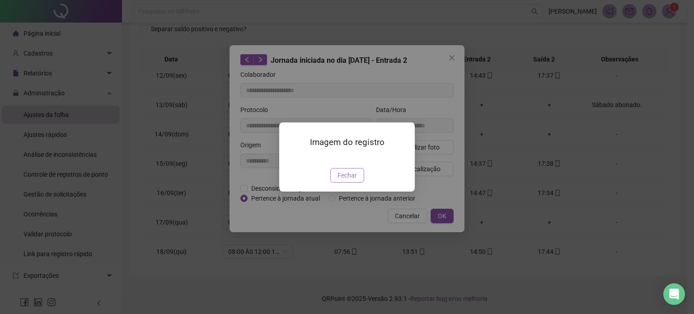
click at [347, 180] on span "Fechar" at bounding box center [347, 175] width 19 height 10
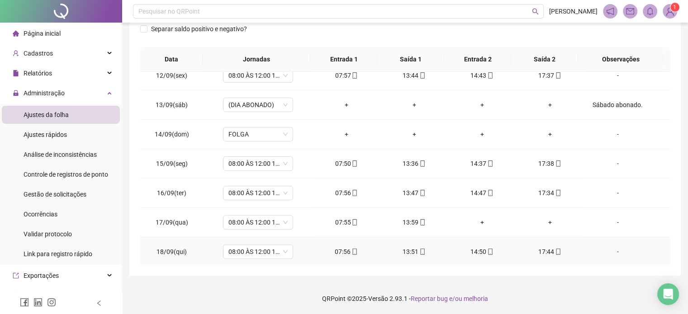
click at [420, 249] on icon "mobile" at bounding box center [422, 252] width 6 height 6
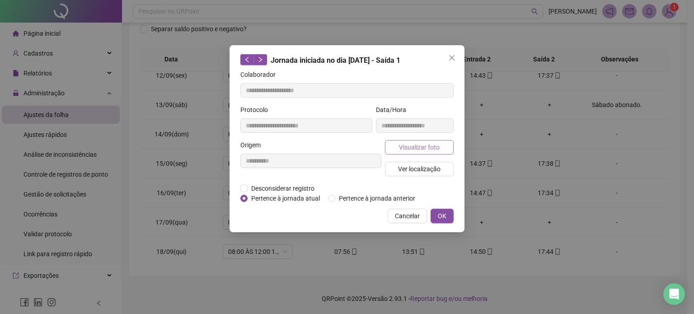
click at [448, 148] on button "Visualizar foto" at bounding box center [419, 147] width 69 height 14
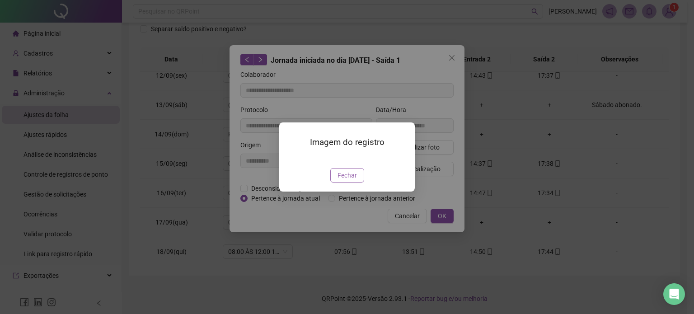
click at [346, 180] on span "Fechar" at bounding box center [347, 175] width 19 height 10
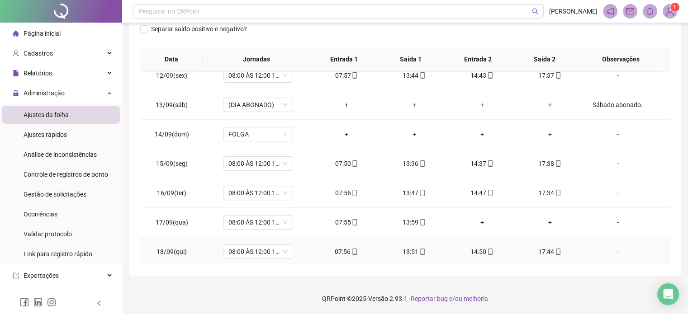
click at [351, 249] on icon "mobile" at bounding box center [354, 252] width 6 height 6
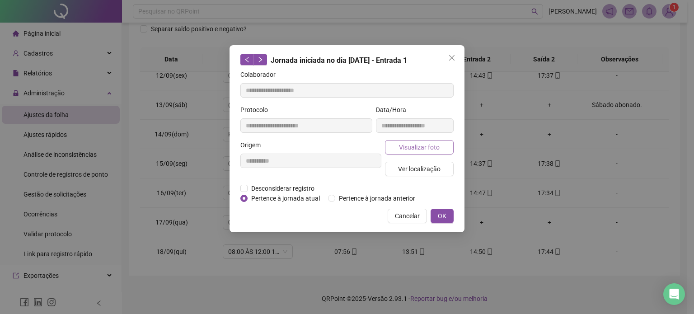
click at [439, 147] on button "Visualizar foto" at bounding box center [419, 147] width 69 height 14
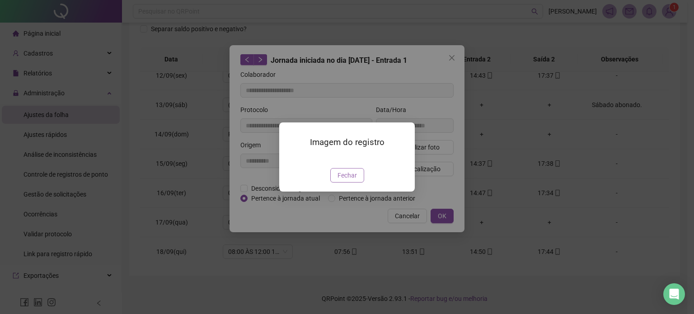
click at [345, 180] on span "Fechar" at bounding box center [347, 175] width 19 height 10
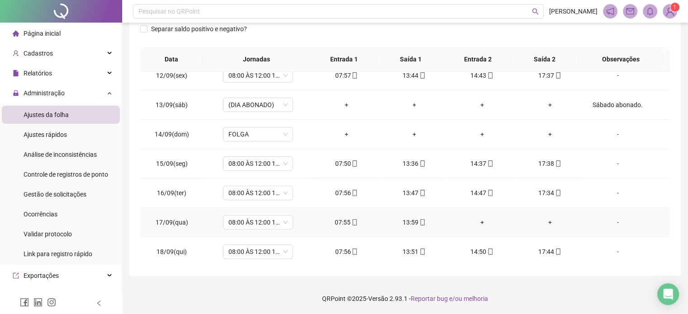
click at [352, 222] on icon "mobile" at bounding box center [354, 222] width 6 height 6
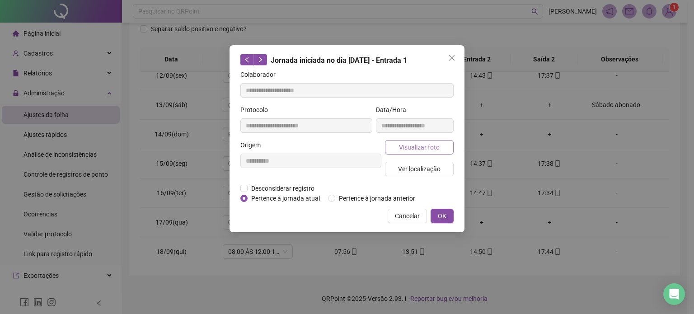
click at [438, 150] on span "Visualizar foto" at bounding box center [419, 147] width 41 height 10
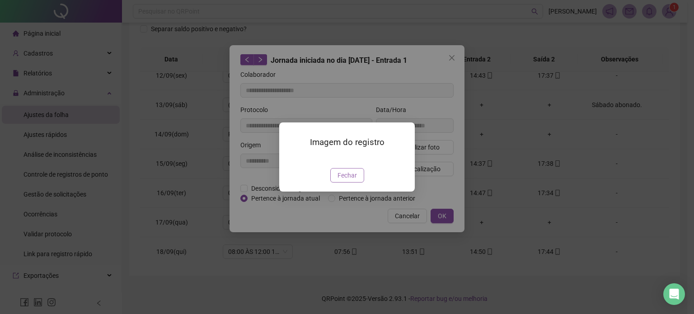
click at [344, 180] on span "Fechar" at bounding box center [347, 175] width 19 height 10
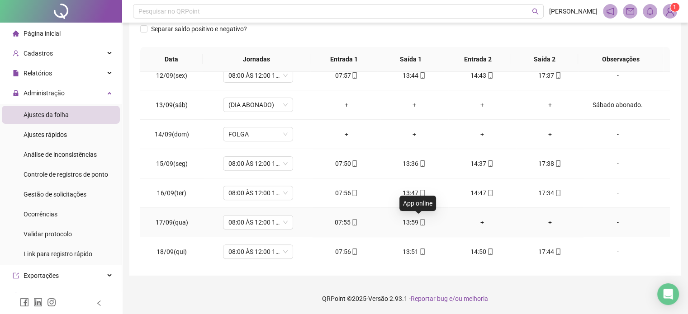
click at [419, 222] on icon "mobile" at bounding box center [422, 222] width 6 height 6
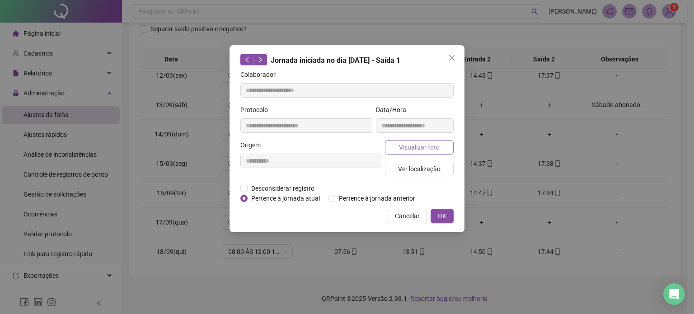
click at [448, 152] on button "Visualizar foto" at bounding box center [419, 147] width 69 height 14
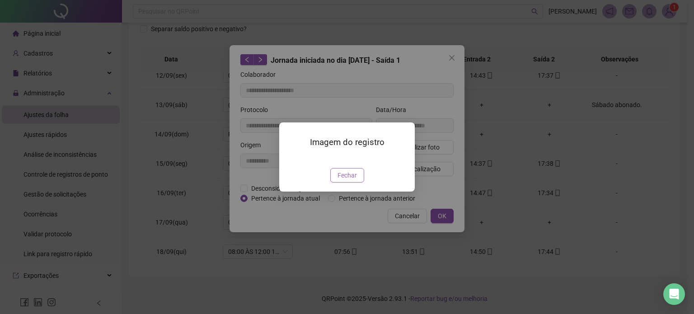
click at [357, 175] on button "Fechar" at bounding box center [347, 175] width 34 height 14
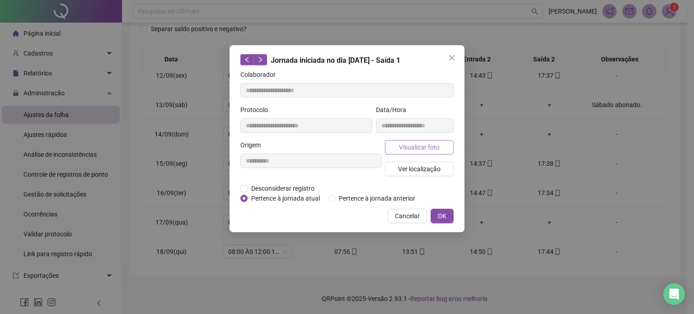
click at [418, 142] on span "Visualizar foto" at bounding box center [419, 147] width 41 height 10
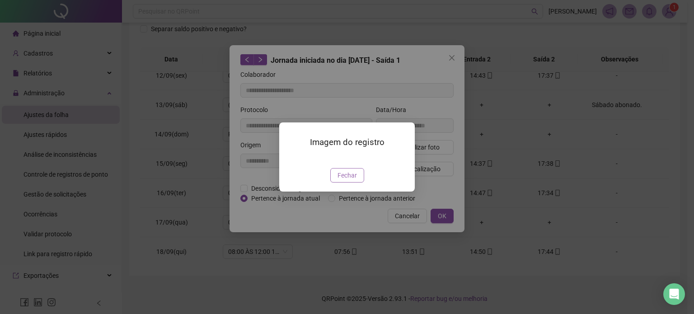
click at [349, 180] on span "Fechar" at bounding box center [347, 175] width 19 height 10
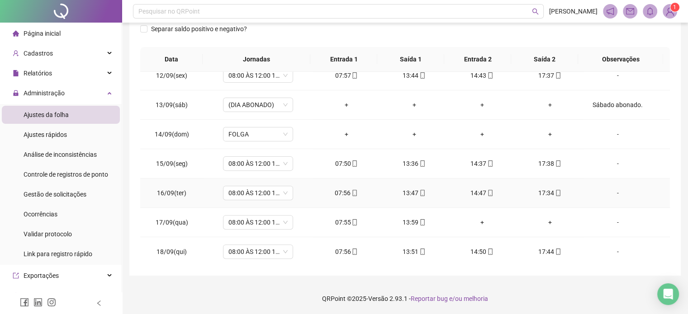
click at [553, 196] on td "17:34" at bounding box center [550, 193] width 68 height 29
click at [555, 191] on icon "mobile" at bounding box center [558, 193] width 6 height 6
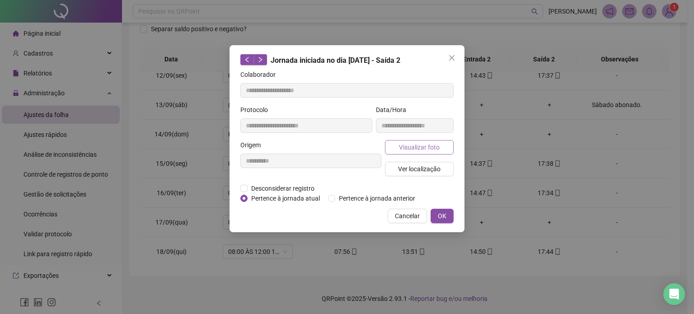
click at [436, 140] on button "Visualizar foto" at bounding box center [419, 147] width 69 height 14
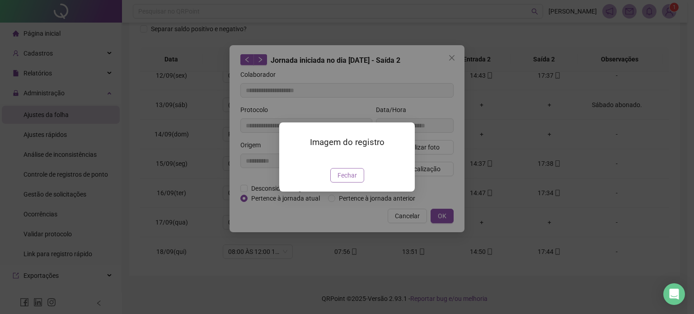
click at [342, 180] on span "Fechar" at bounding box center [347, 175] width 19 height 10
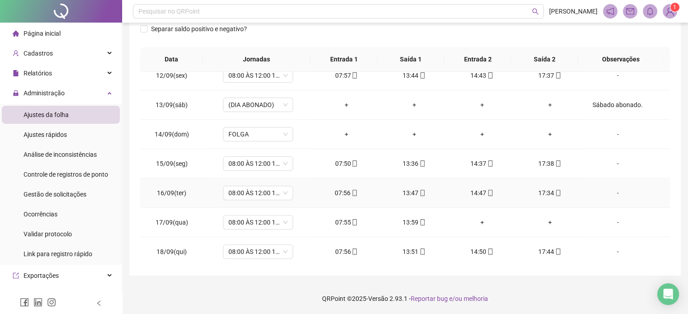
click at [489, 193] on div "14:47" at bounding box center [481, 193] width 53 height 10
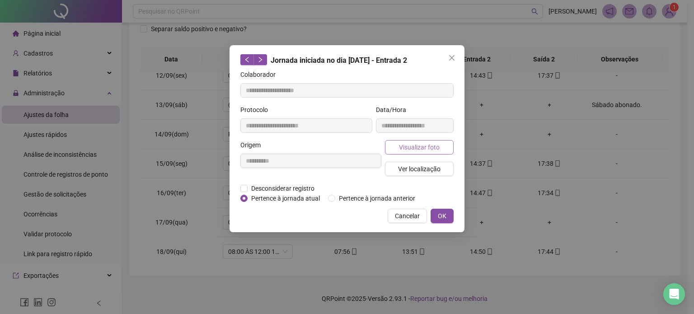
click at [435, 149] on span "Visualizar foto" at bounding box center [419, 147] width 41 height 10
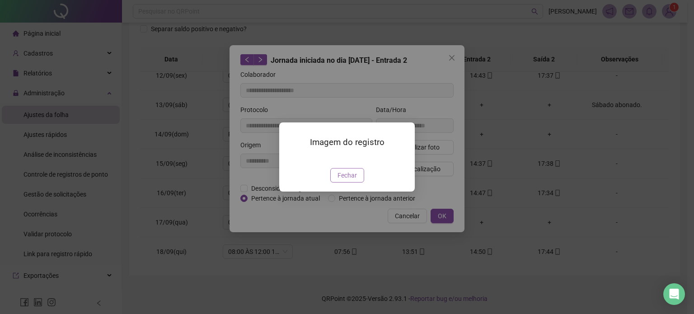
click at [352, 180] on span "Fechar" at bounding box center [347, 175] width 19 height 10
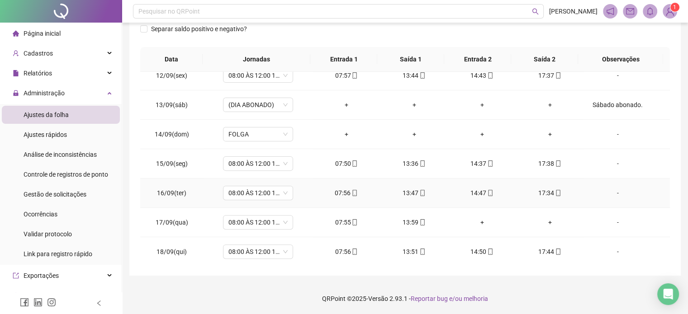
click at [419, 190] on icon "mobile" at bounding box center [422, 193] width 6 height 6
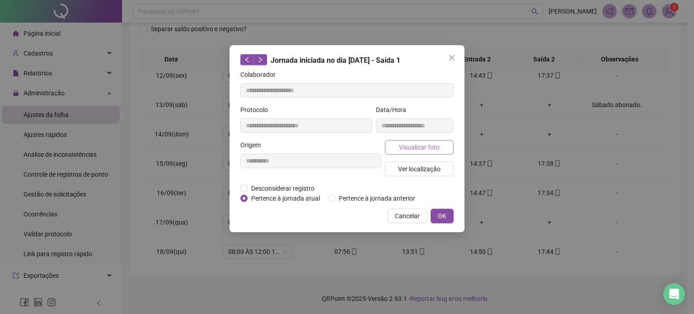
click at [434, 146] on span "Visualizar foto" at bounding box center [419, 147] width 41 height 10
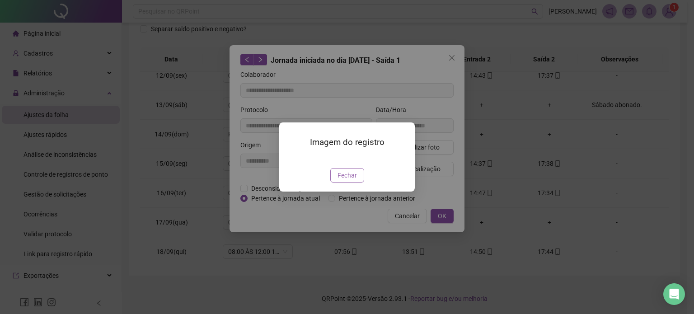
click at [353, 180] on span "Fechar" at bounding box center [347, 175] width 19 height 10
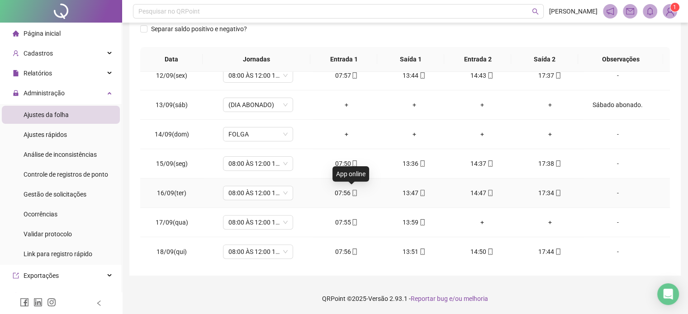
click at [353, 190] on icon "mobile" at bounding box center [355, 193] width 4 height 6
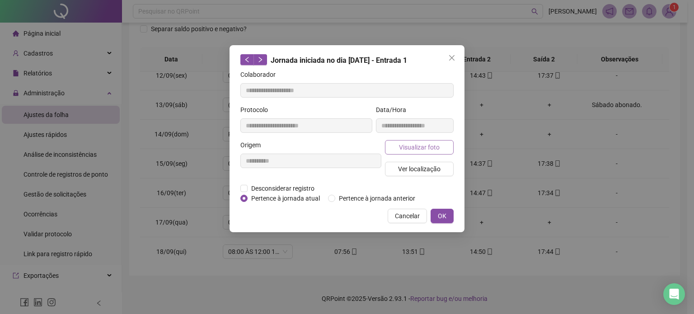
click at [436, 148] on span "Visualizar foto" at bounding box center [419, 147] width 41 height 10
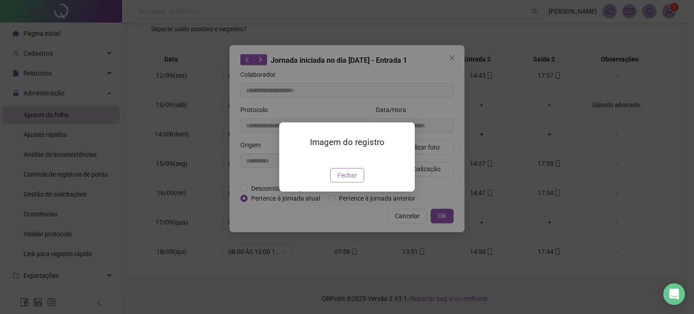
click at [349, 180] on span "Fechar" at bounding box center [347, 175] width 19 height 10
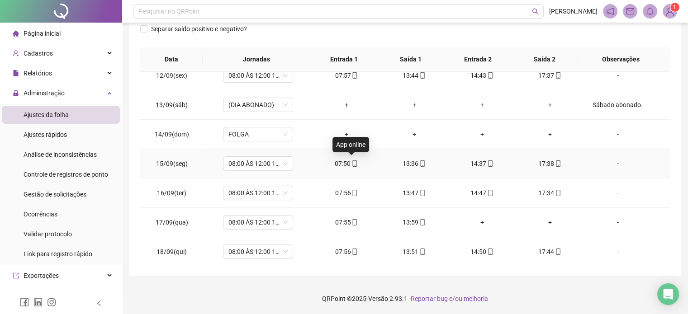
click at [351, 165] on icon "mobile" at bounding box center [354, 163] width 6 height 6
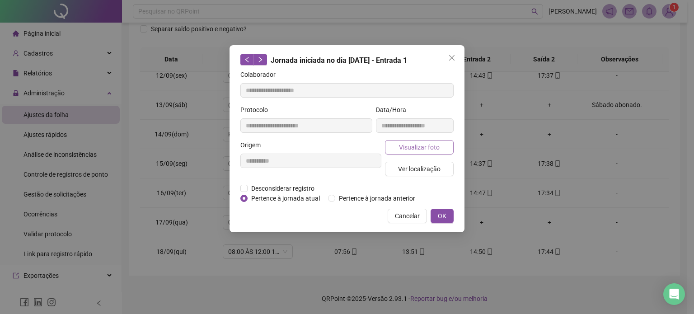
click at [420, 150] on span "Visualizar foto" at bounding box center [419, 147] width 41 height 10
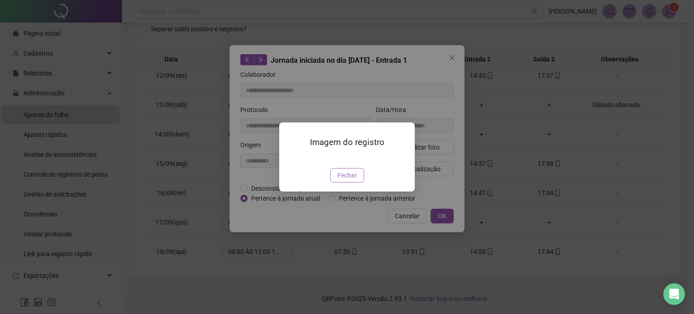
click at [340, 180] on span "Fechar" at bounding box center [347, 175] width 19 height 10
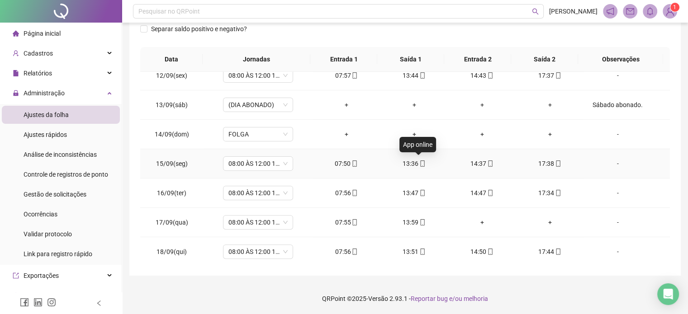
click at [420, 164] on icon "mobile" at bounding box center [422, 163] width 6 height 6
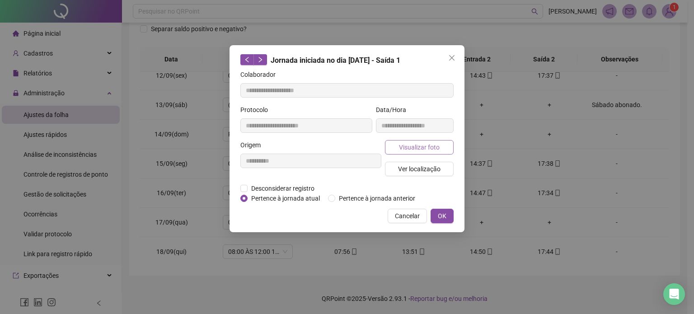
click at [442, 150] on button "Visualizar foto" at bounding box center [419, 147] width 69 height 14
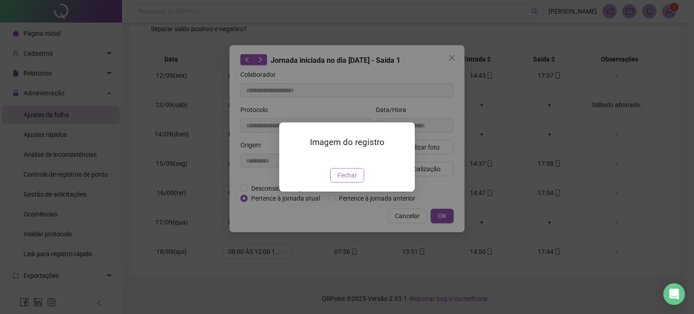
click at [344, 180] on span "Fechar" at bounding box center [347, 175] width 19 height 10
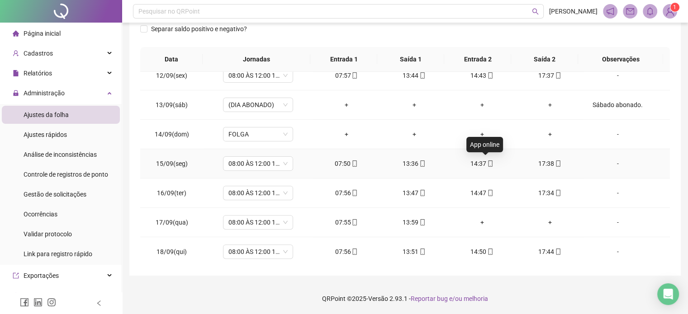
click at [487, 162] on icon "mobile" at bounding box center [490, 163] width 6 height 6
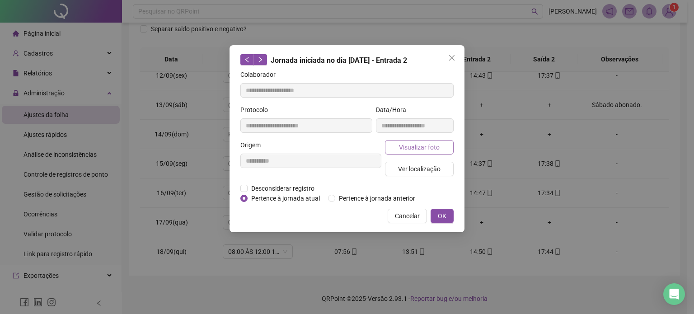
click at [441, 151] on button "Visualizar foto" at bounding box center [419, 147] width 69 height 14
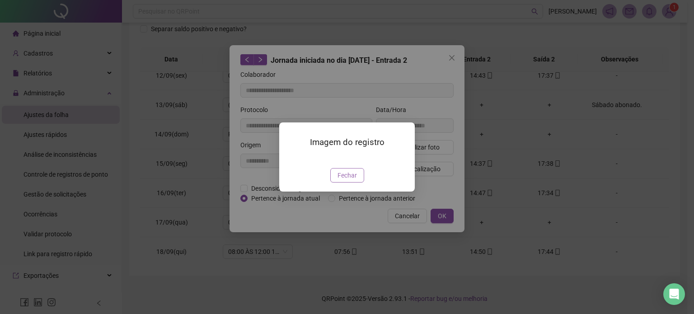
click at [355, 180] on span "Fechar" at bounding box center [347, 175] width 19 height 10
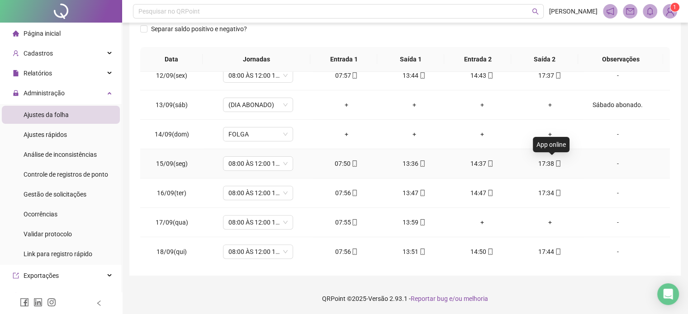
click at [555, 161] on icon "mobile" at bounding box center [558, 163] width 6 height 6
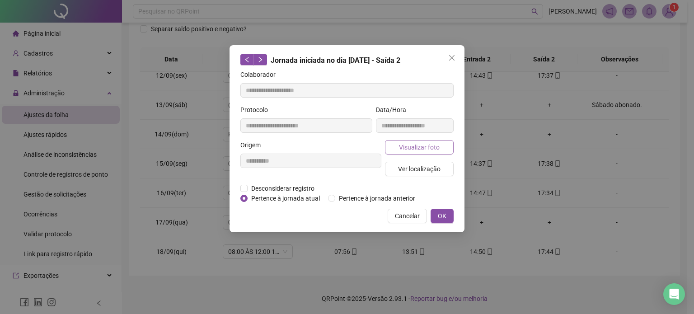
click at [443, 146] on button "Visualizar foto" at bounding box center [419, 147] width 69 height 14
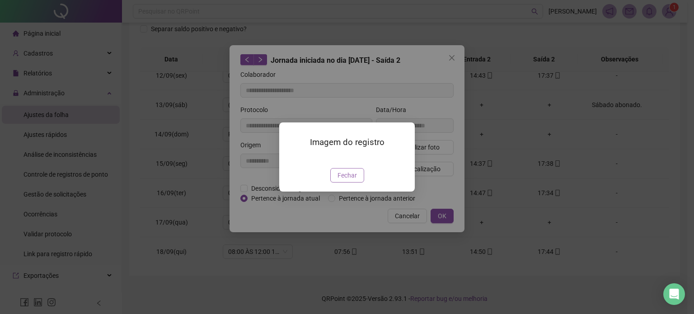
click at [359, 183] on button "Fechar" at bounding box center [347, 175] width 34 height 14
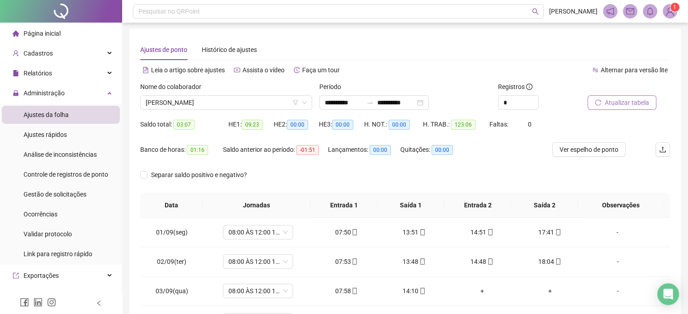
scroll to position [0, 0]
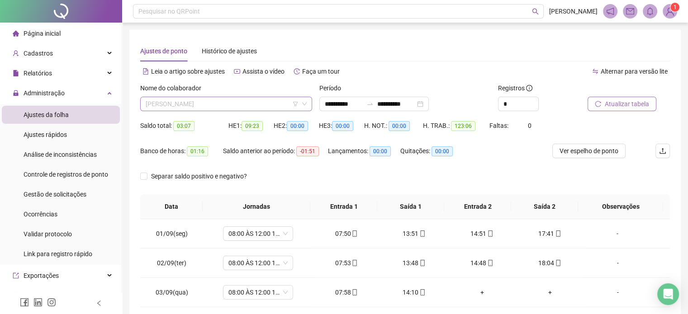
click at [237, 104] on span "[PERSON_NAME]" at bounding box center [226, 104] width 161 height 14
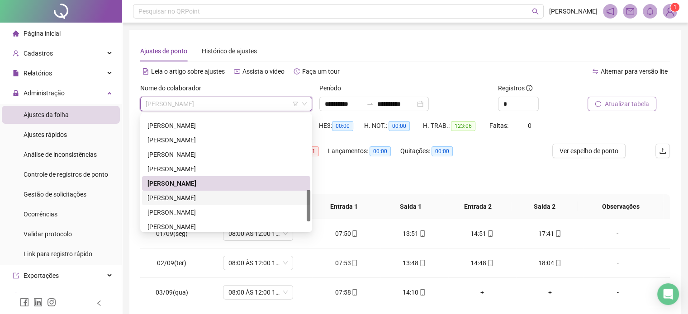
scroll to position [304, 0]
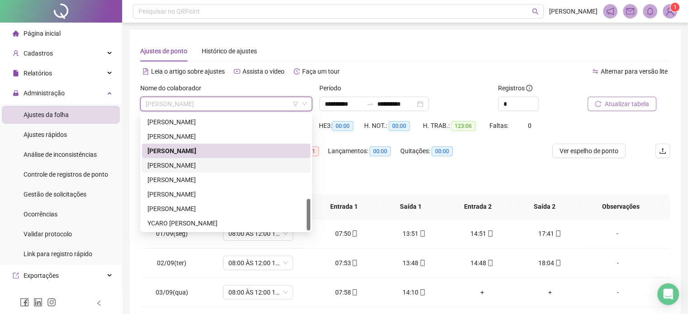
click at [235, 164] on div "[PERSON_NAME]" at bounding box center [225, 165] width 157 height 10
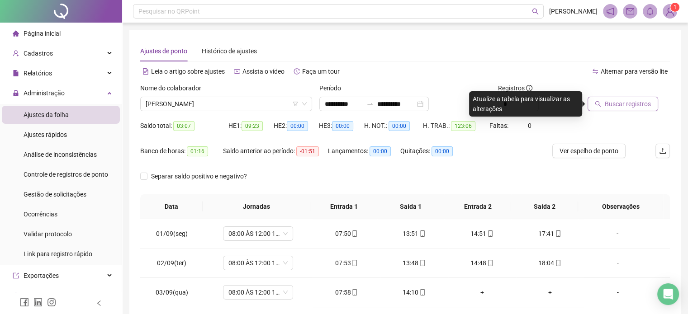
click at [608, 101] on span "Buscar registros" at bounding box center [627, 104] width 46 height 10
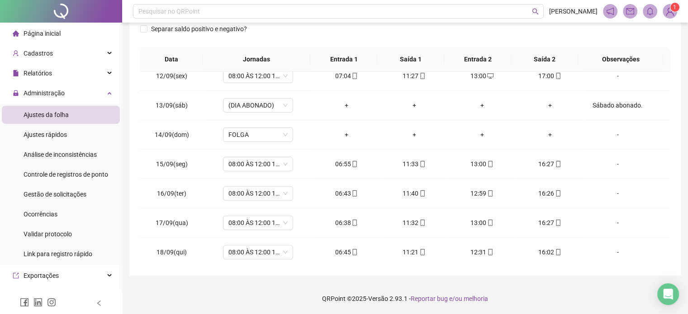
scroll to position [334, 0]
click at [555, 251] on icon "mobile" at bounding box center [558, 252] width 6 height 6
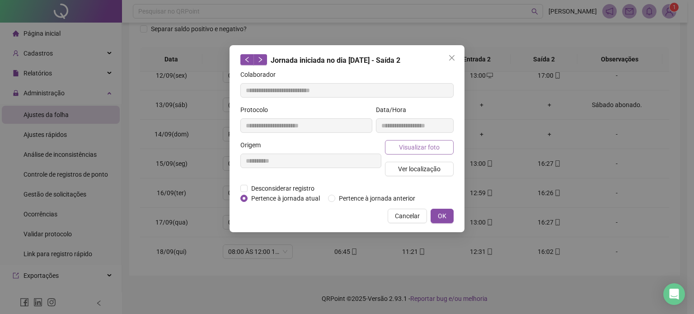
click at [434, 147] on span "Visualizar foto" at bounding box center [419, 147] width 41 height 10
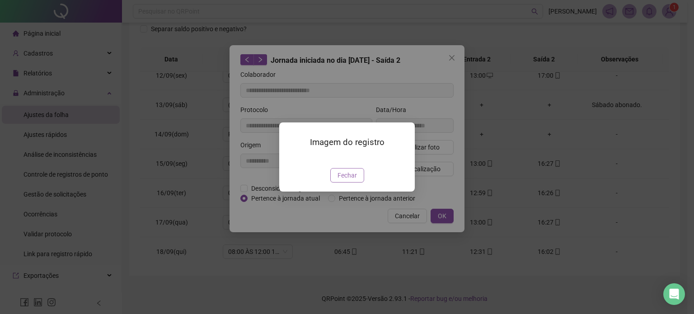
click at [357, 183] on button "Fechar" at bounding box center [347, 175] width 34 height 14
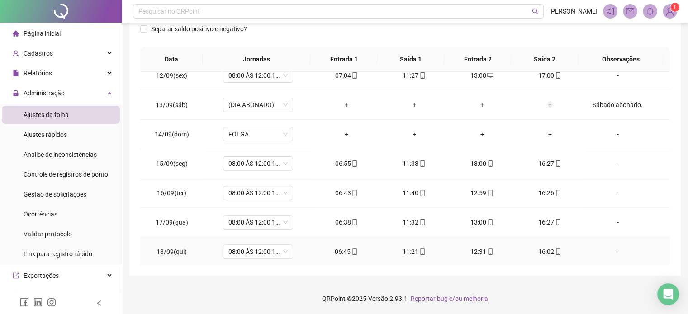
click at [487, 251] on icon "mobile" at bounding box center [490, 252] width 6 height 6
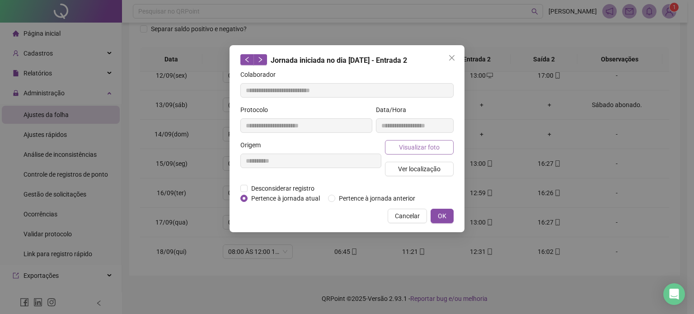
click at [436, 148] on span "Visualizar foto" at bounding box center [419, 147] width 41 height 10
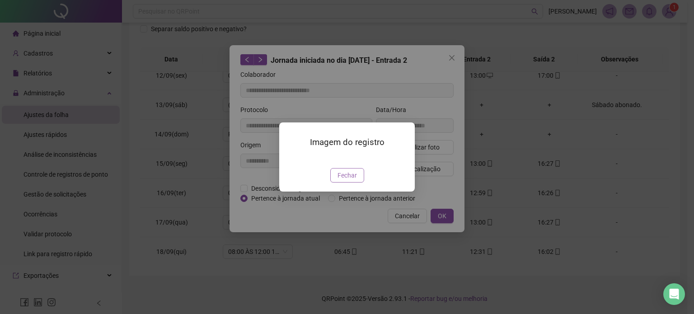
click at [354, 180] on span "Fechar" at bounding box center [347, 175] width 19 height 10
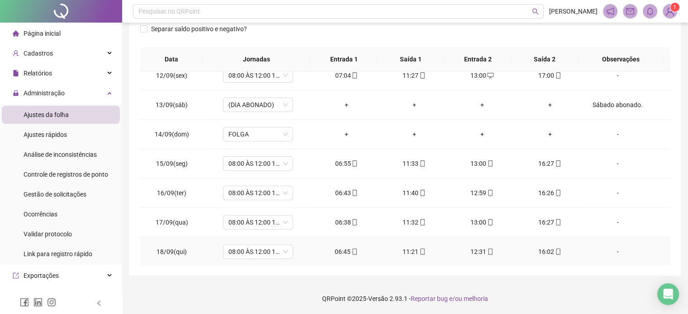
click at [421, 249] on icon "mobile" at bounding box center [422, 252] width 6 height 6
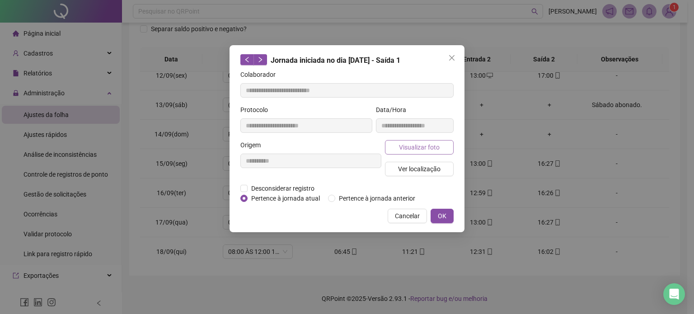
click at [445, 144] on button "Visualizar foto" at bounding box center [419, 147] width 69 height 14
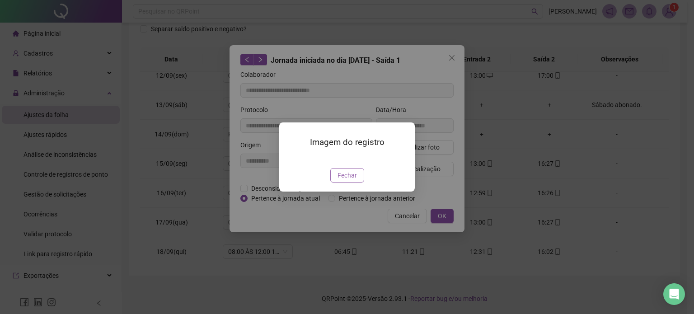
click at [350, 180] on span "Fechar" at bounding box center [347, 175] width 19 height 10
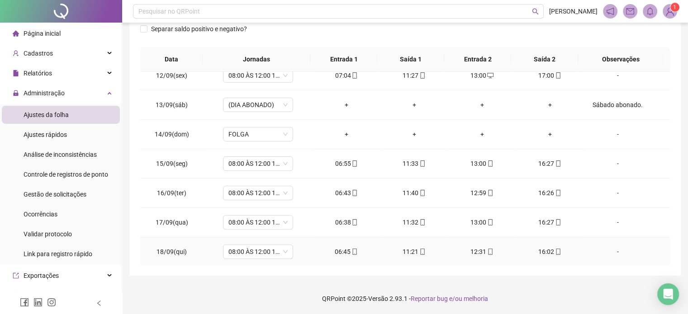
click at [352, 253] on span at bounding box center [353, 251] width 7 height 7
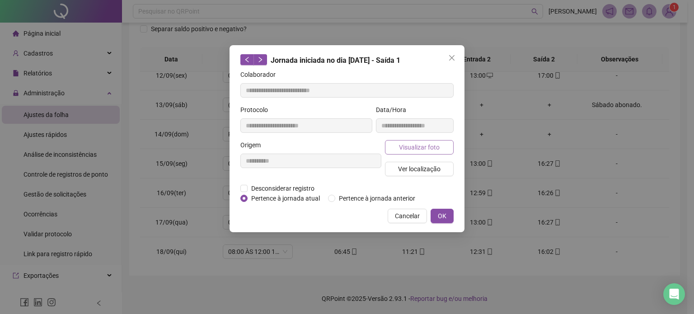
click at [429, 144] on span "Visualizar foto" at bounding box center [419, 147] width 41 height 10
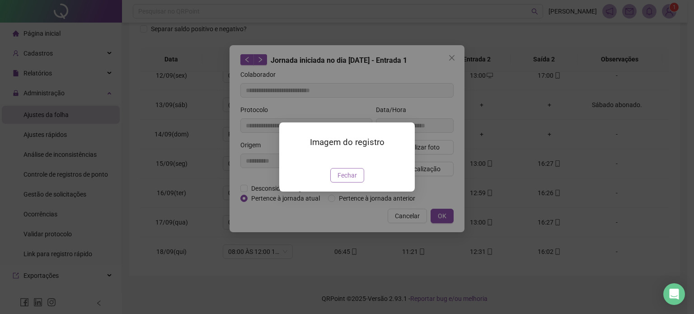
click at [352, 180] on span "Fechar" at bounding box center [347, 175] width 19 height 10
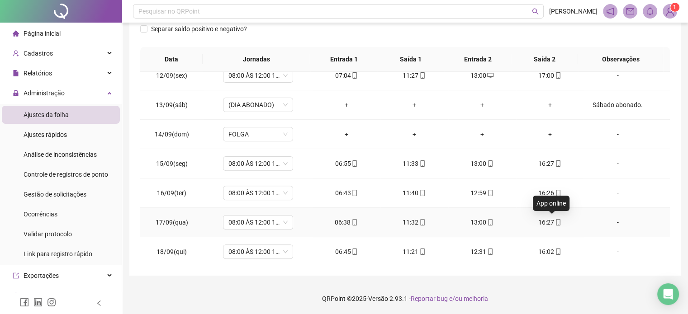
click at [555, 222] on icon "mobile" at bounding box center [558, 222] width 6 height 6
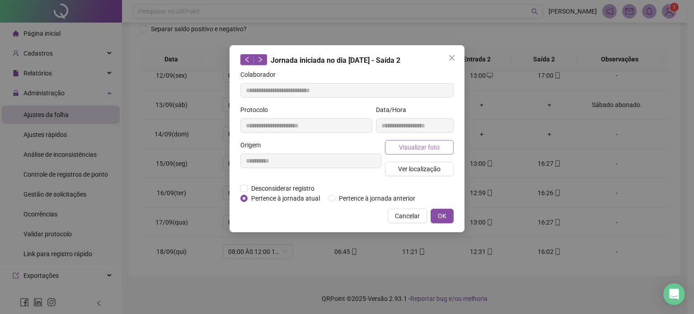
click at [435, 150] on span "Visualizar foto" at bounding box center [419, 147] width 41 height 10
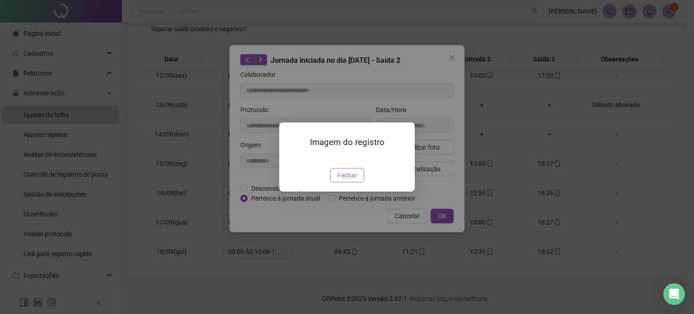
click at [357, 183] on button "Fechar" at bounding box center [347, 175] width 34 height 14
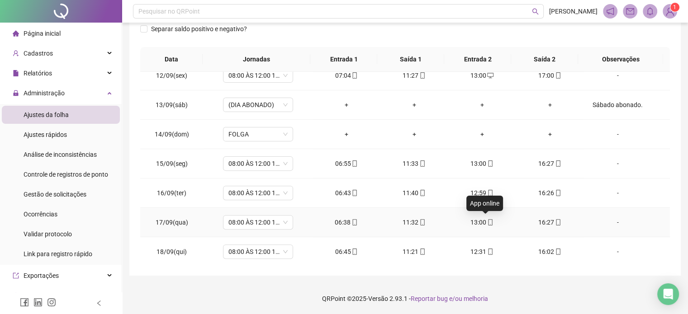
click at [487, 219] on icon "mobile" at bounding box center [490, 222] width 6 height 6
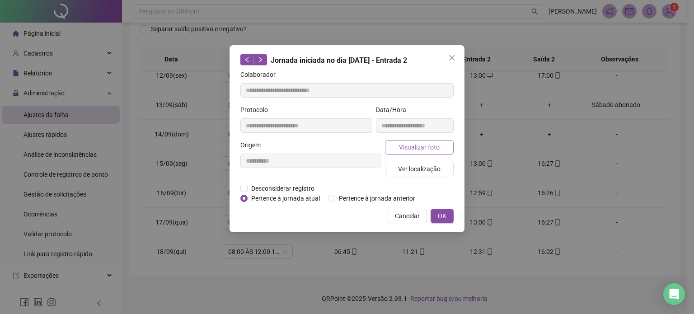
click at [430, 142] on span "Visualizar foto" at bounding box center [419, 147] width 41 height 10
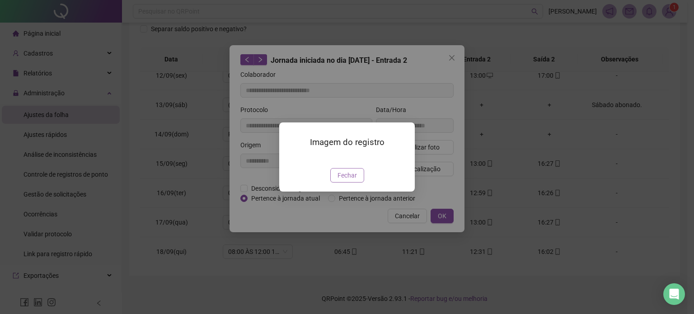
click at [347, 180] on span "Fechar" at bounding box center [347, 175] width 19 height 10
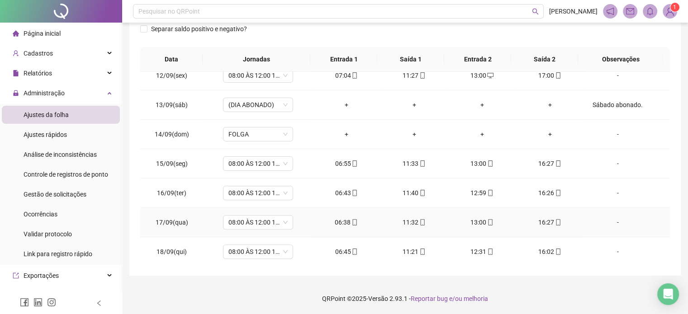
click at [421, 220] on icon "mobile" at bounding box center [422, 222] width 6 height 6
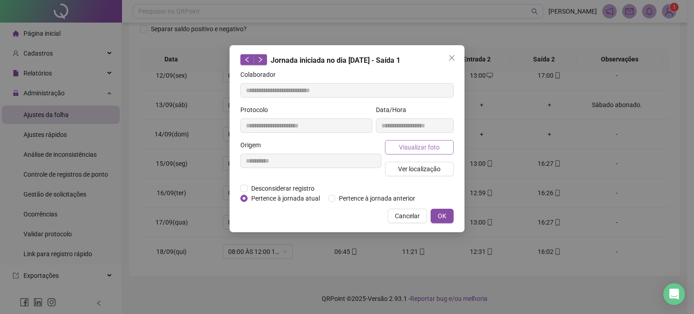
click at [441, 143] on button "Visualizar foto" at bounding box center [419, 147] width 69 height 14
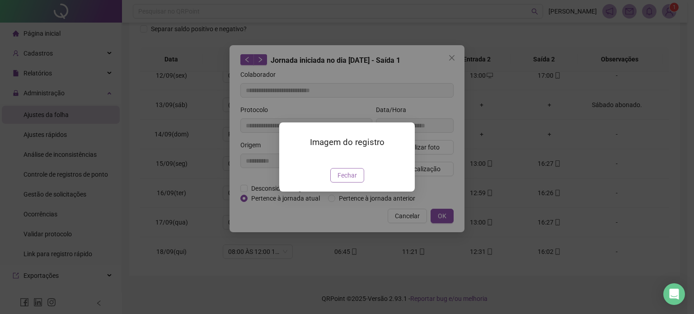
click at [345, 180] on span "Fechar" at bounding box center [347, 175] width 19 height 10
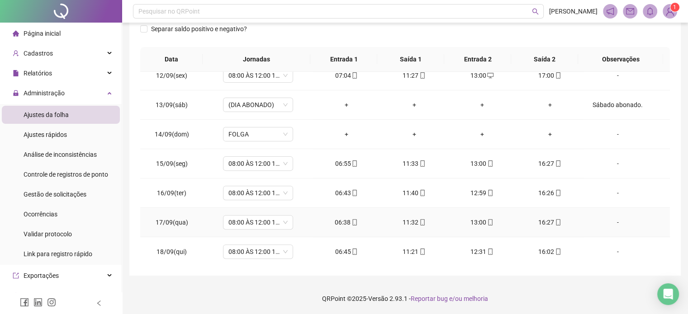
click at [354, 219] on div "06:38" at bounding box center [346, 222] width 53 height 10
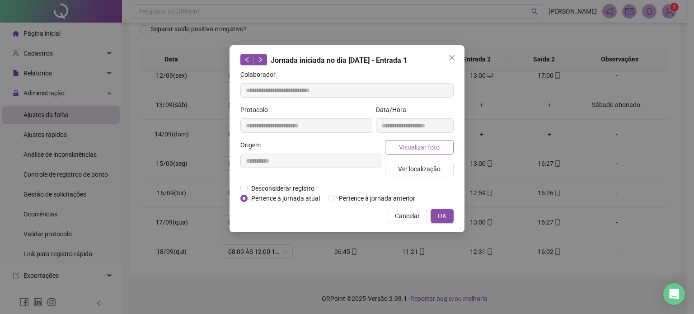
click at [432, 144] on span "Visualizar foto" at bounding box center [419, 147] width 41 height 10
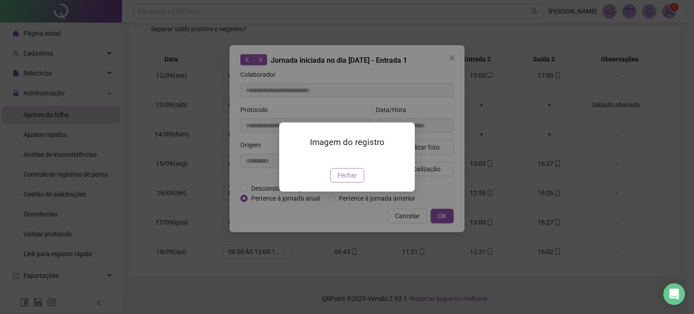
click at [349, 180] on span "Fechar" at bounding box center [347, 175] width 19 height 10
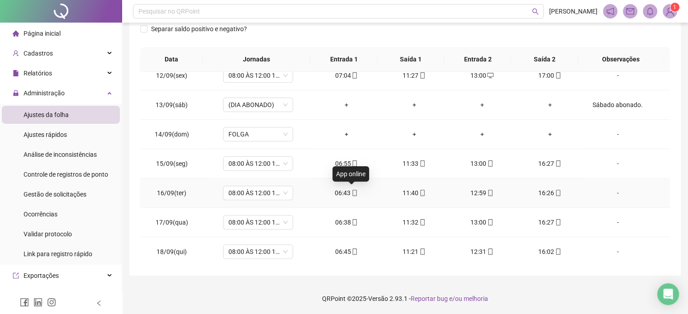
click at [351, 190] on icon "mobile" at bounding box center [354, 193] width 6 height 6
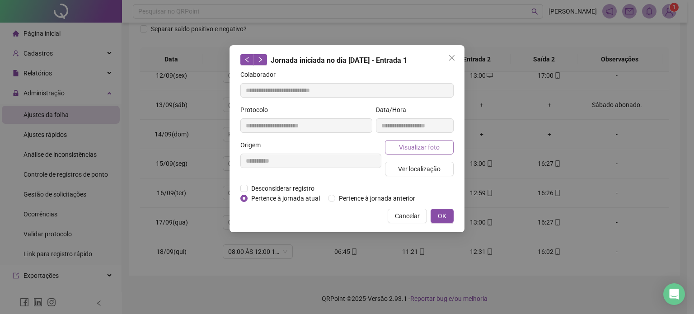
click at [432, 146] on span "Visualizar foto" at bounding box center [419, 147] width 41 height 10
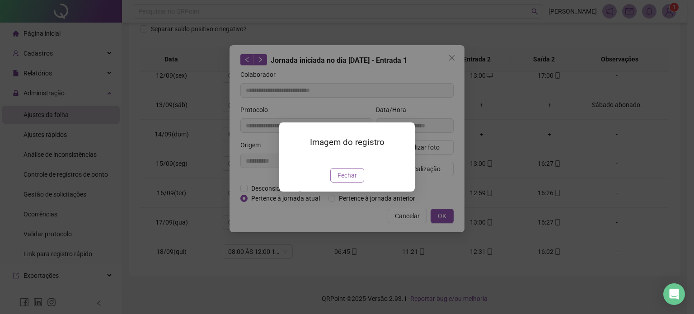
click at [352, 180] on span "Fechar" at bounding box center [347, 175] width 19 height 10
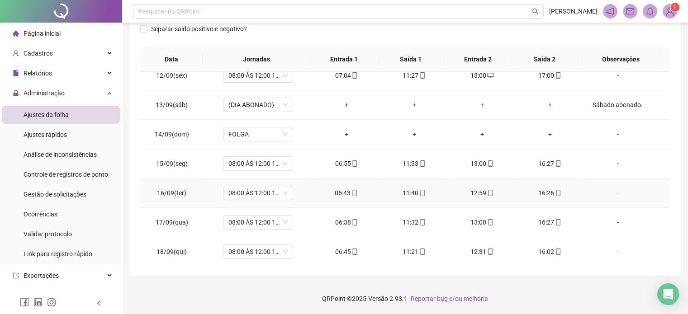
click at [419, 190] on icon "mobile" at bounding box center [422, 193] width 6 height 6
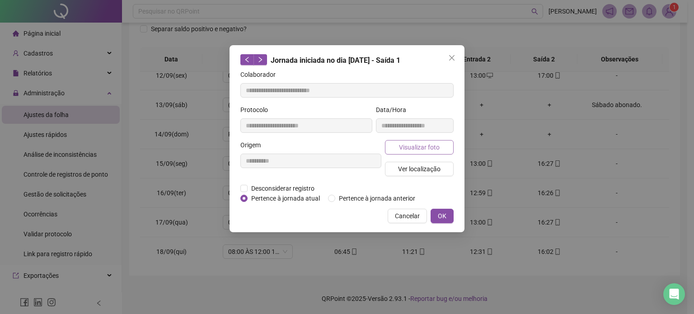
click at [441, 146] on button "Visualizar foto" at bounding box center [419, 147] width 69 height 14
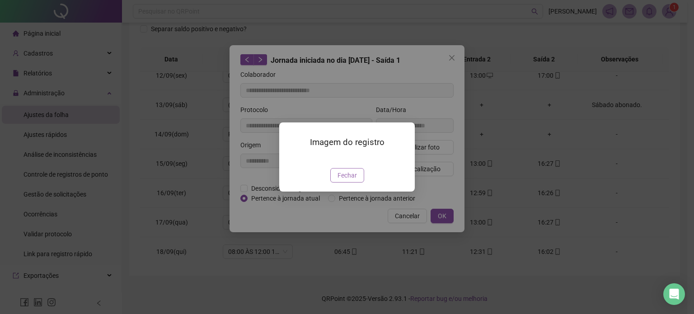
click at [344, 180] on span "Fechar" at bounding box center [347, 175] width 19 height 10
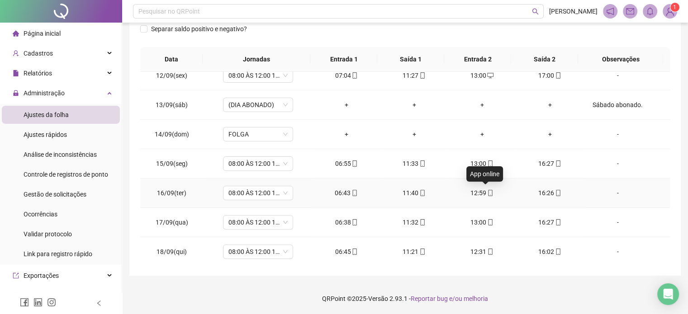
click at [487, 190] on icon "mobile" at bounding box center [490, 193] width 6 height 6
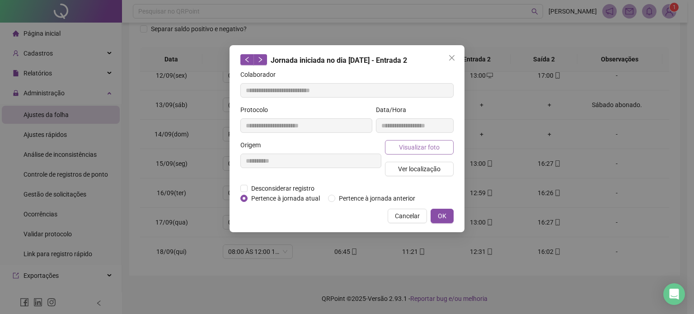
click at [441, 151] on button "Visualizar foto" at bounding box center [419, 147] width 69 height 14
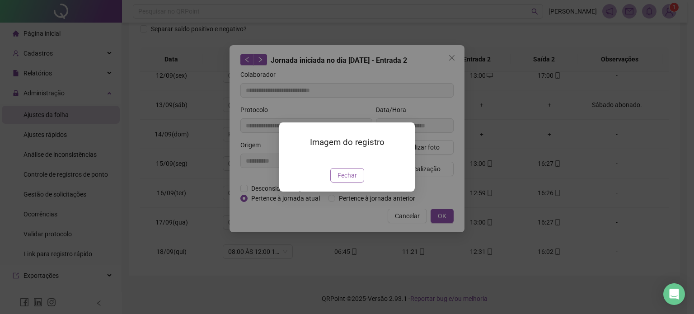
click at [345, 180] on span "Fechar" at bounding box center [347, 175] width 19 height 10
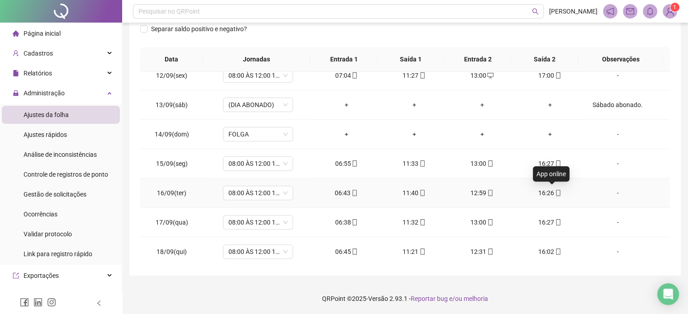
click at [555, 190] on icon "mobile" at bounding box center [558, 193] width 6 height 6
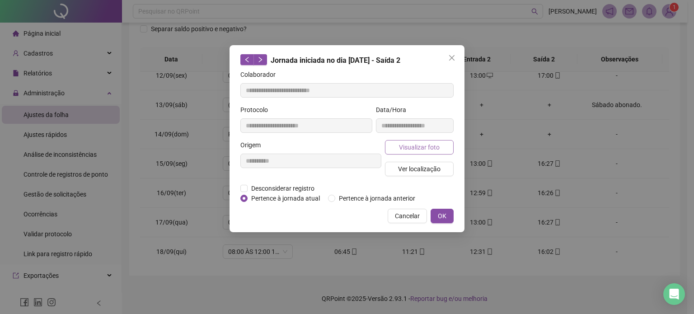
click at [429, 151] on span "Visualizar foto" at bounding box center [419, 147] width 41 height 10
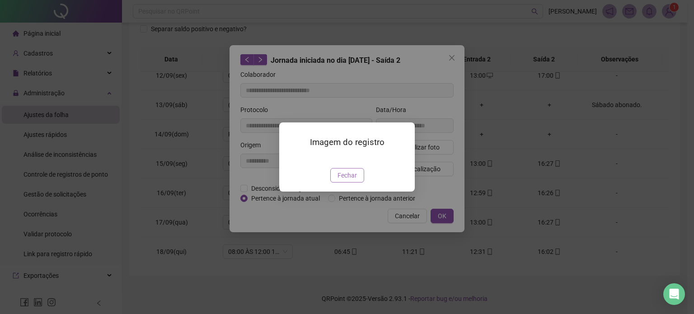
click at [353, 180] on span "Fechar" at bounding box center [347, 175] width 19 height 10
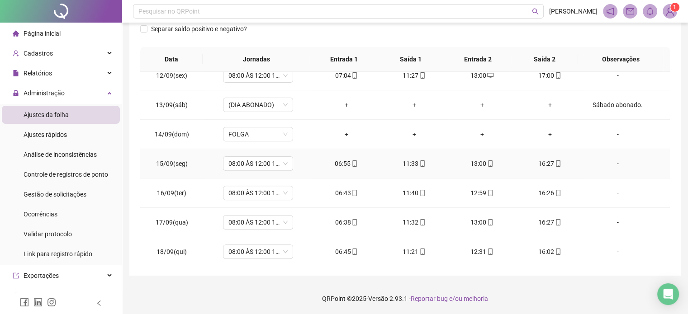
click at [556, 162] on div "16:27" at bounding box center [549, 164] width 53 height 10
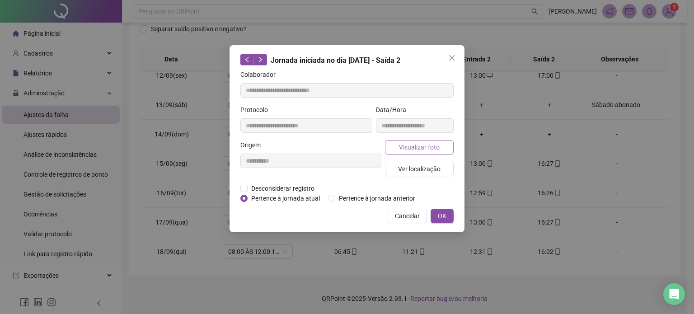
click at [424, 141] on button "Visualizar foto" at bounding box center [419, 147] width 69 height 14
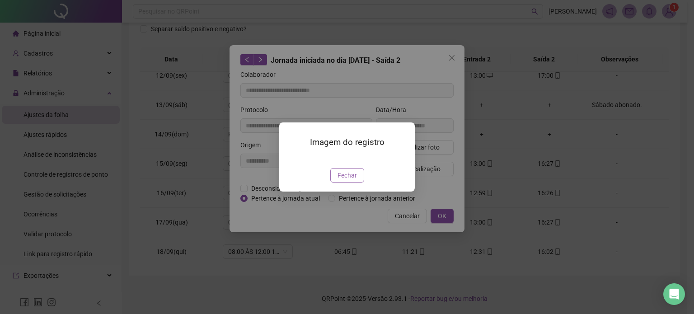
click at [347, 180] on span "Fechar" at bounding box center [347, 175] width 19 height 10
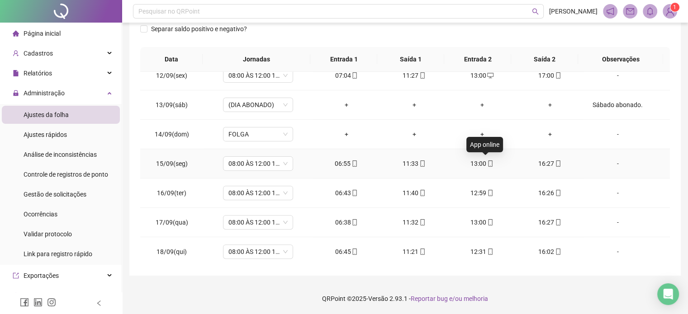
click at [488, 160] on icon "mobile" at bounding box center [490, 163] width 4 height 6
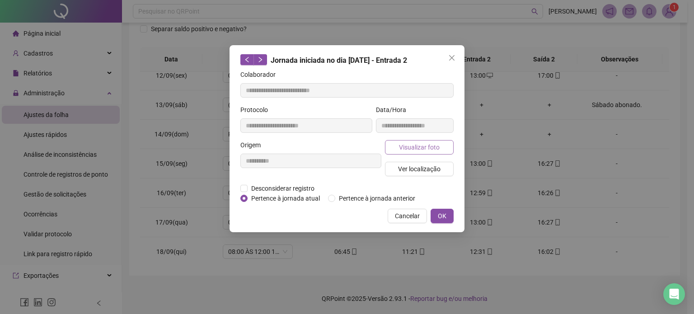
click at [430, 151] on span "Visualizar foto" at bounding box center [419, 147] width 41 height 10
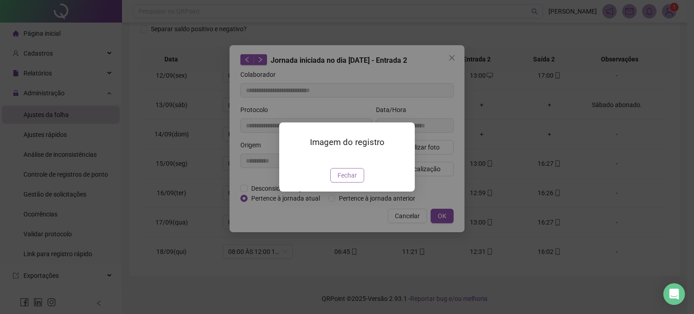
click at [353, 180] on span "Fechar" at bounding box center [347, 175] width 19 height 10
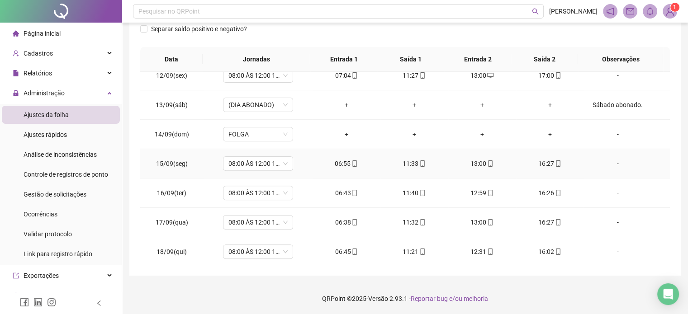
click at [419, 162] on icon "mobile" at bounding box center [422, 163] width 6 height 6
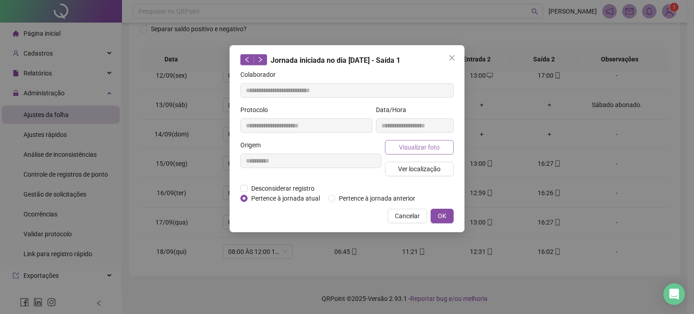
click at [434, 150] on span "Visualizar foto" at bounding box center [419, 147] width 41 height 10
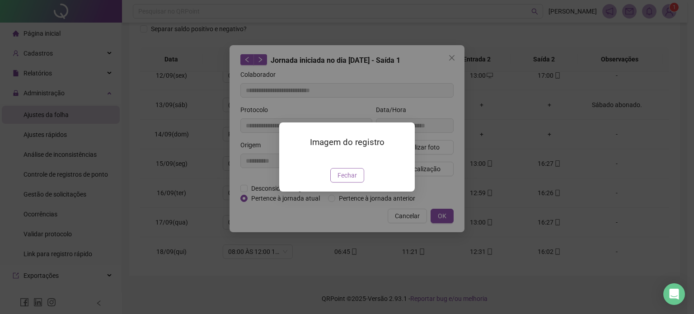
click at [354, 180] on span "Fechar" at bounding box center [347, 175] width 19 height 10
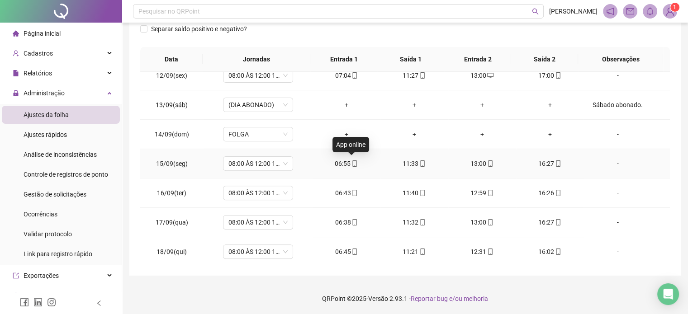
click at [353, 165] on icon "mobile" at bounding box center [355, 163] width 4 height 6
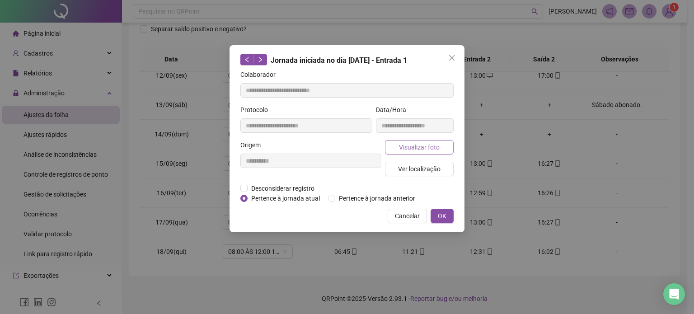
click at [428, 150] on span "Visualizar foto" at bounding box center [419, 147] width 41 height 10
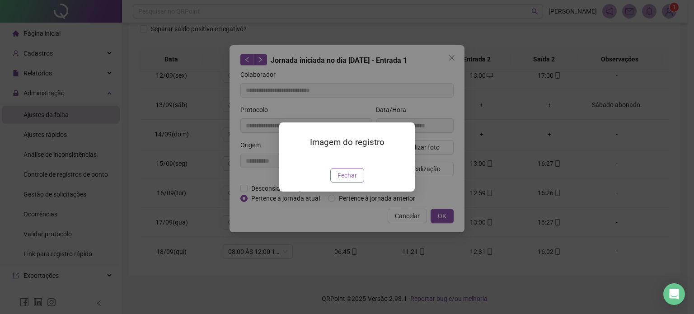
click at [351, 183] on button "Fechar" at bounding box center [347, 175] width 34 height 14
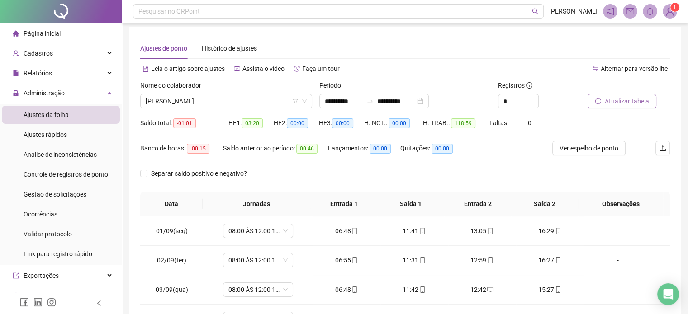
scroll to position [0, 0]
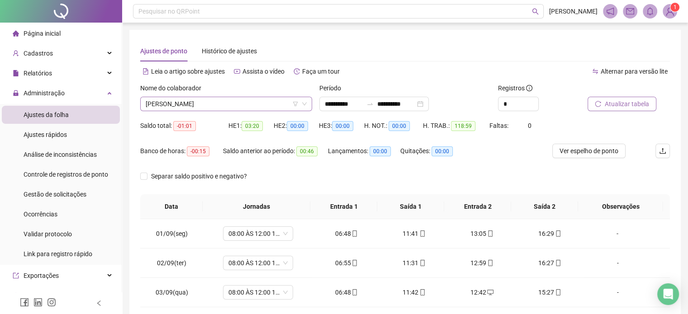
click at [256, 100] on span "[PERSON_NAME]" at bounding box center [226, 104] width 161 height 14
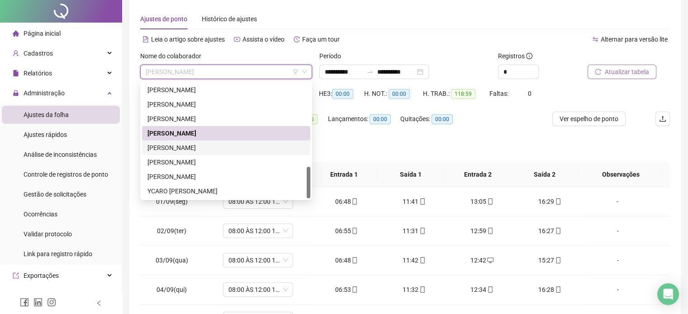
scroll to position [45, 0]
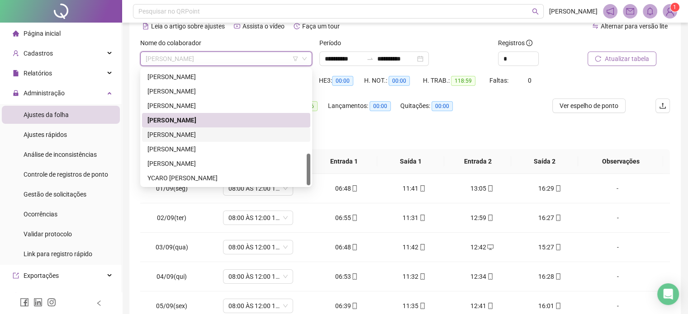
click at [221, 137] on div "[PERSON_NAME]" at bounding box center [225, 135] width 157 height 10
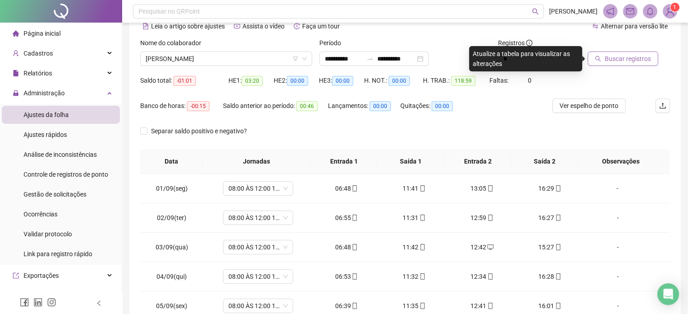
click at [598, 60] on icon "search" at bounding box center [597, 59] width 6 height 6
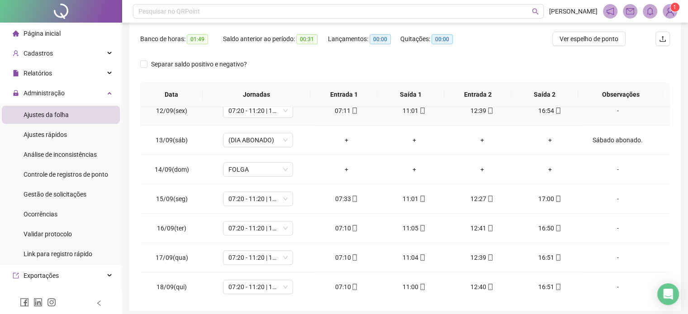
scroll to position [147, 0]
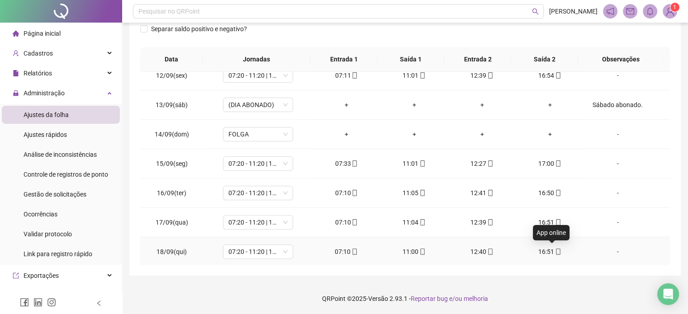
click at [555, 251] on icon "mobile" at bounding box center [558, 252] width 6 height 6
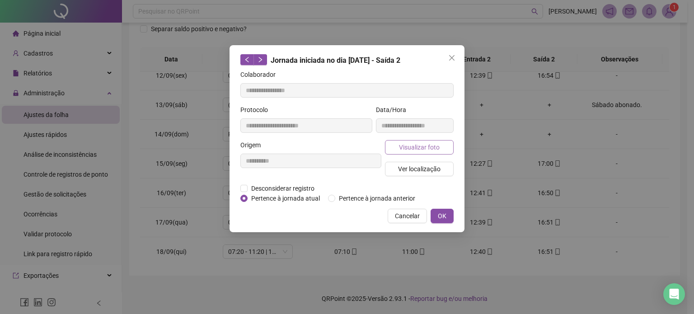
click at [434, 146] on span "Visualizar foto" at bounding box center [419, 147] width 41 height 10
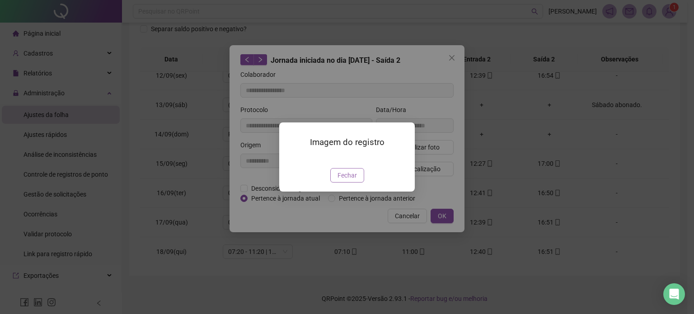
click at [351, 183] on button "Fechar" at bounding box center [347, 175] width 34 height 14
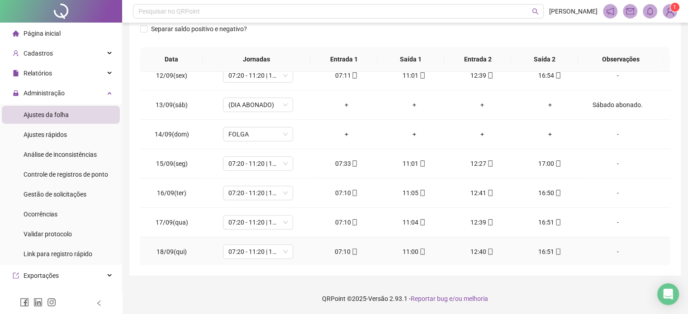
click at [487, 249] on icon "mobile" at bounding box center [490, 252] width 6 height 6
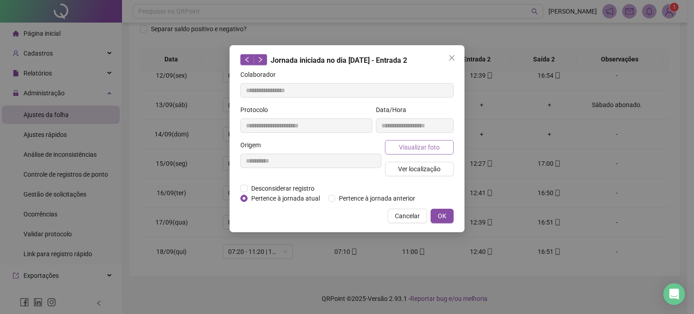
click at [414, 142] on span "Visualizar foto" at bounding box center [419, 147] width 41 height 10
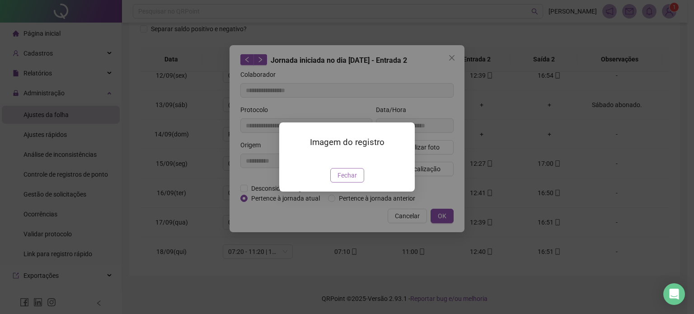
click at [354, 180] on span "Fechar" at bounding box center [347, 175] width 19 height 10
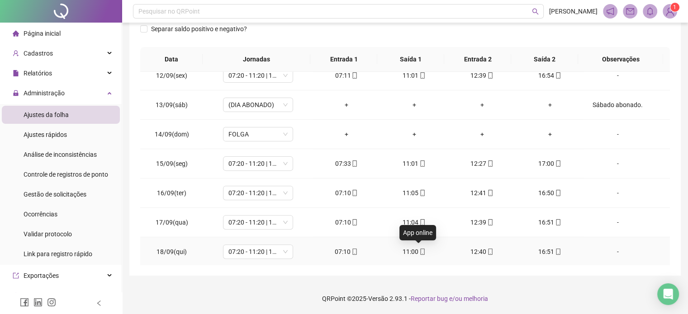
click at [419, 250] on icon "mobile" at bounding box center [422, 252] width 6 height 6
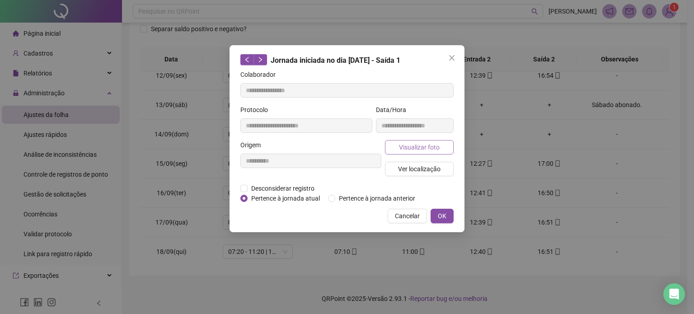
click at [443, 144] on button "Visualizar foto" at bounding box center [419, 147] width 69 height 14
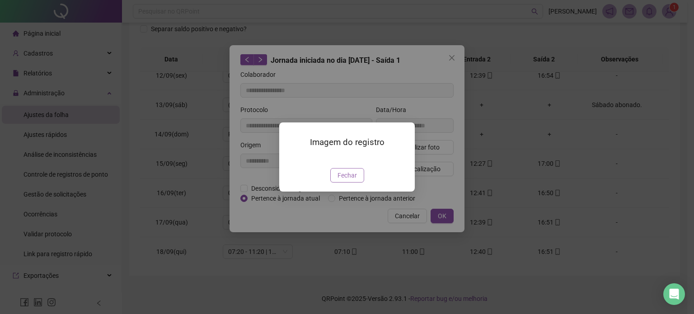
click at [345, 180] on span "Fechar" at bounding box center [347, 175] width 19 height 10
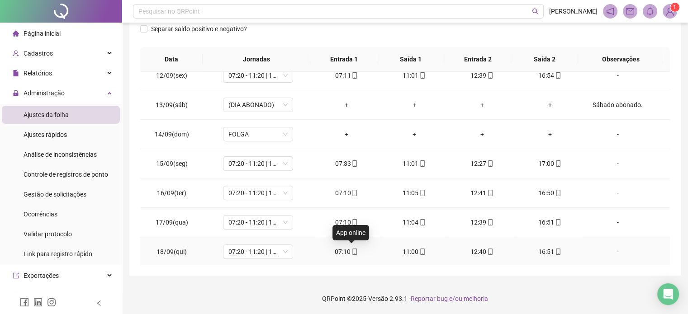
click at [351, 249] on icon "mobile" at bounding box center [354, 252] width 6 height 6
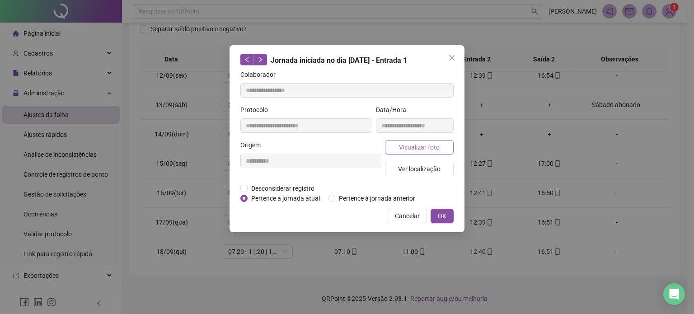
click at [427, 145] on span "Visualizar foto" at bounding box center [419, 147] width 41 height 10
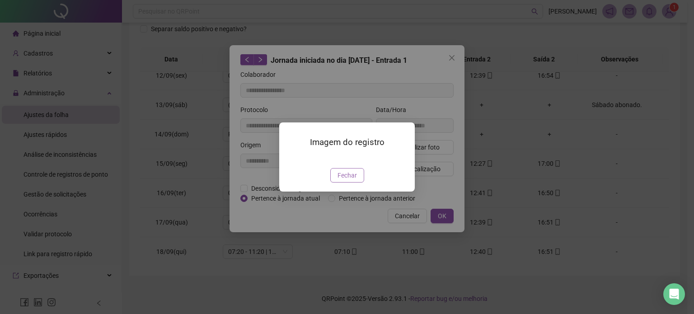
click at [347, 180] on span "Fechar" at bounding box center [347, 175] width 19 height 10
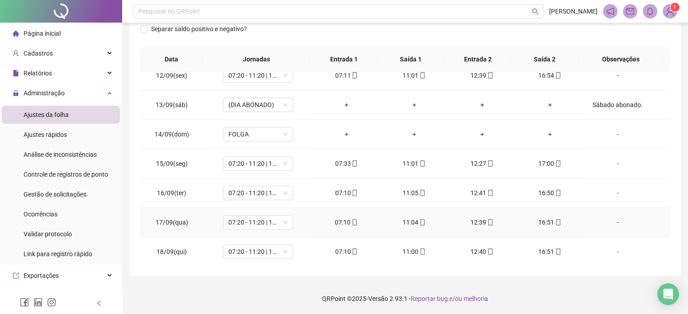
click at [353, 222] on icon "mobile" at bounding box center [355, 222] width 4 height 6
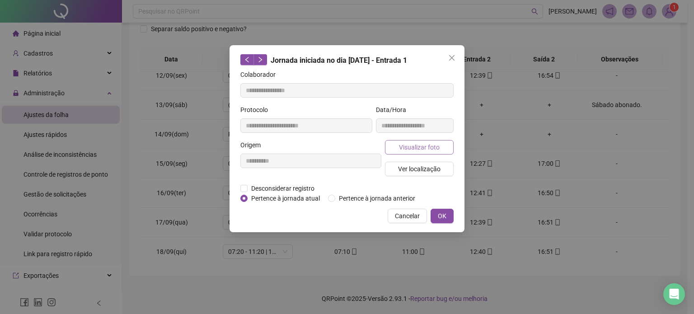
click at [452, 148] on button "Visualizar foto" at bounding box center [419, 147] width 69 height 14
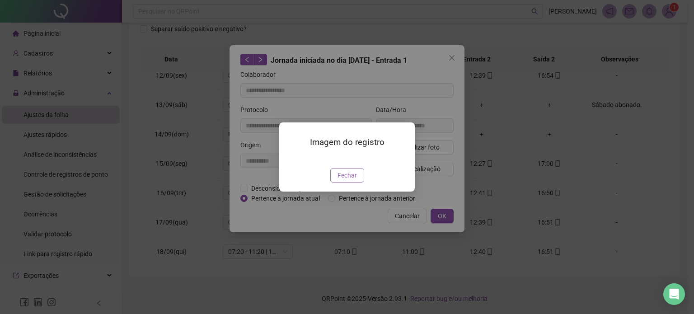
click at [342, 180] on span "Fechar" at bounding box center [347, 175] width 19 height 10
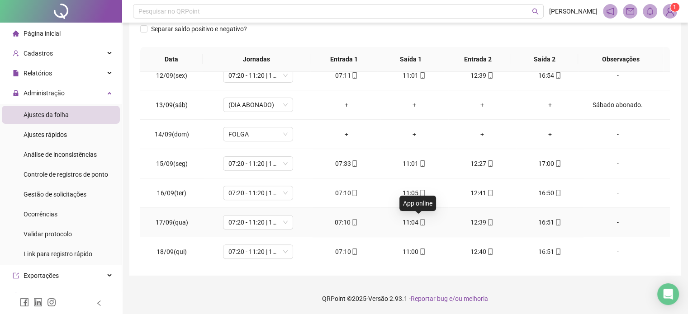
click at [419, 221] on icon "mobile" at bounding box center [422, 222] width 6 height 6
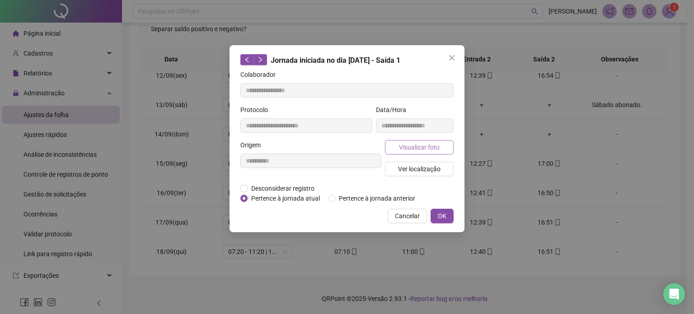
click at [433, 146] on span "Visualizar foto" at bounding box center [419, 147] width 41 height 10
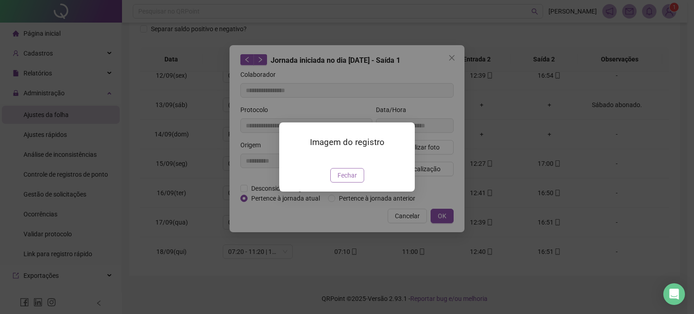
click at [354, 180] on span "Fechar" at bounding box center [347, 175] width 19 height 10
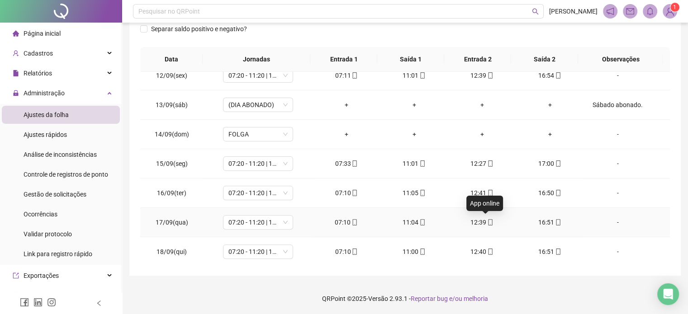
click at [487, 222] on icon "mobile" at bounding box center [490, 222] width 6 height 6
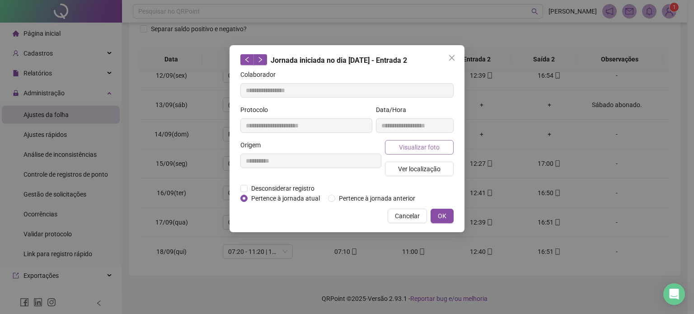
click at [438, 148] on span "Visualizar foto" at bounding box center [419, 147] width 41 height 10
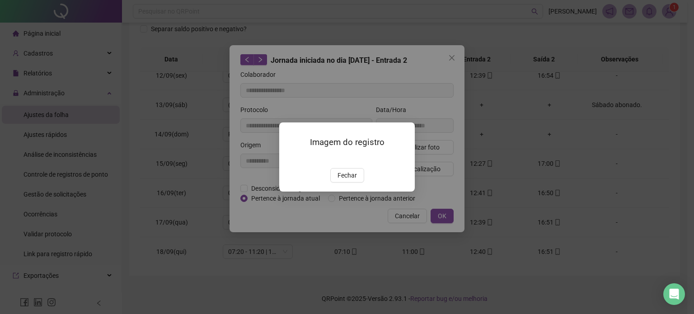
click at [341, 180] on span "Fechar" at bounding box center [347, 175] width 19 height 10
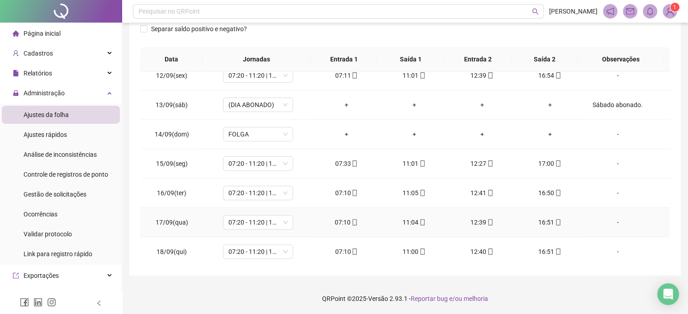
click at [552, 225] on div "16:51" at bounding box center [549, 222] width 53 height 10
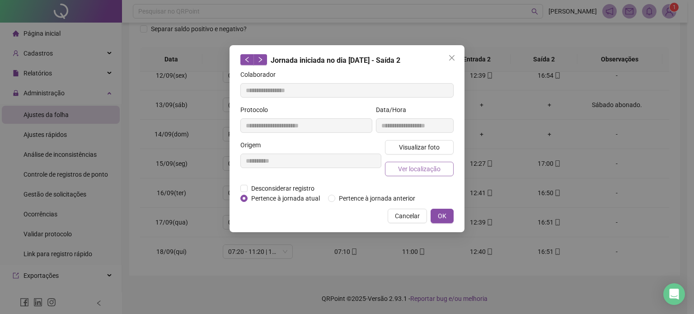
click at [421, 169] on span "Ver localização" at bounding box center [419, 169] width 42 height 10
click at [432, 151] on button "Visualizar foto" at bounding box center [419, 147] width 69 height 14
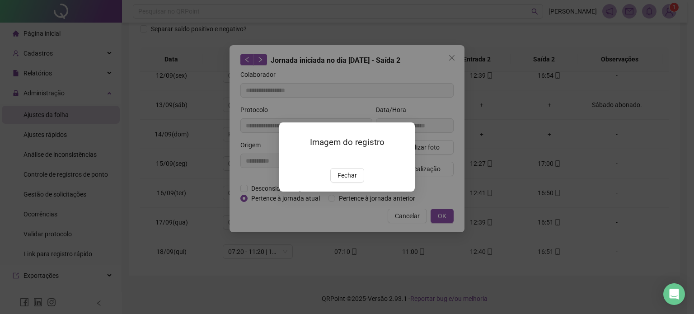
click at [351, 183] on button "Fechar" at bounding box center [347, 175] width 34 height 14
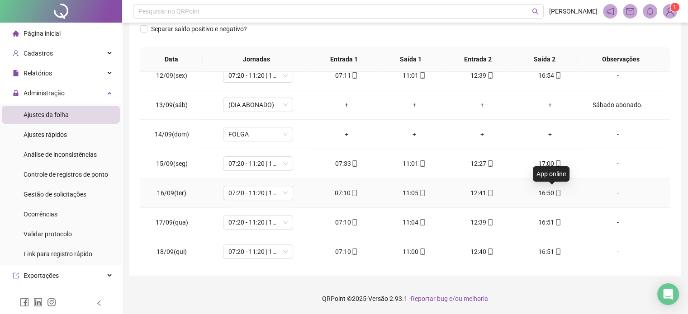
click at [556, 191] on icon "mobile" at bounding box center [558, 193] width 4 height 6
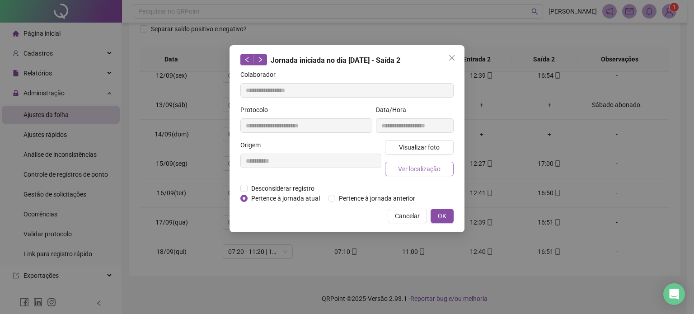
click at [420, 170] on span "Ver localização" at bounding box center [419, 169] width 42 height 10
click at [438, 141] on button "Visualizar foto" at bounding box center [419, 147] width 69 height 14
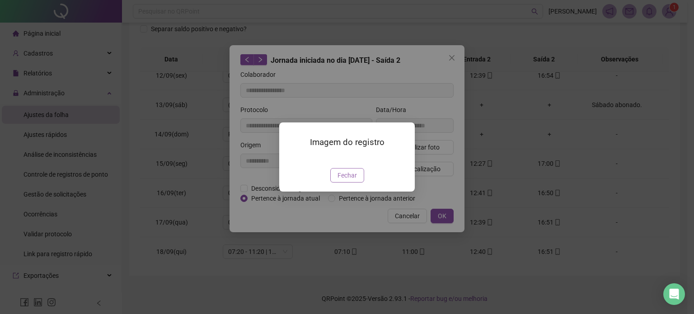
click at [352, 180] on span "Fechar" at bounding box center [347, 175] width 19 height 10
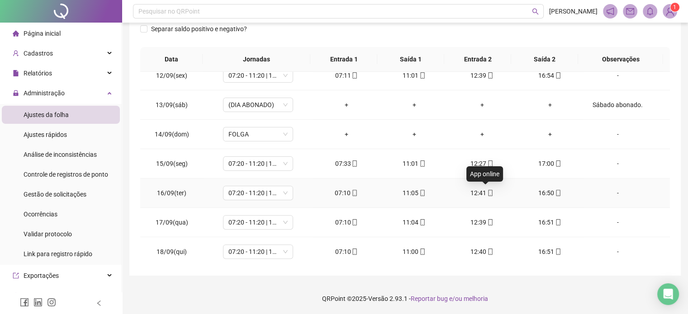
click at [487, 193] on icon "mobile" at bounding box center [490, 193] width 6 height 6
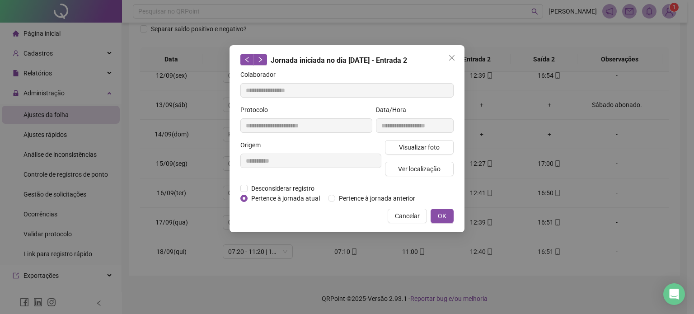
click at [419, 136] on div "**********" at bounding box center [414, 122] width 81 height 35
click at [415, 146] on span "Visualizar foto" at bounding box center [419, 147] width 41 height 10
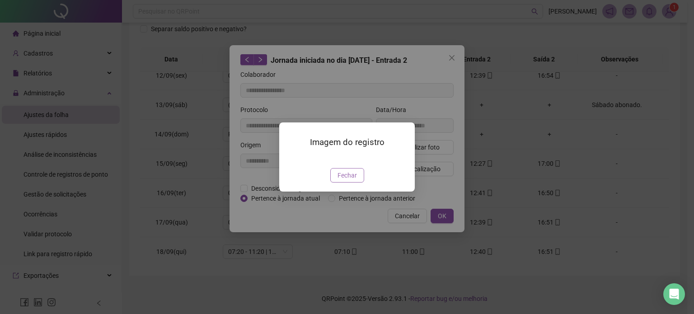
click at [345, 180] on span "Fechar" at bounding box center [347, 175] width 19 height 10
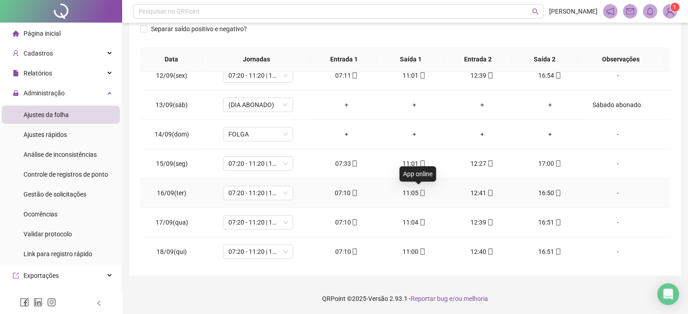
click at [419, 190] on icon "mobile" at bounding box center [422, 193] width 6 height 6
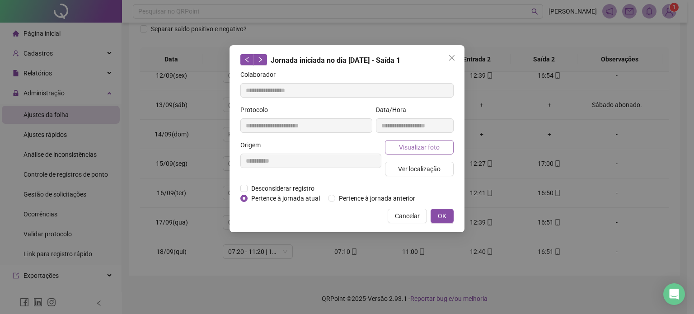
click at [412, 146] on span "Visualizar foto" at bounding box center [419, 147] width 41 height 10
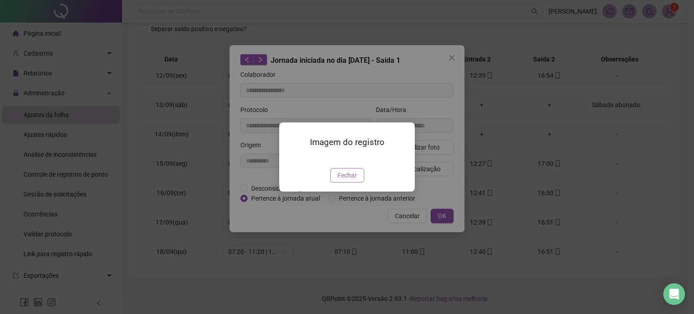
click at [346, 180] on span "Fechar" at bounding box center [347, 175] width 19 height 10
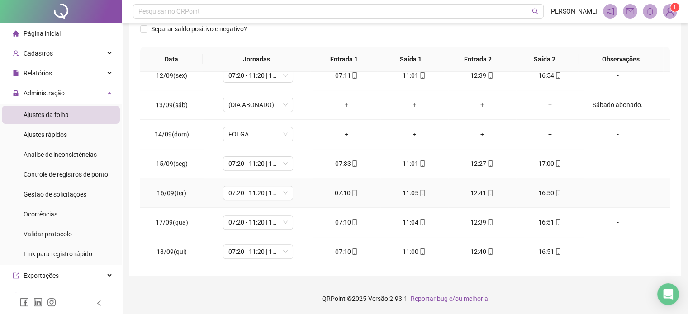
click at [350, 195] on span at bounding box center [353, 192] width 7 height 7
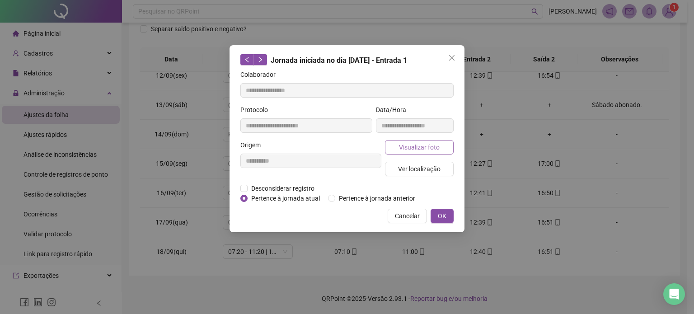
click at [416, 149] on span "Visualizar foto" at bounding box center [419, 147] width 41 height 10
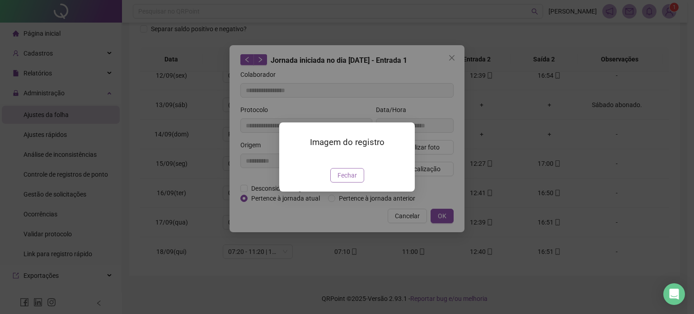
click at [353, 180] on span "Fechar" at bounding box center [347, 175] width 19 height 10
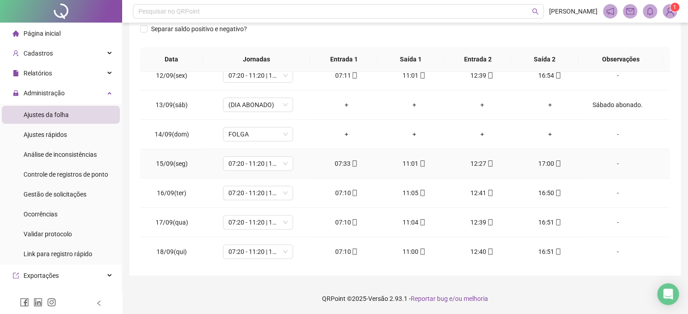
click at [353, 165] on icon "mobile" at bounding box center [355, 163] width 4 height 6
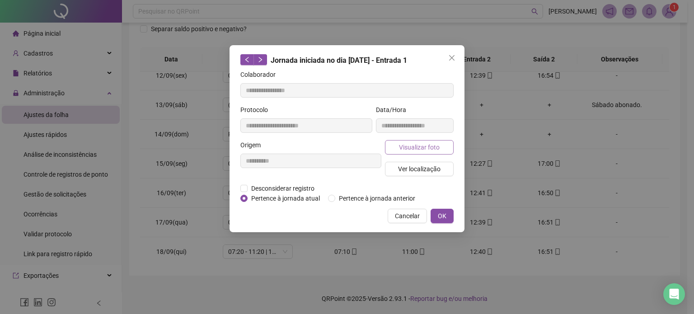
click at [424, 147] on span "Visualizar foto" at bounding box center [419, 147] width 41 height 10
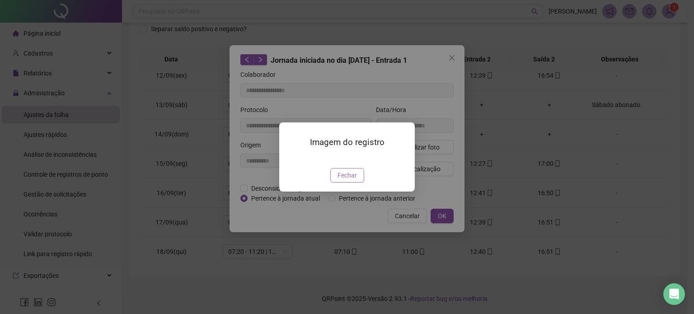
click at [347, 180] on span "Fechar" at bounding box center [347, 175] width 19 height 10
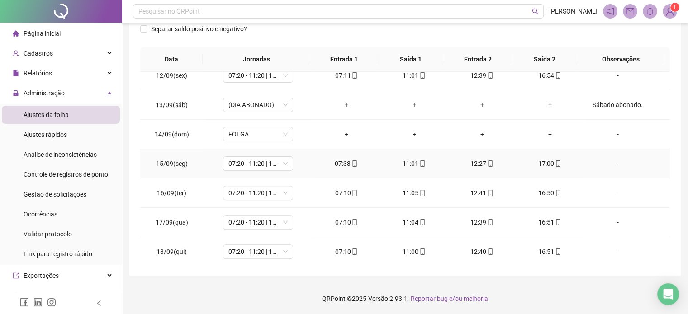
click at [413, 162] on div "11:01" at bounding box center [413, 164] width 53 height 10
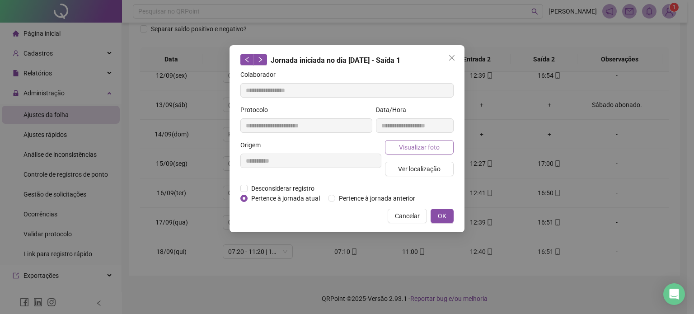
click at [435, 146] on span "Visualizar foto" at bounding box center [419, 147] width 41 height 10
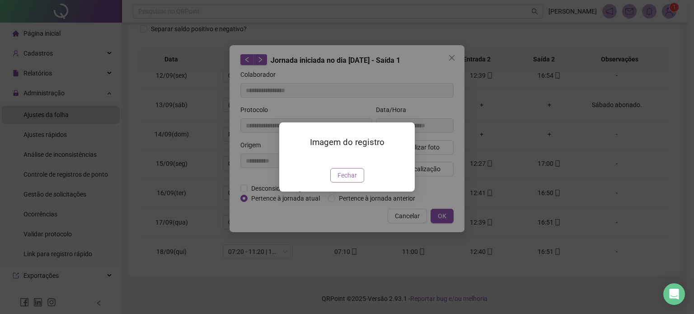
click at [348, 180] on span "Fechar" at bounding box center [347, 175] width 19 height 10
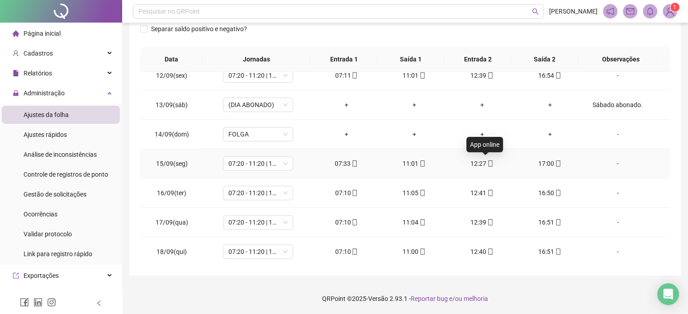
click at [487, 160] on icon "mobile" at bounding box center [490, 163] width 6 height 6
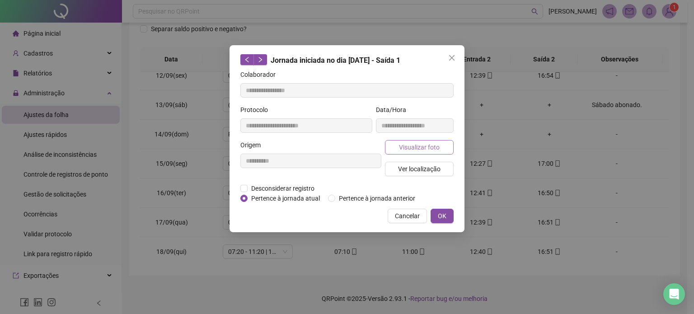
click at [421, 146] on span "Visualizar foto" at bounding box center [419, 147] width 41 height 10
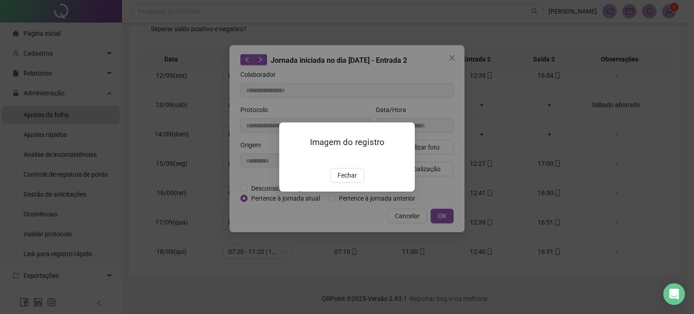
drag, startPoint x: 341, startPoint y: 237, endPoint x: 352, endPoint y: 225, distance: 16.3
click at [340, 192] on div "Imagem do registro Fechar" at bounding box center [347, 157] width 136 height 69
drag, startPoint x: 357, startPoint y: 221, endPoint x: 372, endPoint y: 212, distance: 17.4
click at [356, 183] on button "Fechar" at bounding box center [347, 175] width 34 height 14
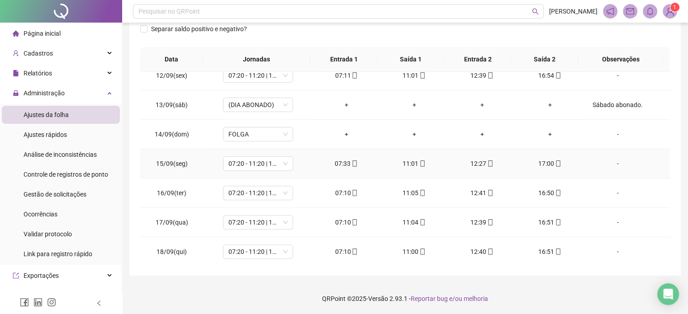
click at [555, 165] on icon "mobile" at bounding box center [558, 163] width 6 height 6
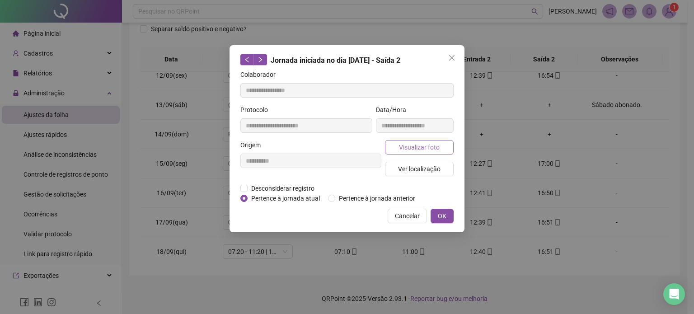
click at [439, 148] on button "Visualizar foto" at bounding box center [419, 147] width 69 height 14
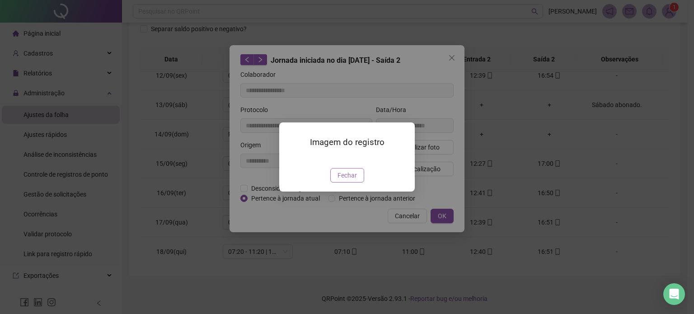
click at [347, 183] on button "Fechar" at bounding box center [347, 175] width 34 height 14
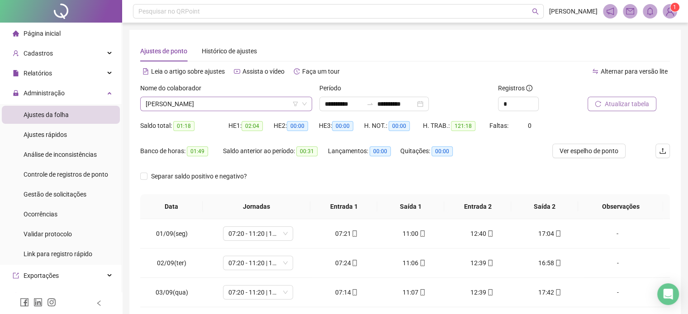
scroll to position [0, 0]
click at [233, 103] on span "[PERSON_NAME]" at bounding box center [226, 104] width 161 height 14
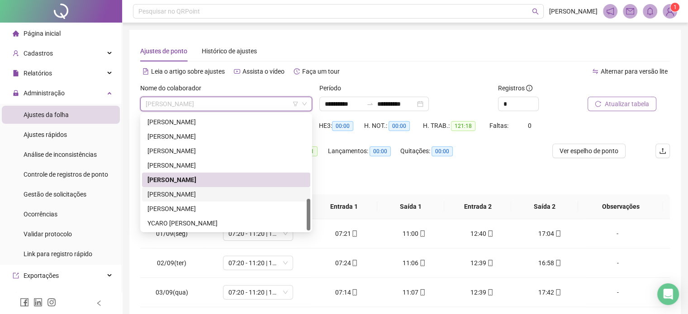
click at [197, 194] on div "[PERSON_NAME]" at bounding box center [225, 194] width 157 height 10
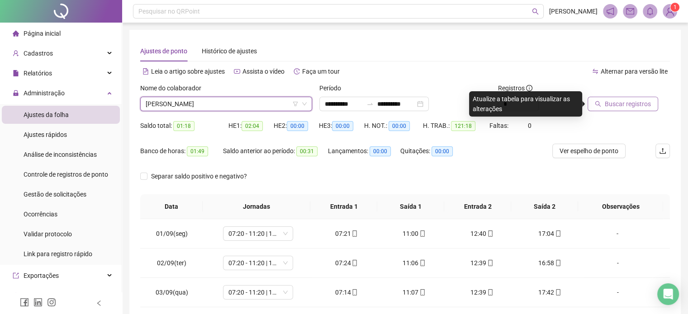
click at [627, 108] on span "Buscar registros" at bounding box center [627, 104] width 46 height 10
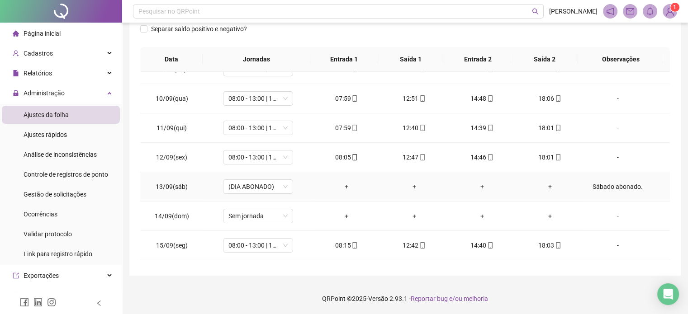
scroll to position [334, 0]
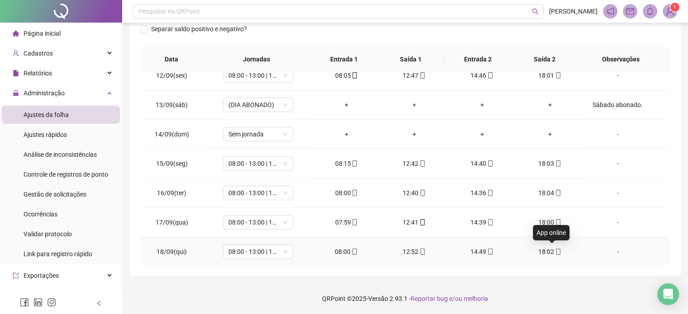
click at [555, 249] on icon "mobile" at bounding box center [558, 252] width 6 height 6
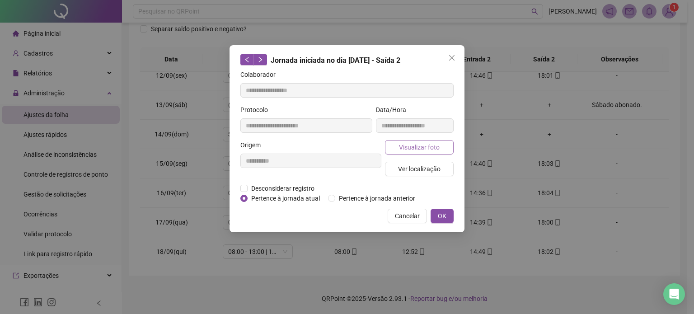
click at [439, 148] on button "Visualizar foto" at bounding box center [419, 147] width 69 height 14
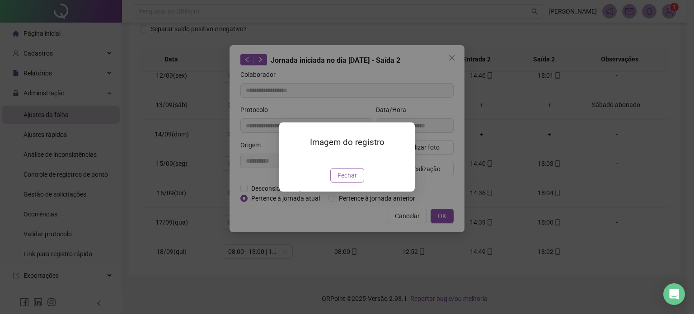
click at [356, 183] on button "Fechar" at bounding box center [347, 175] width 34 height 14
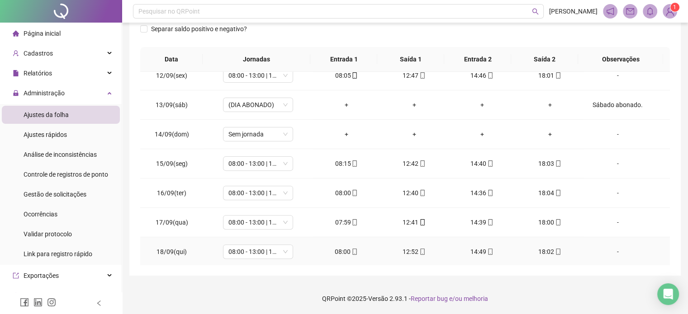
click at [486, 249] on span "mobile" at bounding box center [489, 252] width 7 height 6
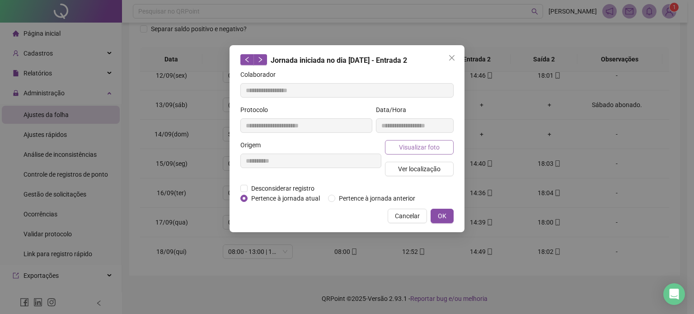
click at [429, 150] on span "Visualizar foto" at bounding box center [419, 147] width 41 height 10
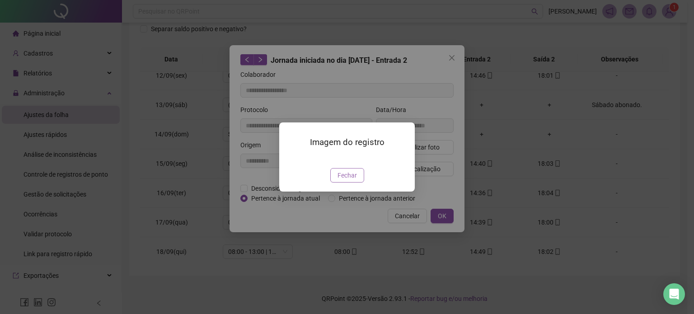
click at [352, 180] on span "Fechar" at bounding box center [347, 175] width 19 height 10
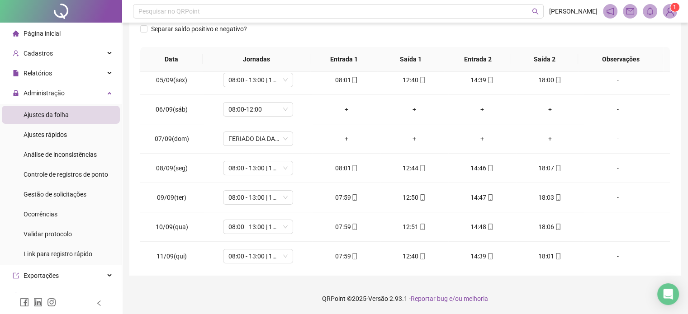
scroll to position [108, 0]
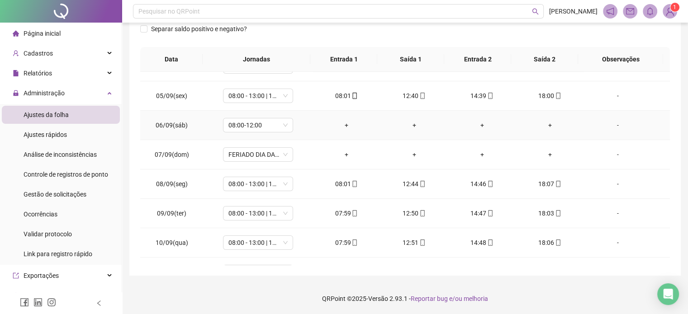
click at [612, 124] on div "-" at bounding box center [616, 125] width 53 height 10
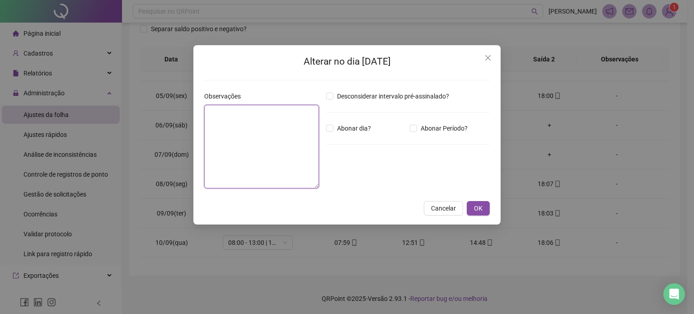
click at [293, 137] on textarea at bounding box center [261, 147] width 115 height 84
click at [482, 206] on span "OK" at bounding box center [478, 209] width 9 height 10
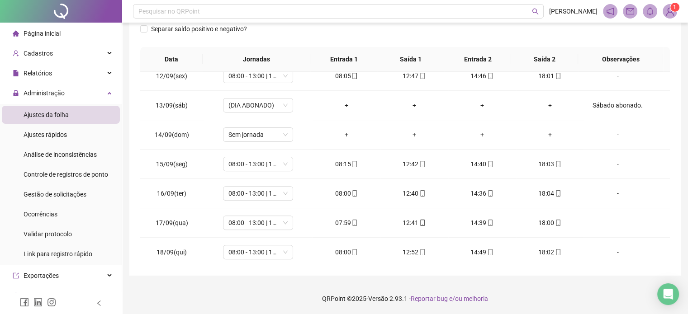
scroll to position [334, 0]
click at [353, 163] on icon "mobile" at bounding box center [354, 163] width 6 height 6
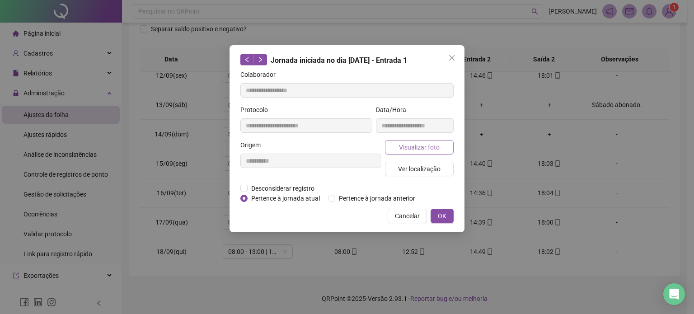
click at [432, 151] on span "Visualizar foto" at bounding box center [419, 147] width 41 height 10
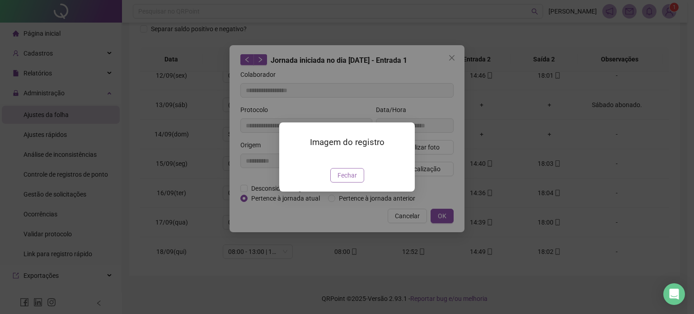
click at [342, 183] on button "Fechar" at bounding box center [347, 175] width 34 height 14
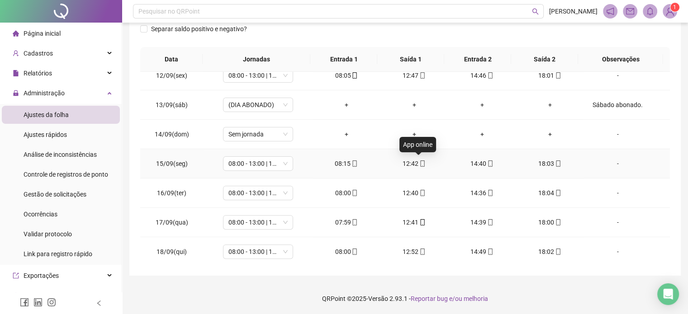
click at [419, 163] on icon "mobile" at bounding box center [422, 163] width 6 height 6
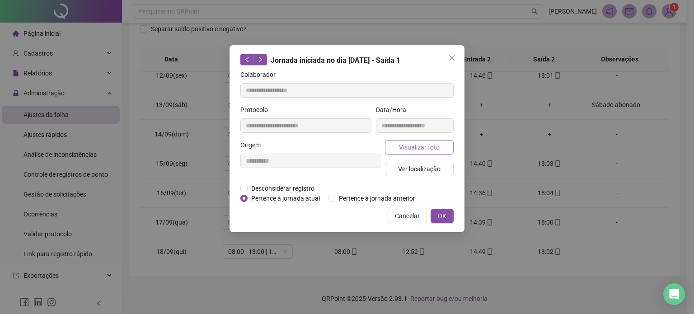
click at [423, 146] on span "Visualizar foto" at bounding box center [419, 147] width 41 height 10
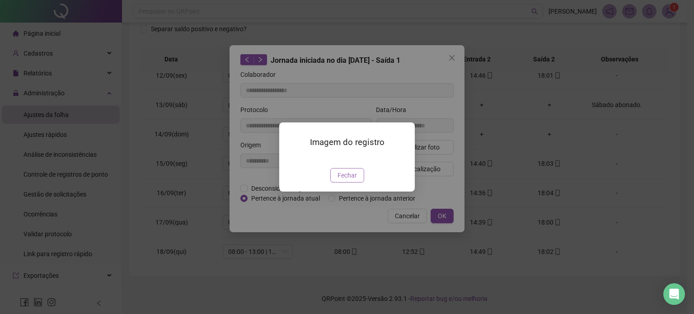
click at [351, 180] on span "Fechar" at bounding box center [347, 175] width 19 height 10
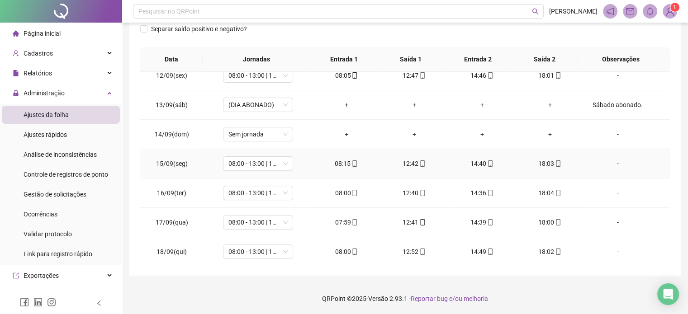
click at [487, 160] on icon "mobile" at bounding box center [490, 163] width 6 height 6
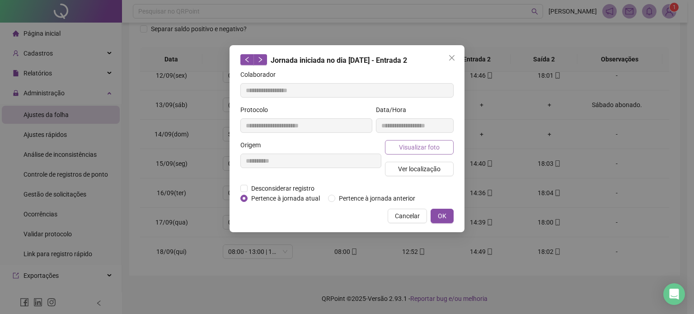
click at [434, 146] on span "Visualizar foto" at bounding box center [419, 147] width 41 height 10
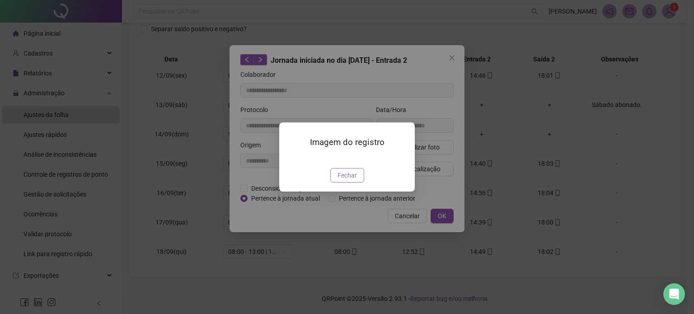
click at [343, 180] on span "Fechar" at bounding box center [347, 175] width 19 height 10
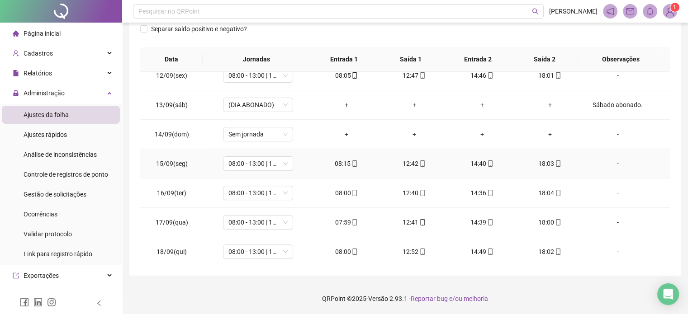
click at [555, 165] on icon "mobile" at bounding box center [558, 163] width 6 height 6
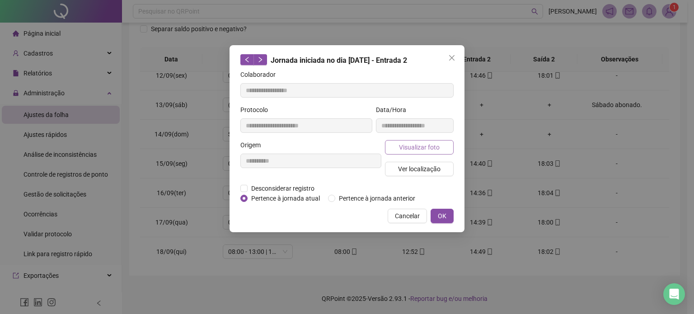
click at [414, 151] on span "Visualizar foto" at bounding box center [419, 147] width 41 height 10
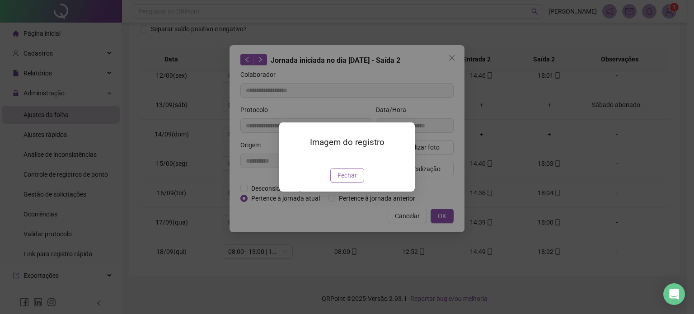
click at [345, 180] on span "Fechar" at bounding box center [347, 175] width 19 height 10
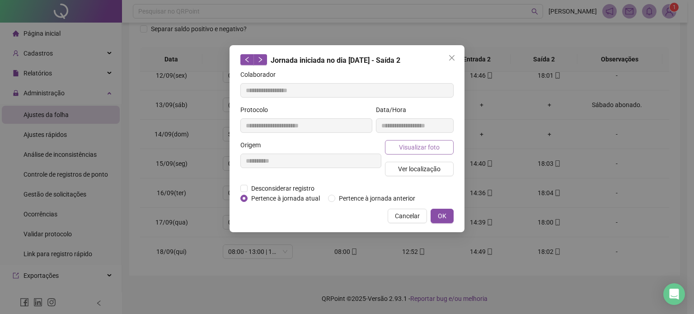
click at [415, 151] on span "Visualizar foto" at bounding box center [419, 147] width 41 height 10
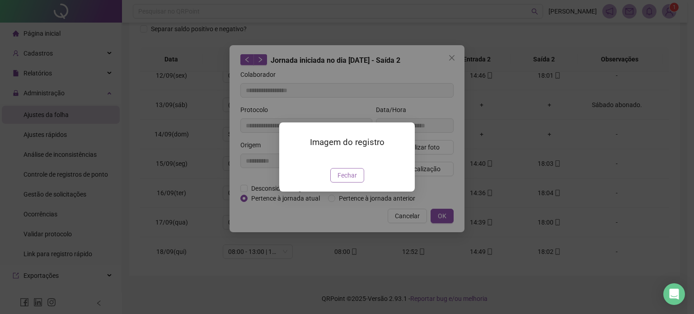
click at [351, 180] on span "Fechar" at bounding box center [347, 175] width 19 height 10
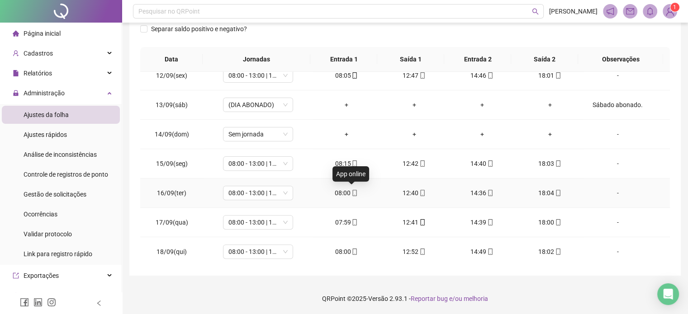
click at [352, 193] on icon "mobile" at bounding box center [354, 193] width 6 height 6
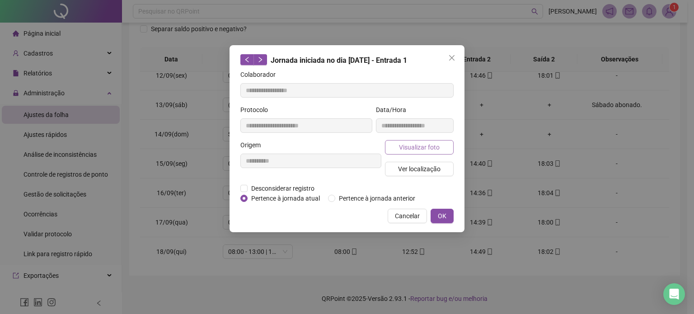
click at [431, 146] on span "Visualizar foto" at bounding box center [419, 147] width 41 height 10
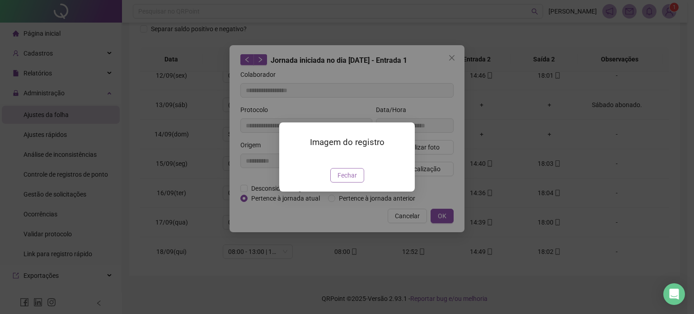
click at [344, 180] on span "Fechar" at bounding box center [347, 175] width 19 height 10
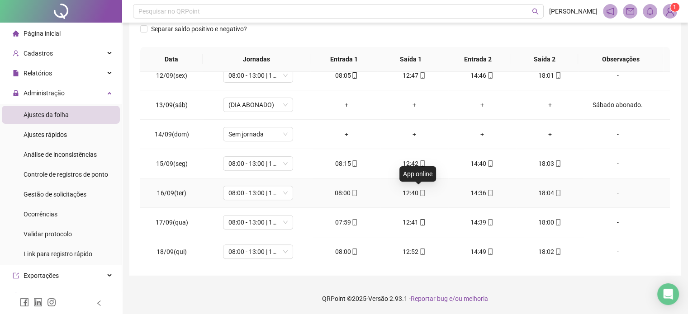
click at [419, 190] on icon "mobile" at bounding box center [422, 193] width 6 height 6
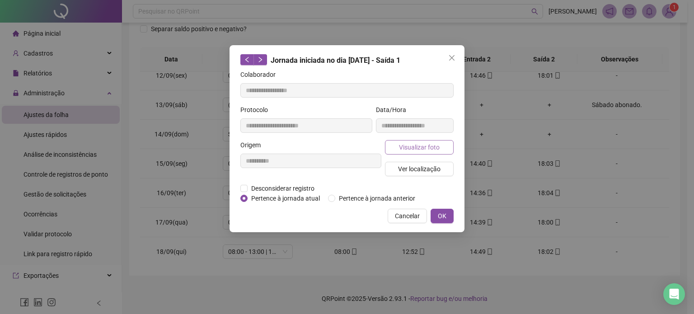
click at [429, 146] on span "Visualizar foto" at bounding box center [419, 147] width 41 height 10
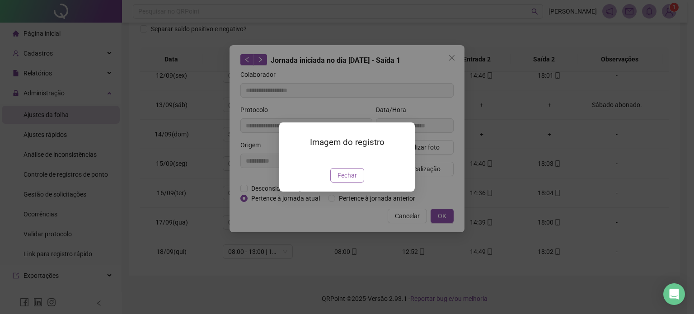
click at [344, 180] on span "Fechar" at bounding box center [347, 175] width 19 height 10
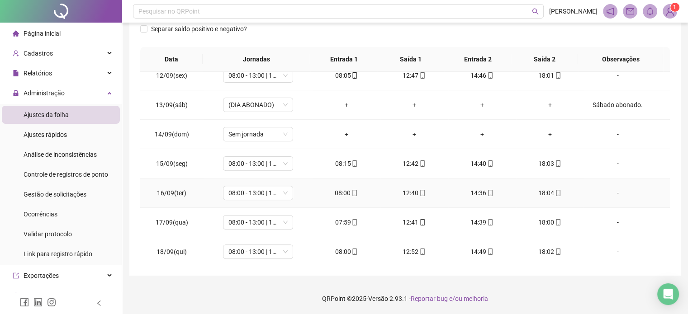
click at [487, 190] on icon "mobile" at bounding box center [490, 193] width 6 height 6
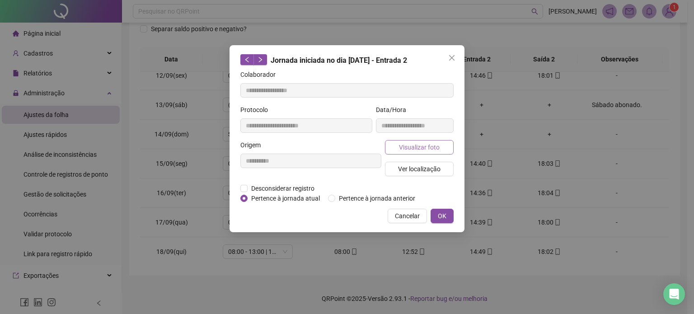
click at [429, 147] on span "Visualizar foto" at bounding box center [419, 147] width 41 height 10
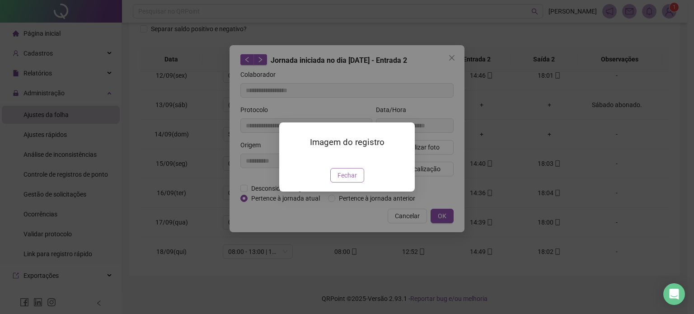
click at [354, 180] on span "Fechar" at bounding box center [347, 175] width 19 height 10
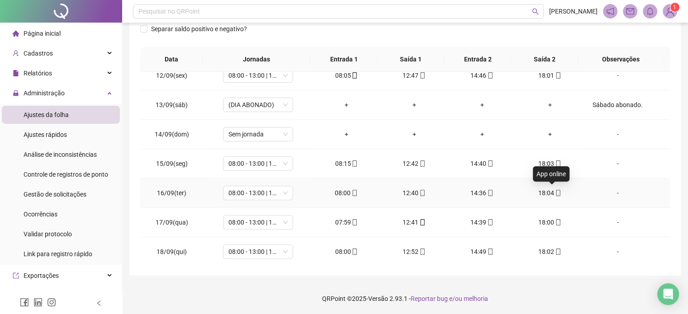
click at [556, 191] on icon "mobile" at bounding box center [558, 193] width 4 height 6
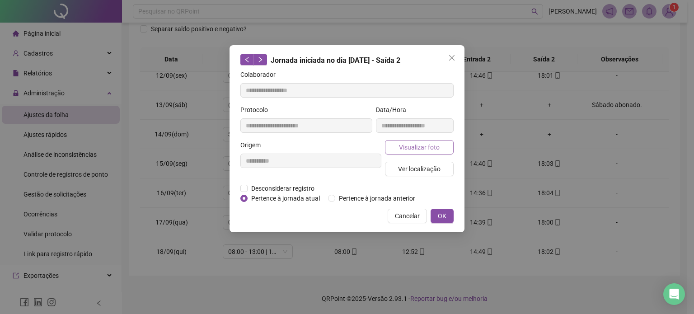
click at [420, 142] on span "Visualizar foto" at bounding box center [419, 147] width 41 height 10
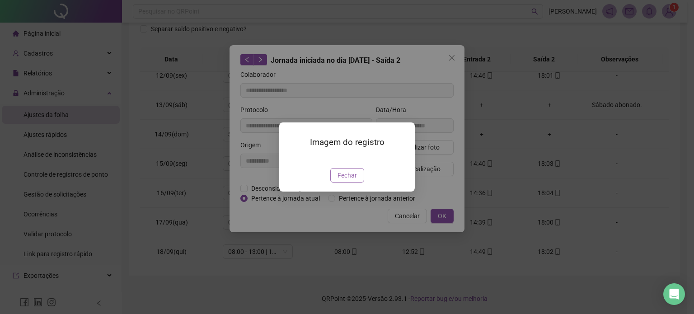
click at [350, 180] on span "Fechar" at bounding box center [347, 175] width 19 height 10
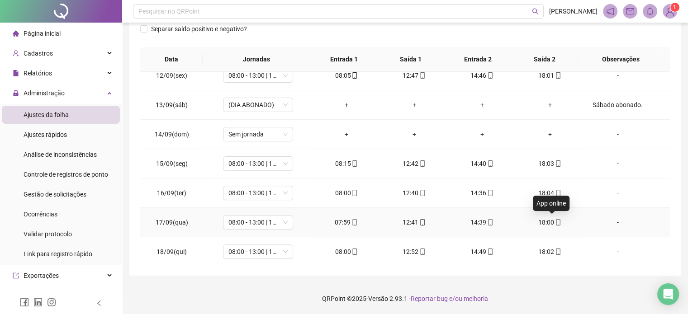
click at [555, 222] on icon "mobile" at bounding box center [558, 222] width 6 height 6
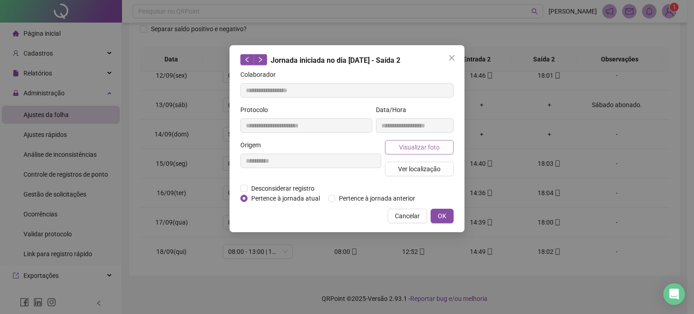
click at [429, 149] on span "Visualizar foto" at bounding box center [419, 147] width 41 height 10
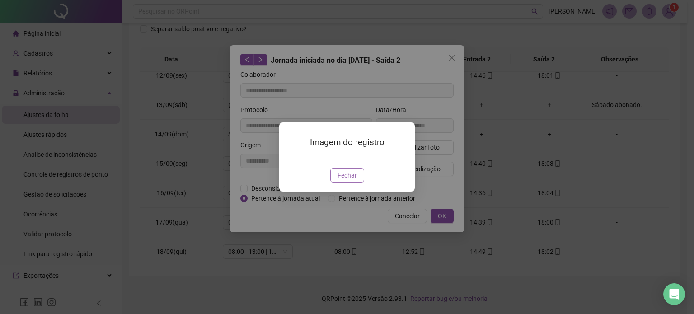
click at [357, 183] on button "Fechar" at bounding box center [347, 175] width 34 height 14
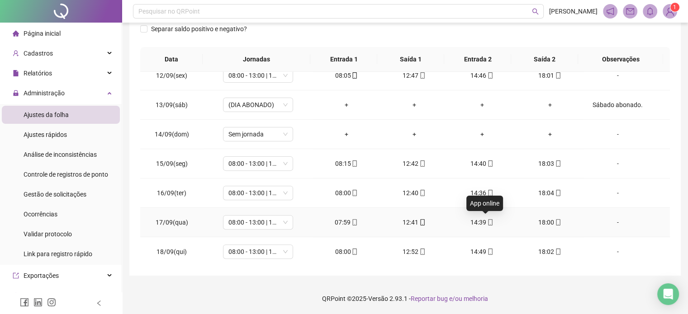
click at [487, 220] on icon "mobile" at bounding box center [490, 222] width 6 height 6
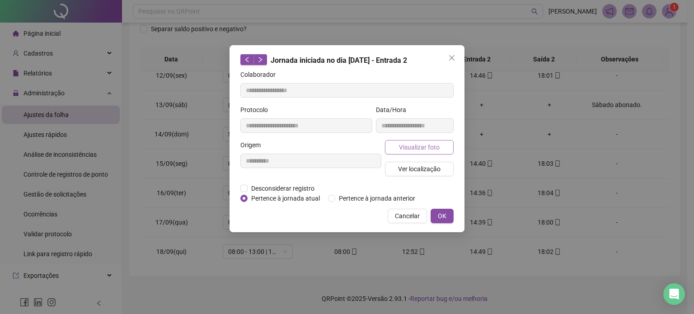
click at [430, 150] on span "Visualizar foto" at bounding box center [419, 147] width 41 height 10
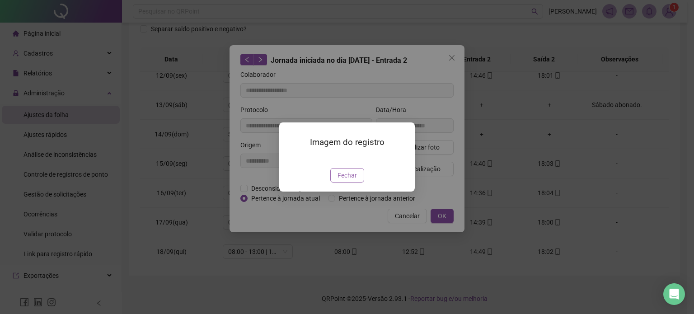
click at [352, 180] on span "Fechar" at bounding box center [347, 175] width 19 height 10
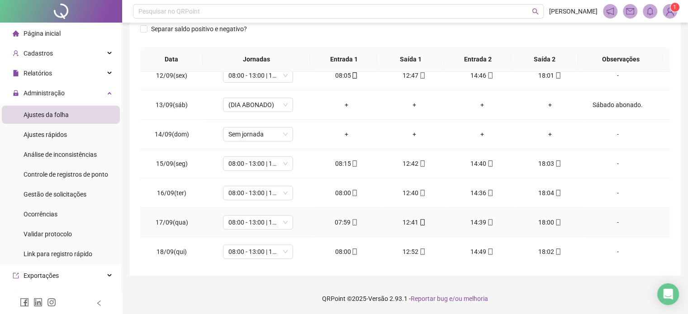
click at [423, 221] on div "12:41" at bounding box center [413, 222] width 53 height 10
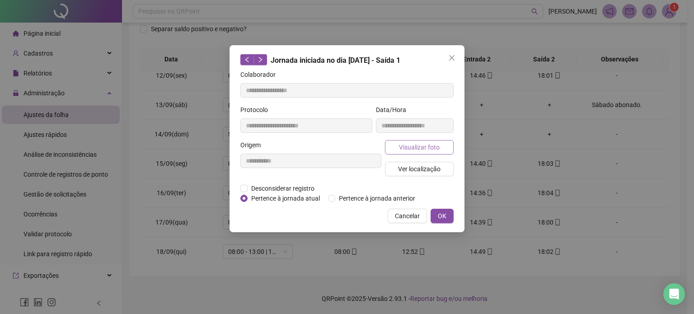
click at [431, 146] on span "Visualizar foto" at bounding box center [419, 147] width 41 height 10
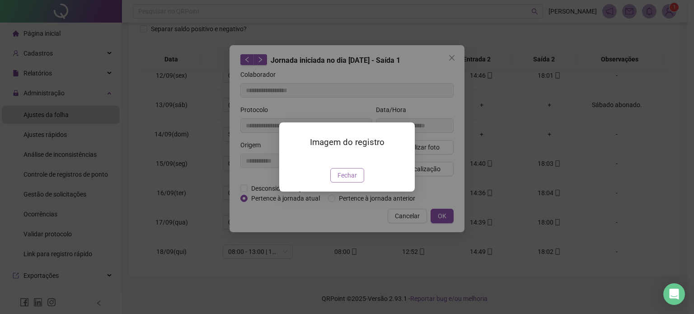
click at [341, 180] on span "Fechar" at bounding box center [347, 175] width 19 height 10
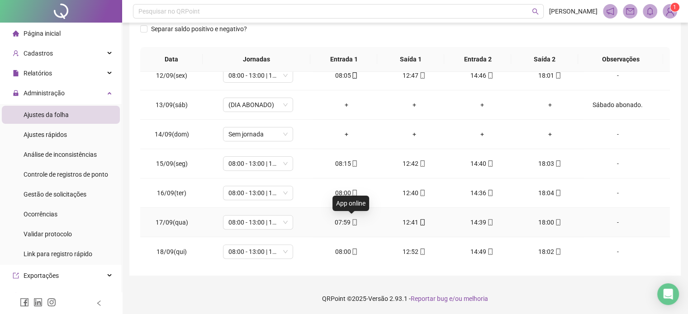
click at [351, 219] on icon "mobile" at bounding box center [354, 222] width 6 height 6
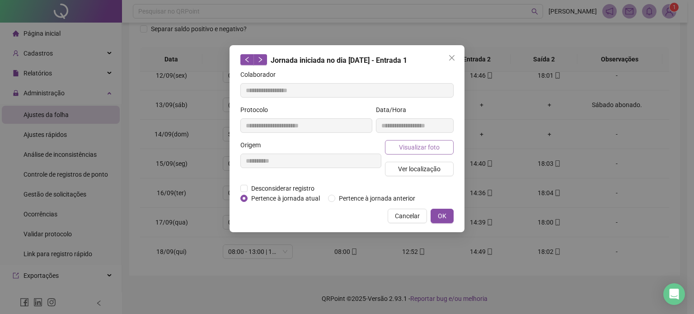
click at [426, 142] on span "Visualizar foto" at bounding box center [419, 147] width 41 height 10
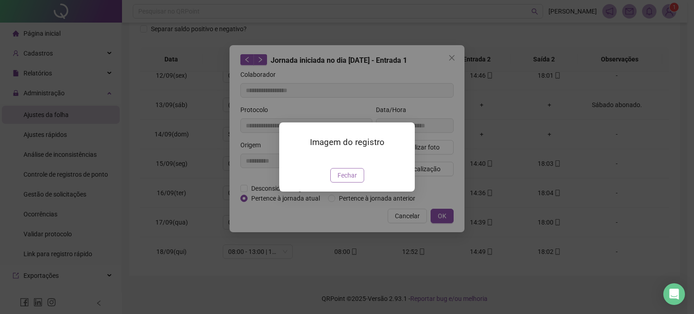
click at [351, 180] on span "Fechar" at bounding box center [347, 175] width 19 height 10
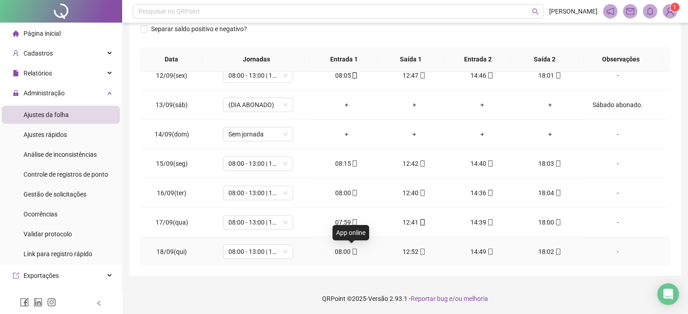
click at [353, 249] on icon "mobile" at bounding box center [354, 252] width 6 height 6
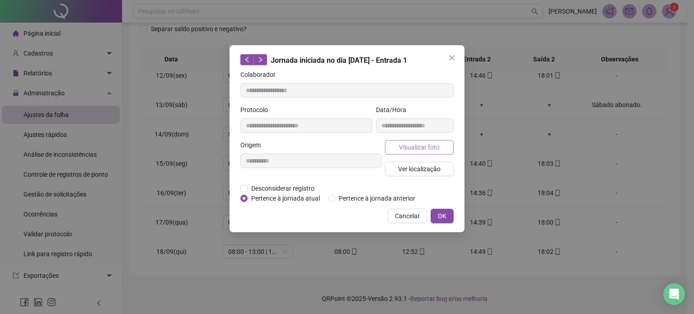
click at [426, 145] on span "Visualizar foto" at bounding box center [419, 147] width 41 height 10
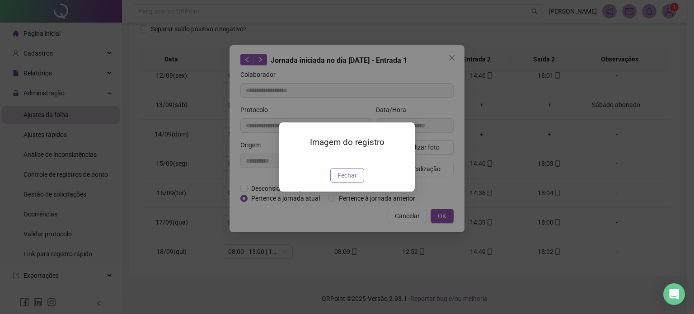
click at [351, 180] on span "Fechar" at bounding box center [347, 175] width 19 height 10
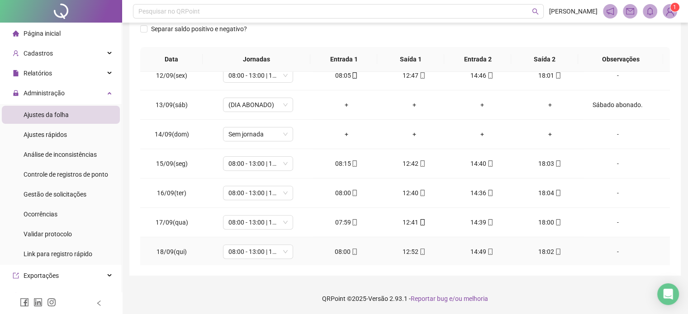
click at [420, 253] on span at bounding box center [421, 251] width 7 height 7
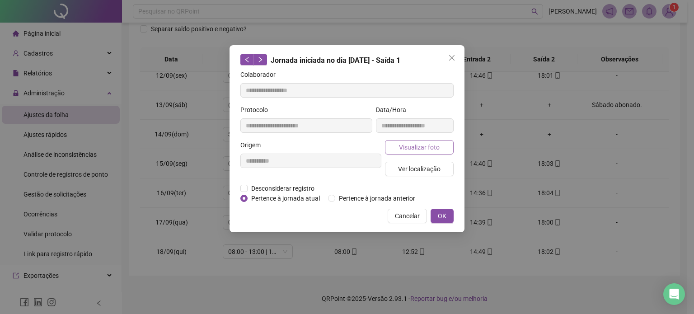
click at [434, 149] on span "Visualizar foto" at bounding box center [419, 147] width 41 height 10
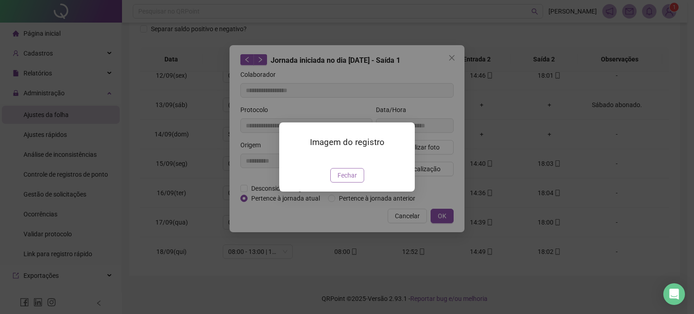
click at [352, 180] on span "Fechar" at bounding box center [347, 175] width 19 height 10
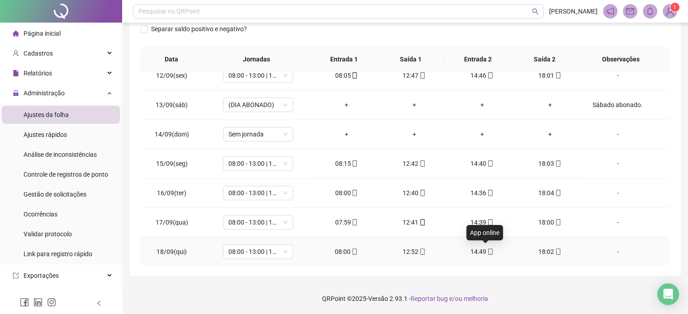
click at [487, 250] on icon "mobile" at bounding box center [490, 252] width 6 height 6
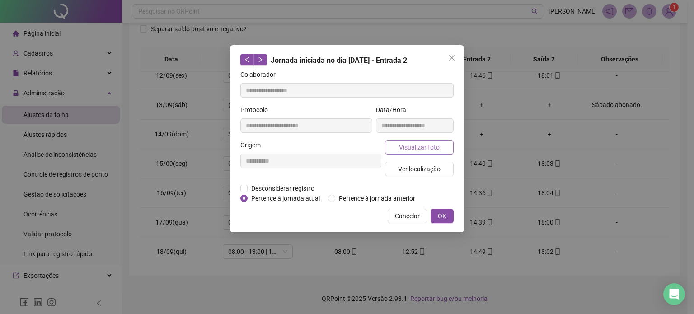
click at [428, 146] on span "Visualizar foto" at bounding box center [419, 147] width 41 height 10
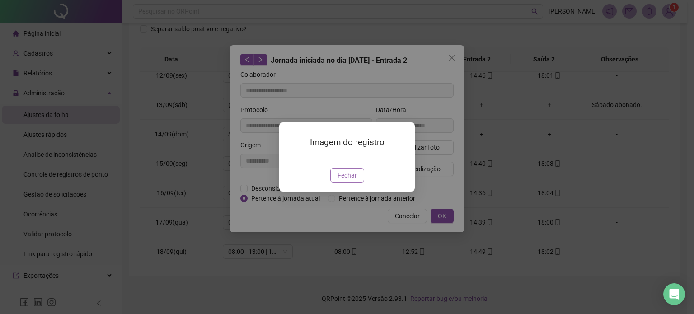
click at [354, 180] on span "Fechar" at bounding box center [347, 175] width 19 height 10
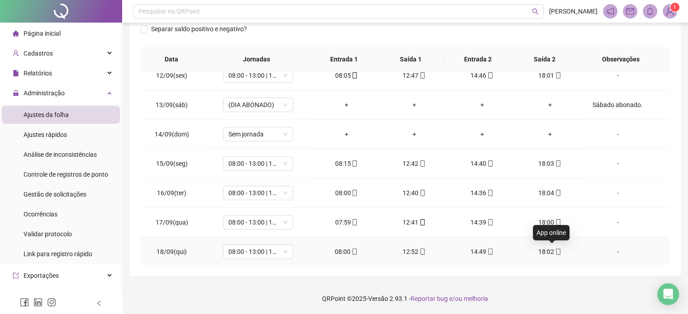
click at [555, 250] on icon "mobile" at bounding box center [558, 252] width 6 height 6
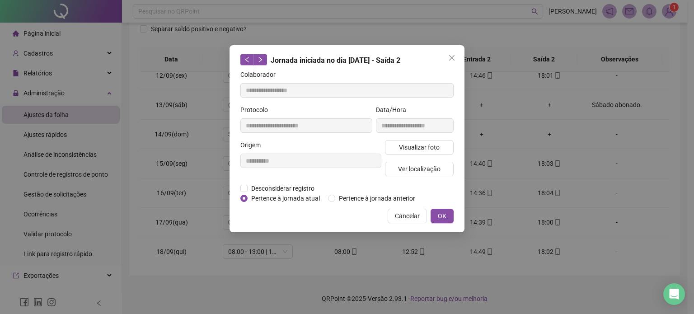
click at [429, 154] on div "Visualizar foto Ver localização" at bounding box center [419, 161] width 72 height 43
click at [429, 152] on button "Visualizar foto" at bounding box center [419, 147] width 69 height 14
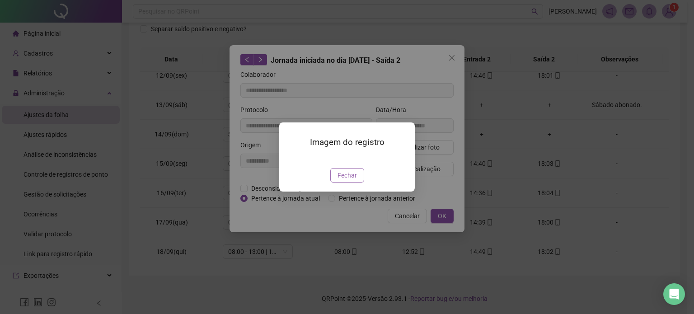
click at [343, 180] on span "Fechar" at bounding box center [347, 175] width 19 height 10
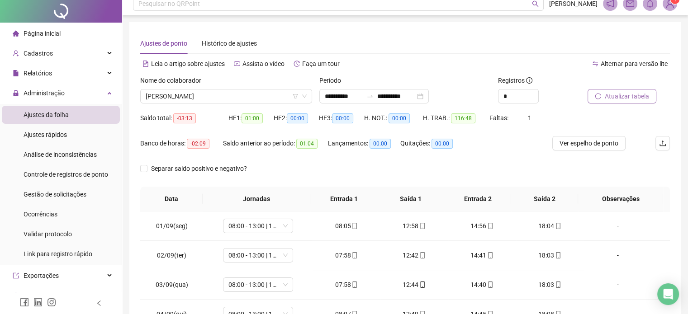
scroll to position [0, 0]
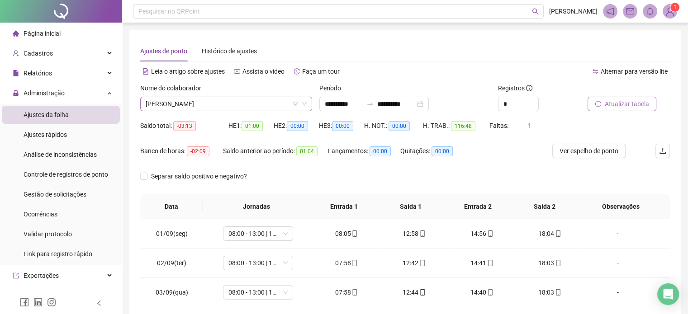
click at [222, 102] on span "[PERSON_NAME]" at bounding box center [226, 104] width 161 height 14
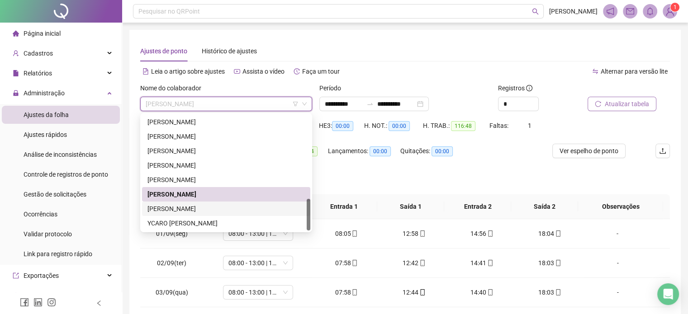
click at [192, 206] on div "[PERSON_NAME]" at bounding box center [225, 209] width 157 height 10
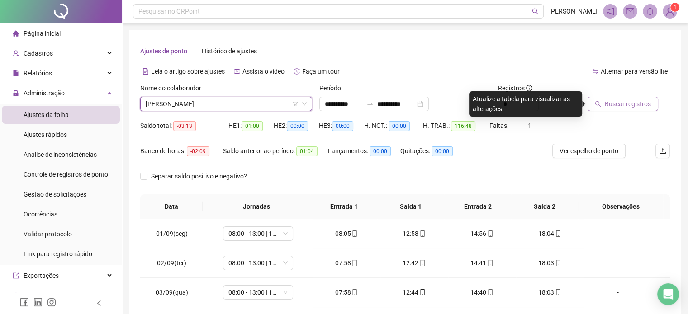
click at [633, 107] on span "Buscar registros" at bounding box center [627, 104] width 46 height 10
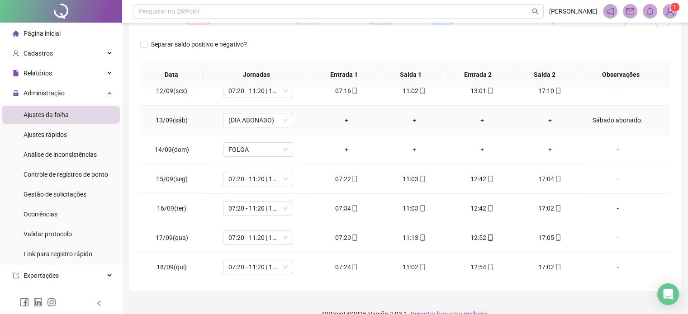
scroll to position [147, 0]
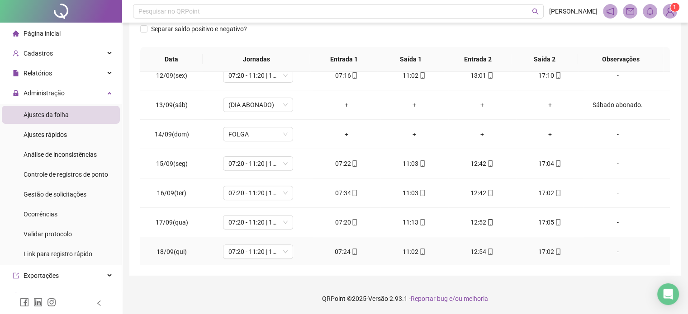
click at [555, 251] on icon "mobile" at bounding box center [558, 252] width 6 height 6
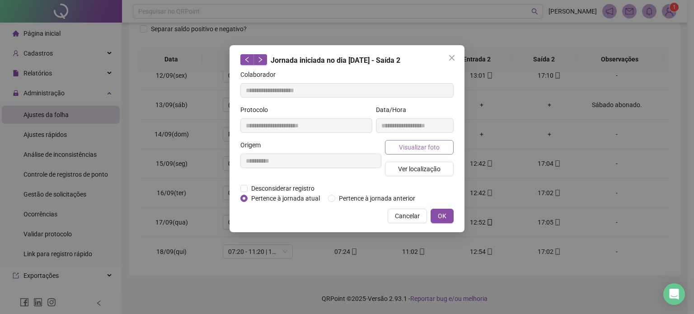
click at [445, 150] on button "Visualizar foto" at bounding box center [419, 147] width 69 height 14
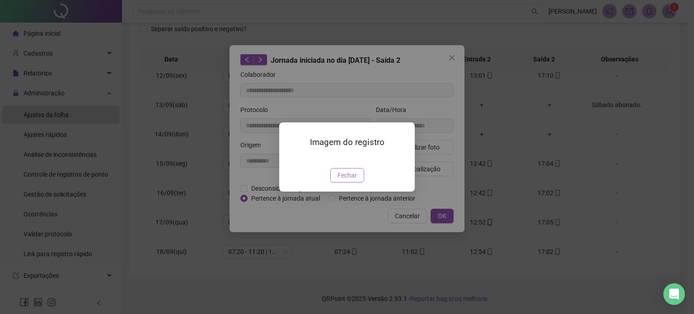
click at [350, 180] on span "Fechar" at bounding box center [347, 175] width 19 height 10
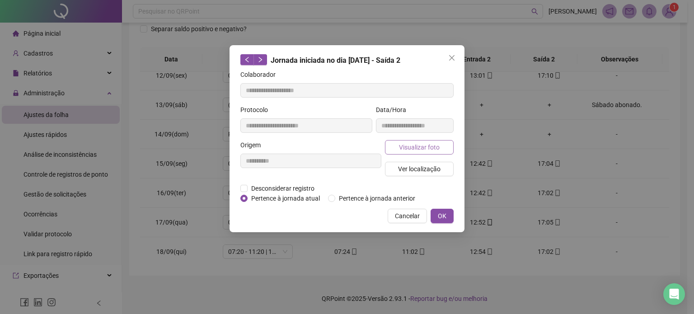
click at [436, 151] on span "Visualizar foto" at bounding box center [419, 147] width 41 height 10
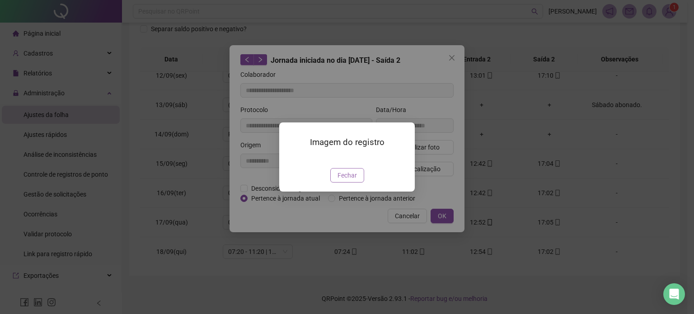
click at [357, 183] on button "Fechar" at bounding box center [347, 175] width 34 height 14
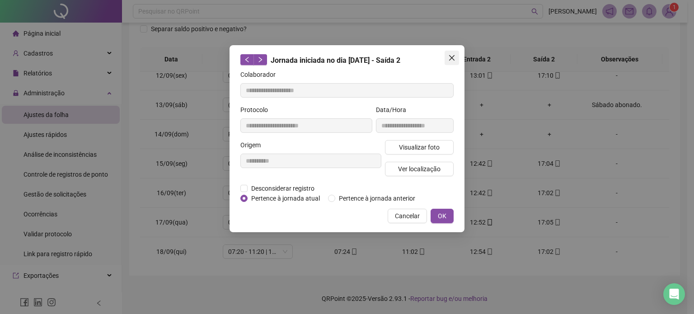
click at [456, 61] on button "Close" at bounding box center [452, 58] width 14 height 14
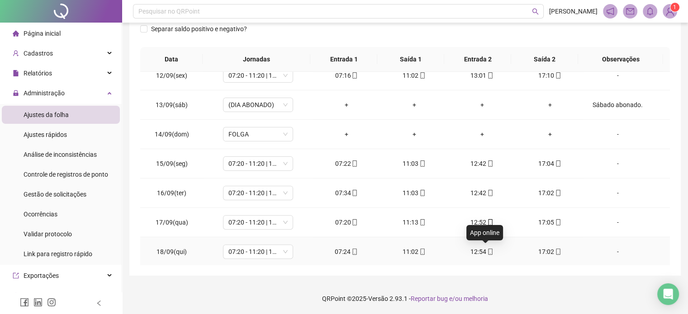
click at [487, 251] on icon "mobile" at bounding box center [490, 252] width 6 height 6
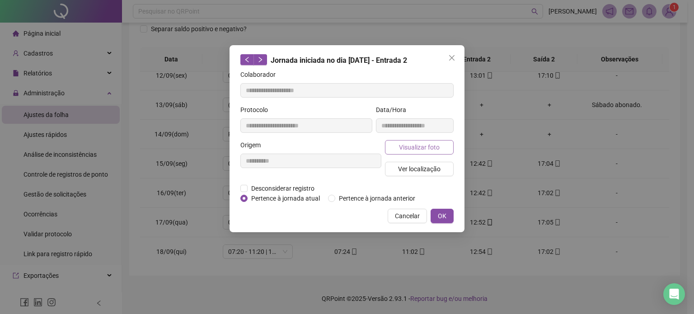
click at [434, 145] on span "Visualizar foto" at bounding box center [419, 147] width 41 height 10
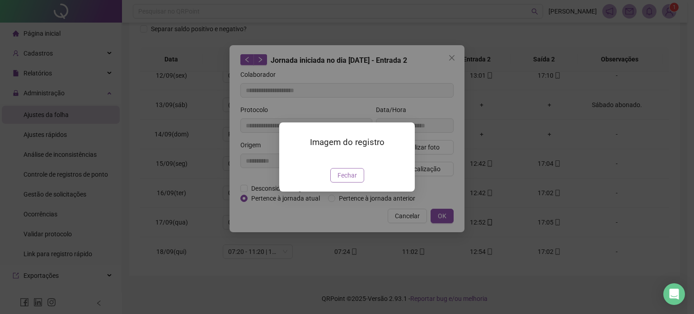
click at [356, 183] on button "Fechar" at bounding box center [347, 175] width 34 height 14
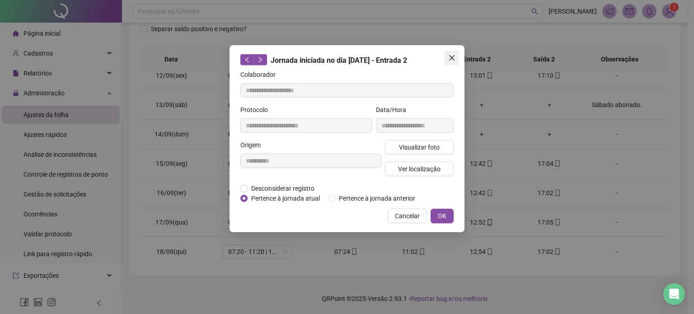
click at [454, 60] on icon "close" at bounding box center [451, 57] width 5 height 5
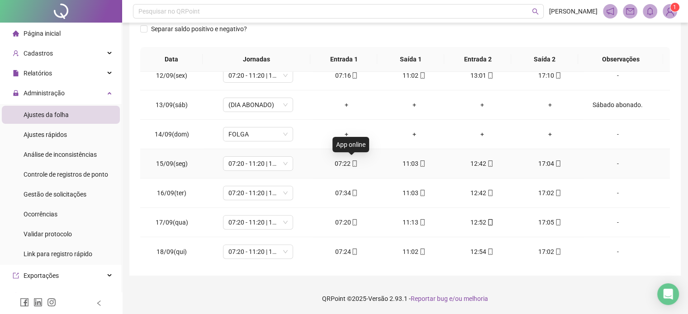
click at [352, 161] on icon "mobile" at bounding box center [354, 163] width 6 height 6
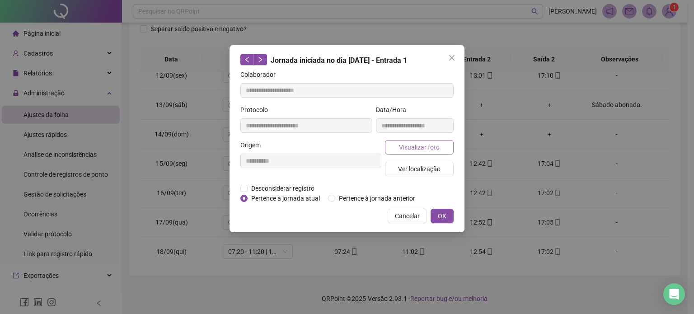
click at [423, 146] on span "Visualizar foto" at bounding box center [419, 147] width 41 height 10
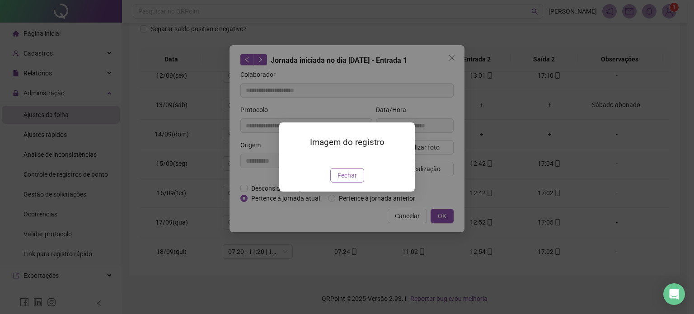
click at [344, 180] on span "Fechar" at bounding box center [347, 175] width 19 height 10
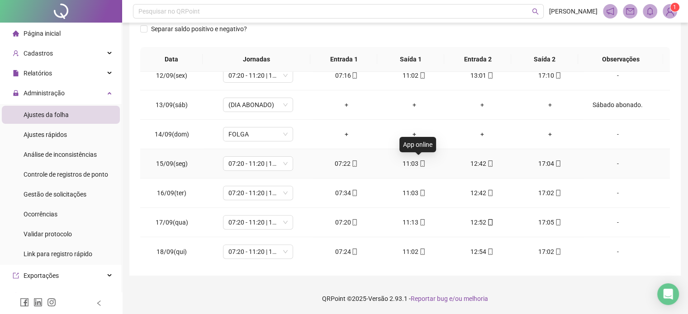
click at [419, 163] on icon "mobile" at bounding box center [422, 163] width 6 height 6
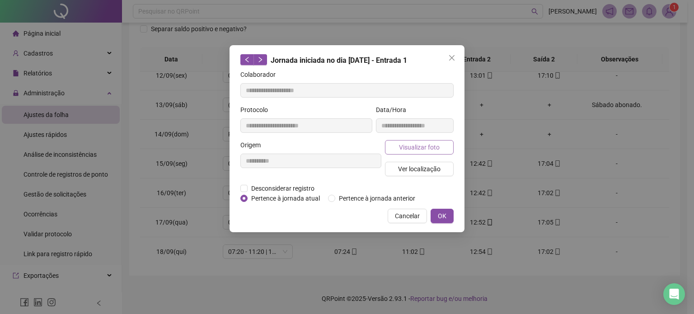
click at [430, 141] on button "Visualizar foto" at bounding box center [419, 147] width 69 height 14
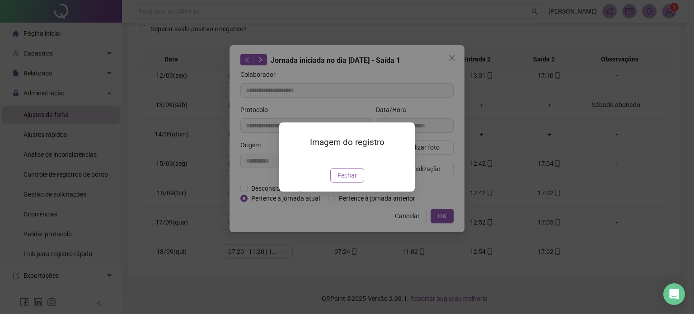
click at [342, 180] on span "Fechar" at bounding box center [347, 175] width 19 height 10
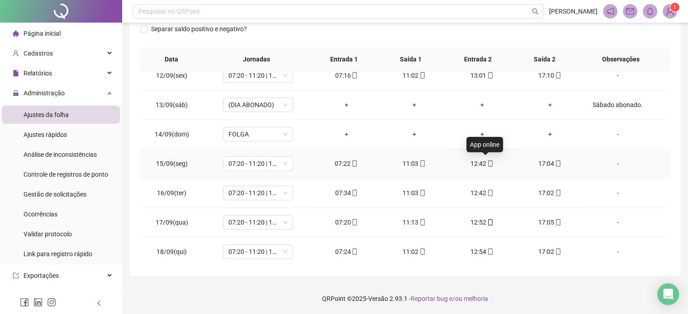
click at [487, 164] on icon "mobile" at bounding box center [490, 163] width 6 height 6
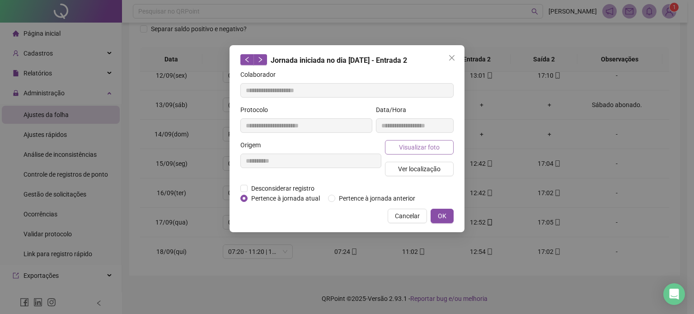
click at [447, 148] on button "Visualizar foto" at bounding box center [419, 147] width 69 height 14
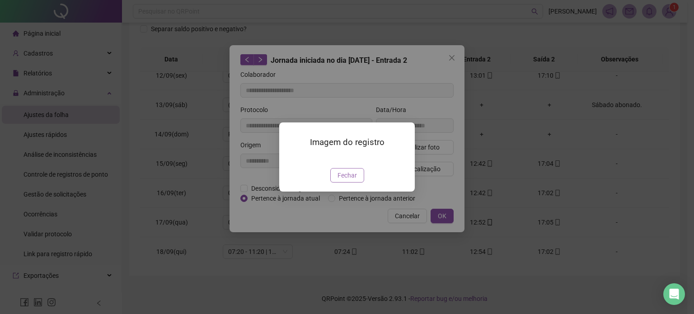
click at [356, 183] on button "Fechar" at bounding box center [347, 175] width 34 height 14
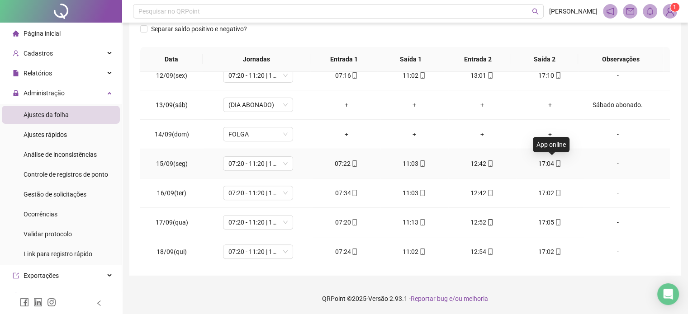
click at [555, 164] on icon "mobile" at bounding box center [558, 163] width 6 height 6
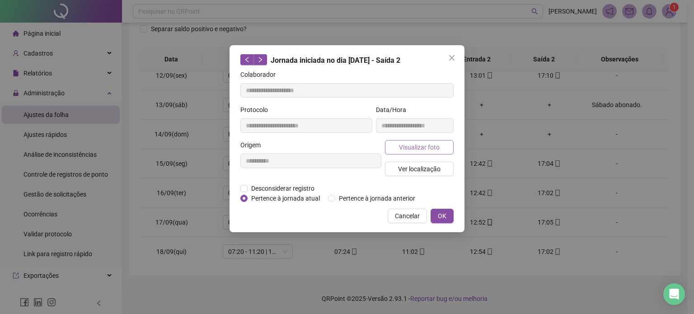
click at [410, 151] on span "Visualizar foto" at bounding box center [419, 147] width 41 height 10
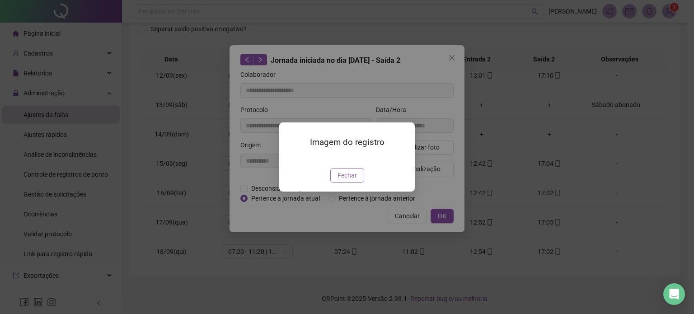
click at [355, 180] on span "Fechar" at bounding box center [347, 175] width 19 height 10
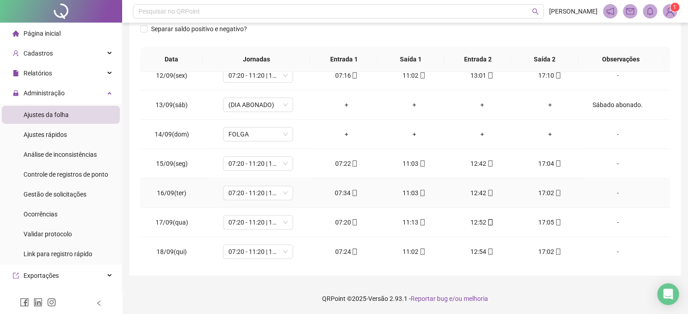
click at [351, 192] on icon "mobile" at bounding box center [354, 193] width 6 height 6
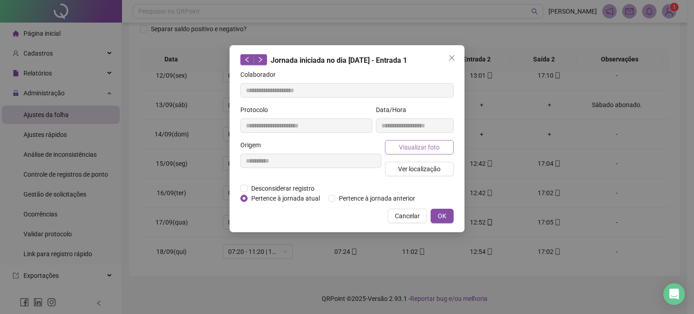
click at [434, 146] on span "Visualizar foto" at bounding box center [419, 147] width 41 height 10
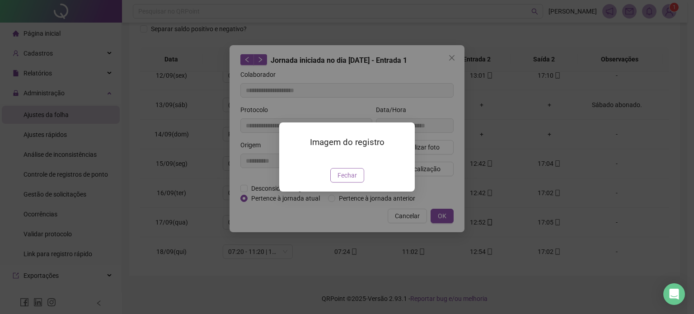
click at [345, 183] on button "Fechar" at bounding box center [347, 175] width 34 height 14
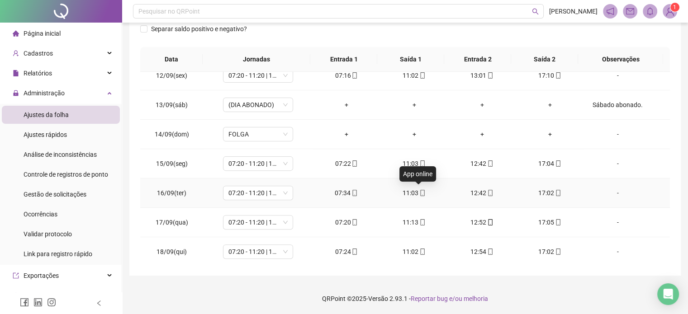
click at [419, 190] on icon "mobile" at bounding box center [422, 193] width 6 height 6
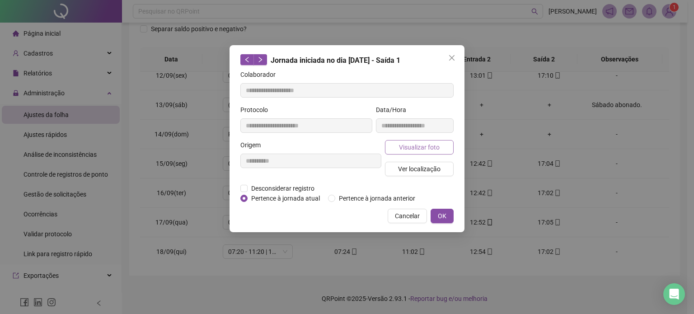
click at [441, 151] on button "Visualizar foto" at bounding box center [419, 147] width 69 height 14
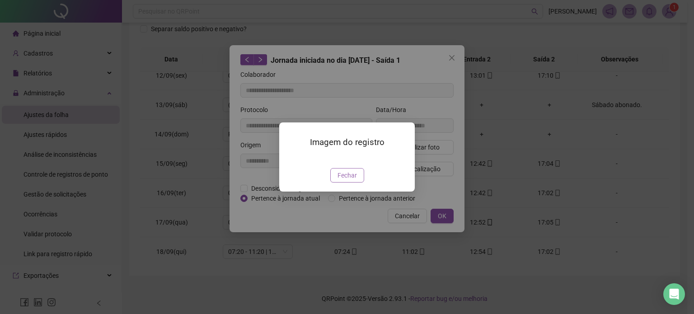
click at [355, 180] on span "Fechar" at bounding box center [347, 175] width 19 height 10
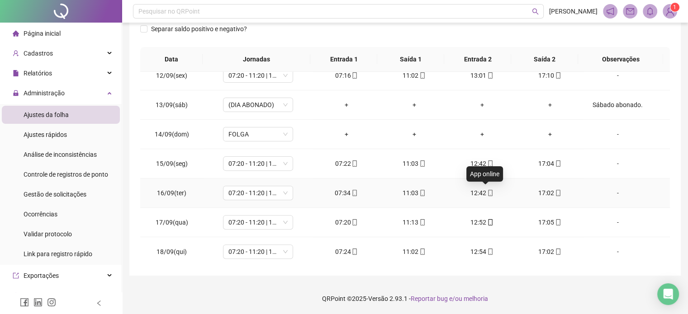
click at [486, 195] on span at bounding box center [489, 192] width 7 height 7
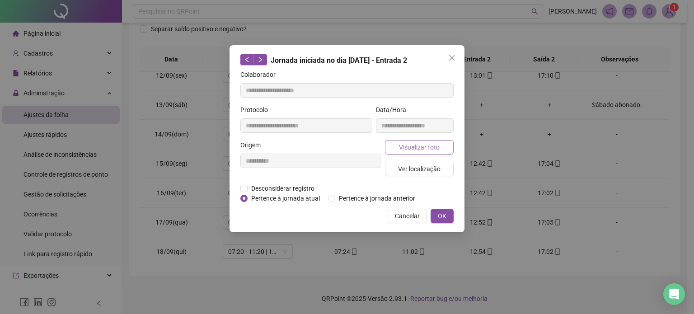
click at [432, 151] on span "Visualizar foto" at bounding box center [419, 147] width 41 height 10
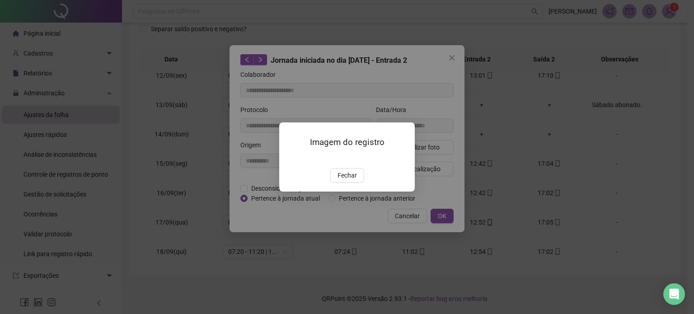
drag, startPoint x: 358, startPoint y: 228, endPoint x: 374, endPoint y: 222, distance: 16.5
click at [358, 183] on button "Fechar" at bounding box center [347, 175] width 34 height 14
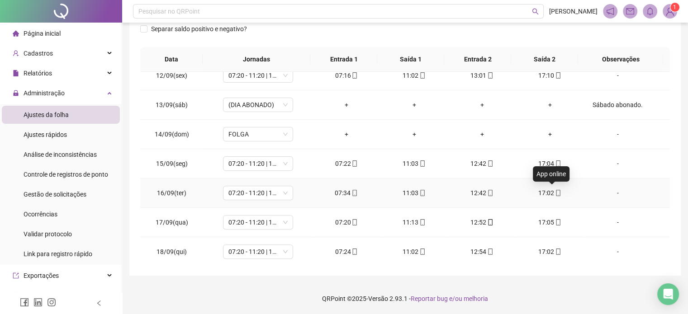
click at [556, 193] on icon "mobile" at bounding box center [558, 193] width 4 height 6
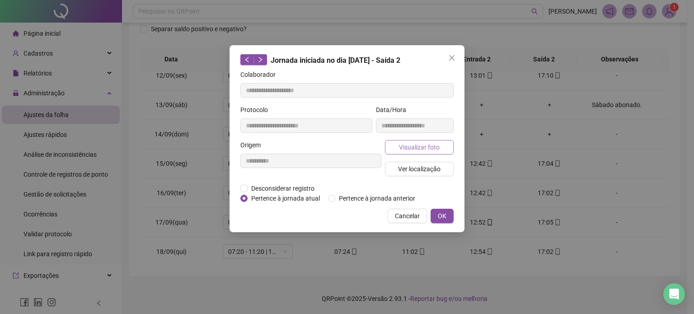
click at [423, 150] on span "Visualizar foto" at bounding box center [419, 147] width 41 height 10
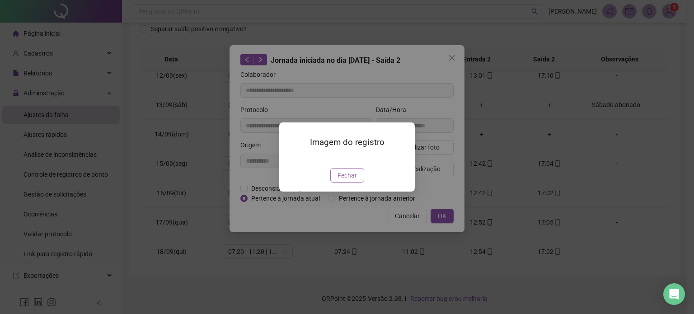
click at [358, 183] on button "Fechar" at bounding box center [347, 175] width 34 height 14
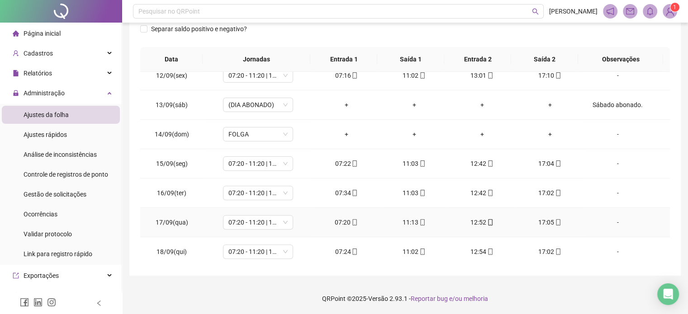
click at [351, 219] on icon "mobile" at bounding box center [354, 222] width 6 height 6
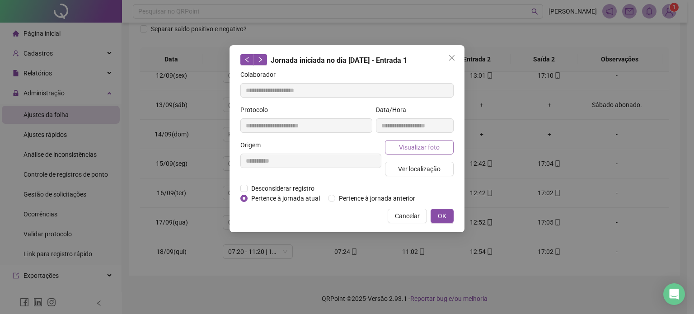
click at [443, 141] on button "Visualizar foto" at bounding box center [419, 147] width 69 height 14
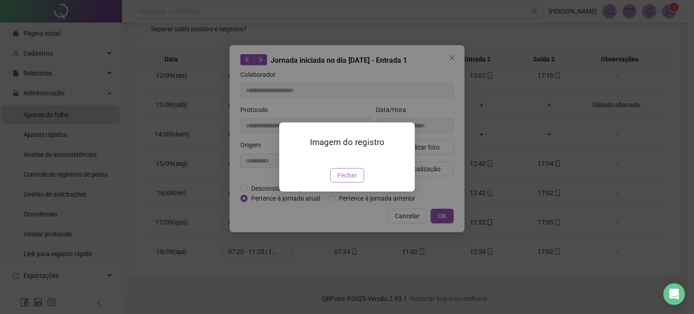
click at [351, 180] on span "Fechar" at bounding box center [347, 175] width 19 height 10
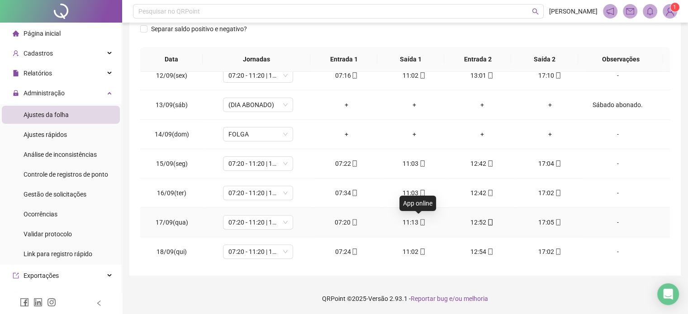
click at [420, 220] on icon "mobile" at bounding box center [422, 222] width 6 height 6
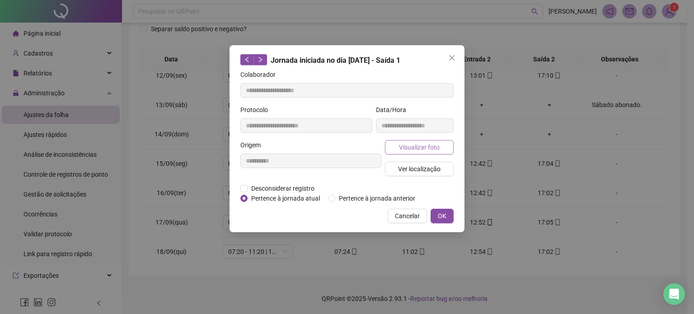
click at [426, 142] on span "Visualizar foto" at bounding box center [419, 147] width 41 height 10
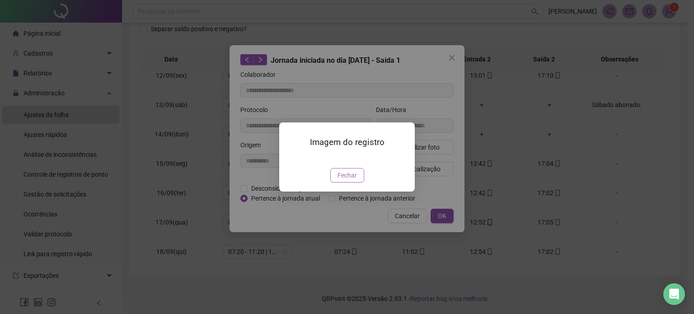
click at [350, 180] on span "Fechar" at bounding box center [347, 175] width 19 height 10
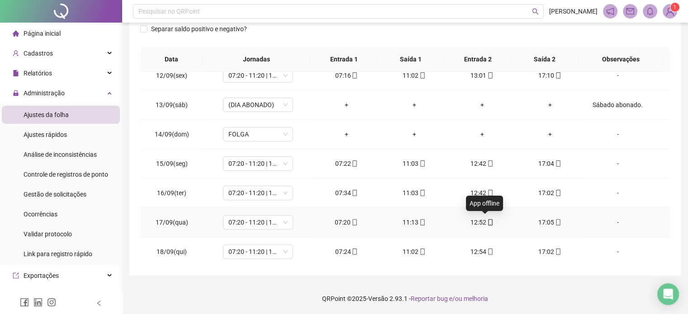
click at [487, 221] on icon "mobile" at bounding box center [490, 222] width 6 height 6
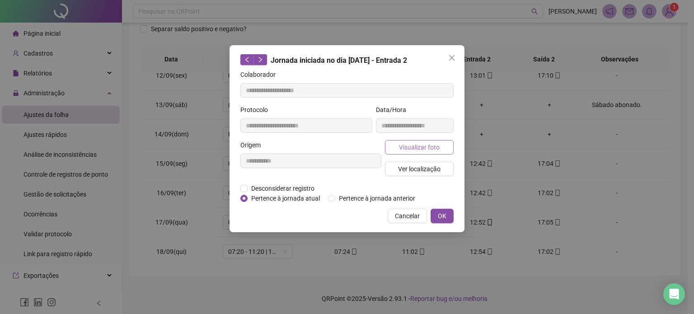
click at [436, 148] on span "Visualizar foto" at bounding box center [419, 147] width 41 height 10
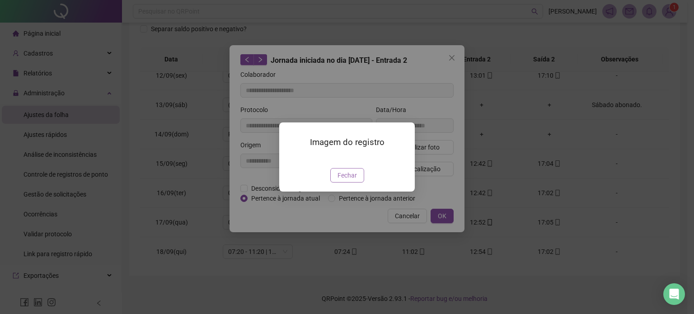
click at [351, 180] on span "Fechar" at bounding box center [347, 175] width 19 height 10
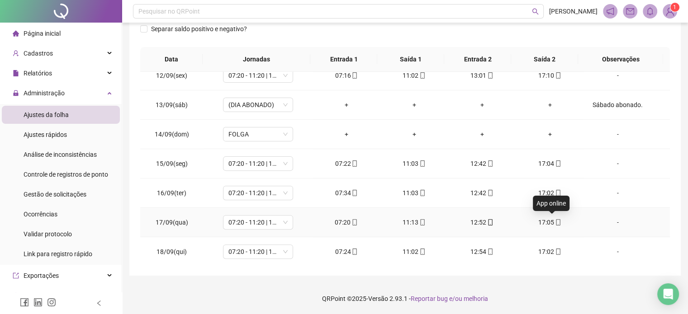
click at [556, 222] on icon "mobile" at bounding box center [558, 222] width 4 height 6
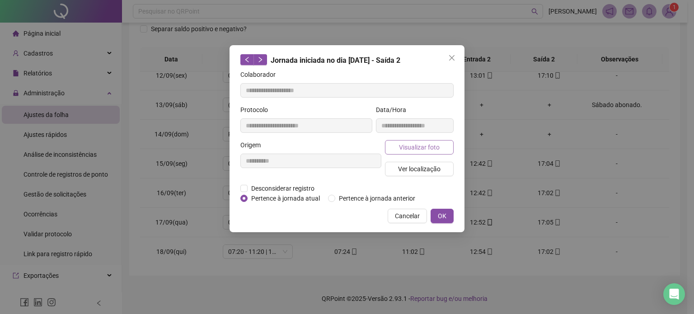
click at [430, 150] on span "Visualizar foto" at bounding box center [419, 147] width 41 height 10
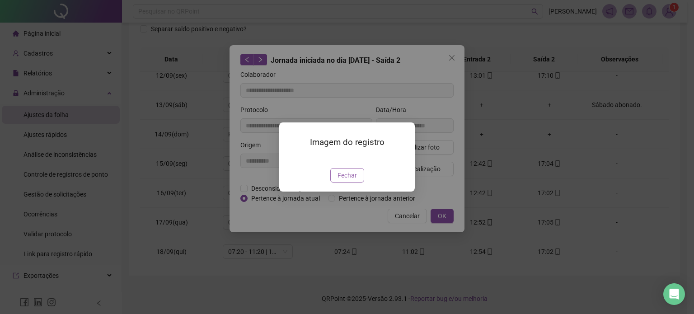
click at [353, 180] on span "Fechar" at bounding box center [347, 175] width 19 height 10
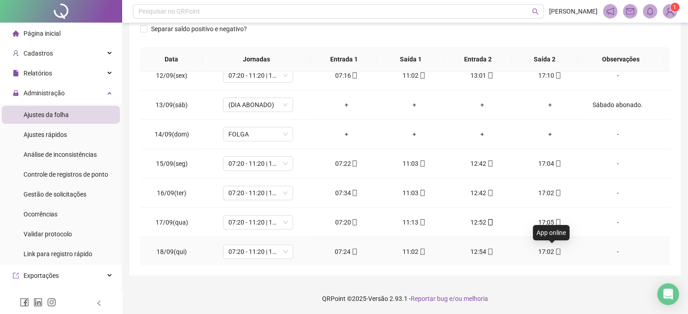
click at [555, 250] on icon "mobile" at bounding box center [558, 252] width 6 height 6
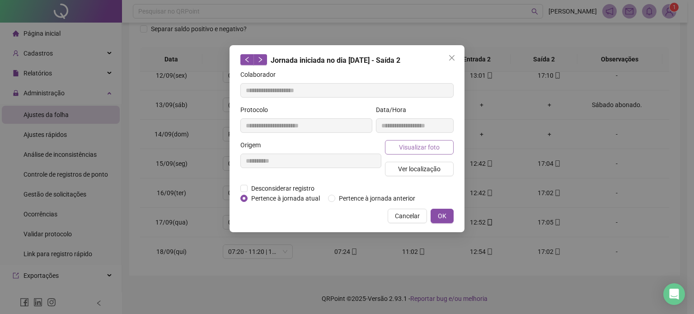
click at [432, 148] on span "Visualizar foto" at bounding box center [419, 147] width 41 height 10
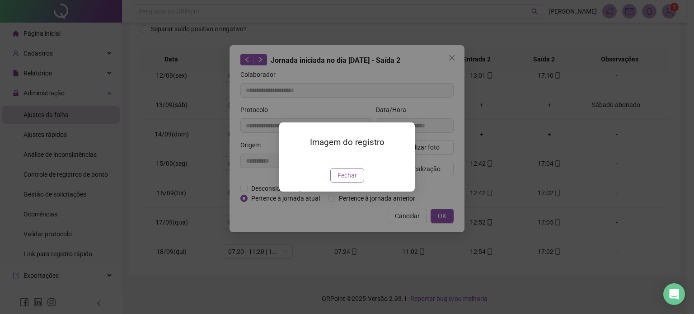
click at [353, 180] on span "Fechar" at bounding box center [347, 175] width 19 height 10
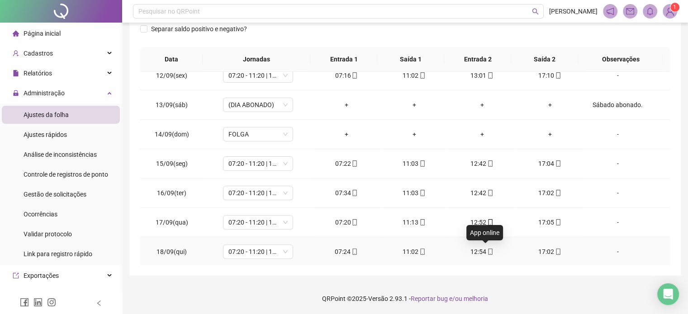
click at [487, 250] on icon "mobile" at bounding box center [490, 252] width 6 height 6
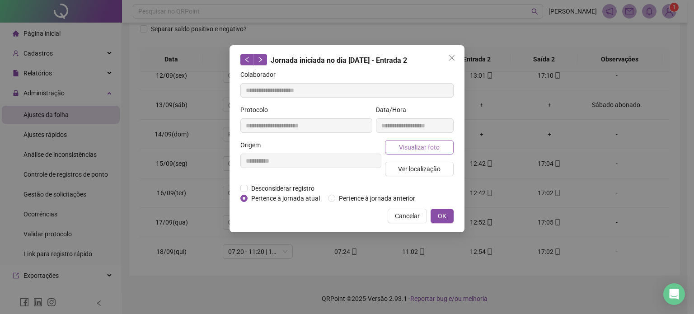
click at [438, 144] on span "Visualizar foto" at bounding box center [419, 147] width 41 height 10
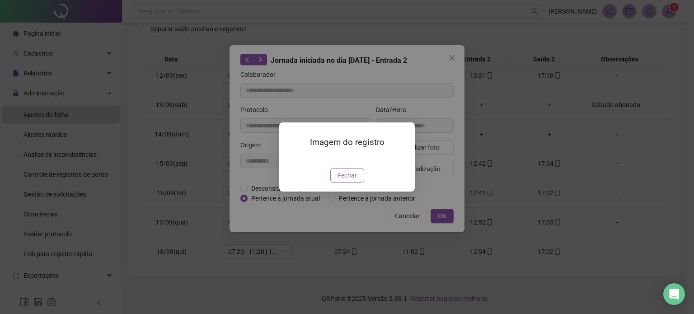
click at [353, 180] on span "Fechar" at bounding box center [347, 175] width 19 height 10
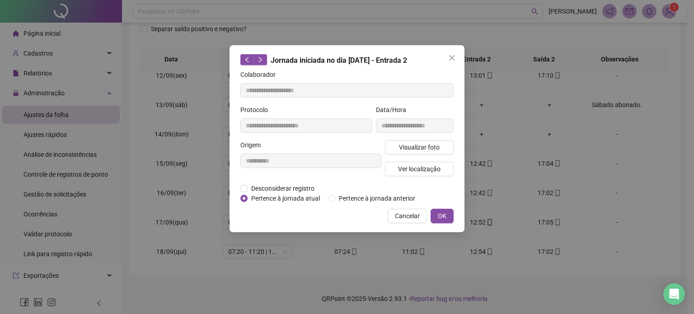
click at [421, 249] on div "**********" at bounding box center [347, 157] width 694 height 314
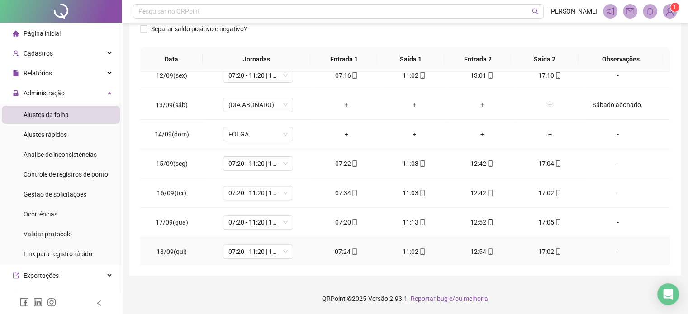
click at [420, 249] on icon "mobile" at bounding box center [422, 252] width 6 height 6
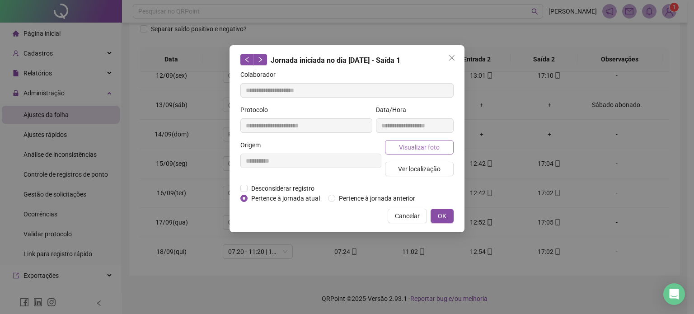
click at [439, 146] on button "Visualizar foto" at bounding box center [419, 147] width 69 height 14
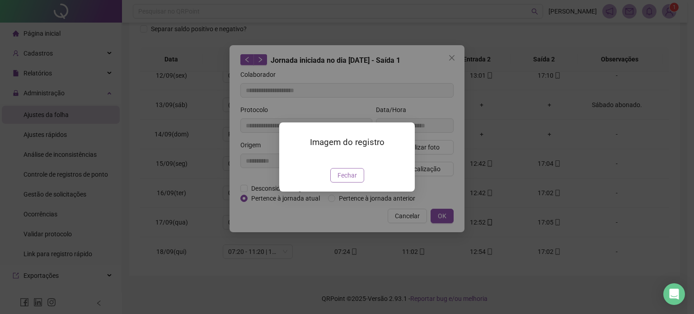
click at [357, 183] on button "Fechar" at bounding box center [347, 175] width 34 height 14
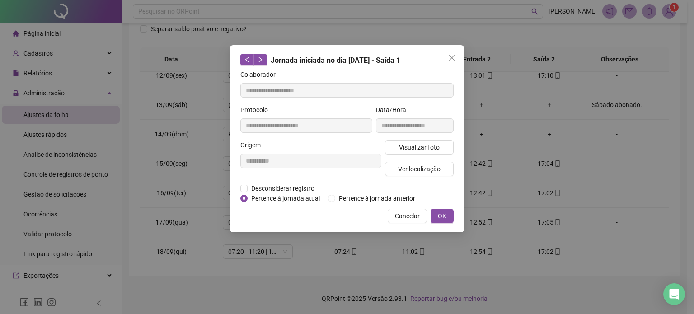
click at [352, 249] on div "**********" at bounding box center [347, 157] width 694 height 314
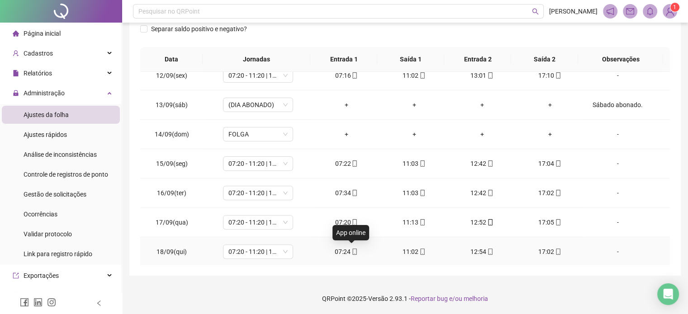
click at [352, 249] on icon "mobile" at bounding box center [354, 252] width 6 height 6
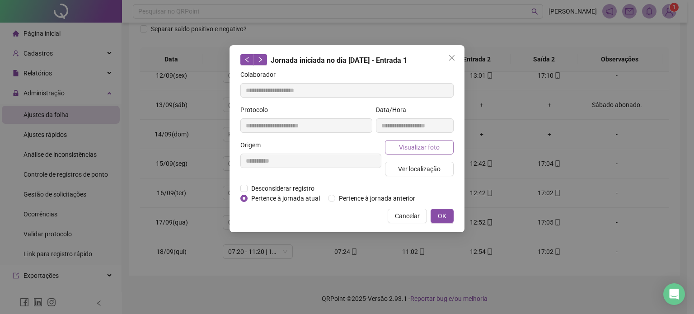
click at [439, 150] on span "Visualizar foto" at bounding box center [419, 147] width 41 height 10
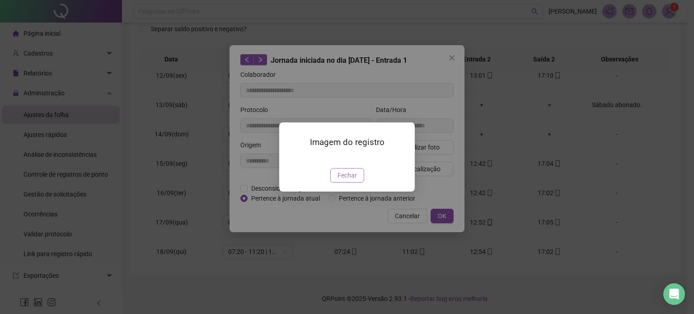
click at [354, 180] on span "Fechar" at bounding box center [347, 175] width 19 height 10
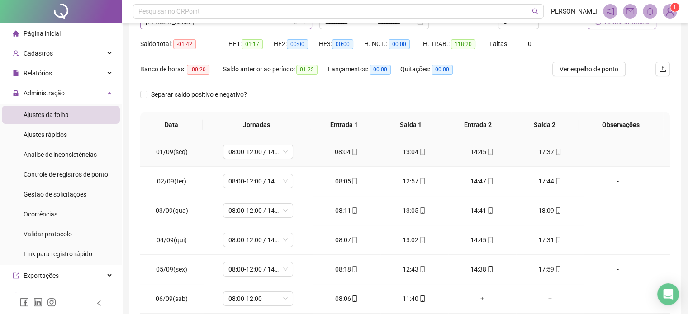
scroll to position [12, 0]
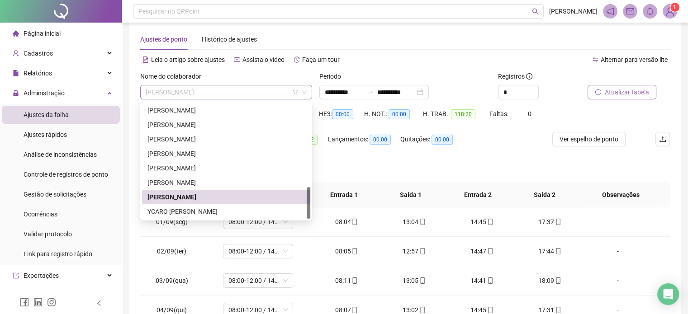
click at [229, 93] on span "[PERSON_NAME]" at bounding box center [226, 92] width 161 height 14
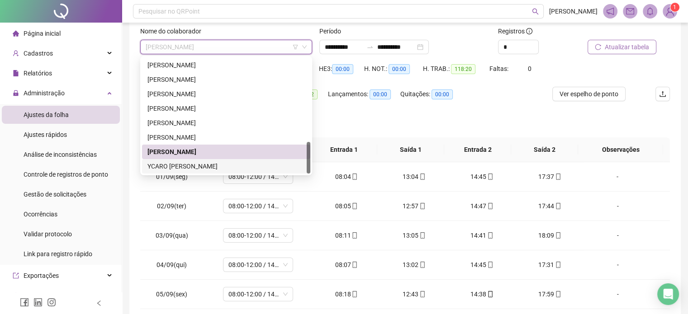
click at [238, 164] on div "YCARO [PERSON_NAME]" at bounding box center [225, 166] width 157 height 10
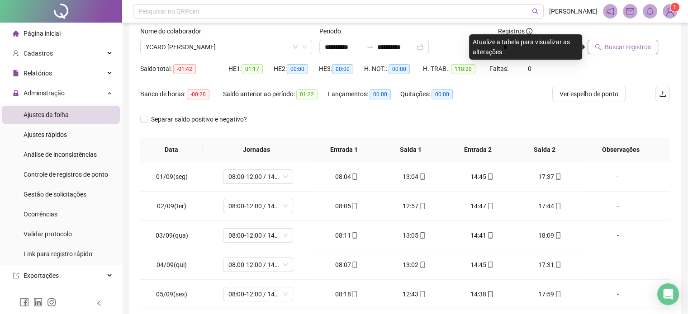
click at [605, 51] on span "Buscar registros" at bounding box center [627, 47] width 46 height 10
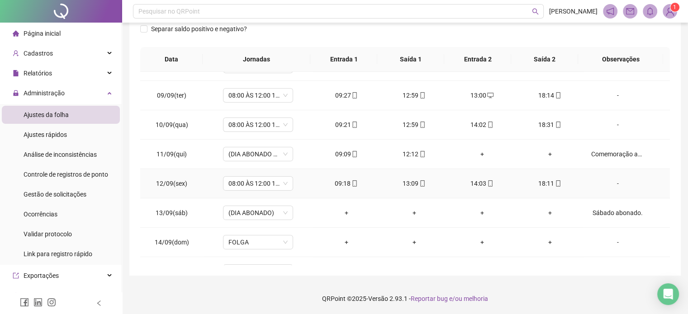
scroll to position [334, 0]
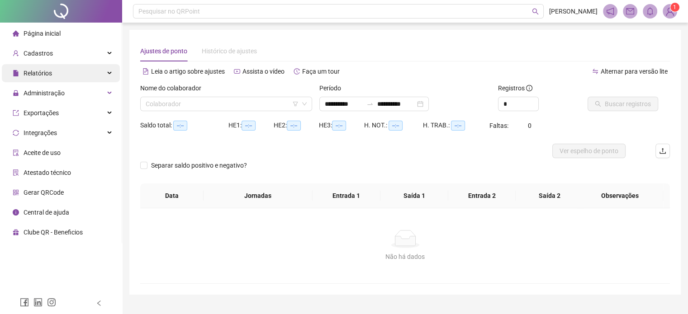
scroll to position [19, 0]
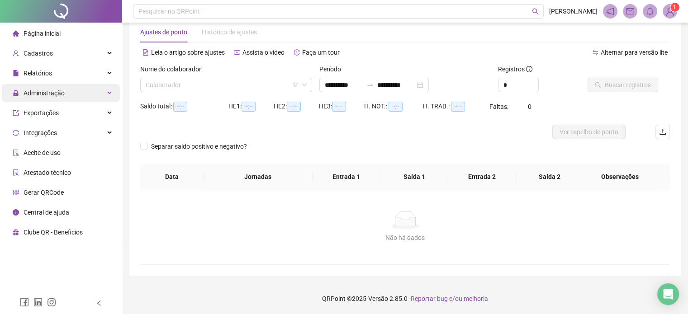
click at [78, 94] on div "Administração" at bounding box center [61, 93] width 118 height 18
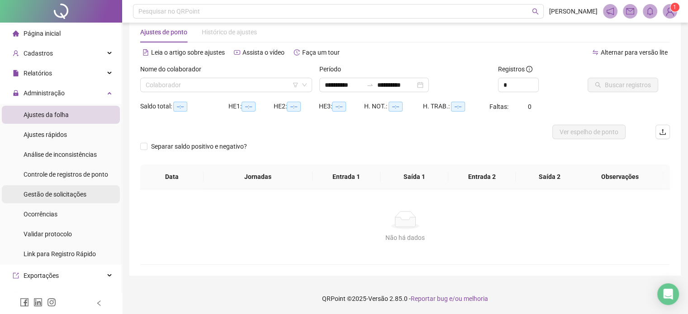
click at [54, 196] on span "Gestão de solicitações" at bounding box center [55, 194] width 63 height 7
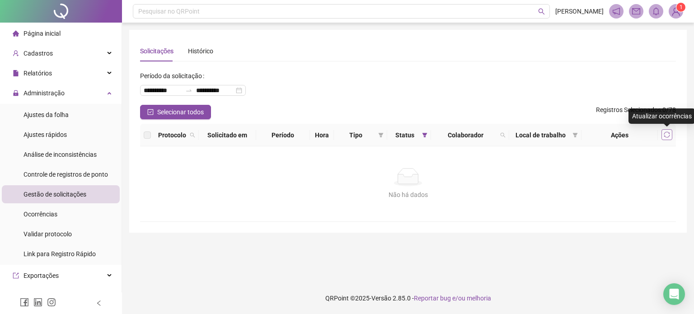
click at [670, 136] on icon "sync" at bounding box center [667, 135] width 6 height 6
